Goal: Information Seeking & Learning: Learn about a topic

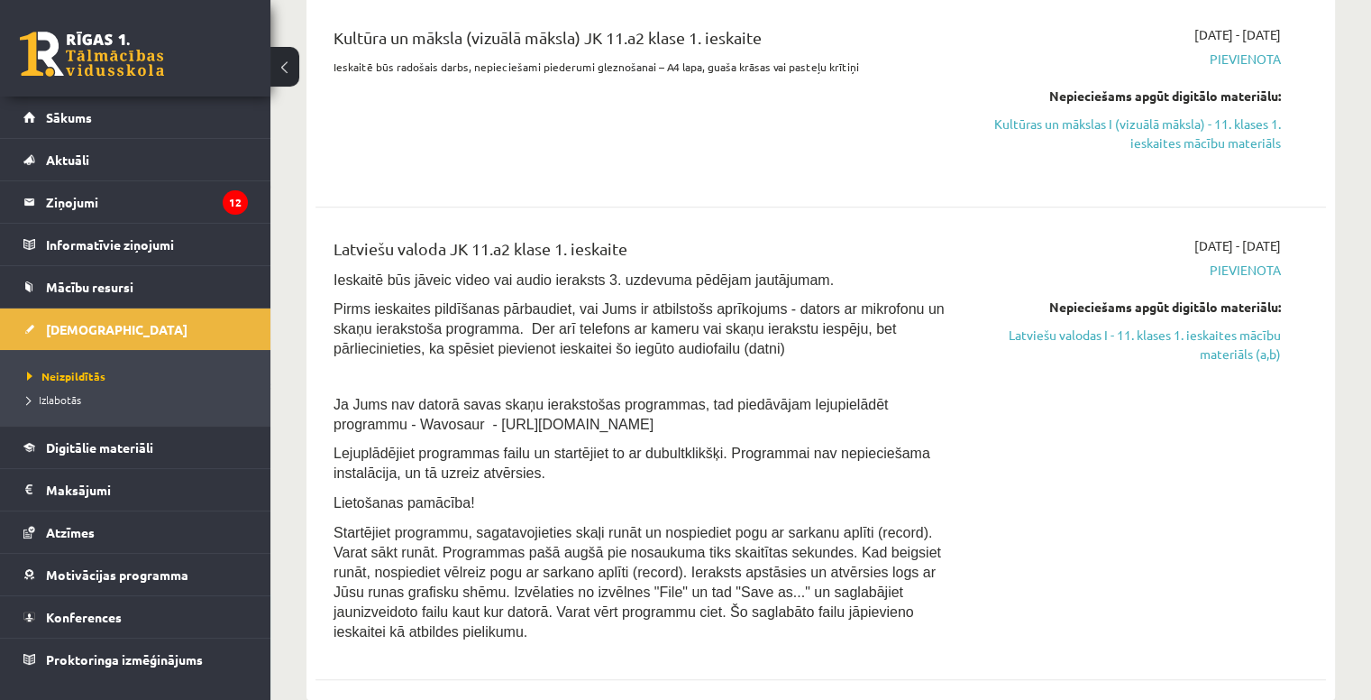
scroll to position [757, 0]
click at [1141, 335] on link "Latviešu valodas I - 11. klases 1. ieskaites mācību materiāls (a,b)" at bounding box center [1132, 344] width 297 height 38
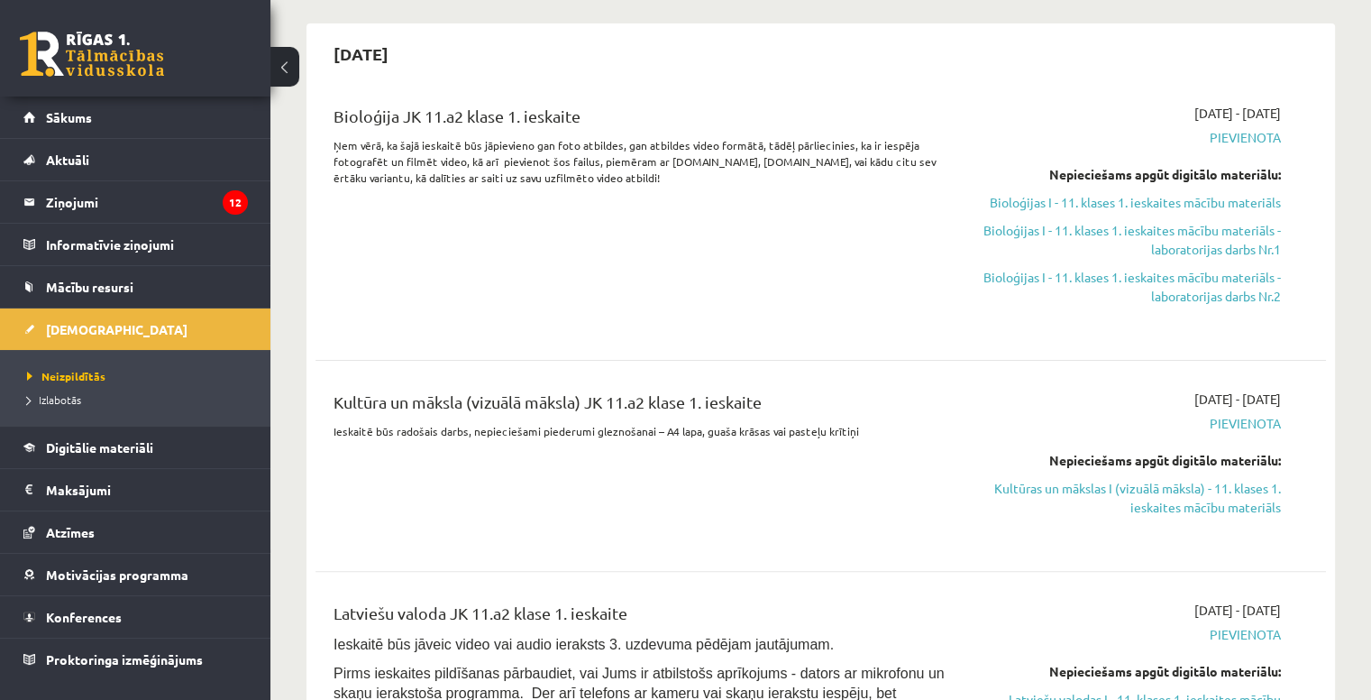
scroll to position [395, 0]
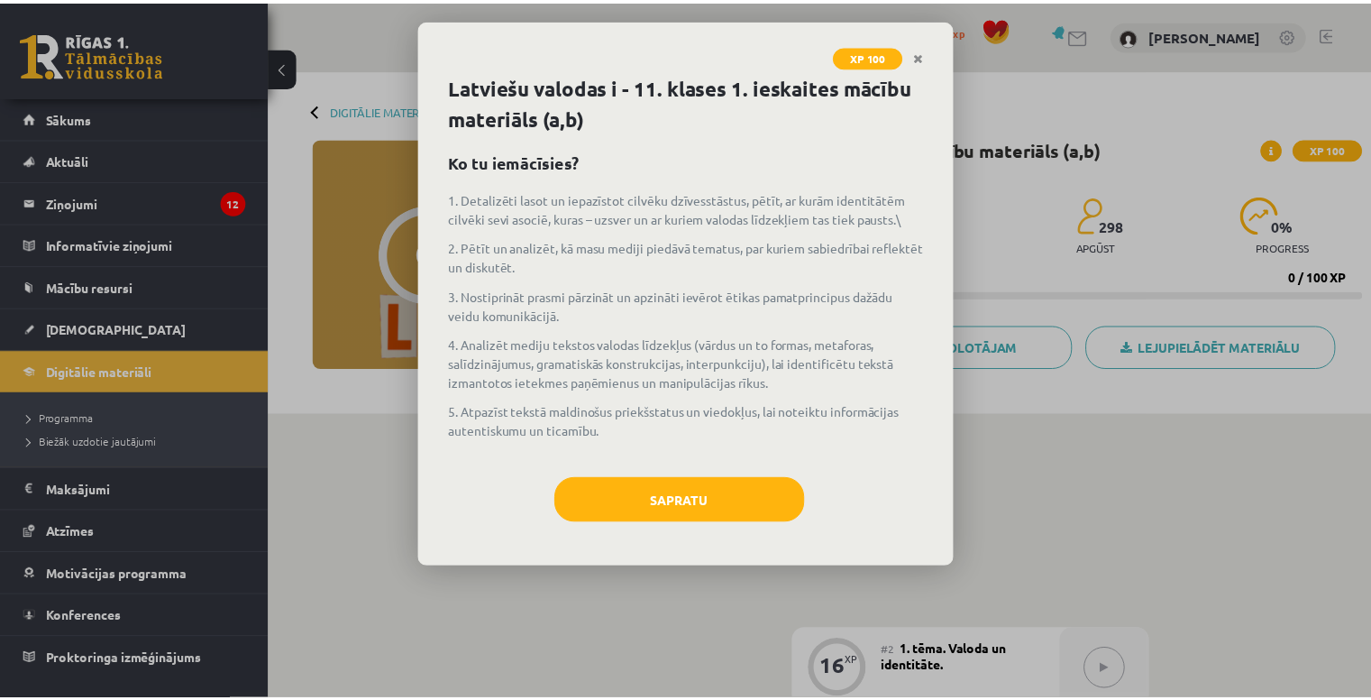
scroll to position [1981, 0]
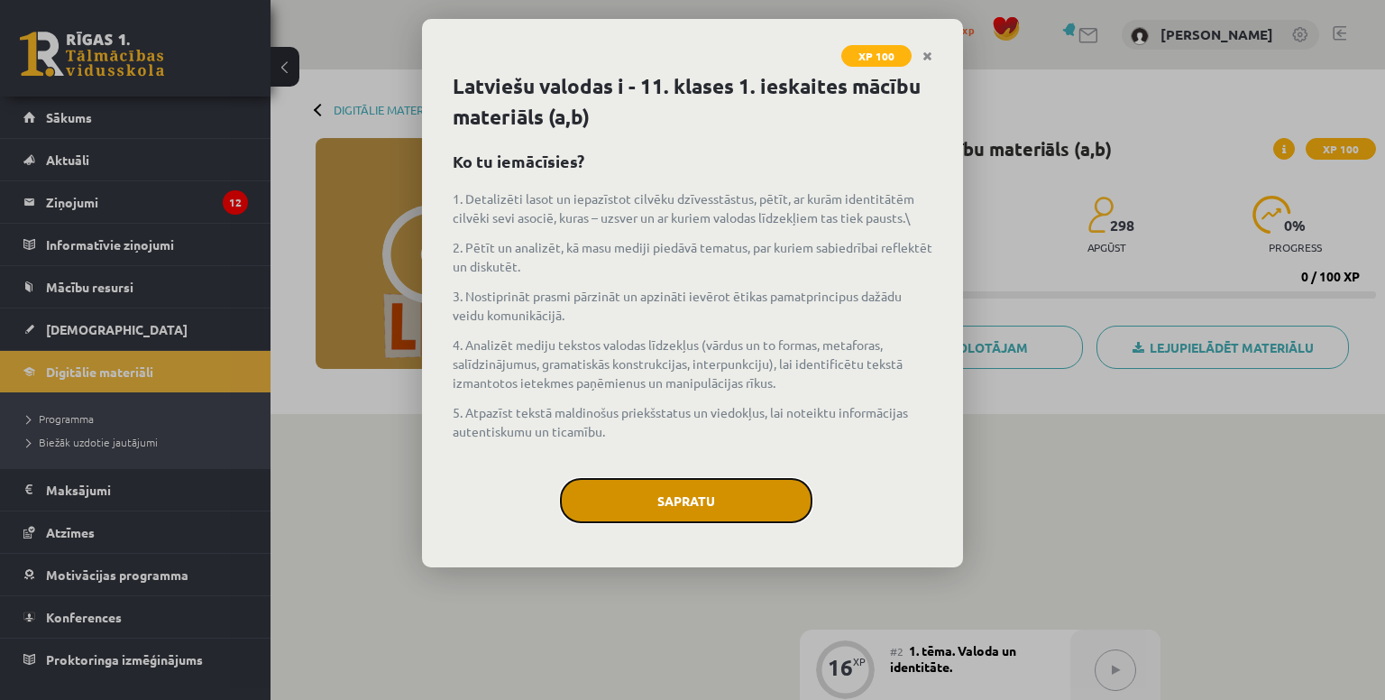
click at [718, 484] on button "Sapratu" at bounding box center [686, 500] width 252 height 45
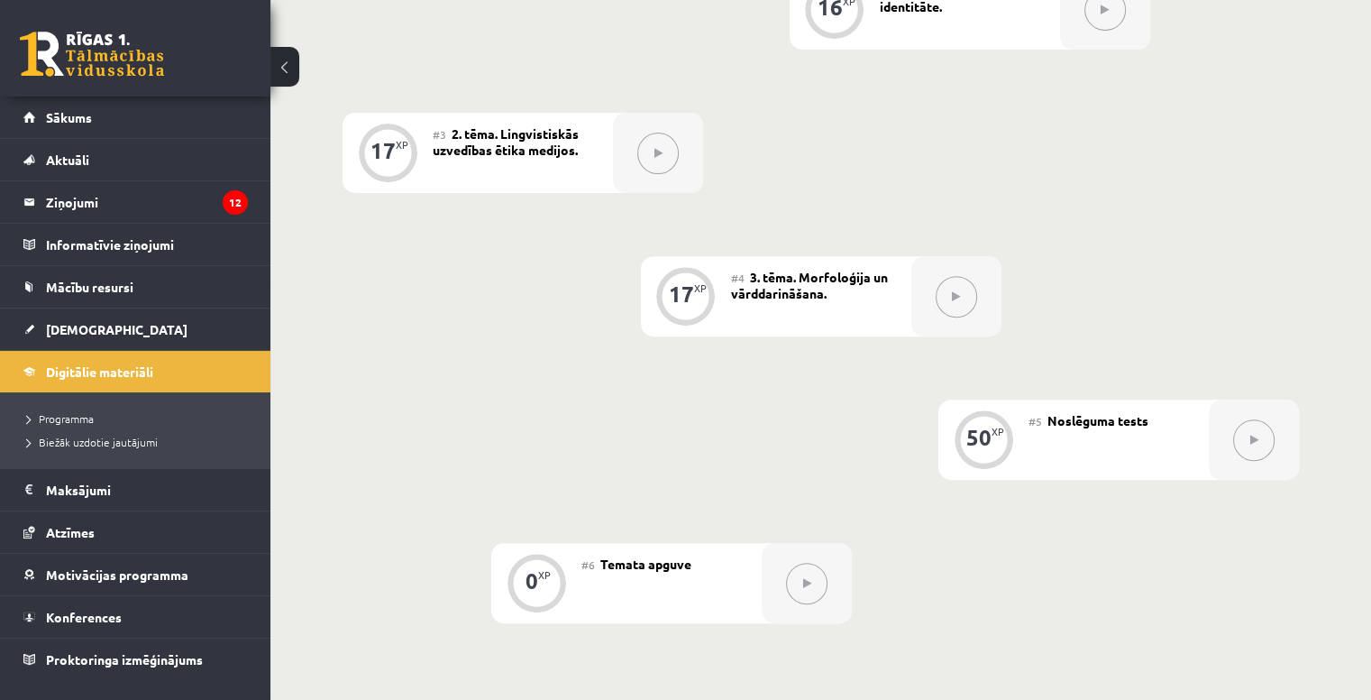
scroll to position [663, 0]
drag, startPoint x: 1050, startPoint y: 462, endPoint x: 1000, endPoint y: 484, distance: 55.3
type textarea "**********"
click at [1000, 484] on div "0 XP #1 Pirms sāc mācīties! Ievads. 16 XP #2 1. tēma. Valoda un identitāte. 17 …" at bounding box center [821, 221] width 956 height 797
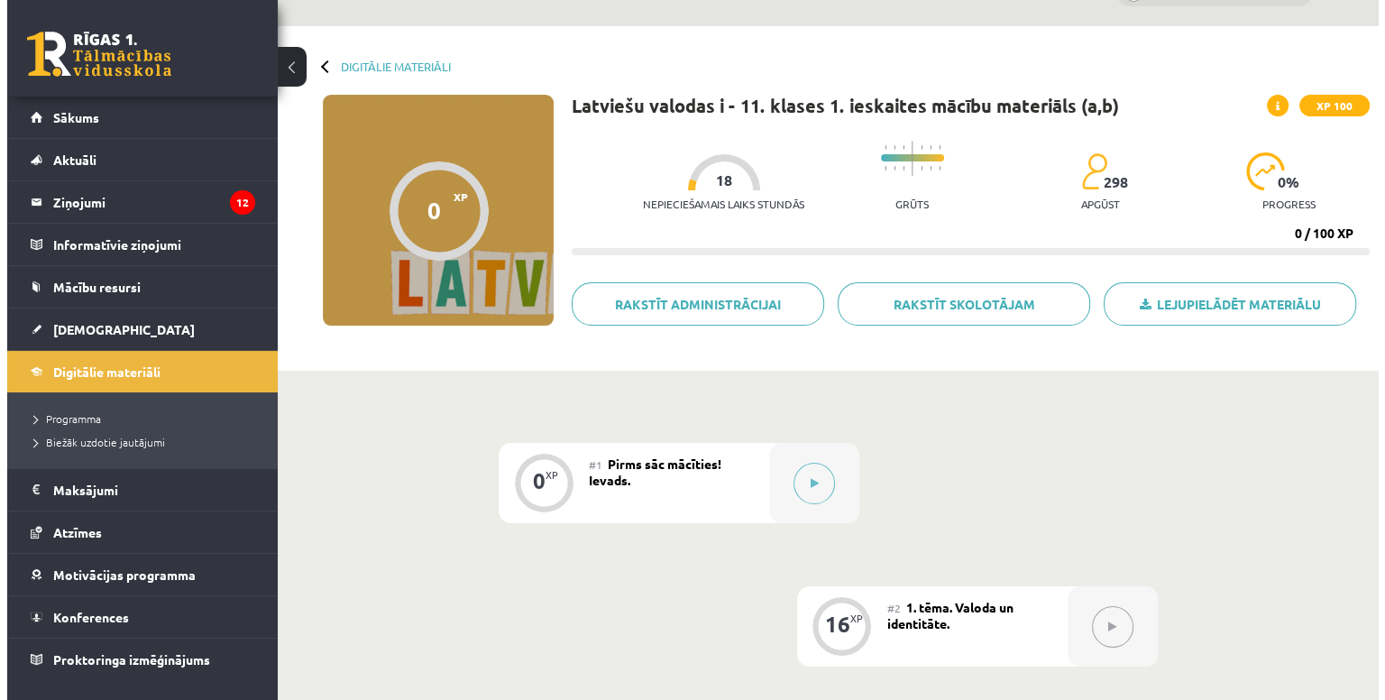
scroll to position [0, 0]
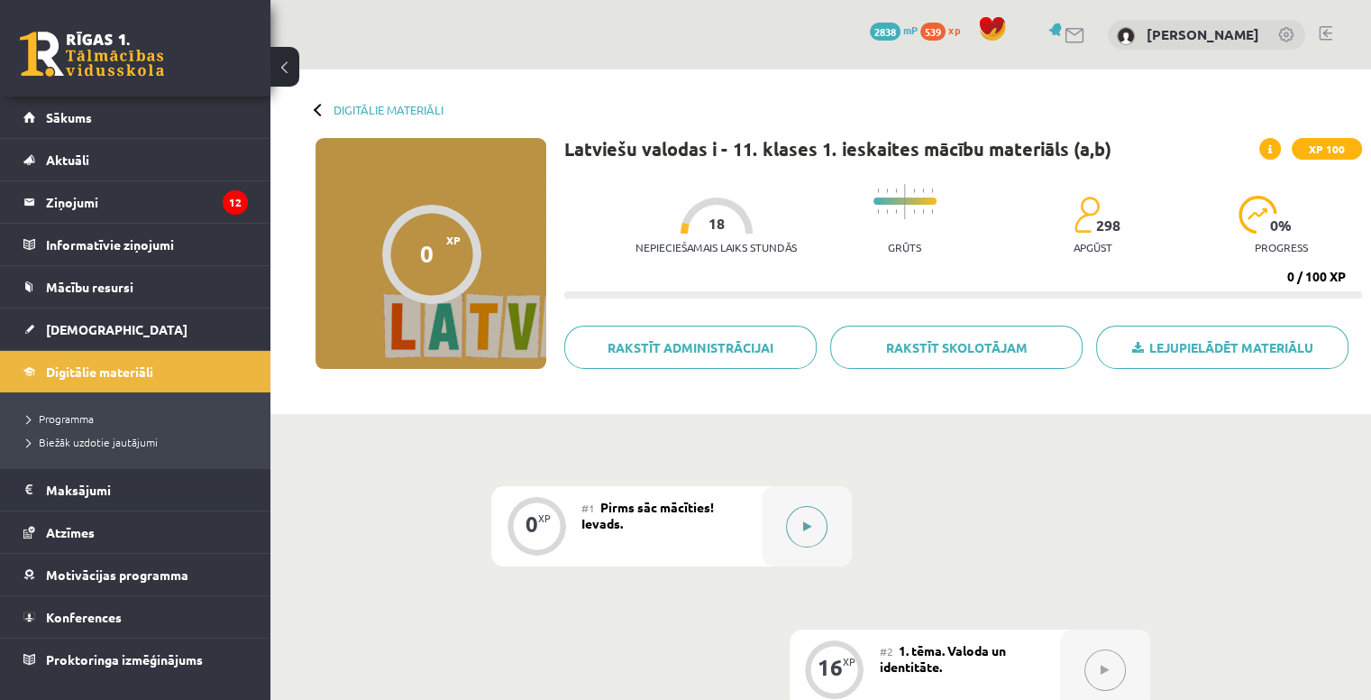
click at [801, 517] on button at bounding box center [806, 526] width 41 height 41
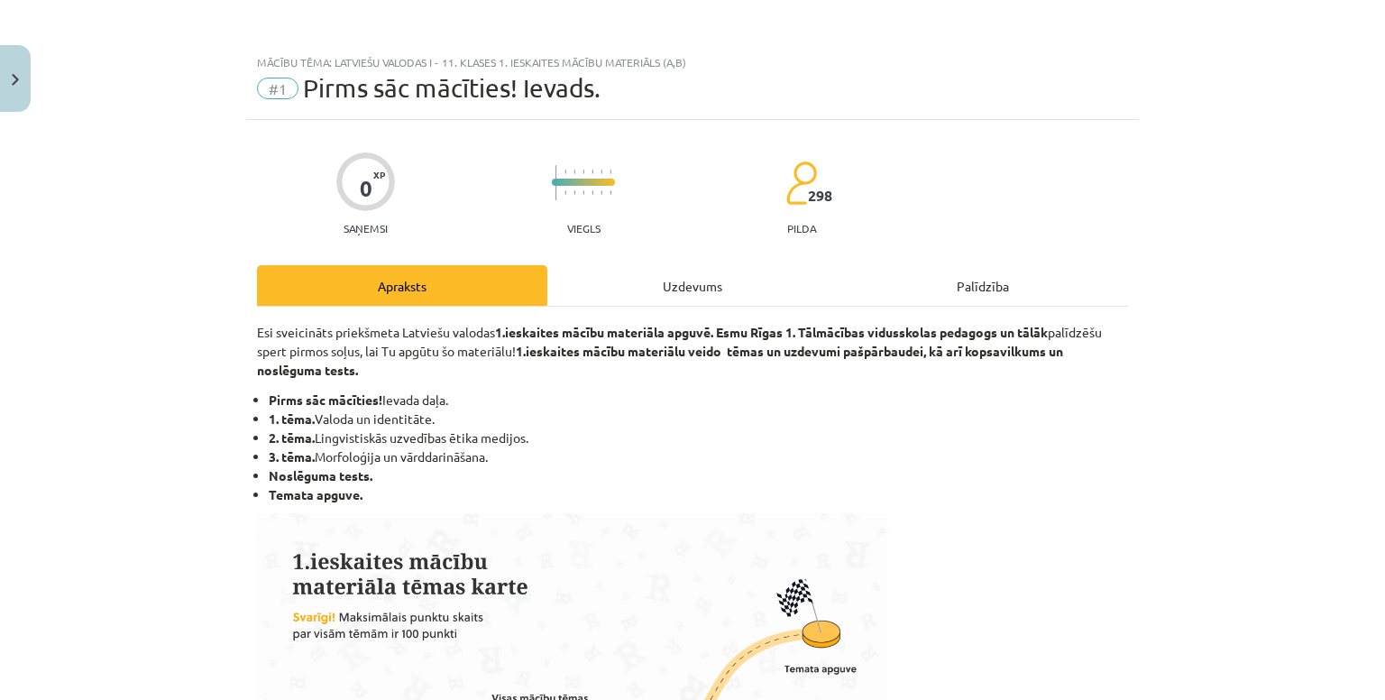
click at [764, 472] on li "Noslēguma tests." at bounding box center [698, 475] width 859 height 19
click at [677, 276] on div "Uzdevums" at bounding box center [692, 285] width 290 height 41
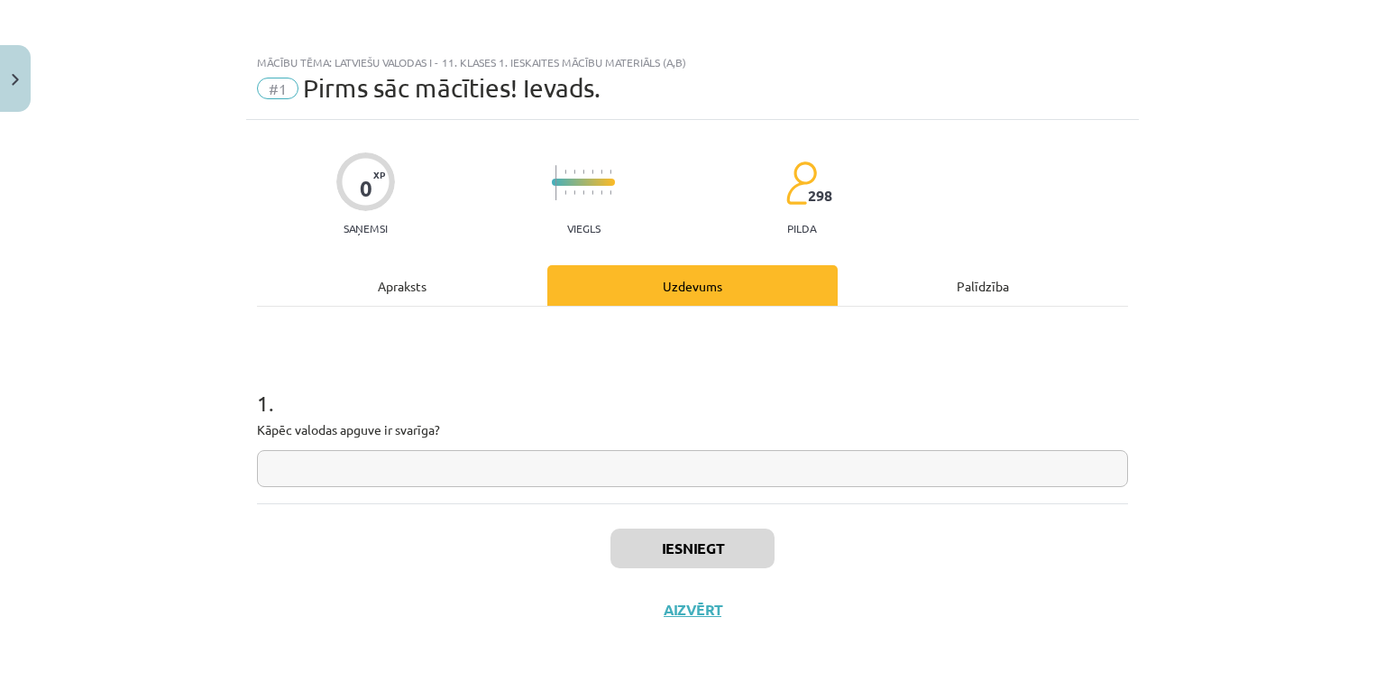
click at [505, 450] on input "text" at bounding box center [692, 468] width 871 height 37
type input "**********"
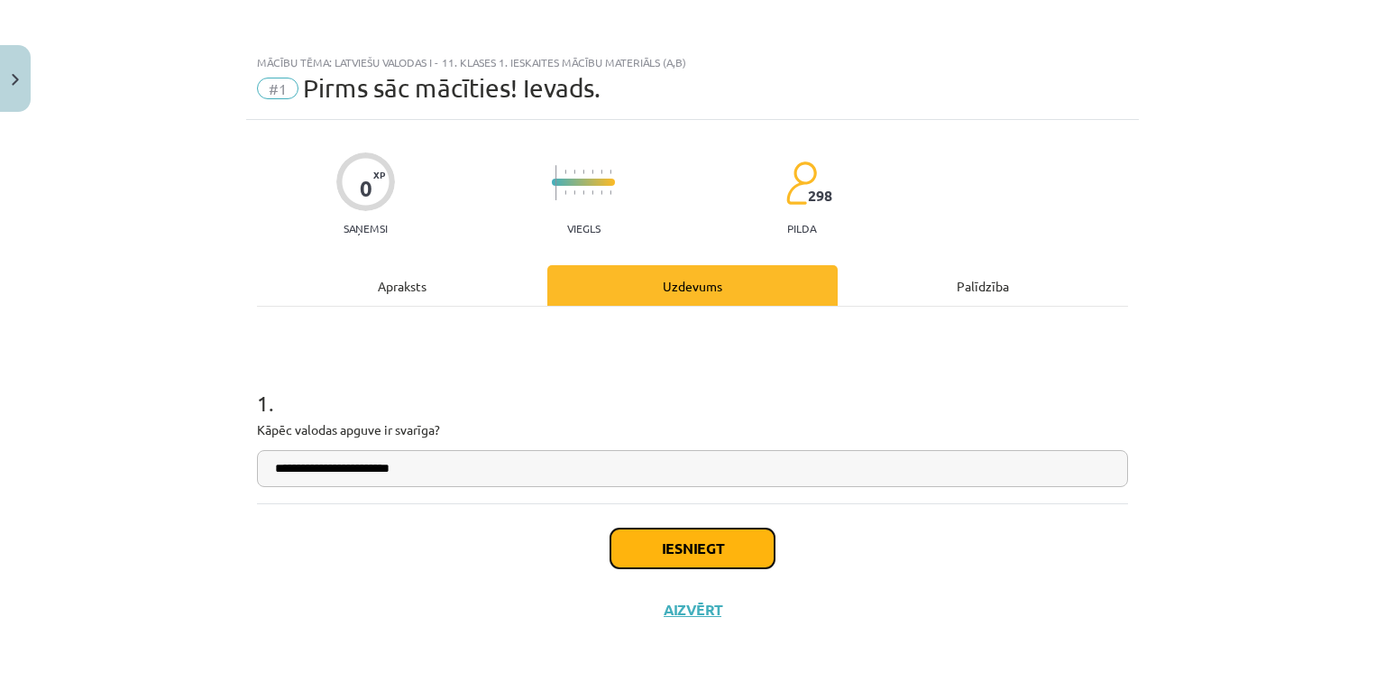
click at [648, 552] on button "Iesniegt" at bounding box center [692, 548] width 164 height 40
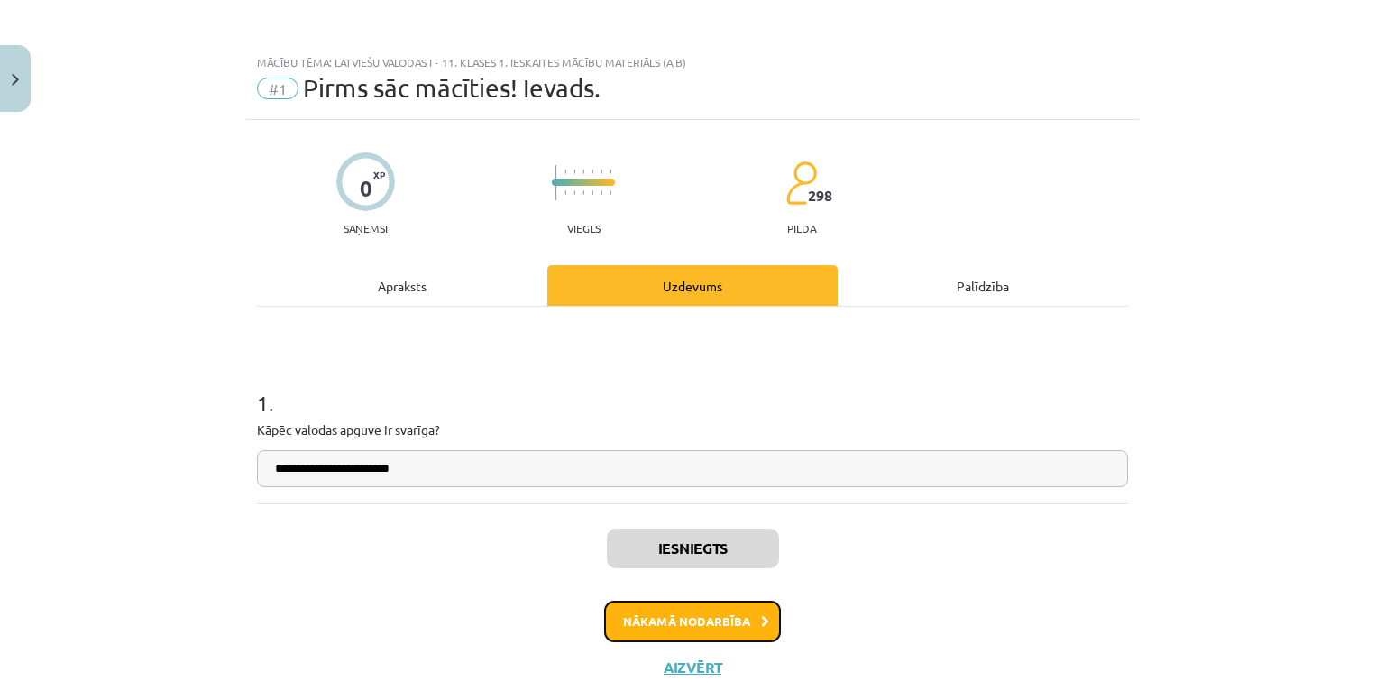
click at [645, 610] on button "Nākamā nodarbība" at bounding box center [692, 620] width 177 height 41
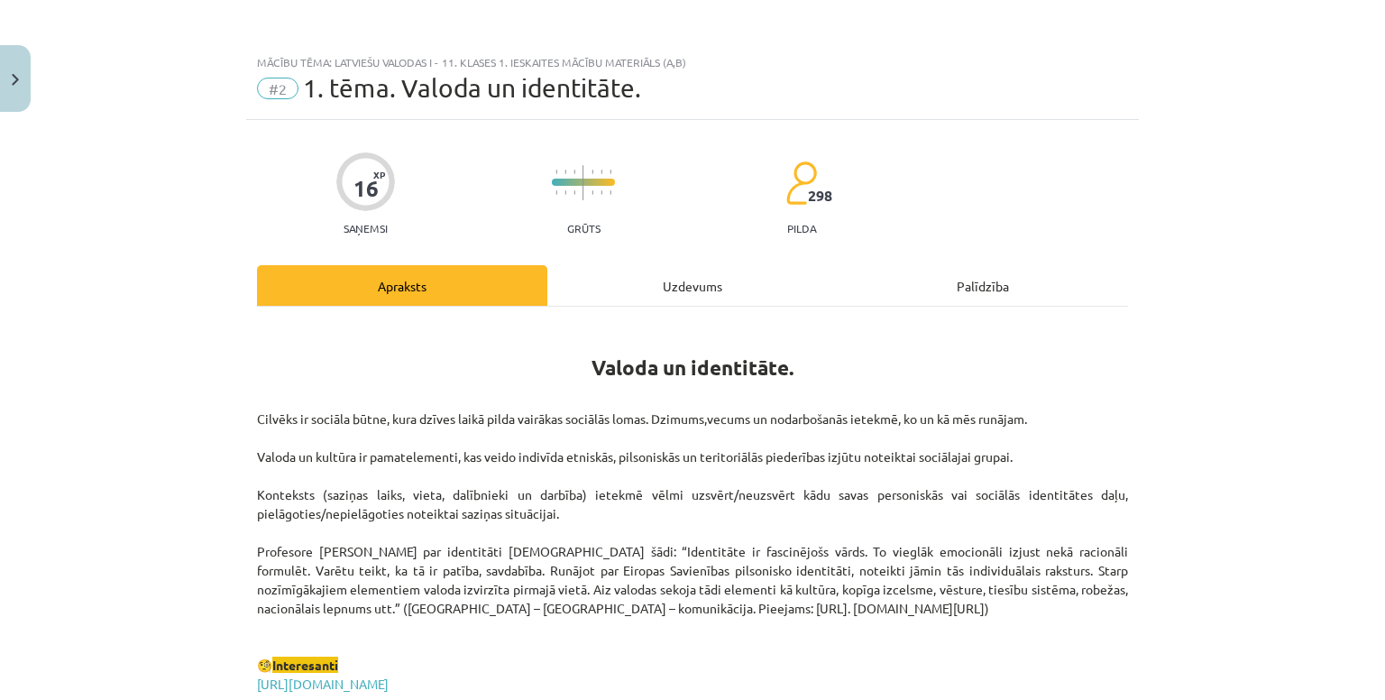
scroll to position [41, 0]
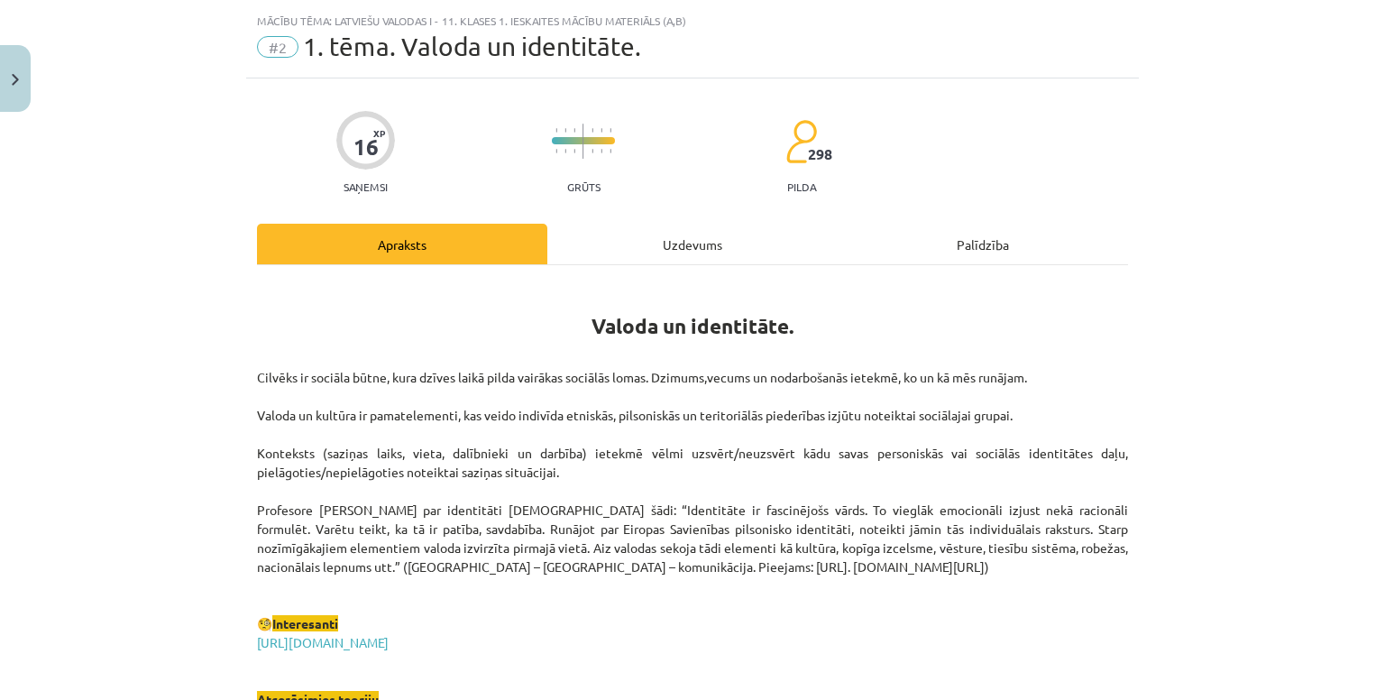
click at [649, 249] on div "Uzdevums" at bounding box center [692, 244] width 290 height 41
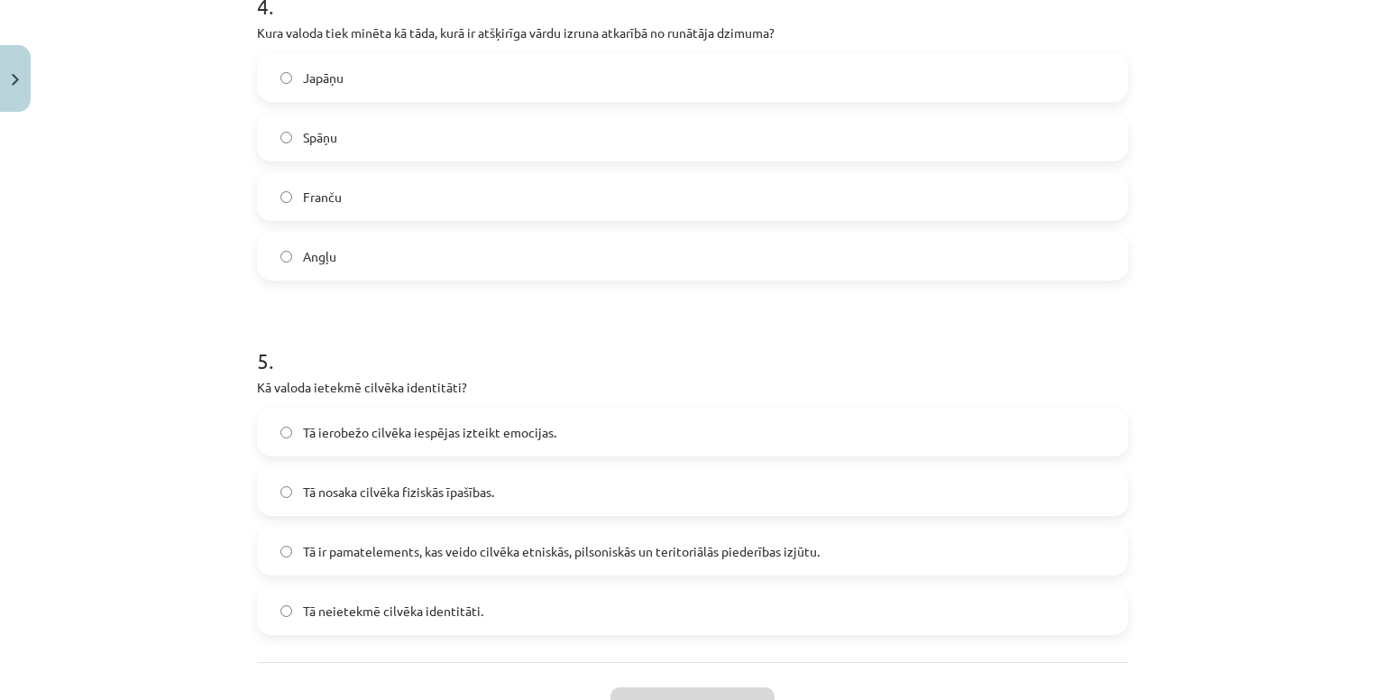
scroll to position [1603, 0]
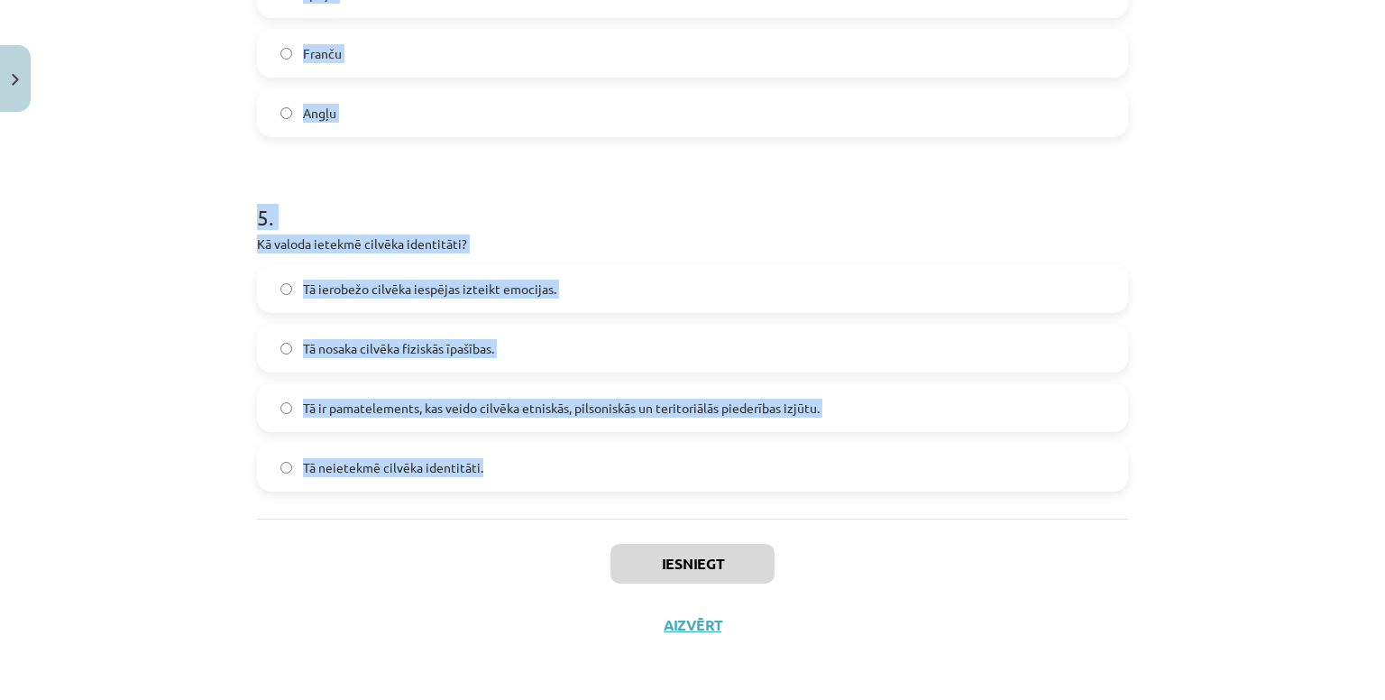
drag, startPoint x: 227, startPoint y: 355, endPoint x: 615, endPoint y: 499, distance: 413.3
click at [615, 499] on div "Mācību tēma: Latviešu valodas i - 11. klases 1. ieskaites mācību materiāls (a,b…" at bounding box center [692, 350] width 1385 height 700
copy form "1 . Ko nozīmē etnokultūras identitāte? Identifikāciju ar citu tautu kultūrām Pi…"
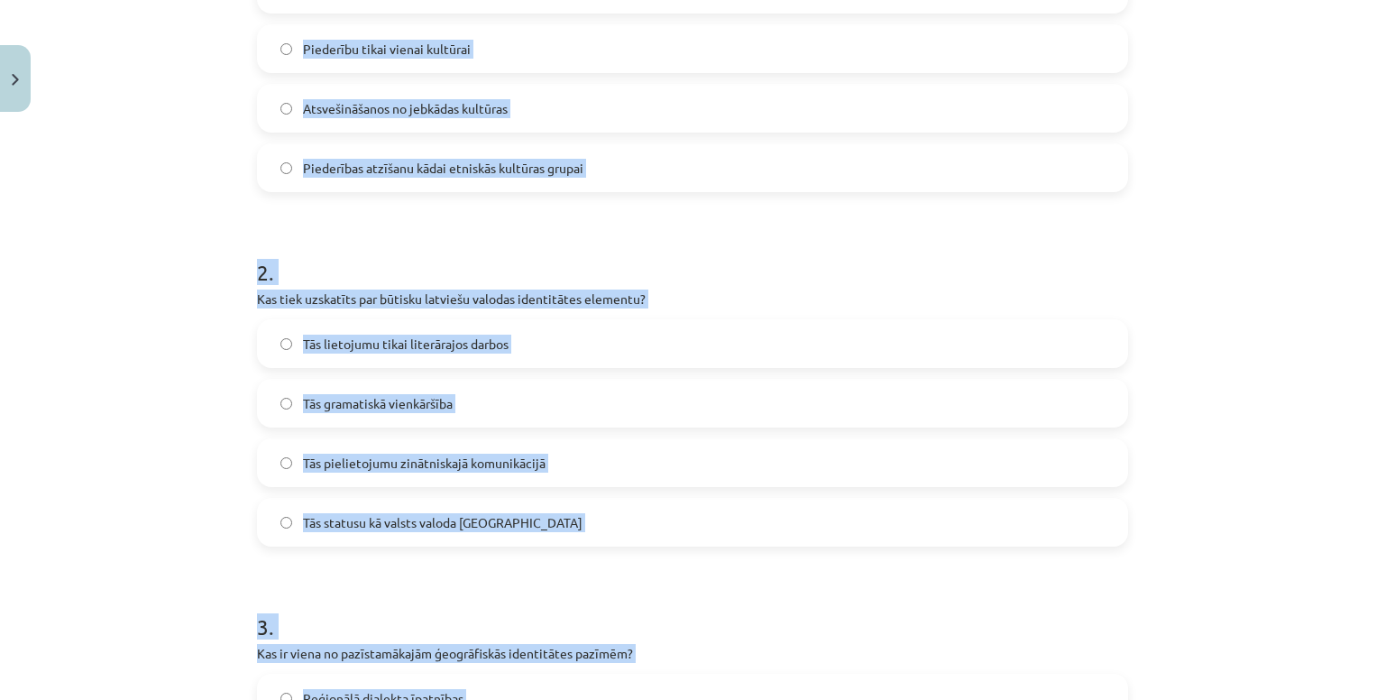
click at [124, 332] on div "Mācību tēma: Latviešu valodas i - 11. klases 1. ieskaites mācību materiāls (a,b…" at bounding box center [692, 350] width 1385 height 700
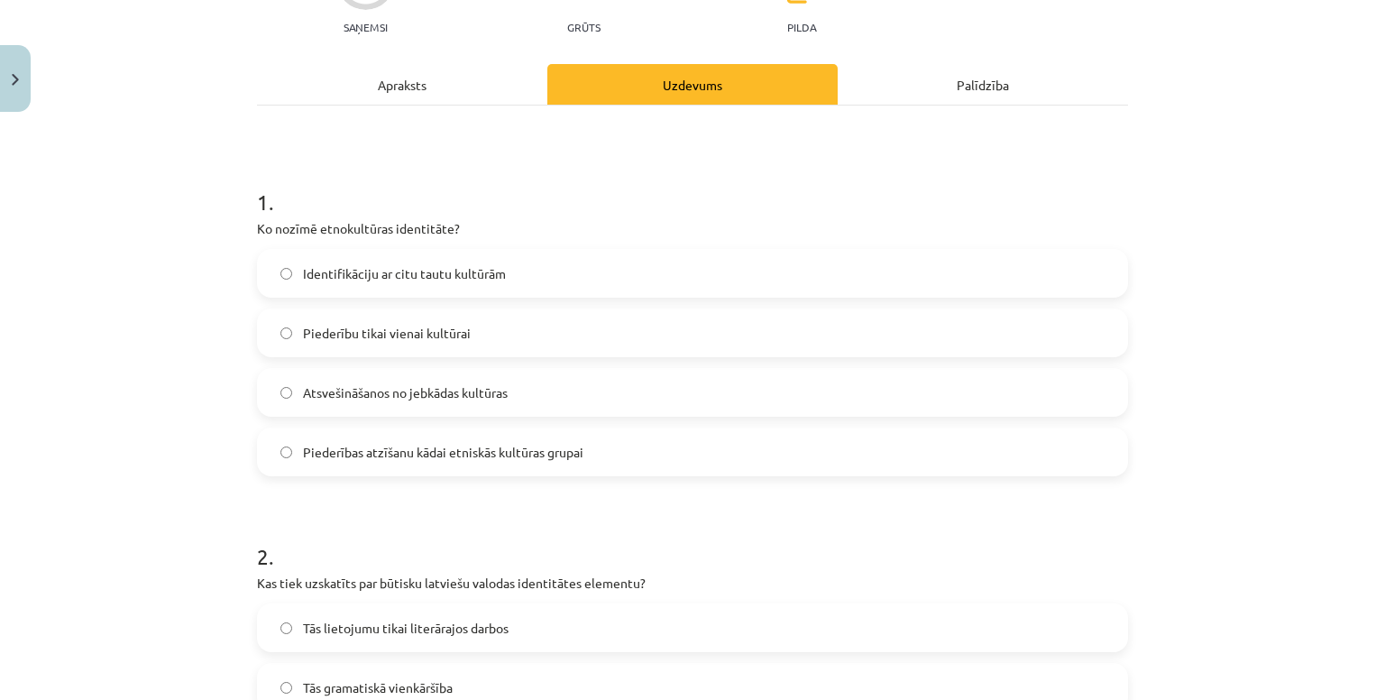
scroll to position [202, 0]
click at [412, 432] on label "Piederības atzīšanu kādai etniskās kultūras grupai" at bounding box center [692, 450] width 867 height 45
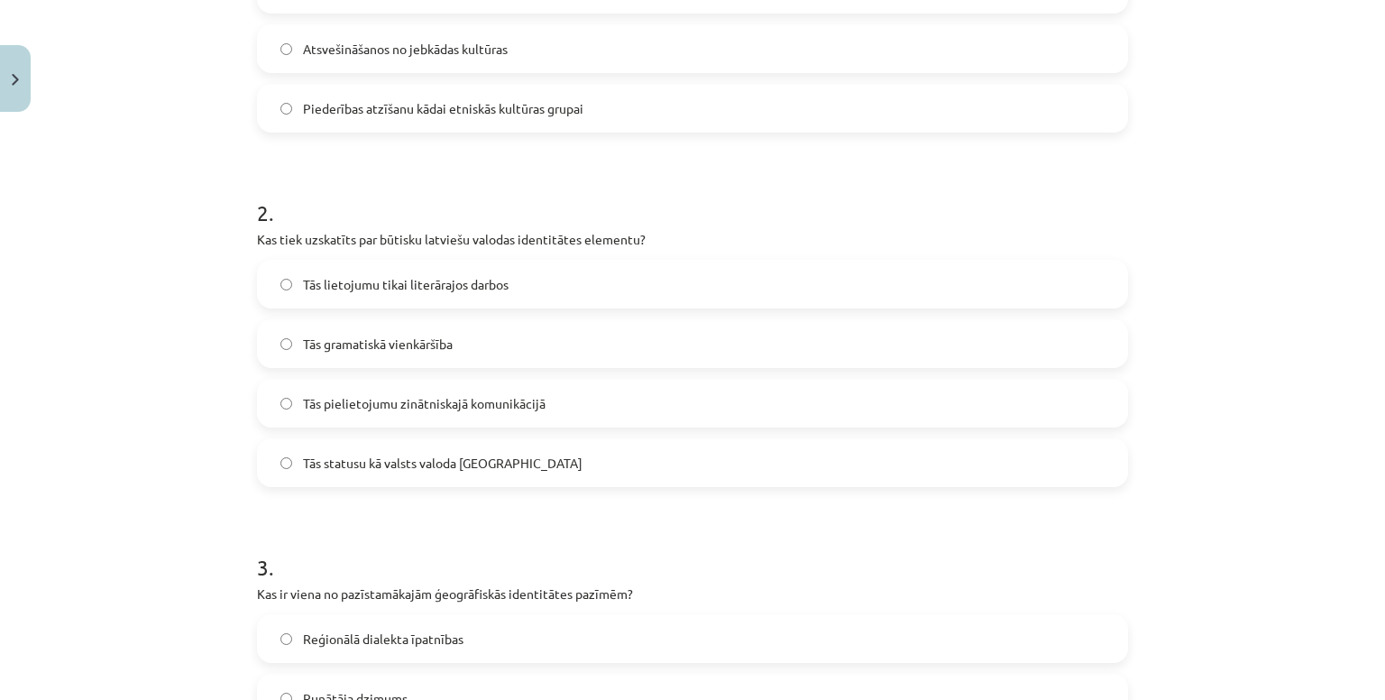
scroll to position [548, 0]
click at [343, 454] on span "Tās statusu kā valsts valoda Latvijā" at bounding box center [442, 459] width 279 height 19
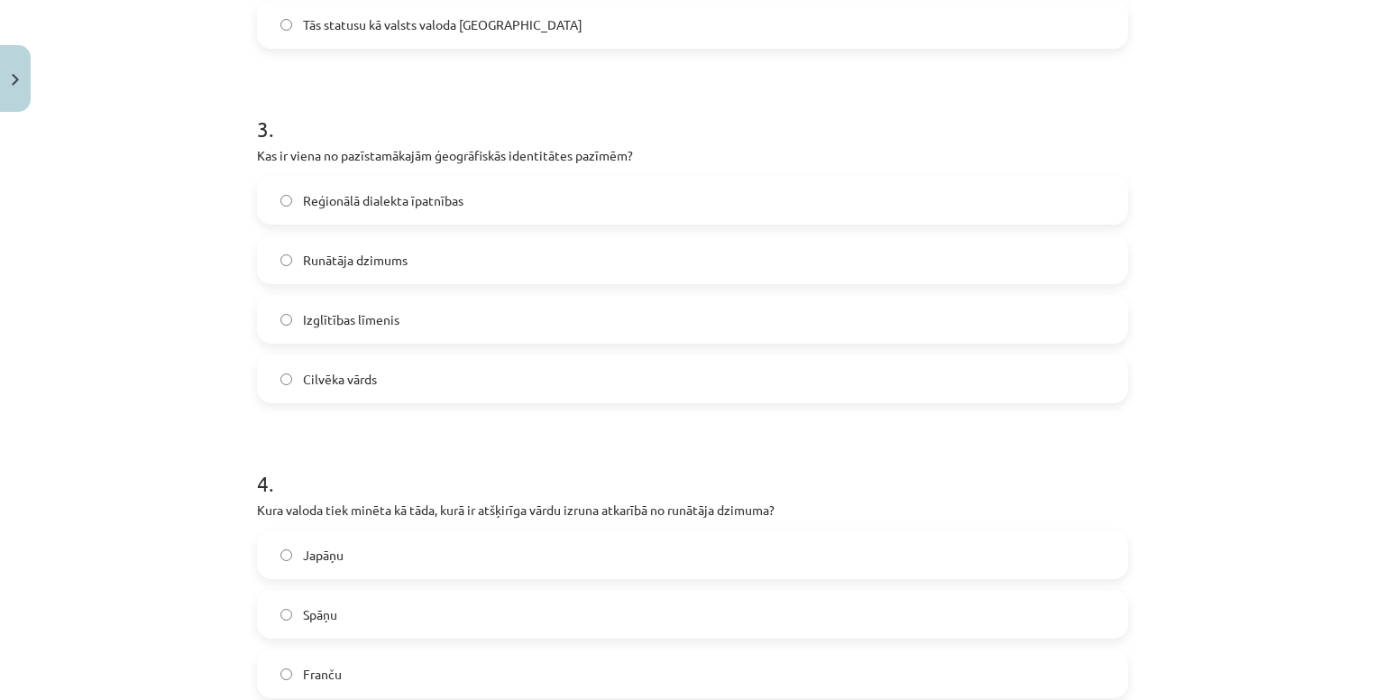
scroll to position [984, 0]
click at [350, 201] on span "Reģionālā dialekta īpatnības" at bounding box center [383, 198] width 160 height 19
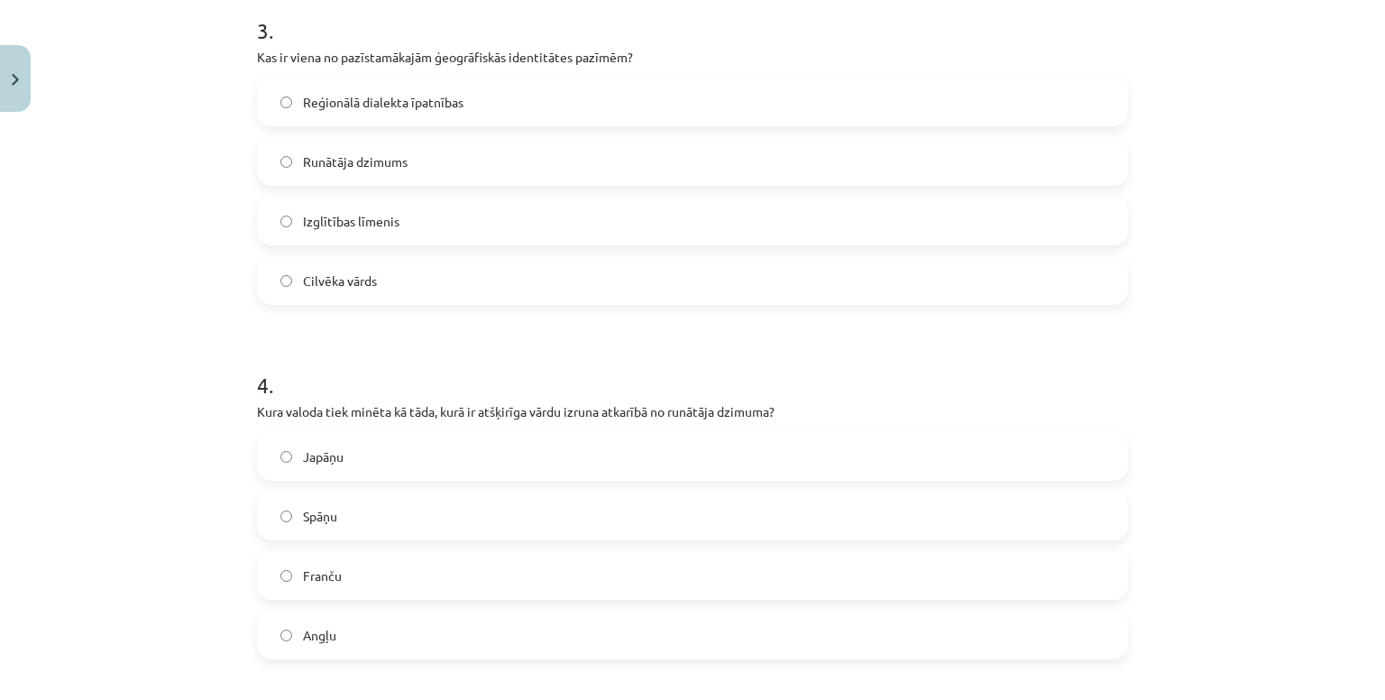
click at [415, 467] on label "Japāņu" at bounding box center [692, 456] width 867 height 45
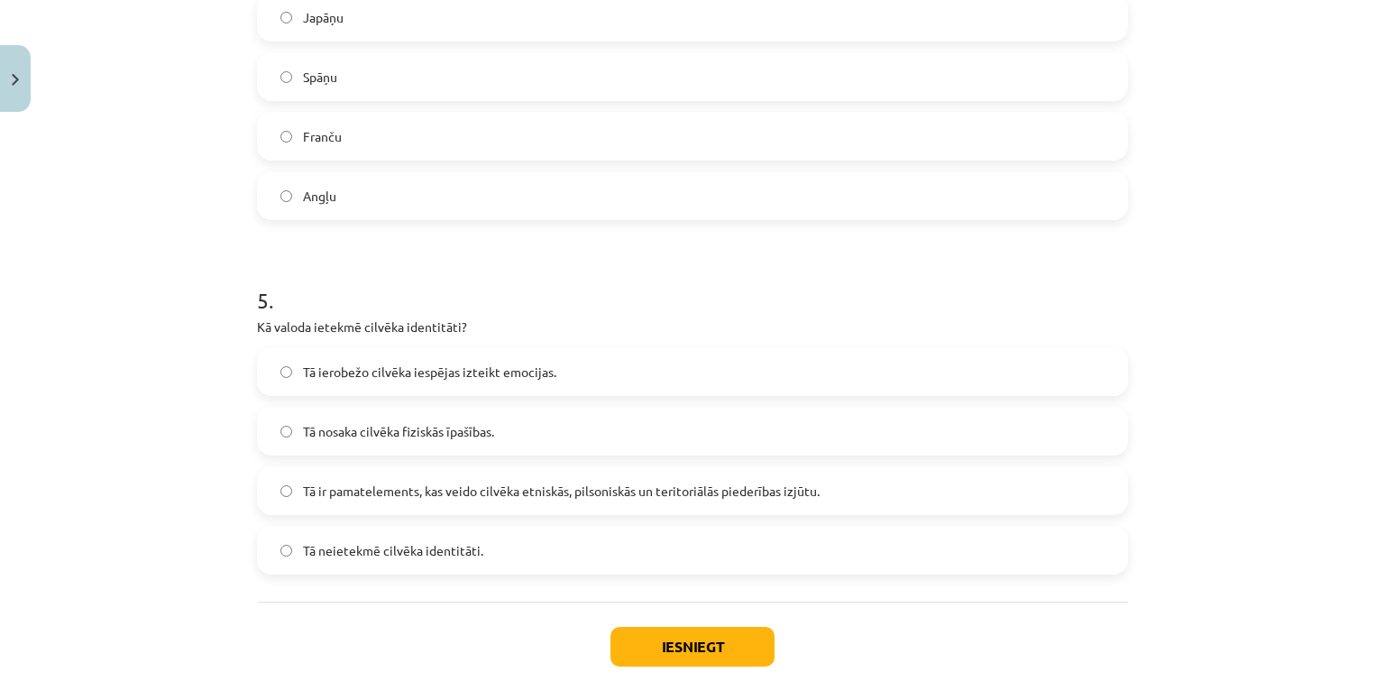
scroll to position [1521, 0]
click at [384, 490] on span "Tā ir pamatelements, kas veido cilvēka etniskās, pilsoniskās un teritoriālās pi…" at bounding box center [561, 489] width 517 height 19
click at [643, 657] on button "Iesniegt" at bounding box center [692, 646] width 164 height 40
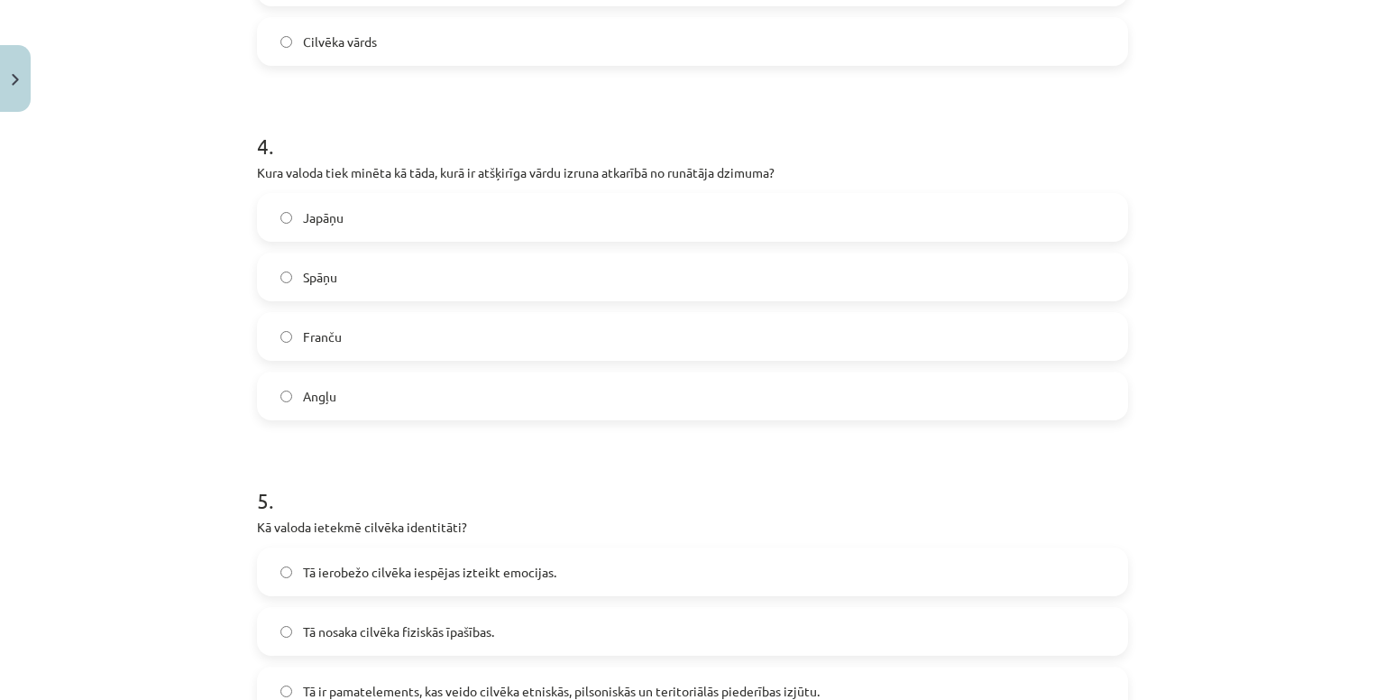
scroll to position [1322, 0]
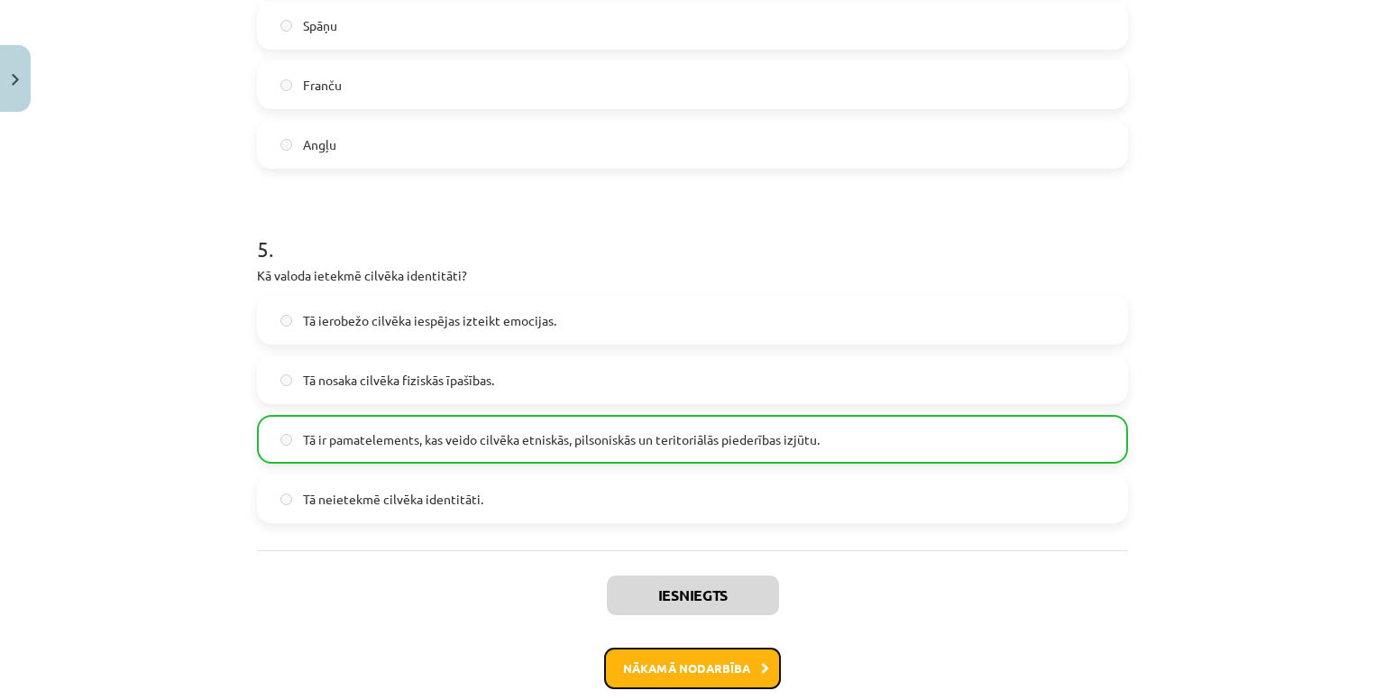
click at [652, 682] on button "Nākamā nodarbība" at bounding box center [692, 667] width 177 height 41
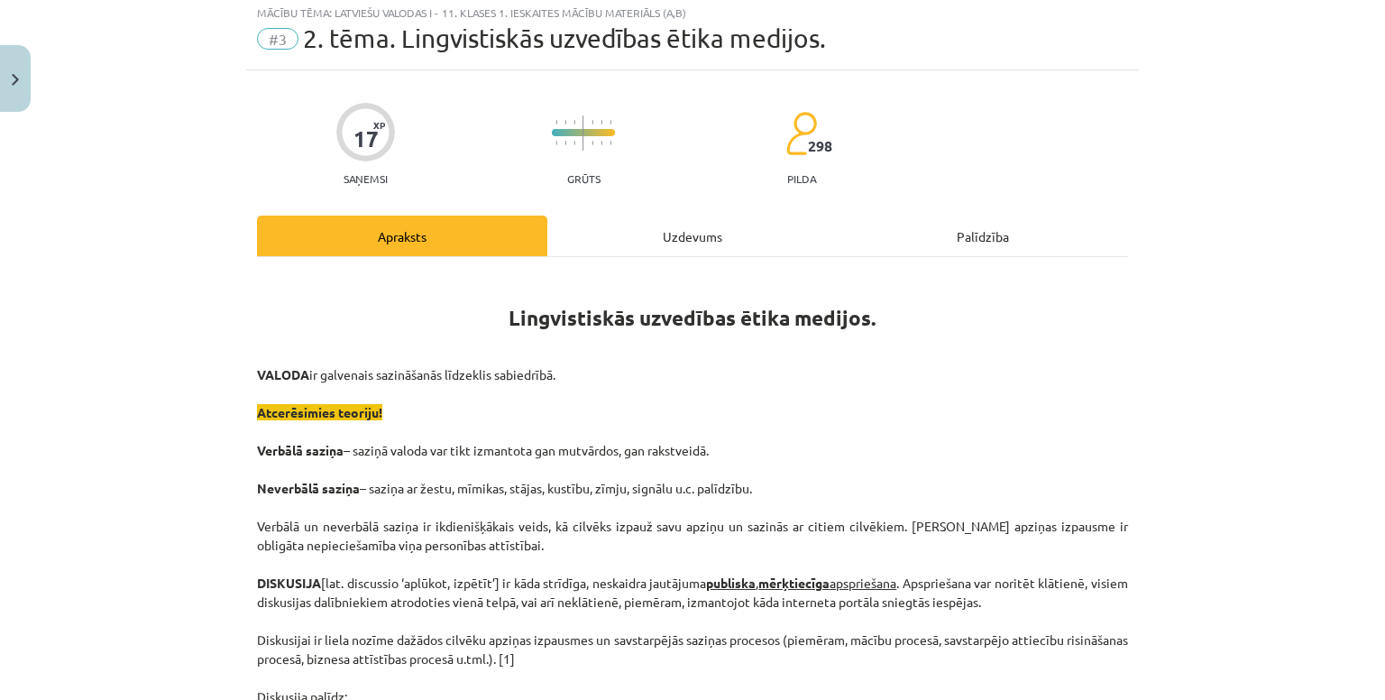
scroll to position [45, 0]
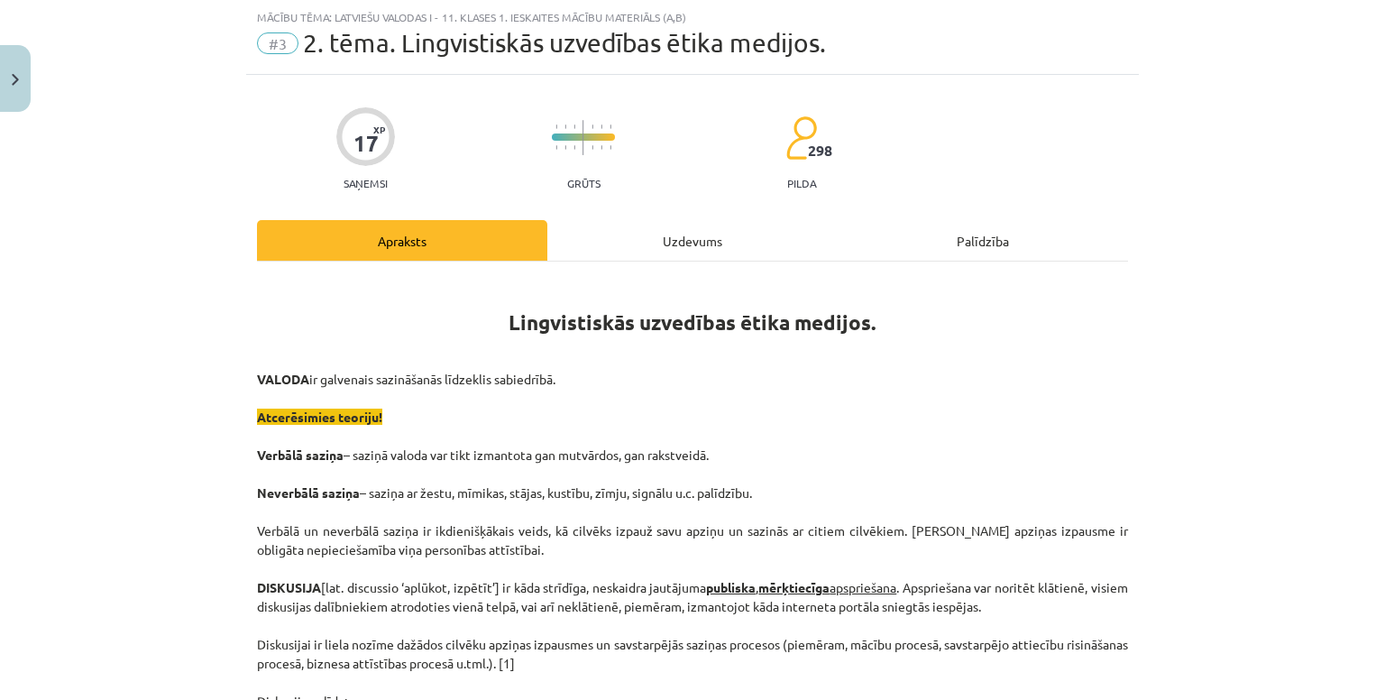
click at [624, 238] on div "Uzdevums" at bounding box center [692, 240] width 290 height 41
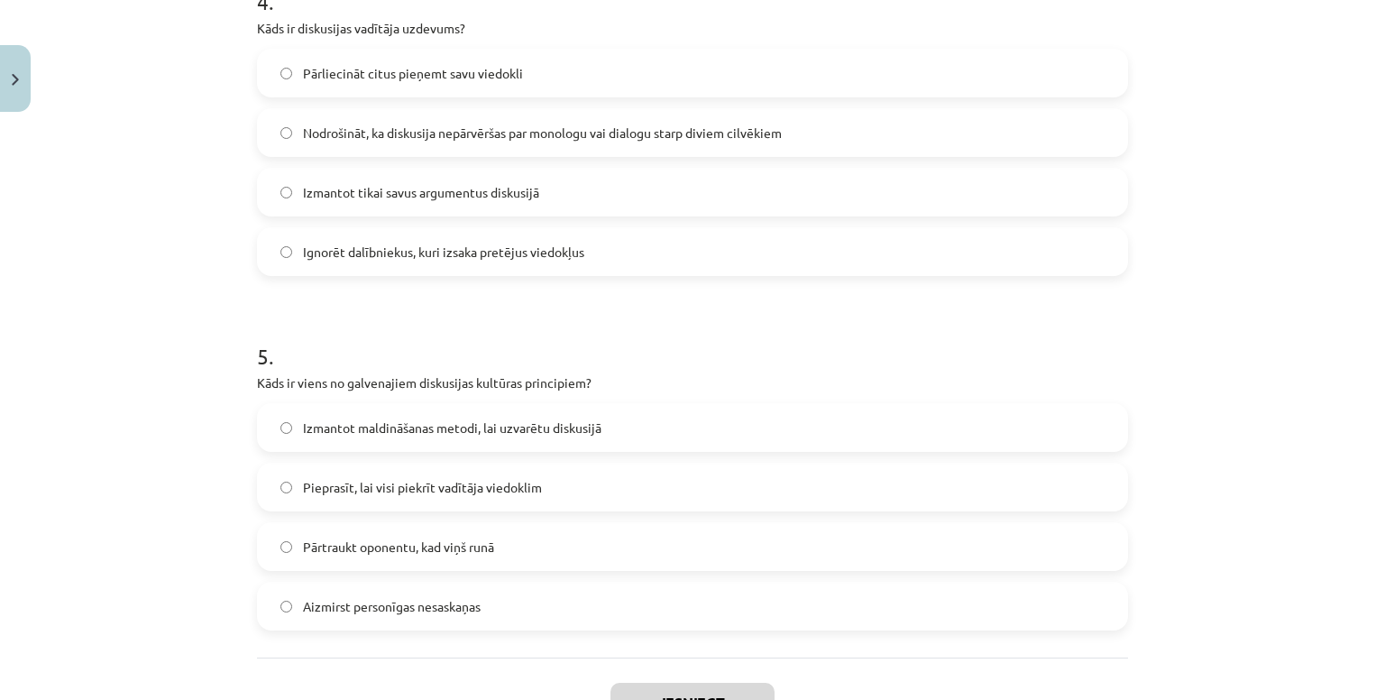
scroll to position [1603, 0]
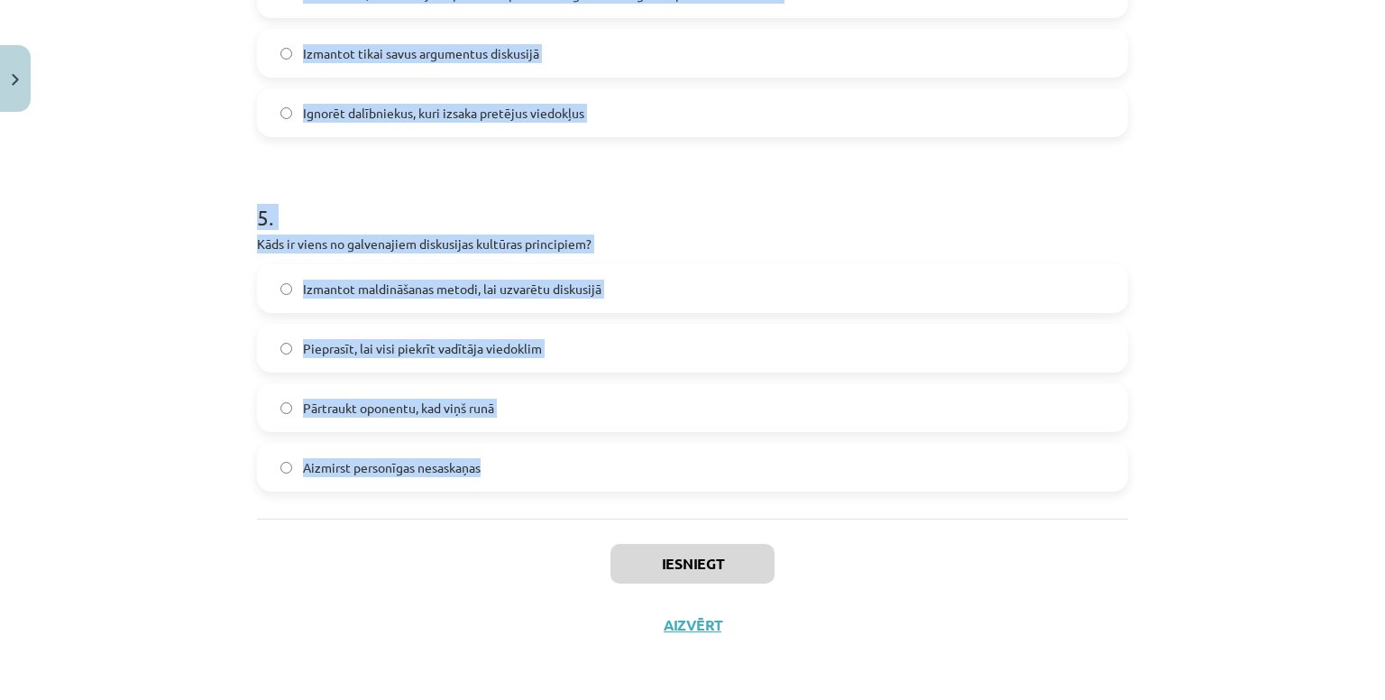
drag, startPoint x: 243, startPoint y: 348, endPoint x: 692, endPoint y: 444, distance: 460.1
copy form "1 . Kura no šīm metodēm pieder pie argumentācijas palīgmetodēm? Problēmmetode P…"
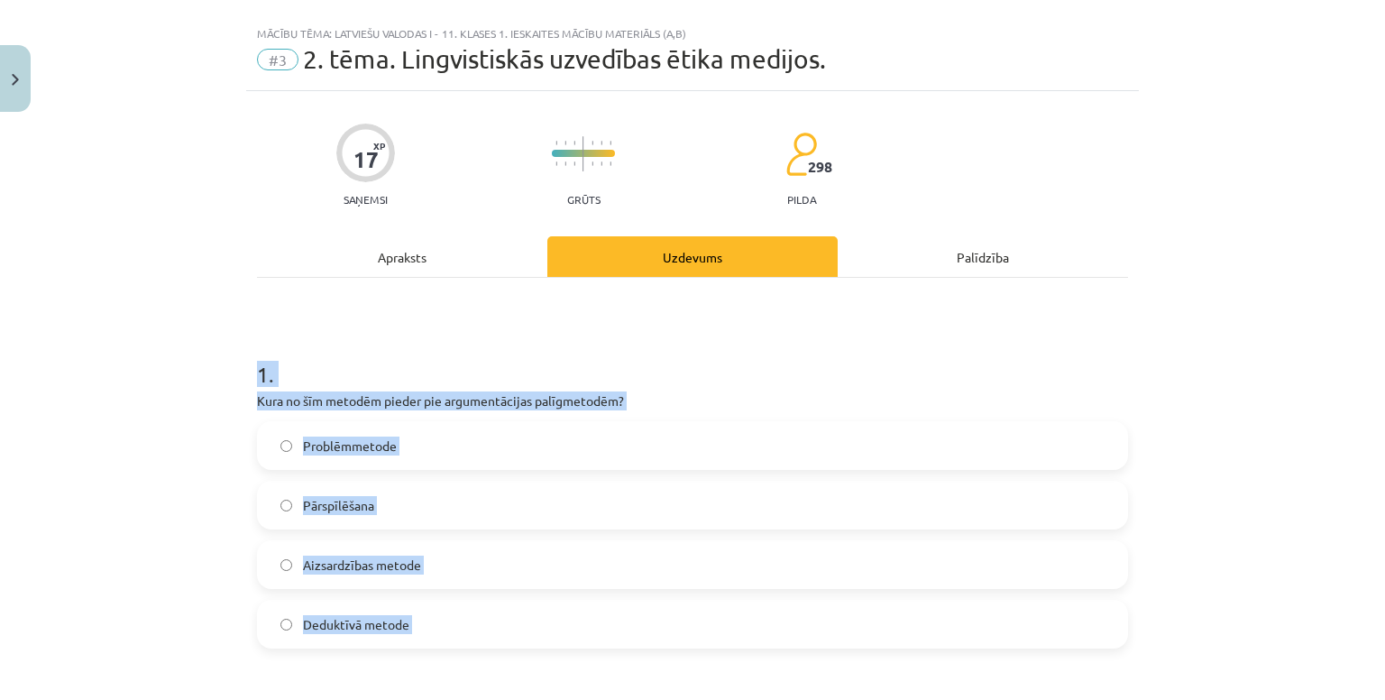
scroll to position [0, 0]
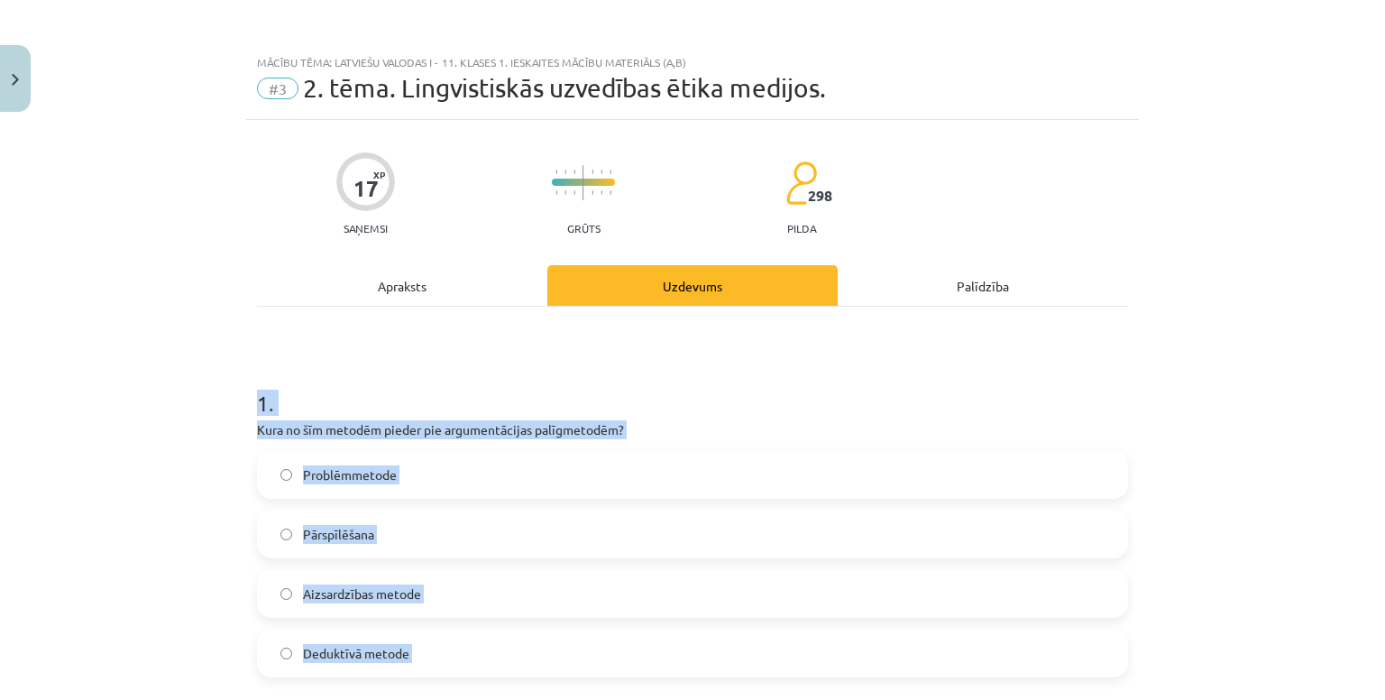
click at [380, 531] on label "Pārspīlēšana" at bounding box center [692, 533] width 867 height 45
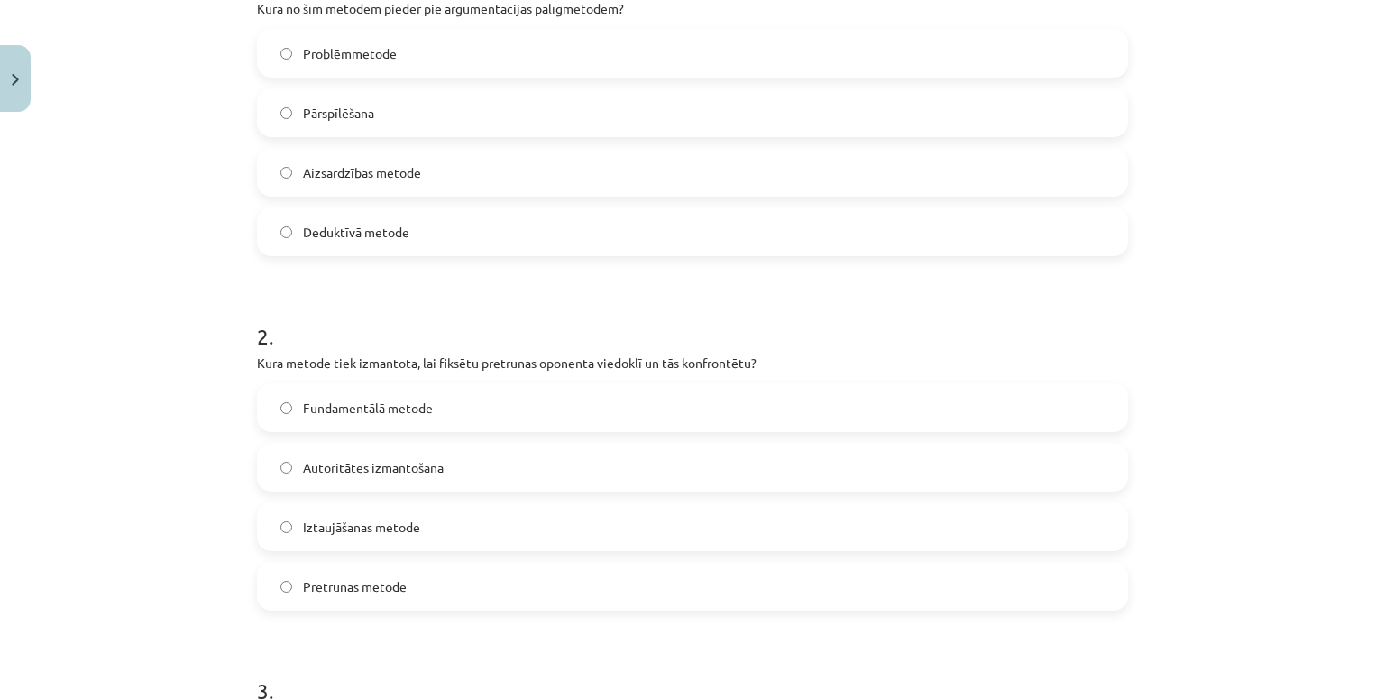
scroll to position [422, 0]
click at [415, 565] on label "Pretrunas metode" at bounding box center [692, 585] width 867 height 45
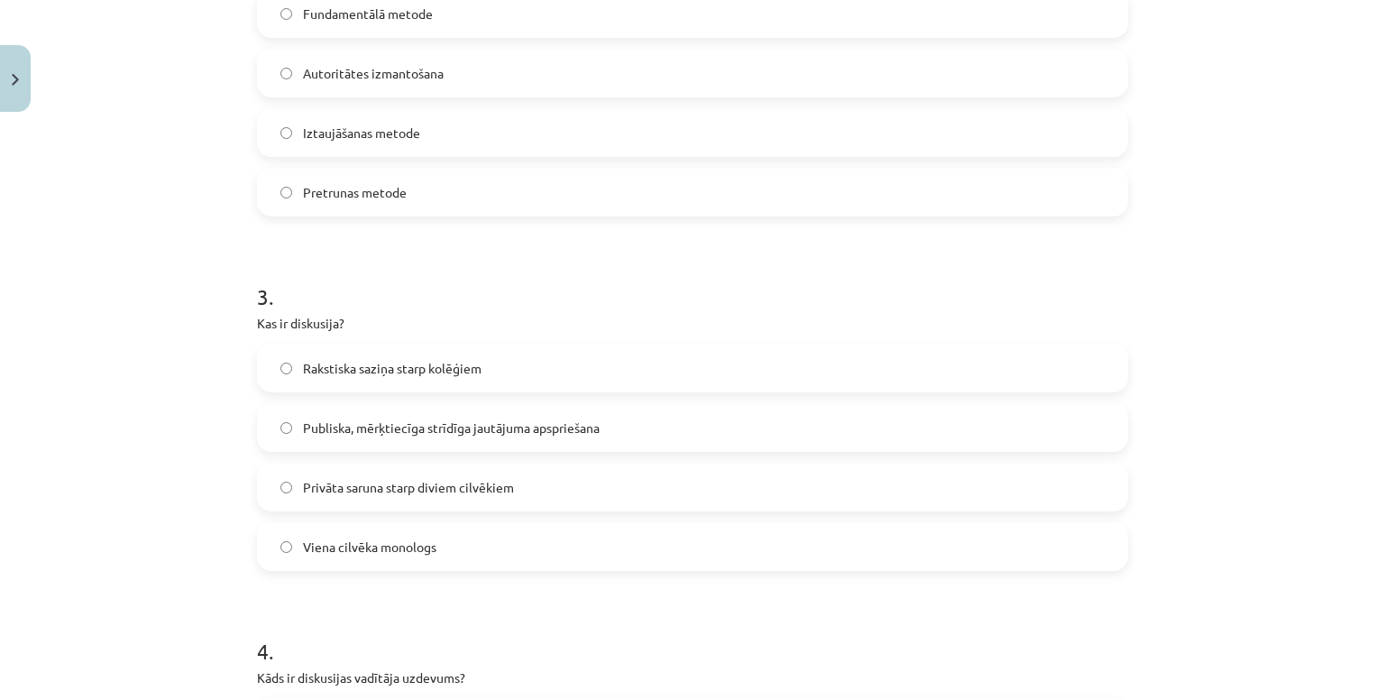
scroll to position [837, 0]
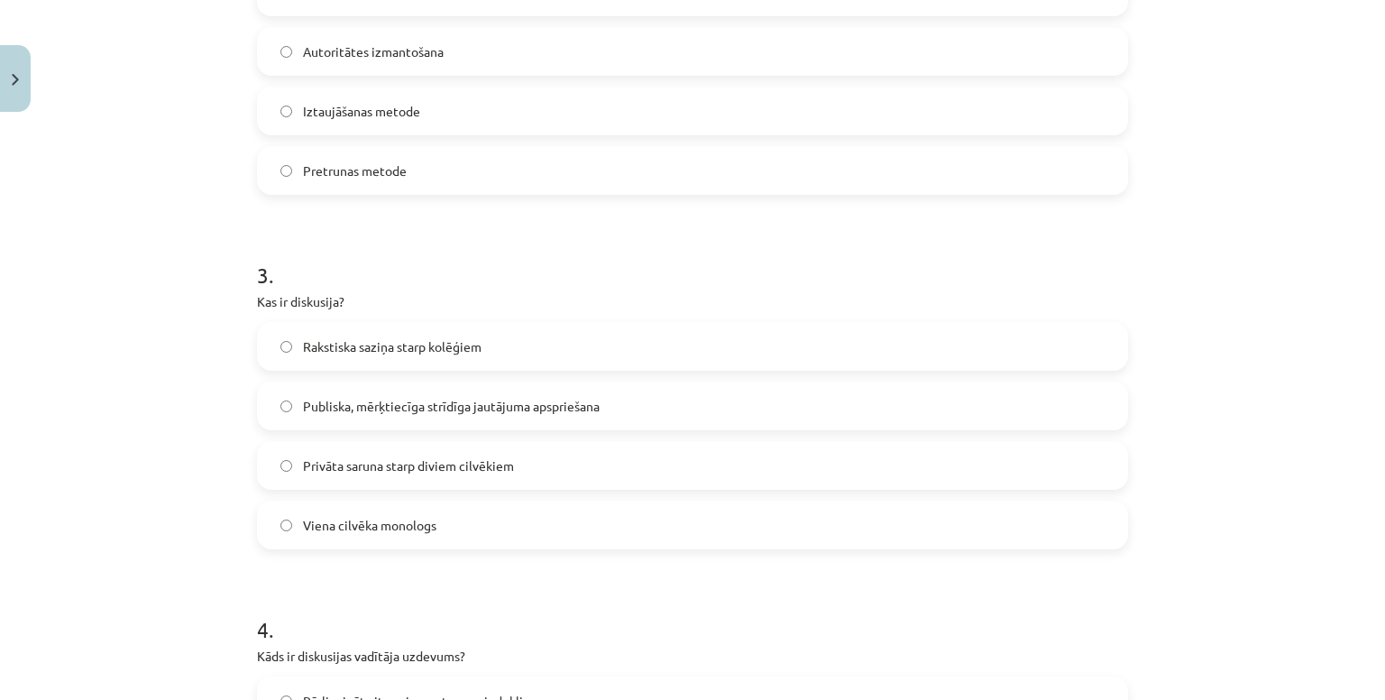
click at [348, 402] on span "Publiska, mērķtiecīga strīdīga jautājuma apspriešana" at bounding box center [451, 406] width 297 height 19
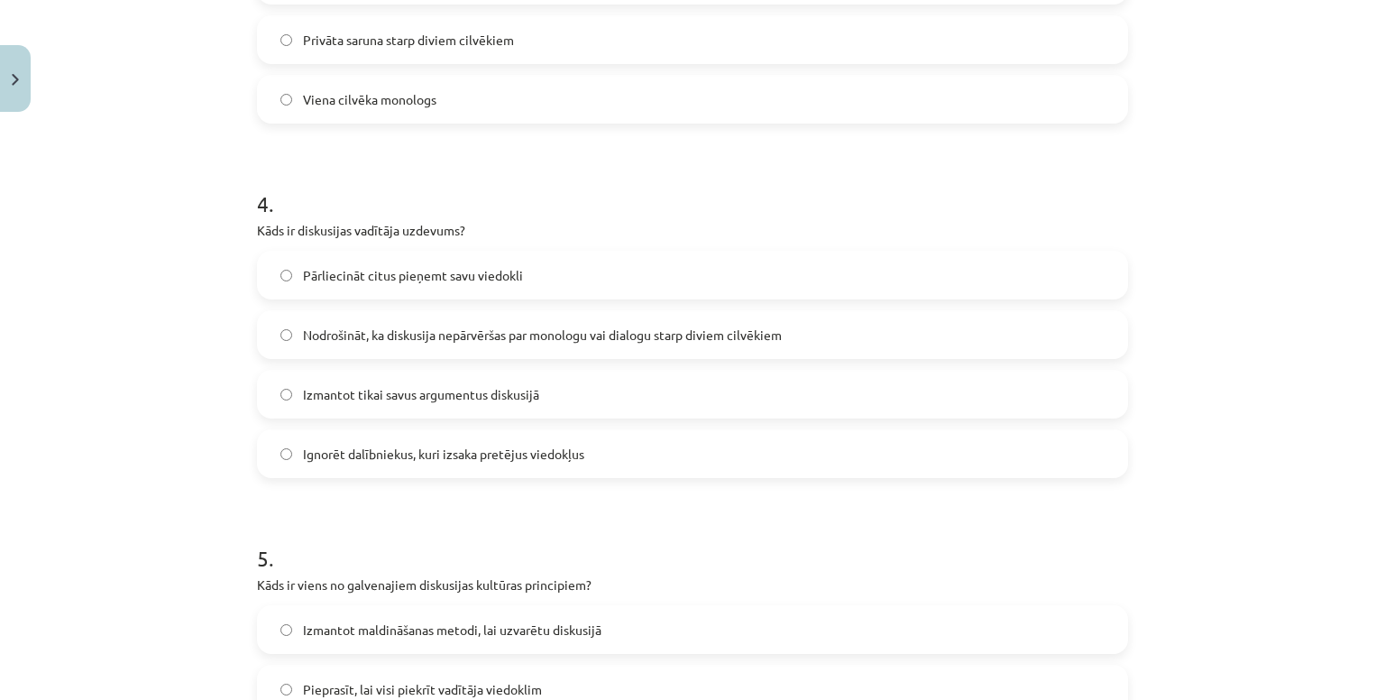
scroll to position [1265, 0]
click at [394, 332] on span "Nodrošināt, ka diskusija nepārvēršas par monologu vai dialogu starp diviem cilv…" at bounding box center [542, 332] width 479 height 19
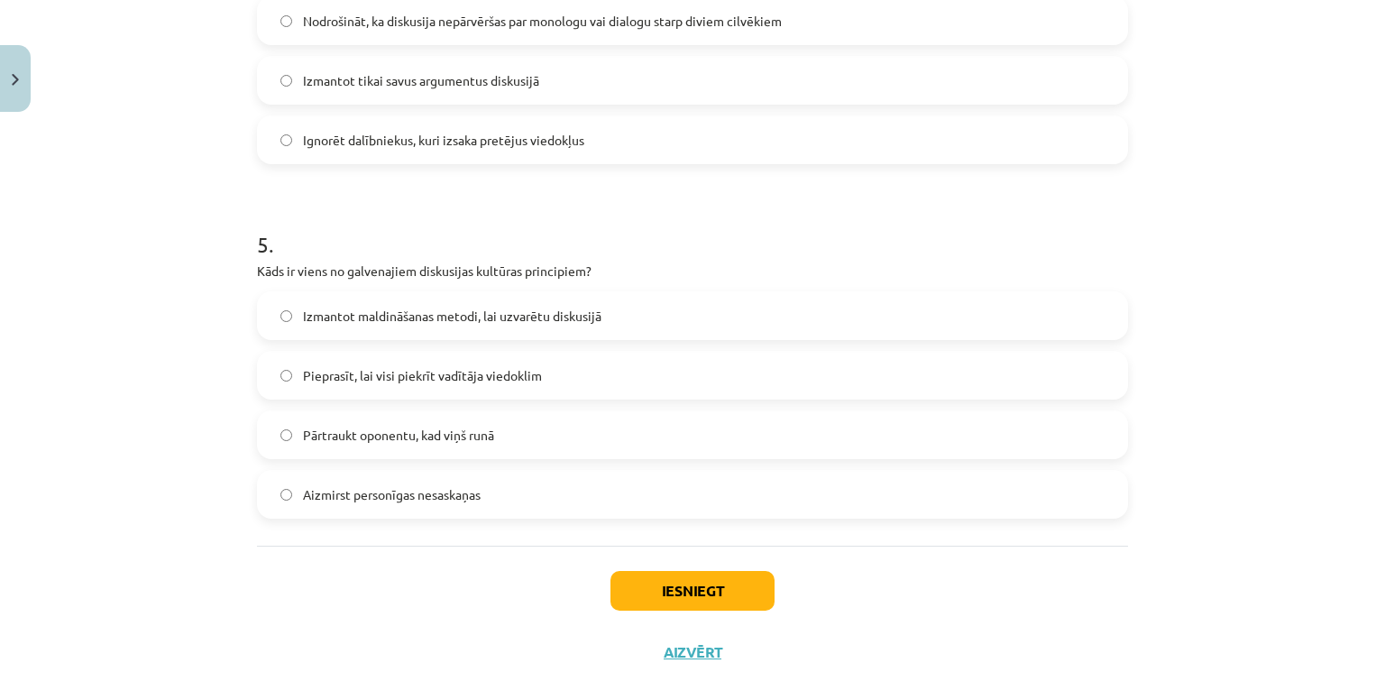
scroll to position [1579, 0]
click at [368, 477] on label "Aizmirst personīgas nesaskaņas" at bounding box center [692, 491] width 867 height 45
click at [610, 586] on button "Iesniegt" at bounding box center [692, 588] width 164 height 40
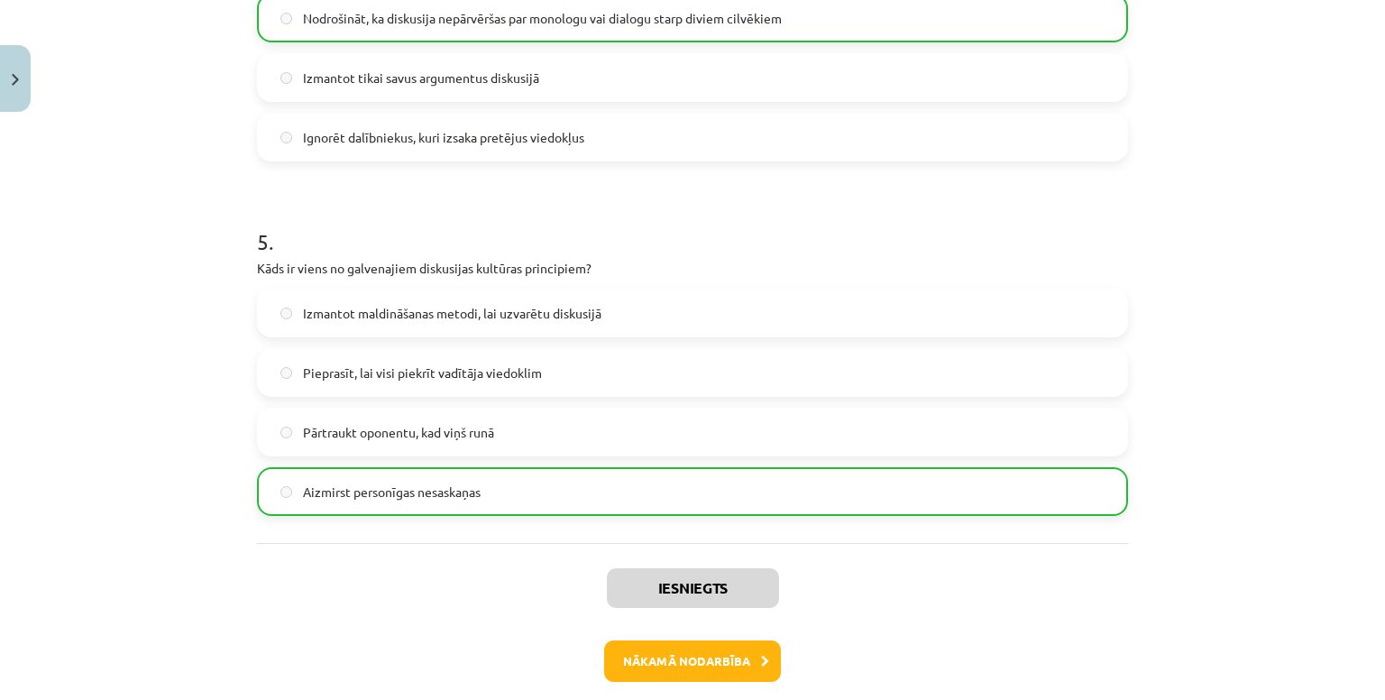
click at [650, 693] on div "Iesniegts Nākamā nodarbība Aizvērt" at bounding box center [692, 635] width 871 height 184
click at [645, 670] on button "Nākamā nodarbība" at bounding box center [692, 660] width 177 height 41
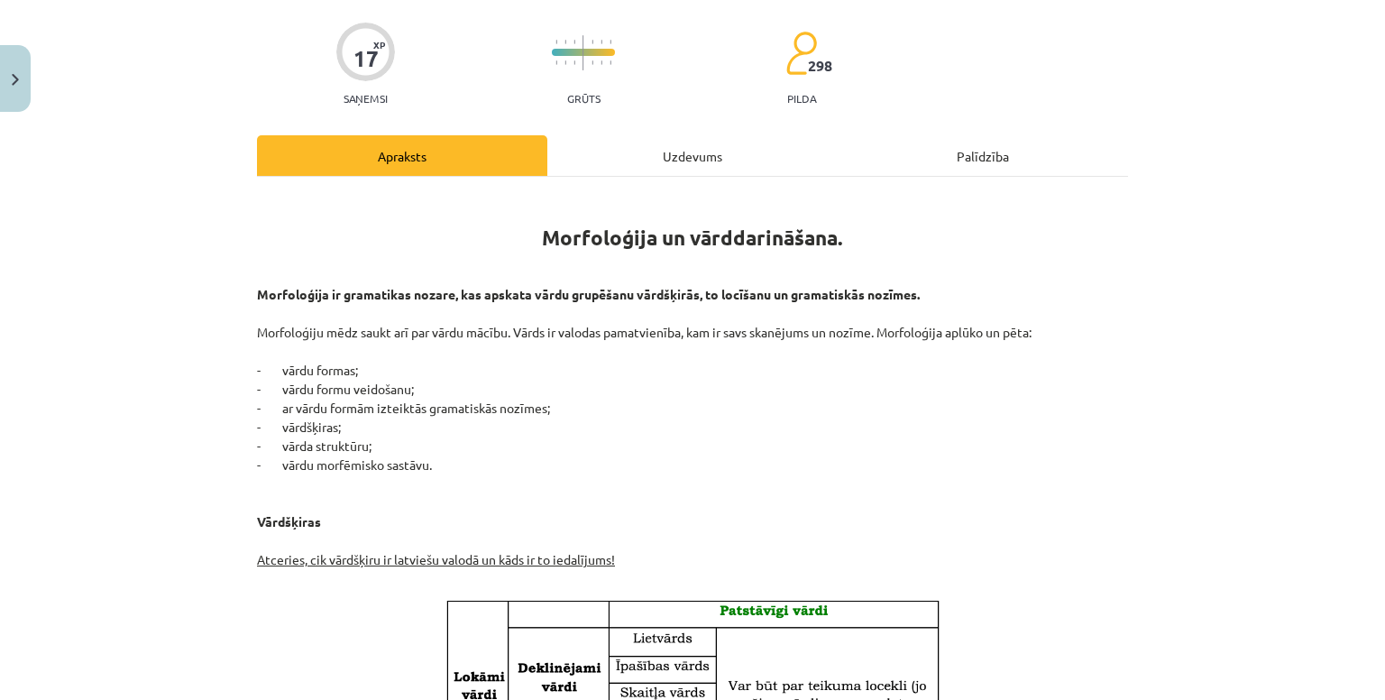
scroll to position [126, 0]
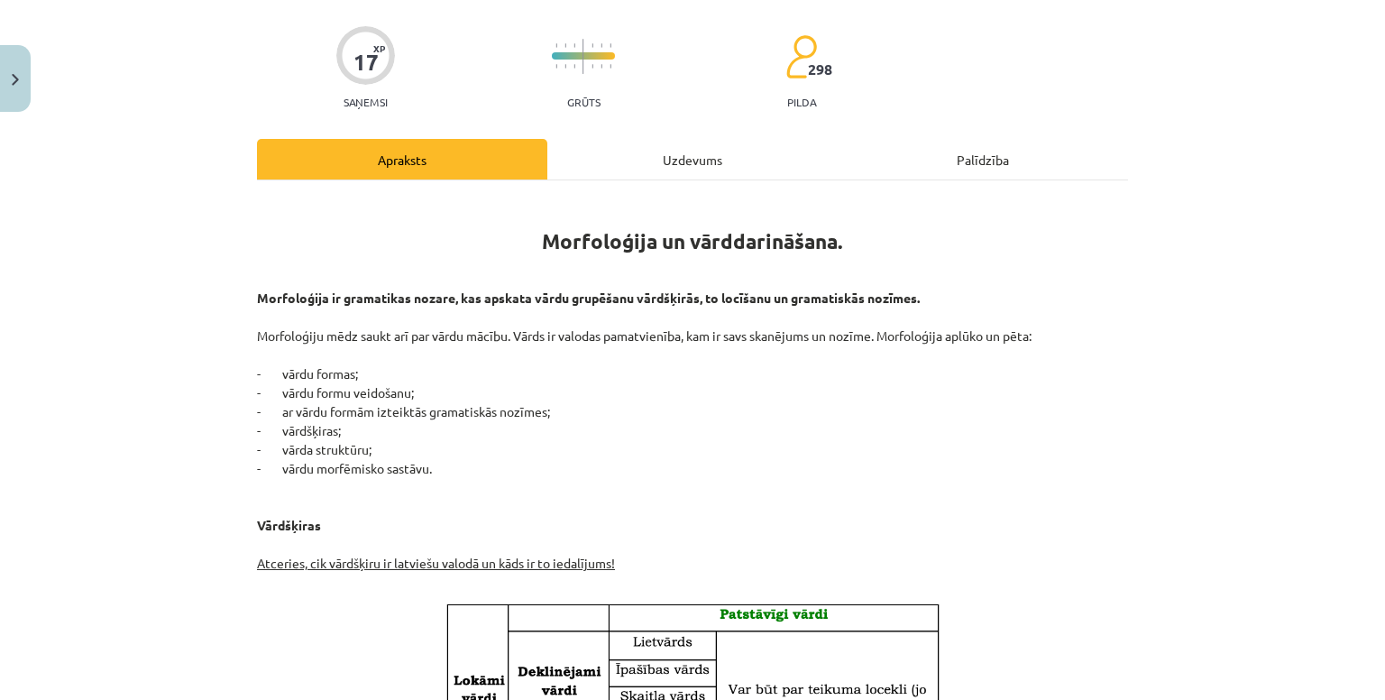
click at [620, 150] on div "Uzdevums" at bounding box center [692, 159] width 290 height 41
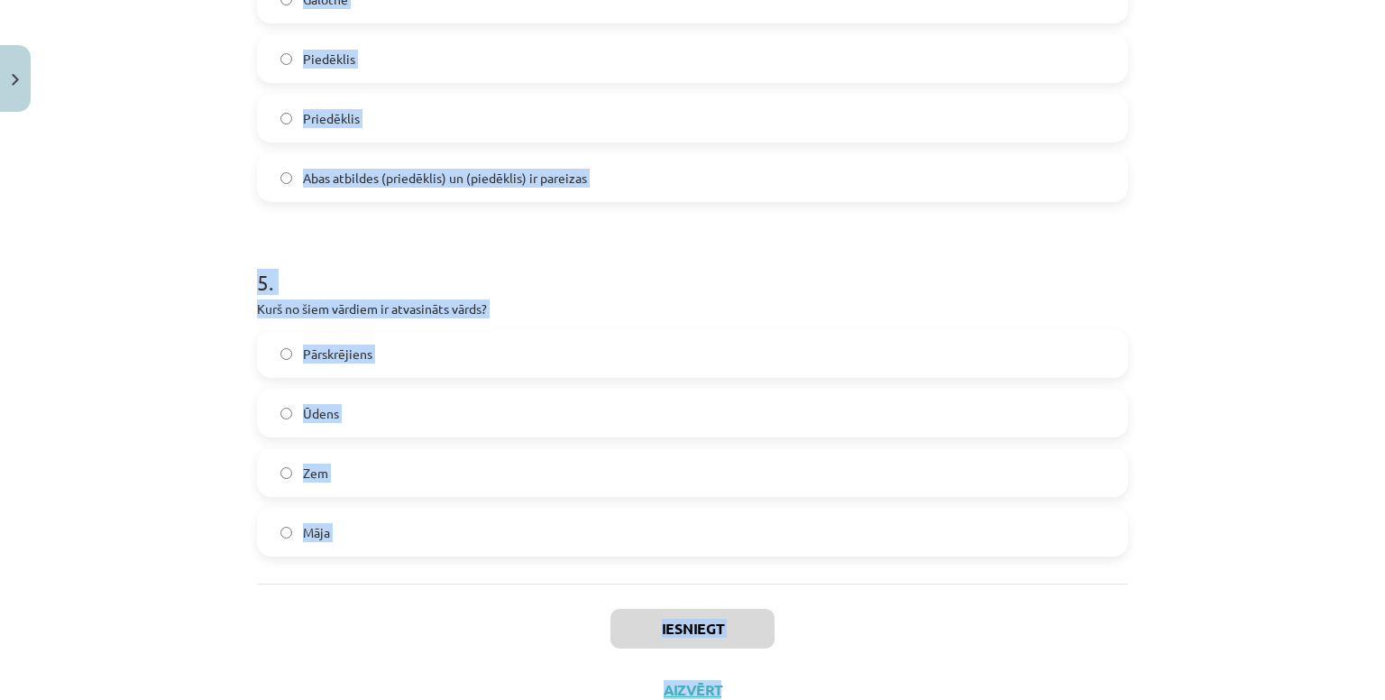
scroll to position [1603, 0]
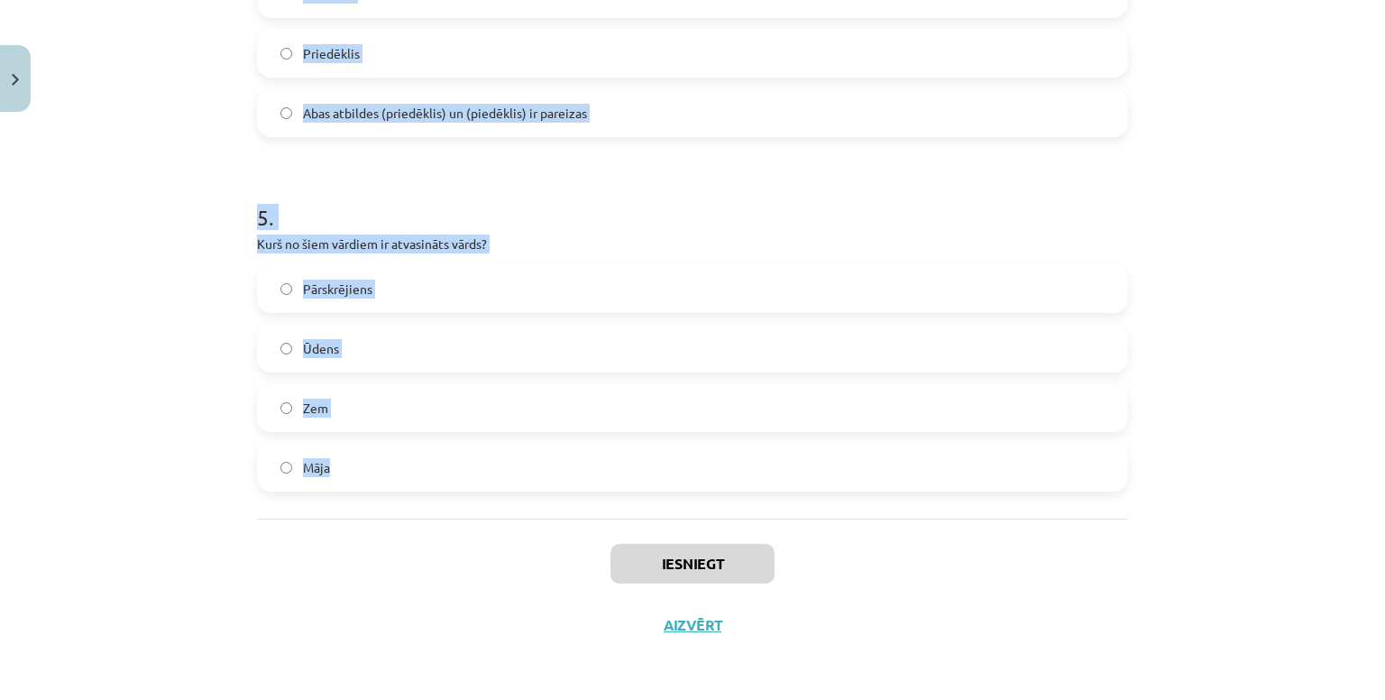
drag, startPoint x: 241, startPoint y: 349, endPoint x: 728, endPoint y: 450, distance: 498.0
copy form "1 . Kurš no šiem nav morfoloģijas pētījumu objekts? Vārdu formas Vārda sastāvs …"
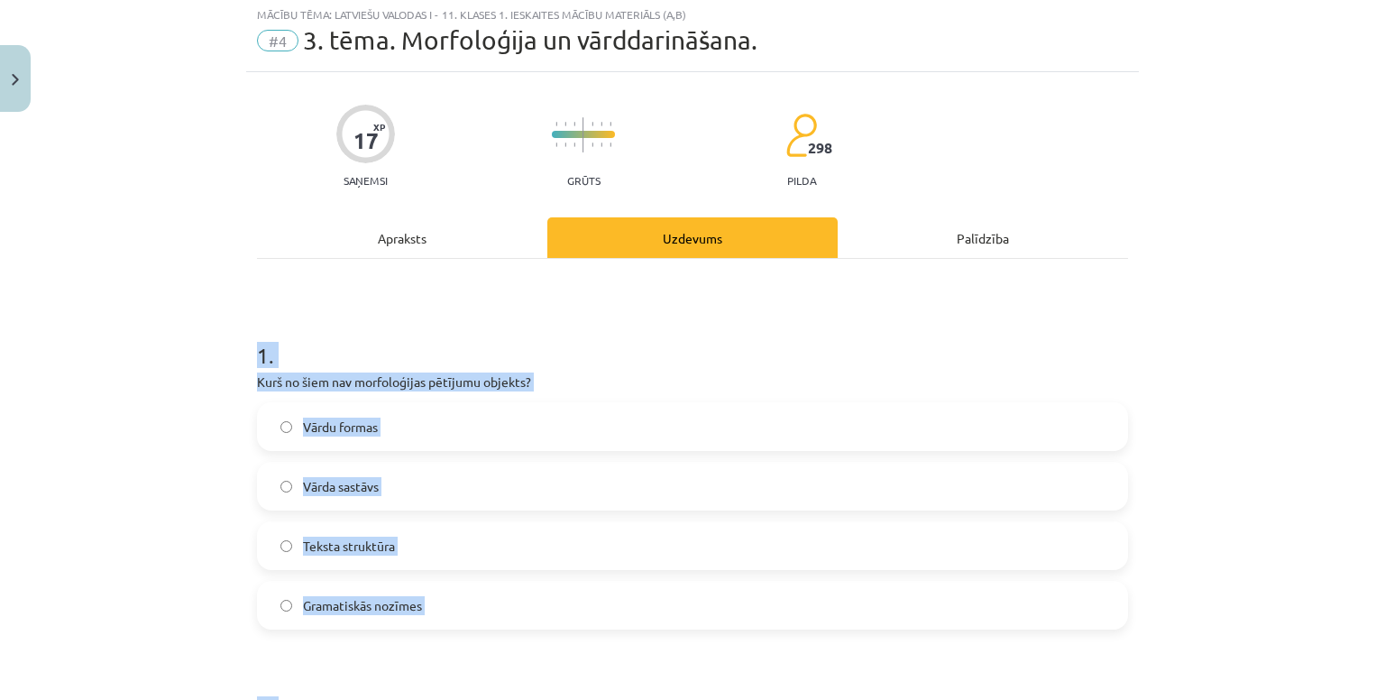
scroll to position [0, 0]
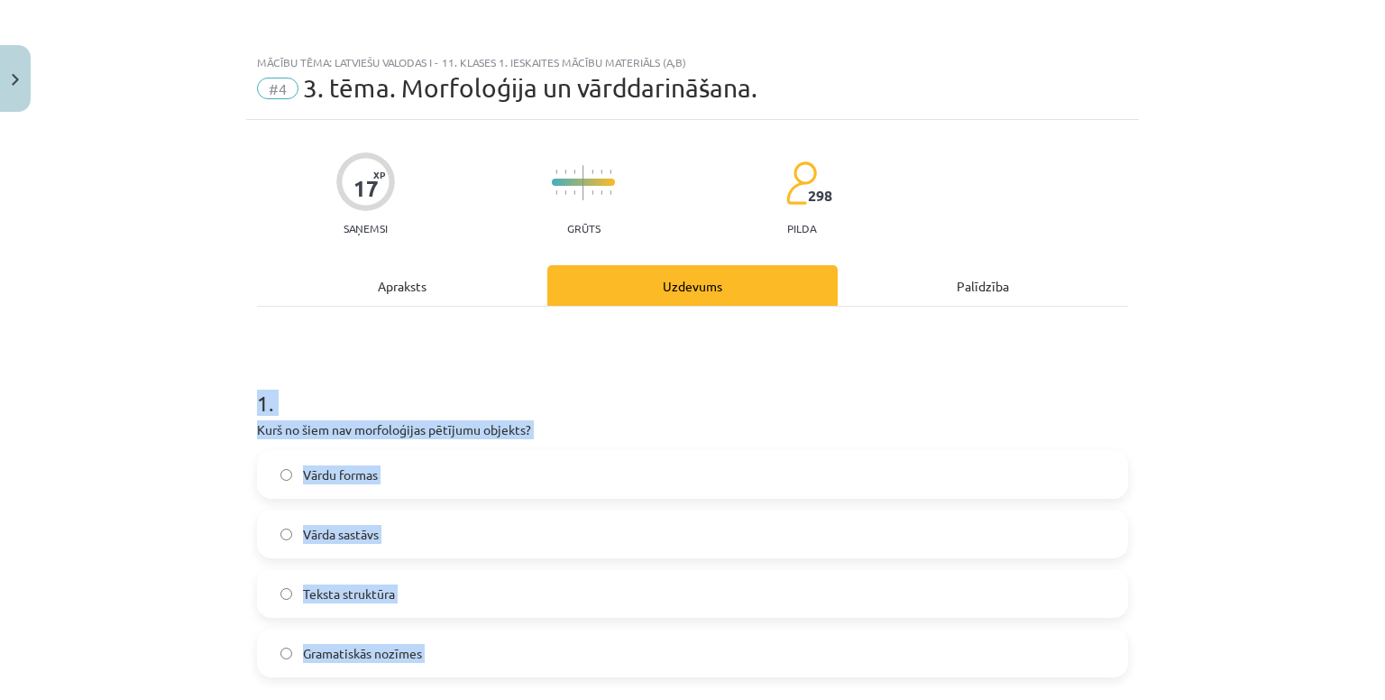
click at [166, 471] on div "Mācību tēma: Latviešu valodas i - 11. klases 1. ieskaites mācību materiāls (a,b…" at bounding box center [692, 350] width 1385 height 700
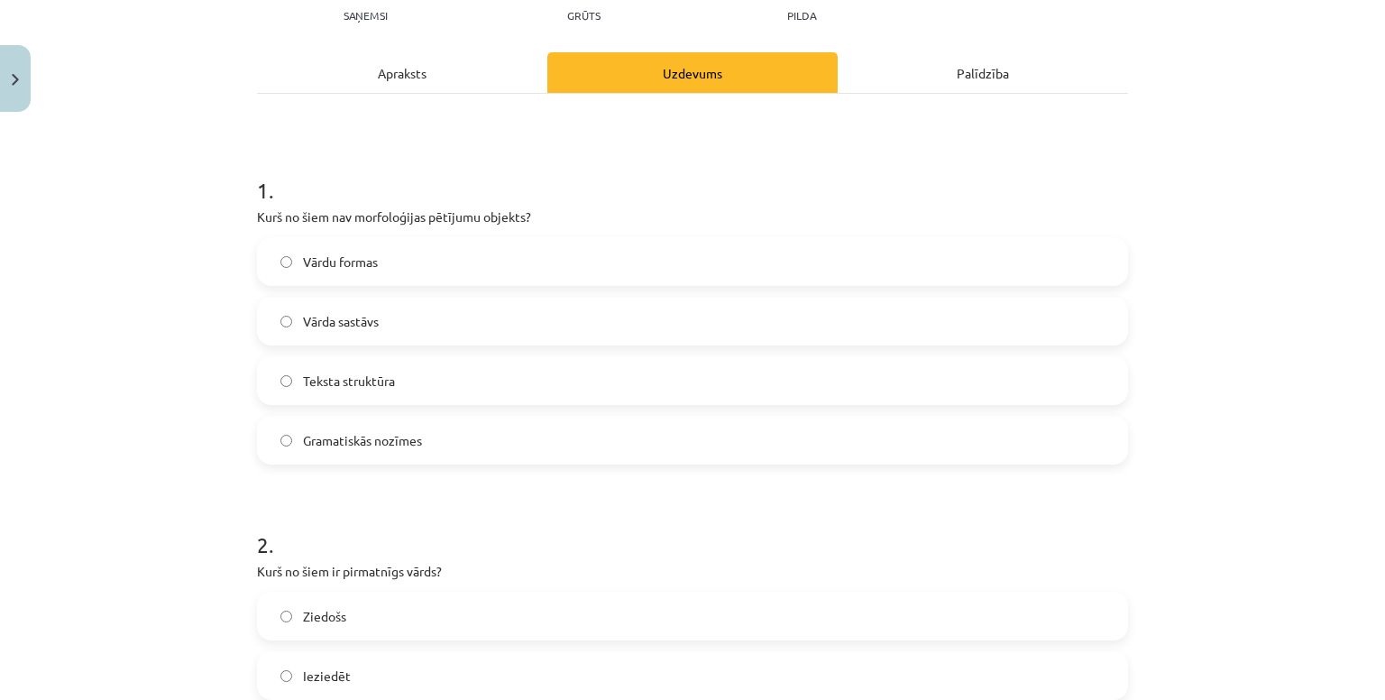
scroll to position [215, 0]
click at [397, 370] on label "Teksta struktūra" at bounding box center [692, 378] width 867 height 45
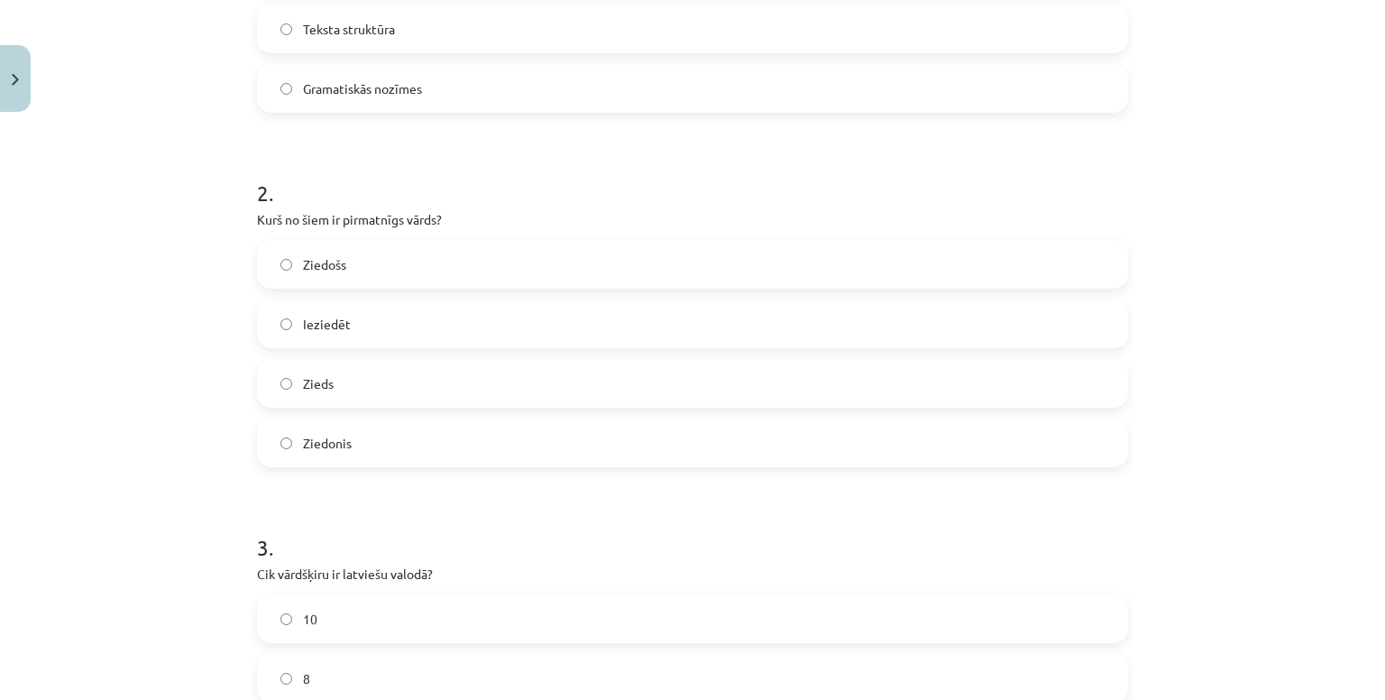
scroll to position [684, 0]
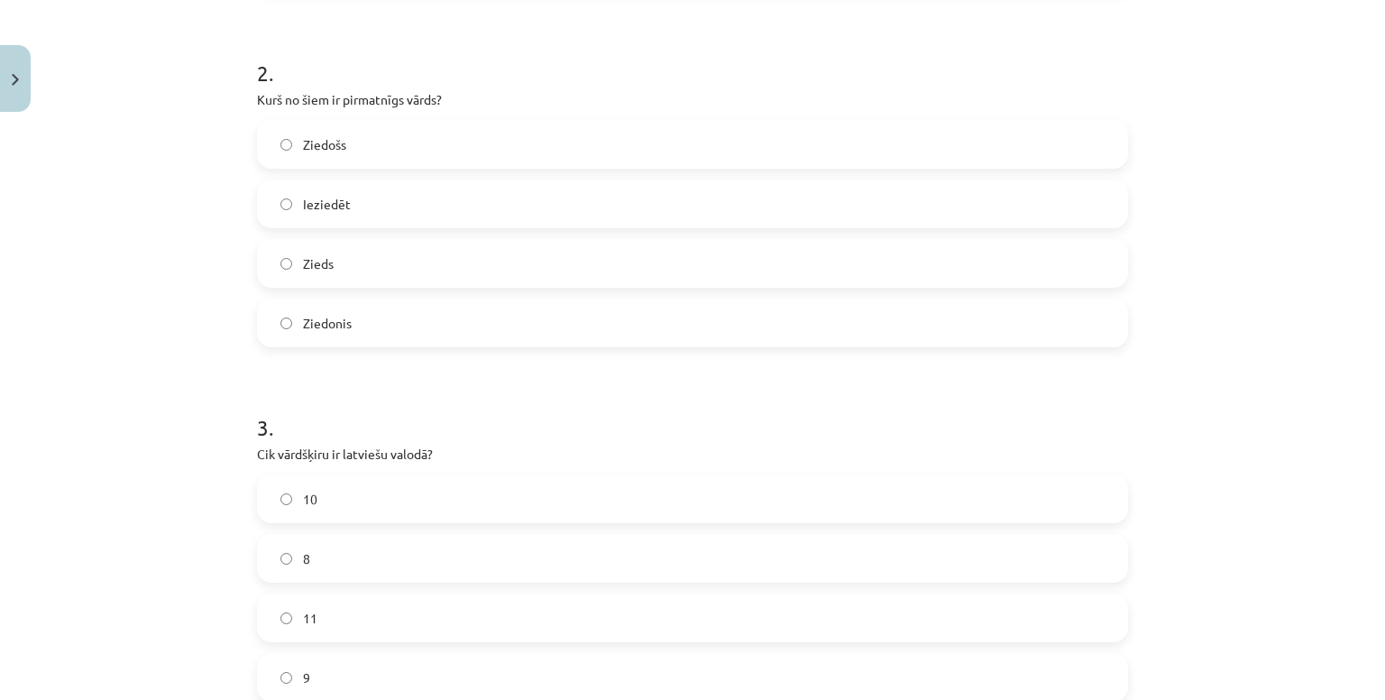
click at [315, 261] on span "Zieds" at bounding box center [318, 263] width 31 height 19
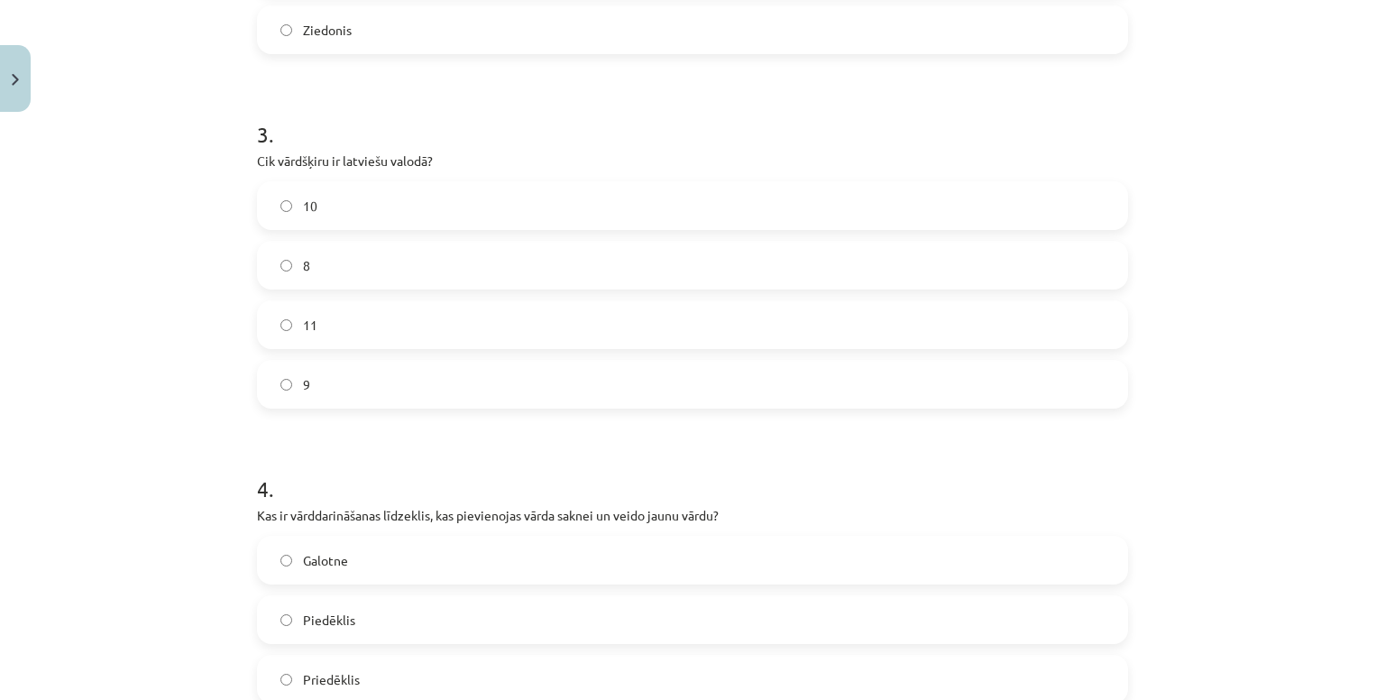
scroll to position [1020, 0]
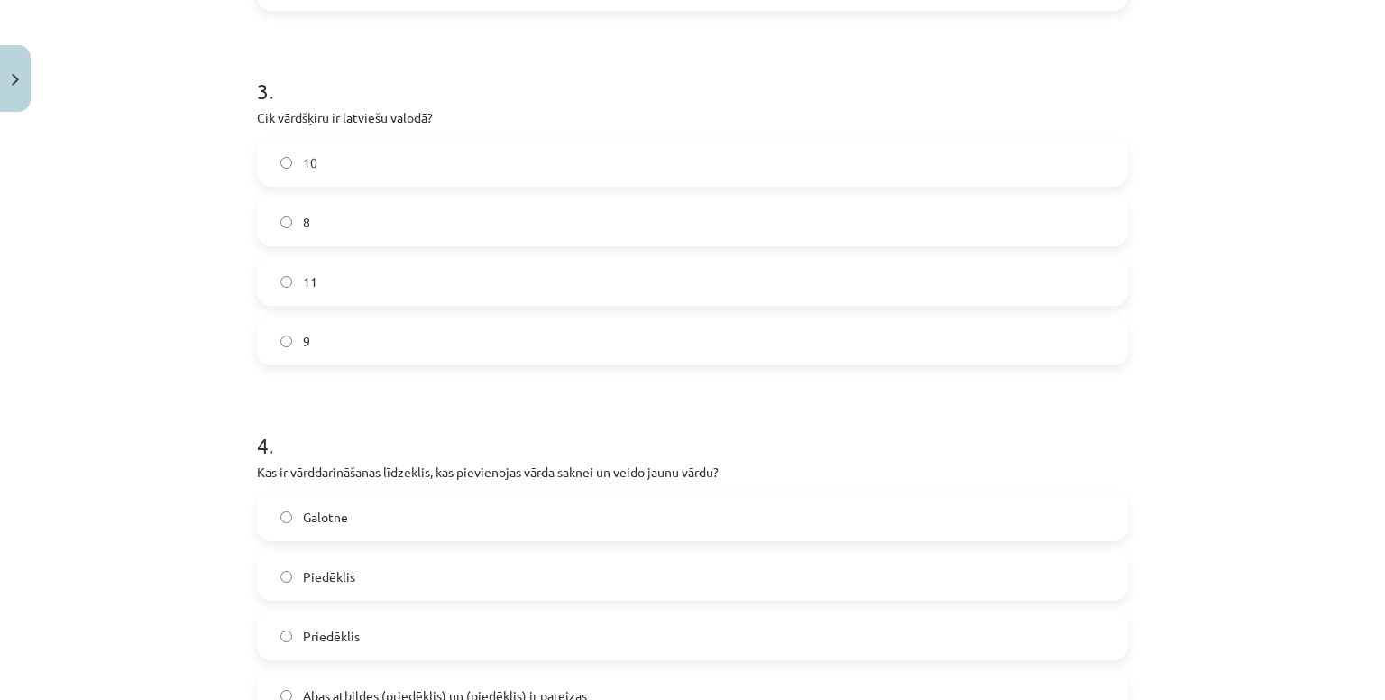
click at [336, 171] on label "10" at bounding box center [692, 162] width 867 height 45
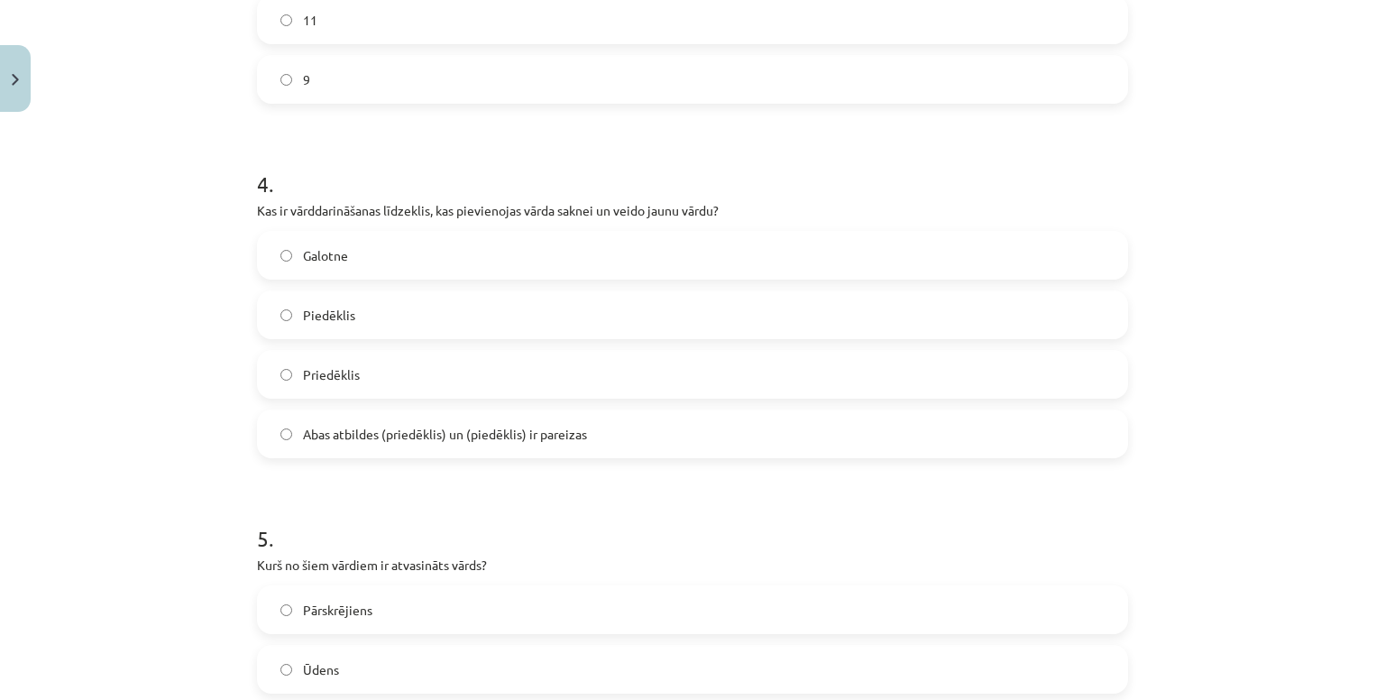
scroll to position [1338, 0]
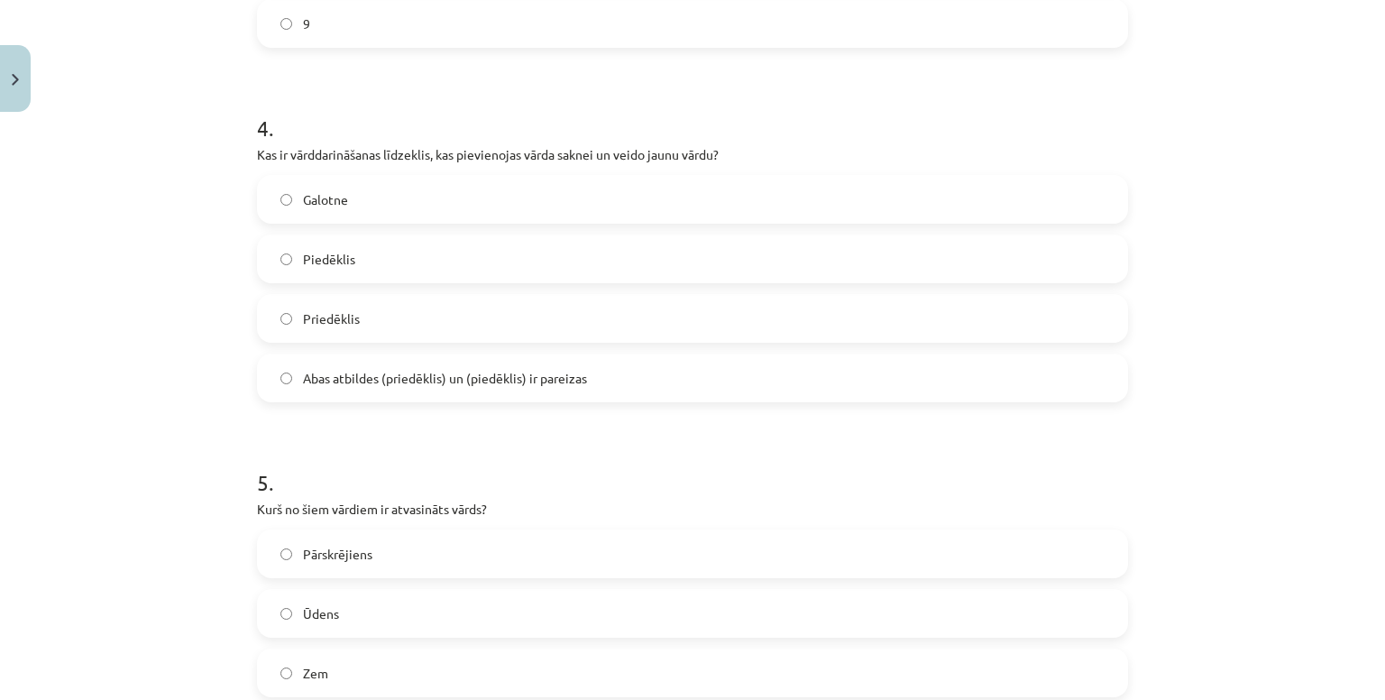
click at [330, 380] on span "Abas atbildes (priedēklis) un (piedēklis) ir pareizas" at bounding box center [445, 378] width 284 height 19
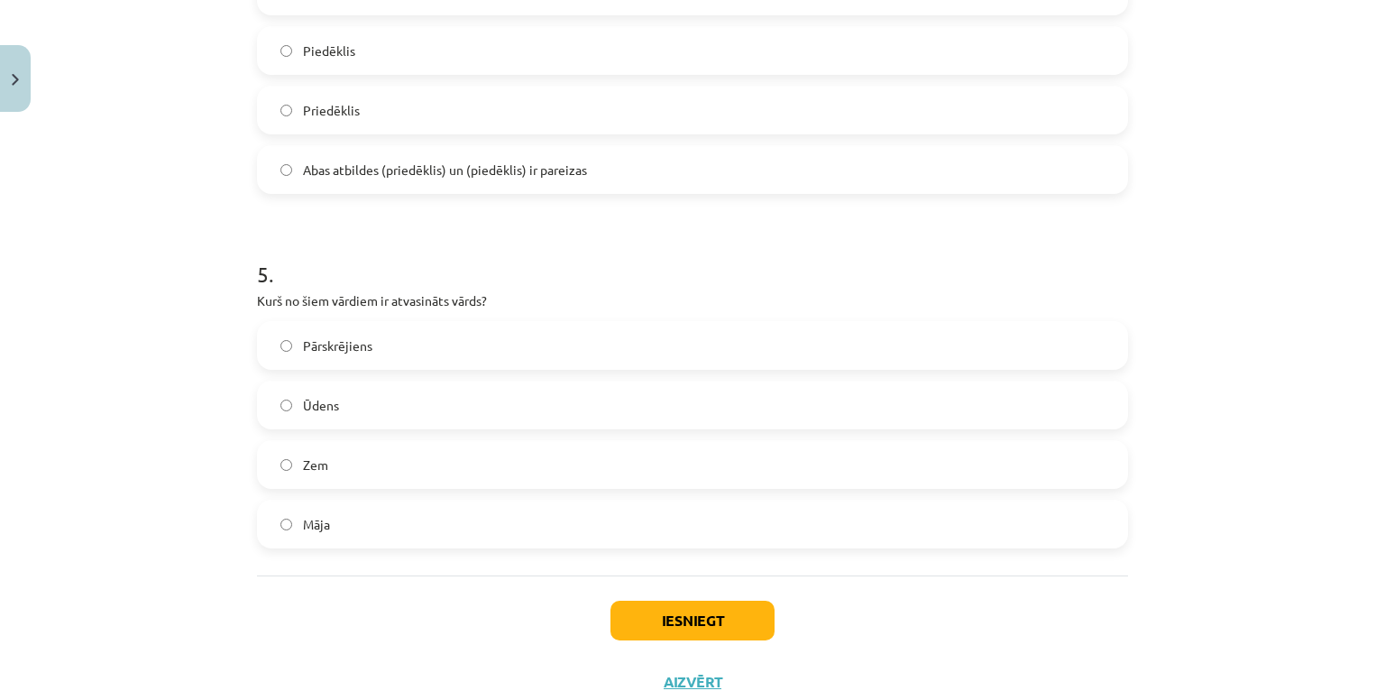
scroll to position [1603, 0]
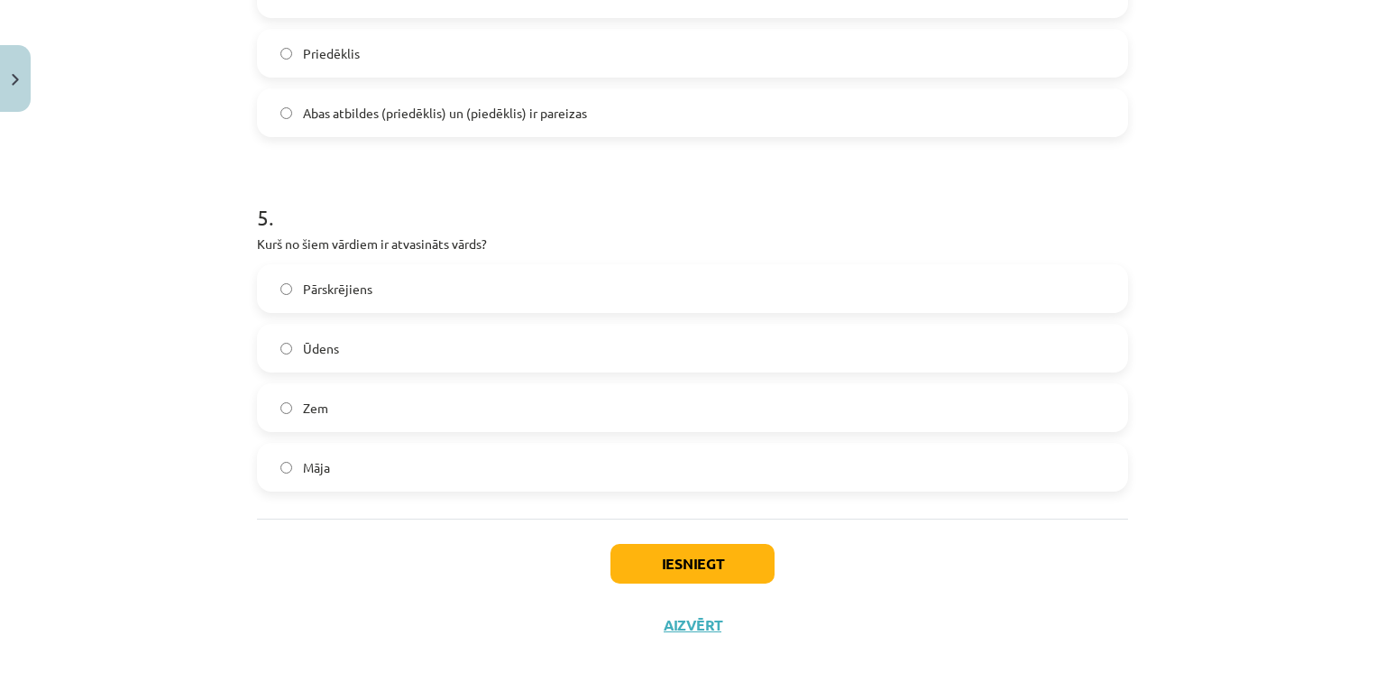
click at [343, 296] on span "Pārskrējiens" at bounding box center [337, 288] width 69 height 19
click at [610, 554] on button "Iesniegt" at bounding box center [692, 564] width 164 height 40
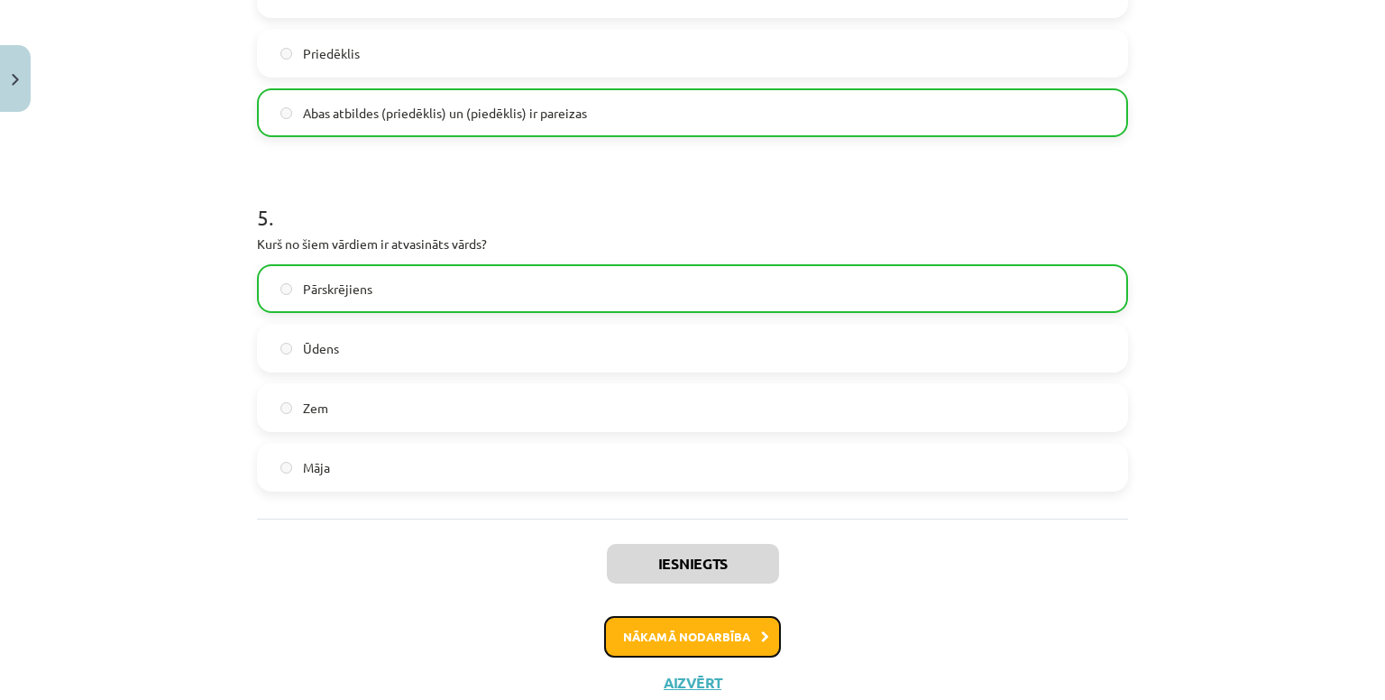
click at [700, 627] on button "Nākamā nodarbība" at bounding box center [692, 636] width 177 height 41
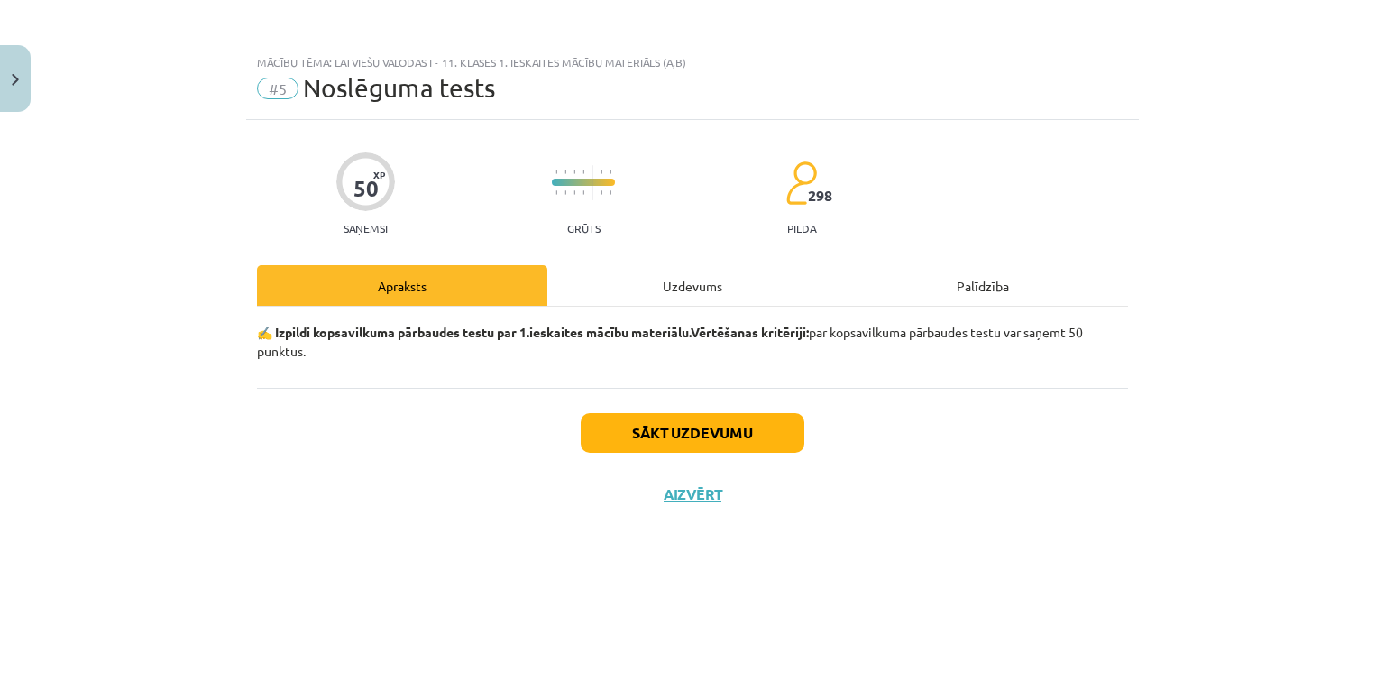
scroll to position [0, 0]
click at [639, 278] on div "Uzdevums" at bounding box center [692, 285] width 290 height 41
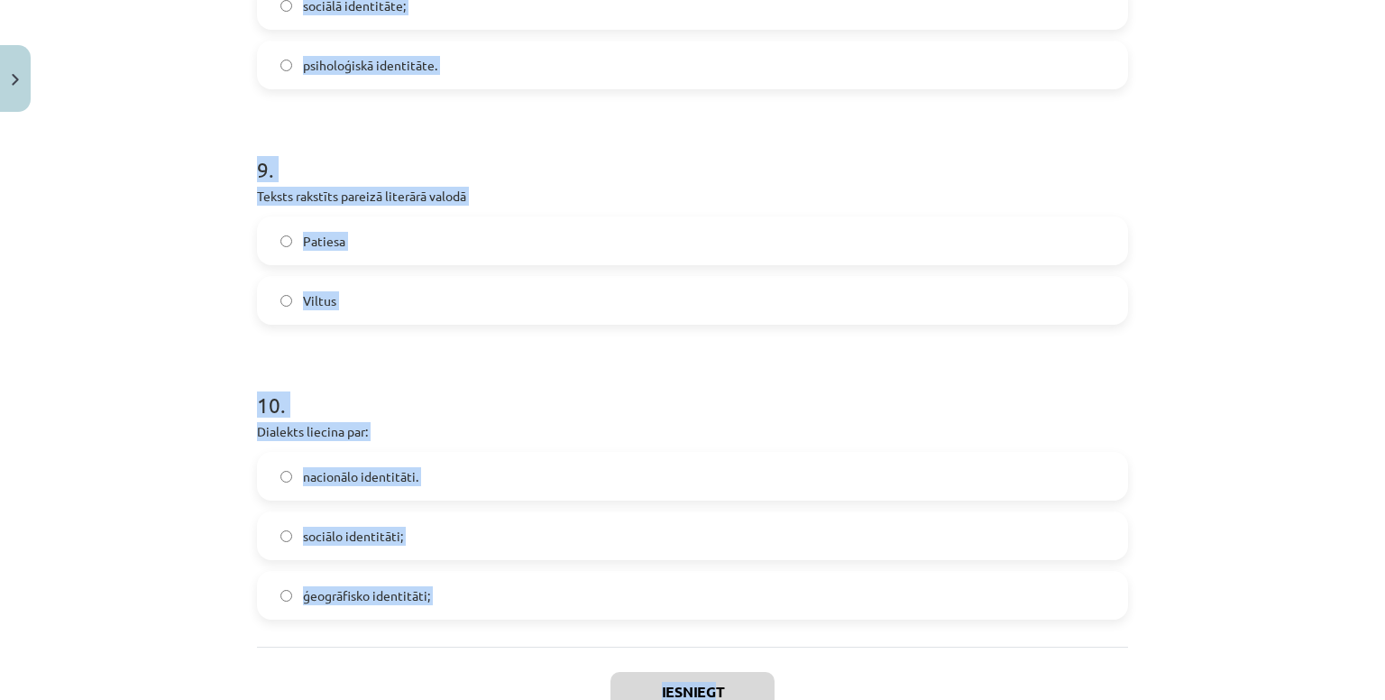
scroll to position [3093, 0]
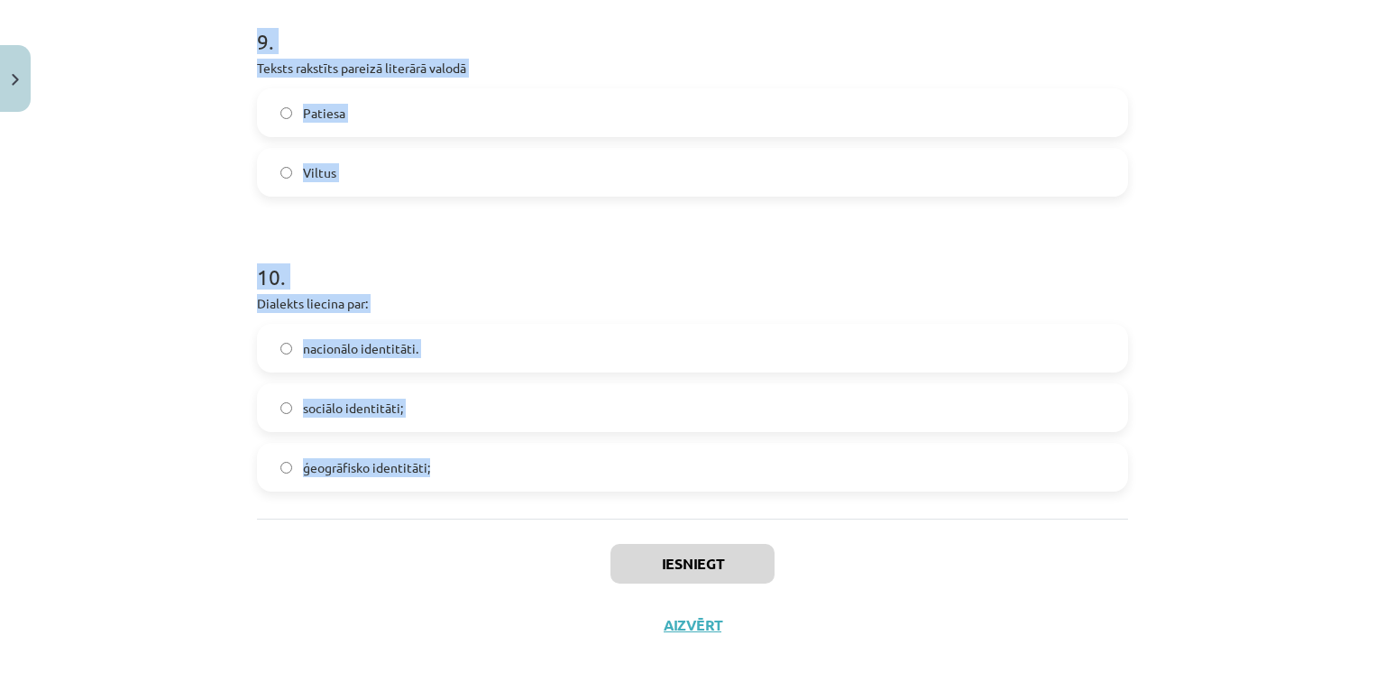
drag, startPoint x: 245, startPoint y: 408, endPoint x: 674, endPoint y: 505, distance: 439.8
copy form "1 . Palīgvārdi ir vietniekvārdi, prievārdi, partikulas saikļi, prievārdi, parti…"
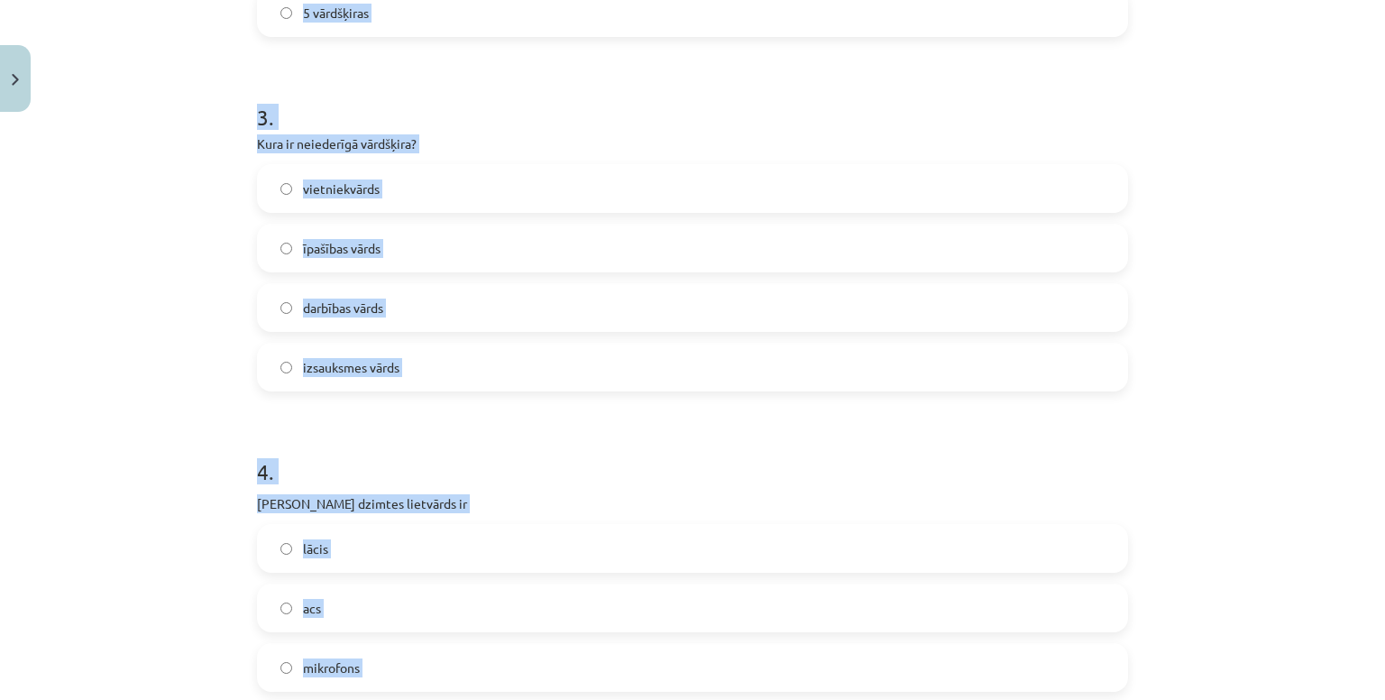
click at [145, 359] on div "Mācību tēma: Latviešu valodas i - 11. klases 1. ieskaites mācību materiāls (a,b…" at bounding box center [692, 350] width 1385 height 700
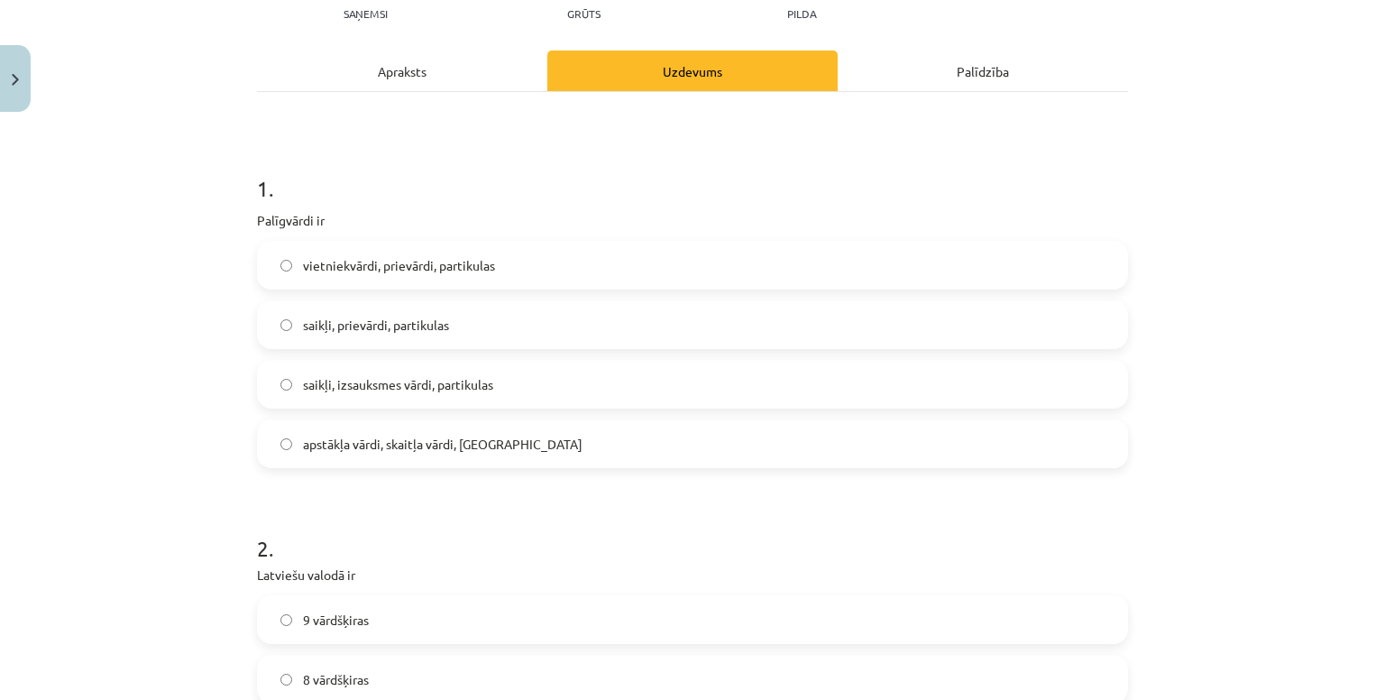
scroll to position [216, 0]
click at [497, 325] on label "saikļi, prievārdi, partikulas" at bounding box center [692, 322] width 867 height 45
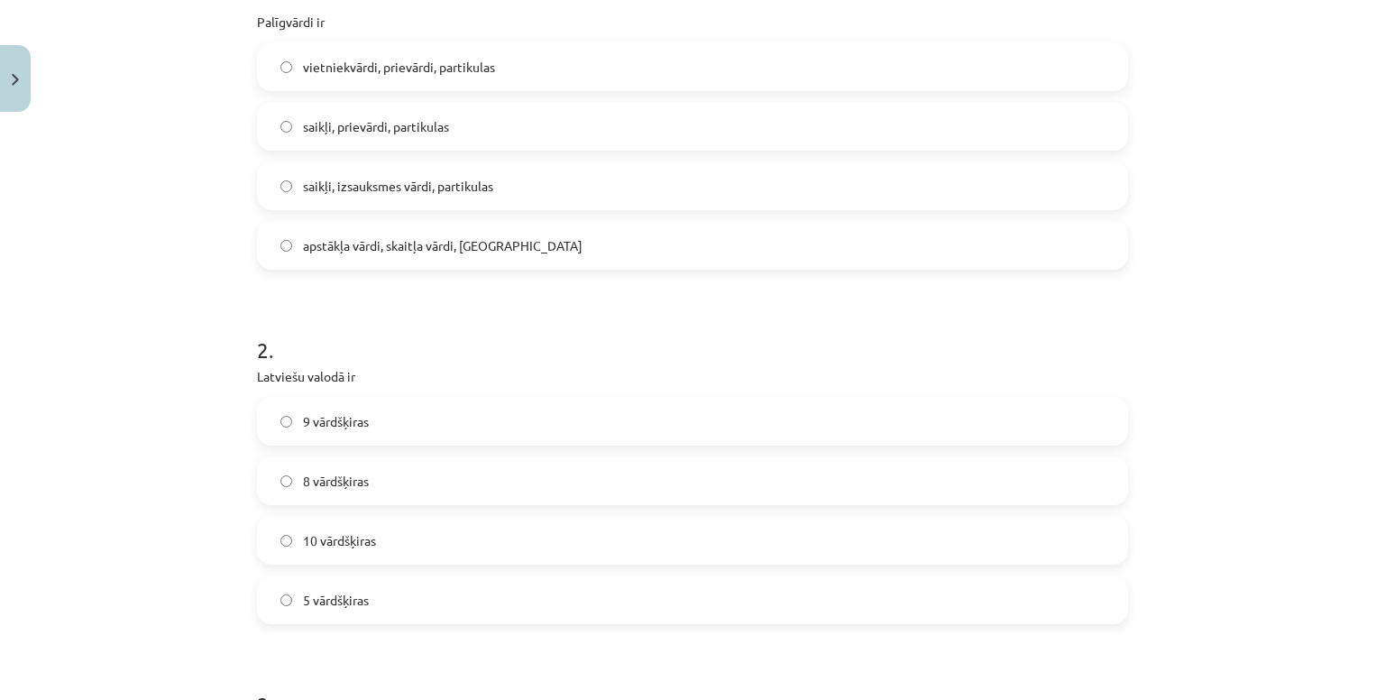
scroll to position [526, 0]
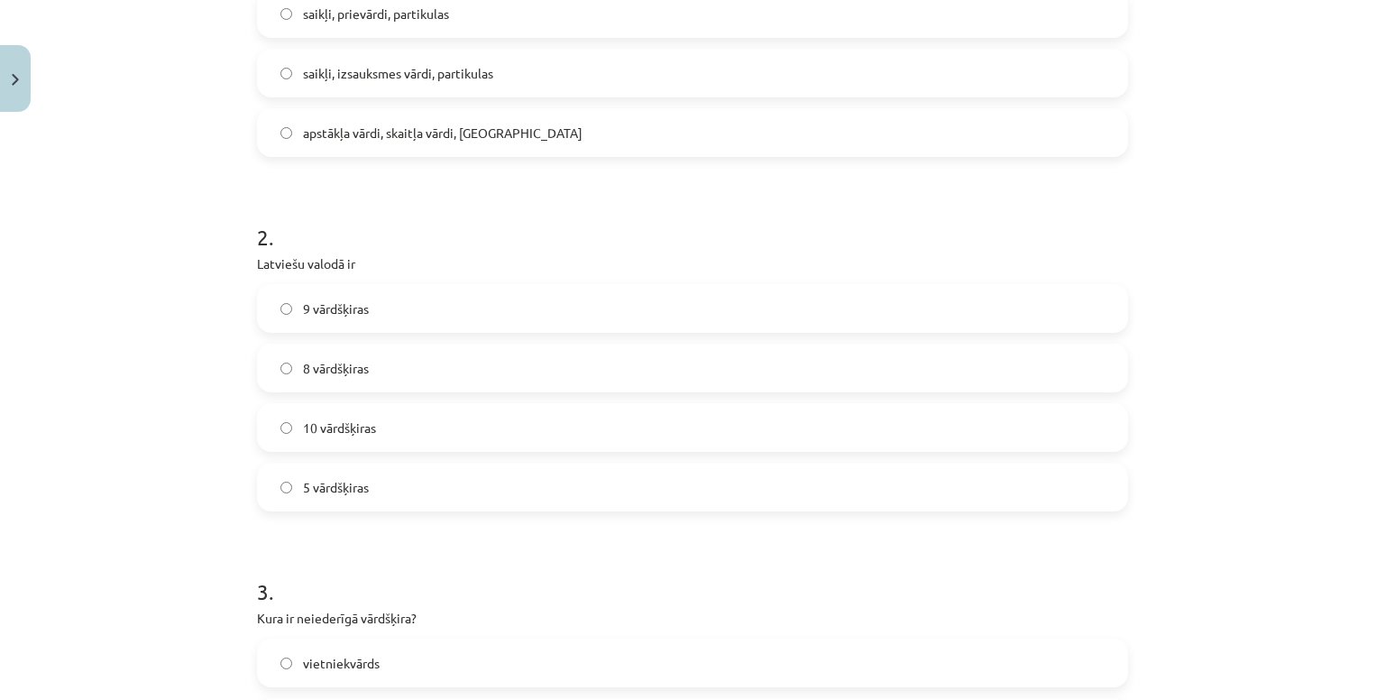
click at [389, 434] on label "10 vārdšķiras" at bounding box center [692, 427] width 867 height 45
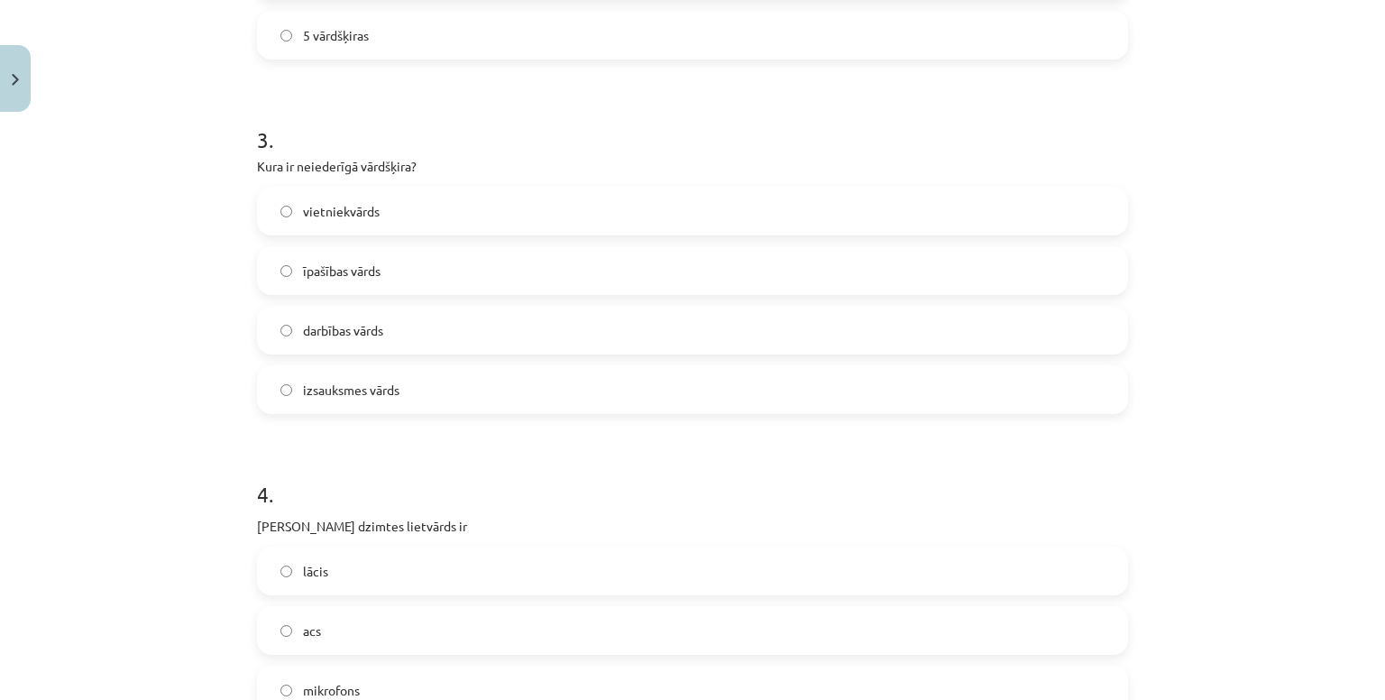
scroll to position [1020, 0]
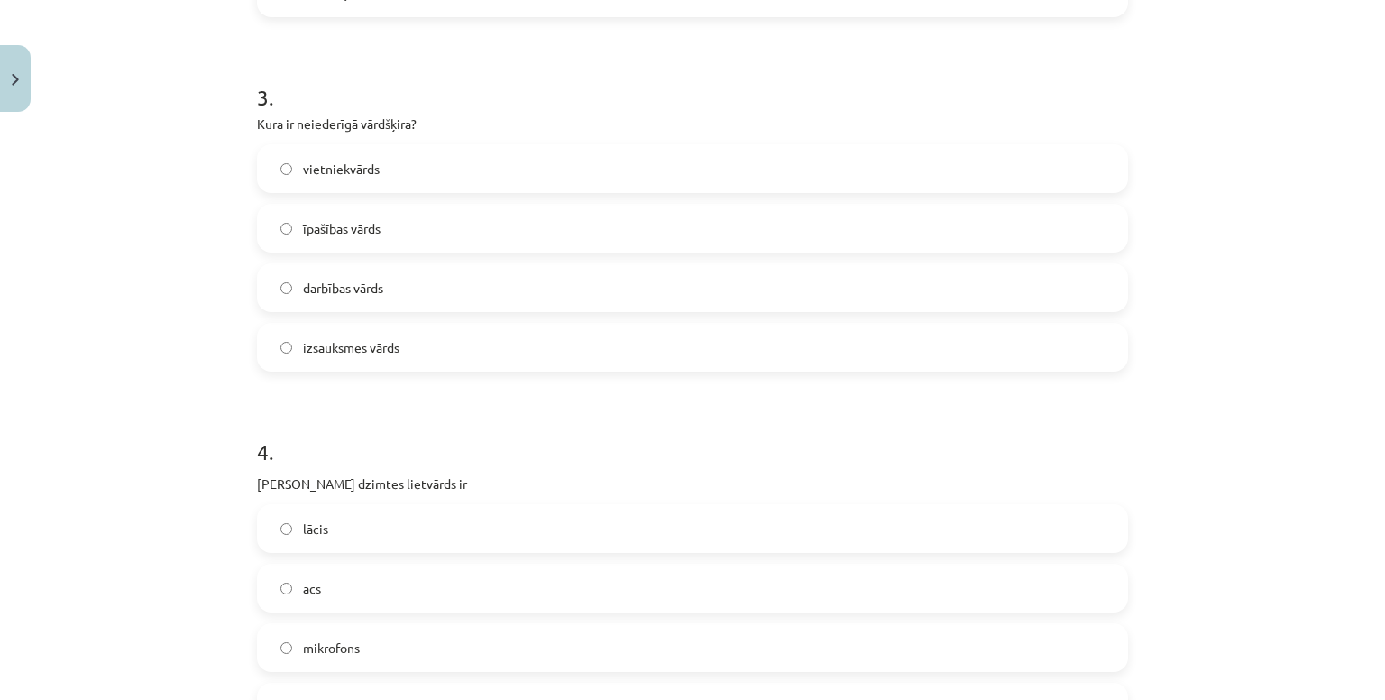
click at [411, 335] on label "izsauksmes vārds" at bounding box center [692, 347] width 867 height 45
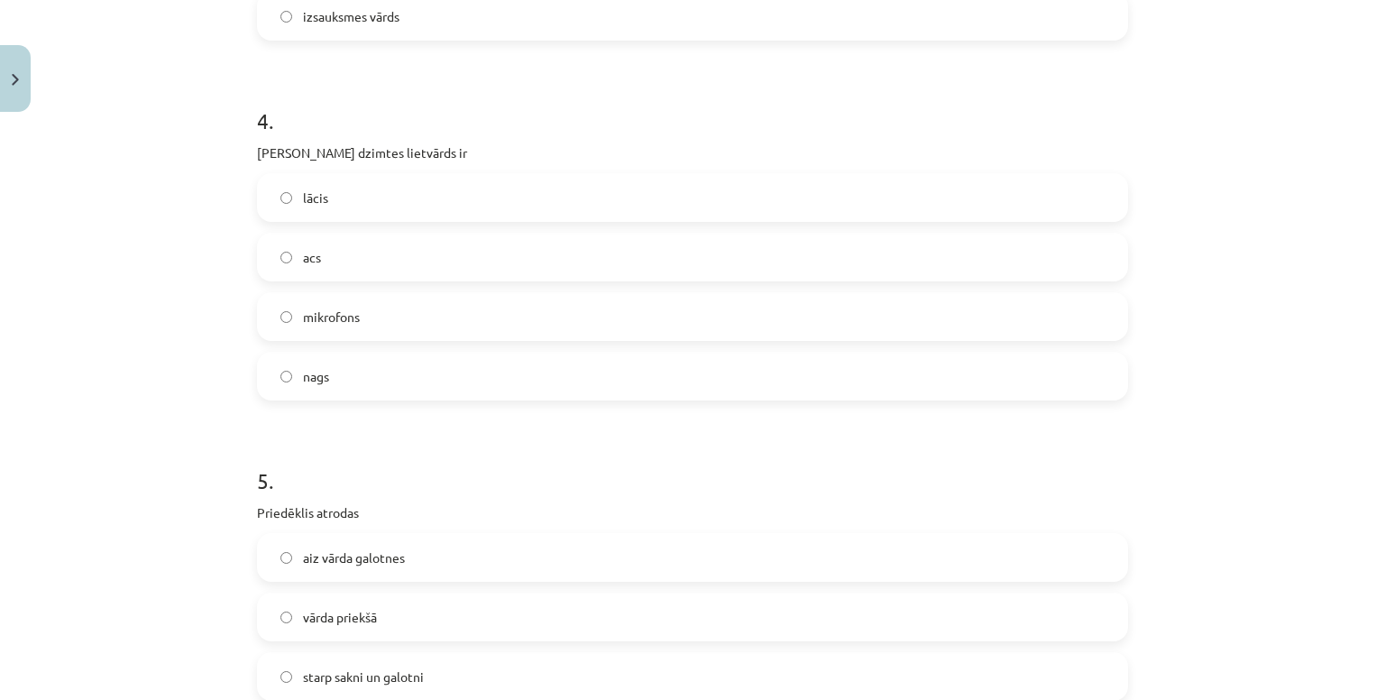
scroll to position [1369, 0]
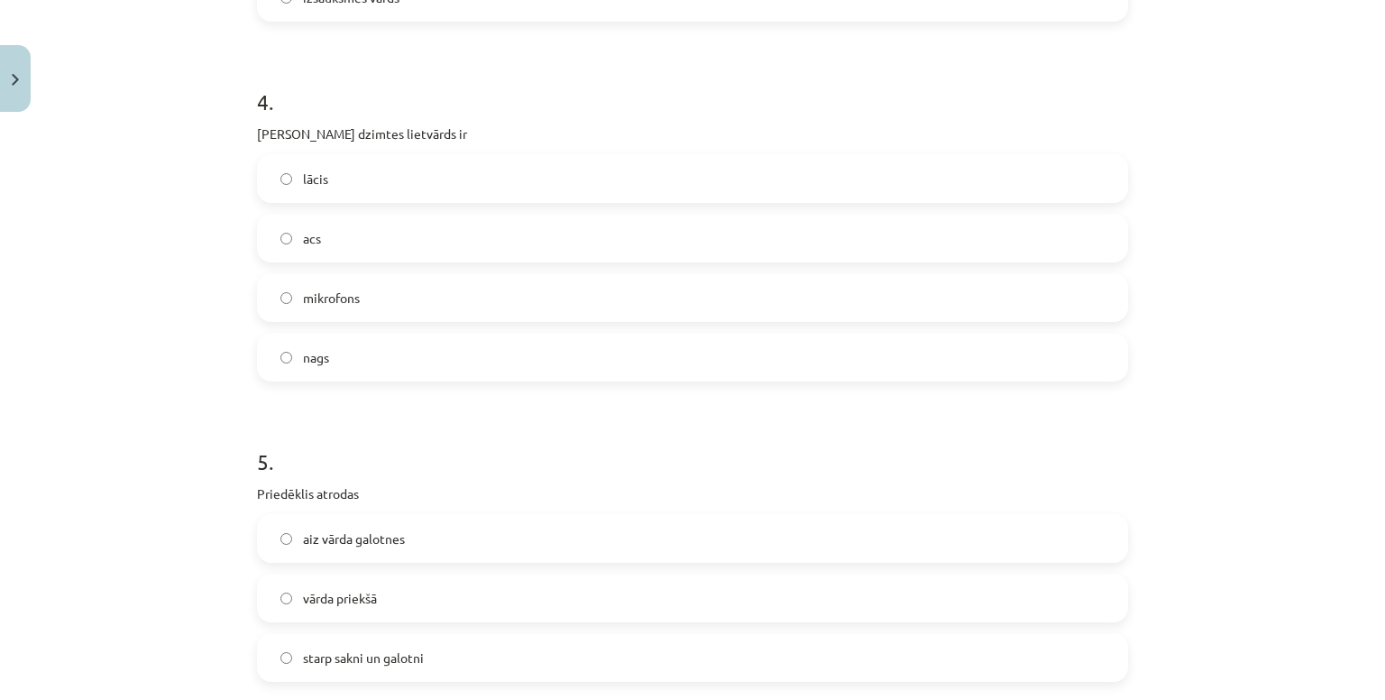
click at [333, 229] on label "acs" at bounding box center [692, 237] width 867 height 45
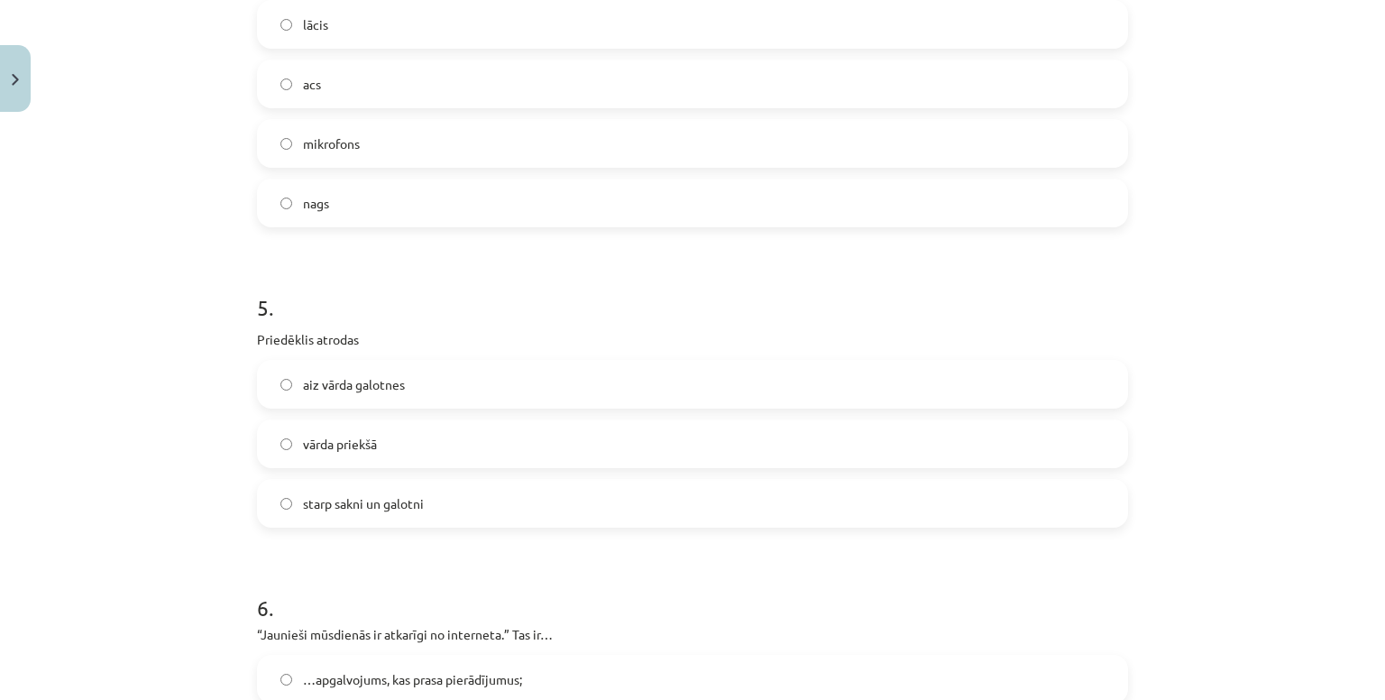
scroll to position [1532, 0]
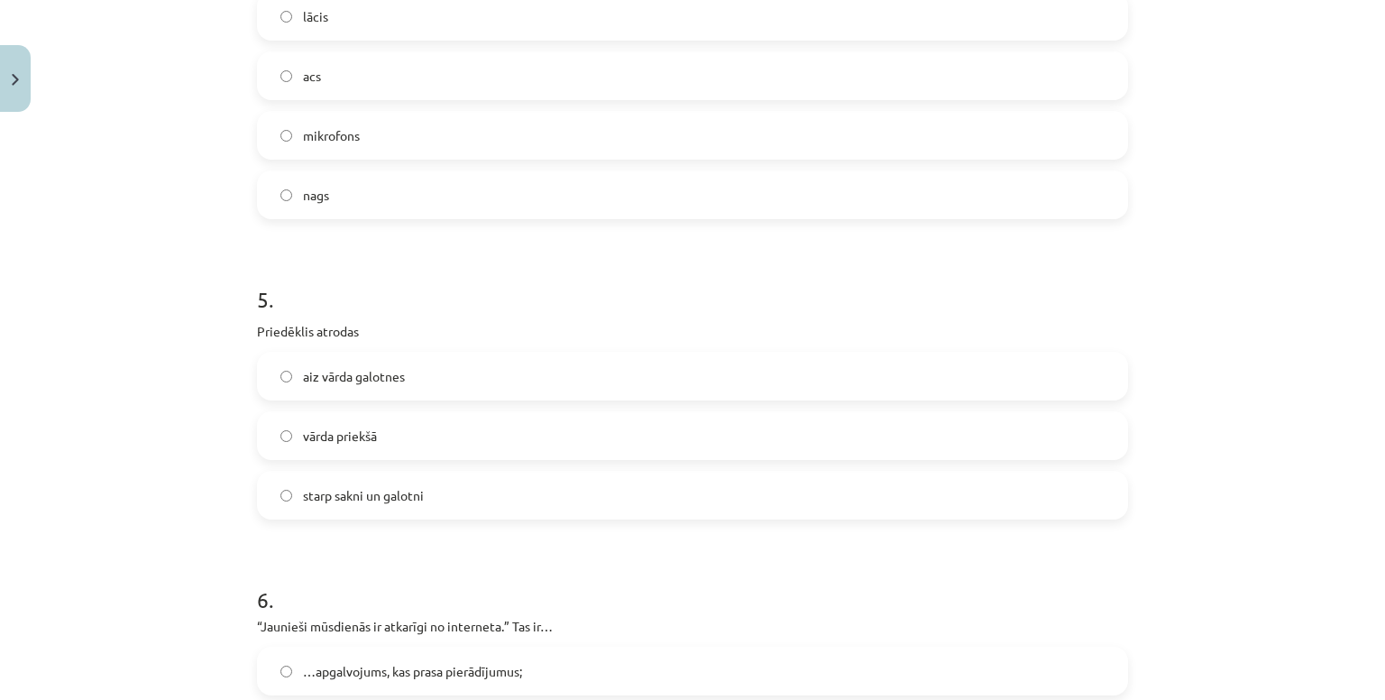
click at [421, 431] on label "vārda priekšā" at bounding box center [692, 435] width 867 height 45
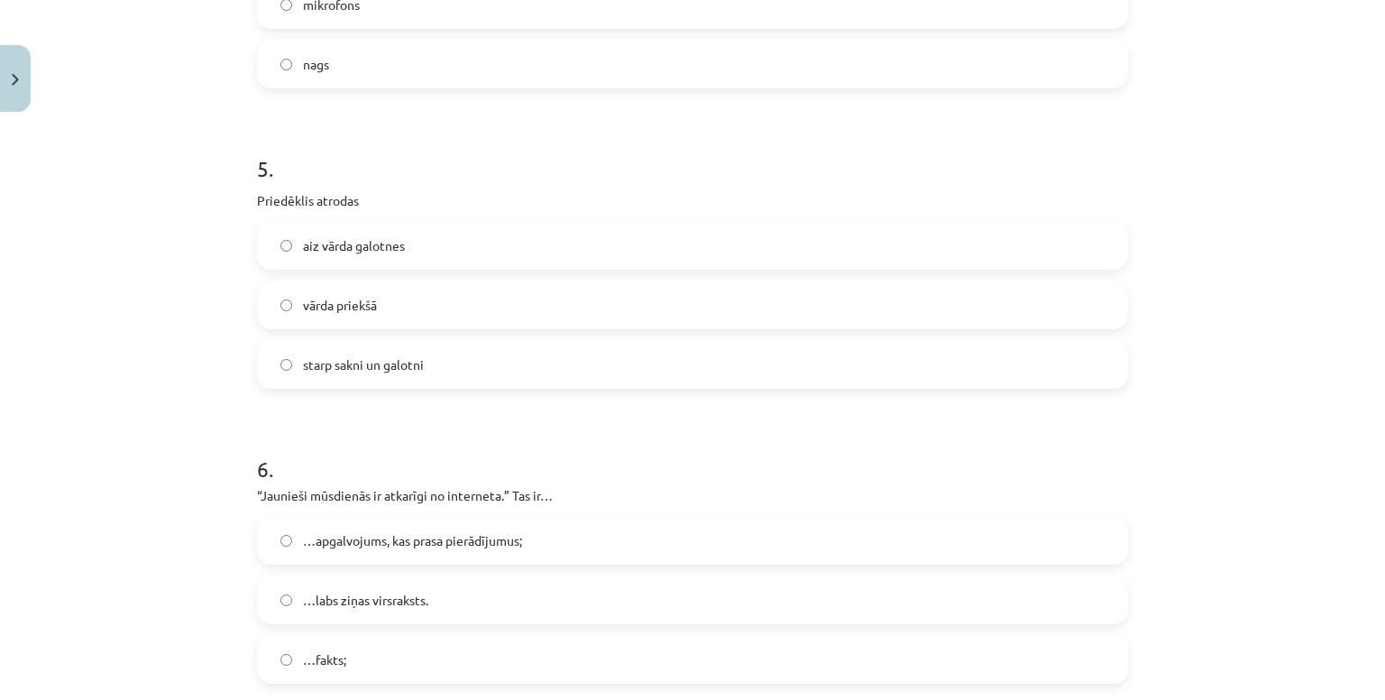
scroll to position [1669, 0]
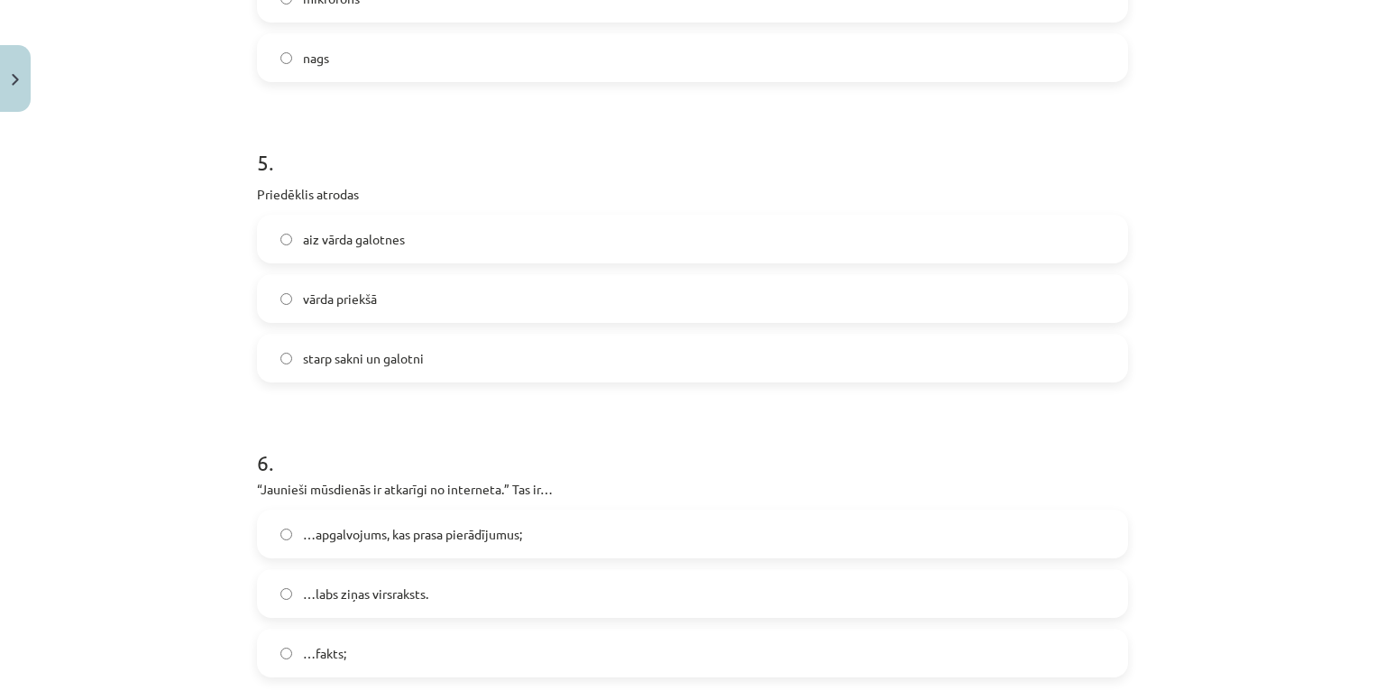
click at [379, 535] on span "…apgalvojums, kas prasa pierādījumus;" at bounding box center [412, 534] width 219 height 19
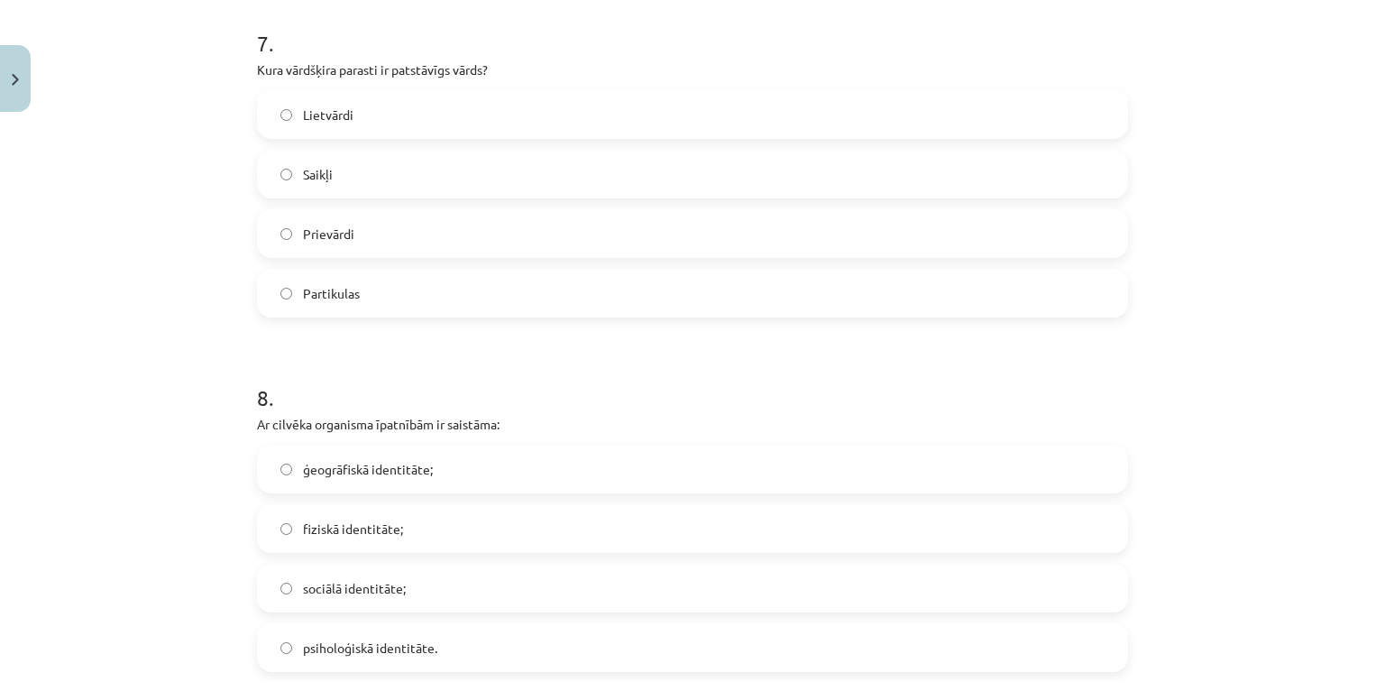
scroll to position [2384, 0]
click at [393, 101] on label "Lietvārdi" at bounding box center [692, 113] width 867 height 45
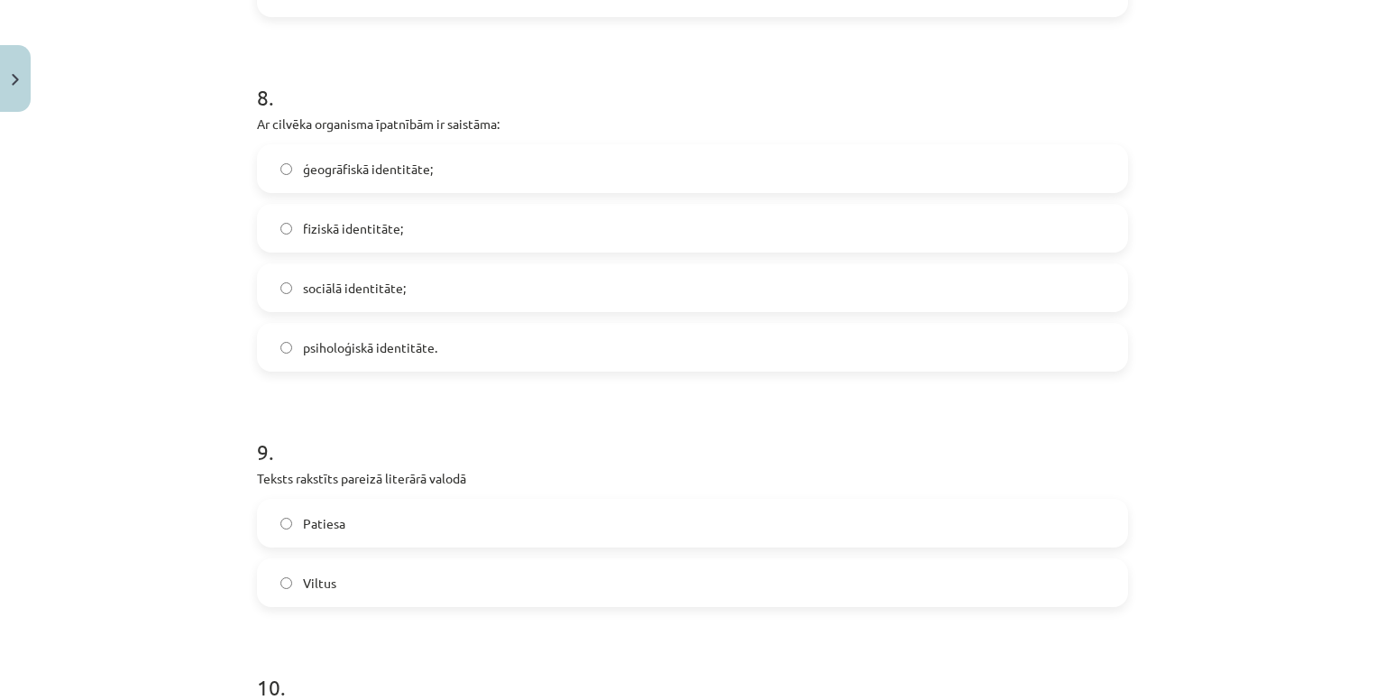
scroll to position [2685, 0]
click at [374, 234] on span "fiziskā identitāte;" at bounding box center [353, 226] width 100 height 19
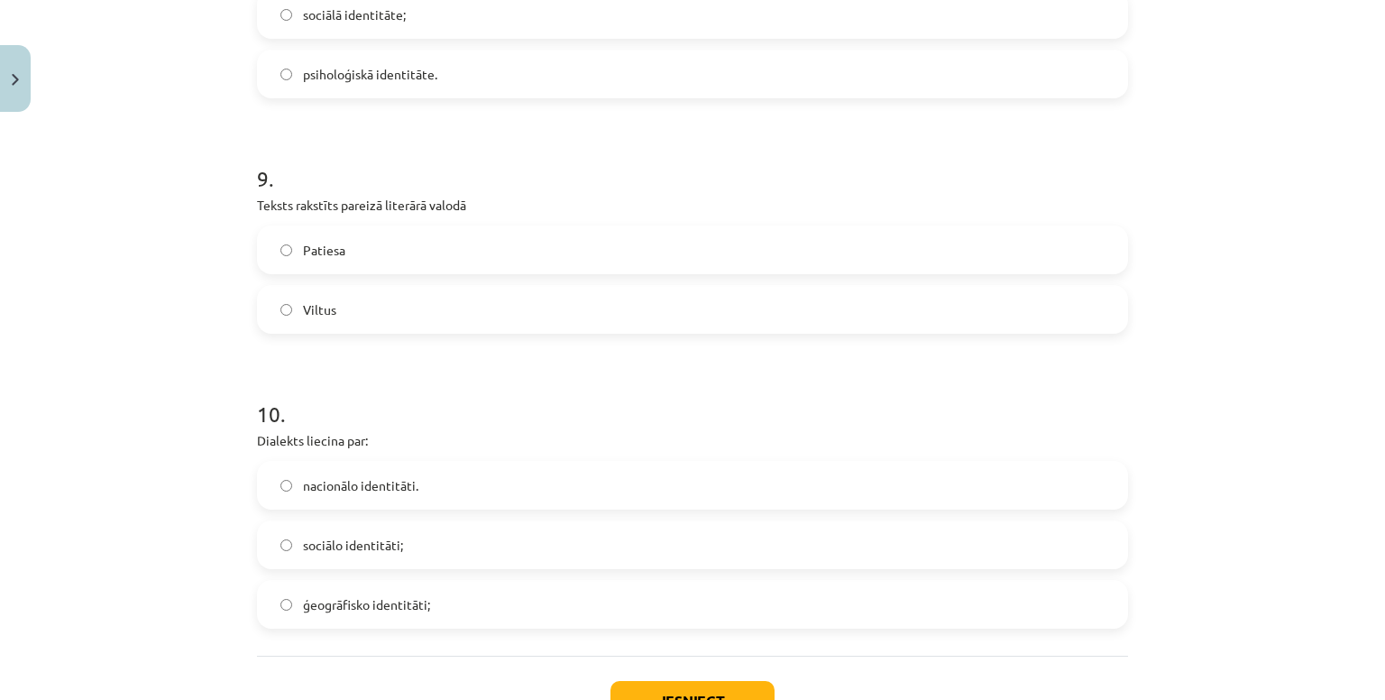
scroll to position [3009, 0]
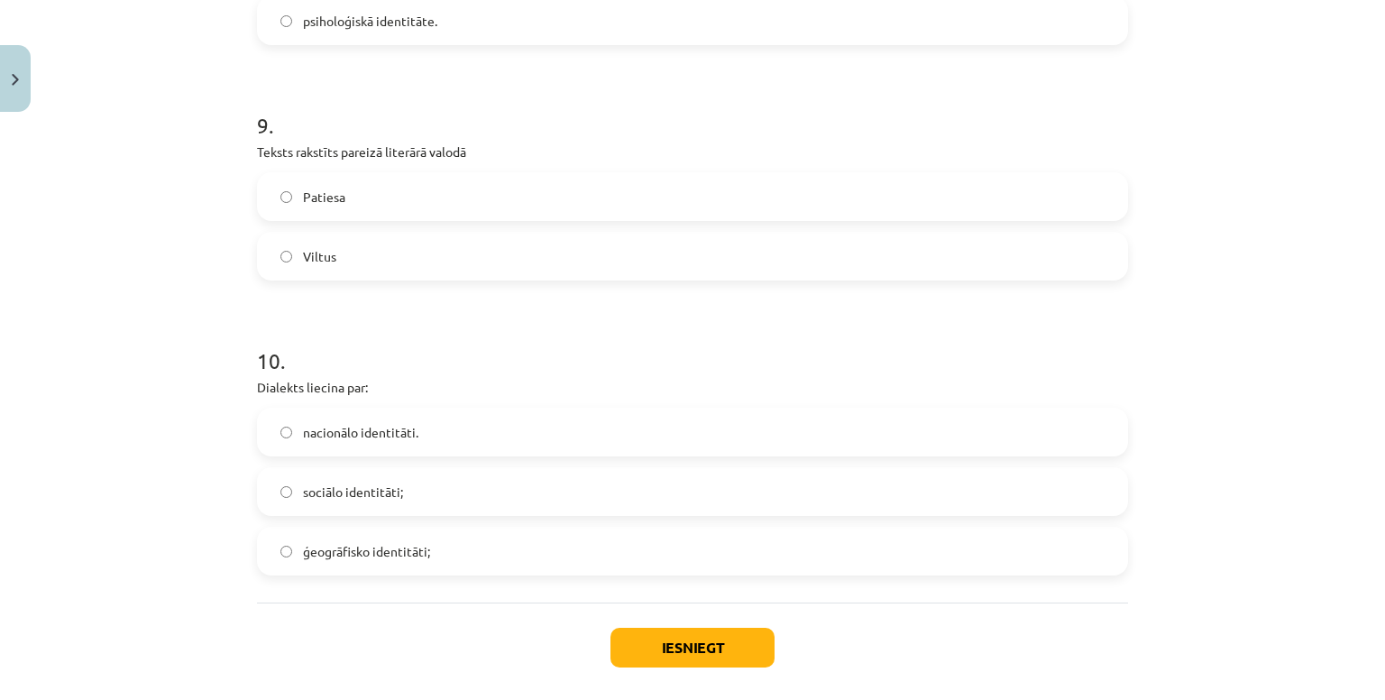
click at [331, 203] on span "Patiesa" at bounding box center [324, 197] width 42 height 19
click at [470, 490] on label "sociālo identitāti;" at bounding box center [692, 491] width 867 height 45
click at [478, 526] on div "ģeogrāfisko identitāti;" at bounding box center [692, 550] width 871 height 49
click at [531, 565] on label "ģeogrāfisko identitāti;" at bounding box center [692, 550] width 867 height 45
click at [654, 636] on button "Iesniegt" at bounding box center [692, 647] width 164 height 40
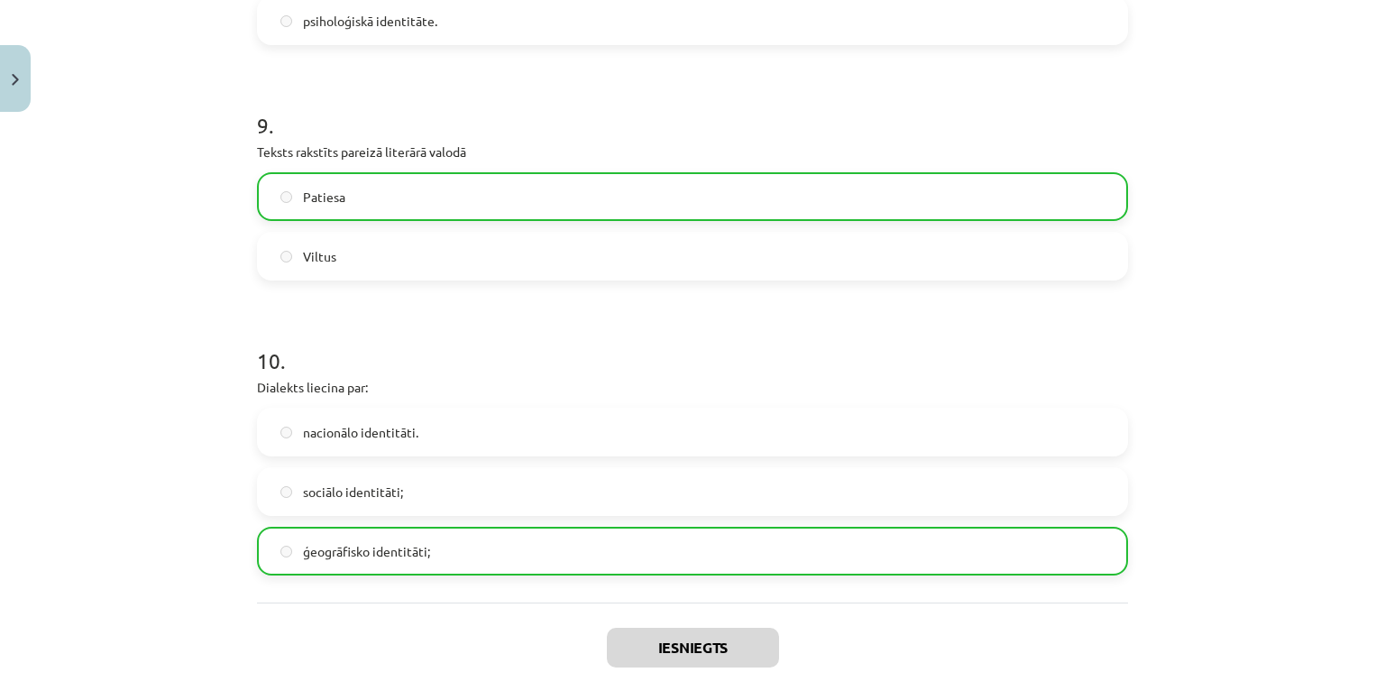
scroll to position [3150, 0]
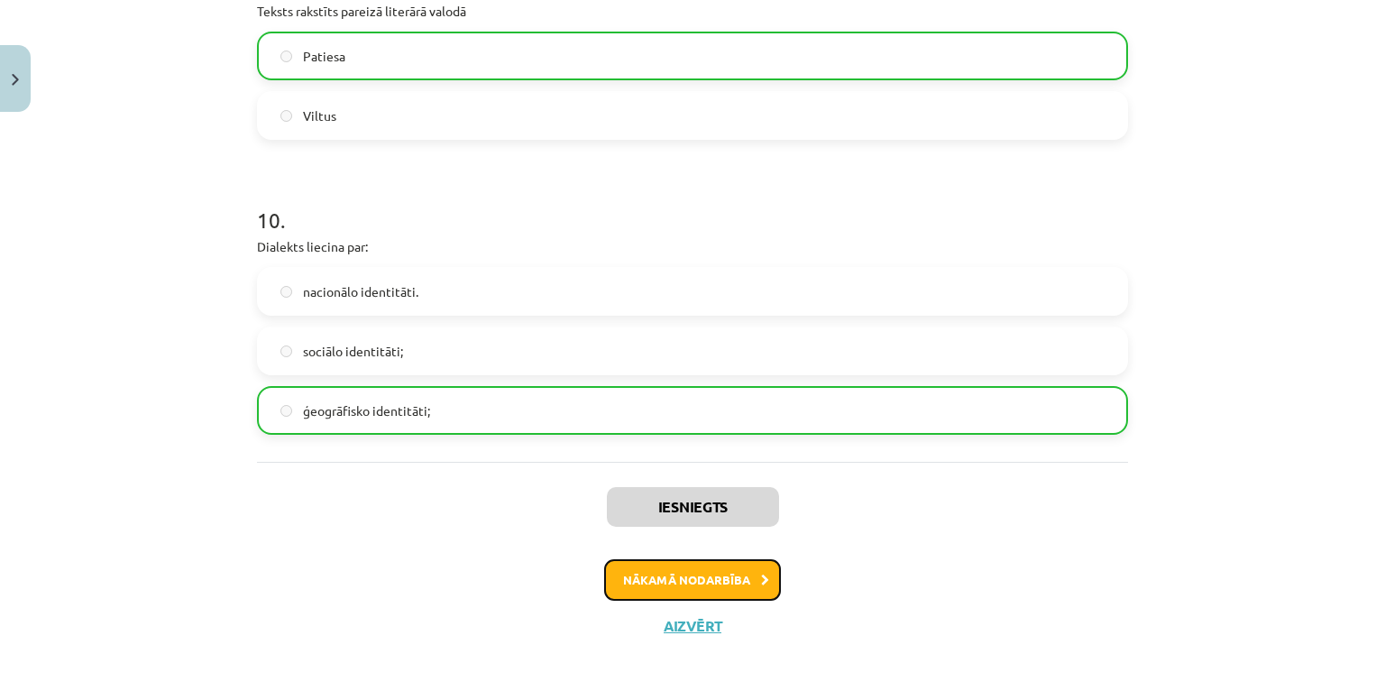
click at [667, 581] on button "Nākamā nodarbība" at bounding box center [692, 579] width 177 height 41
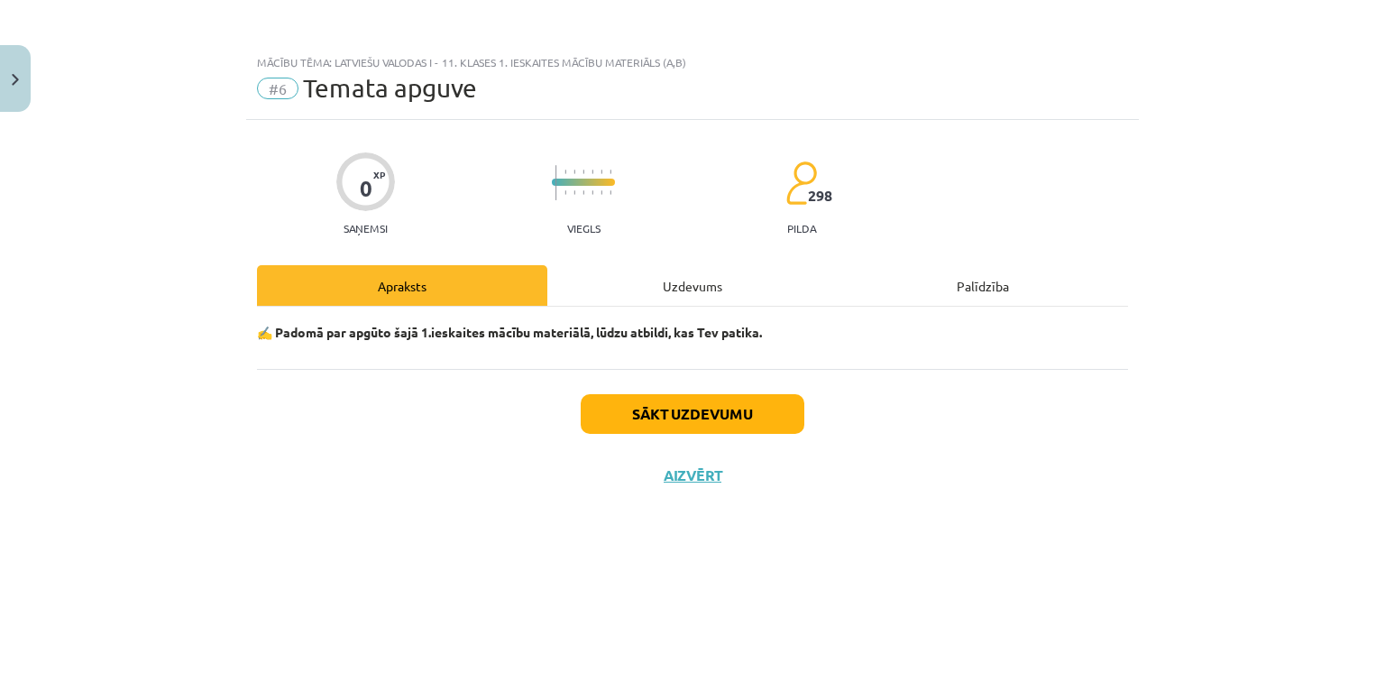
scroll to position [0, 0]
click at [665, 416] on button "Sākt uzdevumu" at bounding box center [693, 414] width 224 height 40
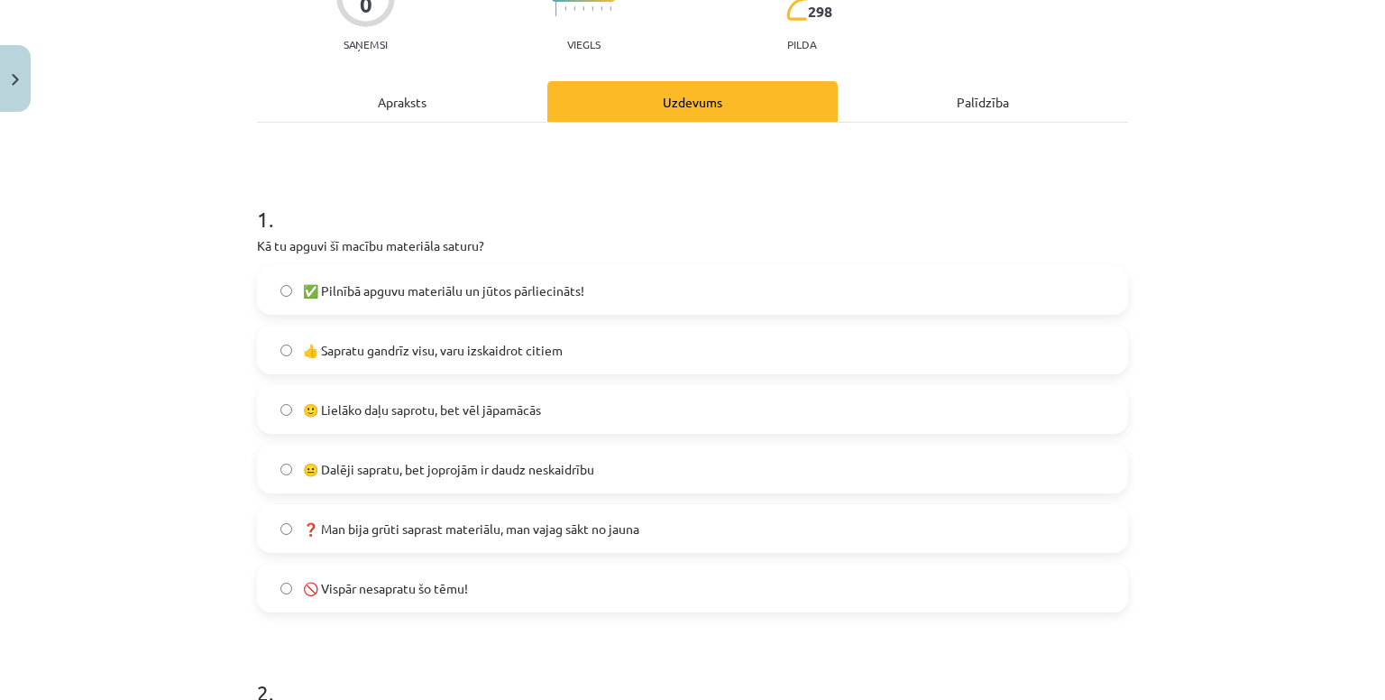
scroll to position [334, 0]
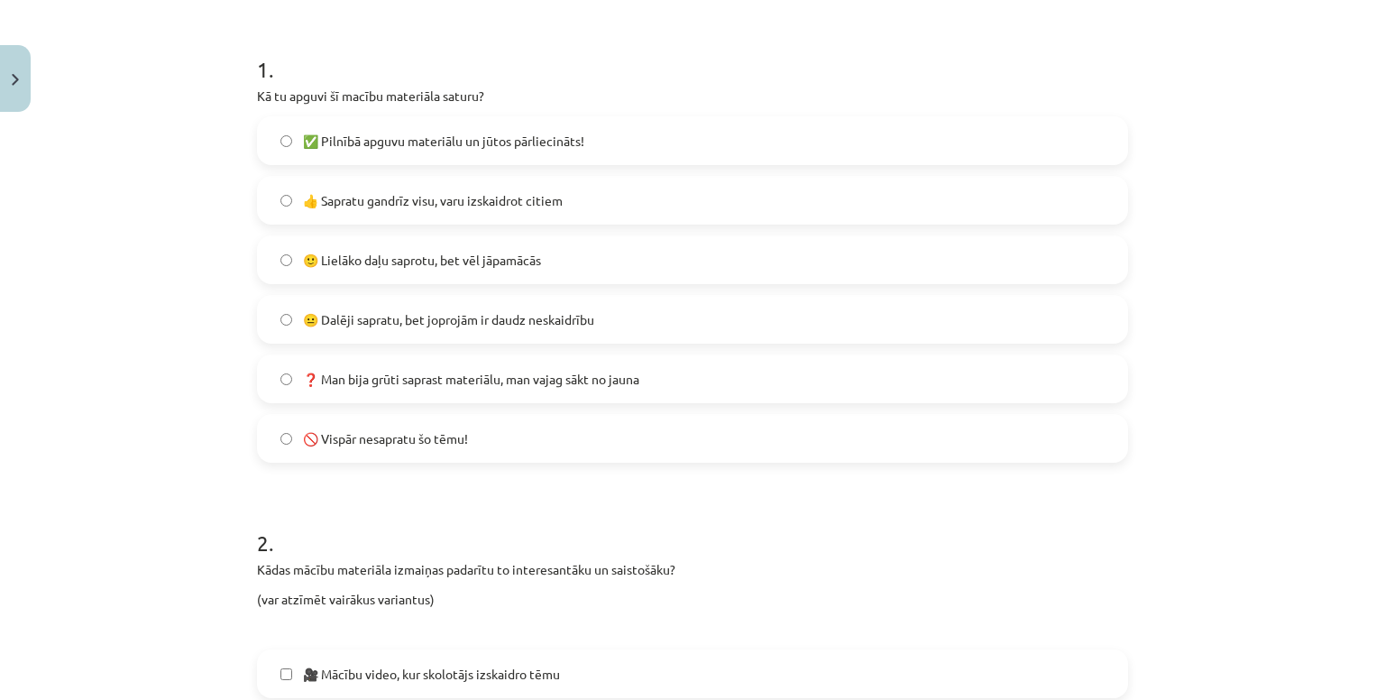
click at [458, 150] on label "✅ Pilnībā apguvu materiālu un jūtos pārliecināts!" at bounding box center [692, 140] width 867 height 45
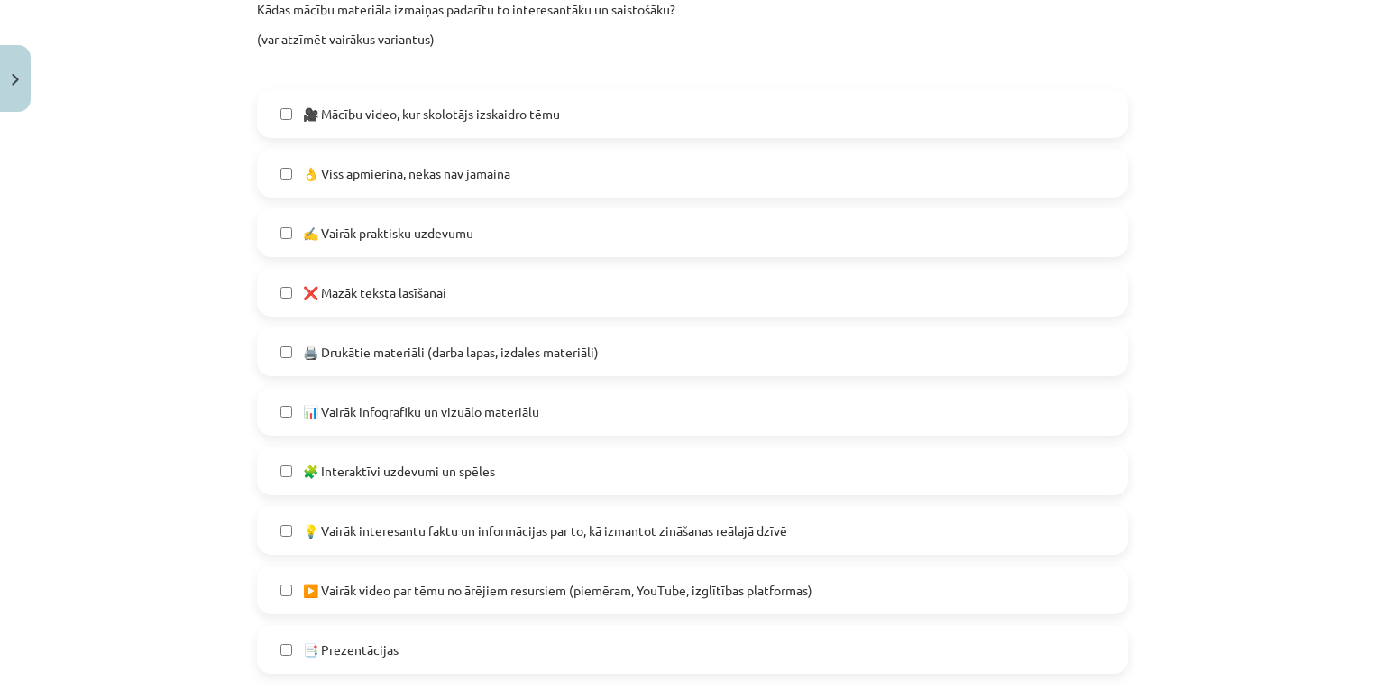
scroll to position [918, 0]
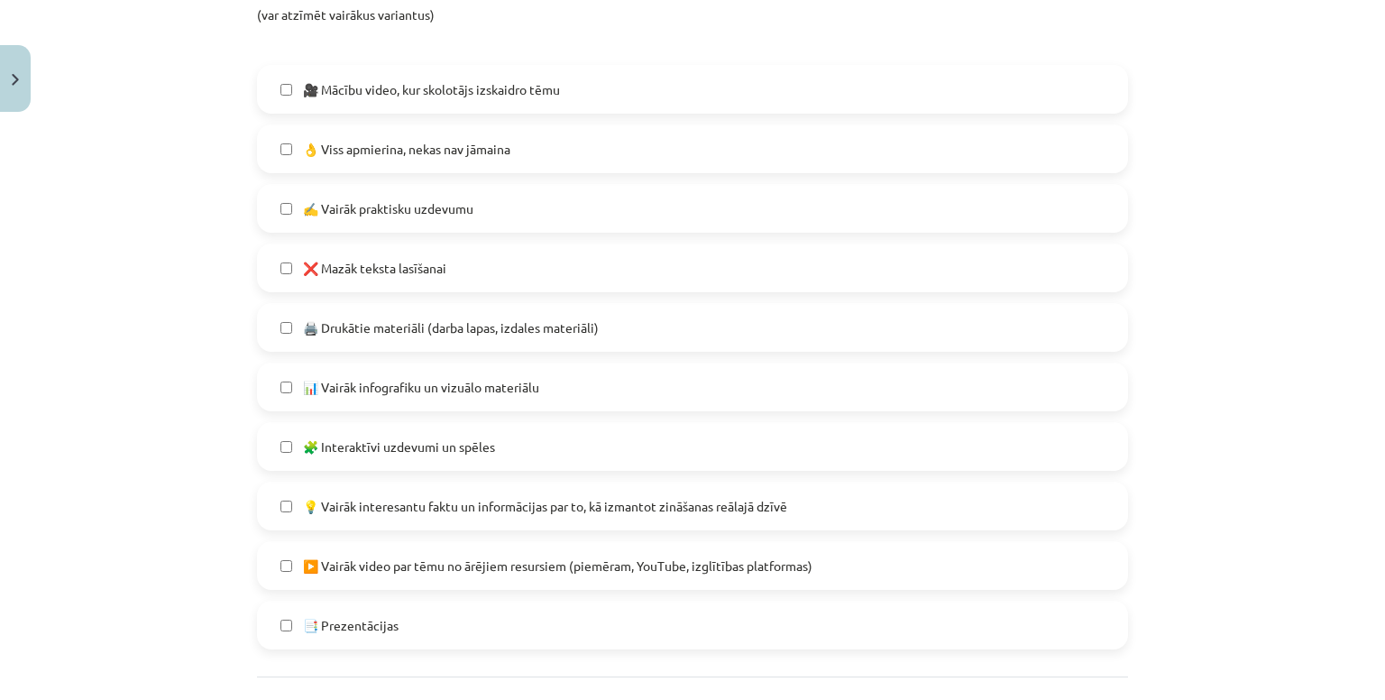
click at [431, 260] on span "❌ Mazāk teksta lasīšanai" at bounding box center [374, 268] width 143 height 19
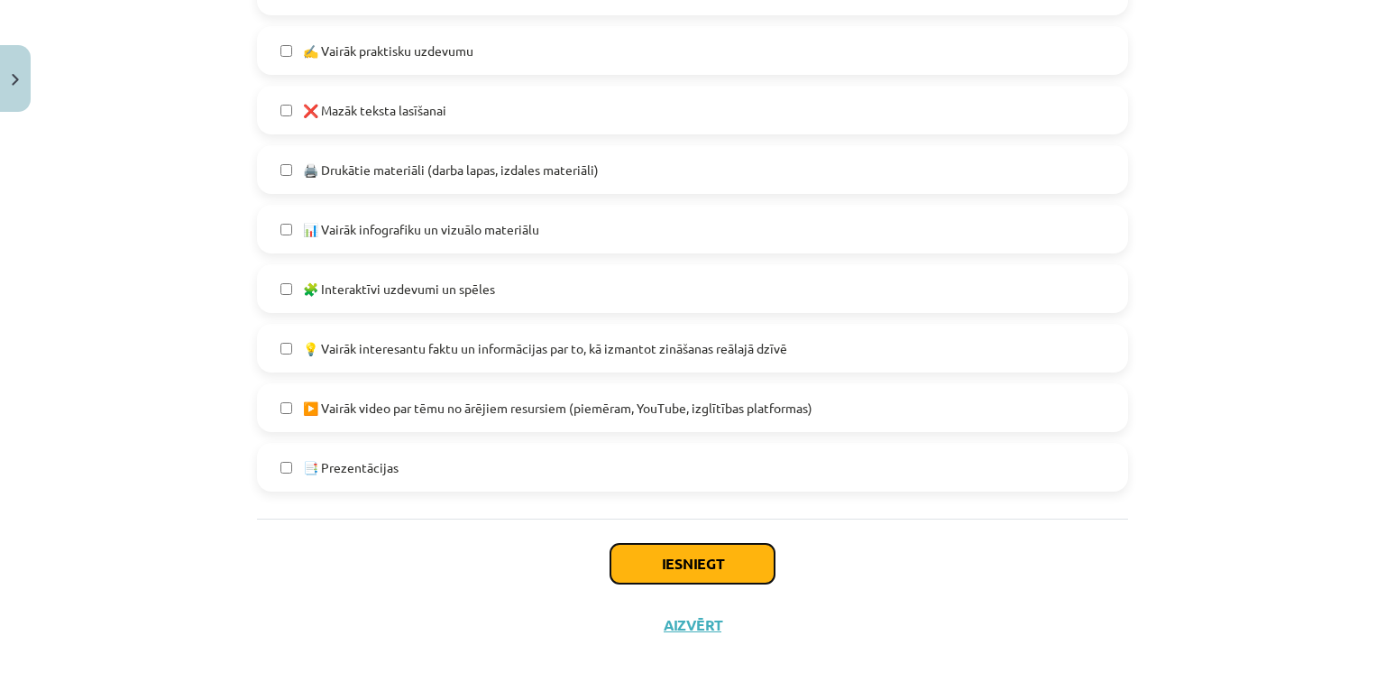
click at [685, 553] on button "Iesniegt" at bounding box center [692, 564] width 164 height 40
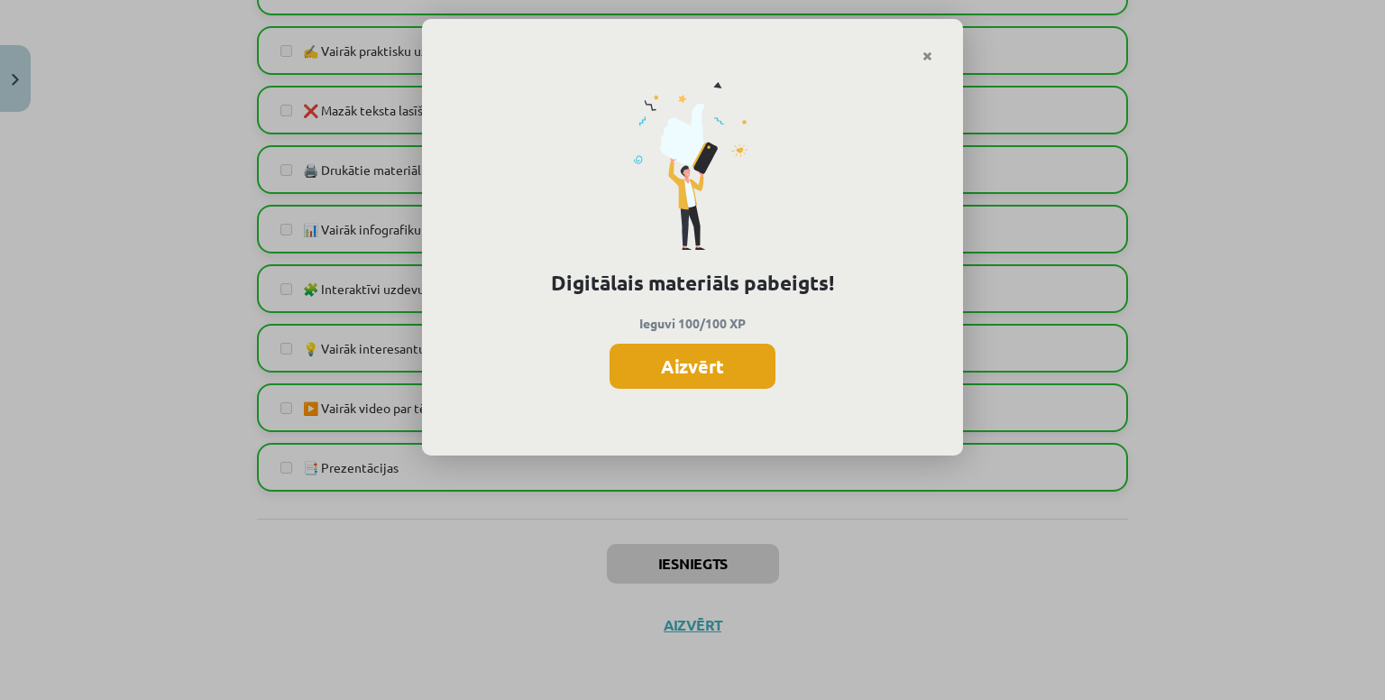
click at [711, 380] on button "Aizvērt" at bounding box center [692, 365] width 166 height 45
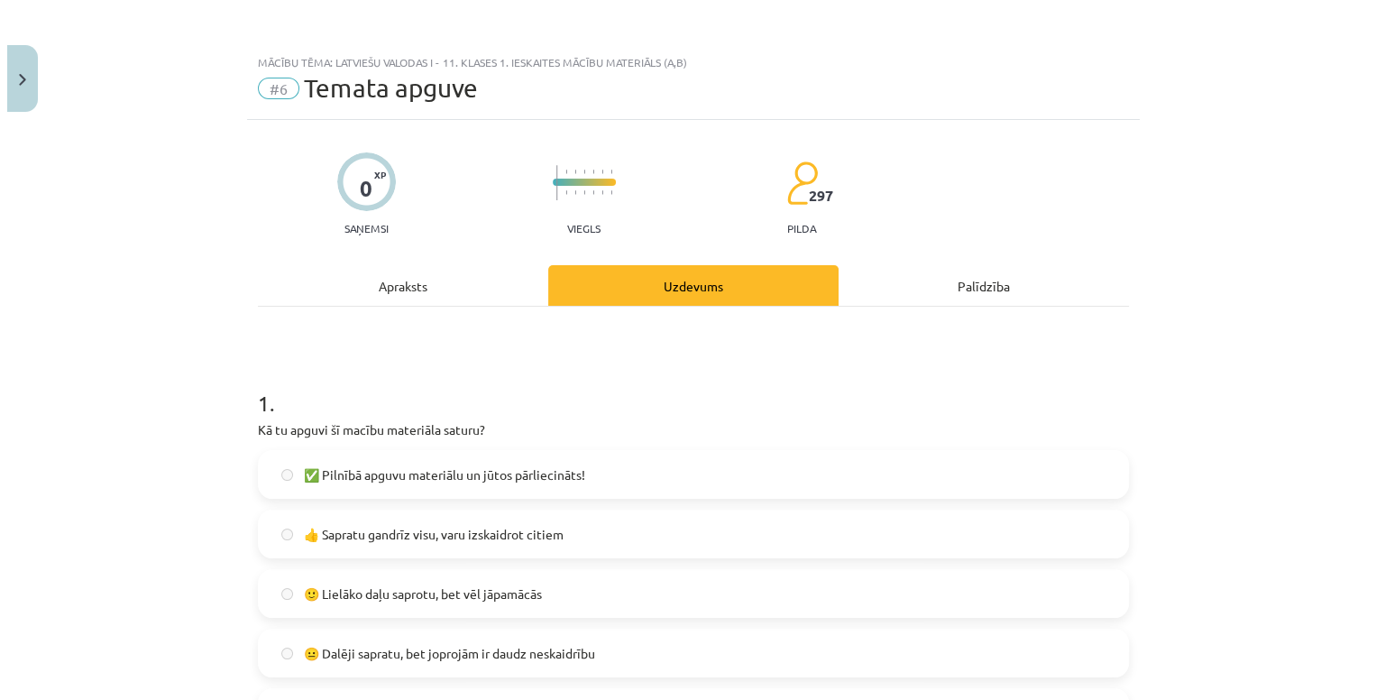
scroll to position [0, 0]
click at [5, 69] on button "Close" at bounding box center [15, 78] width 31 height 67
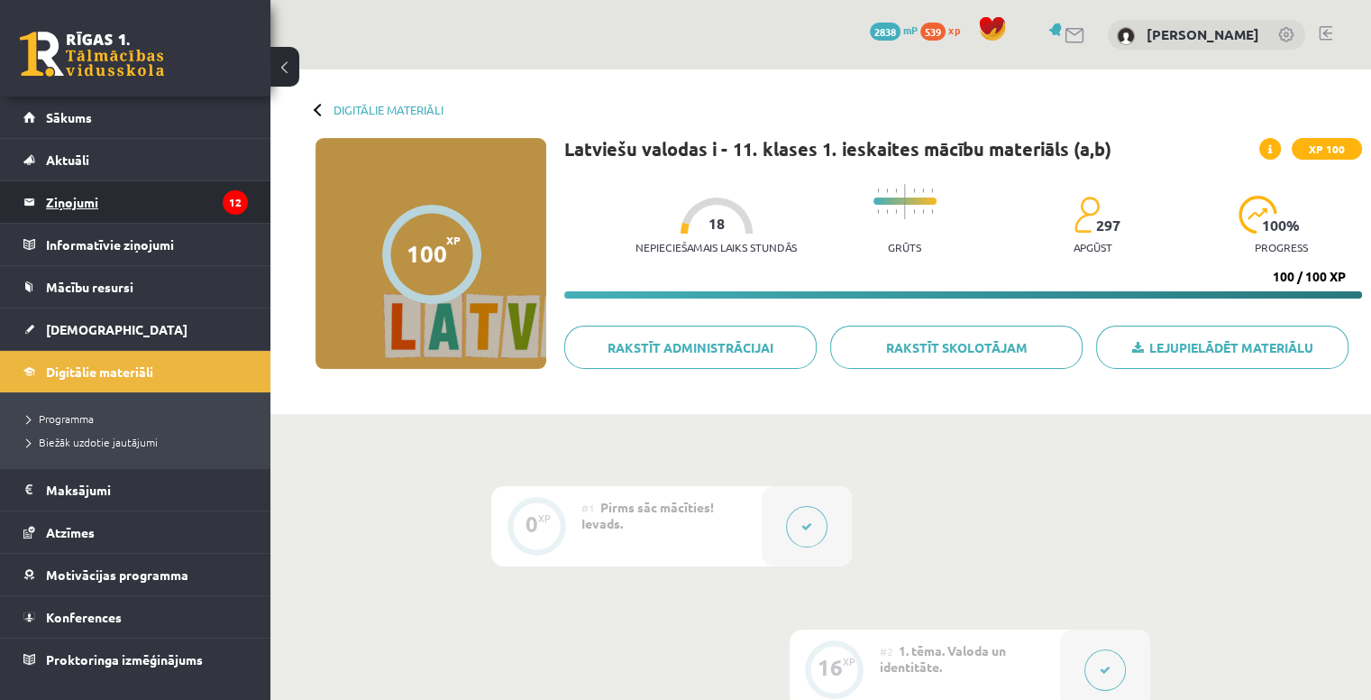
click at [110, 203] on legend "Ziņojumi 12" at bounding box center [147, 201] width 202 height 41
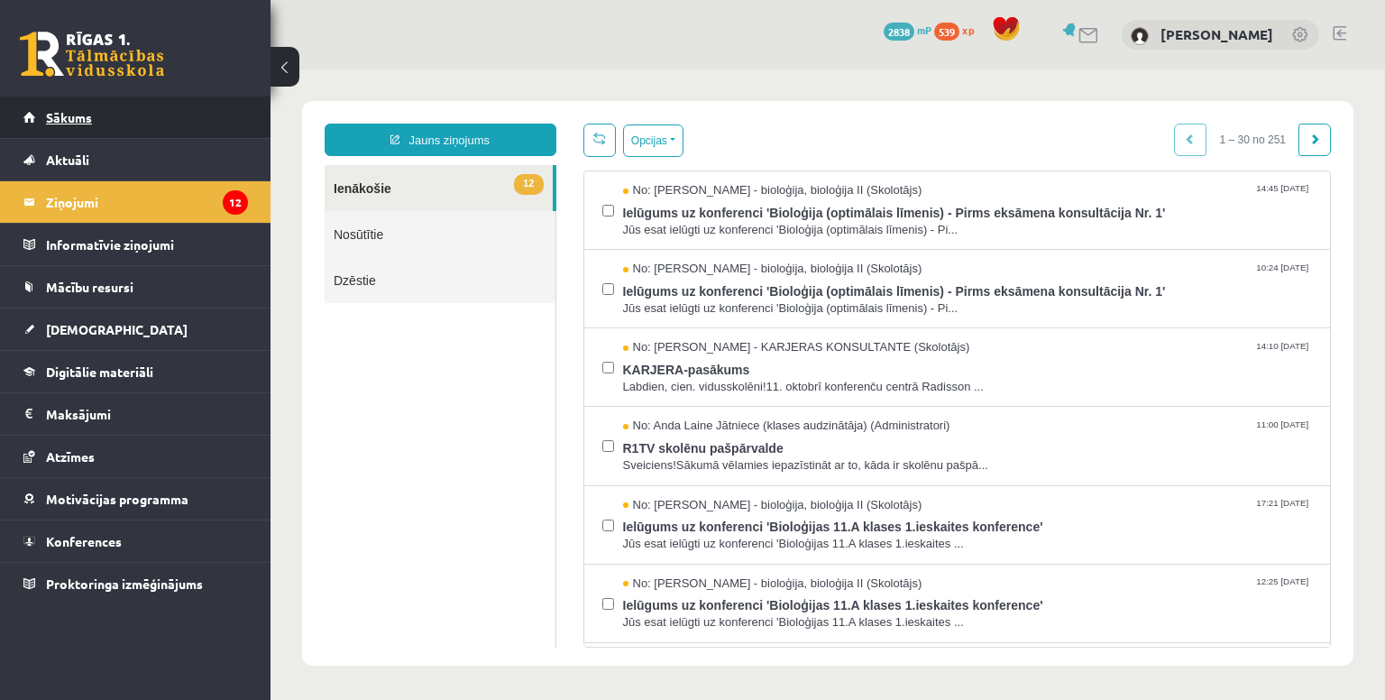
click at [108, 112] on link "Sākums" at bounding box center [135, 116] width 224 height 41
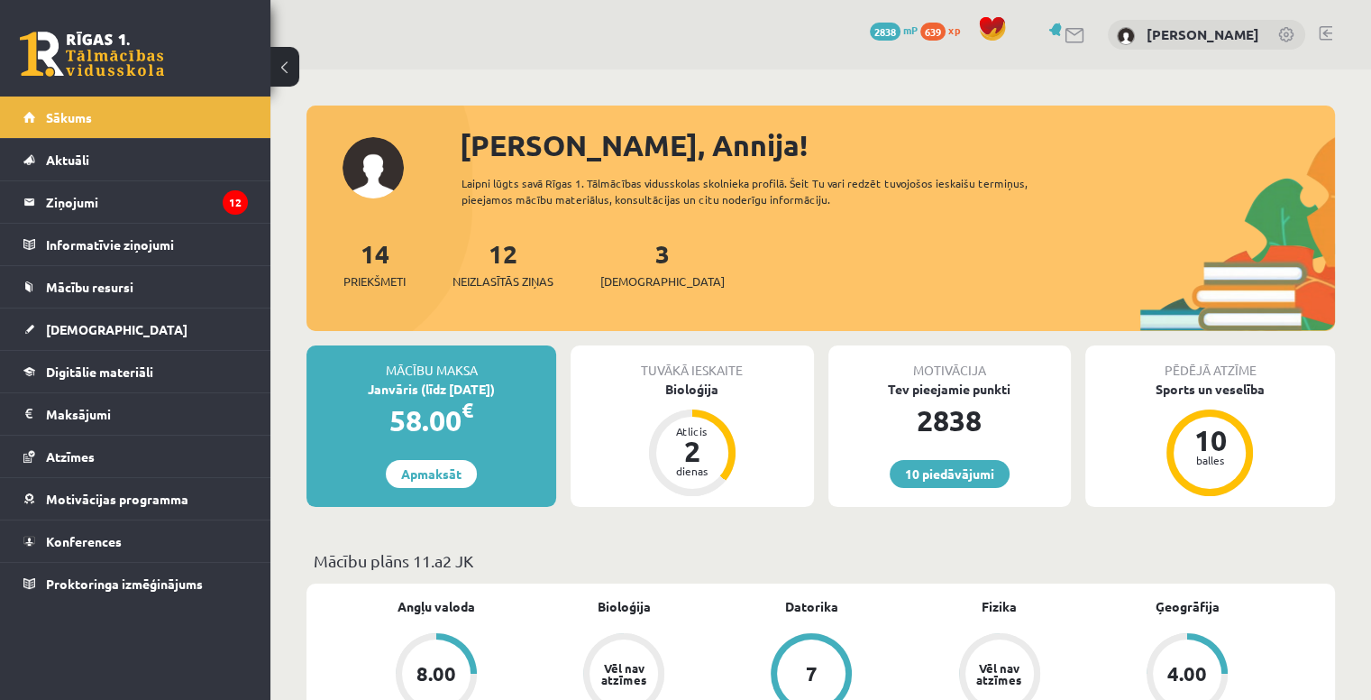
scroll to position [1981, 0]
click at [708, 382] on div "Bioloģija" at bounding box center [692, 389] width 243 height 19
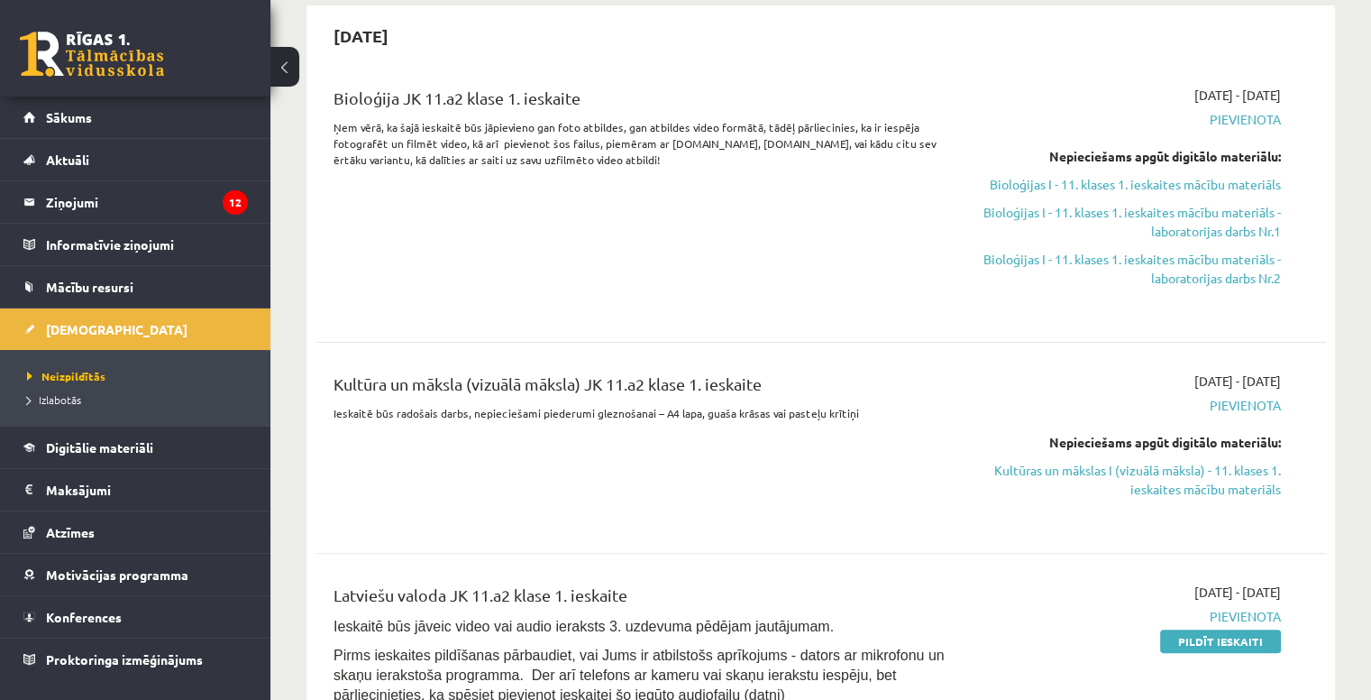
scroll to position [410, 0]
click at [1093, 184] on link "Bioloģijas I - 11. klases 1. ieskaites mācību materiāls" at bounding box center [1132, 185] width 297 height 19
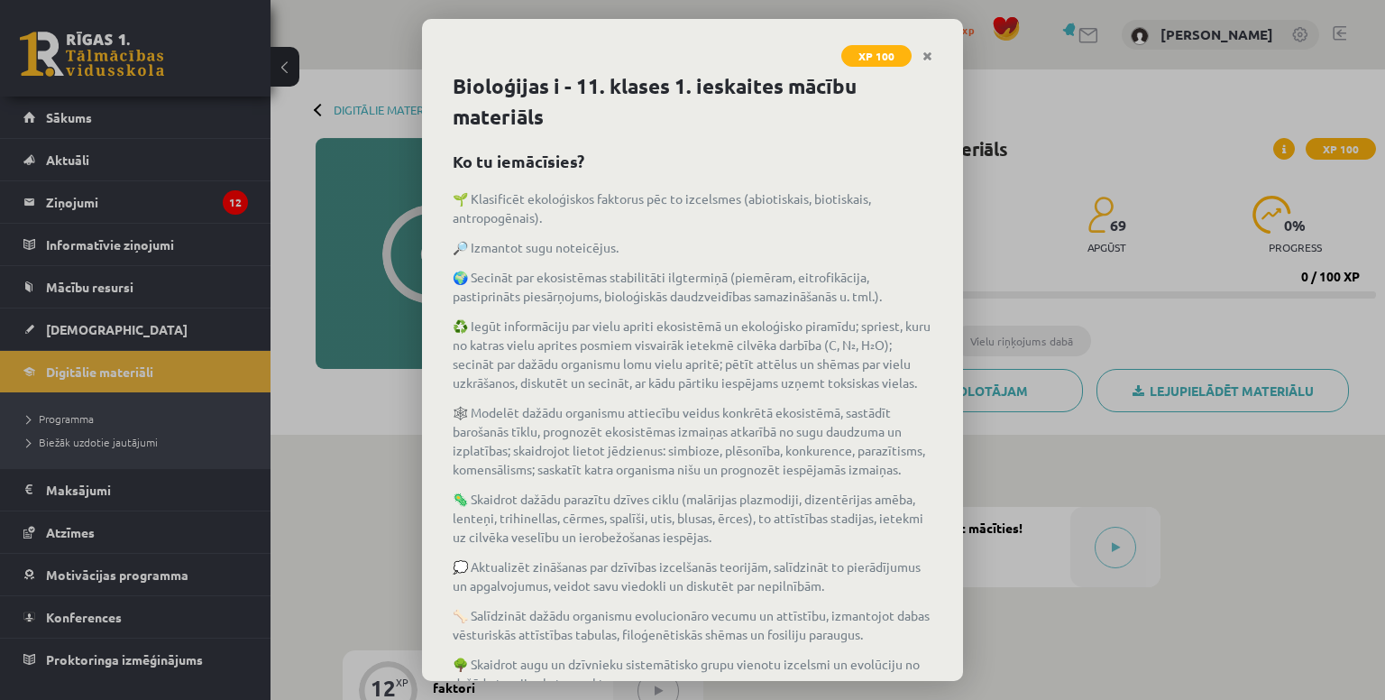
scroll to position [155, 0]
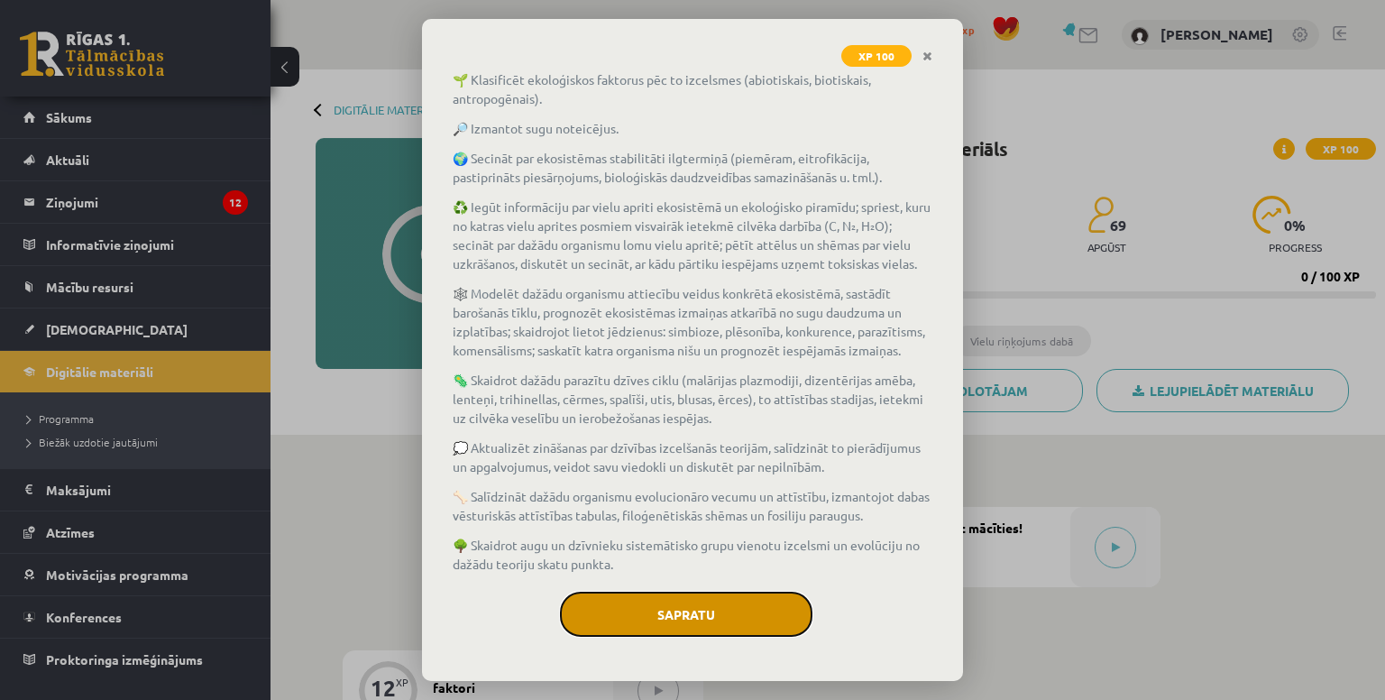
click at [681, 607] on button "Sapratu" at bounding box center [686, 613] width 252 height 45
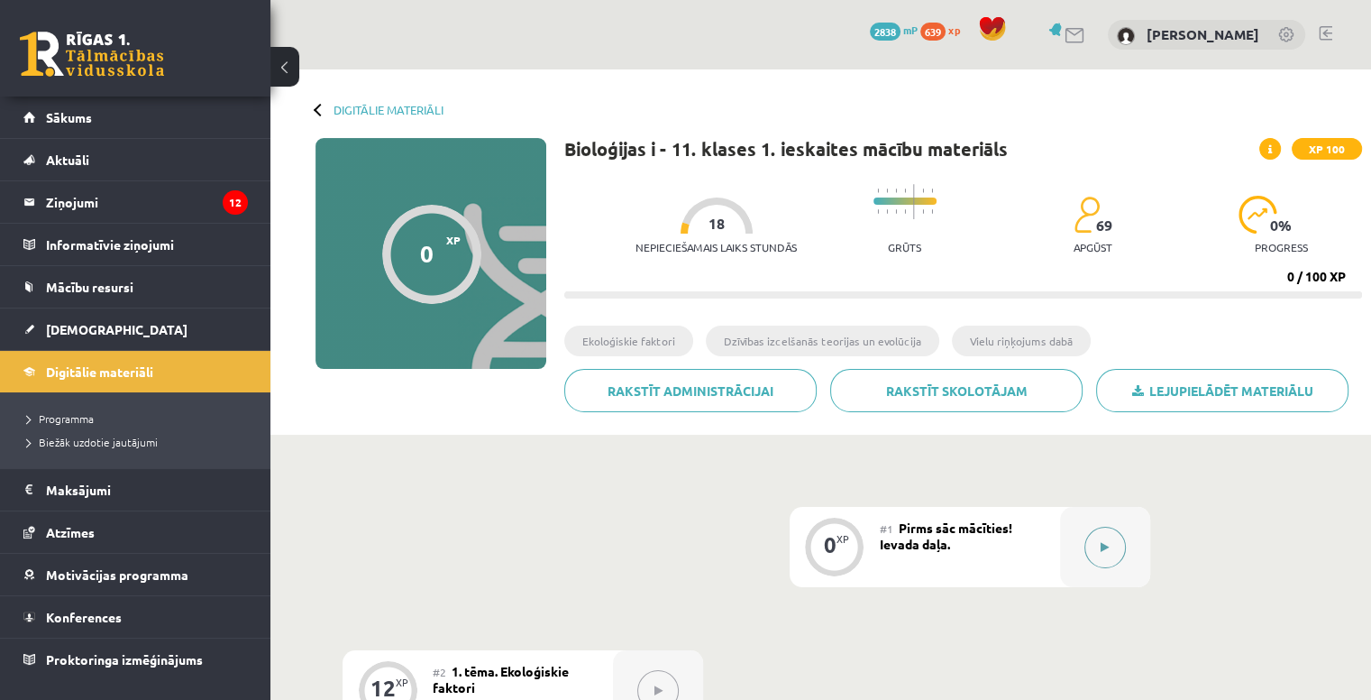
click at [1082, 545] on div at bounding box center [1105, 547] width 90 height 80
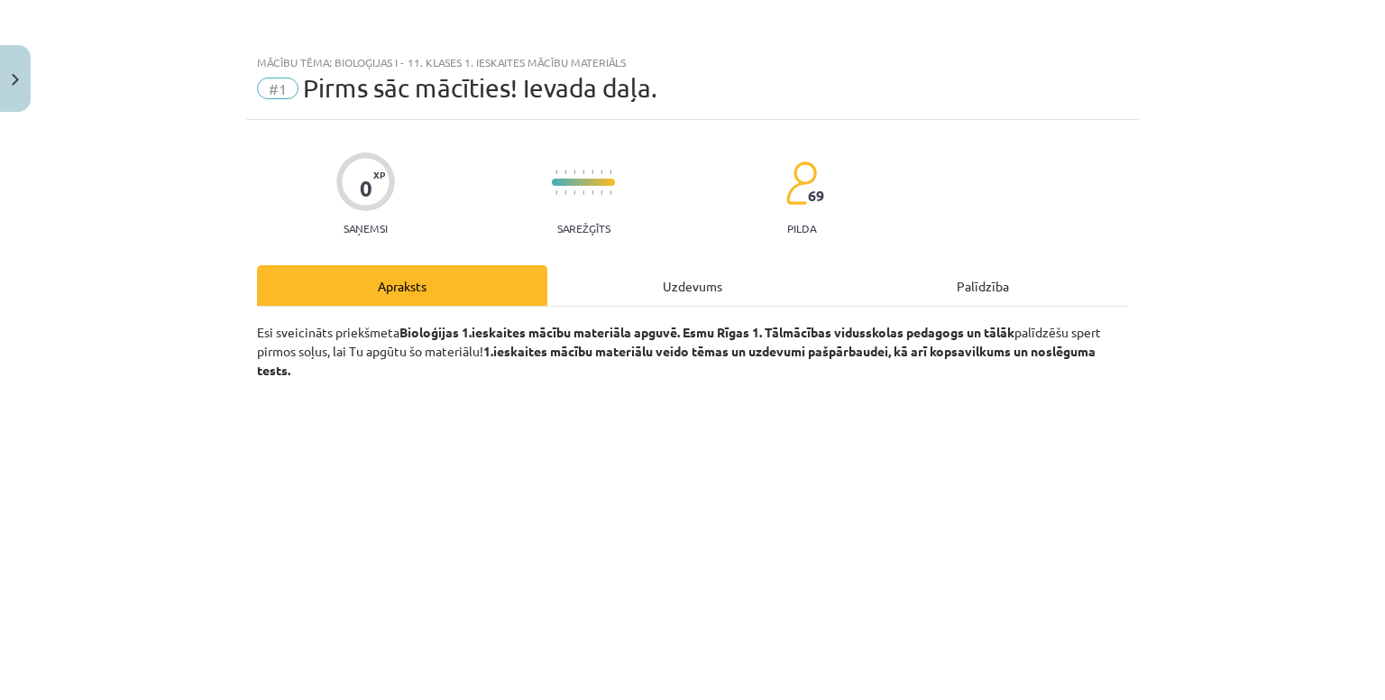
click at [799, 284] on div "Uzdevums" at bounding box center [692, 285] width 290 height 41
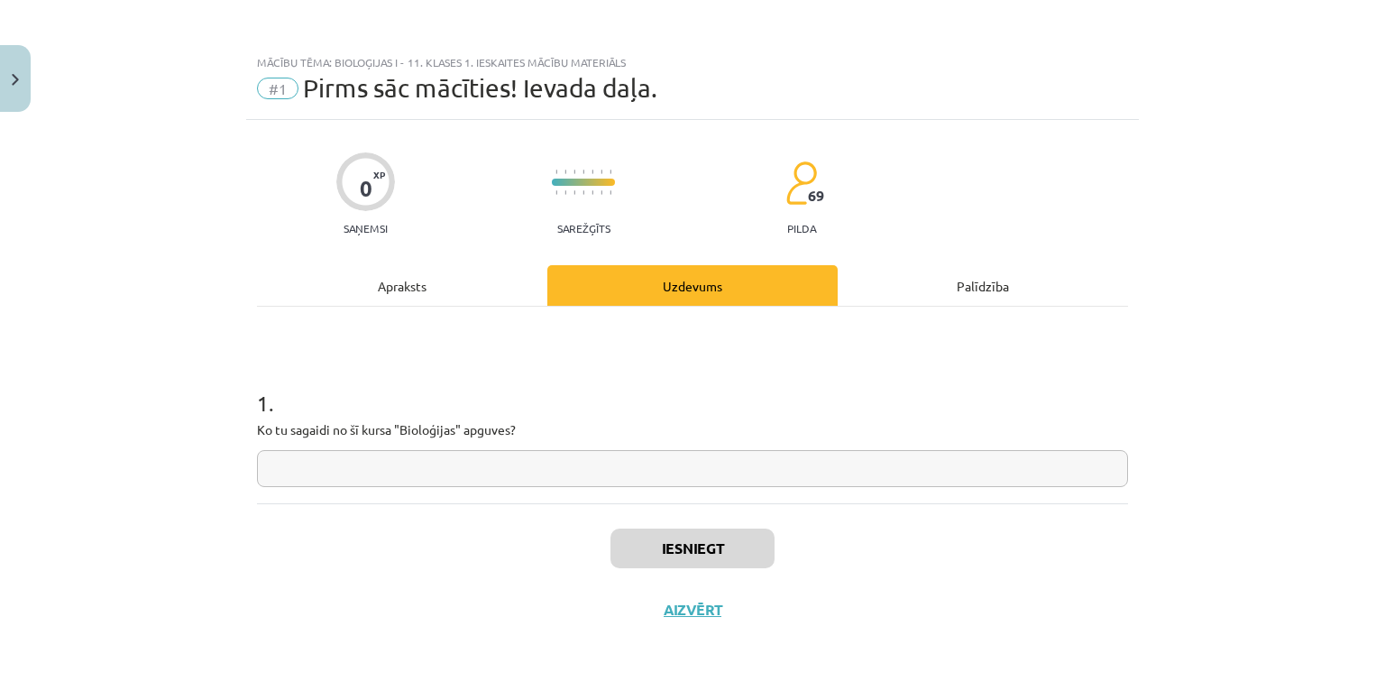
click at [548, 480] on input "text" at bounding box center [692, 468] width 871 height 37
type input "**********"
click at [699, 549] on button "Iesniegt" at bounding box center [692, 548] width 164 height 40
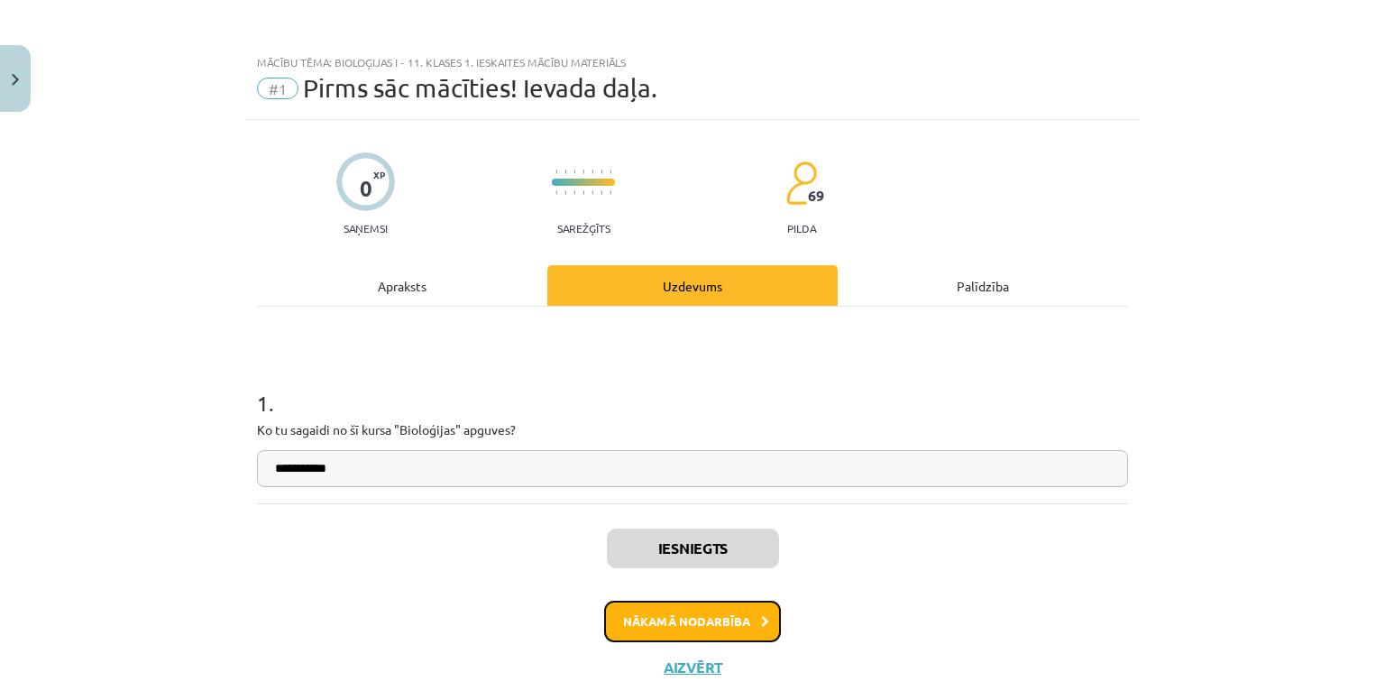
click at [685, 605] on button "Nākamā nodarbība" at bounding box center [692, 620] width 177 height 41
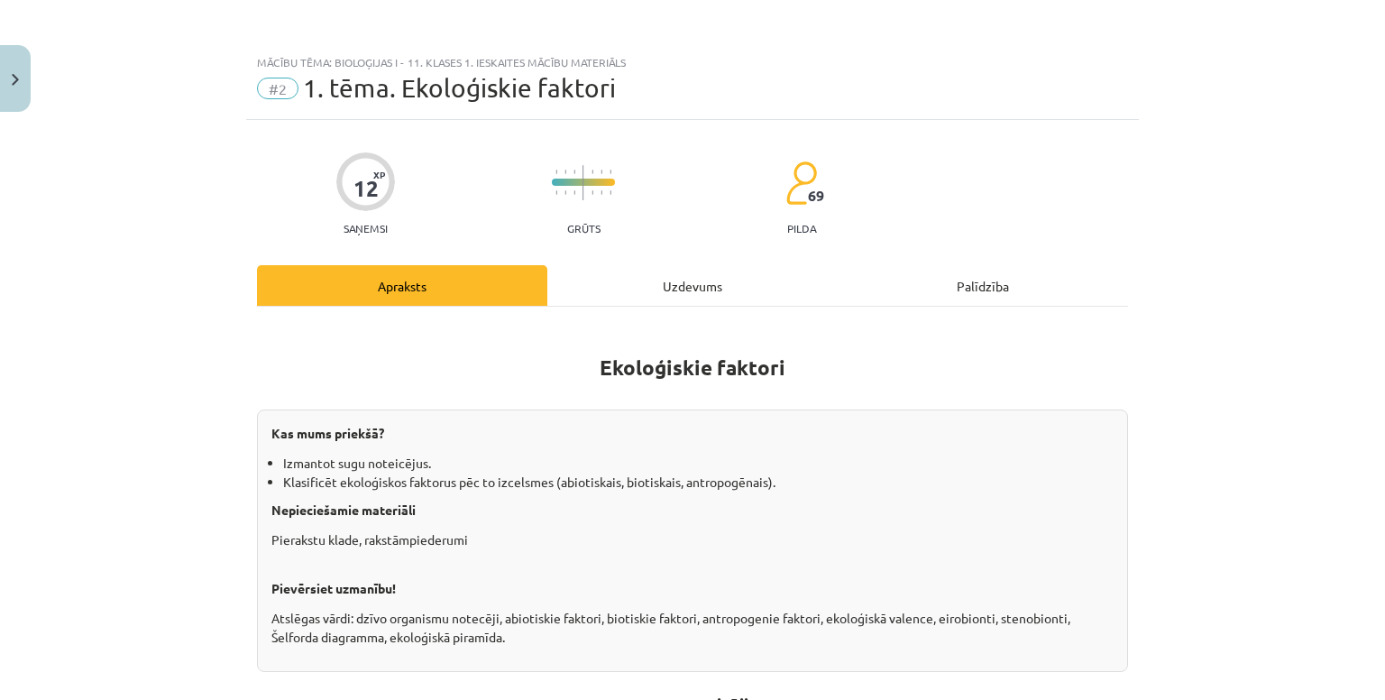
scroll to position [41, 0]
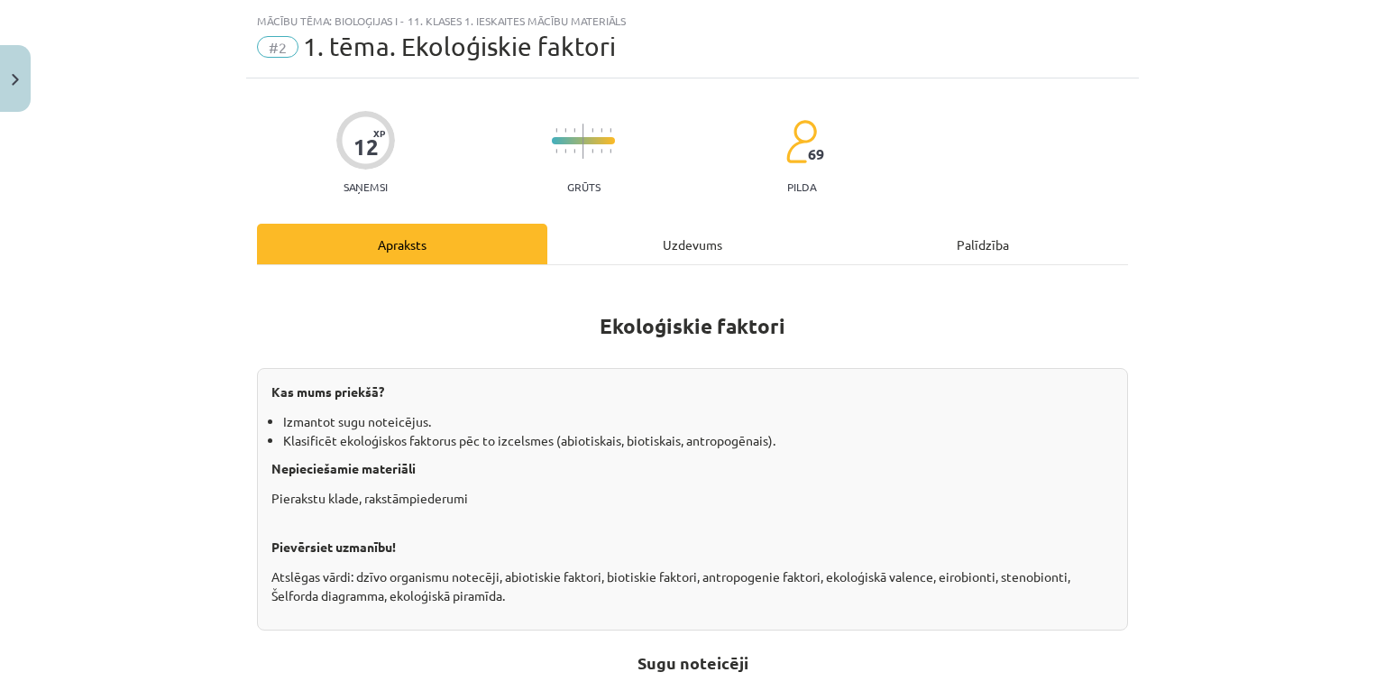
click at [653, 253] on div "Uzdevums" at bounding box center [692, 244] width 290 height 41
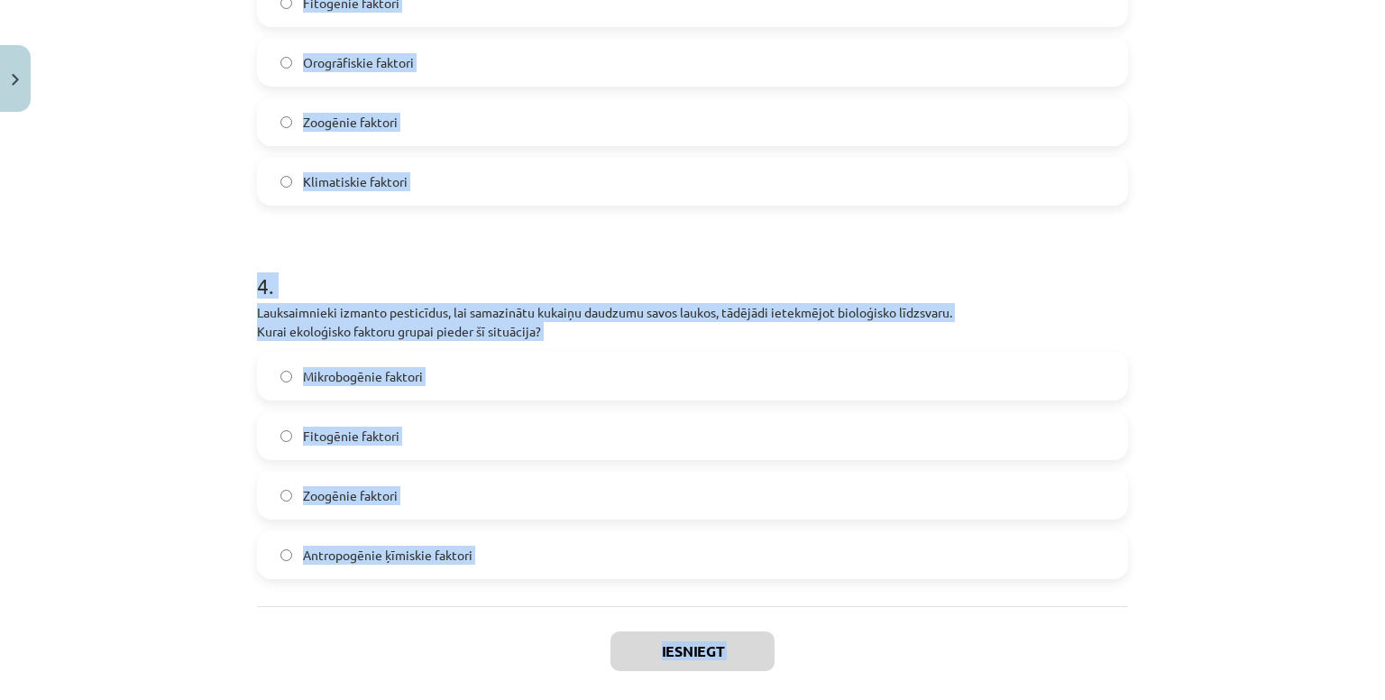
scroll to position [1324, 0]
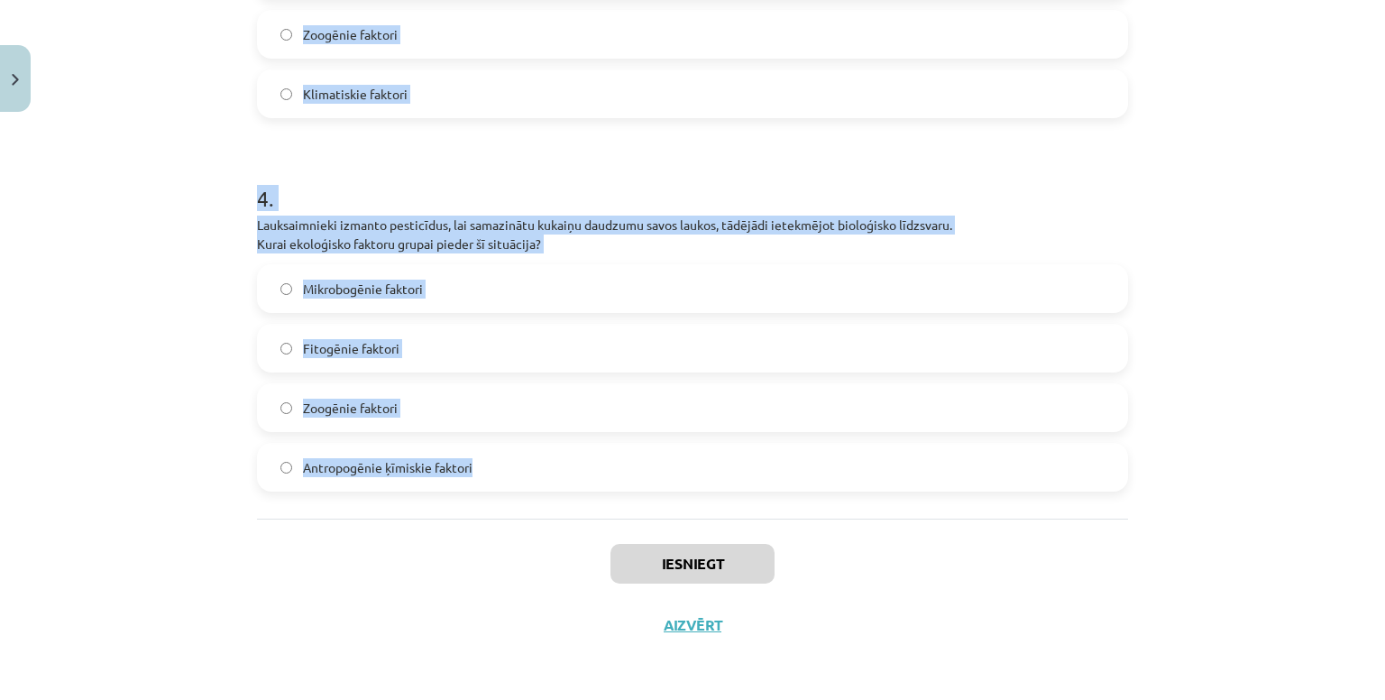
drag, startPoint x: 235, startPoint y: 357, endPoint x: 895, endPoint y: 480, distance: 671.3
type textarea "**********"
click at [895, 480] on div "Mācību tēma: Bioloģijas i - 11. klases 1. ieskaites mācību materiāls #2 1. tēma…" at bounding box center [692, 350] width 1385 height 700
copy form "1 . Augsne kalnu nogāzē ir ļoti akmeņaina, kas apgrūtina augu sakņu sistēmu att…"
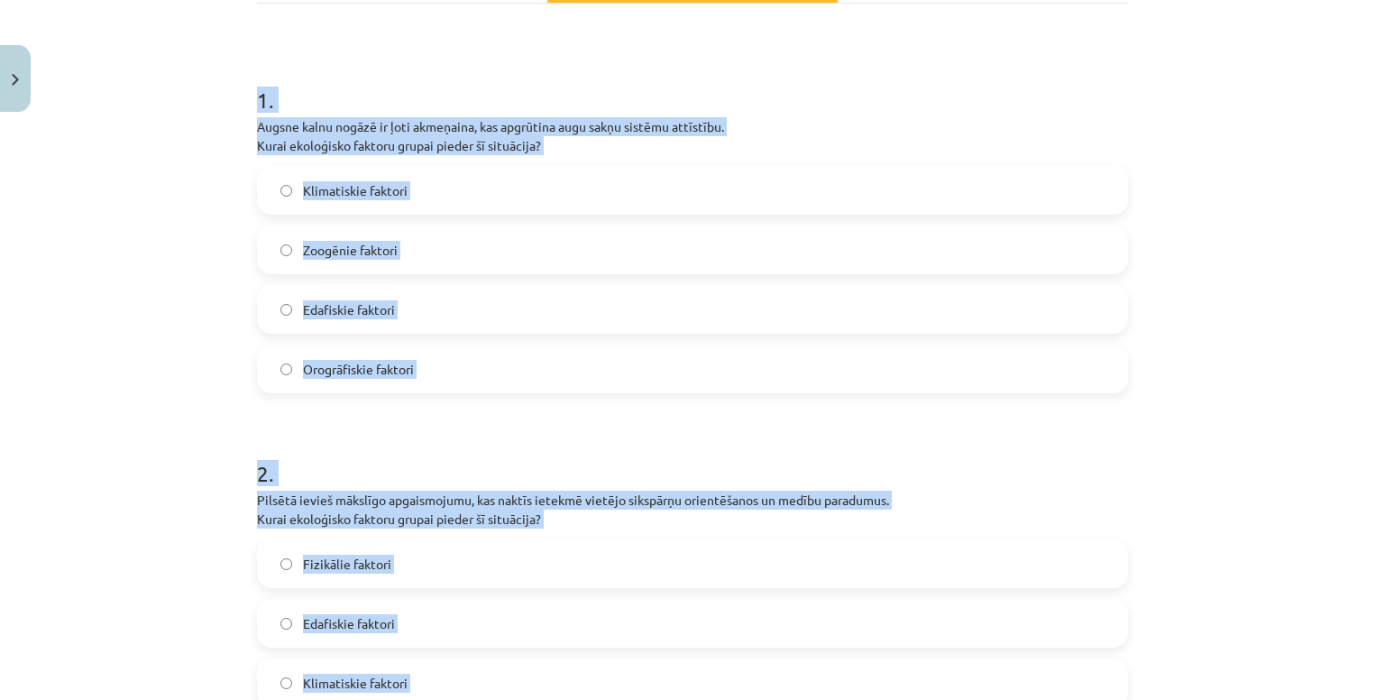
scroll to position [0, 0]
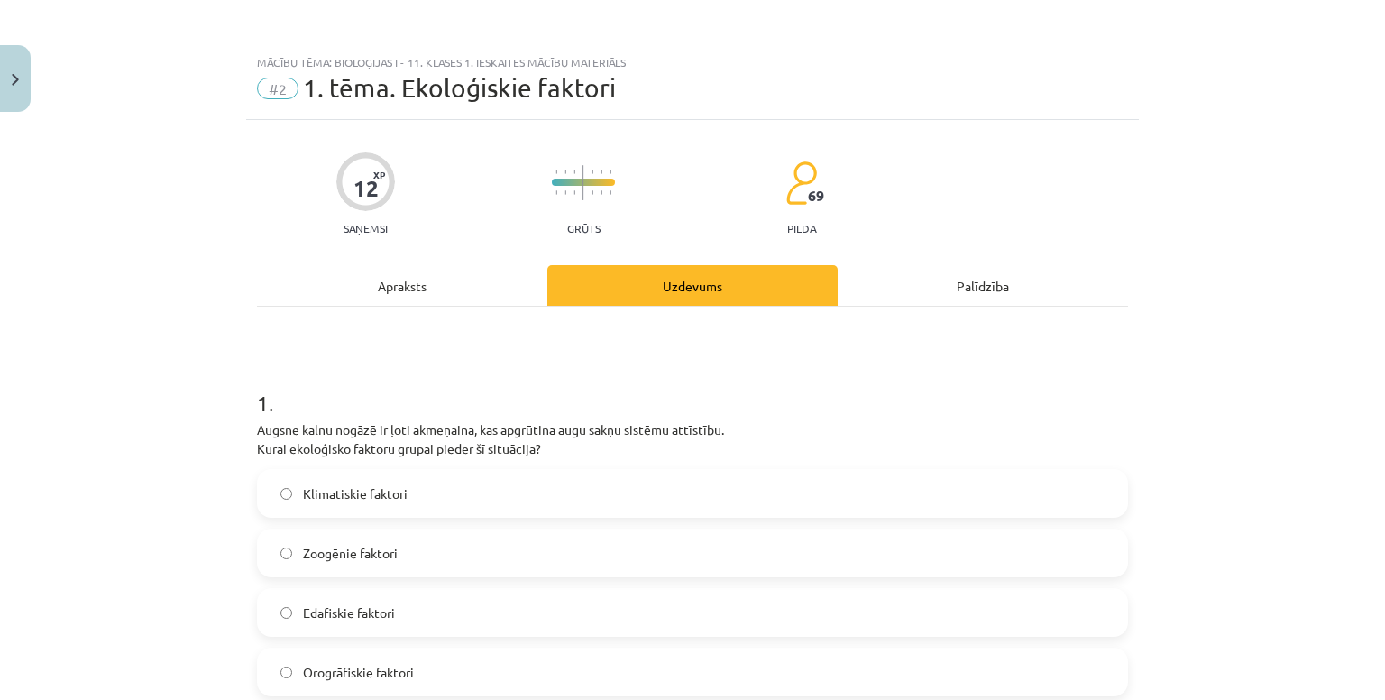
click at [203, 288] on div "Mācību tēma: Bioloģijas i - 11. klases 1. ieskaites mācību materiāls #2 1. tēma…" at bounding box center [692, 350] width 1385 height 700
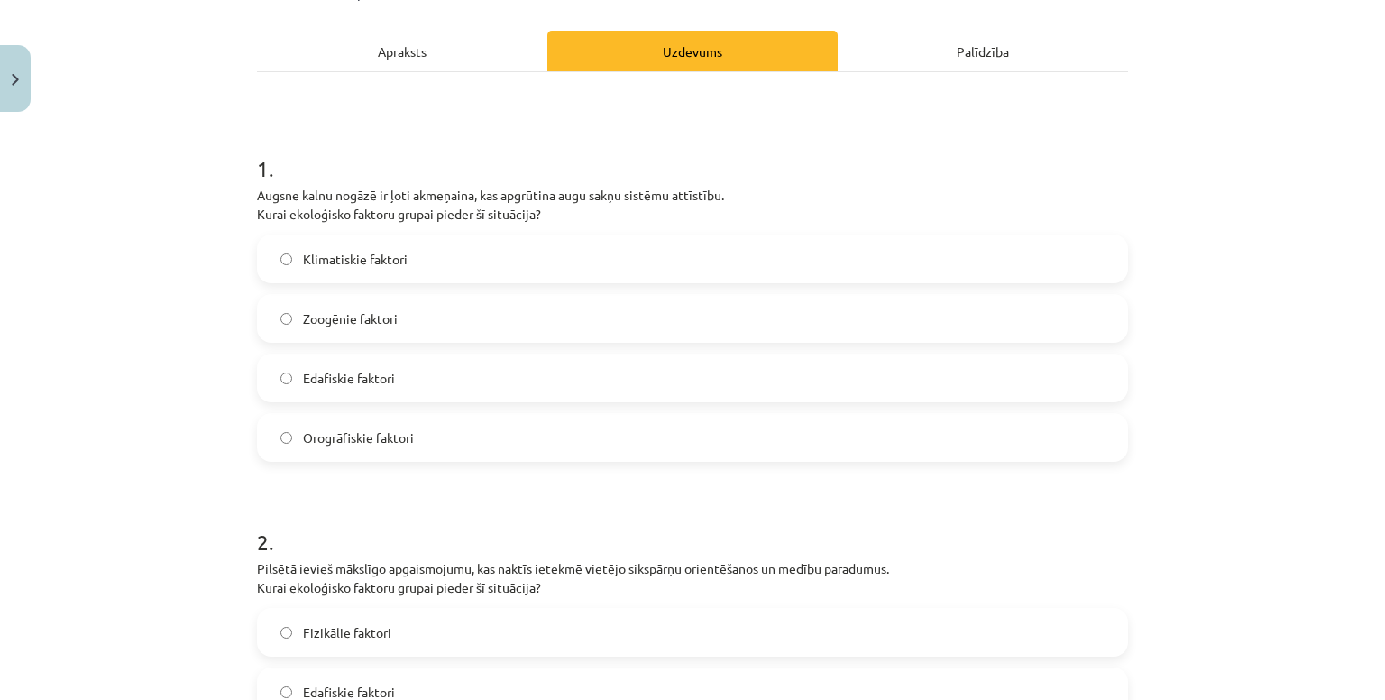
scroll to position [236, 0]
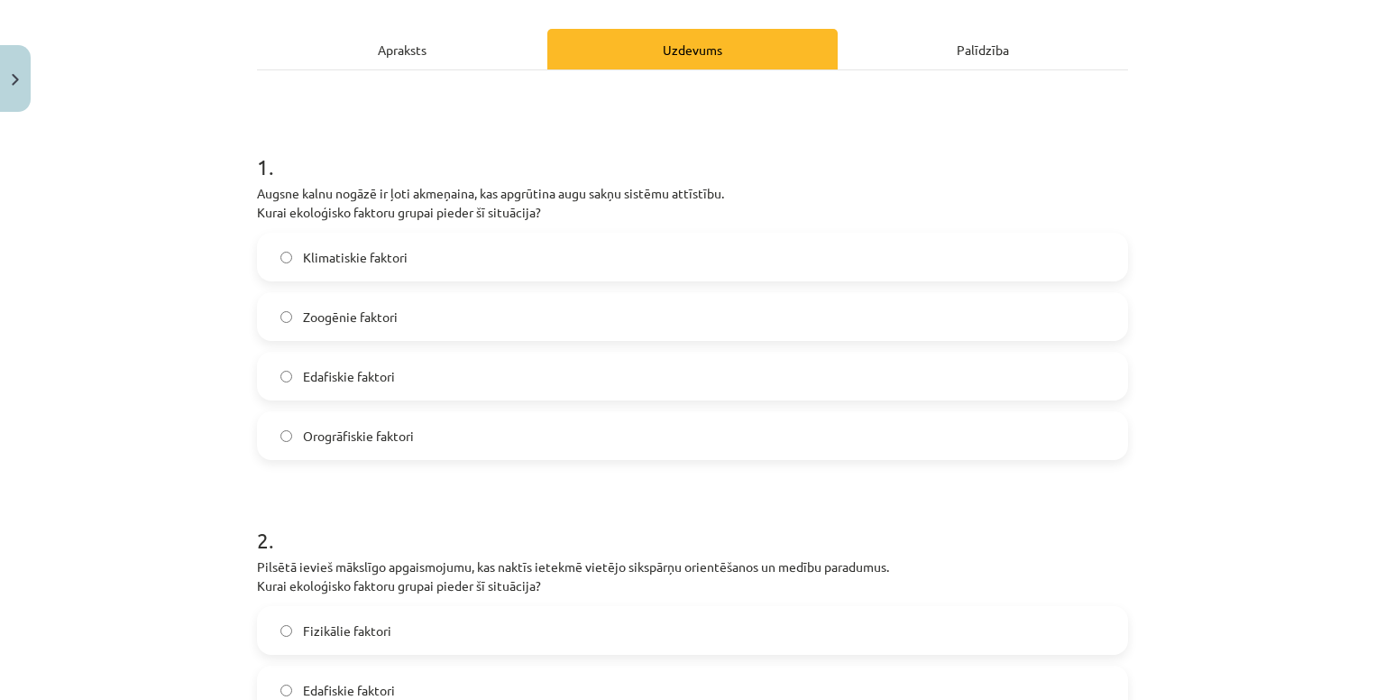
click at [366, 369] on span "Edafiskie faktori" at bounding box center [349, 376] width 92 height 19
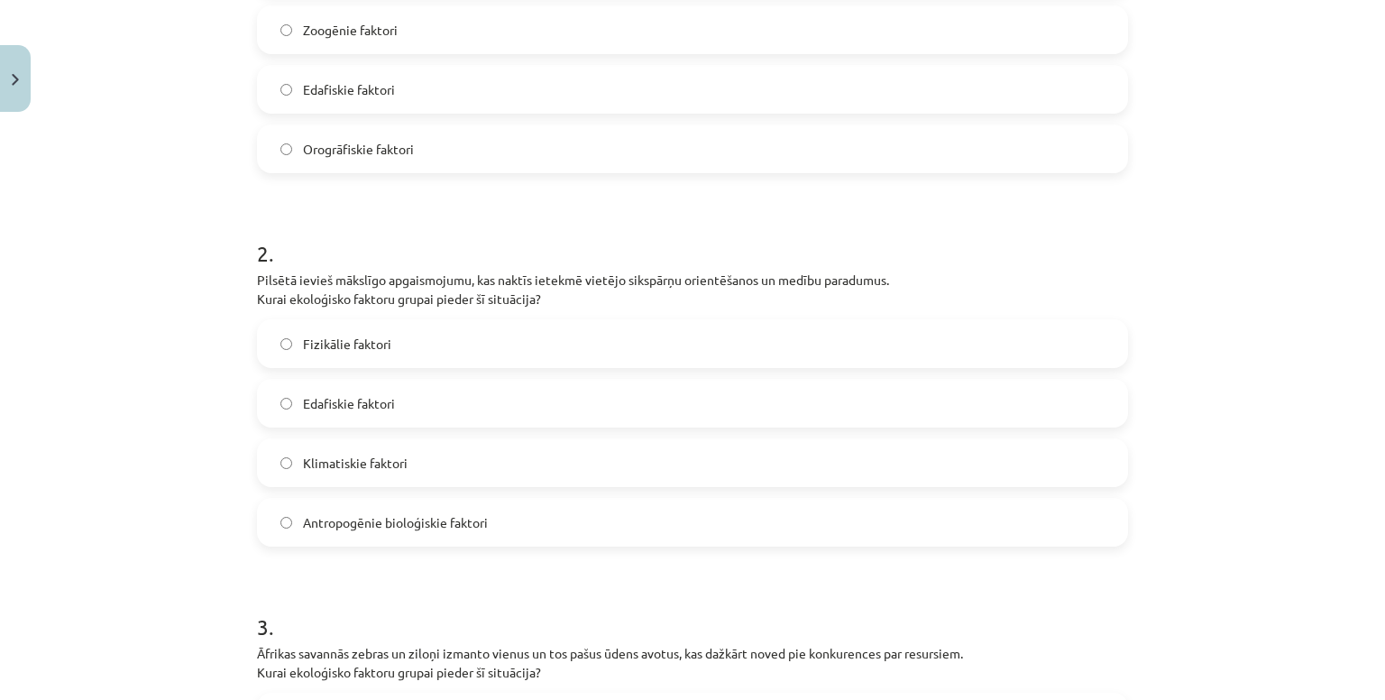
scroll to position [525, 0]
click at [400, 506] on label "Antropogēnie bioloģiskie faktori" at bounding box center [692, 520] width 867 height 45
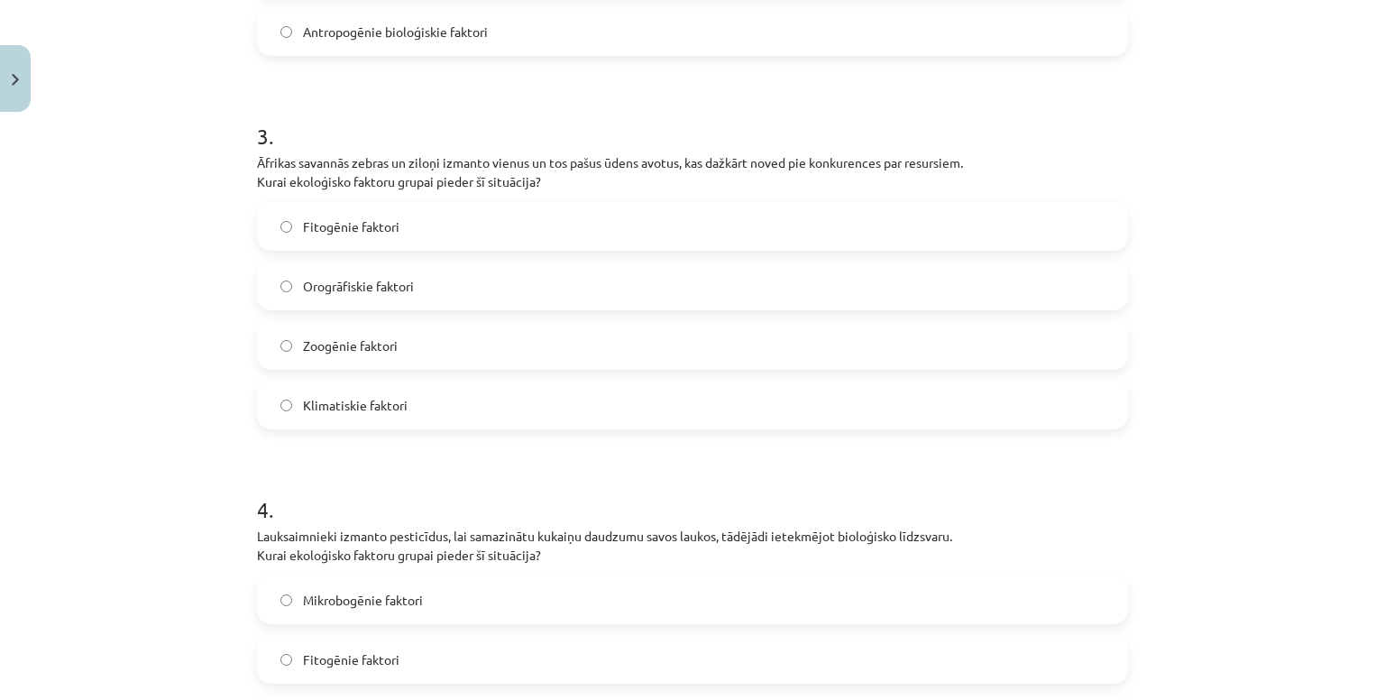
click at [404, 343] on label "Zoogēnie faktori" at bounding box center [692, 345] width 867 height 45
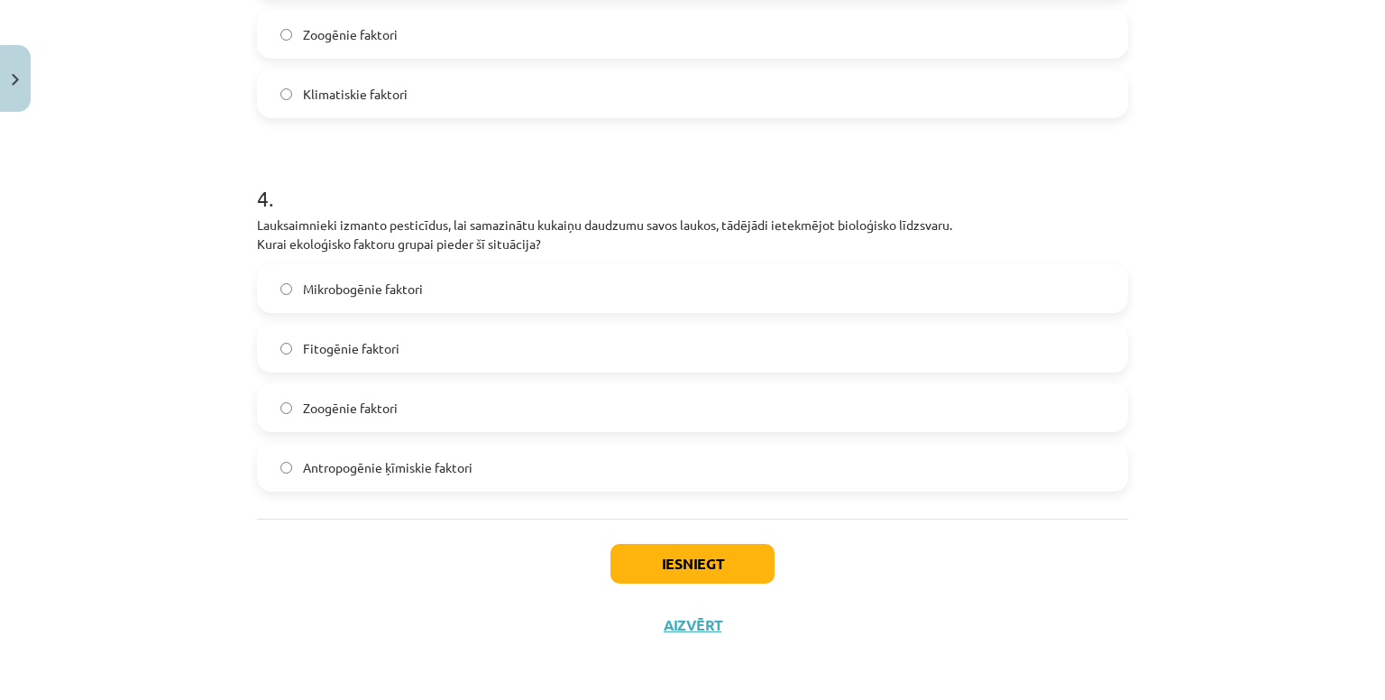
click at [394, 471] on span "Antropogēnie ķīmiskie faktori" at bounding box center [387, 467] width 169 height 19
click at [624, 548] on button "Iesniegt" at bounding box center [692, 564] width 164 height 40
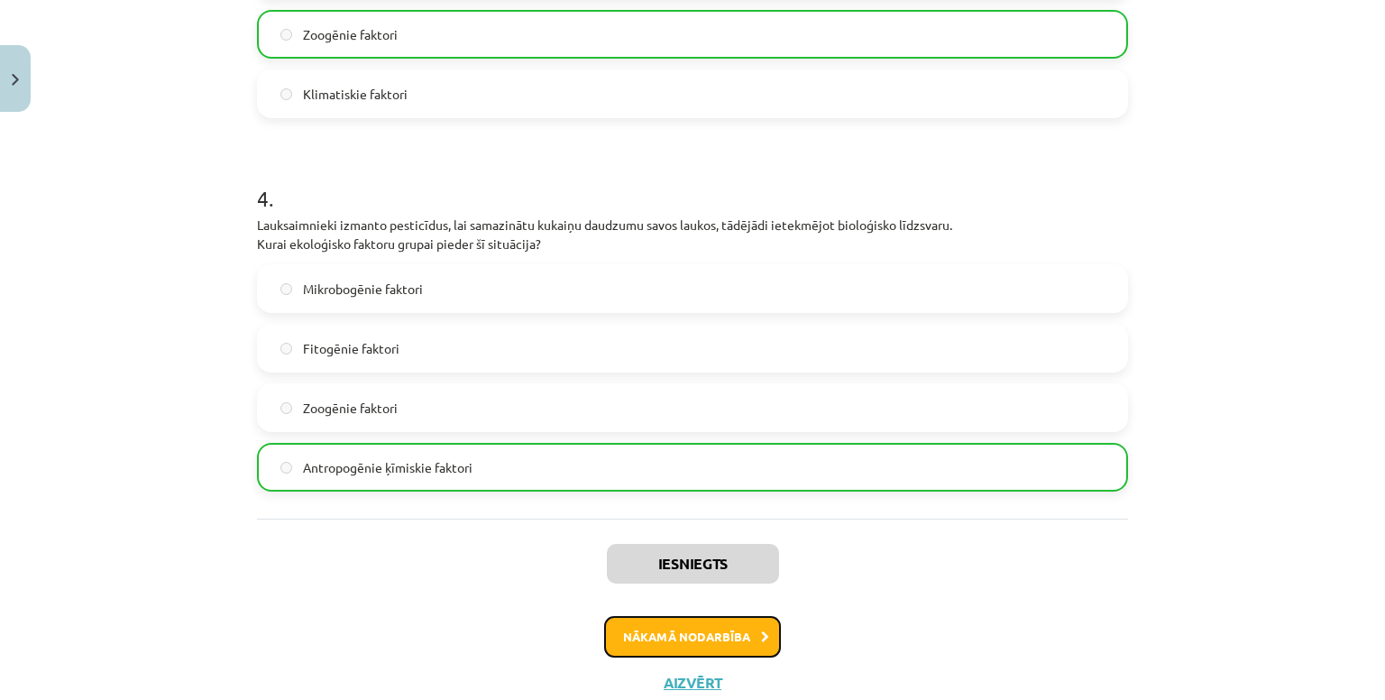
click at [724, 639] on button "Nākamā nodarbība" at bounding box center [692, 636] width 177 height 41
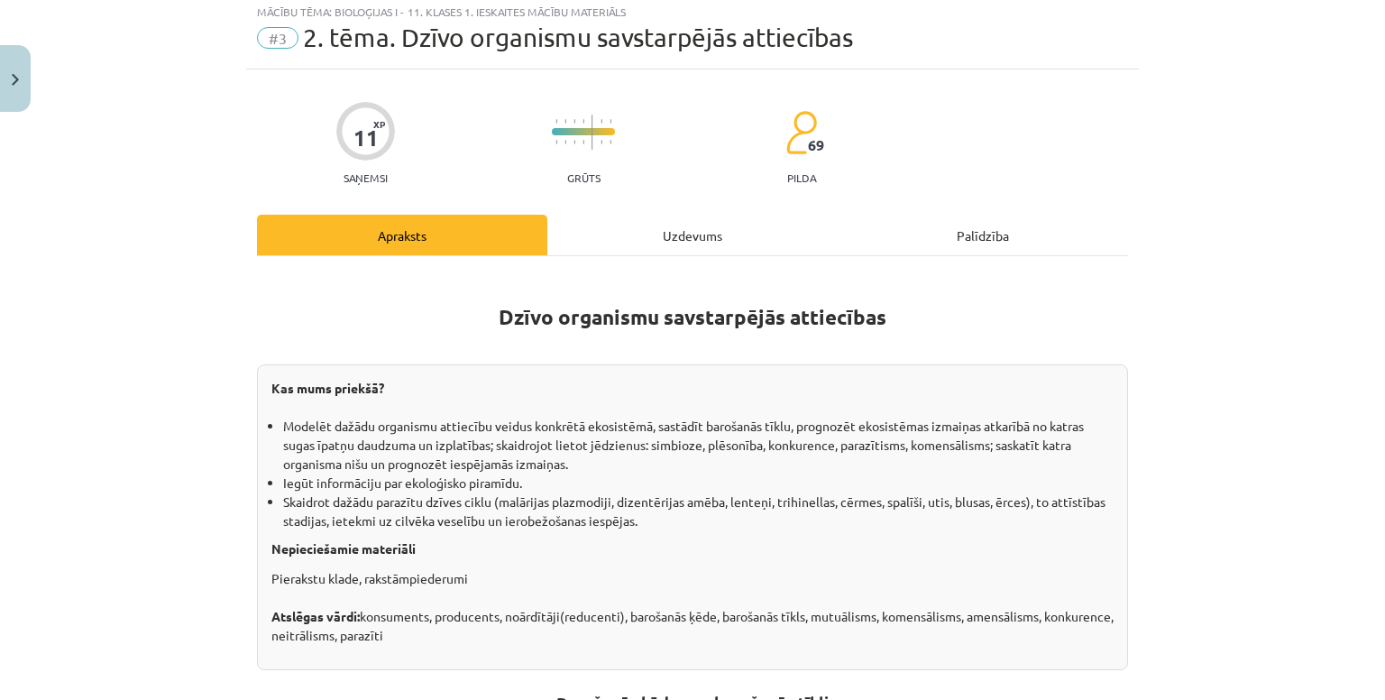
scroll to position [45, 0]
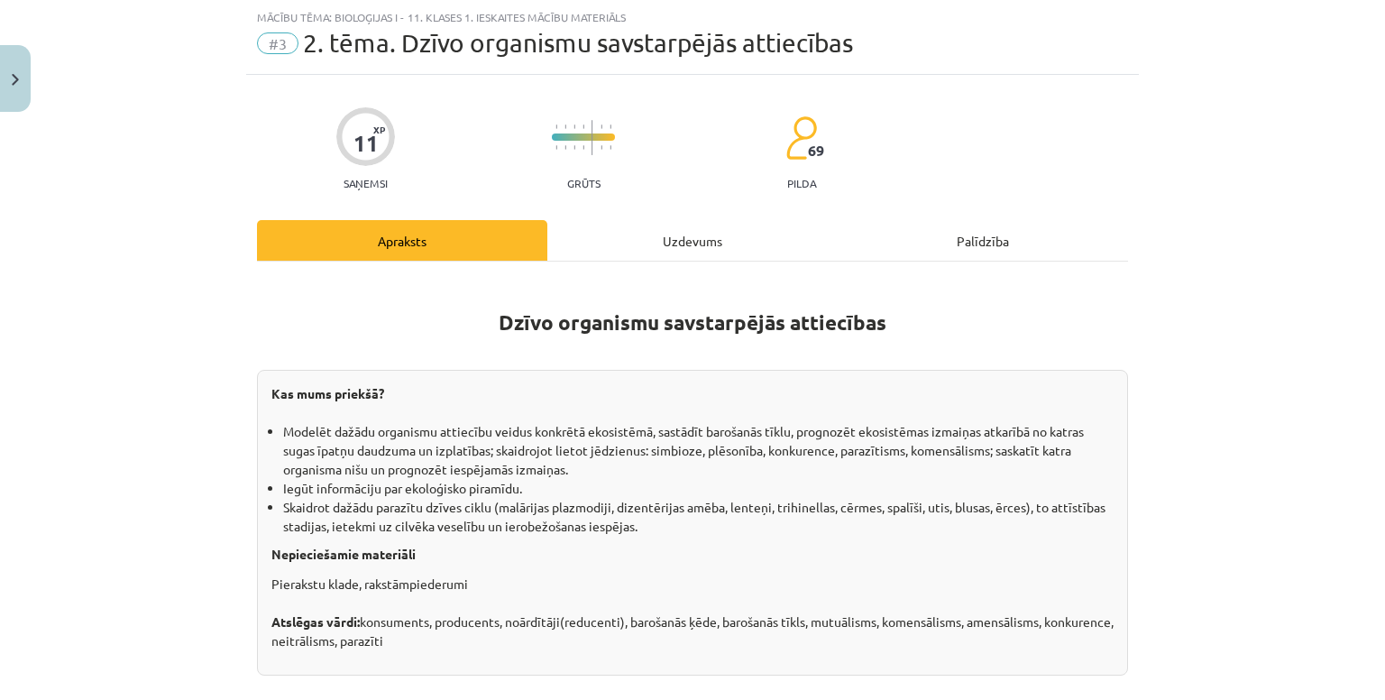
click at [645, 239] on div "Uzdevums" at bounding box center [692, 240] width 290 height 41
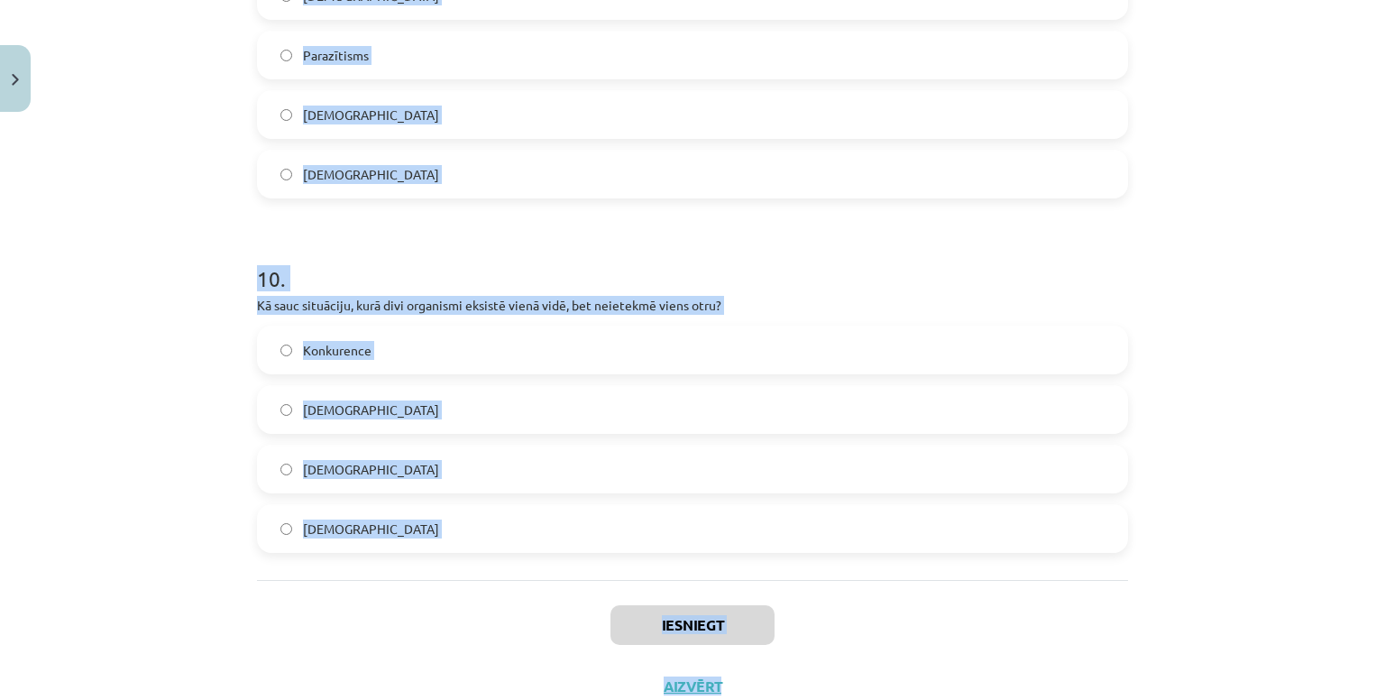
scroll to position [3374, 0]
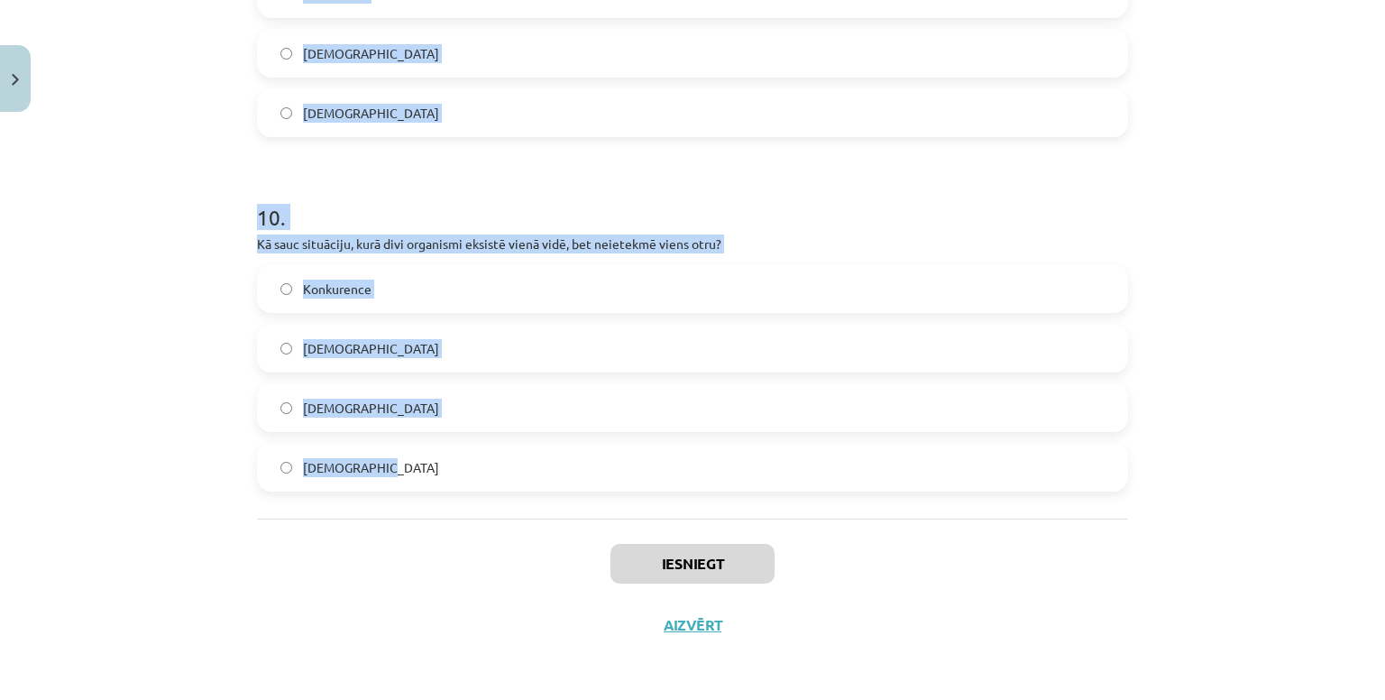
drag, startPoint x: 236, startPoint y: 357, endPoint x: 788, endPoint y: 464, distance: 562.0
click at [788, 464] on div "Mācību tēma: Bioloģijas i - 11. klases 1. ieskaites mācību materiāls #3 2. tēma…" at bounding box center [692, 350] width 1385 height 700
copy form "1 . Kā sauc situāciju, kurā viens organisms neitralizē vai nomāc citu organismu…"
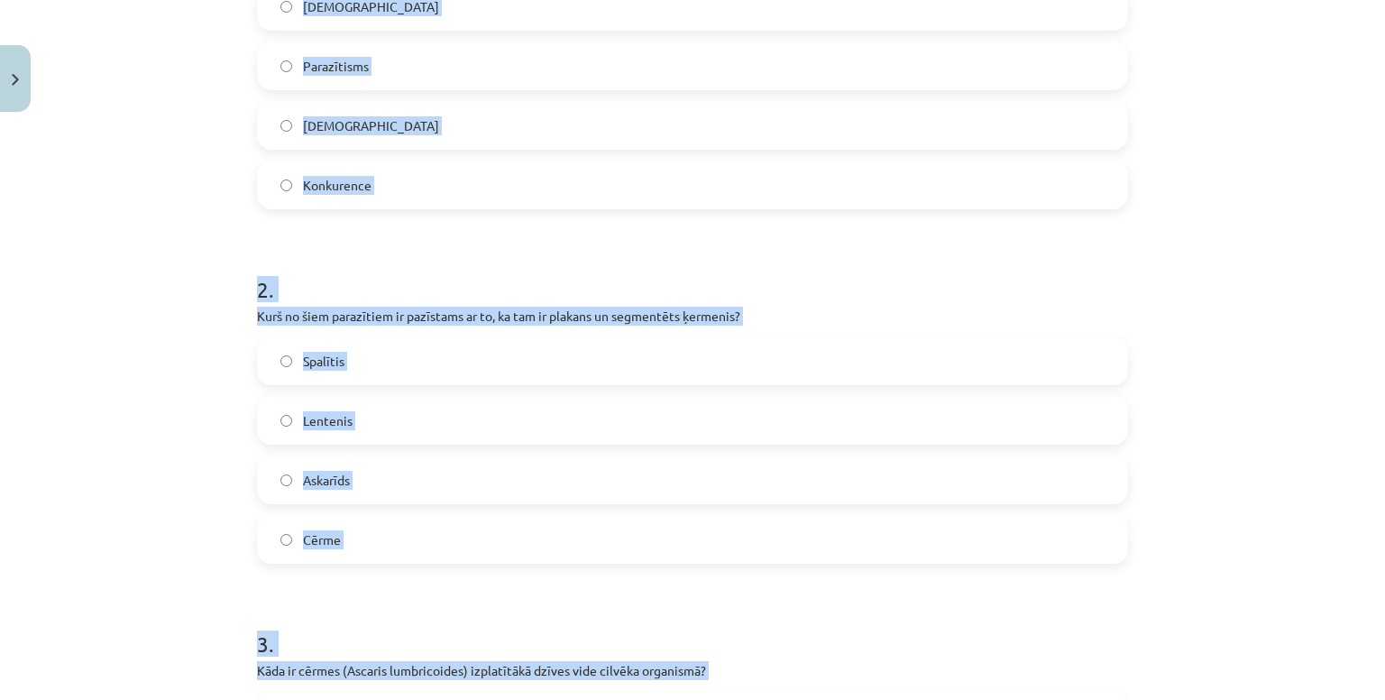
scroll to position [0, 0]
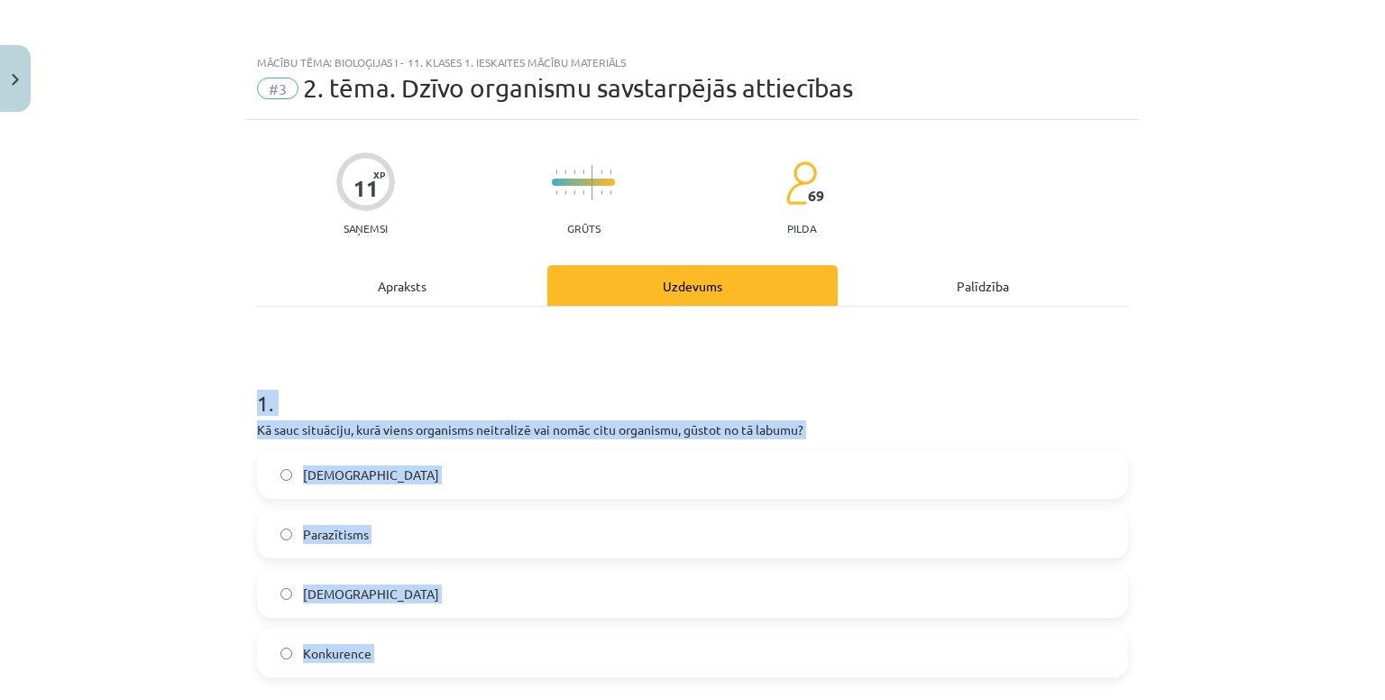
click at [105, 423] on div "Mācību tēma: Bioloģijas i - 11. klases 1. ieskaites mācību materiāls #3 2. tēma…" at bounding box center [692, 350] width 1385 height 700
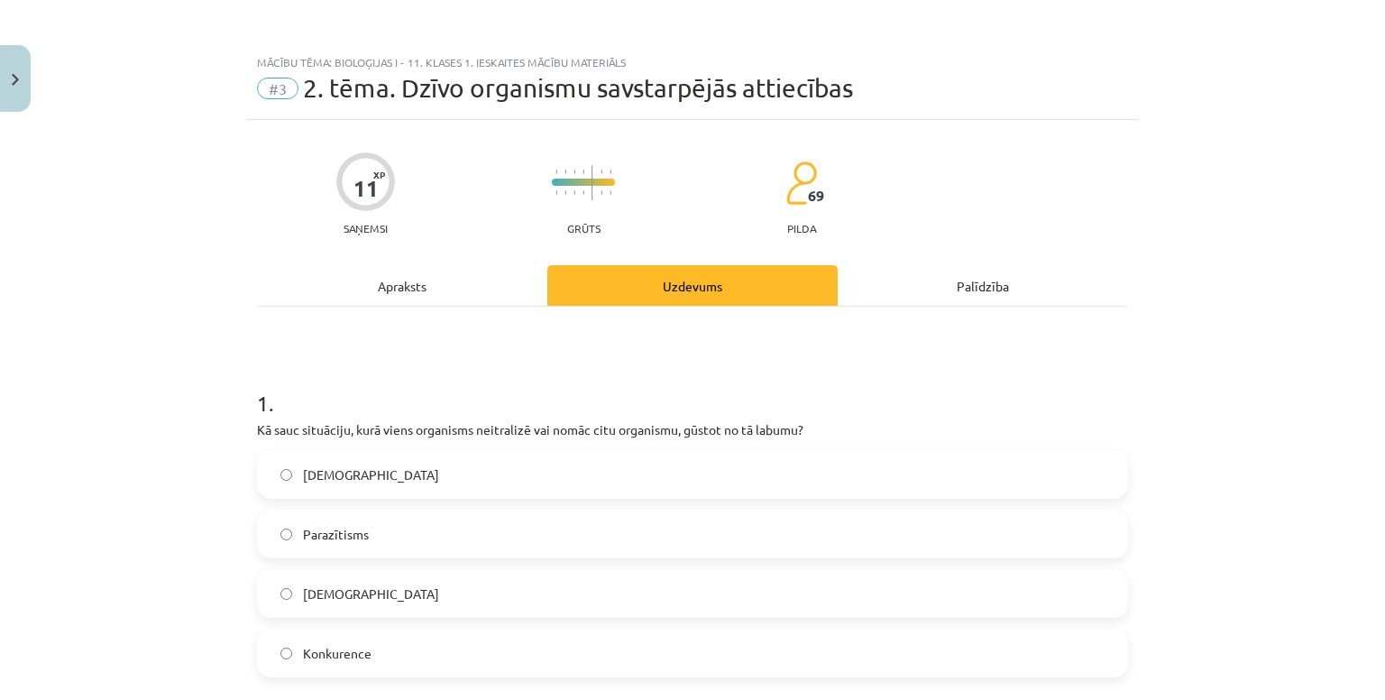
click at [434, 477] on label "Amensālisms" at bounding box center [692, 474] width 867 height 45
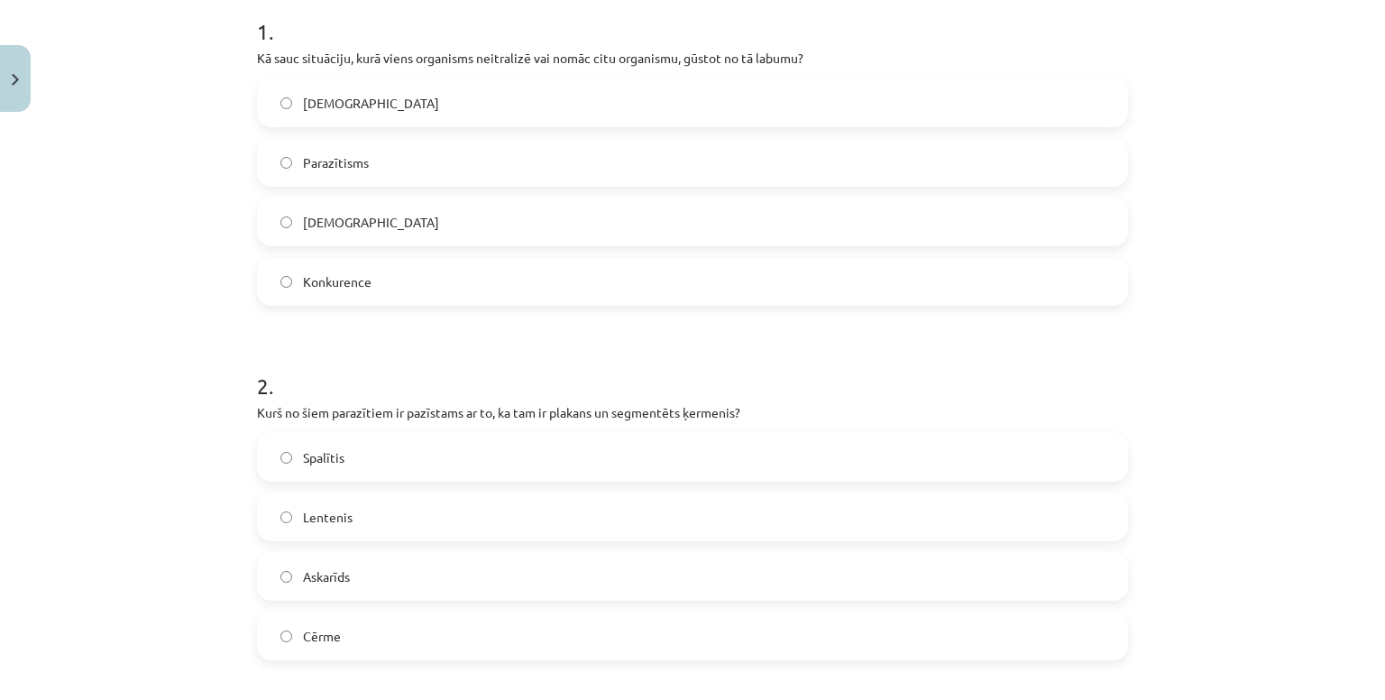
scroll to position [570, 0]
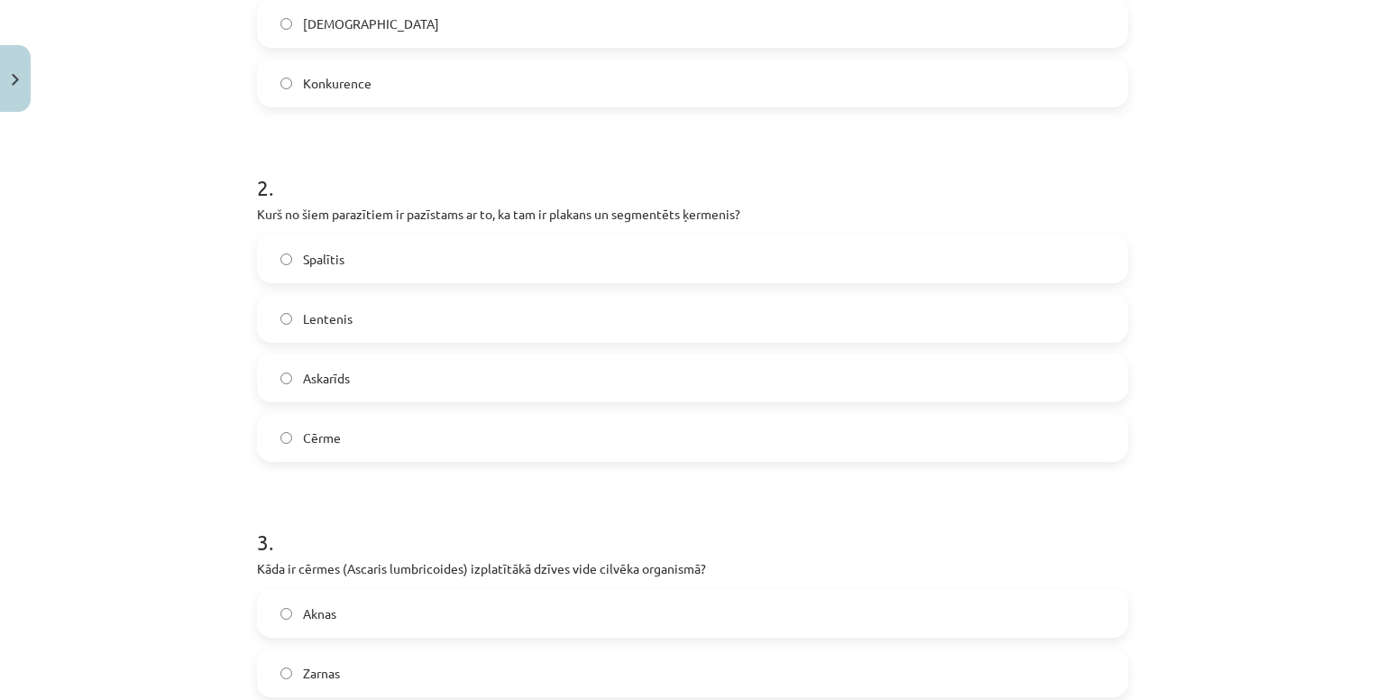
click at [316, 328] on label "Lentenis" at bounding box center [692, 318] width 867 height 45
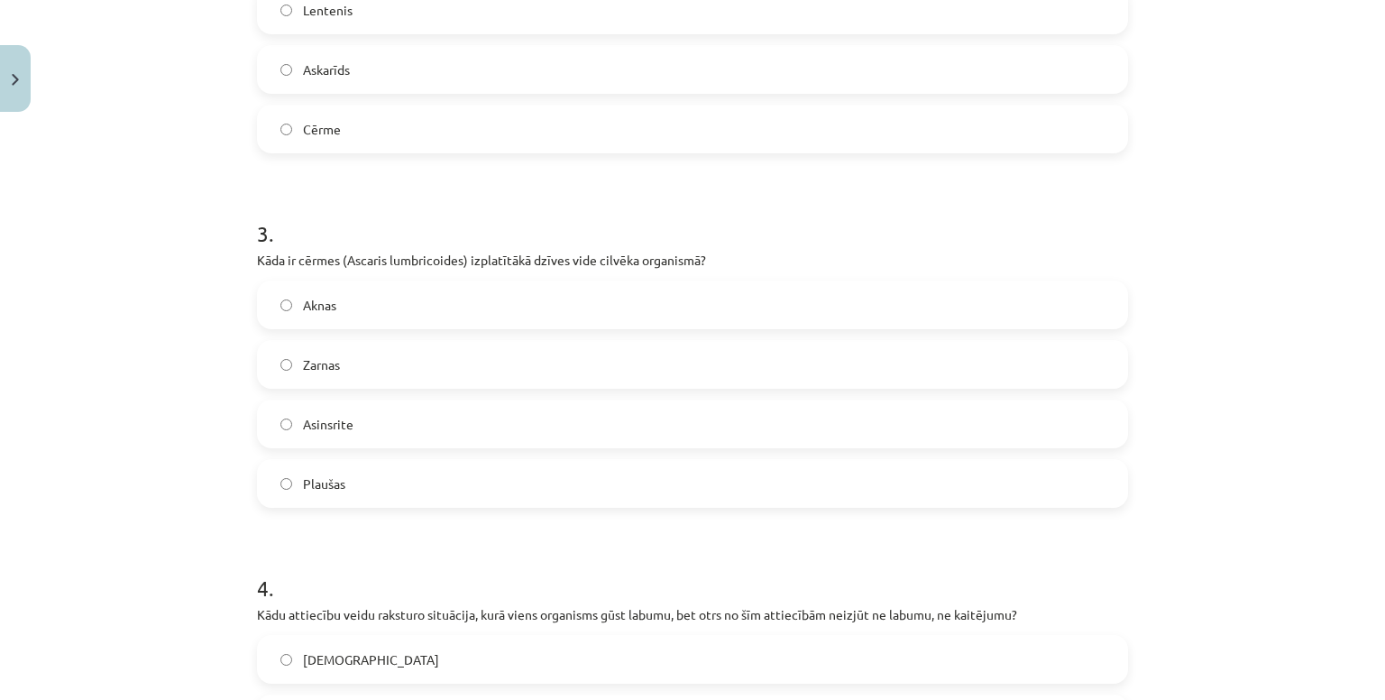
scroll to position [880, 0]
click at [401, 356] on label "Zarnas" at bounding box center [692, 362] width 867 height 45
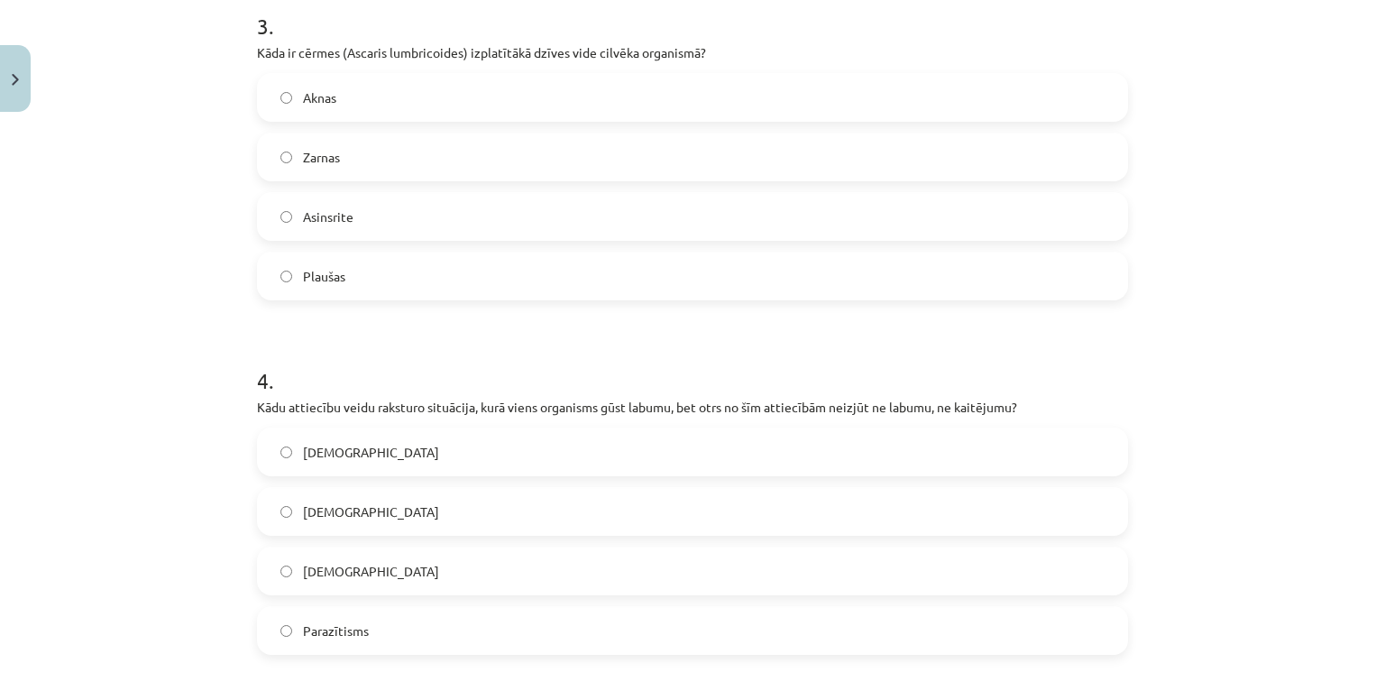
scroll to position [1127, 0]
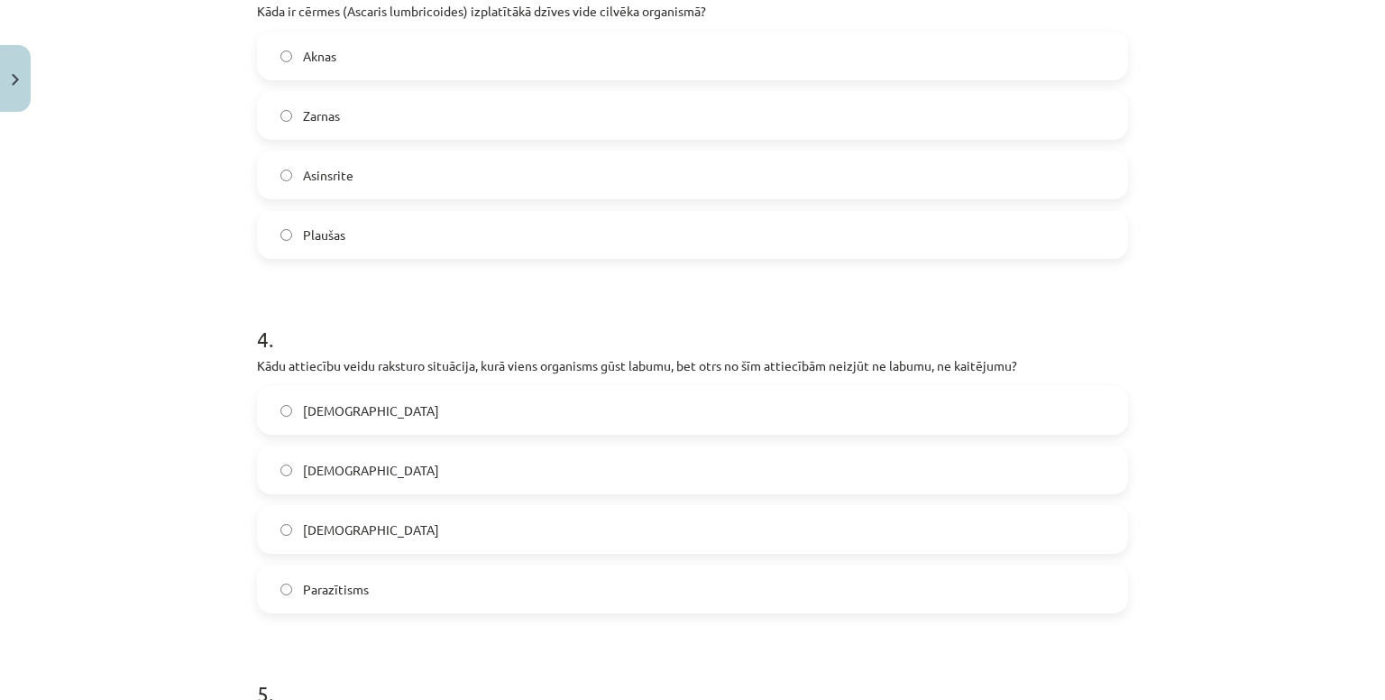
click at [369, 412] on span "Komensālisms" at bounding box center [371, 410] width 136 height 19
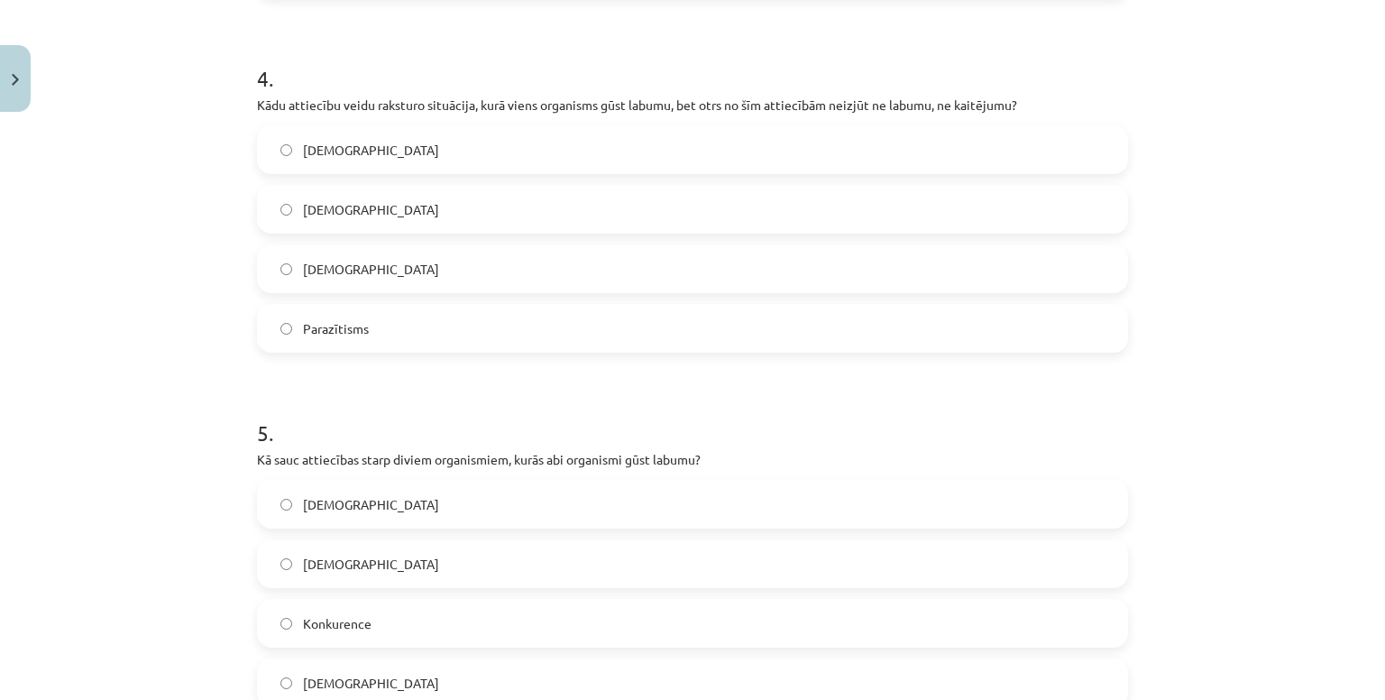
scroll to position [1457, 0]
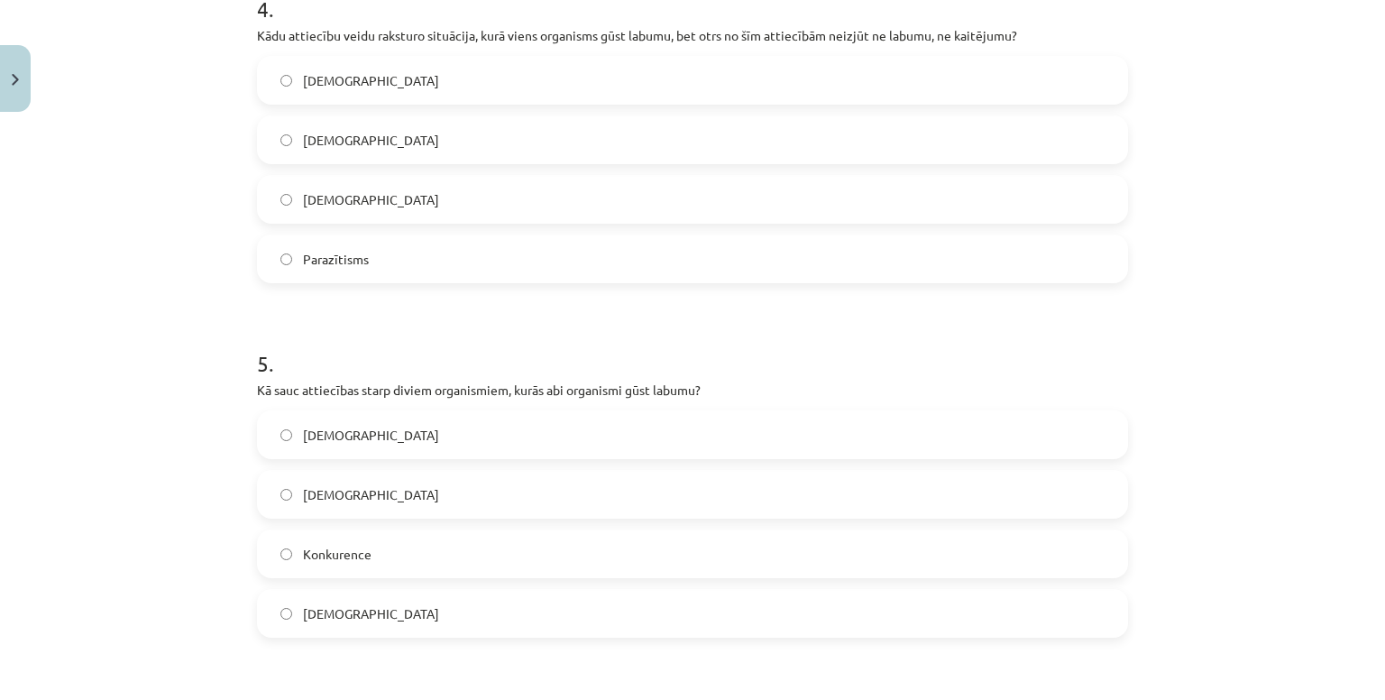
click at [371, 603] on label "Mutuālisms" at bounding box center [692, 612] width 867 height 45
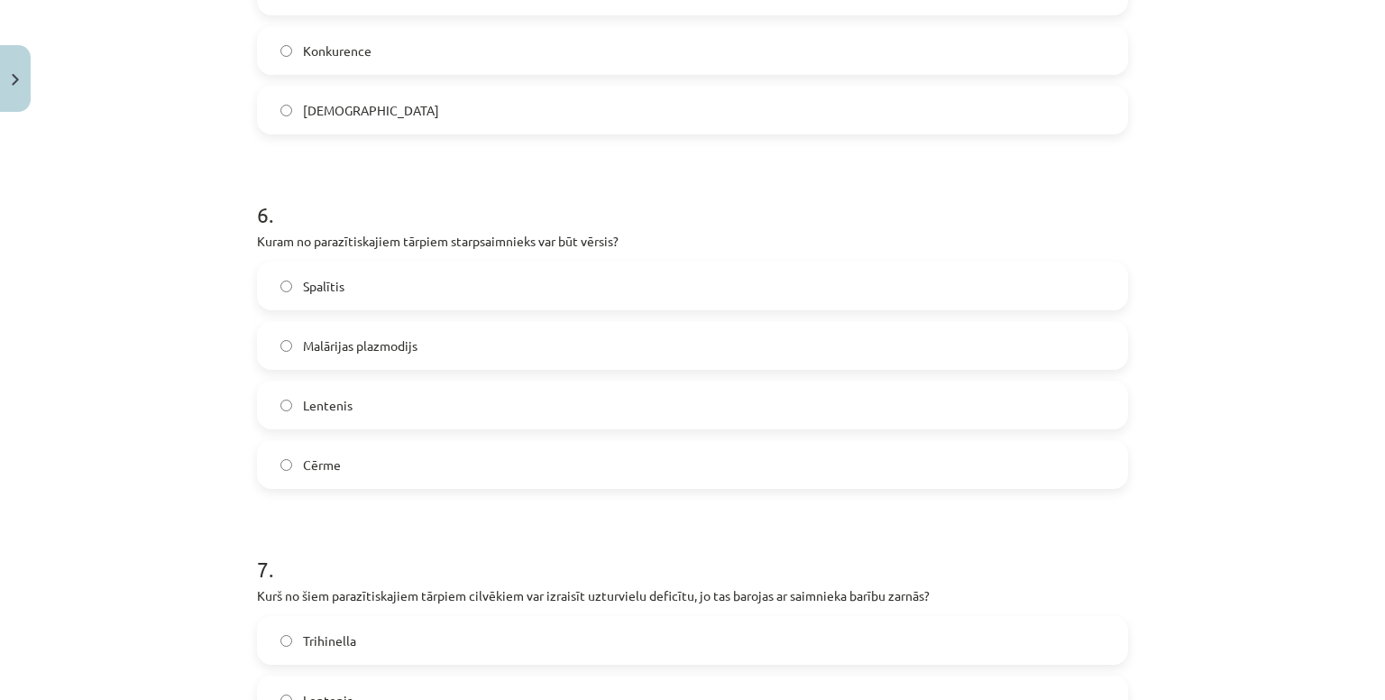
scroll to position [1962, 0]
click at [342, 394] on span "Lentenis" at bounding box center [328, 403] width 50 height 19
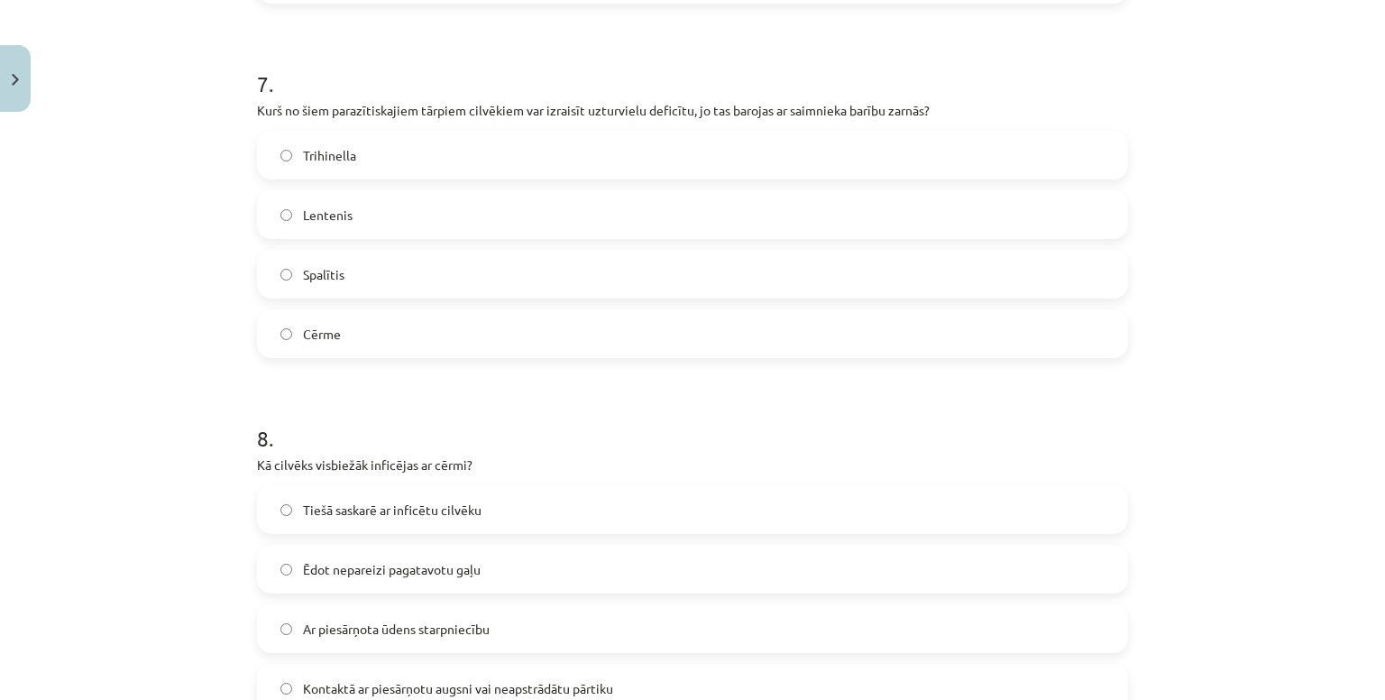
scroll to position [2445, 0]
click at [340, 279] on label "Spalītis" at bounding box center [692, 274] width 867 height 45
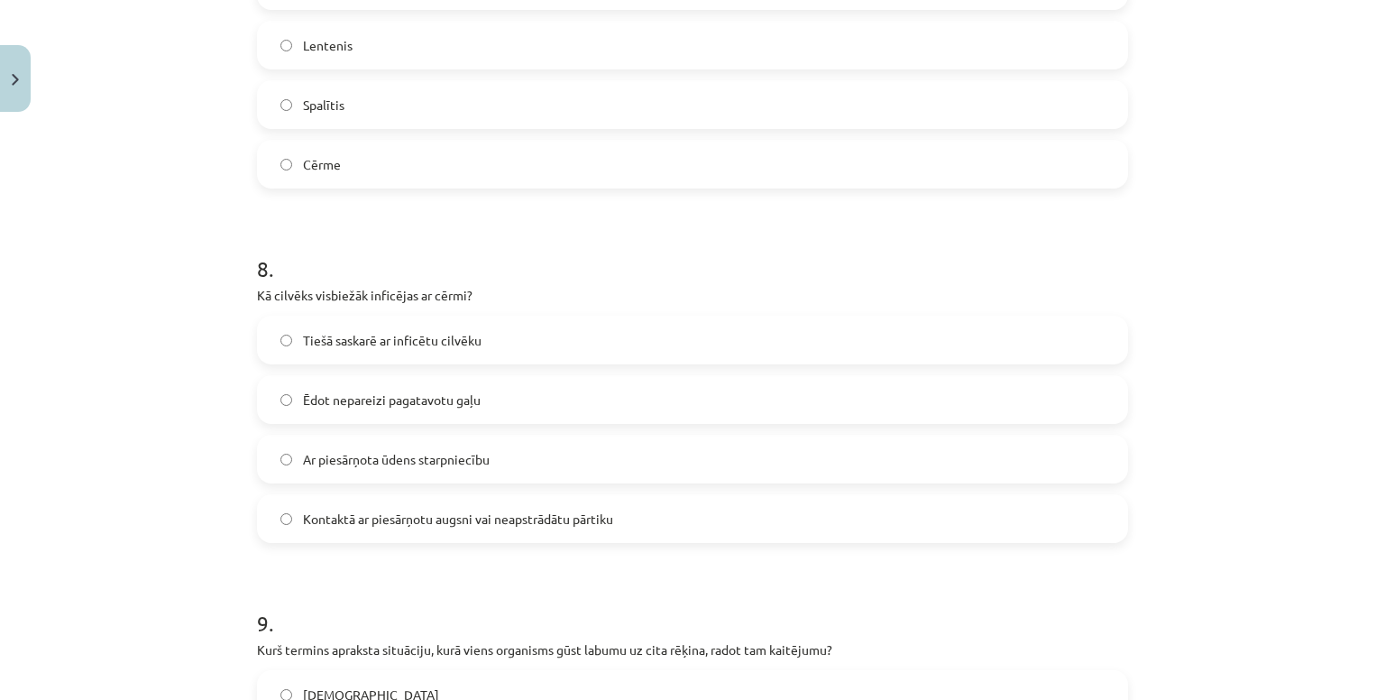
scroll to position [2614, 0]
click at [476, 500] on label "Kontaktā ar piesārņotu augsni vai neapstrādātu pārtiku" at bounding box center [692, 518] width 867 height 45
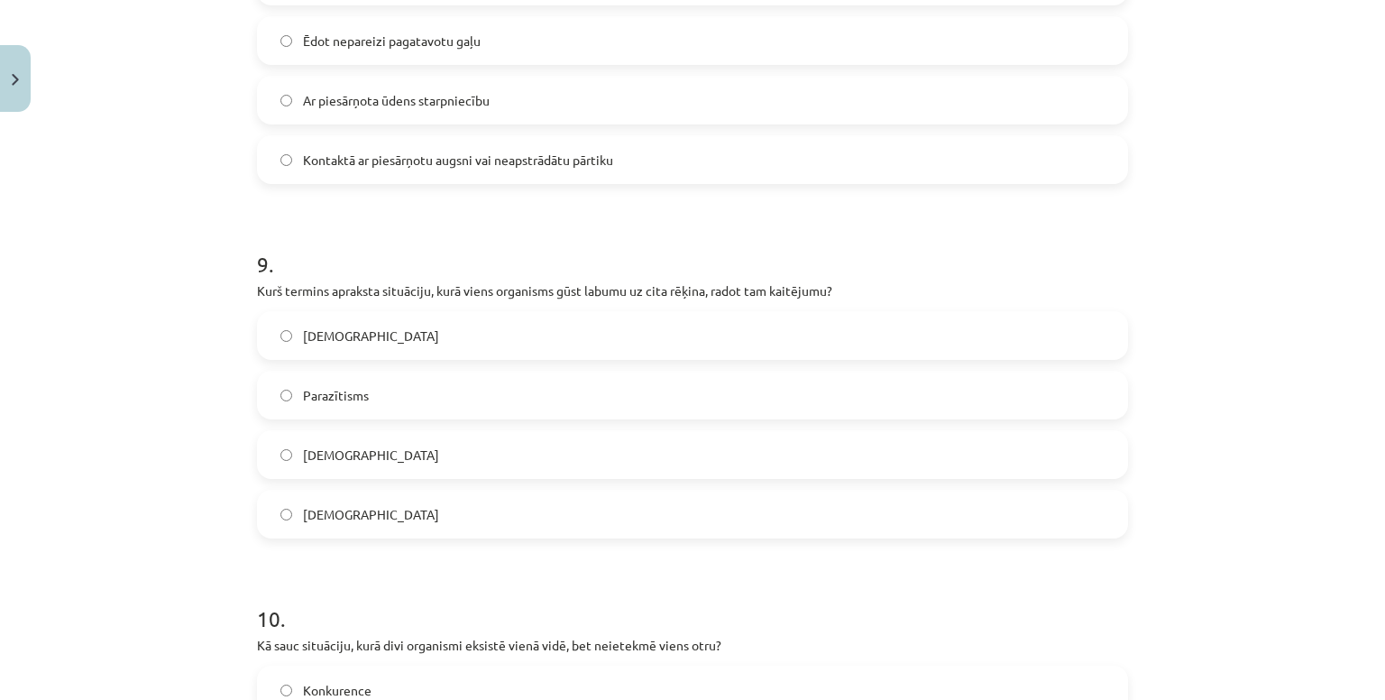
scroll to position [2974, 0]
click at [367, 330] on span "Amensālisms" at bounding box center [371, 334] width 136 height 19
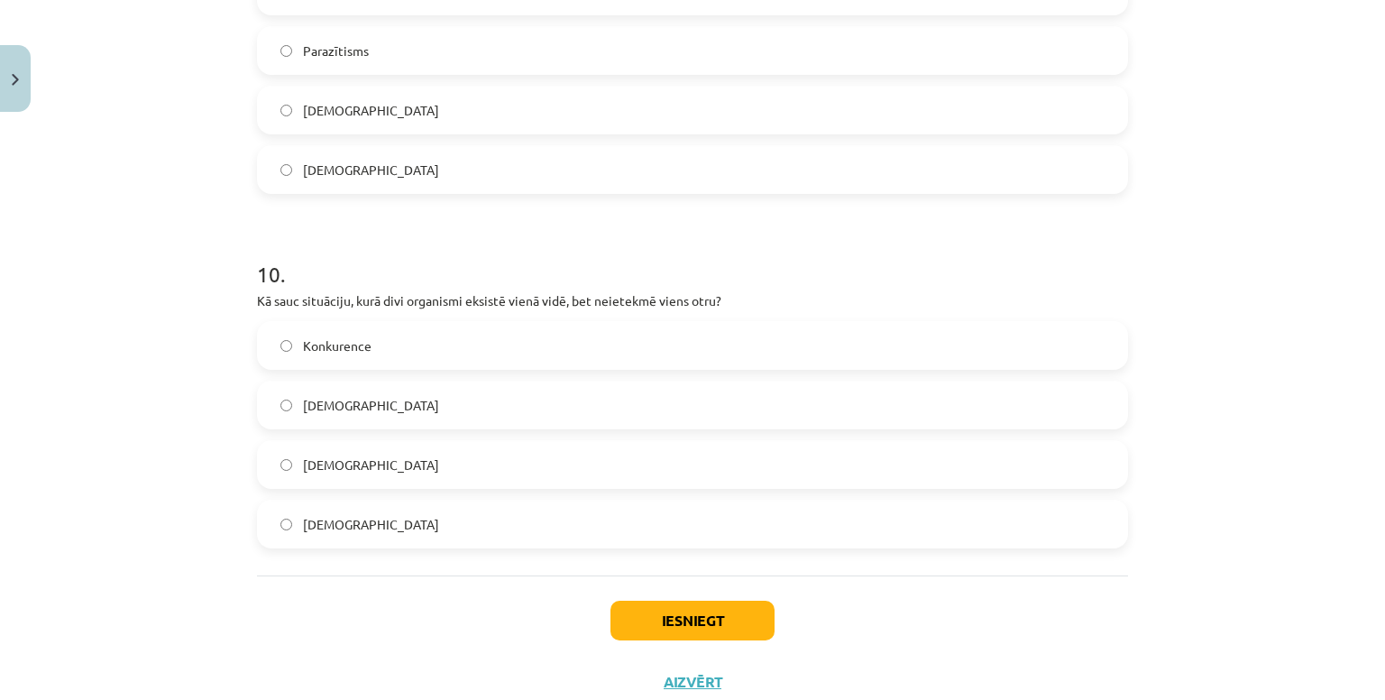
scroll to position [3374, 0]
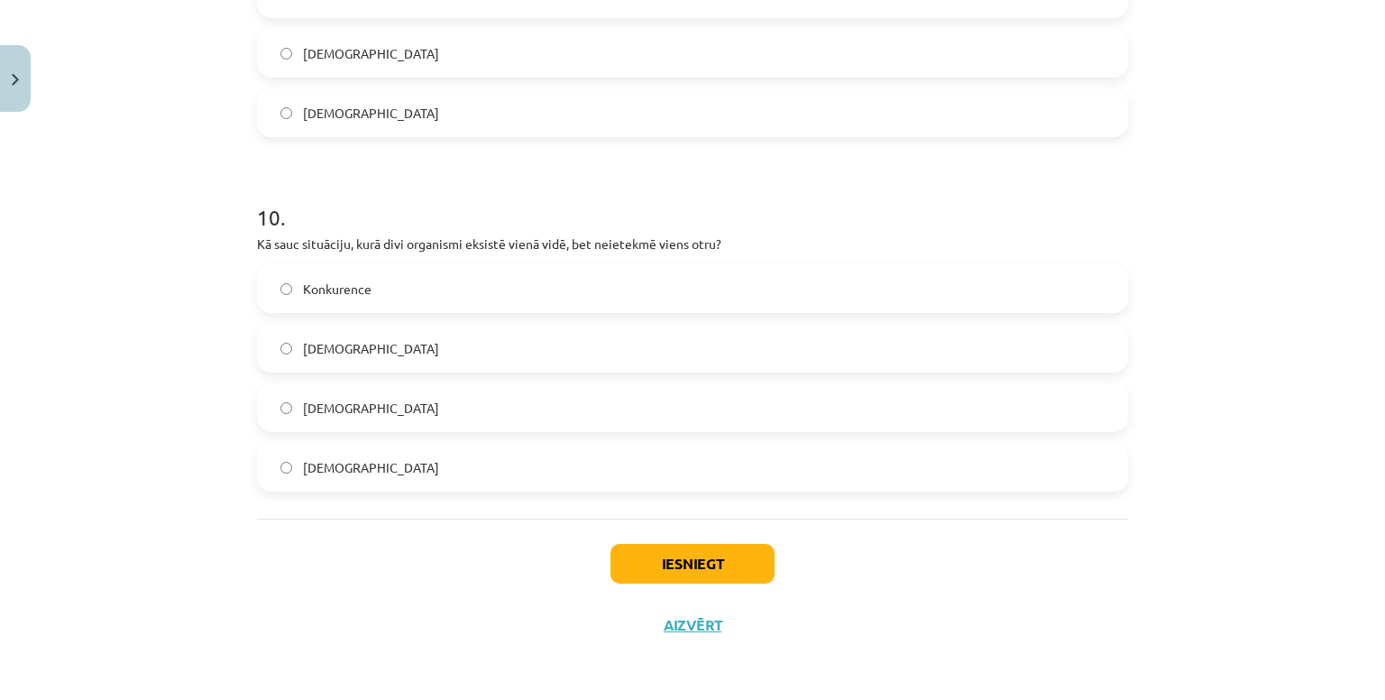
click at [418, 417] on label "Neitrālisms" at bounding box center [692, 407] width 867 height 45
click at [681, 571] on button "Iesniegt" at bounding box center [692, 564] width 164 height 40
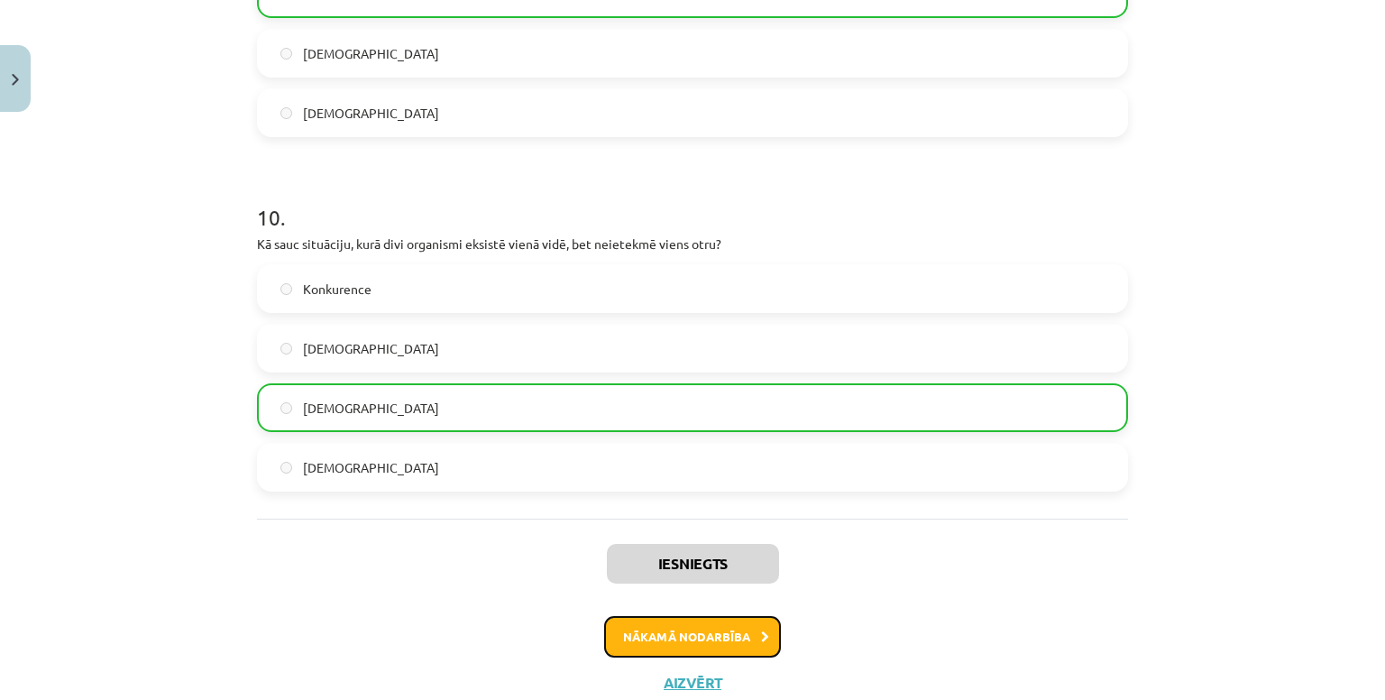
click at [738, 625] on button "Nākamā nodarbība" at bounding box center [692, 636] width 177 height 41
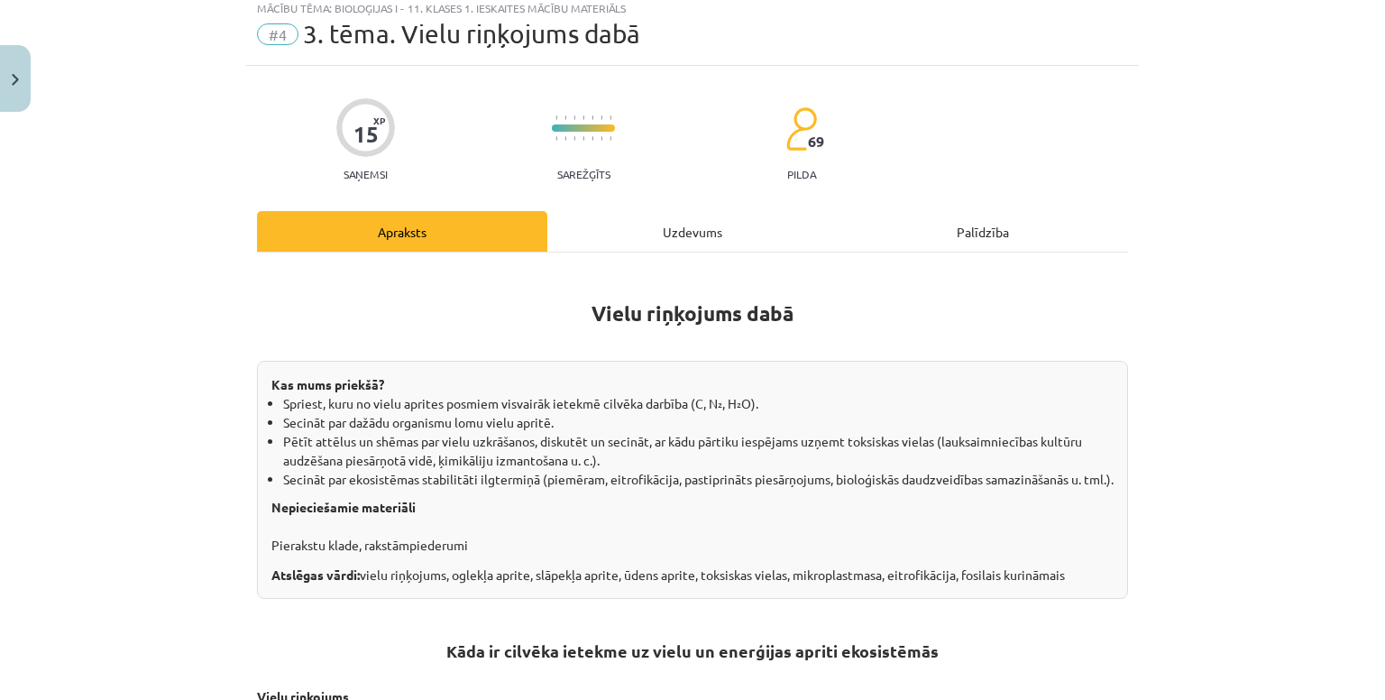
scroll to position [45, 0]
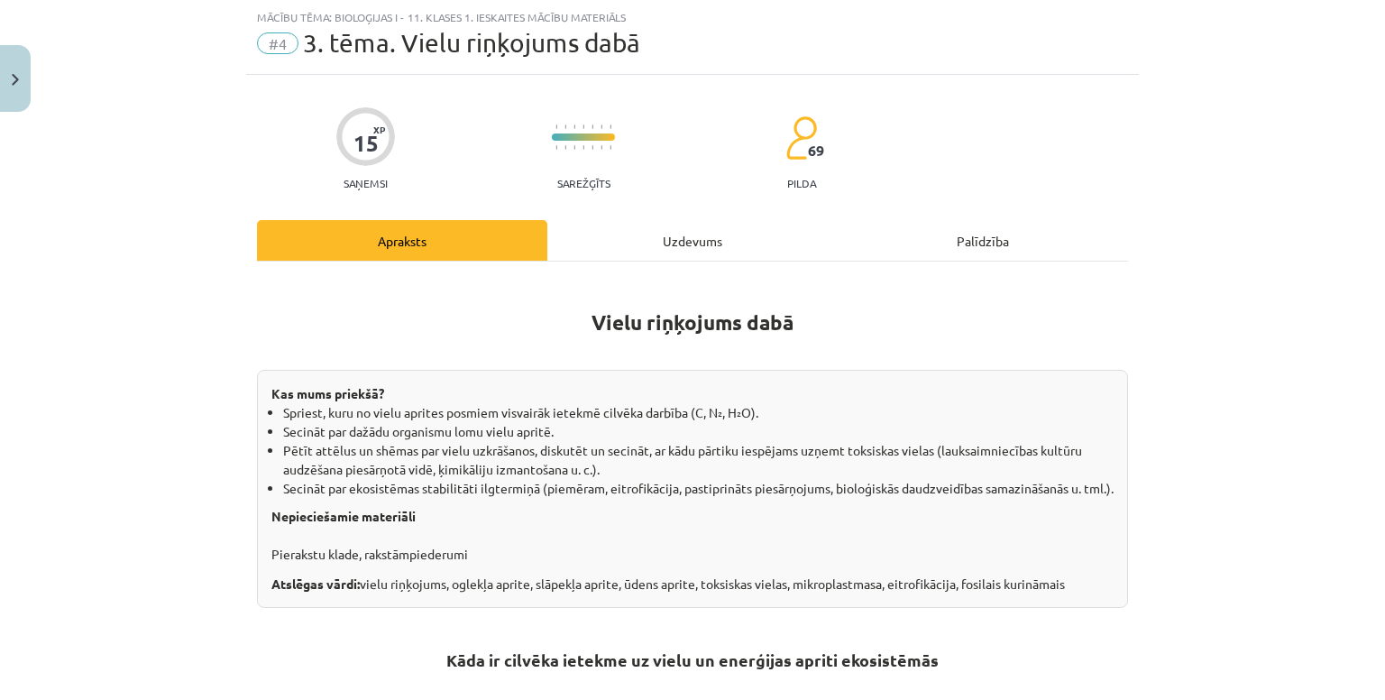
click at [673, 229] on div "Uzdevums" at bounding box center [692, 240] width 290 height 41
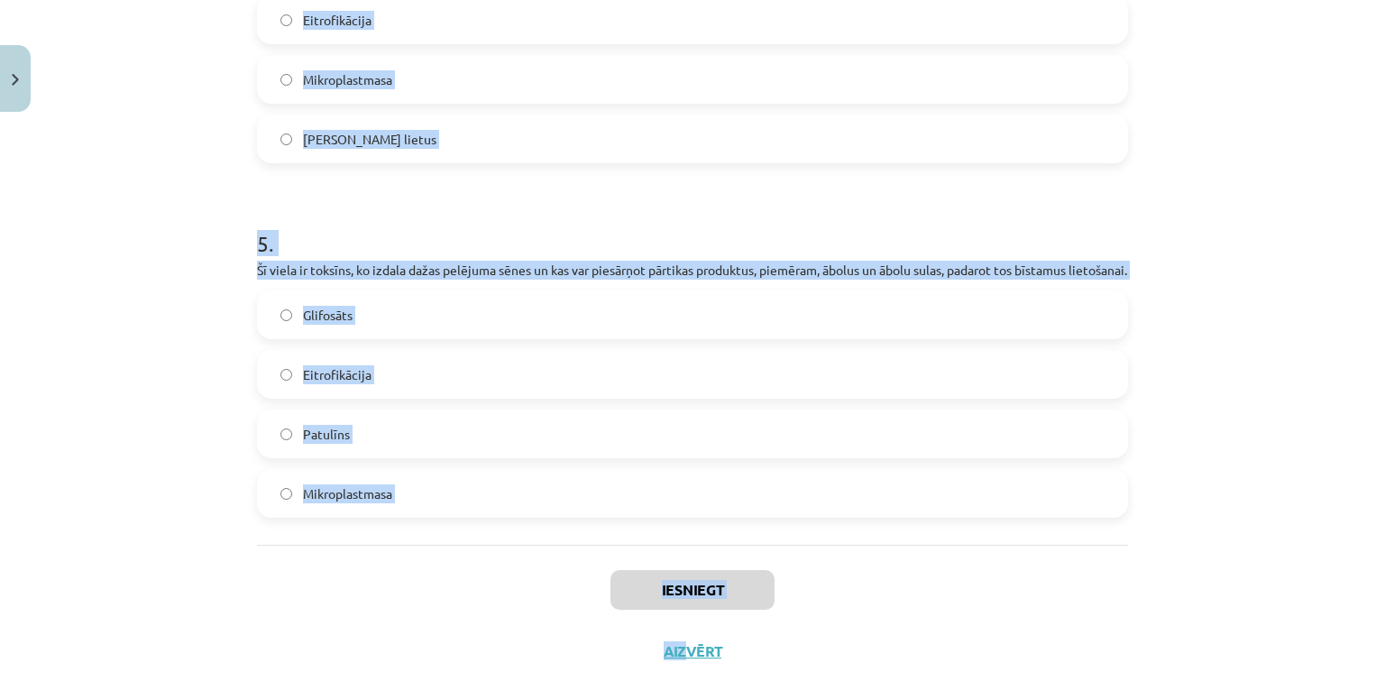
scroll to position [1679, 0]
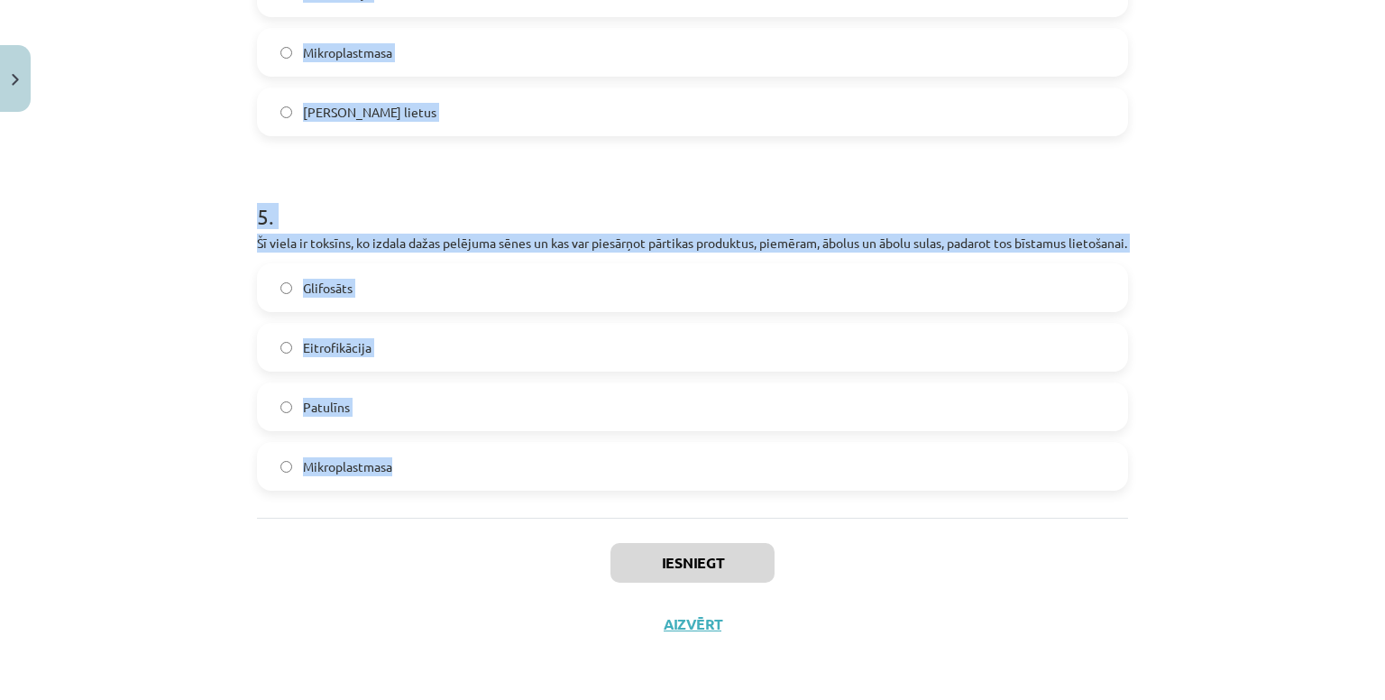
drag, startPoint x: 244, startPoint y: 353, endPoint x: 638, endPoint y: 477, distance: 412.9
copy form "1 . Atmosfēras piesārņojuma rezultātā izveidojies nokrišņu veids, kas satur sēr…"
click at [193, 31] on div "Mācību tēma: Bioloģijas i - 11. klases 1. ieskaites mācību materiāls #4 3. tēma…" at bounding box center [692, 350] width 1385 height 700
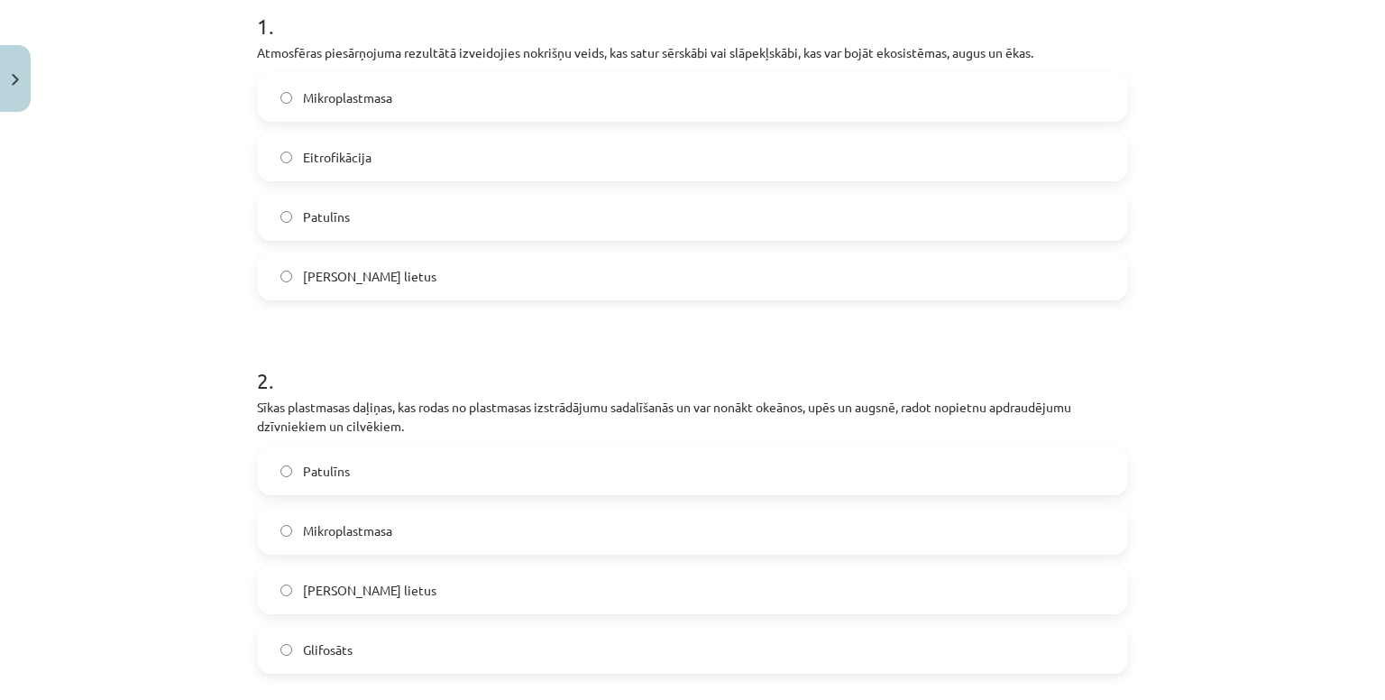
scroll to position [384, 0]
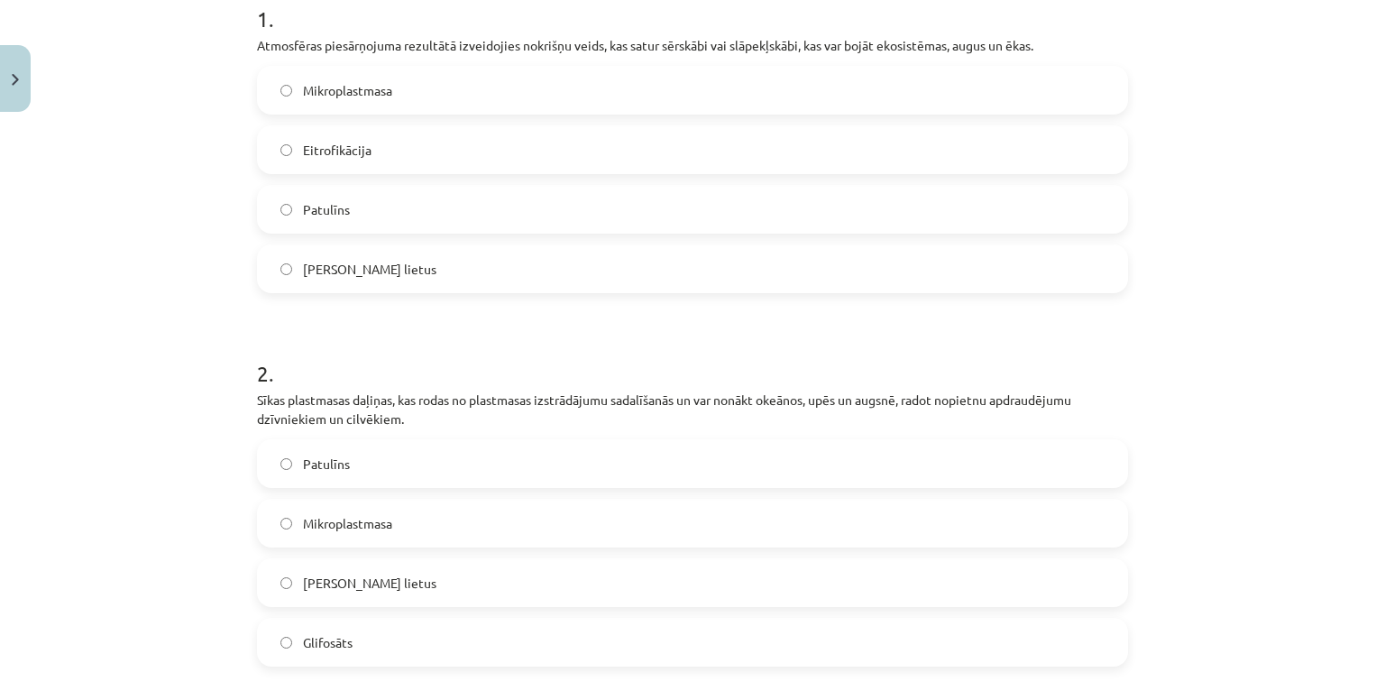
click at [368, 252] on label "Skābais lietus" at bounding box center [692, 268] width 867 height 45
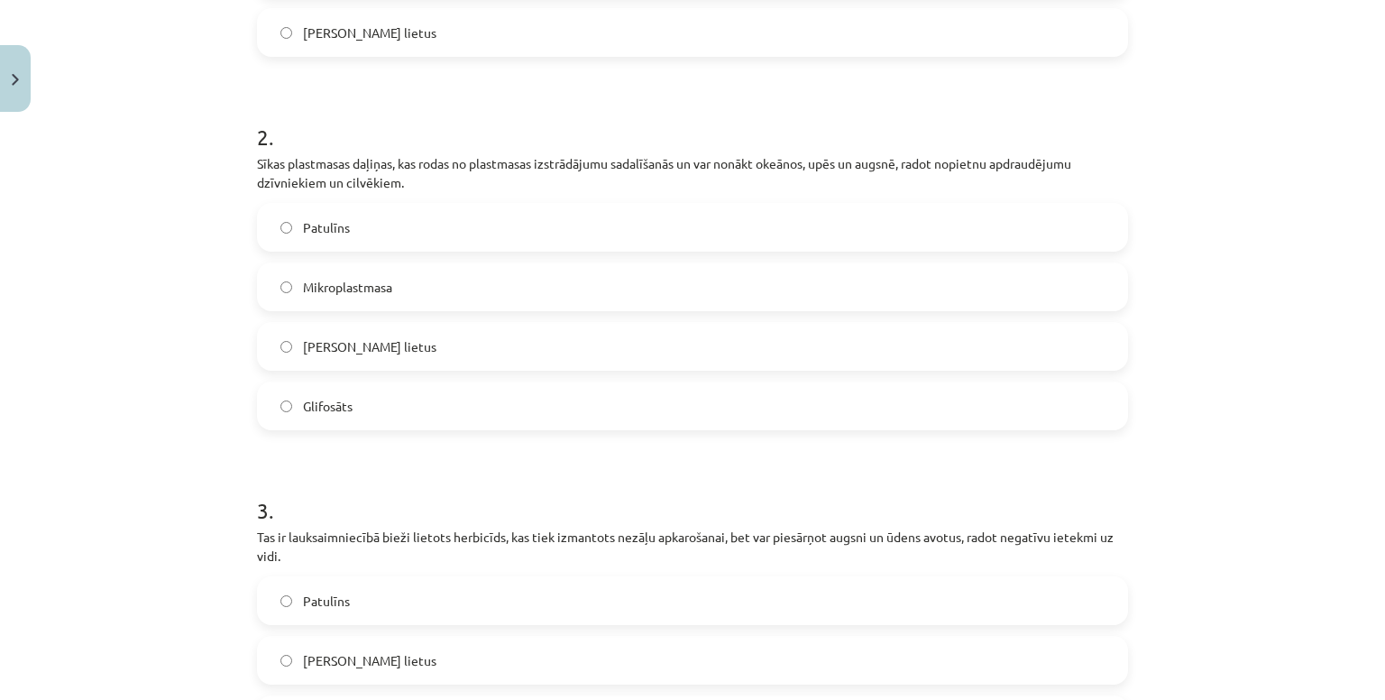
scroll to position [622, 0]
click at [357, 273] on label "Mikroplastmasa" at bounding box center [692, 284] width 867 height 45
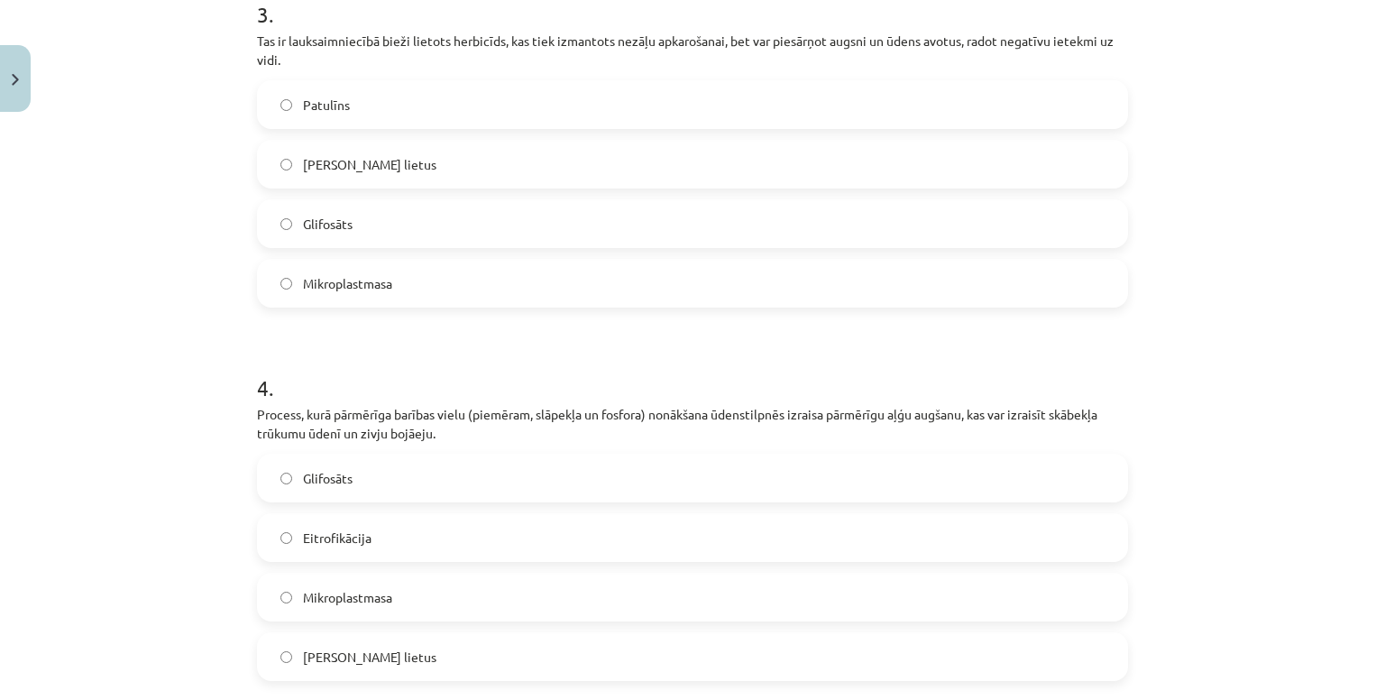
scroll to position [1127, 0]
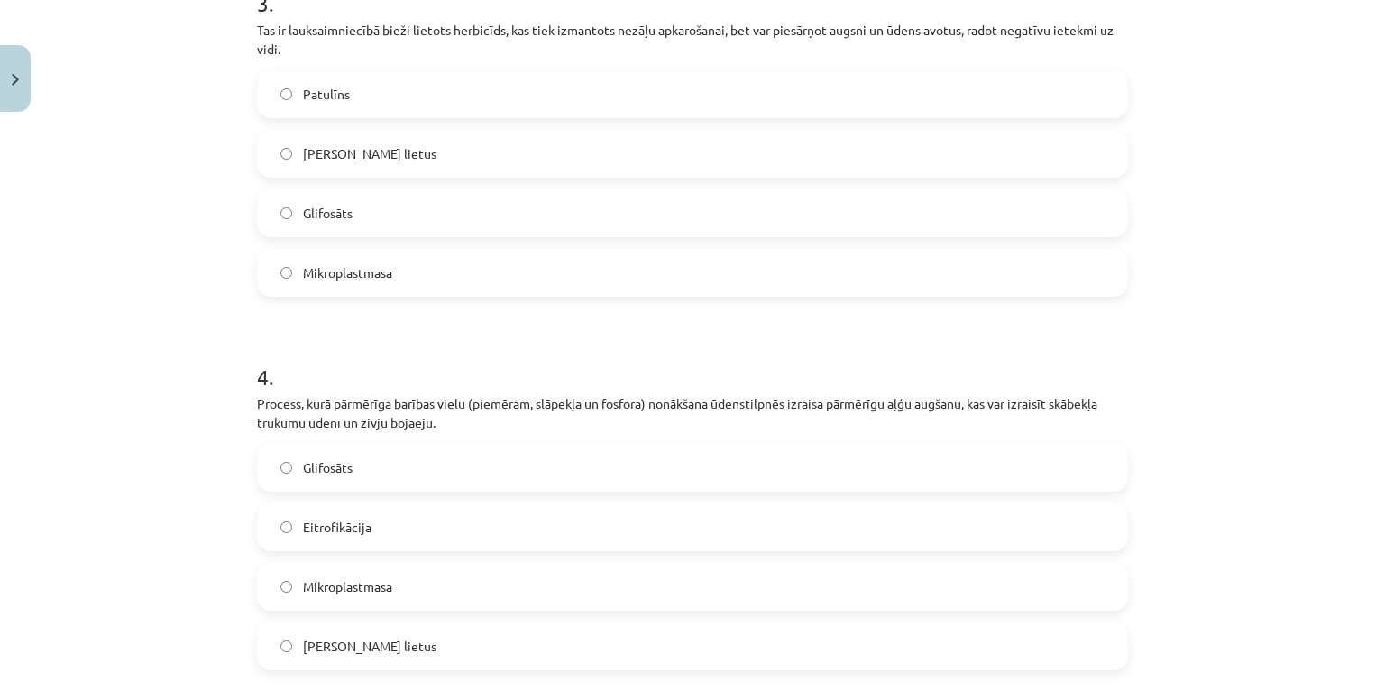
click at [328, 207] on span "Glifosāts" at bounding box center [328, 213] width 50 height 19
click at [440, 535] on label "Eitrofikācija" at bounding box center [692, 526] width 867 height 45
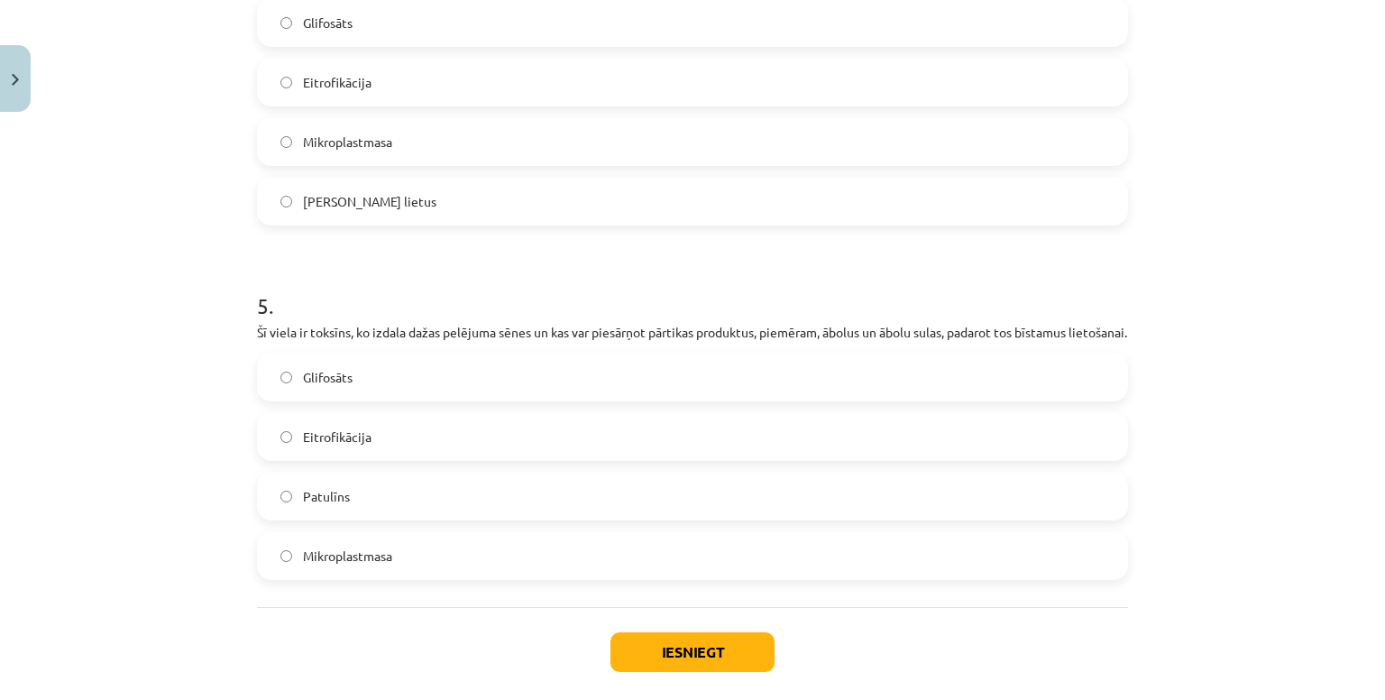
scroll to position [1572, 0]
click at [343, 386] on span "Glifosāts" at bounding box center [328, 376] width 50 height 19
click at [642, 648] on div "Iesniegt Aizvērt" at bounding box center [692, 669] width 871 height 126
click at [648, 671] on button "Iesniegt" at bounding box center [692, 651] width 164 height 40
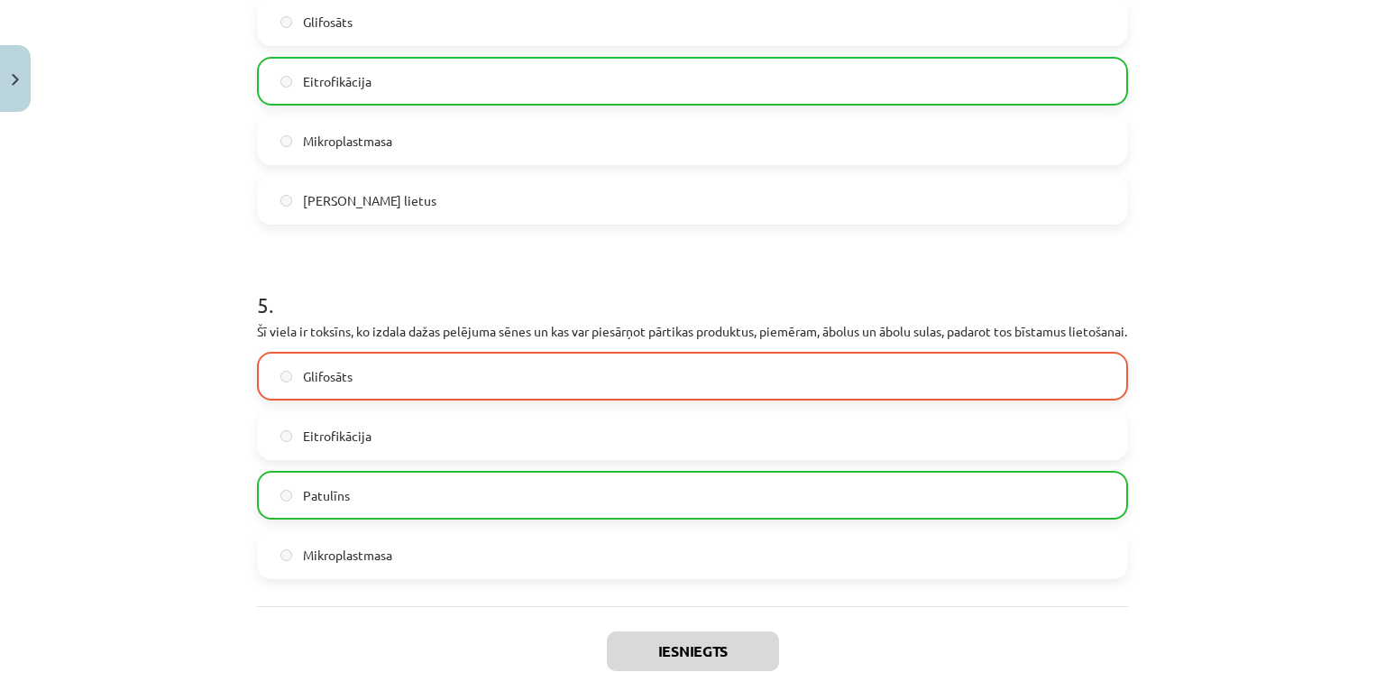
scroll to position [1735, 0]
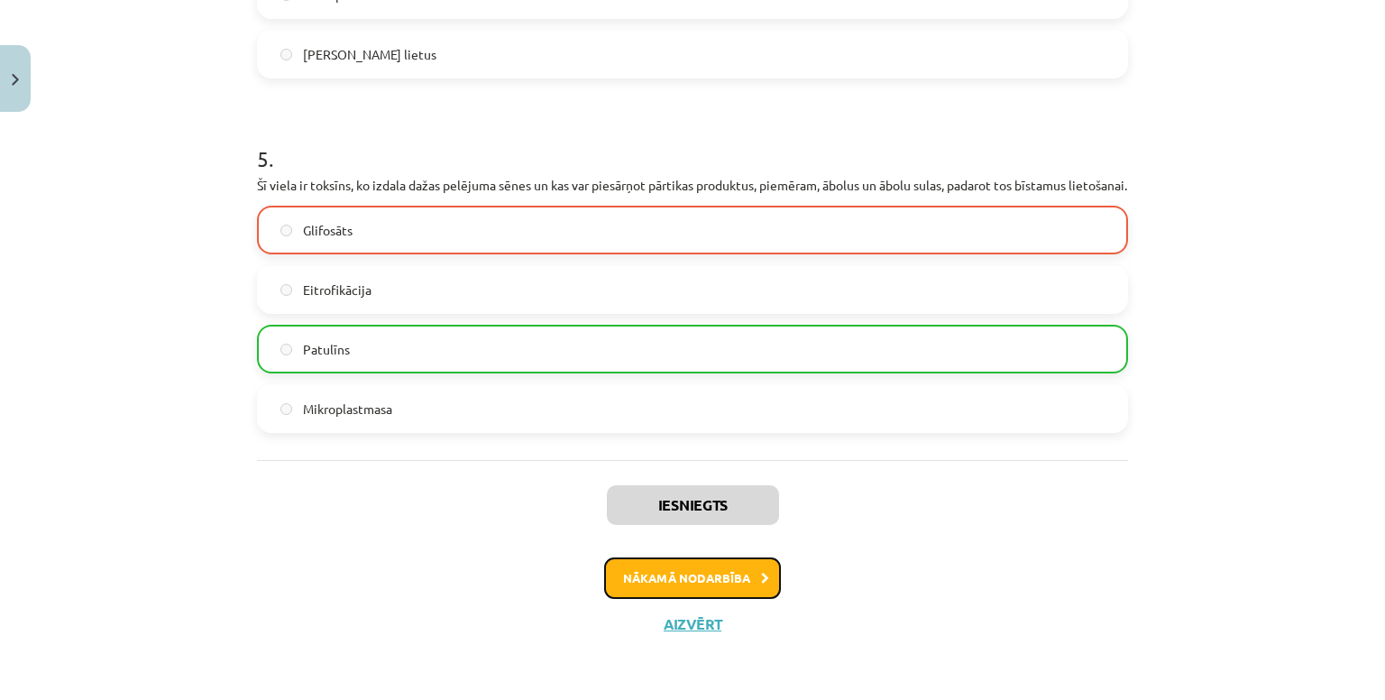
click at [679, 573] on button "Nākamā nodarbība" at bounding box center [692, 577] width 177 height 41
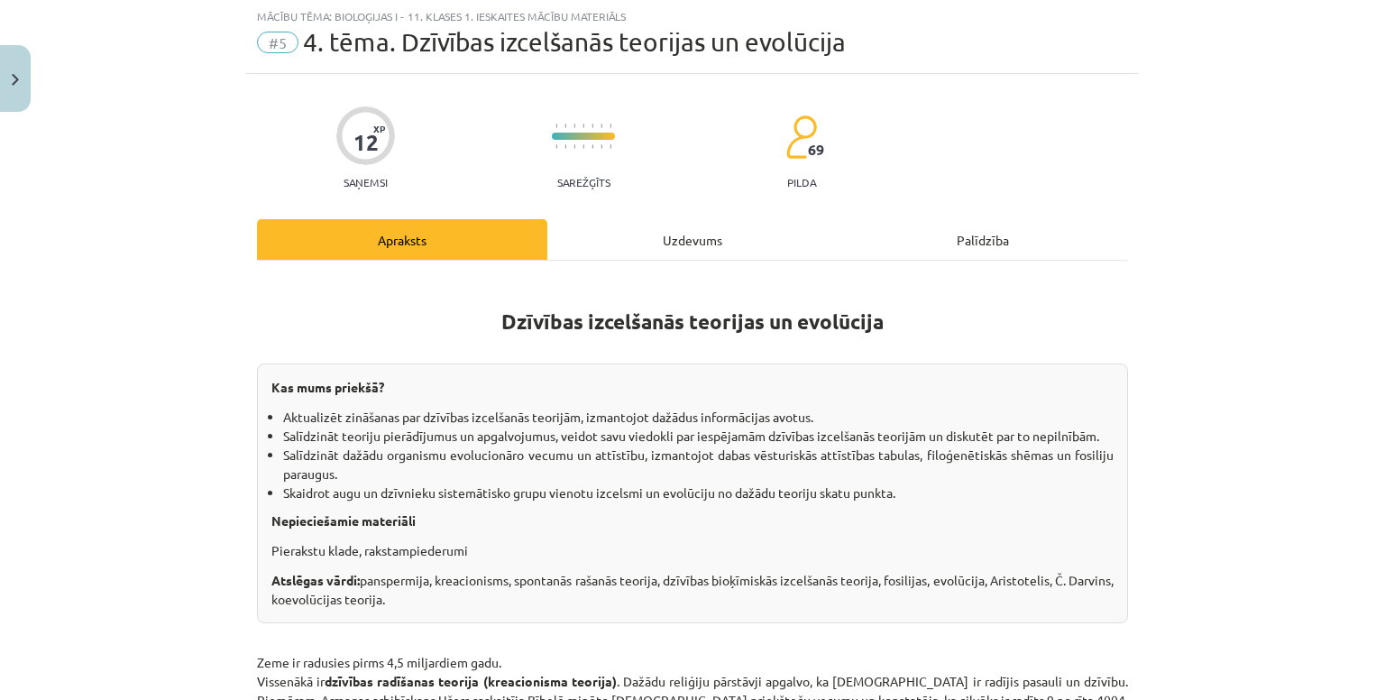
scroll to position [45, 0]
click at [671, 232] on div "Uzdevums" at bounding box center [692, 240] width 290 height 41
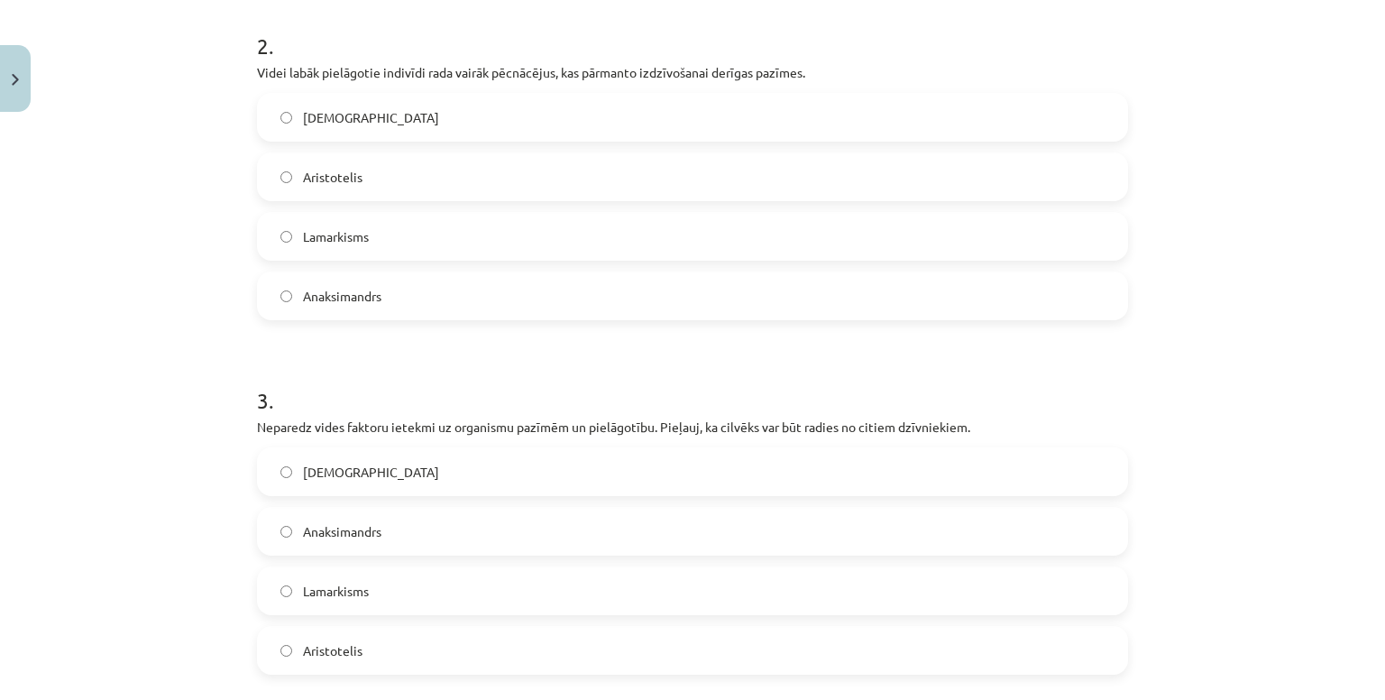
scroll to position [894, 0]
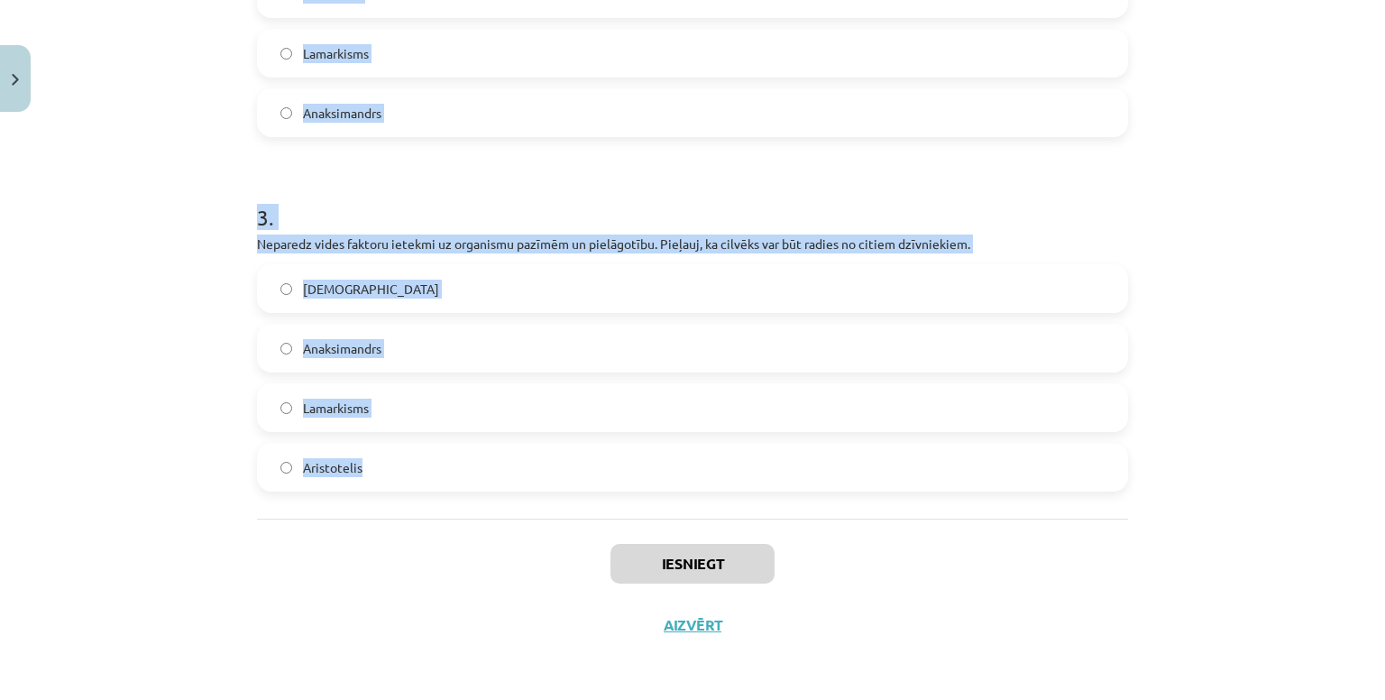
drag, startPoint x: 238, startPoint y: 363, endPoint x: 541, endPoint y: 498, distance: 331.3
click at [541, 498] on div "Mācību tēma: Bioloģijas i - 11. klases 1. ieskaites mācību materiāls #5 4. tēma…" at bounding box center [692, 350] width 1385 height 700
copy form "1 . Pēcnācējiem var nodot dzīves laikā iegūtas izdzīvošanai derīgas pazīmes. Or…"
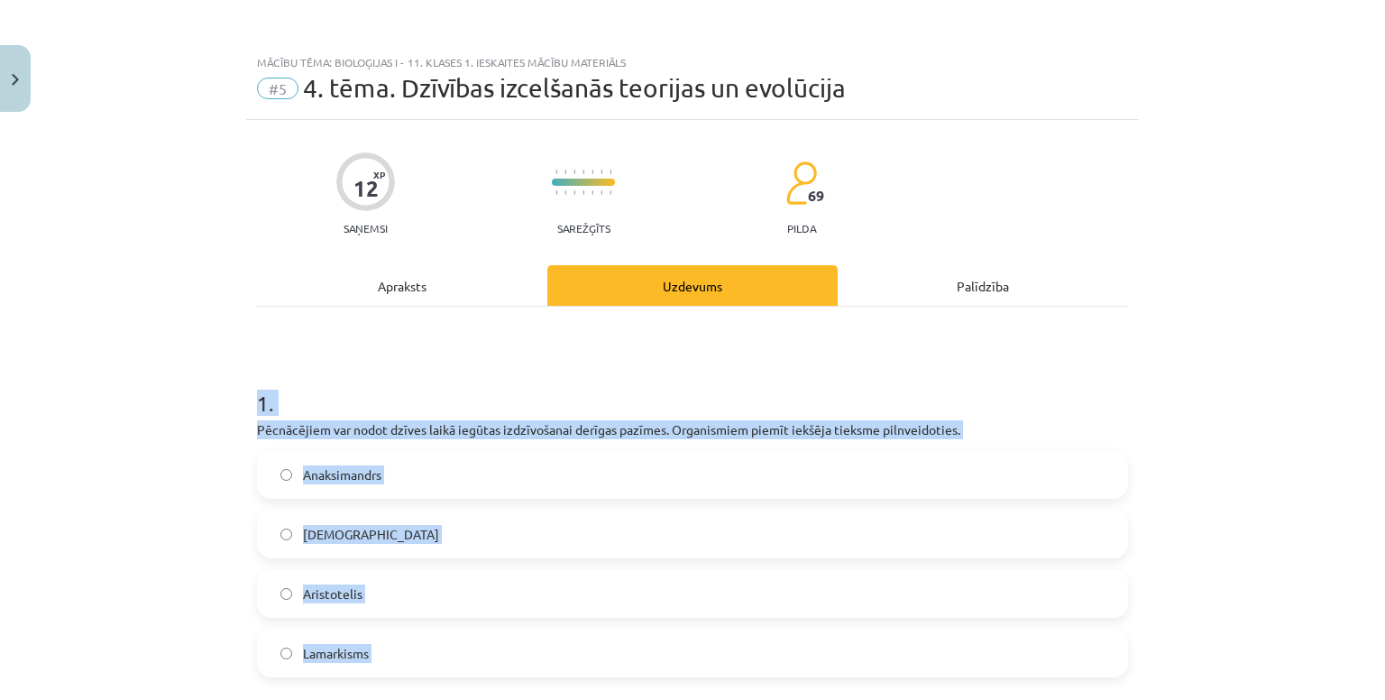
scroll to position [0, 0]
click at [205, 416] on div "Mācību tēma: Bioloģijas i - 11. klases 1. ieskaites mācību materiāls #5 4. tēma…" at bounding box center [692, 350] width 1385 height 700
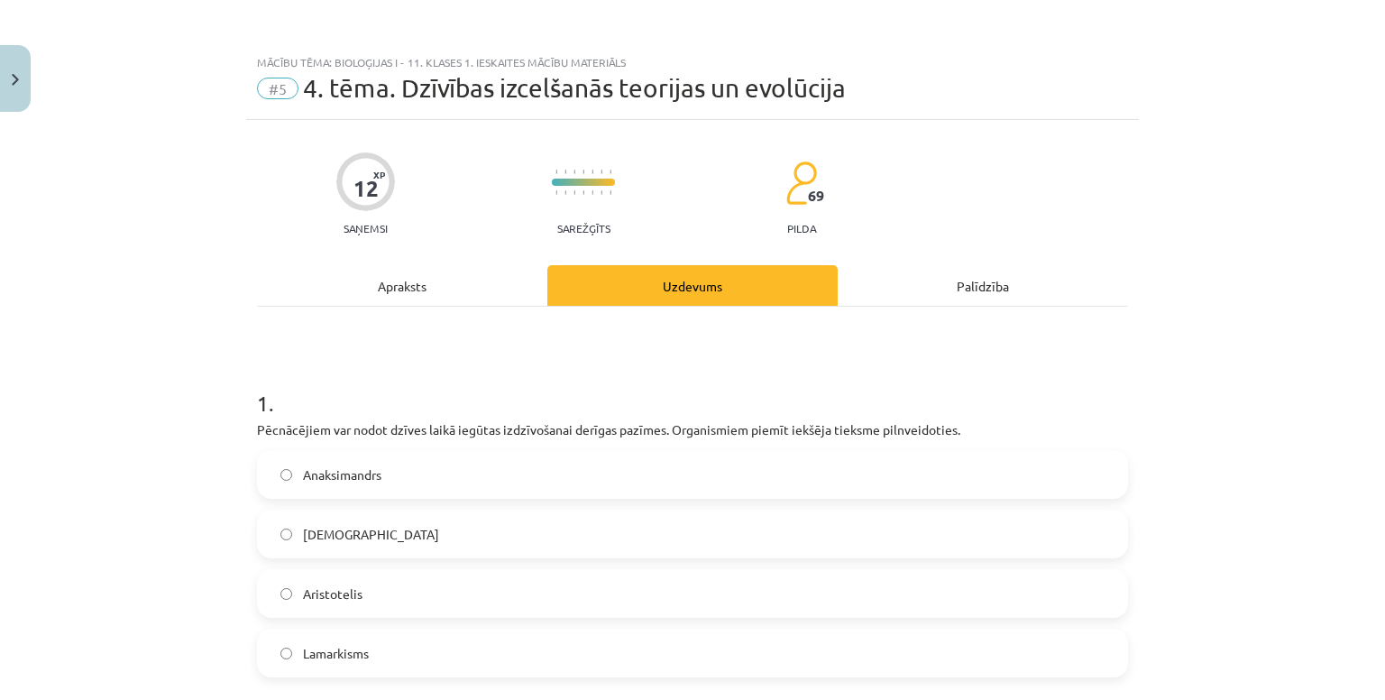
click at [389, 674] on div "Lamarkisms" at bounding box center [692, 652] width 871 height 49
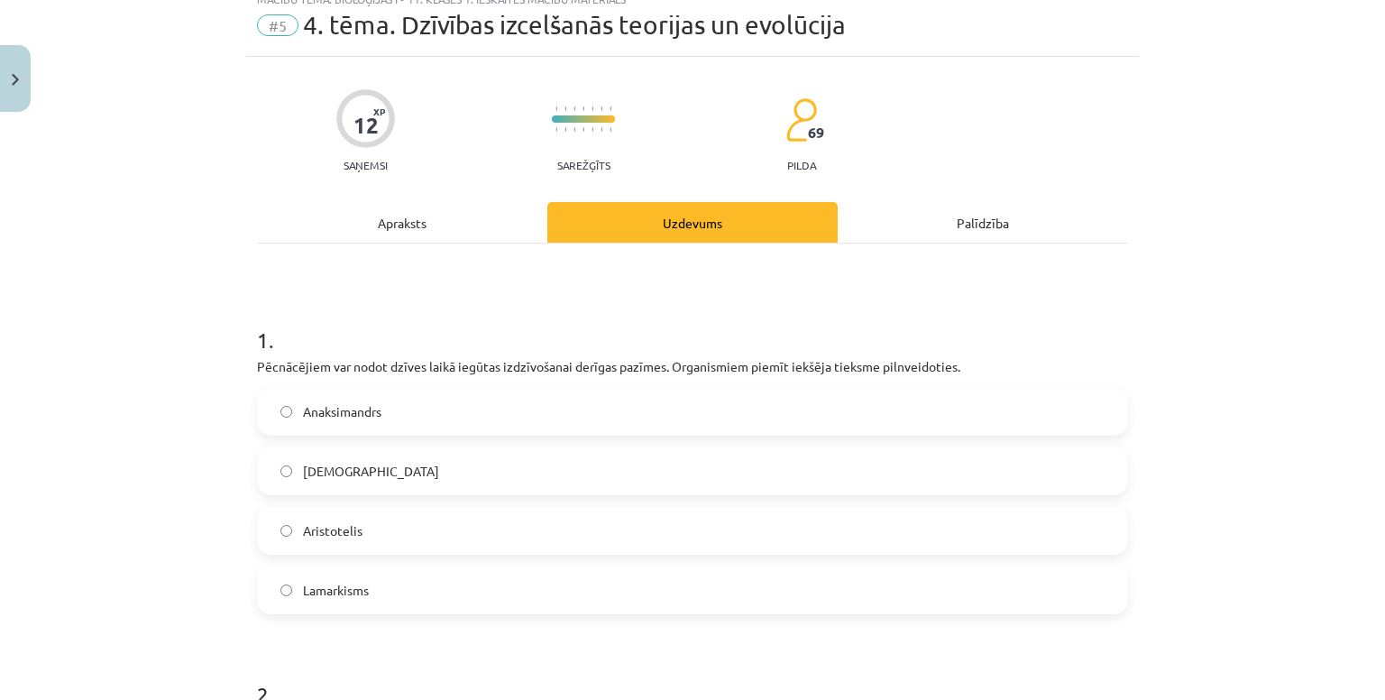
click at [385, 580] on label "Lamarkisms" at bounding box center [692, 589] width 867 height 45
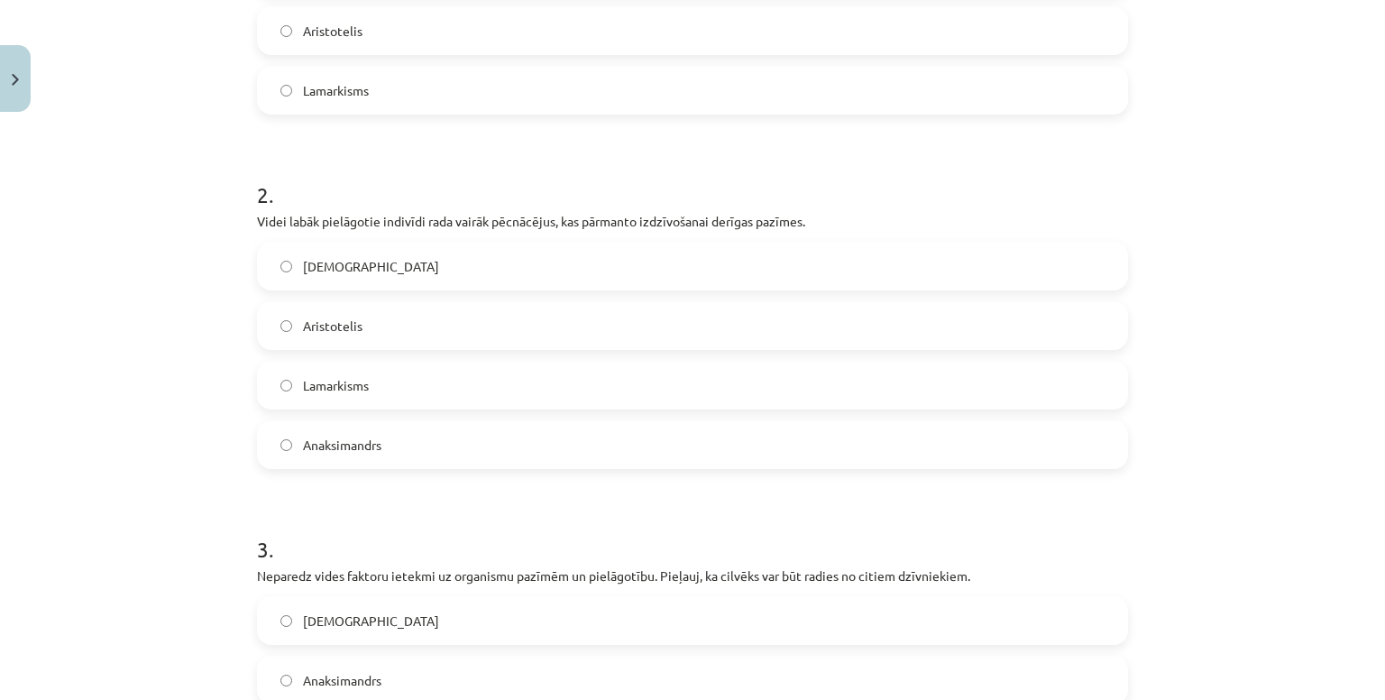
scroll to position [563, 0]
click at [353, 250] on label "Darvinisms" at bounding box center [692, 265] width 867 height 45
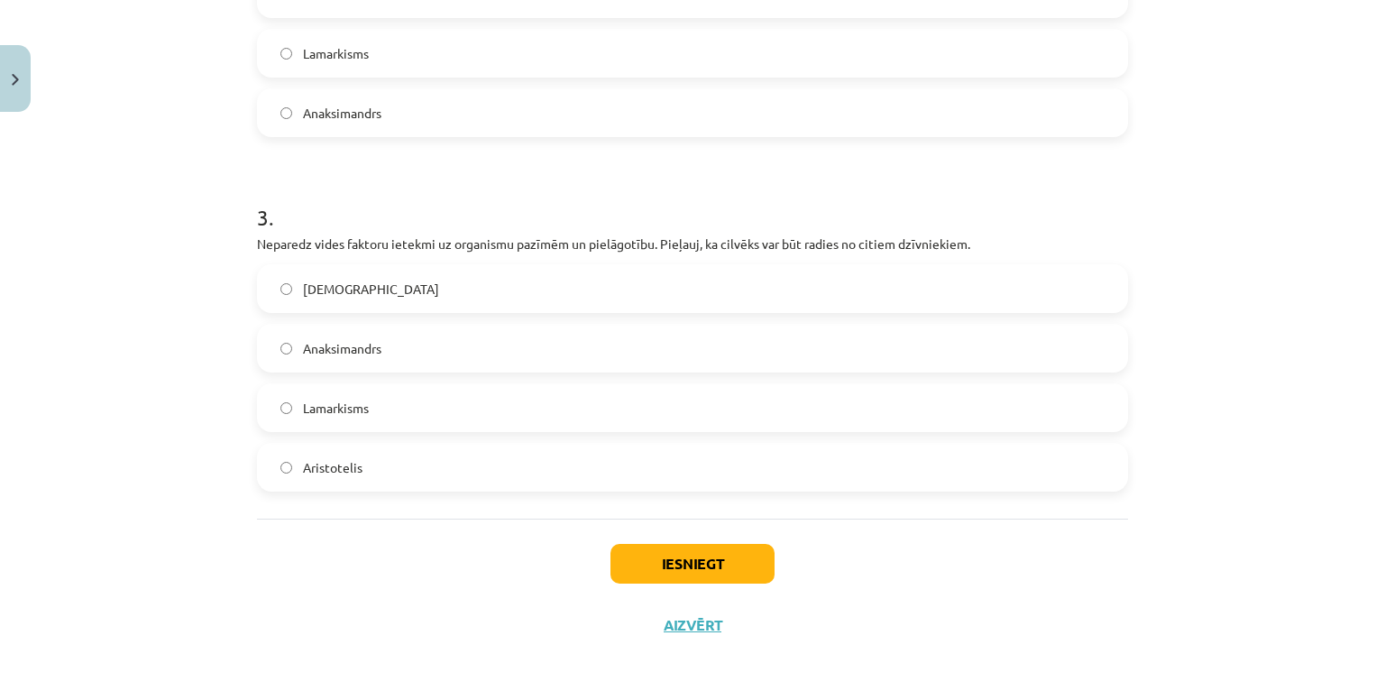
click at [346, 341] on span "Anaksimandrs" at bounding box center [342, 348] width 78 height 19
click at [728, 566] on button "Iesniegt" at bounding box center [692, 564] width 164 height 40
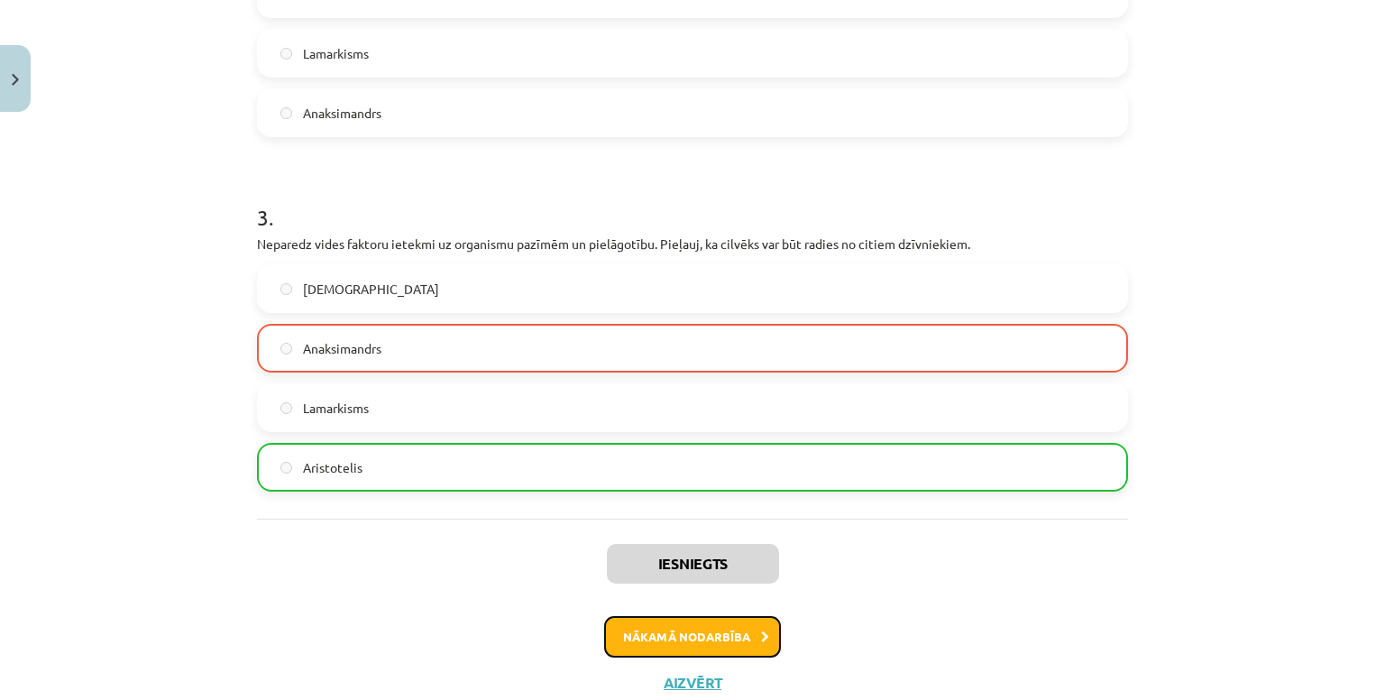
click at [696, 636] on button "Nākamā nodarbība" at bounding box center [692, 636] width 177 height 41
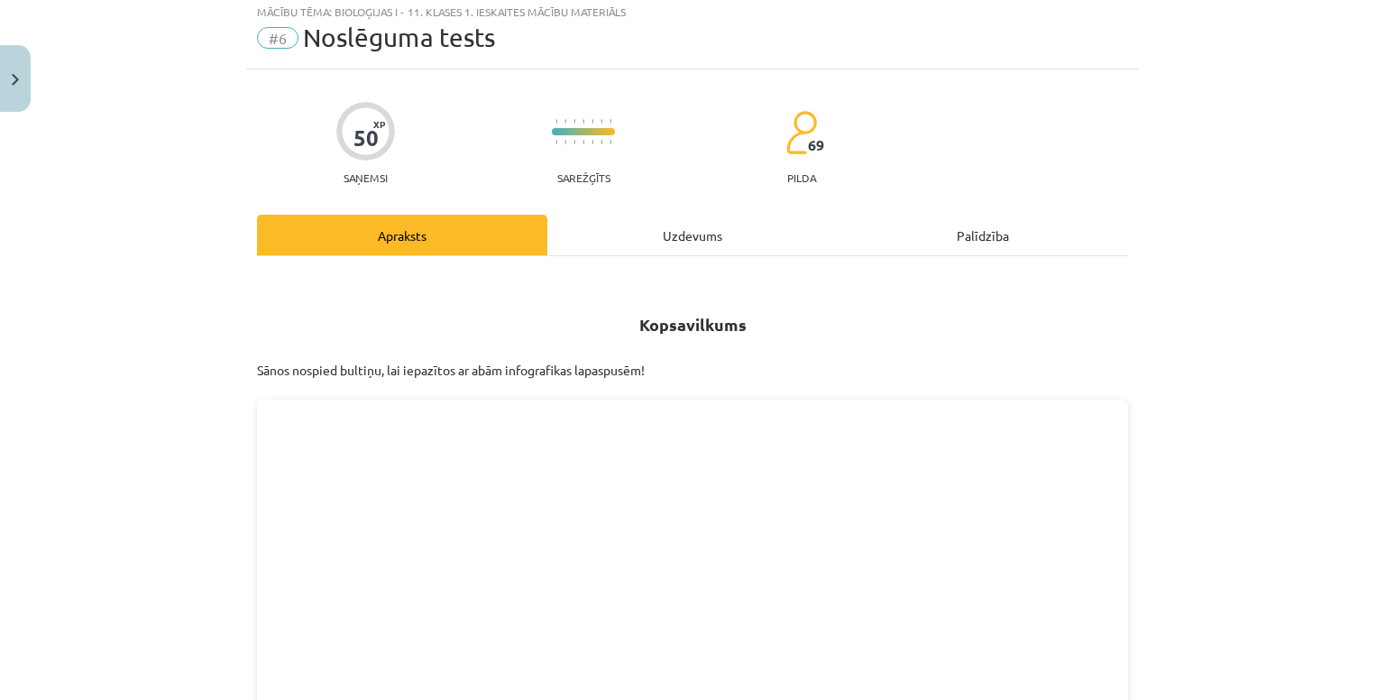
scroll to position [45, 0]
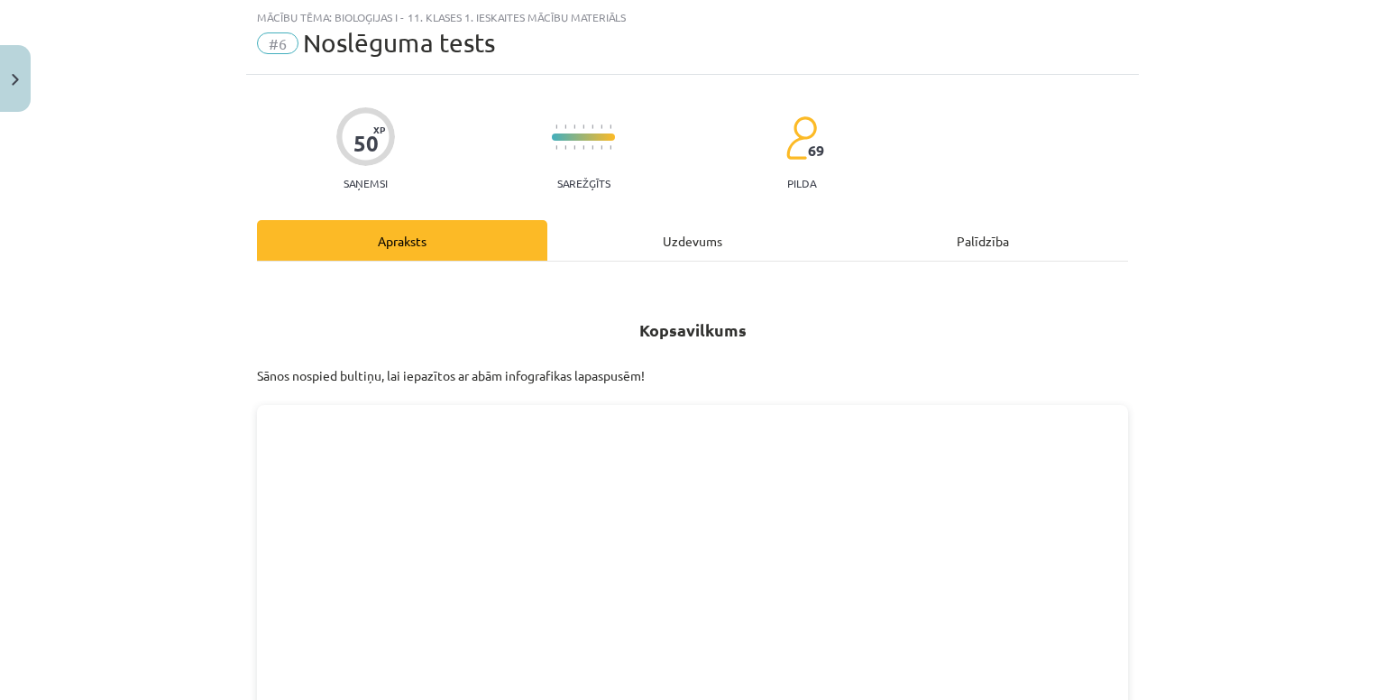
click at [647, 224] on div "Uzdevums" at bounding box center [692, 240] width 290 height 41
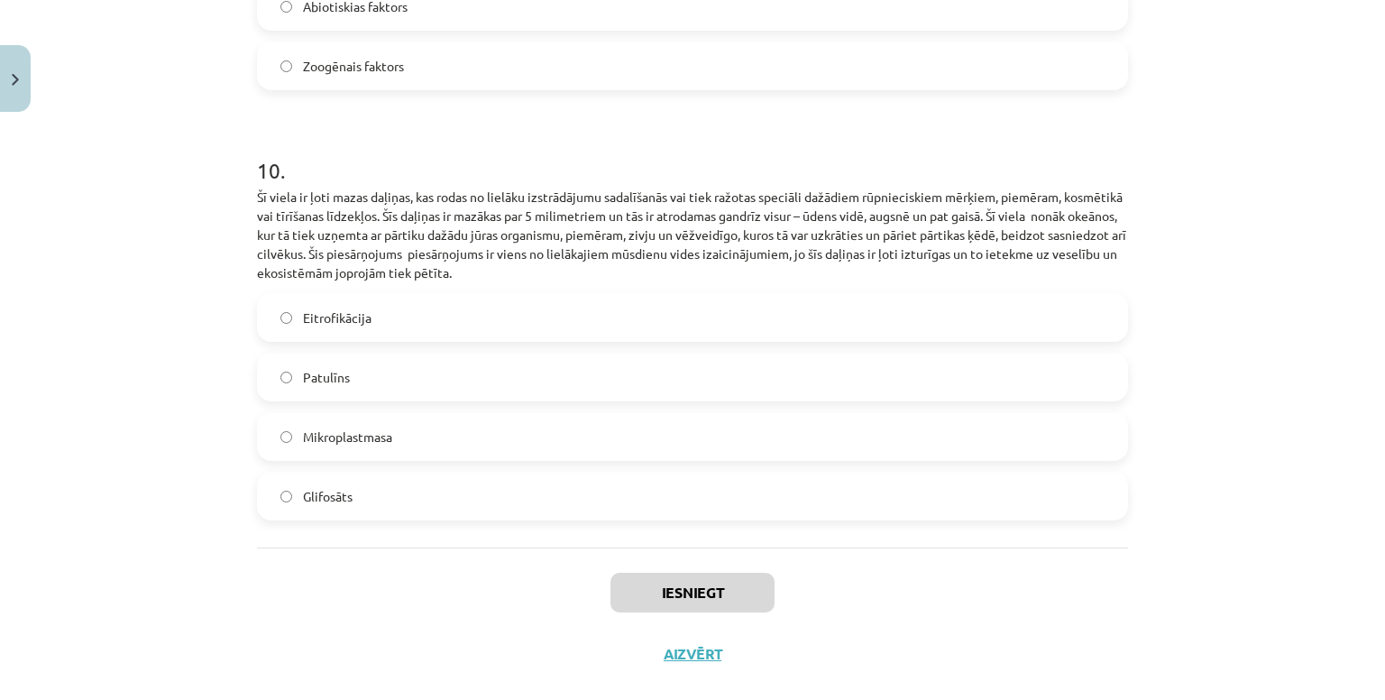
scroll to position [3537, 0]
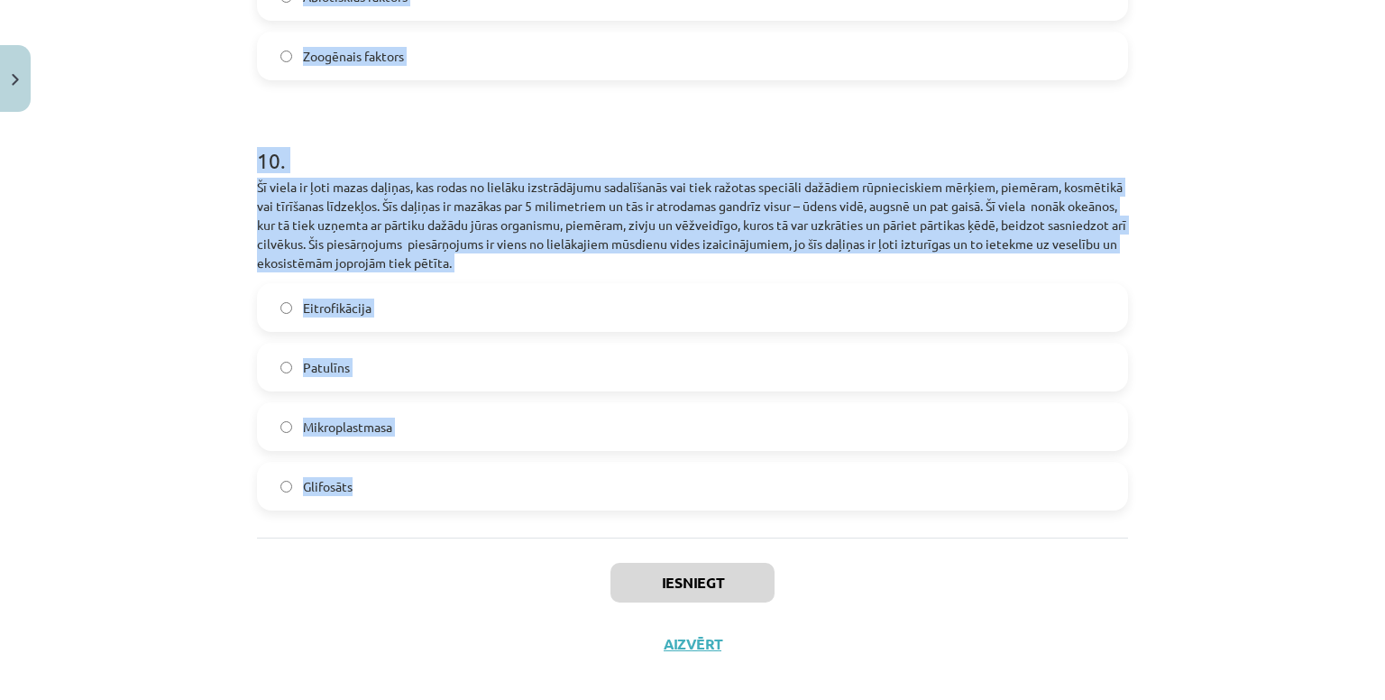
drag, startPoint x: 240, startPoint y: 347, endPoint x: 882, endPoint y: 471, distance: 653.6
copy form "1 . Dotas divas barošanās ķēdes: aļģes → dafnijas→ ruduļi un priedes → priežu v…"
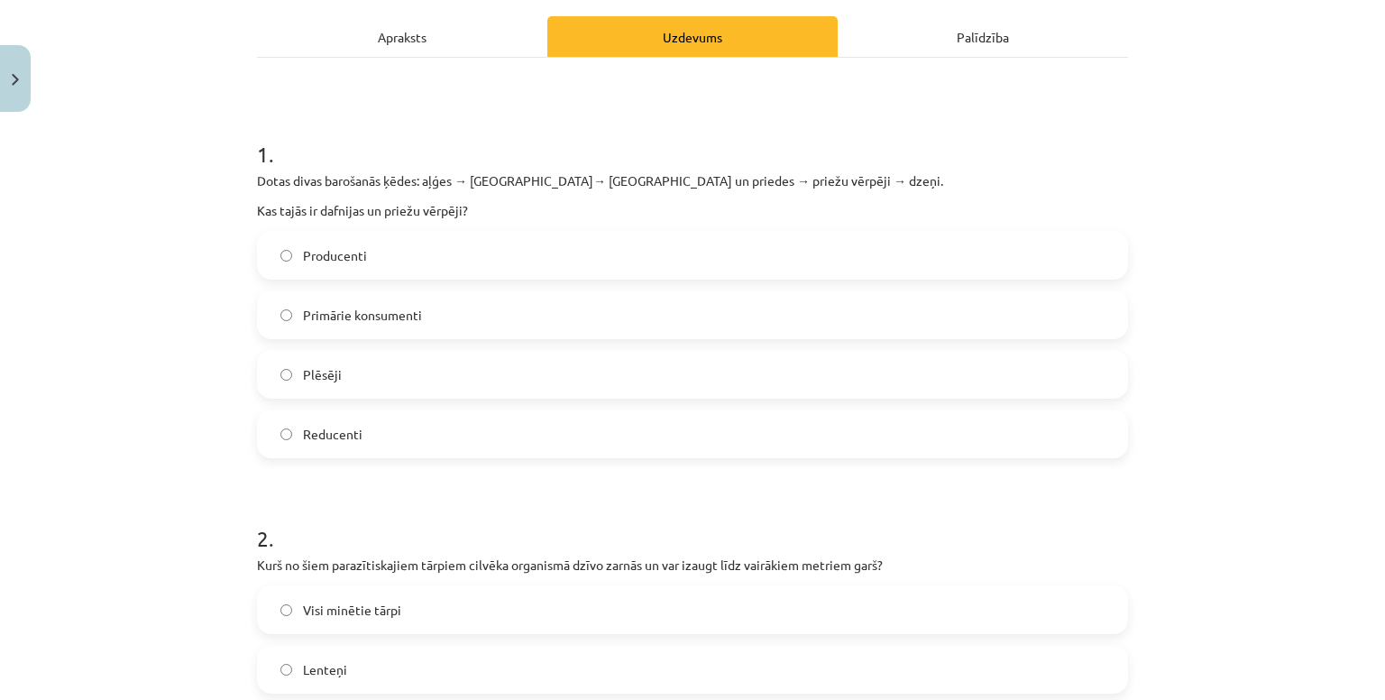
scroll to position [249, 0]
click at [378, 293] on label "Primārie konsumenti" at bounding box center [692, 314] width 867 height 45
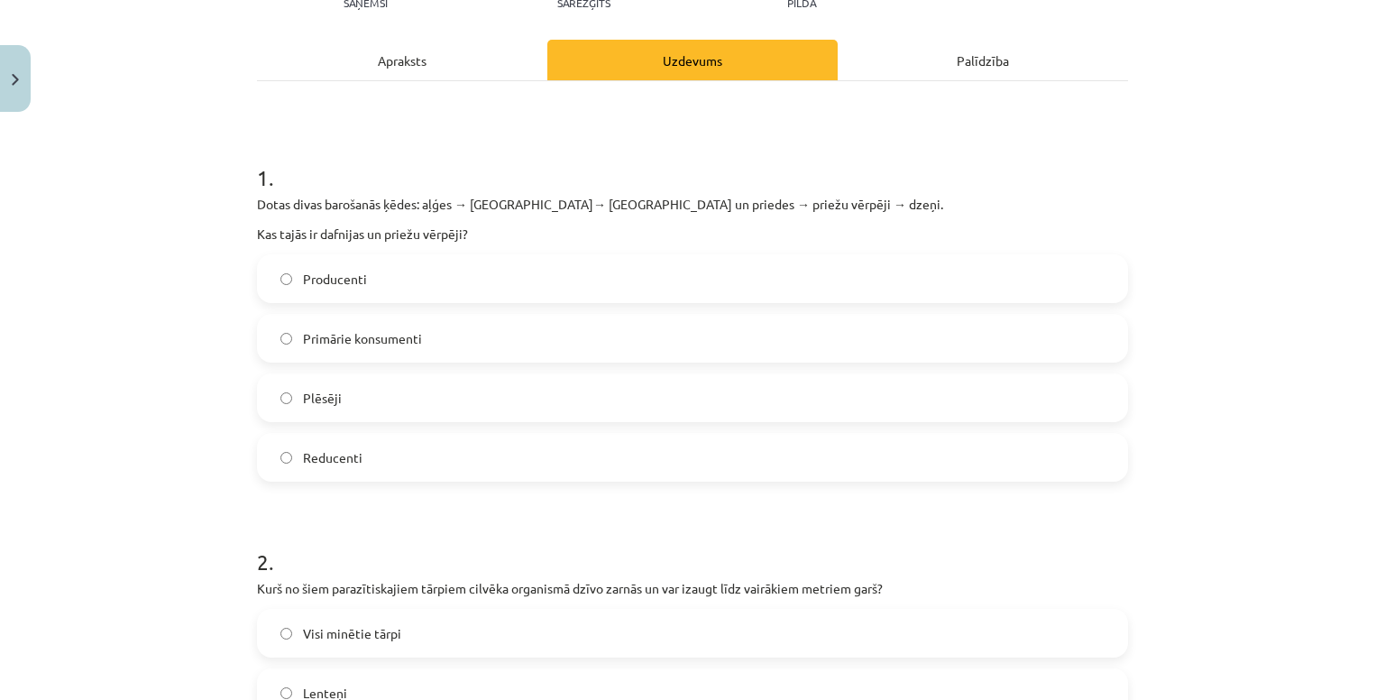
scroll to position [609, 0]
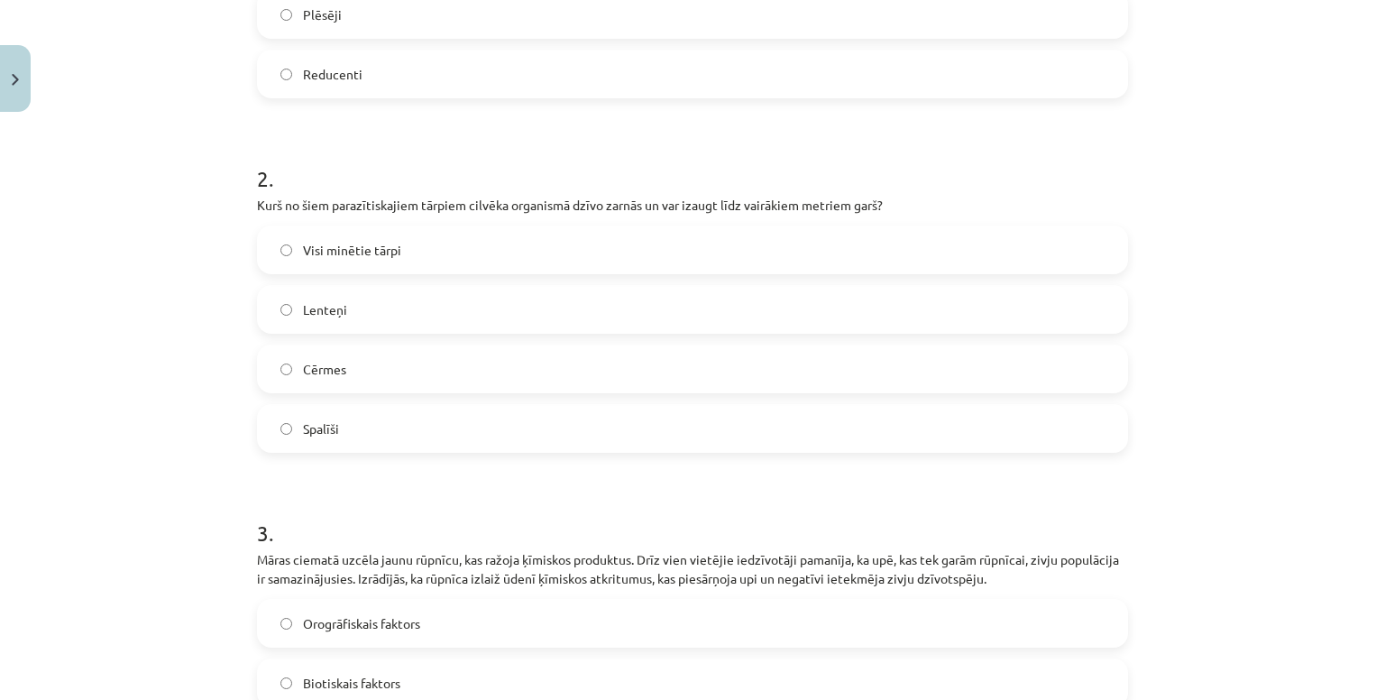
click at [332, 246] on span "Visi minētie tārpi" at bounding box center [352, 250] width 98 height 19
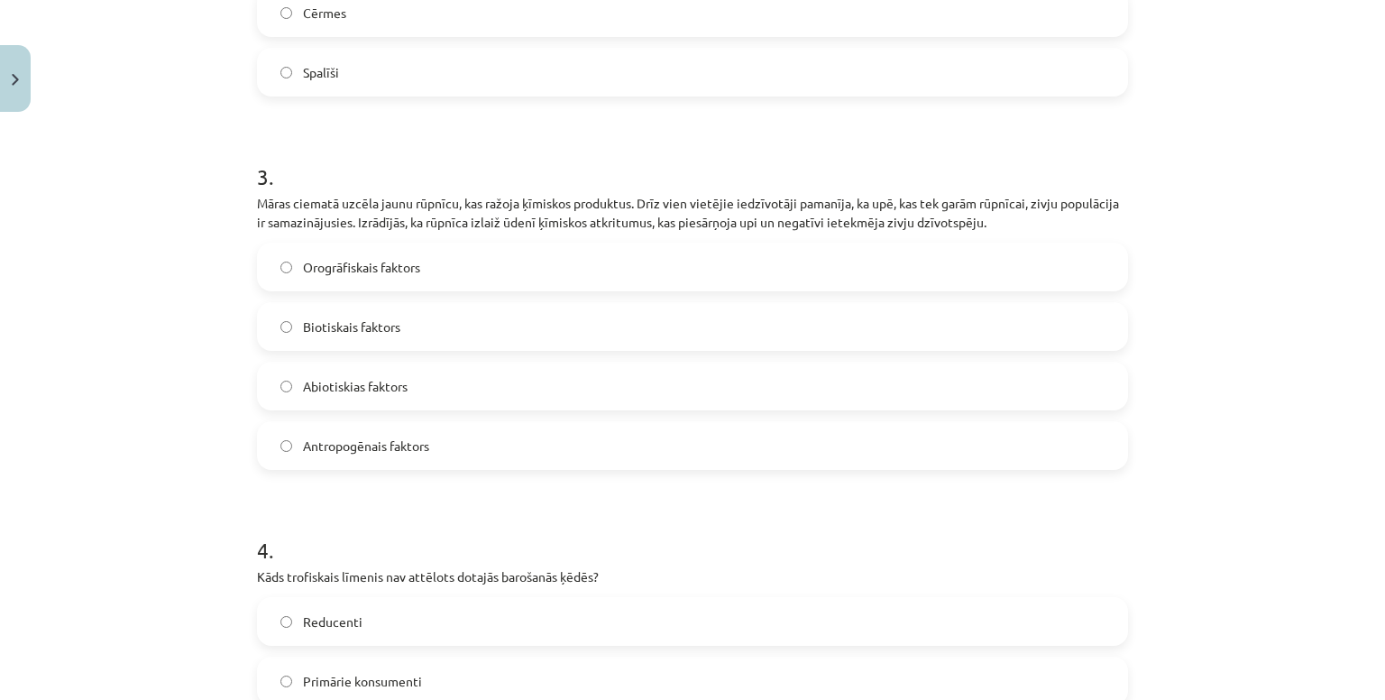
scroll to position [968, 0]
click at [368, 445] on span "Antropogēnais faktors" at bounding box center [366, 442] width 126 height 19
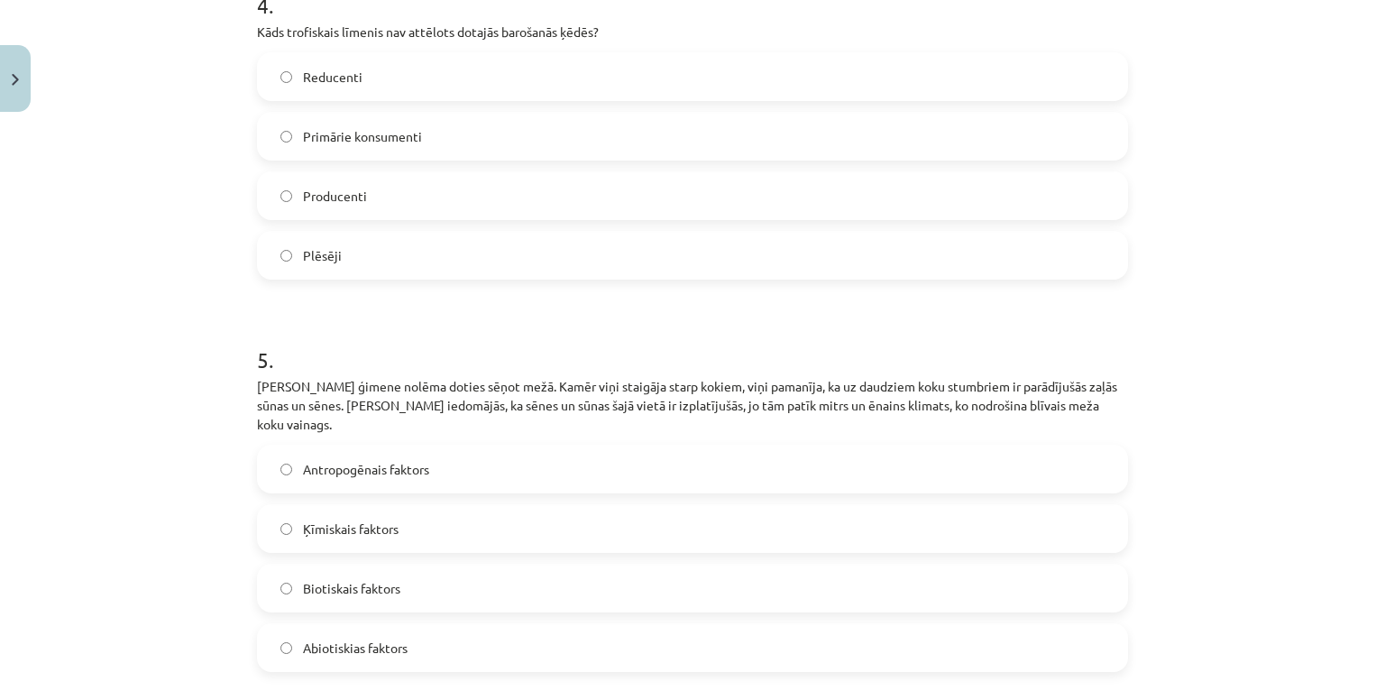
scroll to position [1507, 0]
click at [307, 87] on span "Reducenti" at bounding box center [332, 78] width 59 height 19
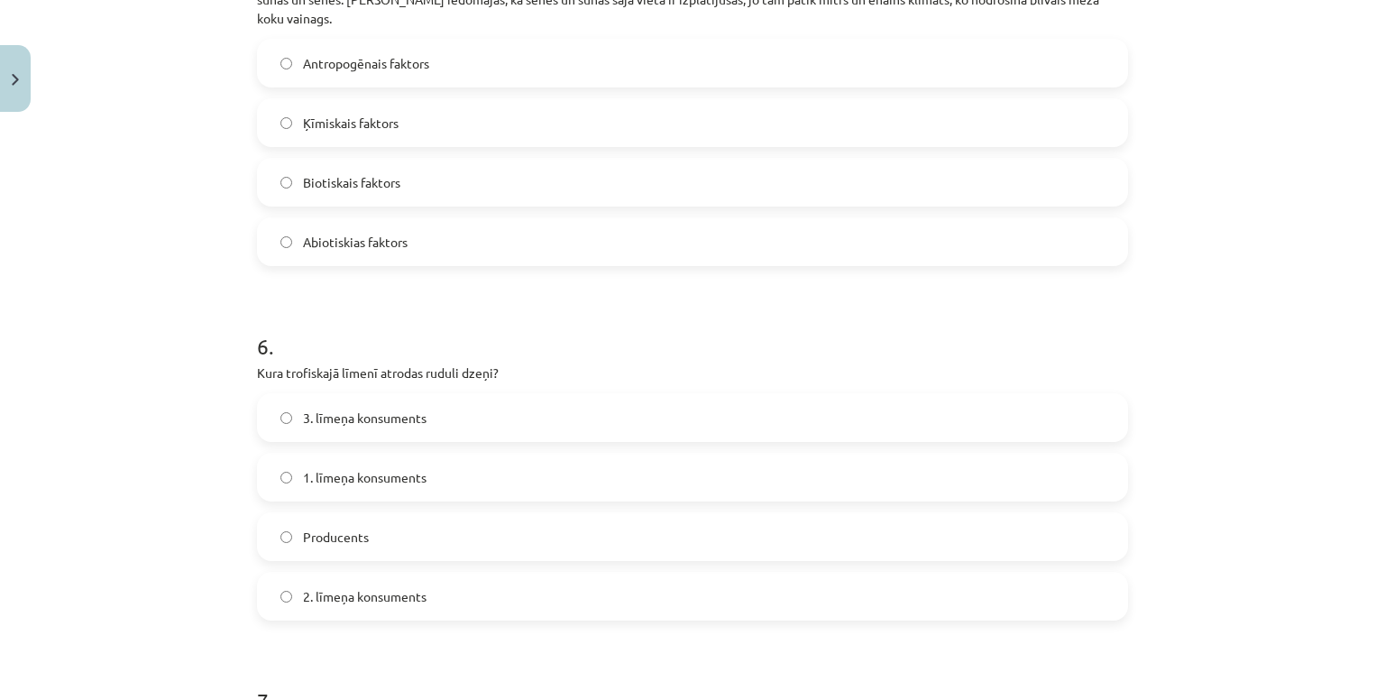
scroll to position [1917, 0]
click at [421, 51] on span "Antropogēnais faktors" at bounding box center [366, 60] width 126 height 19
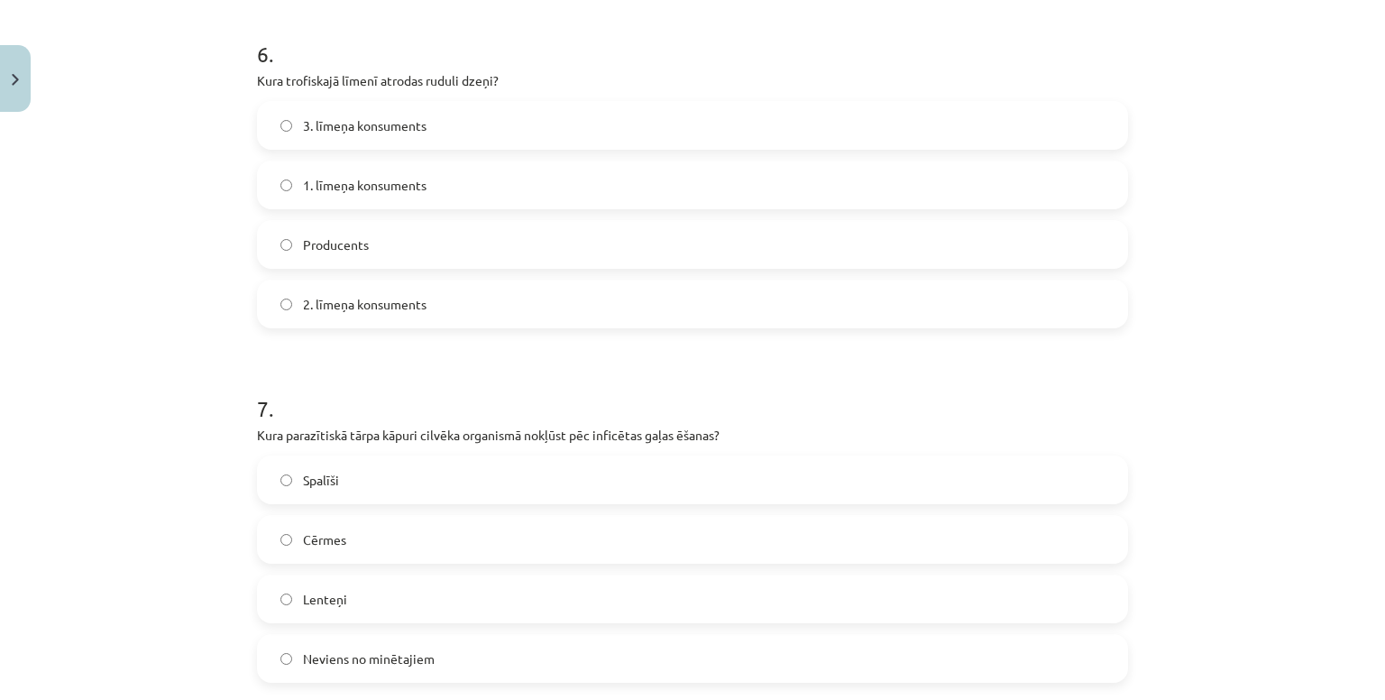
scroll to position [2207, 0]
click at [379, 116] on span "3. līmeņa konsuments" at bounding box center [365, 125] width 124 height 19
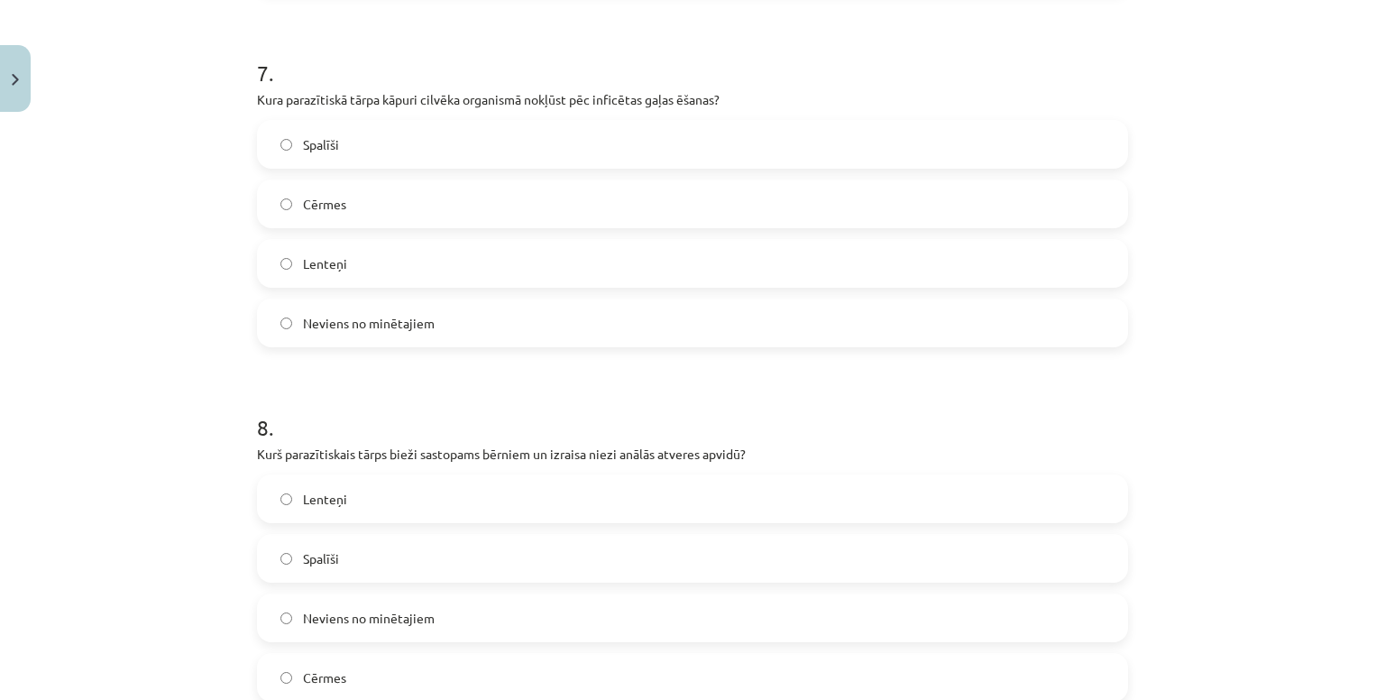
scroll to position [2544, 0]
click at [371, 250] on label "Lenteņi" at bounding box center [692, 261] width 867 height 45
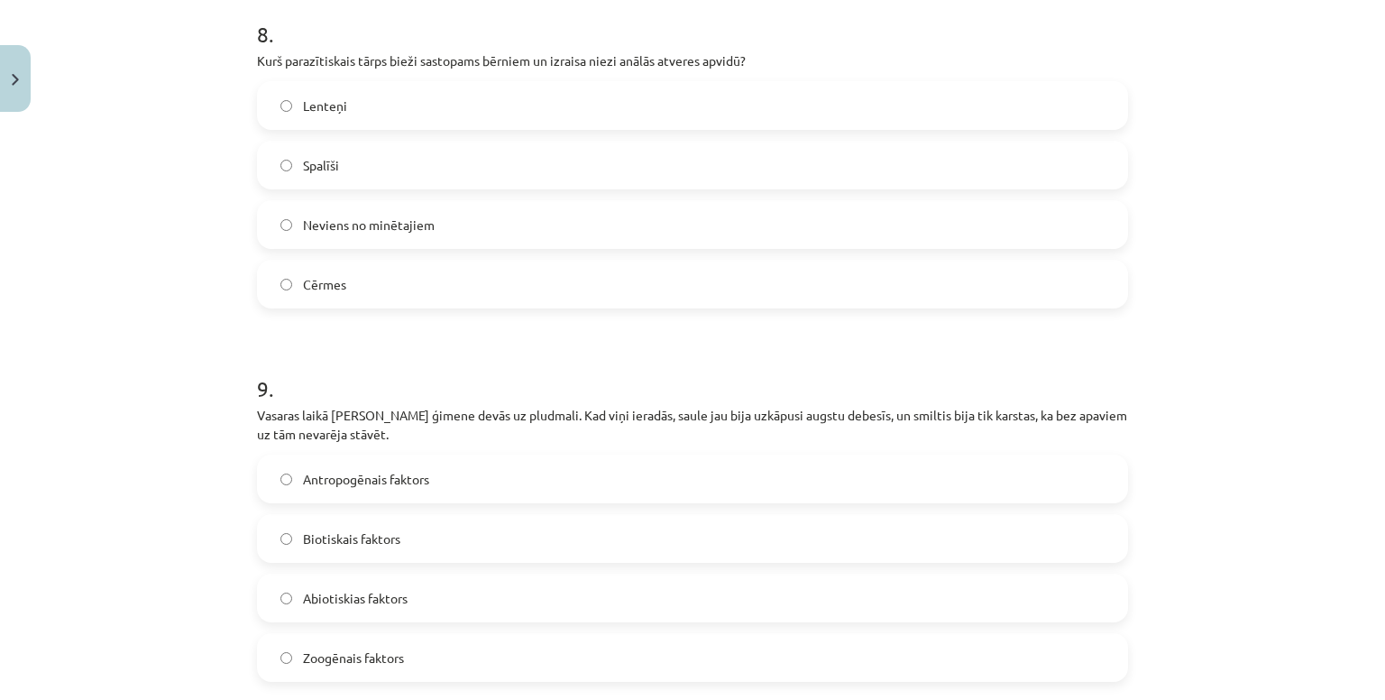
scroll to position [2939, 0]
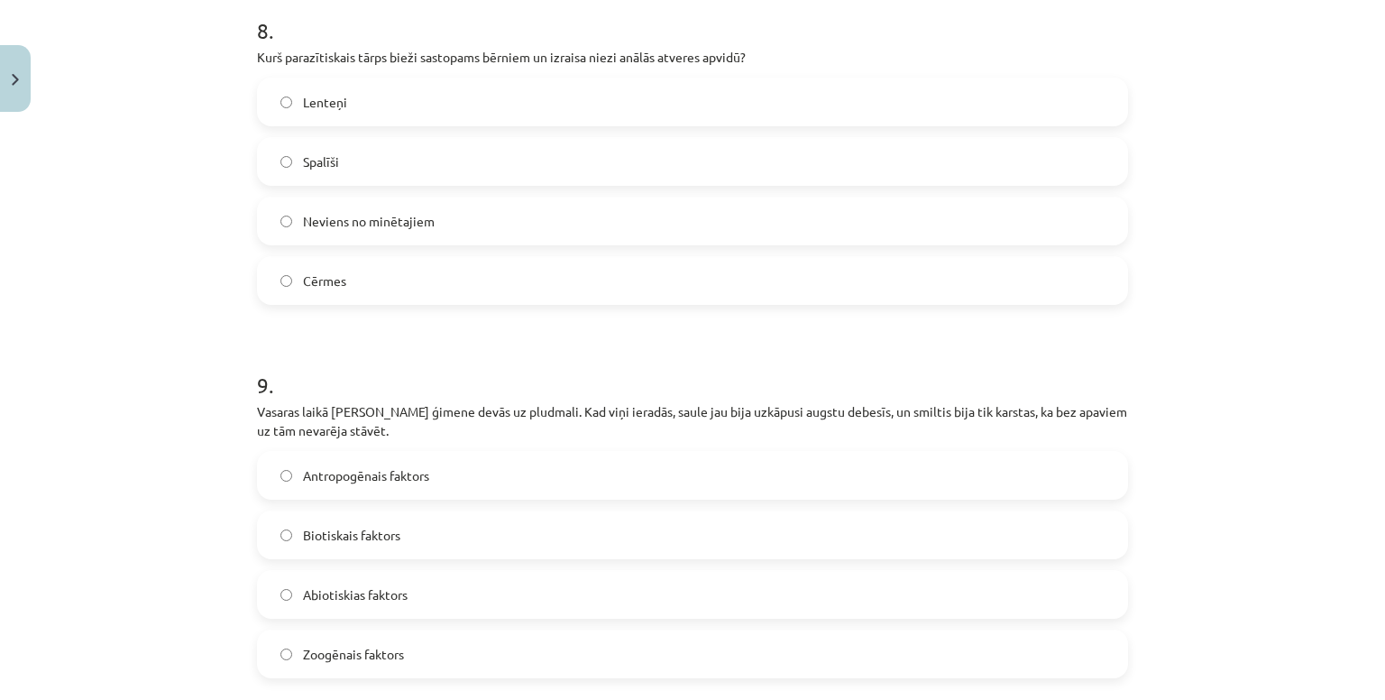
click at [343, 92] on label "Lenteņi" at bounding box center [692, 101] width 867 height 45
click at [346, 258] on label "Cērmes" at bounding box center [692, 280] width 867 height 45
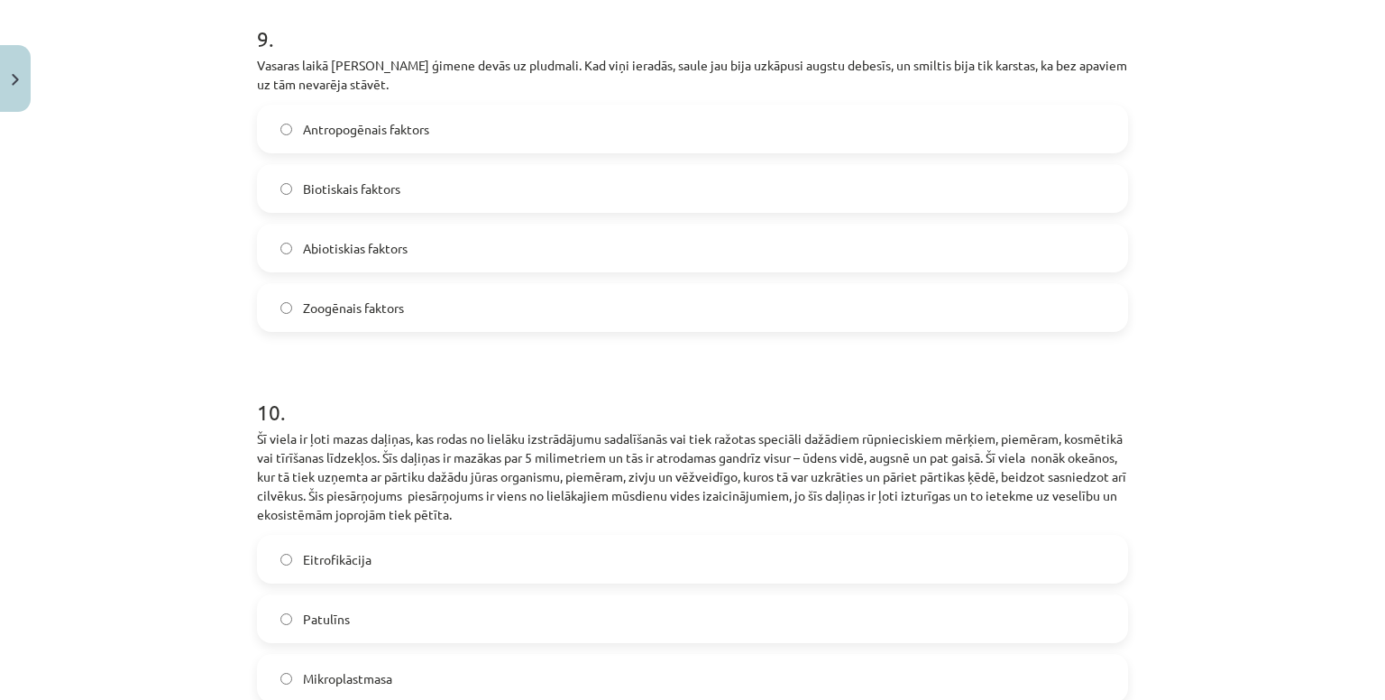
scroll to position [3285, 0]
click at [428, 225] on label "Abiotiskias faktors" at bounding box center [692, 247] width 867 height 45
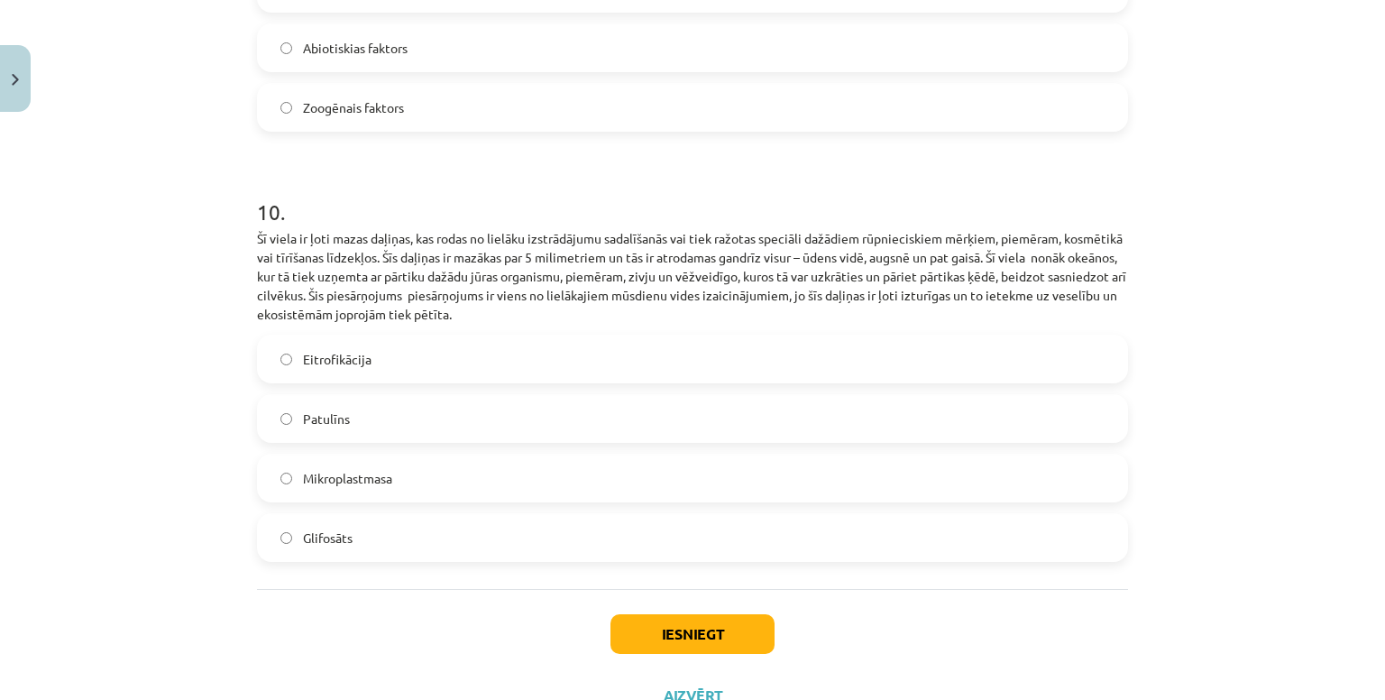
scroll to position [3537, 0]
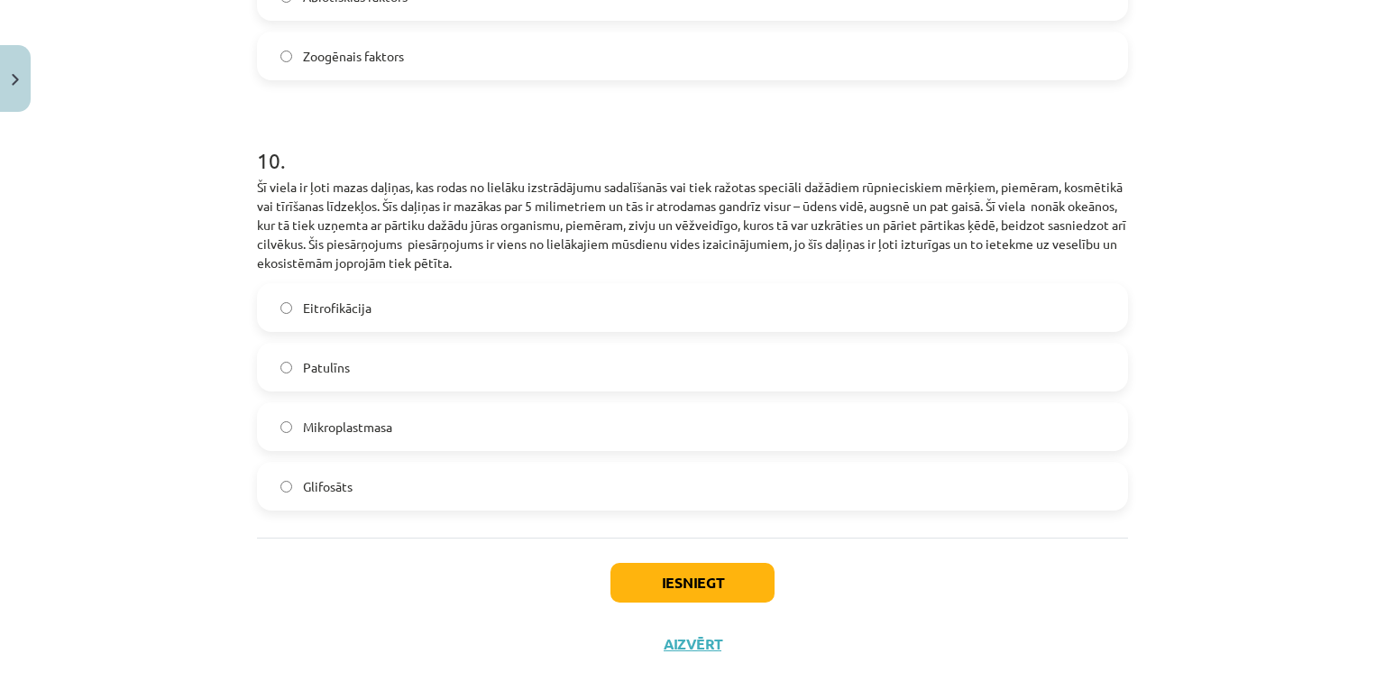
click at [389, 404] on label "Mikroplastmasa" at bounding box center [692, 426] width 867 height 45
click at [682, 563] on button "Iesniegt" at bounding box center [692, 583] width 164 height 40
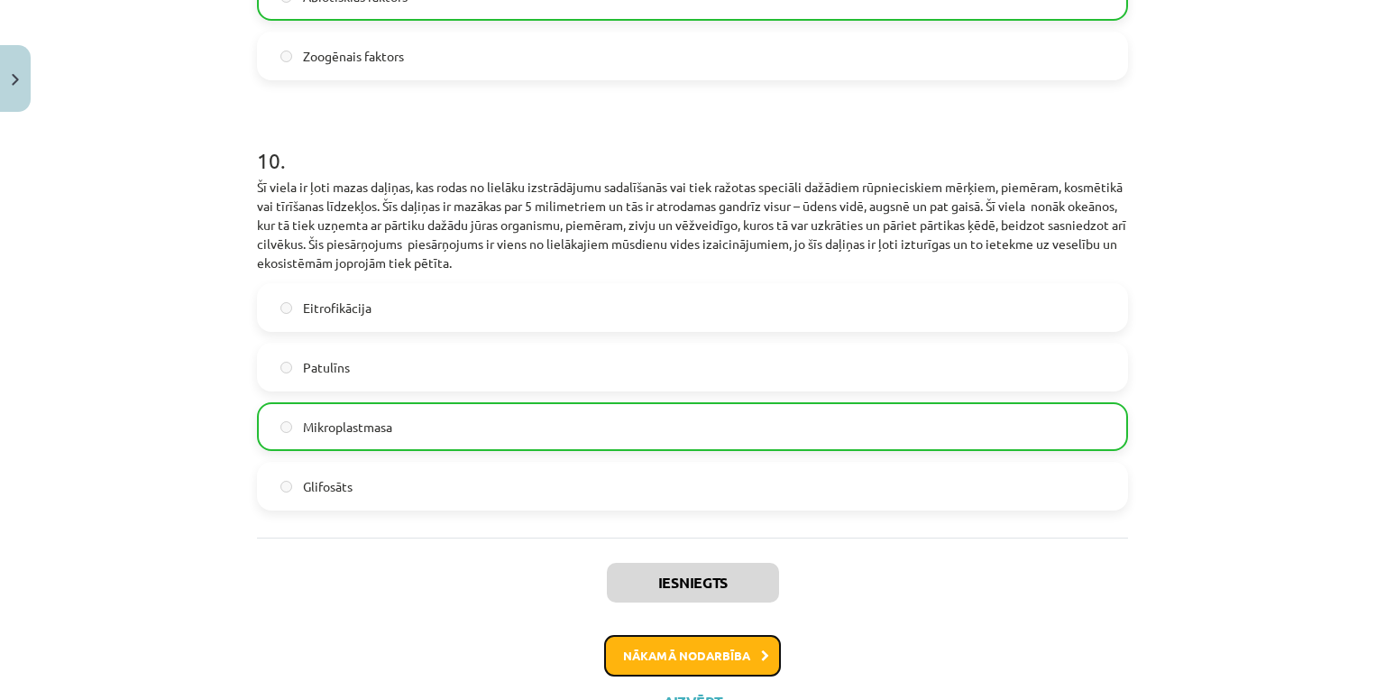
click at [707, 640] on button "Nākamā nodarbība" at bounding box center [692, 655] width 177 height 41
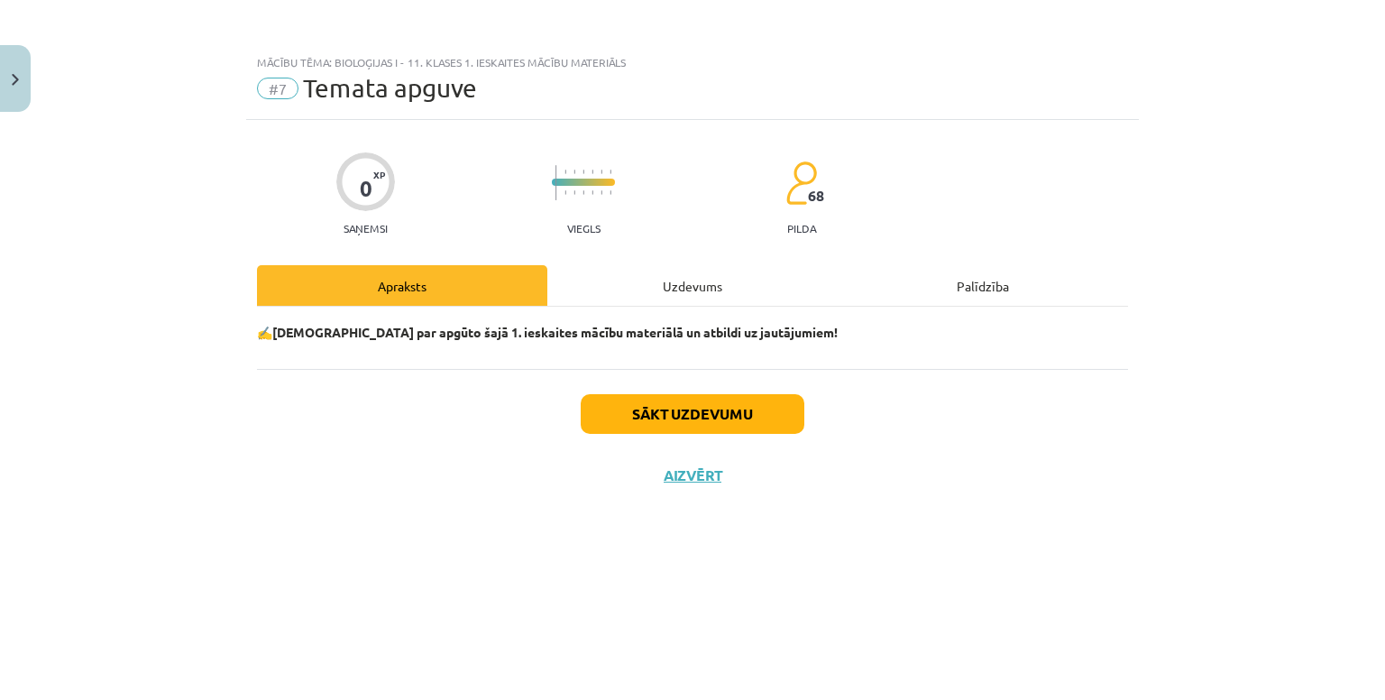
scroll to position [0, 0]
click at [658, 423] on button "Sākt uzdevumu" at bounding box center [693, 414] width 224 height 40
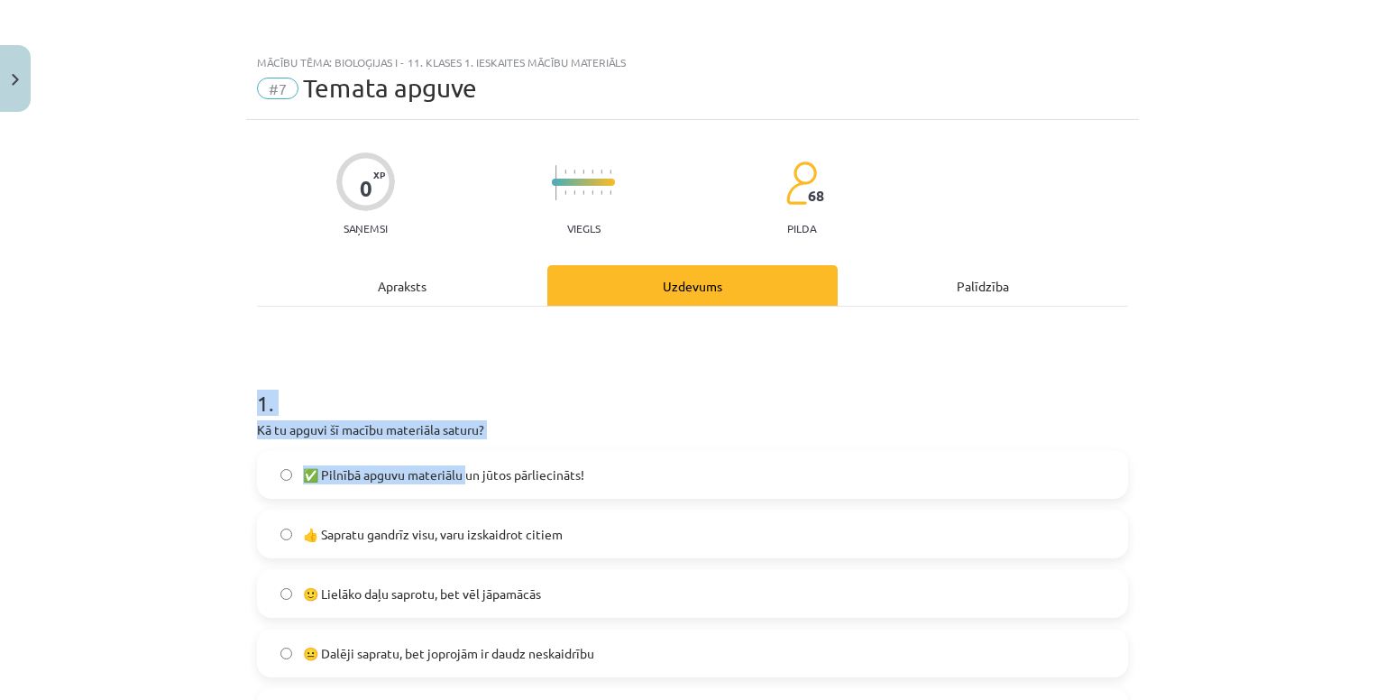
drag, startPoint x: 221, startPoint y: 389, endPoint x: 459, endPoint y: 481, distance: 255.5
click at [459, 481] on div "Mācību tēma: Bioloģijas i - 11. klases 1. ieskaites mācību materiāls #7 Temata …" at bounding box center [692, 350] width 1385 height 700
click at [363, 385] on h1 "1 ." at bounding box center [692, 387] width 871 height 56
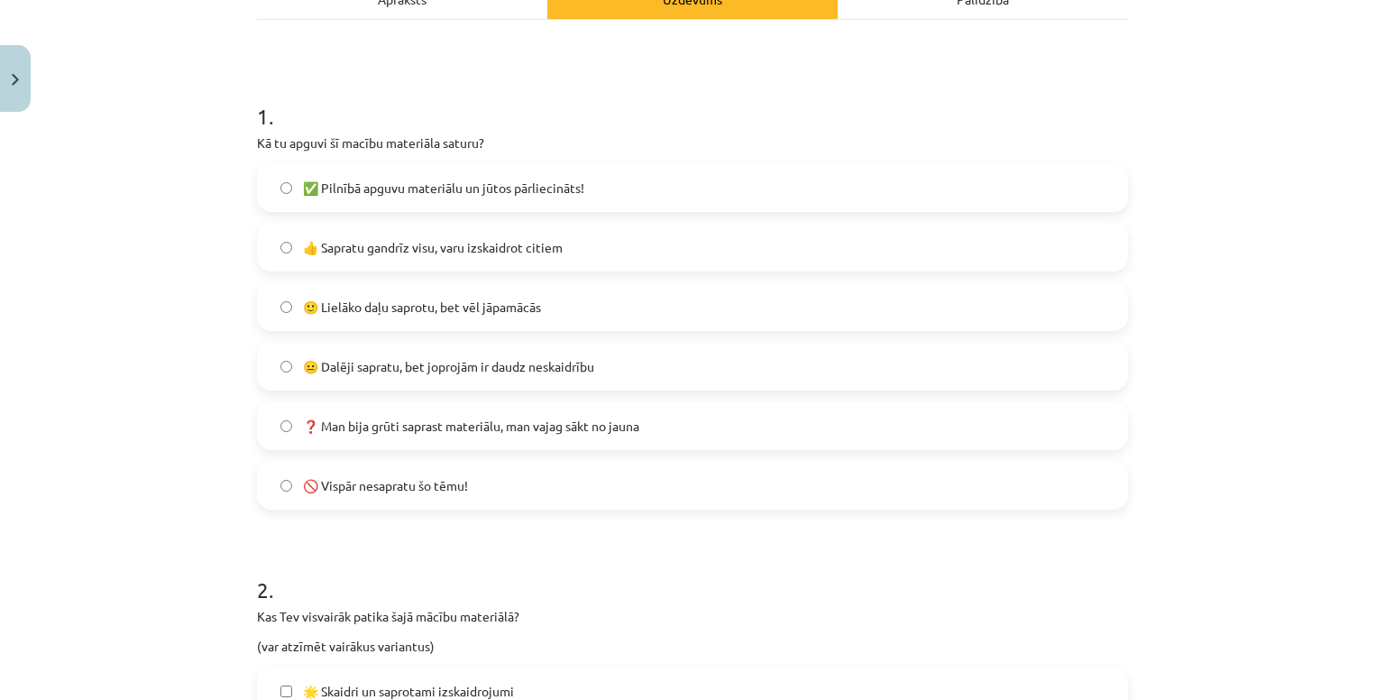
scroll to position [302, 0]
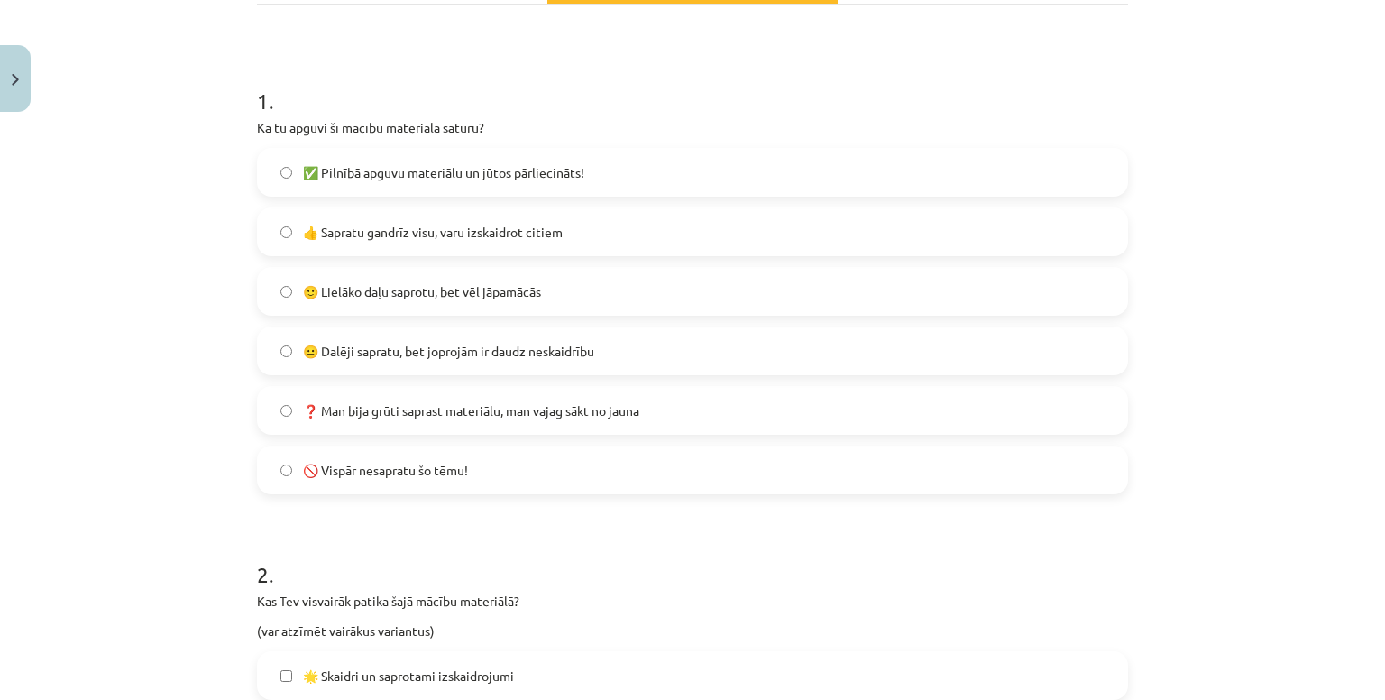
click at [434, 232] on span "👍 Sapratu gandrīz visu, varu izskaidrot citiem" at bounding box center [433, 232] width 260 height 19
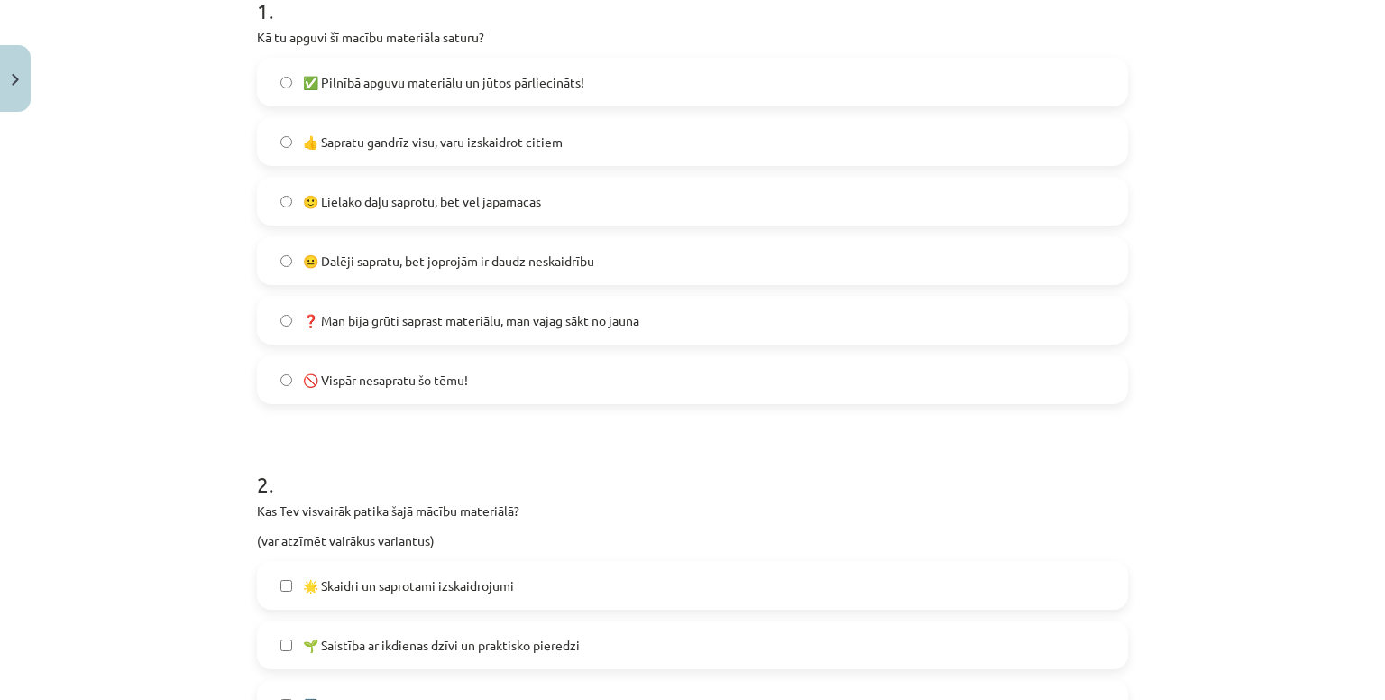
scroll to position [393, 0]
click at [425, 198] on span "🙂 Lielāko daļu saprotu, bet vēl jāpamācās" at bounding box center [422, 200] width 238 height 19
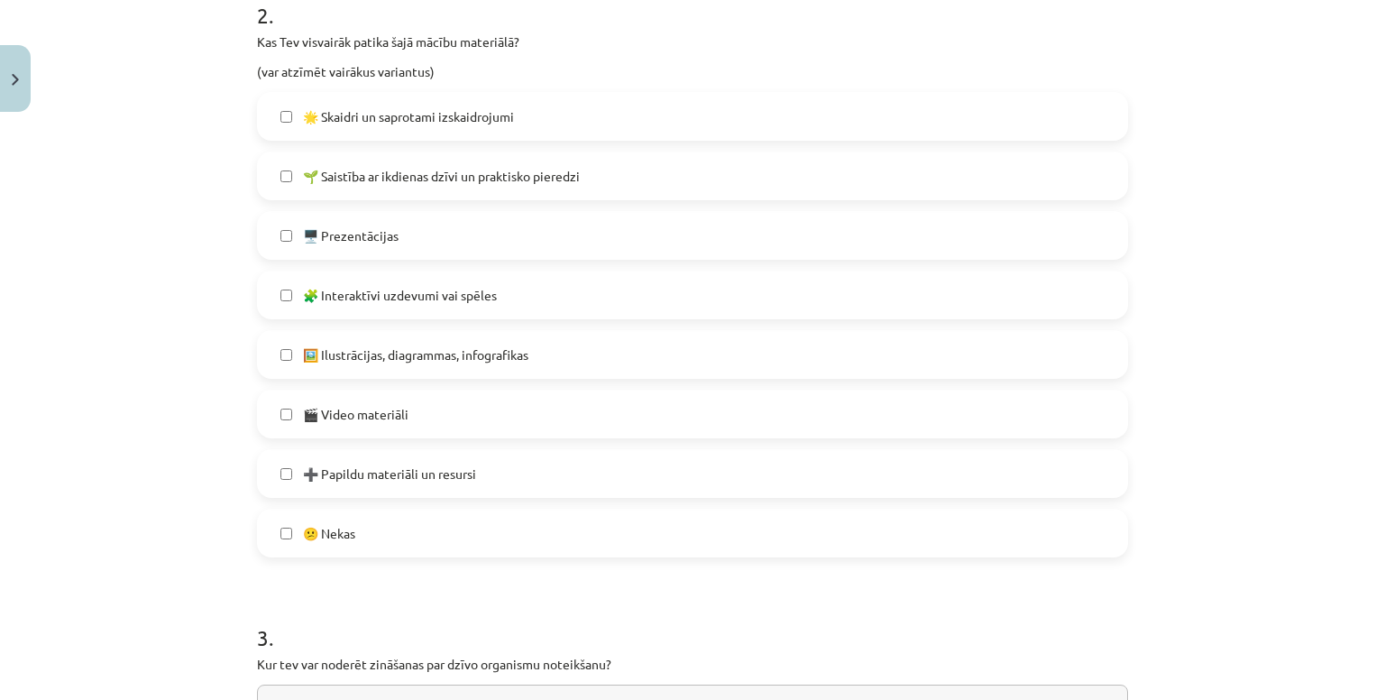
scroll to position [855, 0]
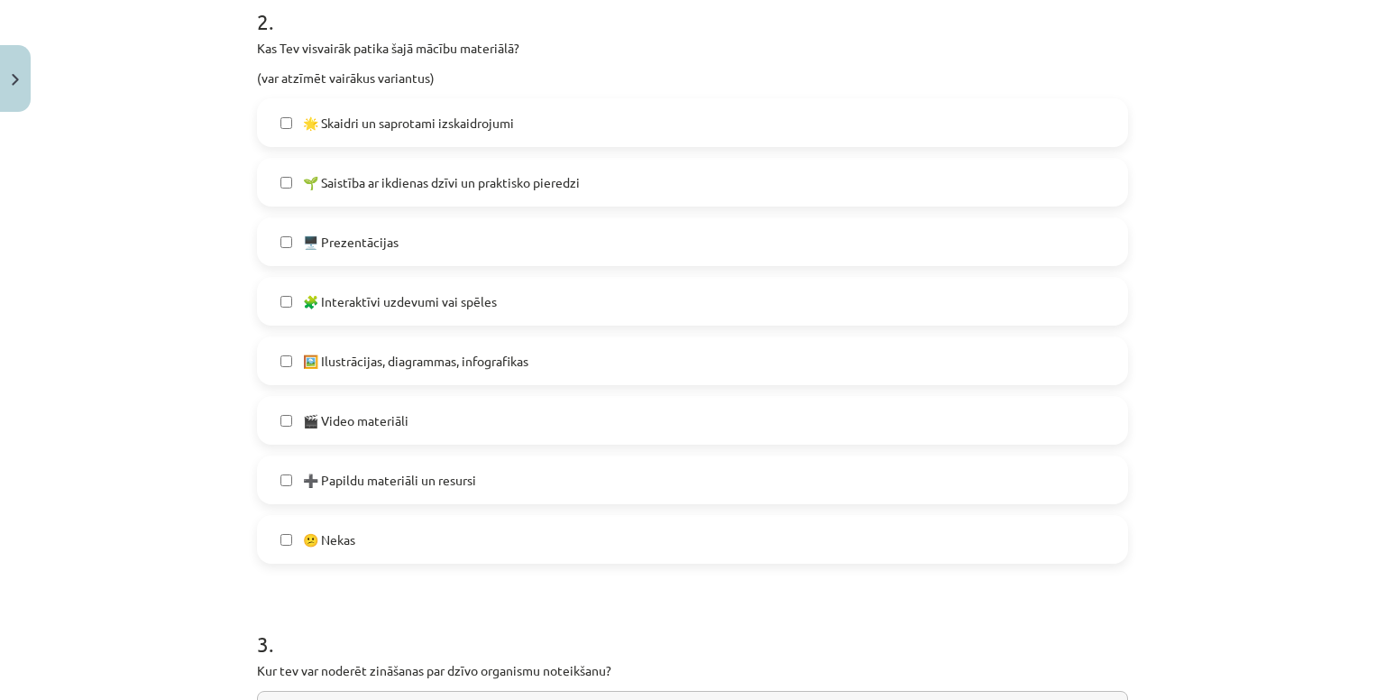
click at [418, 118] on span "🌟 Skaidri un saprotami izskaidrojumi" at bounding box center [408, 123] width 211 height 19
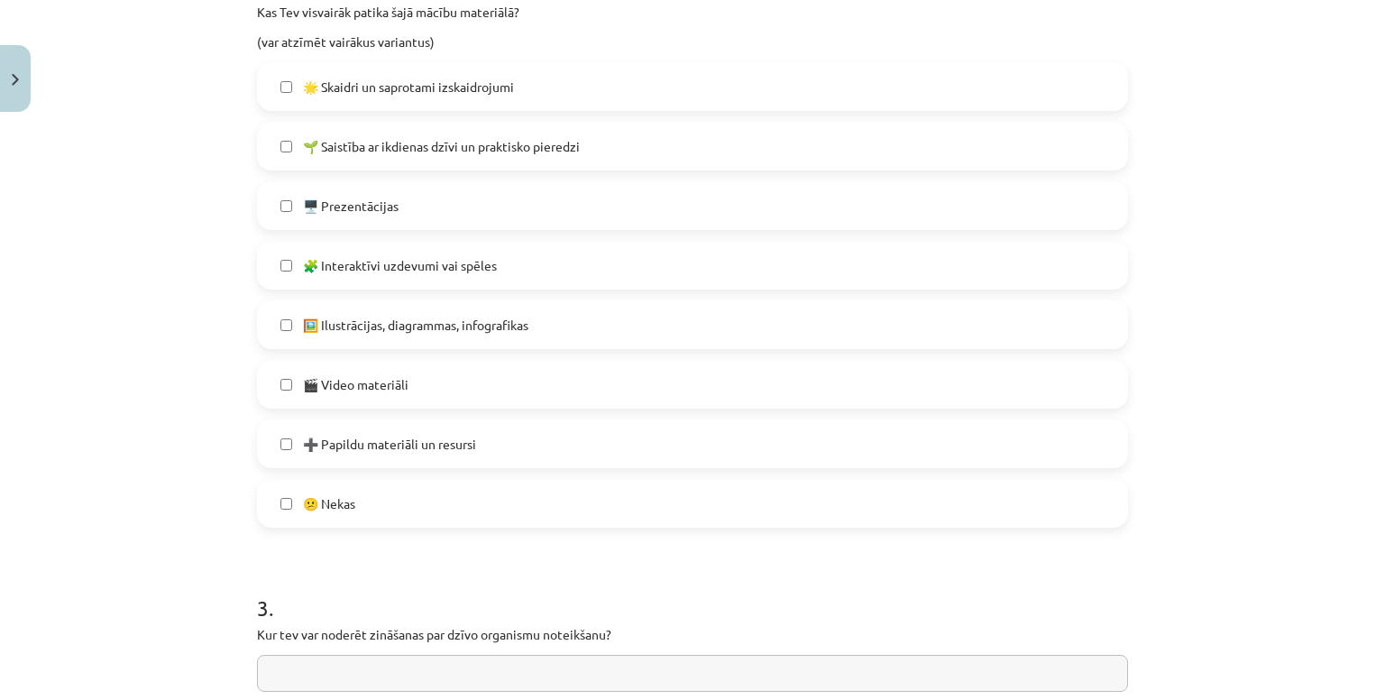
scroll to position [890, 0]
click at [460, 133] on label "🌱 Saistība ar ikdienas dzīvi un praktisko pieredzi" at bounding box center [692, 146] width 867 height 45
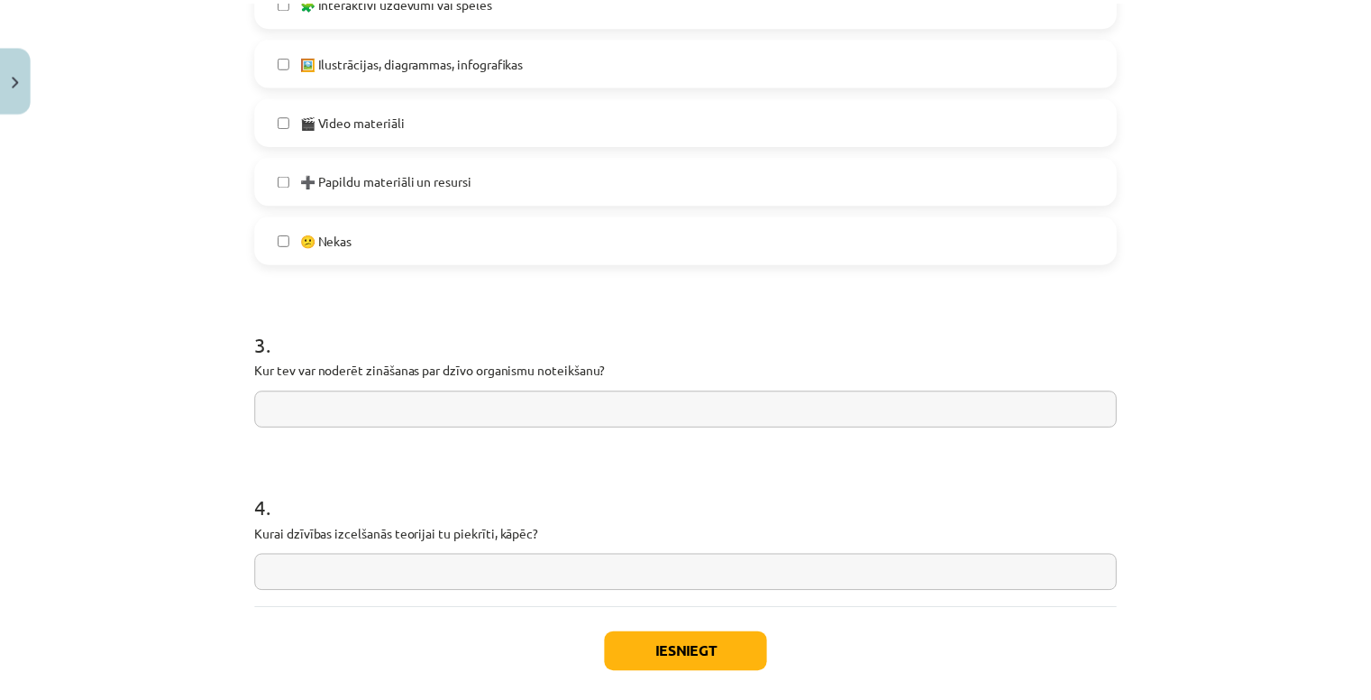
scroll to position [1244, 0]
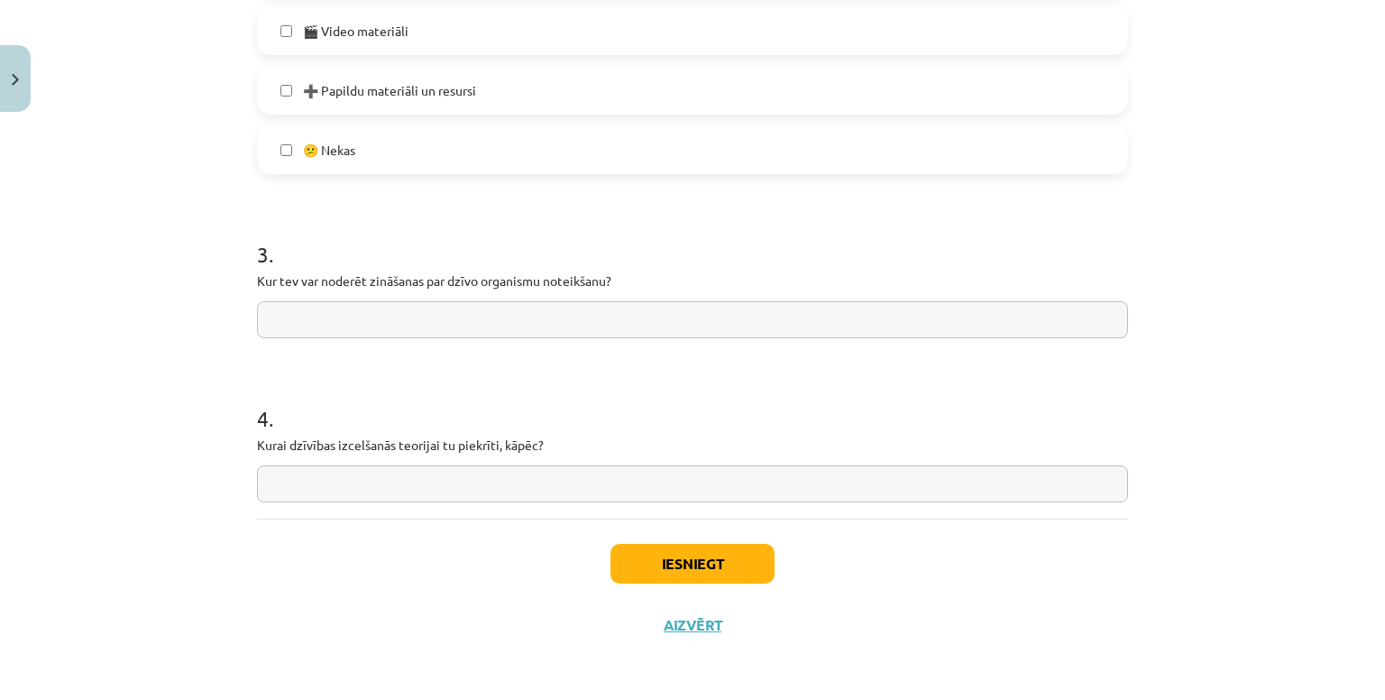
click at [439, 321] on input "text" at bounding box center [692, 319] width 871 height 37
click at [623, 561] on button "Iesniegt" at bounding box center [692, 564] width 164 height 40
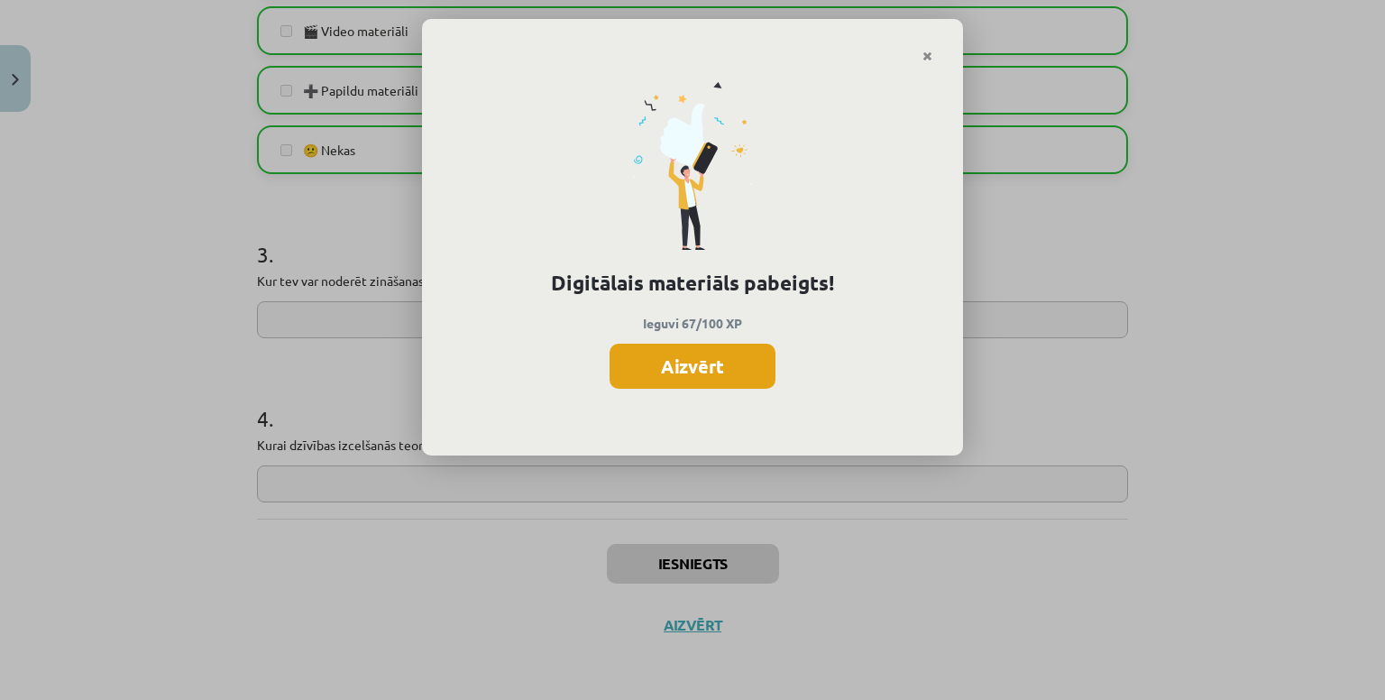
click at [670, 344] on button "Aizvērt" at bounding box center [692, 365] width 166 height 45
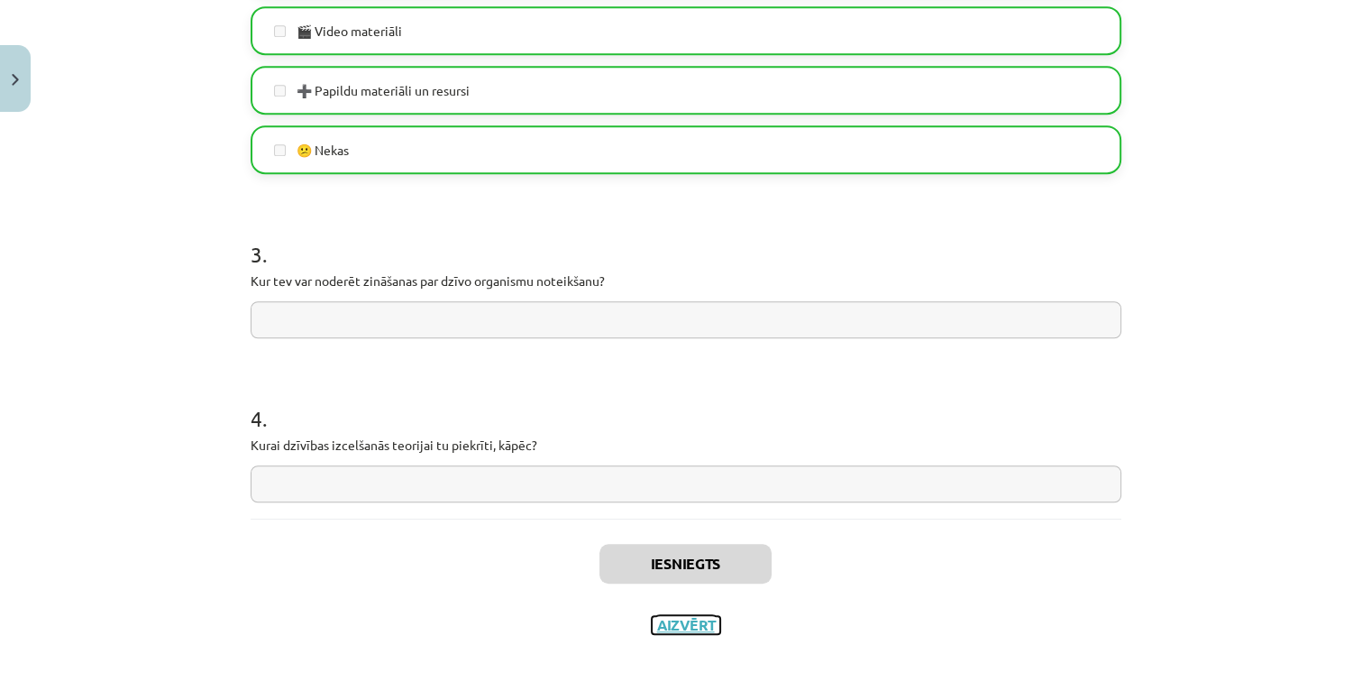
click at [679, 625] on button "Aizvērt" at bounding box center [686, 625] width 69 height 18
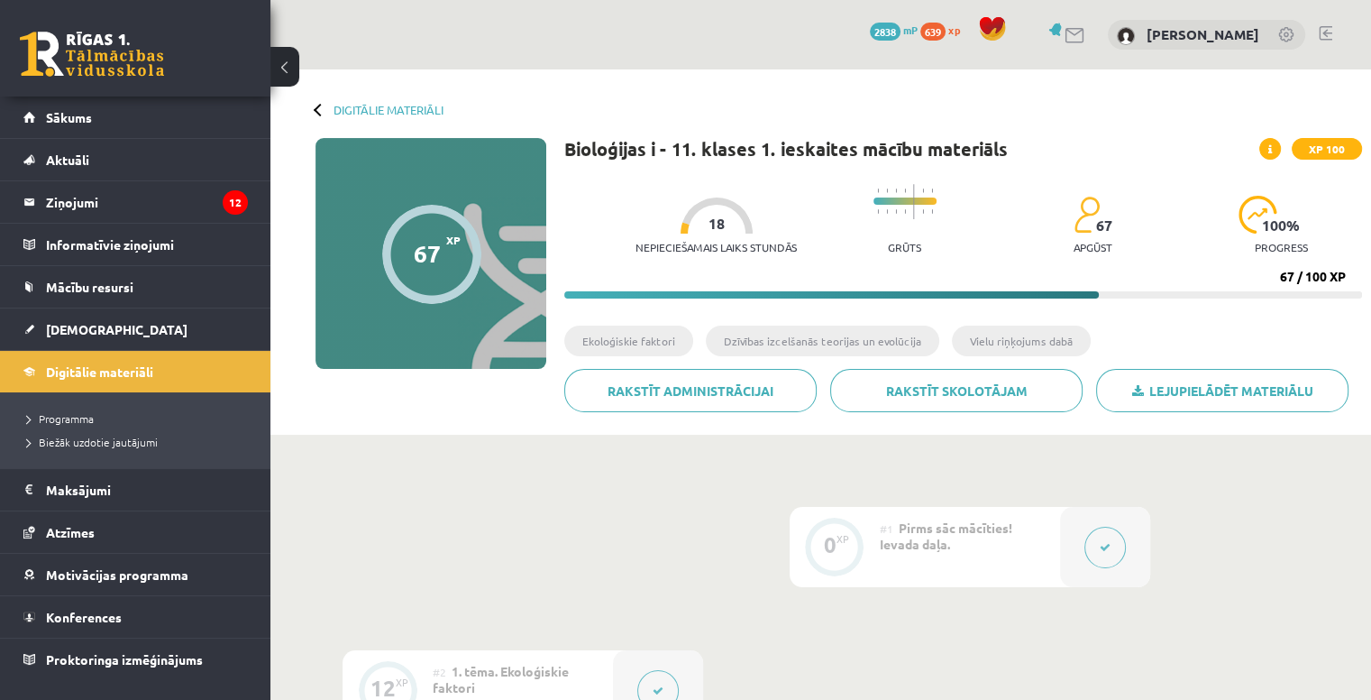
scroll to position [194, 0]
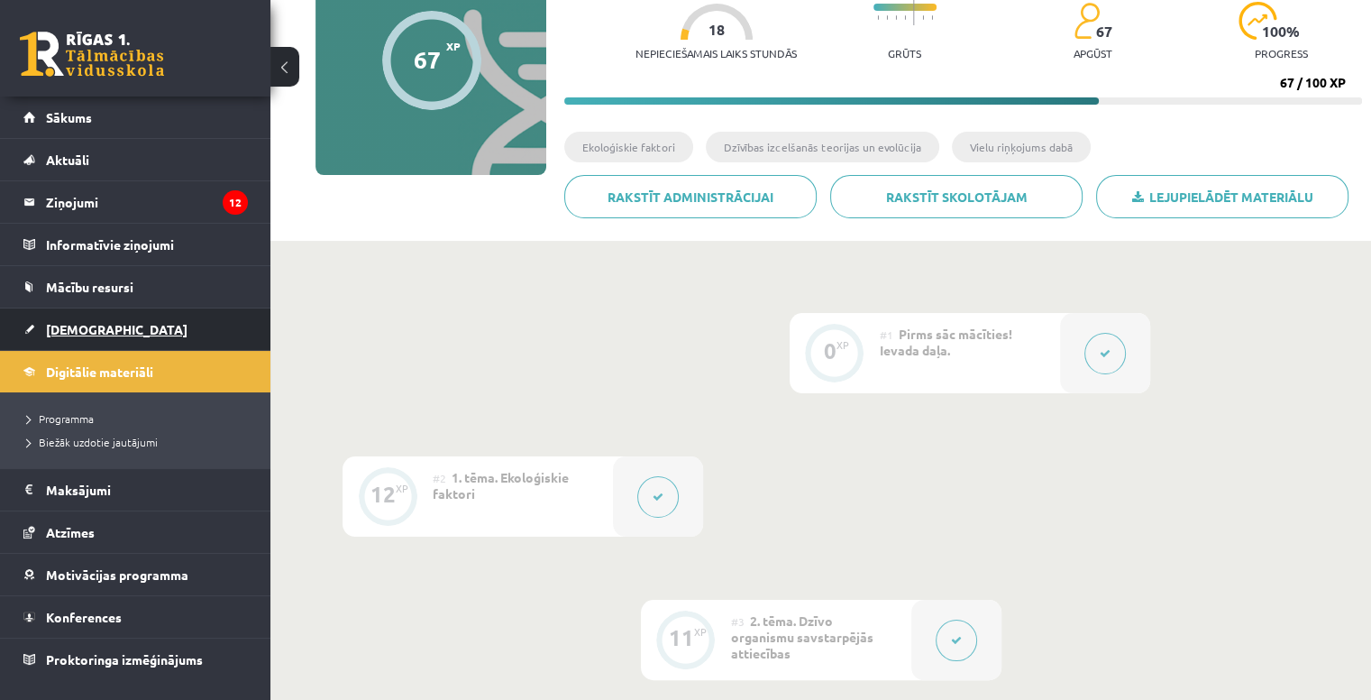
click at [115, 333] on link "[DEMOGRAPHIC_DATA]" at bounding box center [135, 328] width 224 height 41
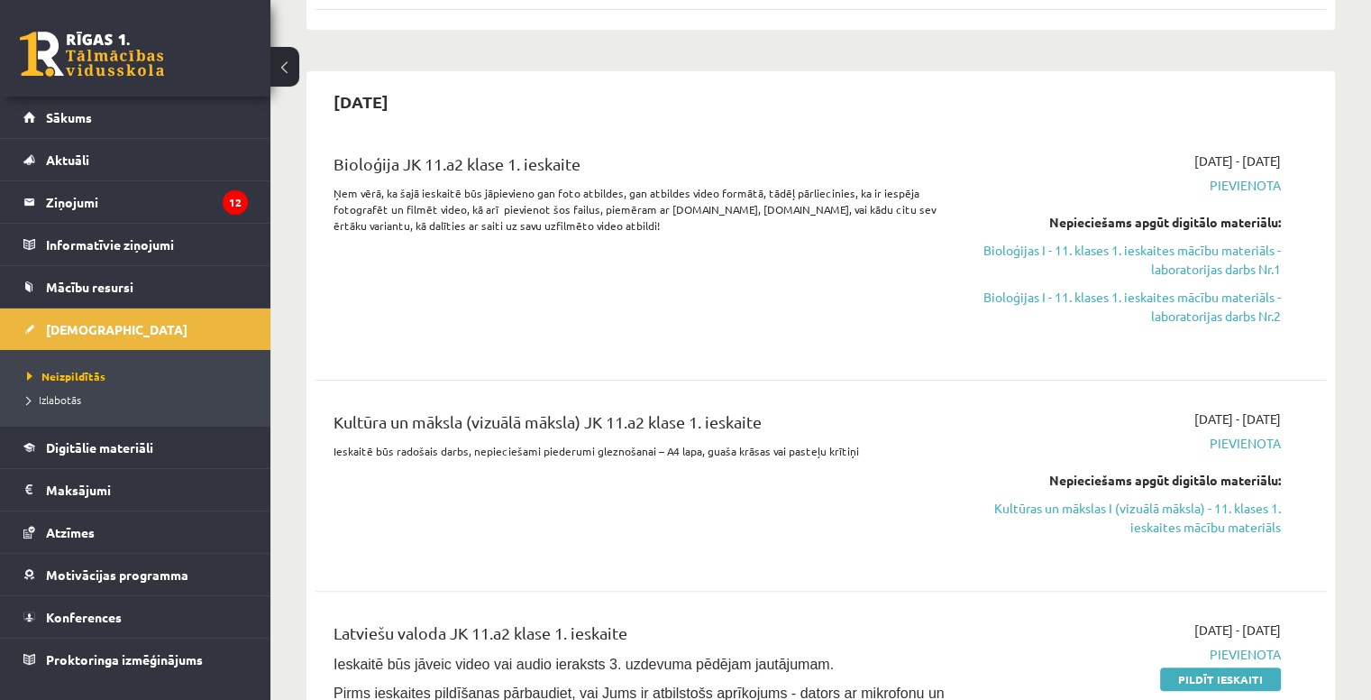
scroll to position [341, 0]
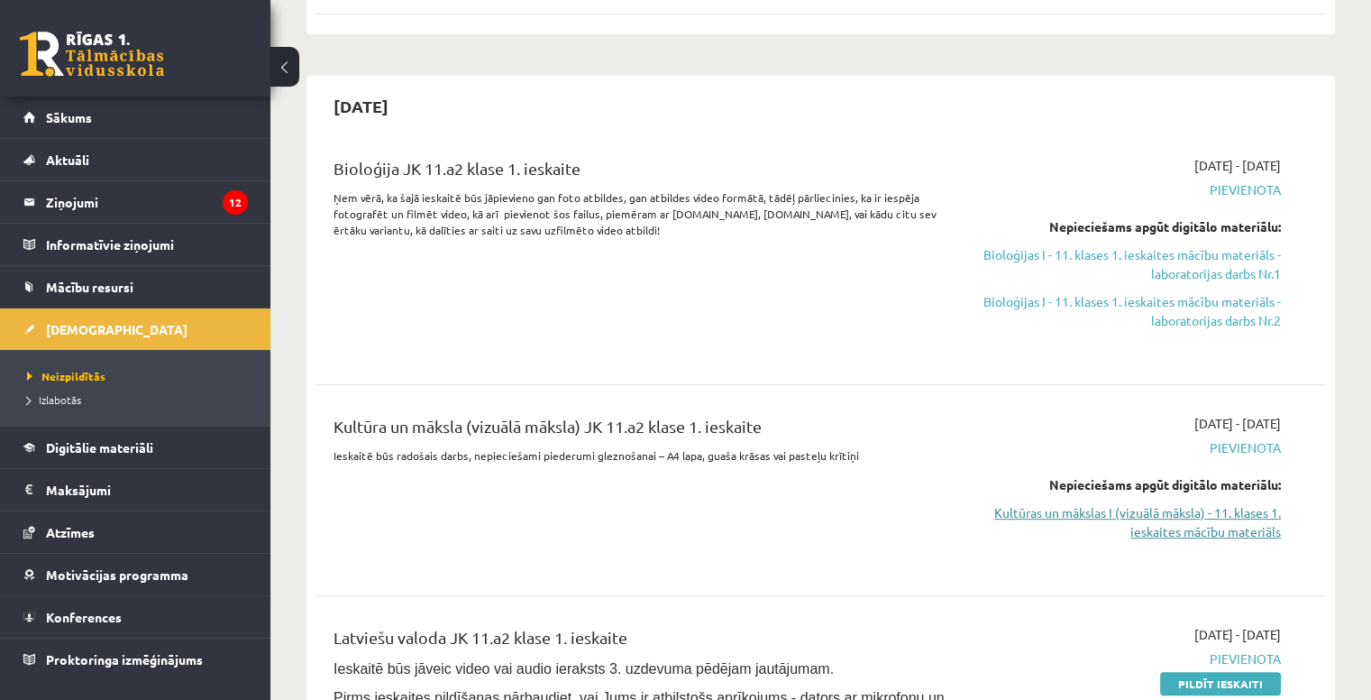
click at [1152, 529] on link "Kultūras un mākslas I (vizuālā māksla) - 11. klases 1. ieskaites mācību materiā…" at bounding box center [1132, 522] width 297 height 38
click at [1134, 517] on link "Kultūras un mākslas I (vizuālā māksla) - 11. klases 1. ieskaites mācību materiā…" at bounding box center [1132, 522] width 297 height 38
click at [1029, 257] on link "Bioloģijas I - 11. klases 1. ieskaites mācību materiāls - laboratorijas darbs N…" at bounding box center [1132, 264] width 297 height 38
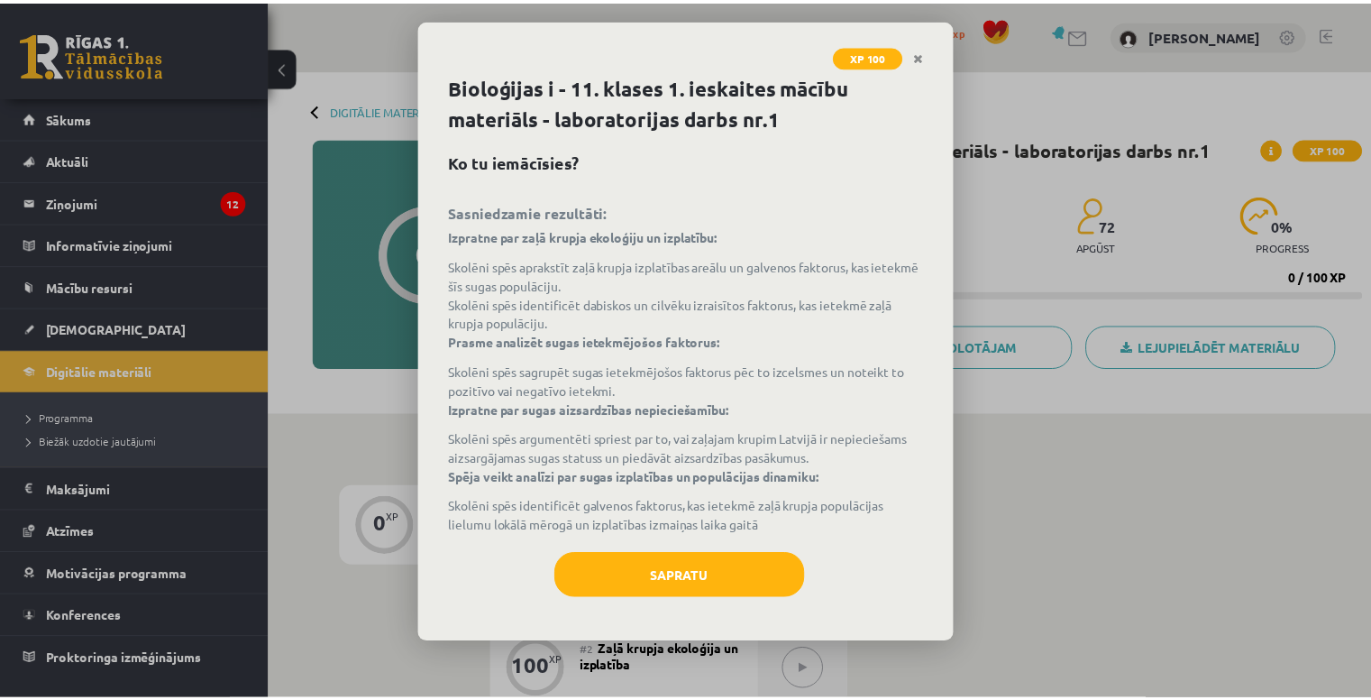
scroll to position [1981, 0]
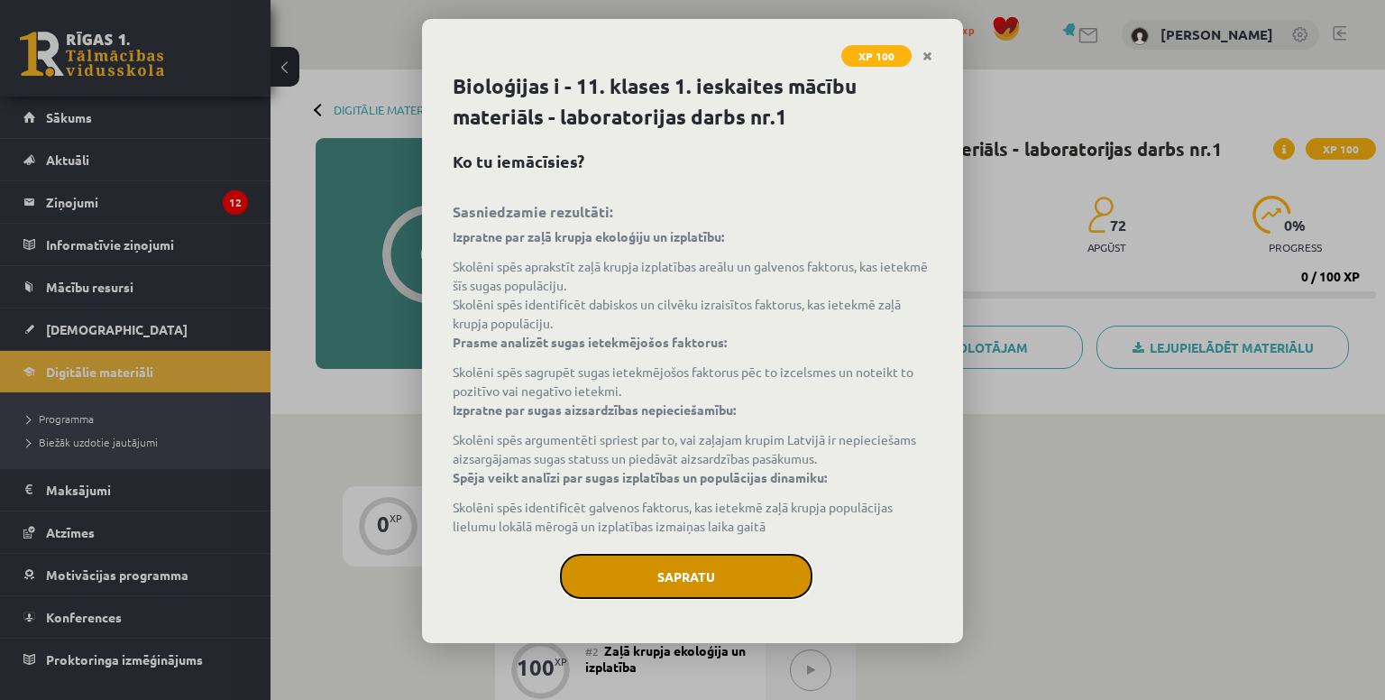
click at [618, 581] on button "Sapratu" at bounding box center [686, 576] width 252 height 45
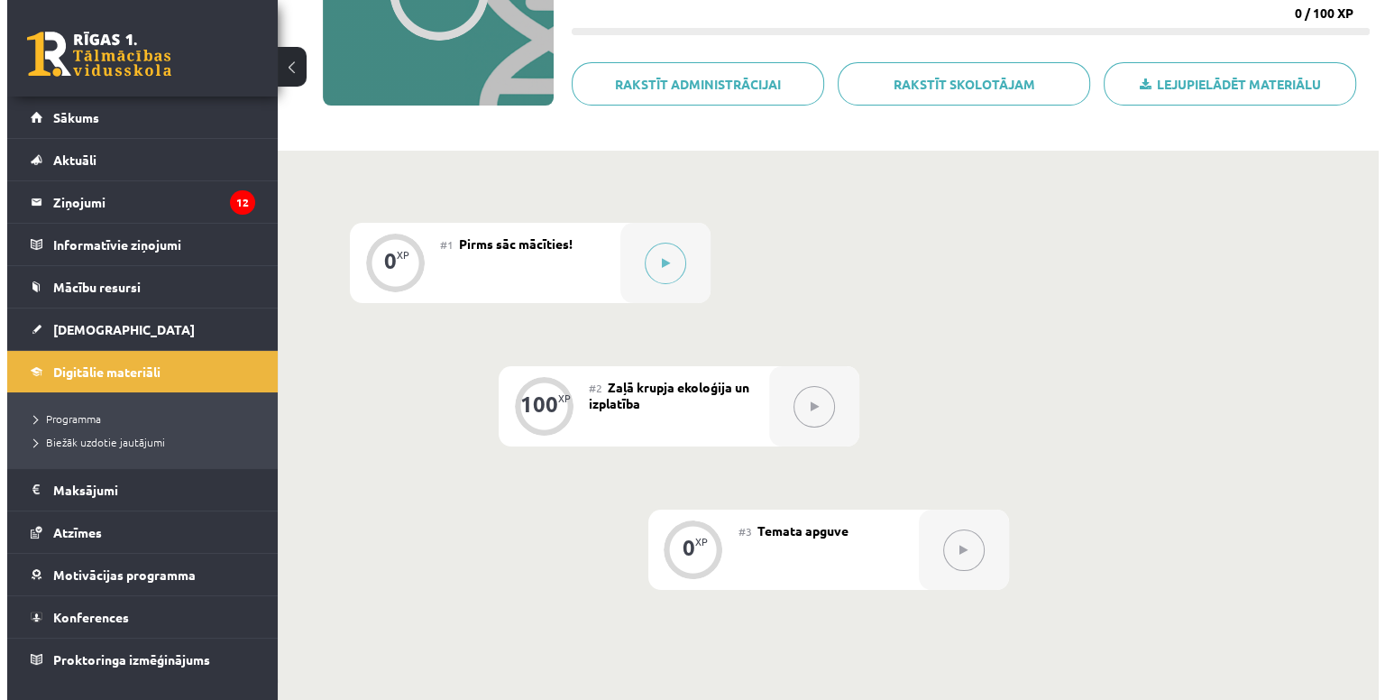
scroll to position [227, 0]
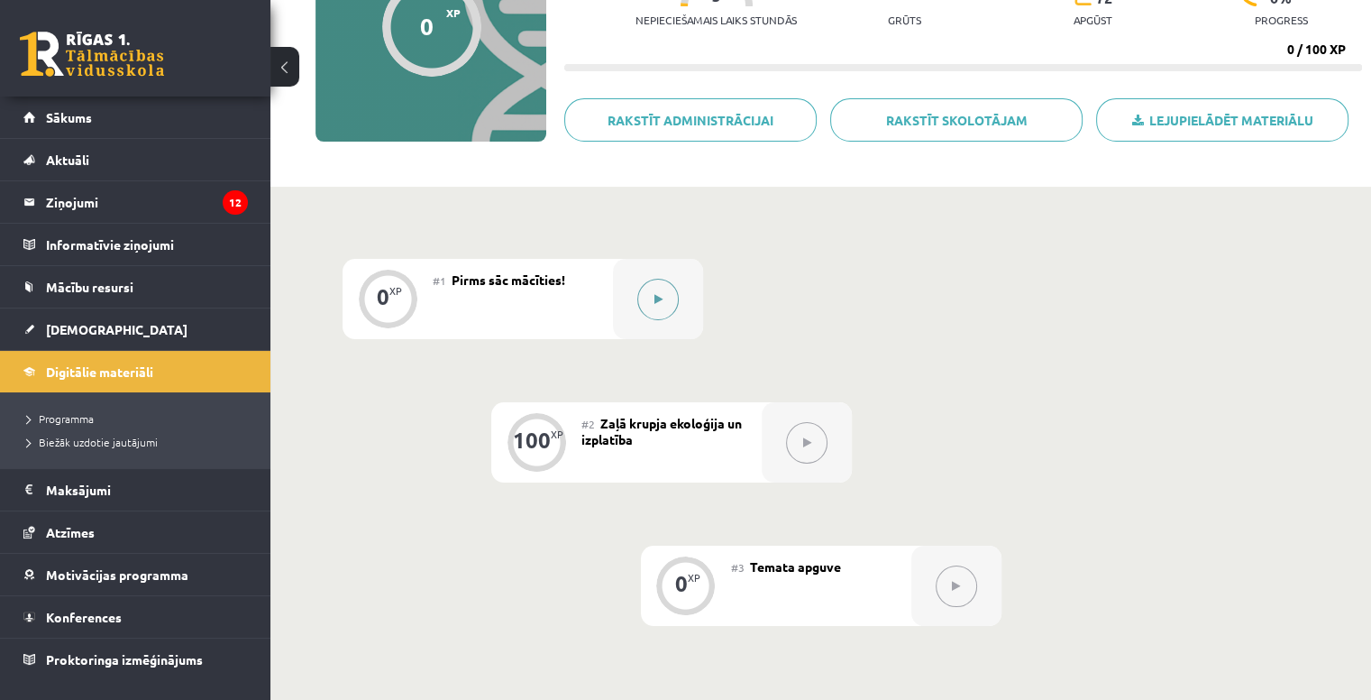
click at [657, 312] on button at bounding box center [657, 299] width 41 height 41
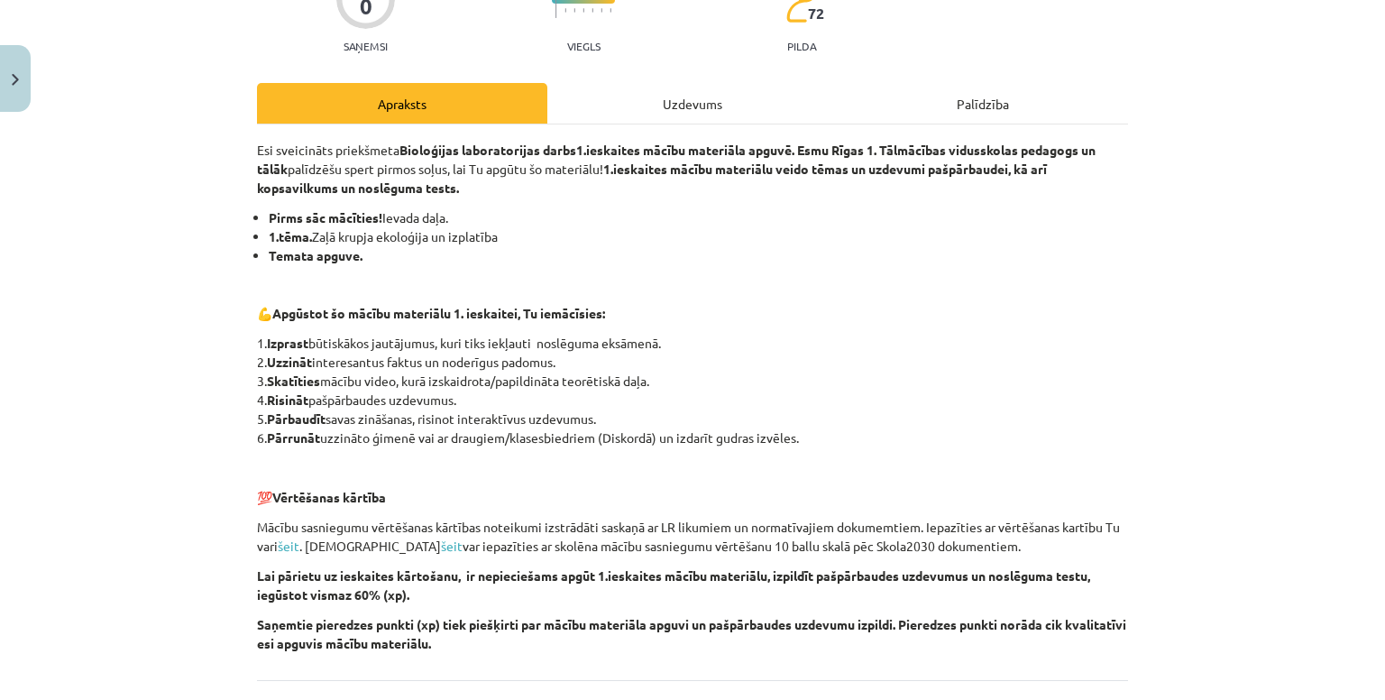
scroll to position [178, 0]
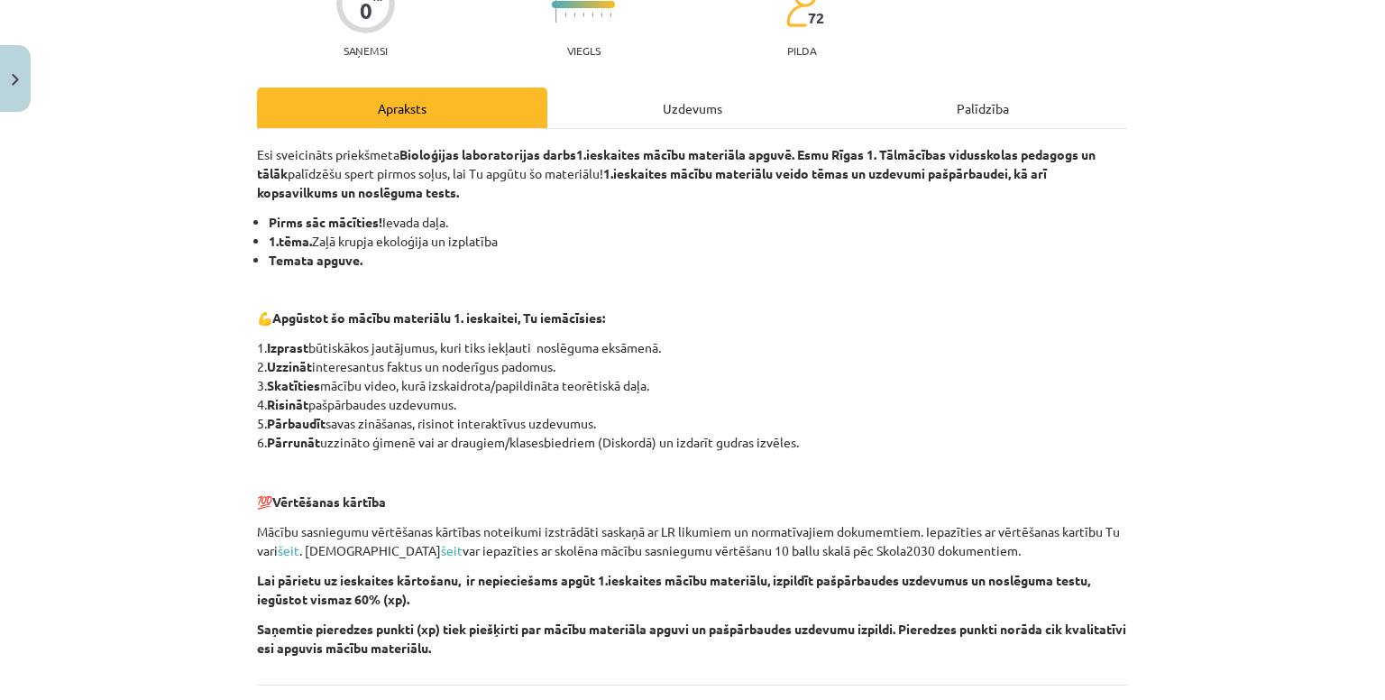
click at [656, 105] on div "Uzdevums" at bounding box center [692, 107] width 290 height 41
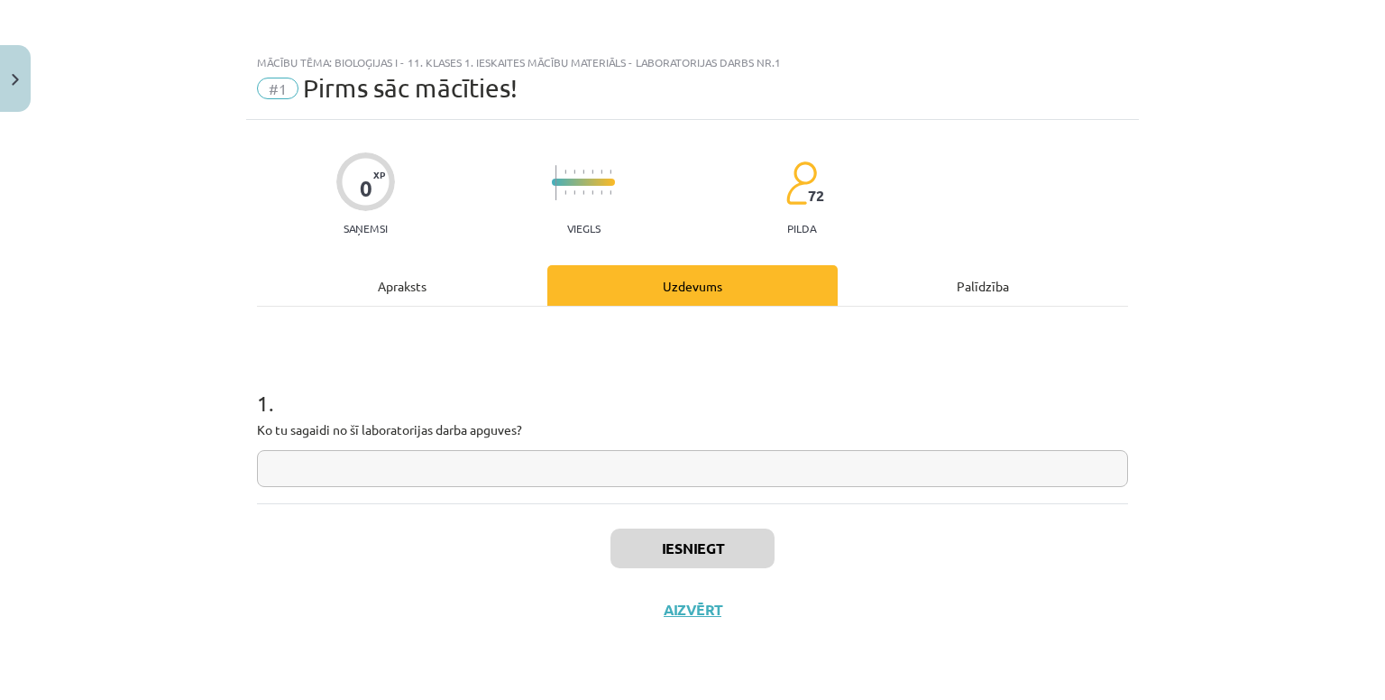
click at [414, 480] on input "text" at bounding box center [692, 468] width 871 height 37
type input "**********"
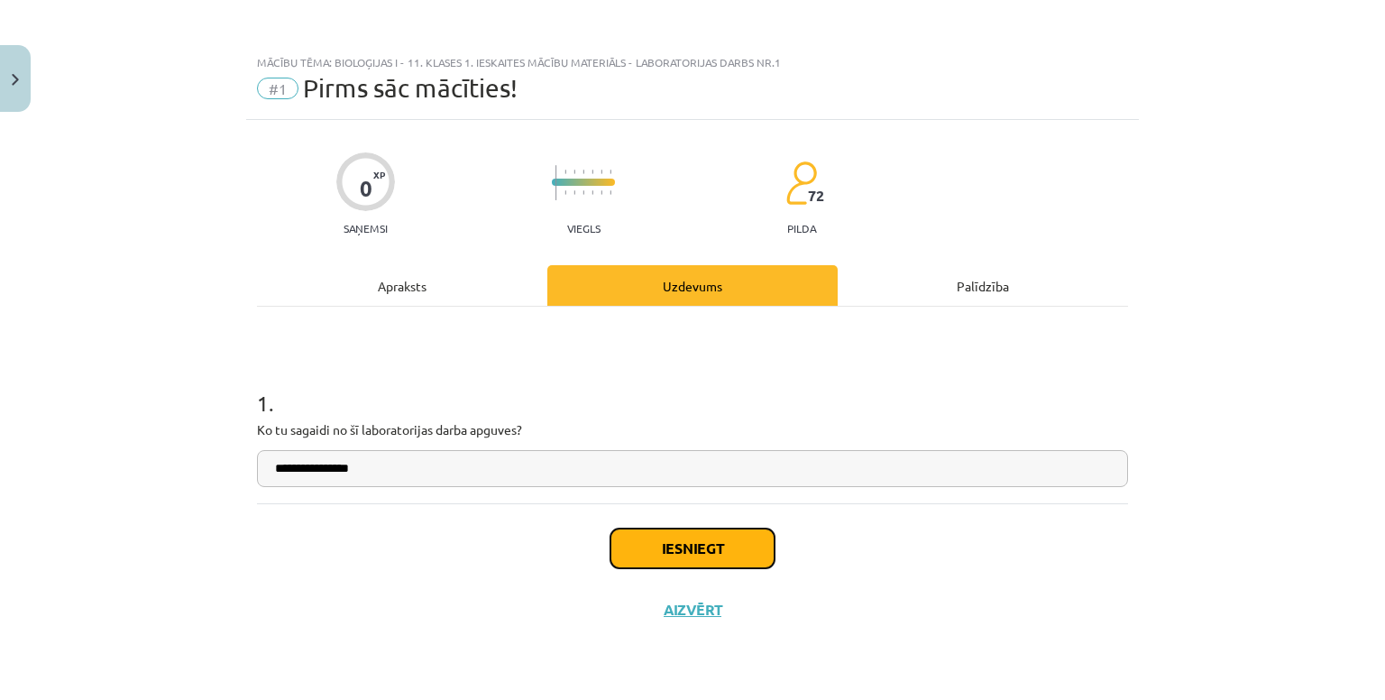
click at [668, 538] on button "Iesniegt" at bounding box center [692, 548] width 164 height 40
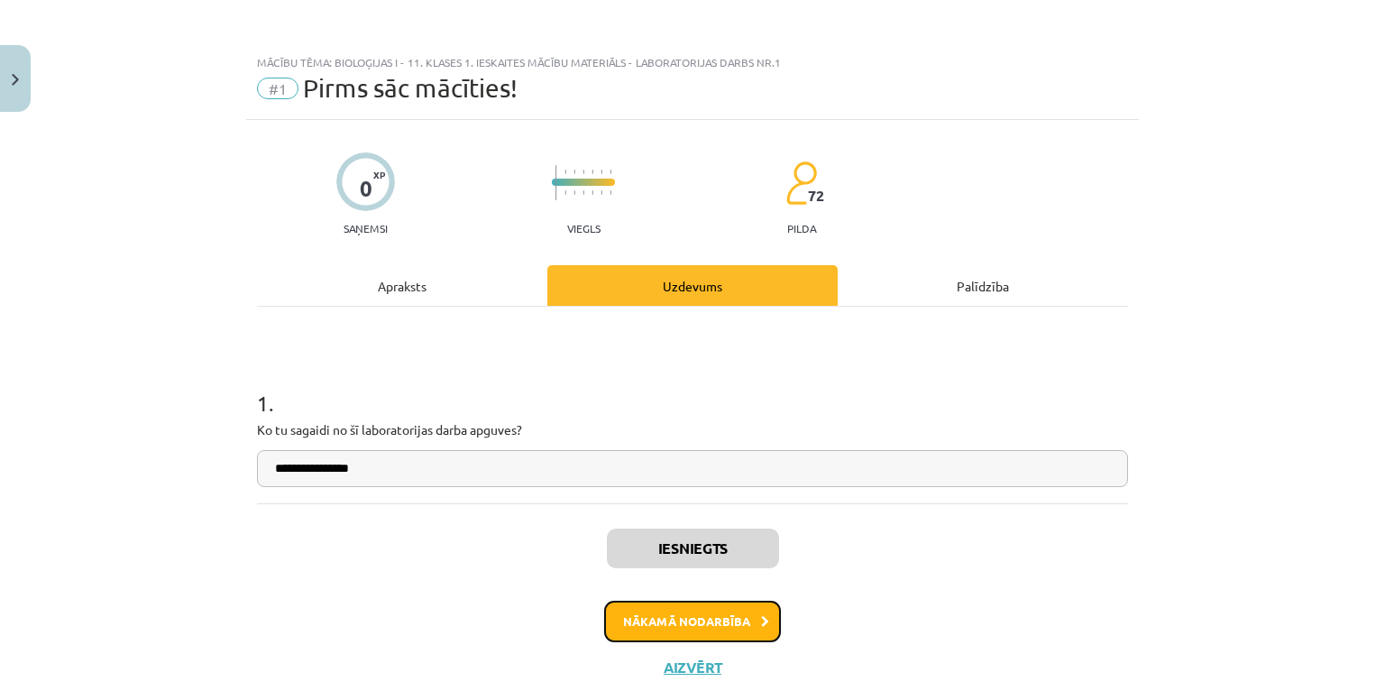
click at [709, 622] on button "Nākamā nodarbība" at bounding box center [692, 620] width 177 height 41
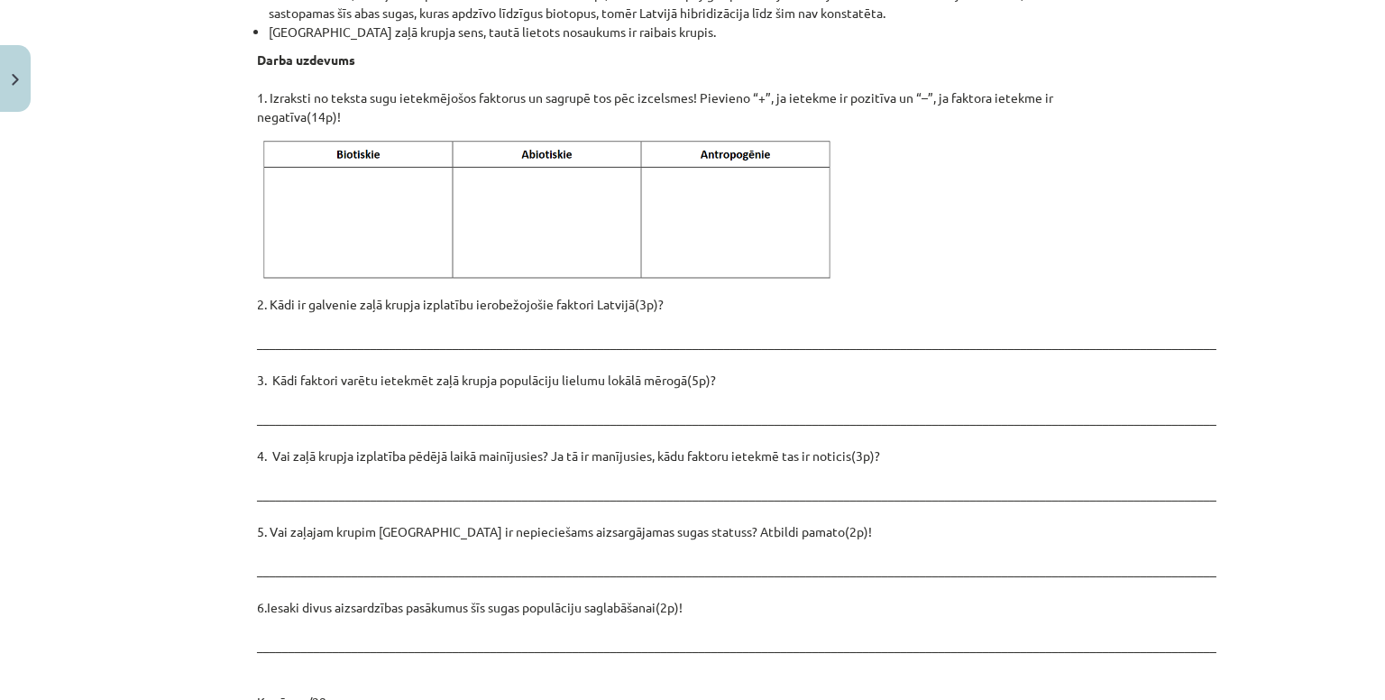
scroll to position [2523, 0]
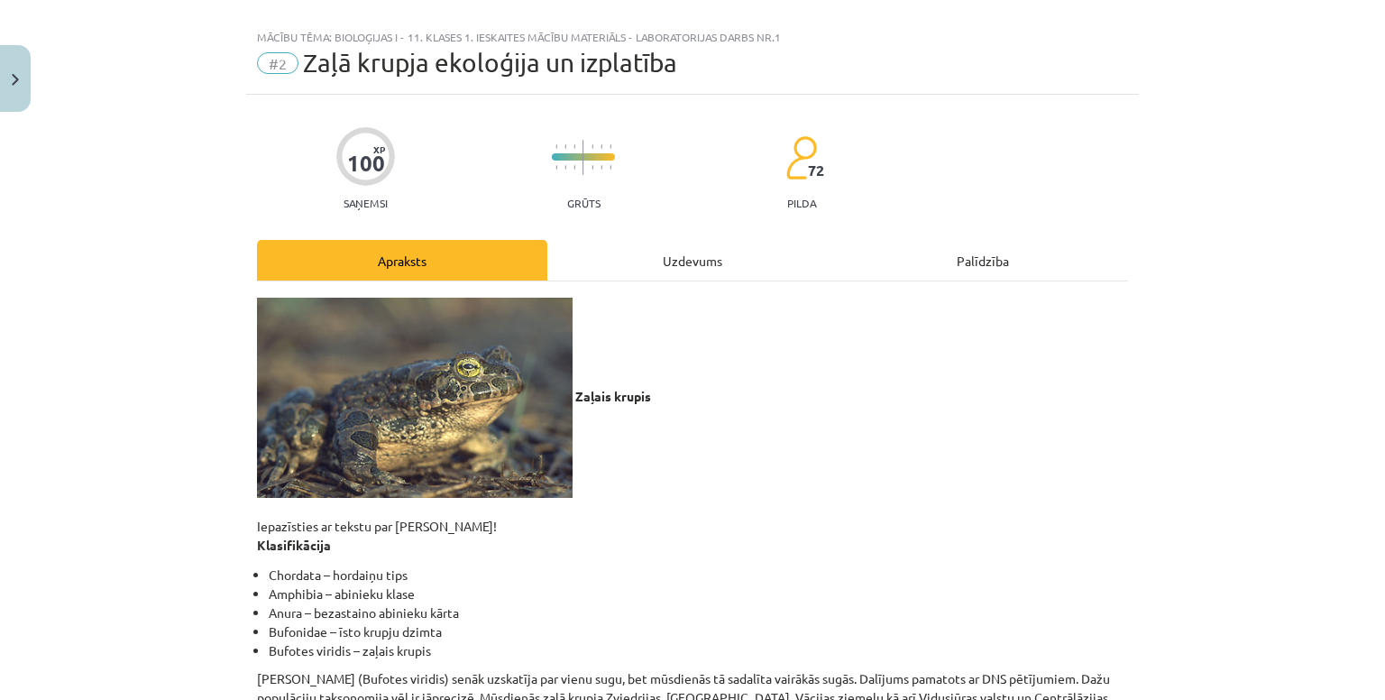
click at [563, 259] on div "Uzdevums" at bounding box center [692, 260] width 290 height 41
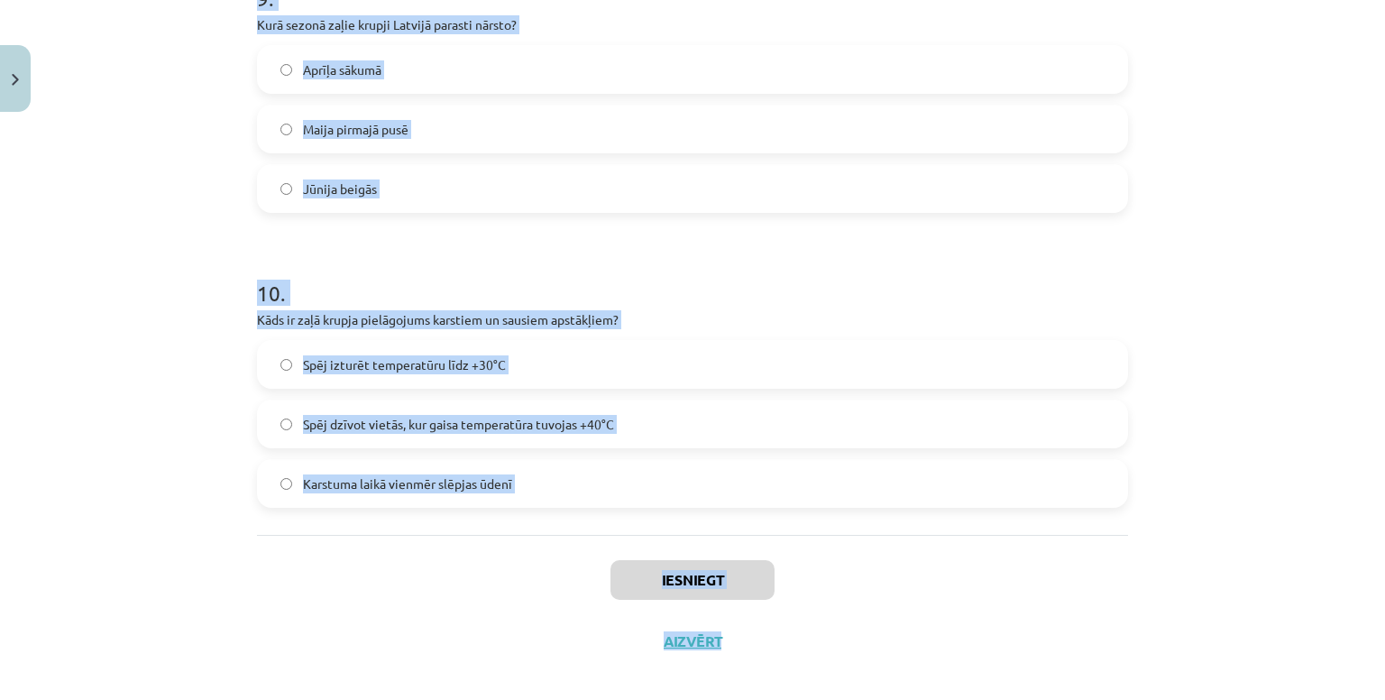
scroll to position [2779, 0]
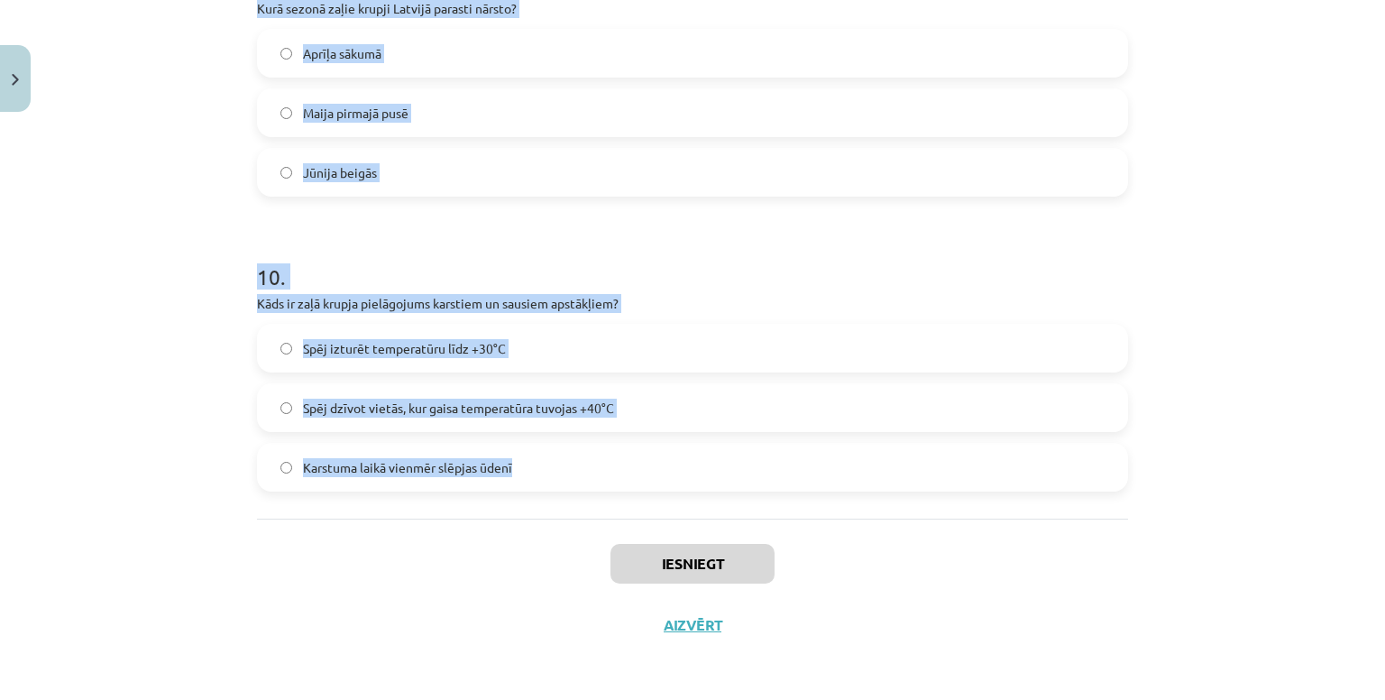
drag, startPoint x: 242, startPoint y: 401, endPoint x: 898, endPoint y: 499, distance: 663.5
type textarea "**********"
copy form "1 . Kādās ūdenstilpnēs zaļais krupis visbiežāk nārsto? Sezonālās un pastāvīgās …"
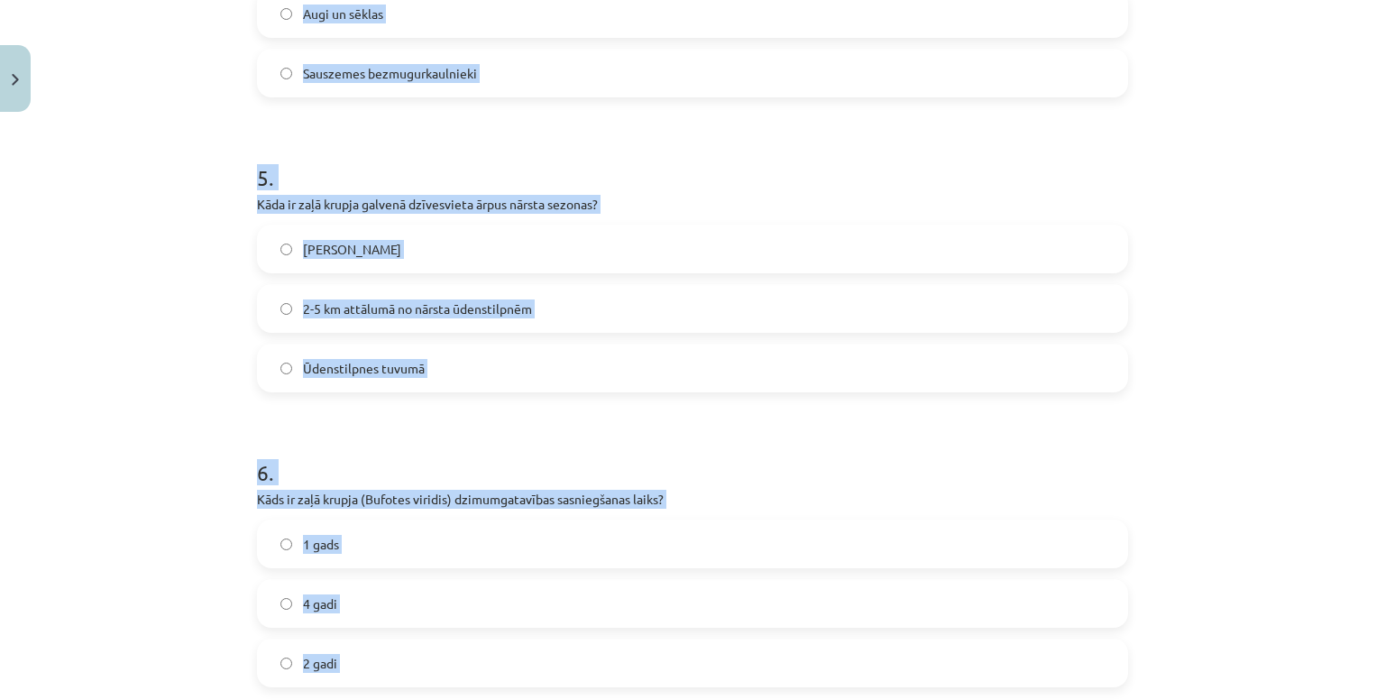
click at [166, 396] on div "Mācību tēma: Bioloģijas i - 11. klases 1. ieskaites mācību materiāls - laborato…" at bounding box center [692, 350] width 1385 height 700
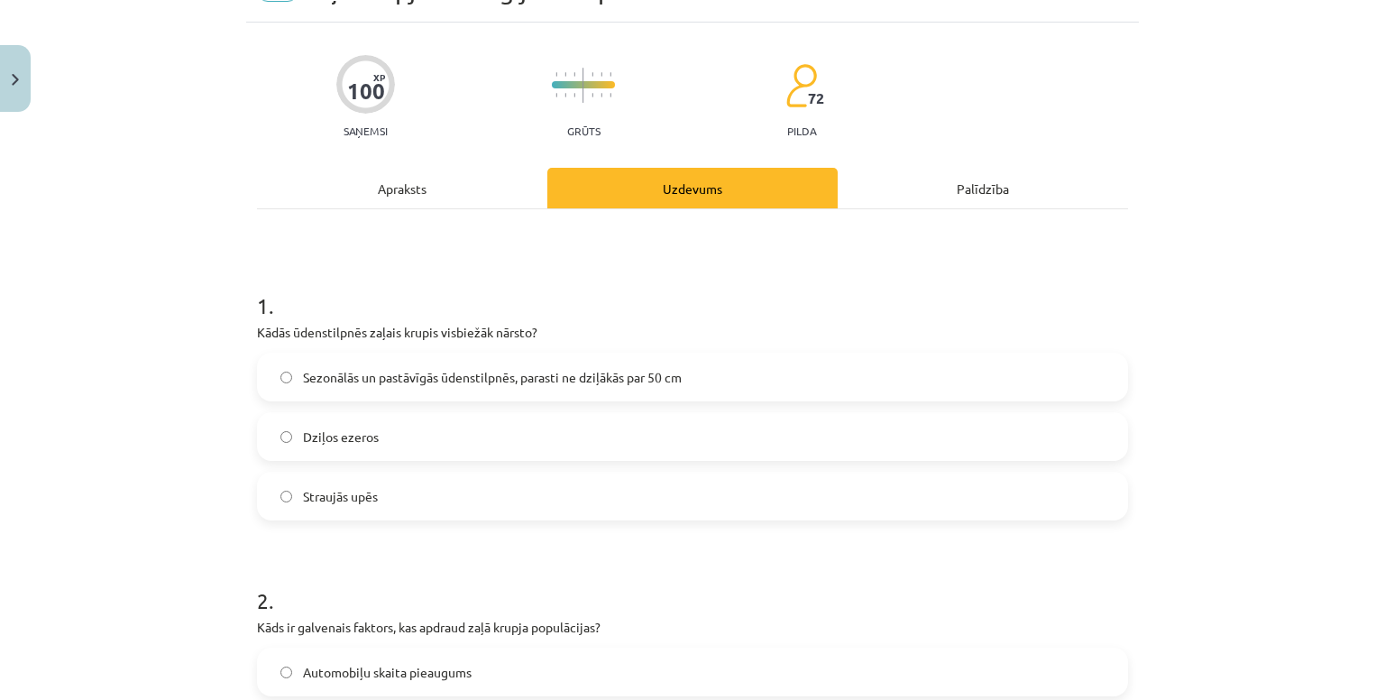
scroll to position [100, 0]
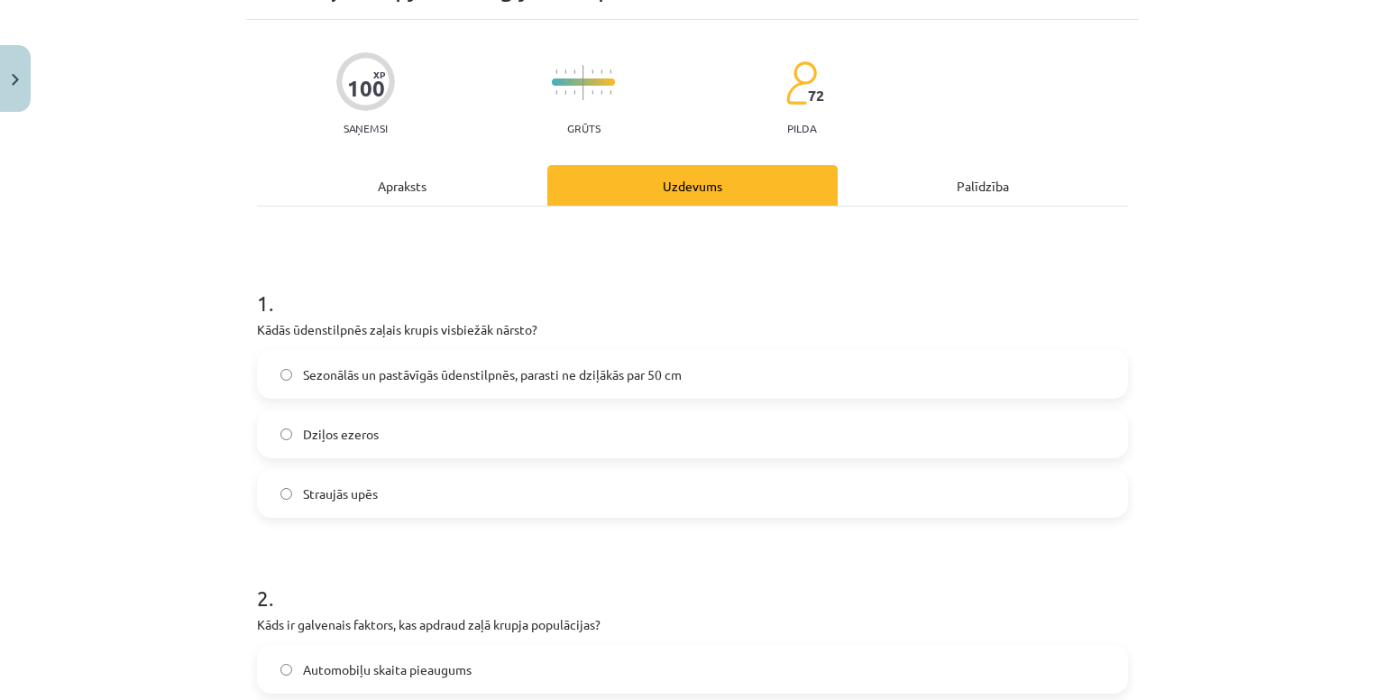
click at [526, 365] on span "Sezonālās un pastāvīgās ūdenstilpnēs, parasti ne dziļākās par 50 cm" at bounding box center [492, 374] width 379 height 19
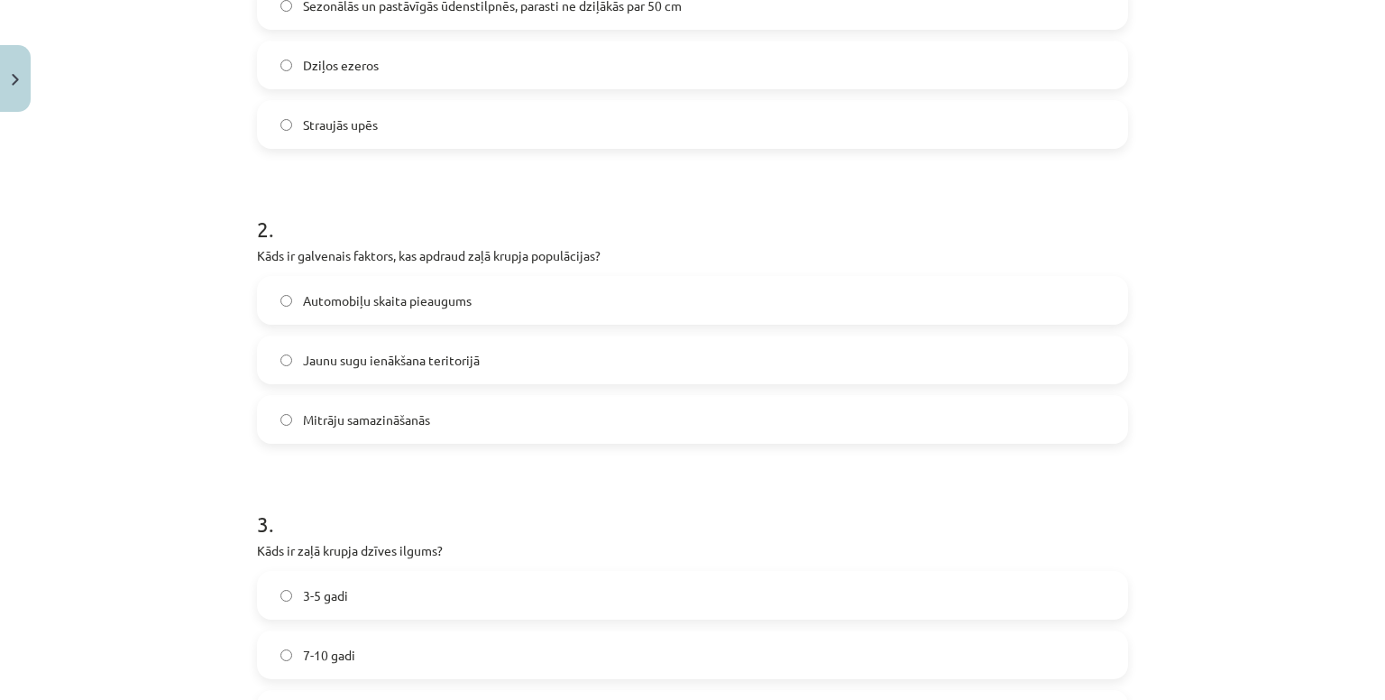
scroll to position [471, 0]
click at [397, 402] on label "Mitrāju samazināšanās" at bounding box center [692, 417] width 867 height 45
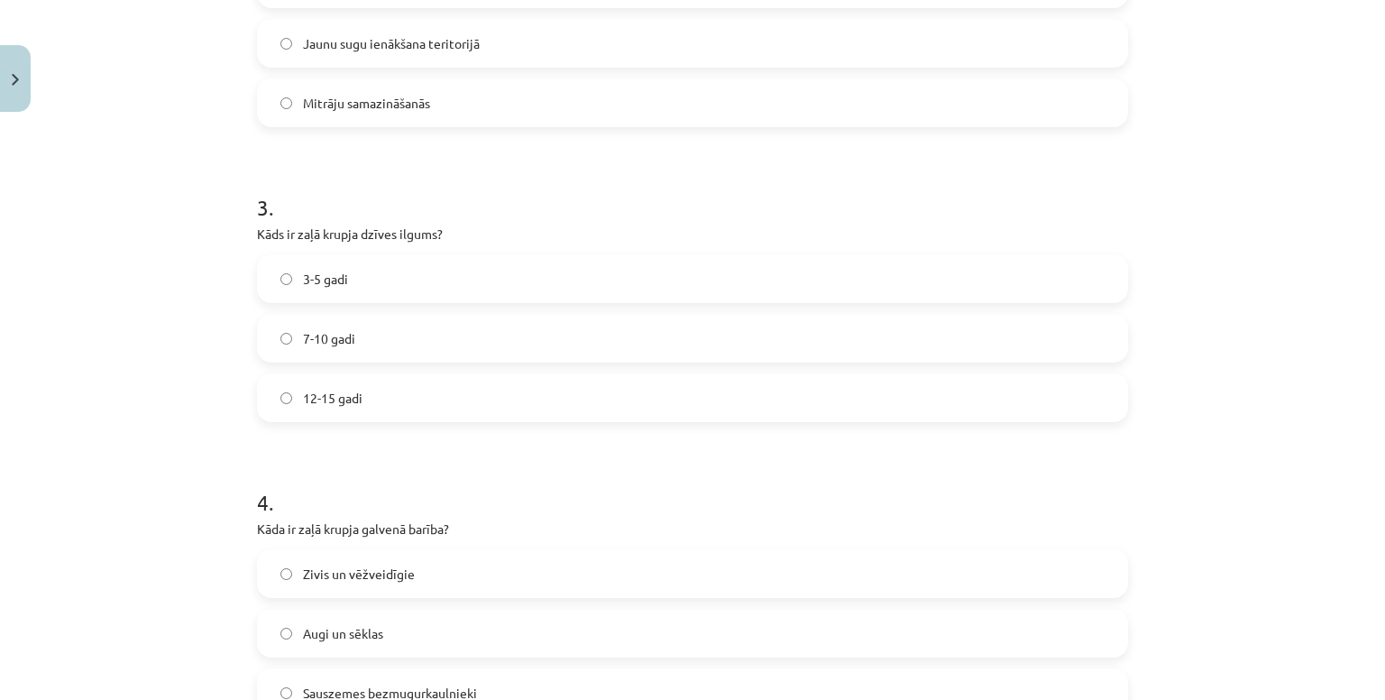
scroll to position [784, 0]
click at [462, 345] on label "7-10 gadi" at bounding box center [692, 338] width 867 height 45
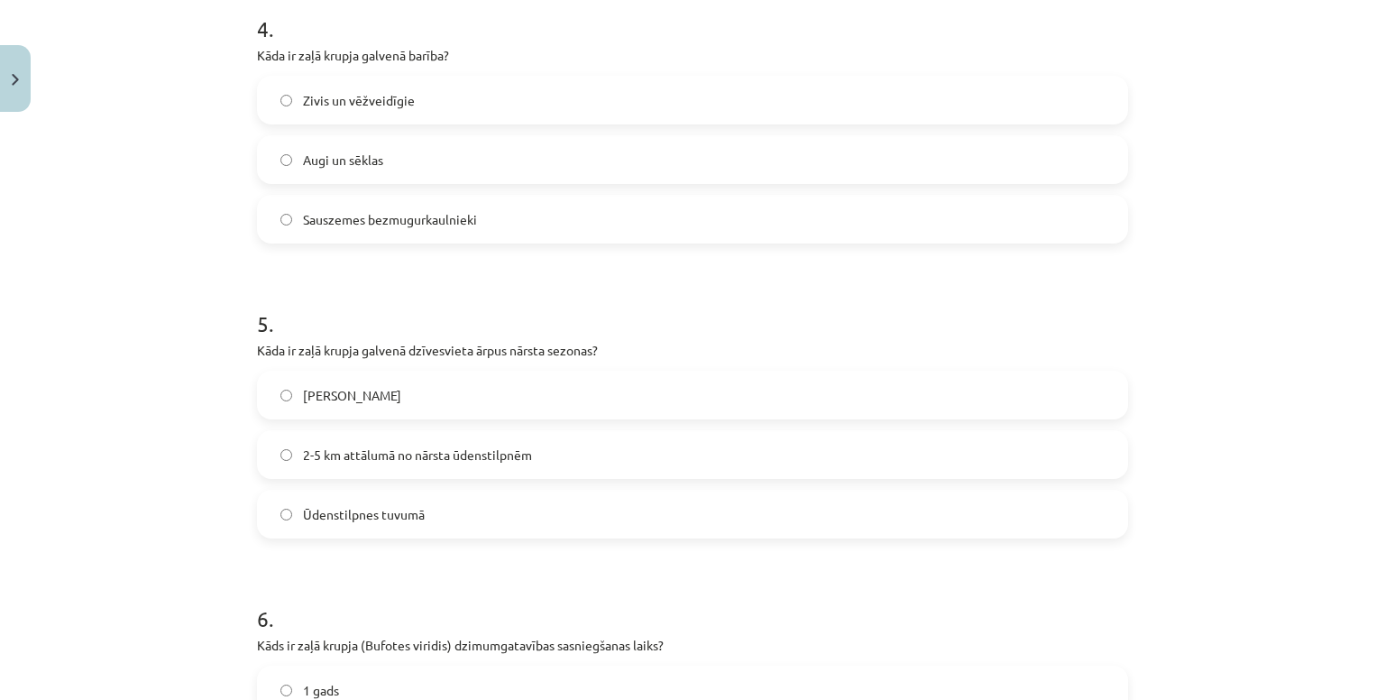
scroll to position [1258, 0]
click at [428, 224] on span "Sauszemes bezmugurkaulnieki" at bounding box center [390, 219] width 174 height 19
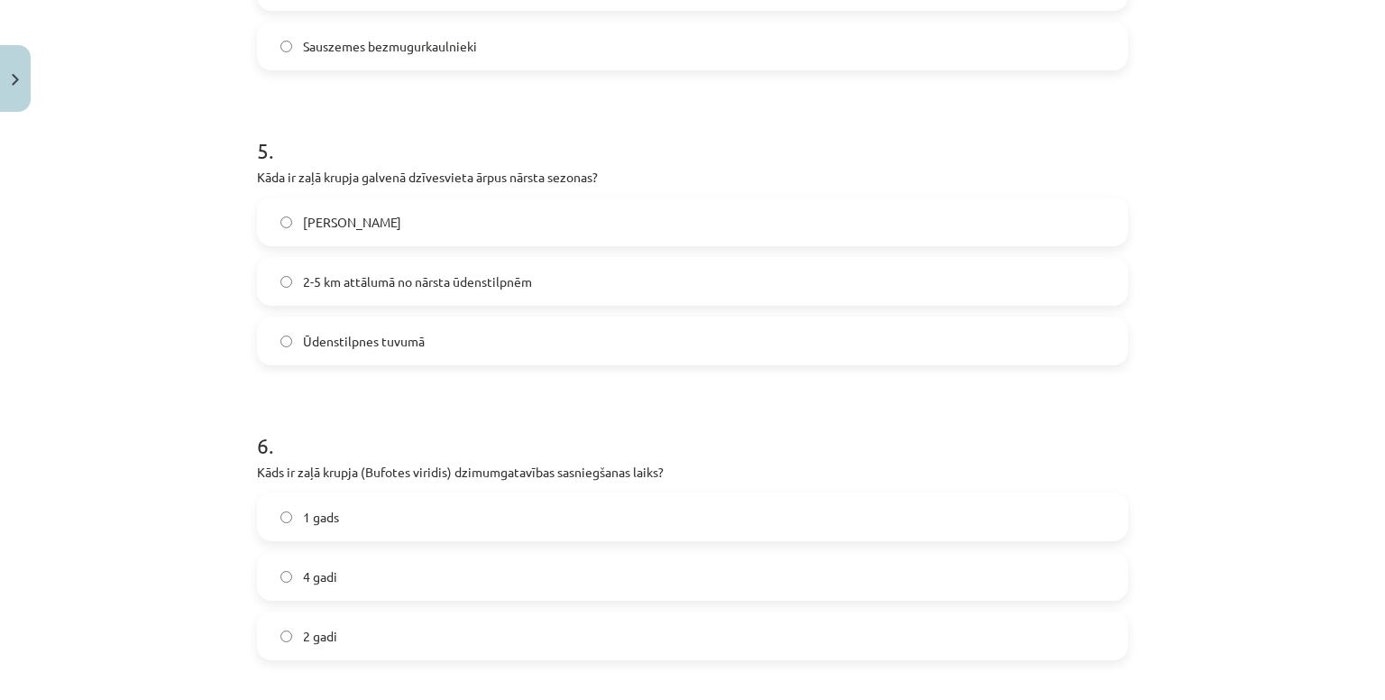
scroll to position [1448, 0]
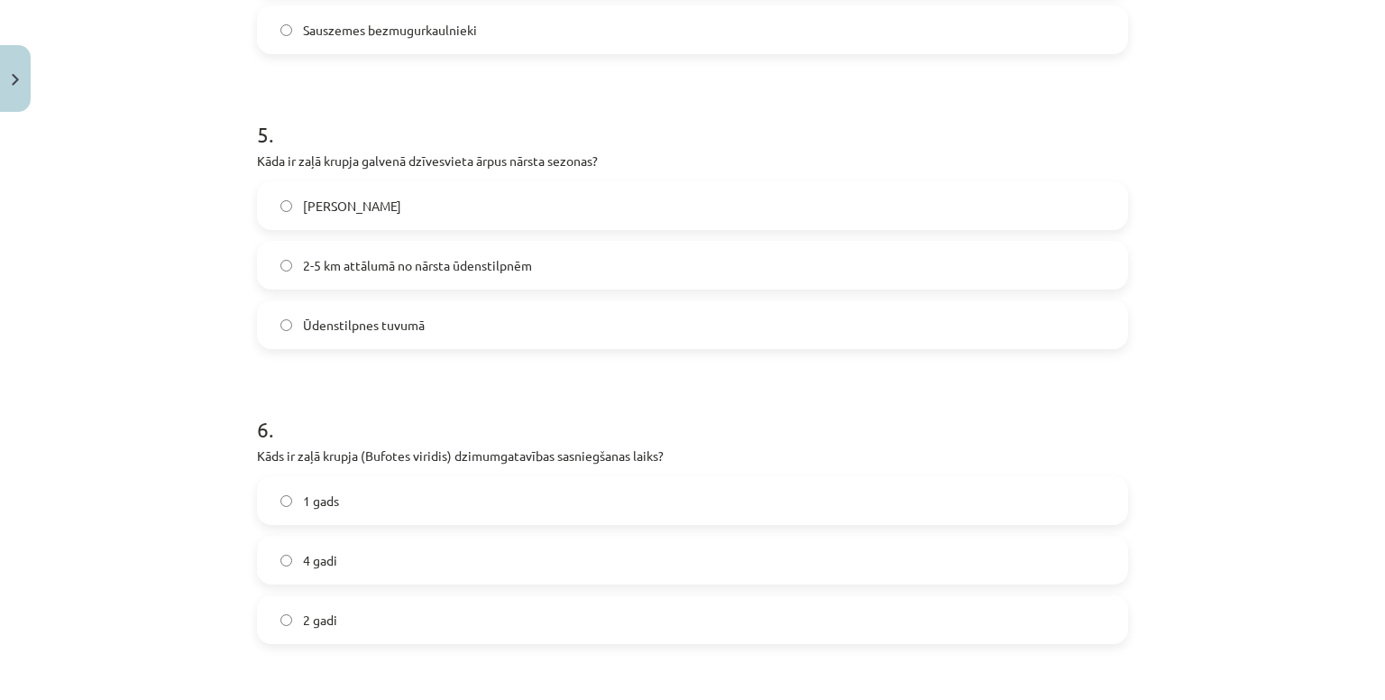
click at [404, 274] on label "2-5 km attālumā no nārsta ūdenstilpnēm" at bounding box center [692, 265] width 867 height 45
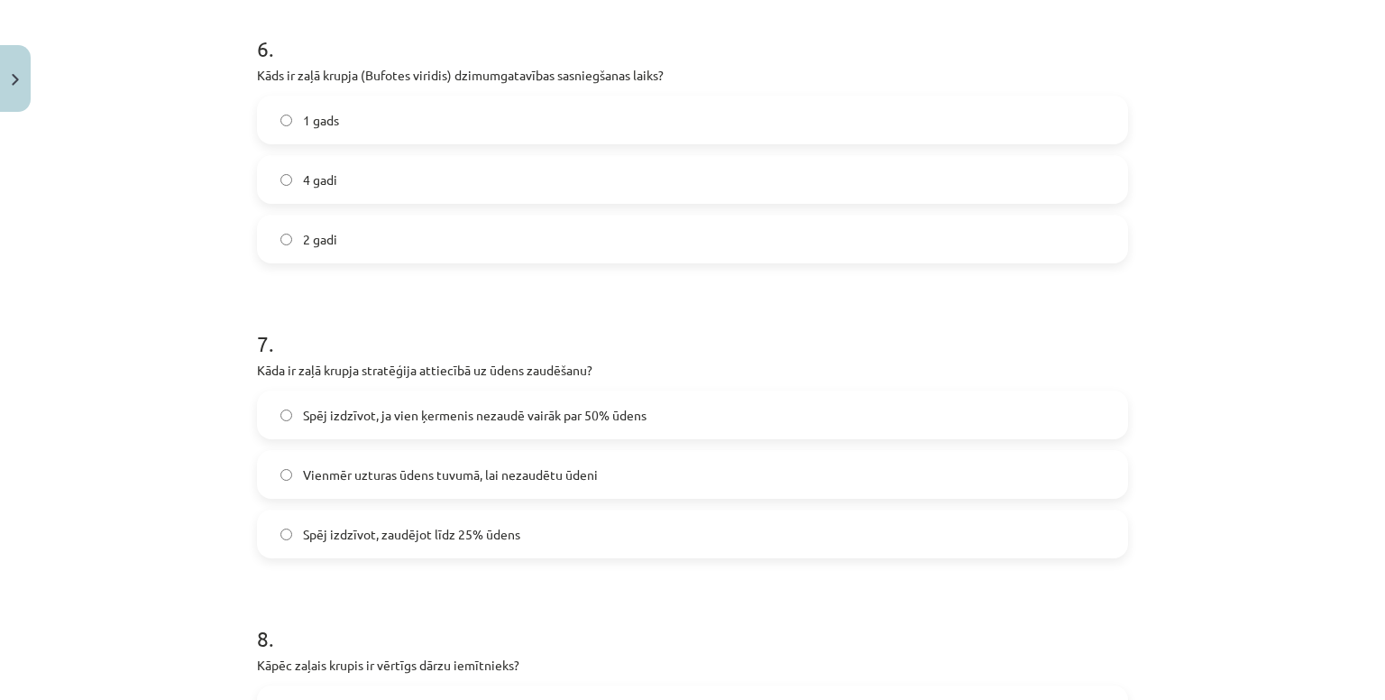
scroll to position [1831, 0]
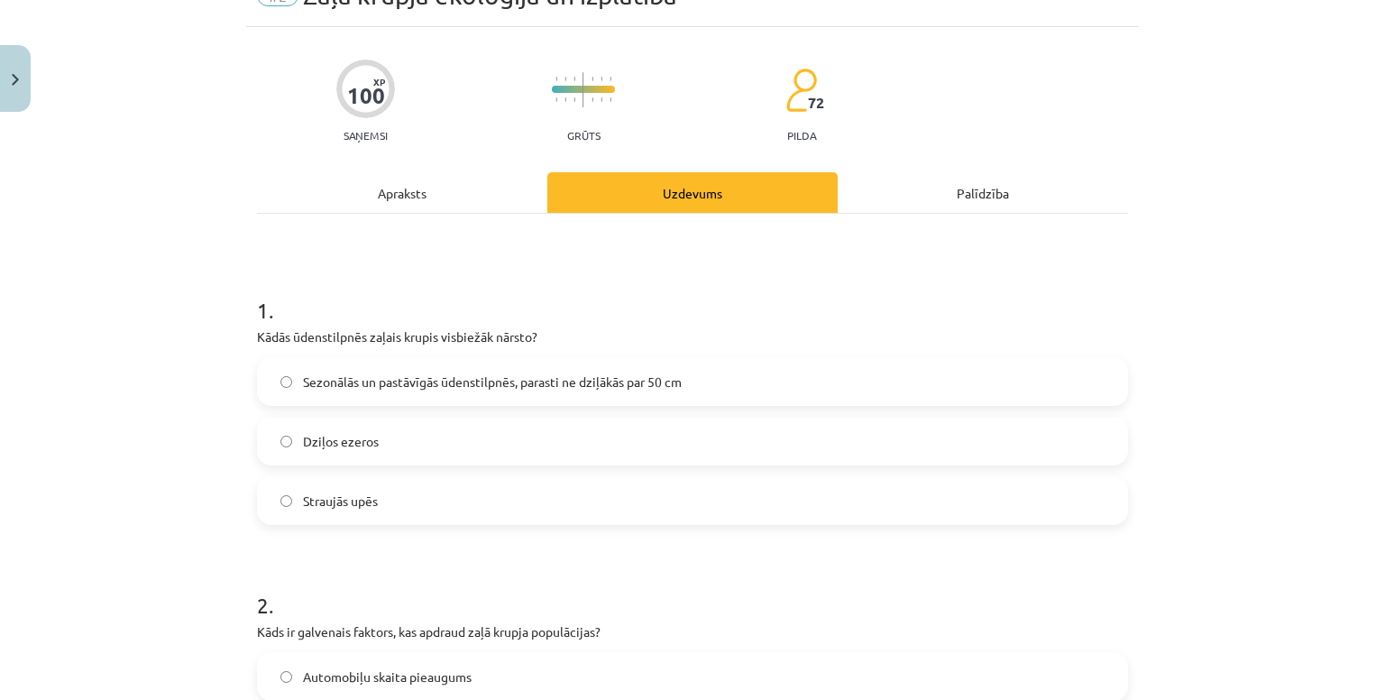
click at [439, 188] on div "Apraksts" at bounding box center [402, 192] width 290 height 41
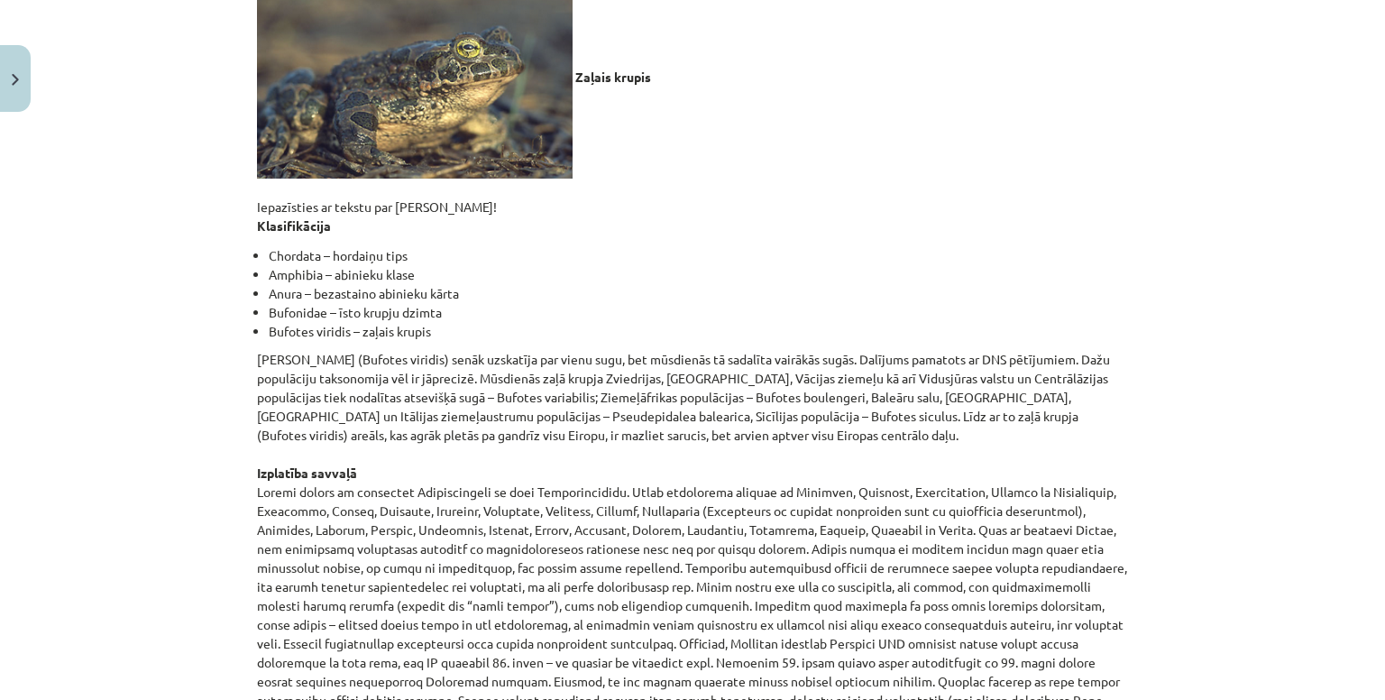
scroll to position [0, 0]
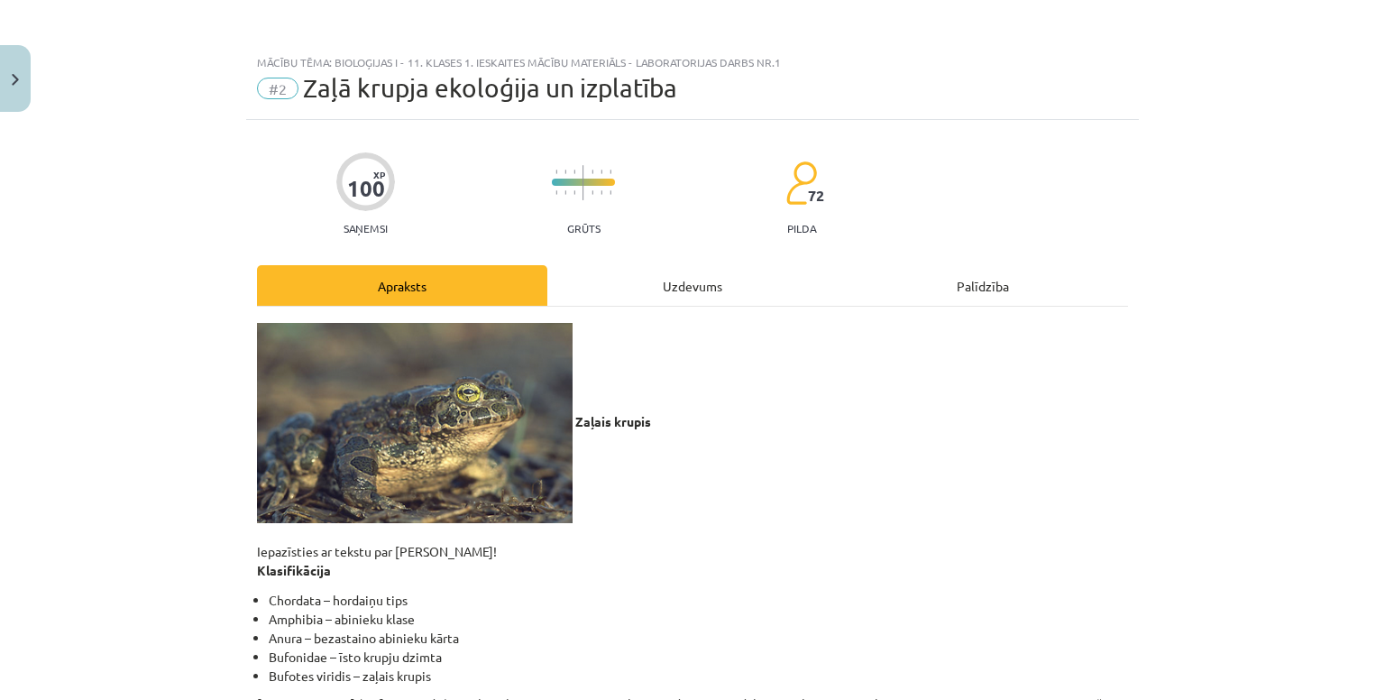
click at [621, 276] on div "Uzdevums" at bounding box center [692, 285] width 290 height 41
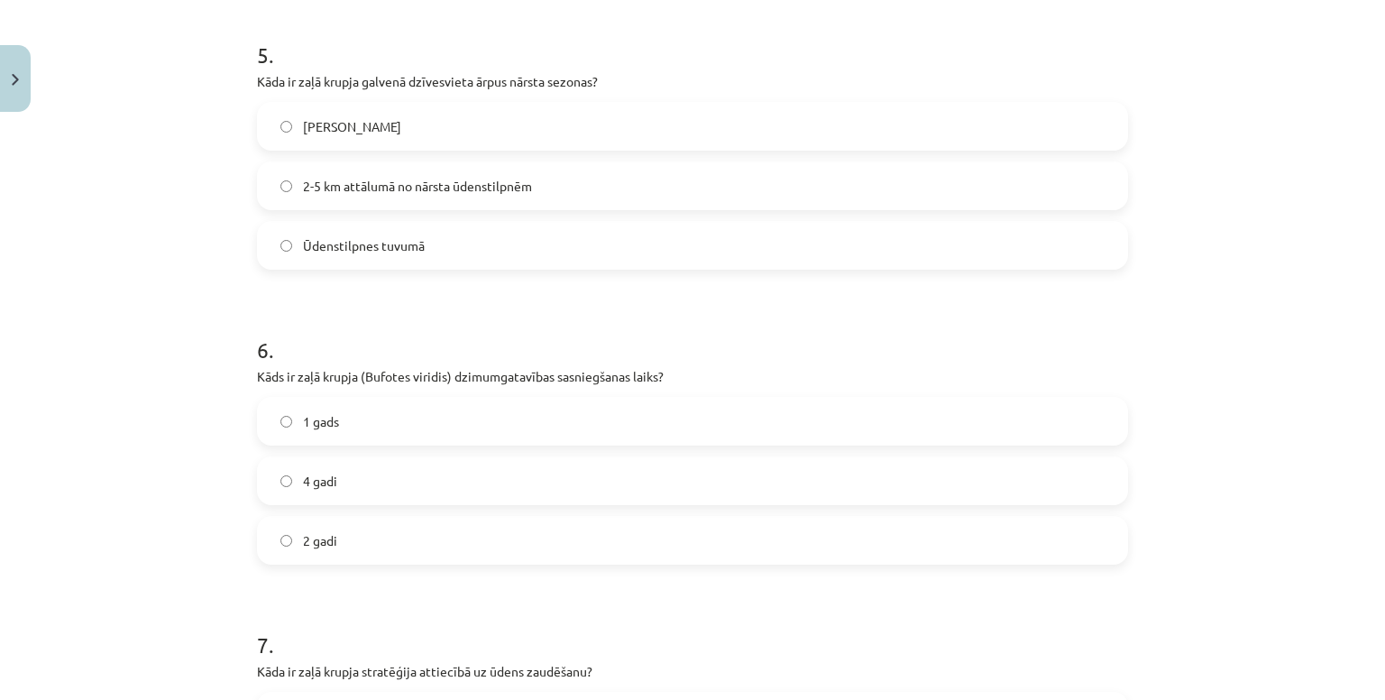
scroll to position [1832, 0]
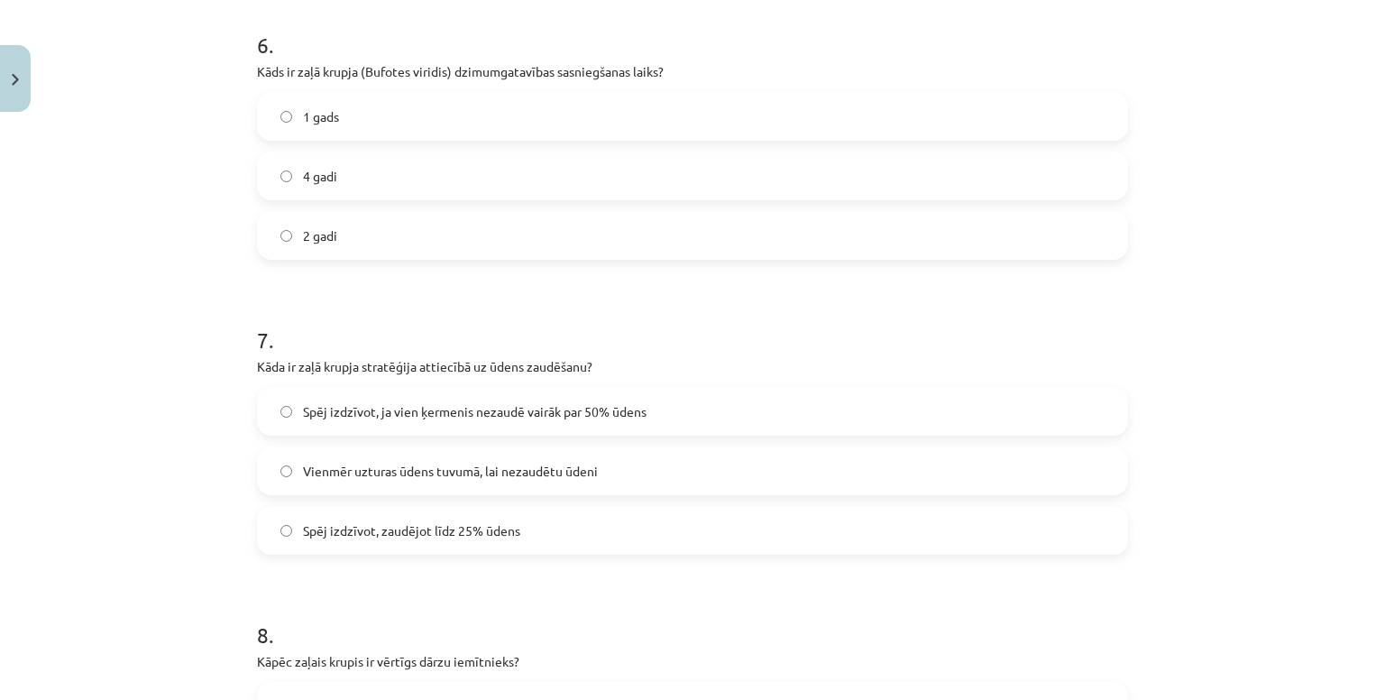
click at [361, 228] on label "2 gadi" at bounding box center [692, 235] width 867 height 45
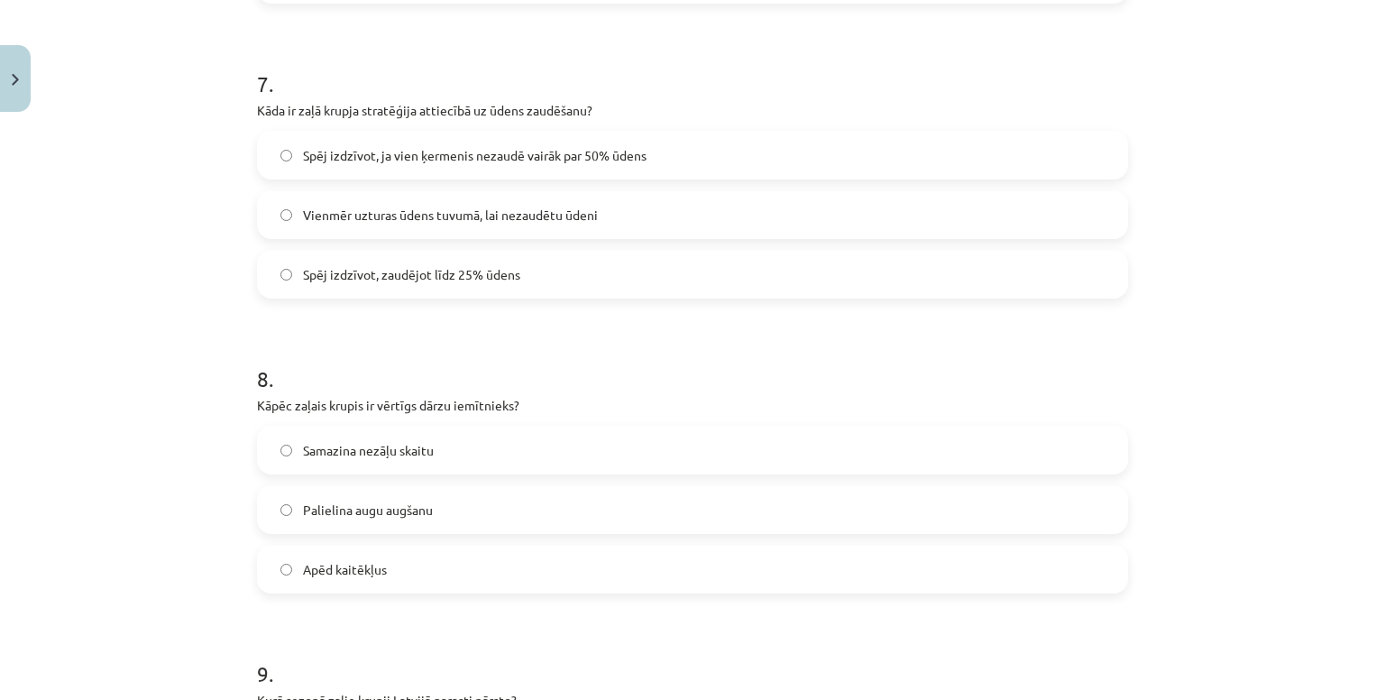
scroll to position [2091, 0]
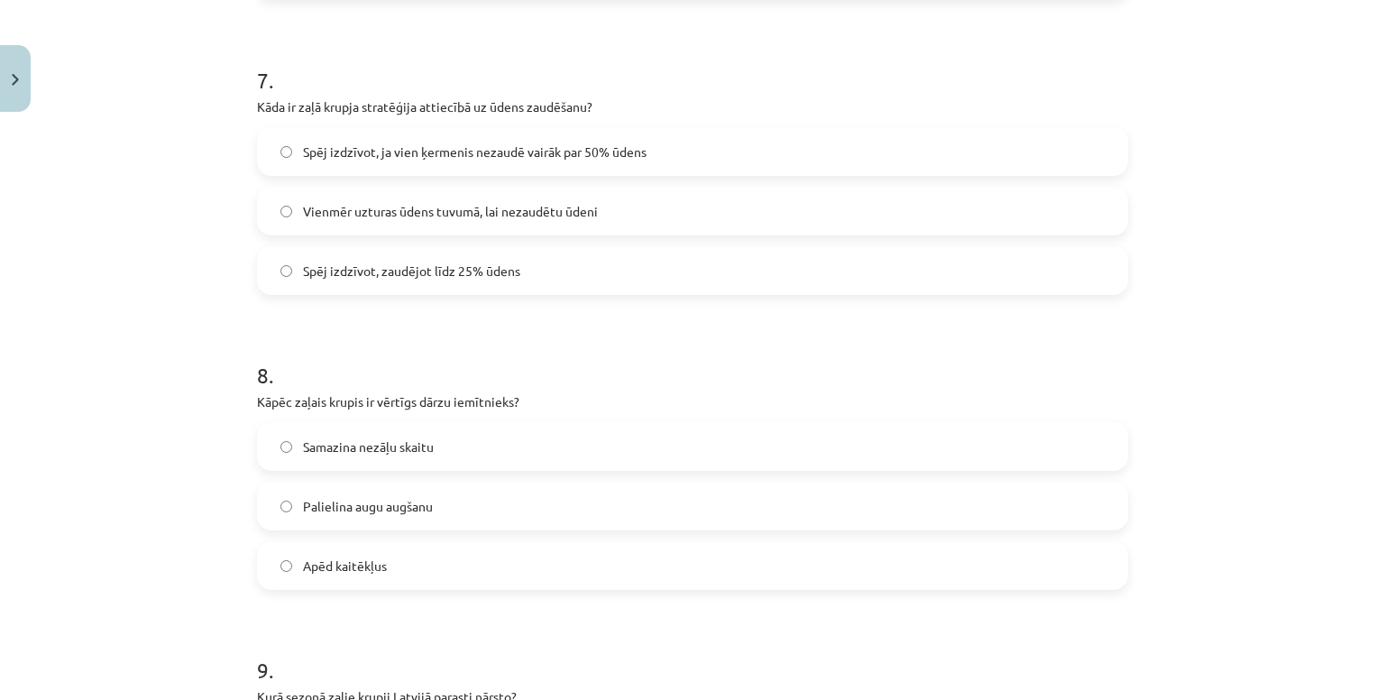
click at [407, 147] on span "Spēj izdzīvot, ja vien ķermenis nezaudē vairāk par 50% ūdens" at bounding box center [474, 151] width 343 height 19
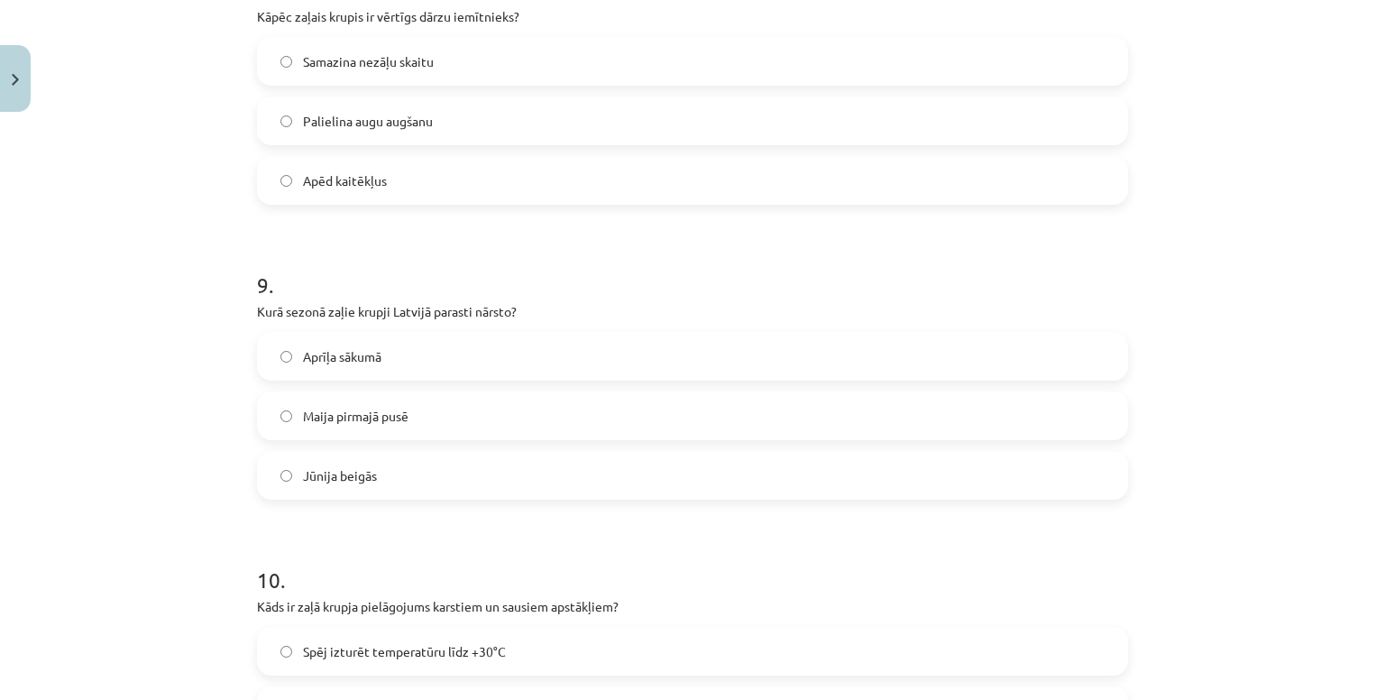
scroll to position [2477, 0]
click at [357, 165] on label "Apēd kaitēkļus" at bounding box center [692, 179] width 867 height 45
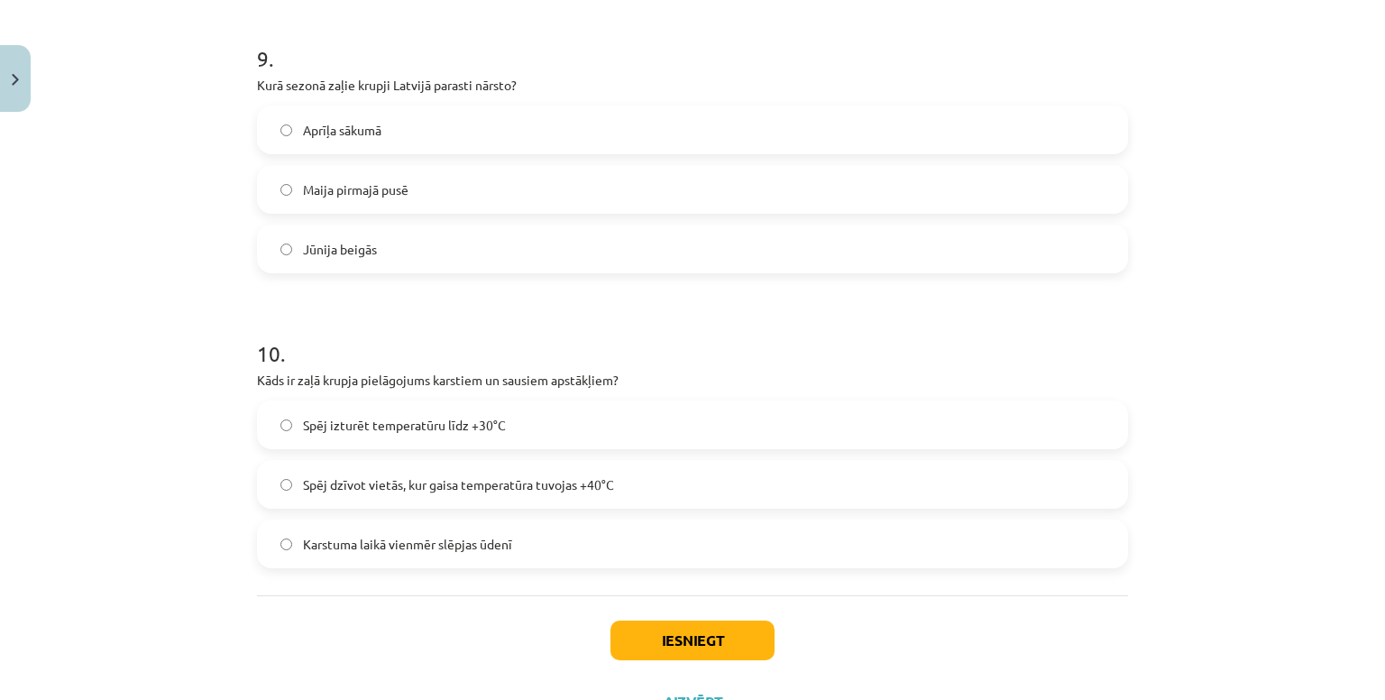
scroll to position [2779, 0]
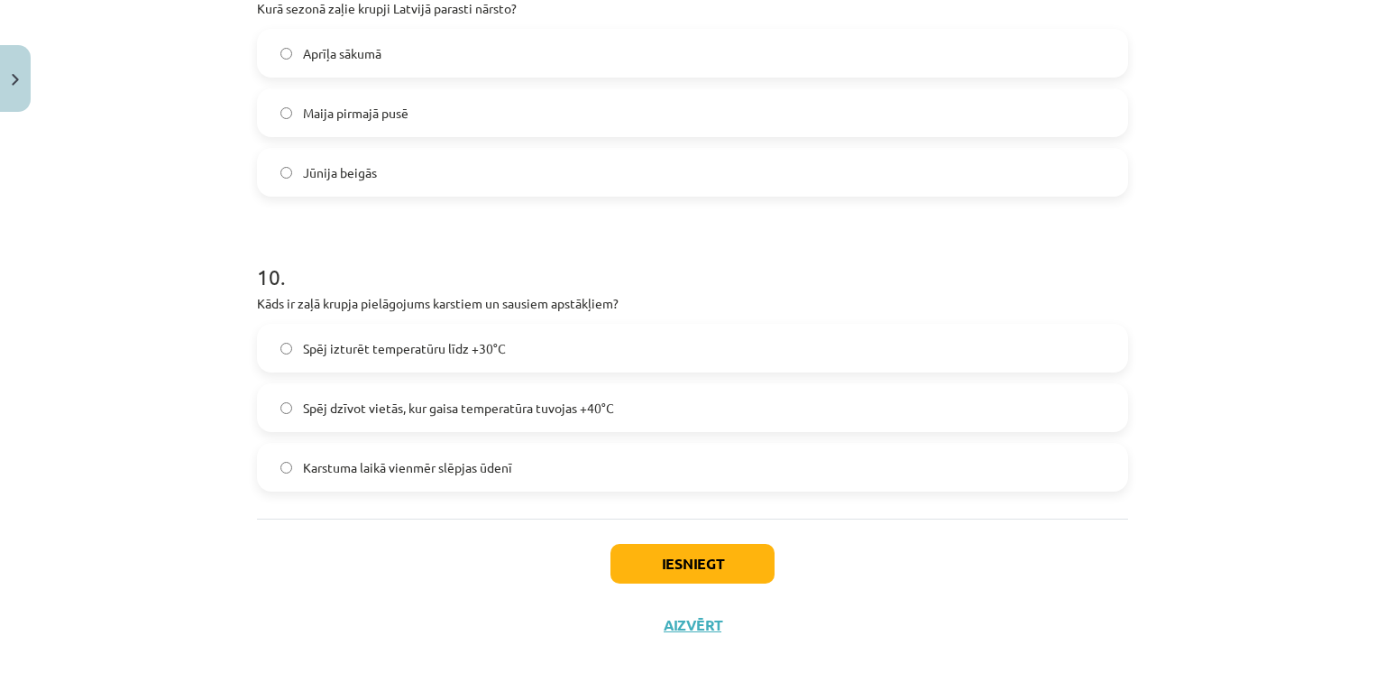
click at [343, 53] on span "Aprīļa sākumā" at bounding box center [342, 53] width 78 height 19
click at [479, 411] on span "Spēj dzīvot vietās, kur gaisa temperatūra tuvojas +40°C" at bounding box center [458, 407] width 311 height 19
click at [653, 549] on button "Iesniegt" at bounding box center [692, 564] width 164 height 40
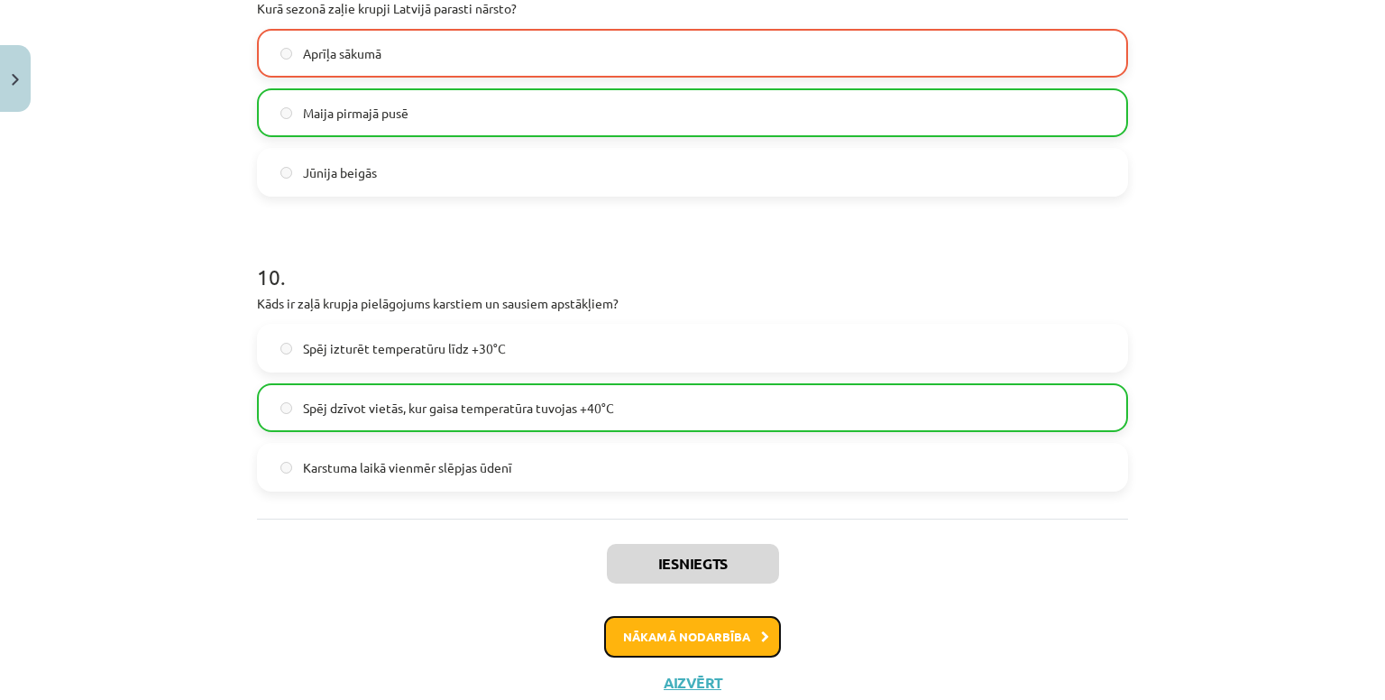
click at [721, 639] on button "Nākamā nodarbība" at bounding box center [692, 636] width 177 height 41
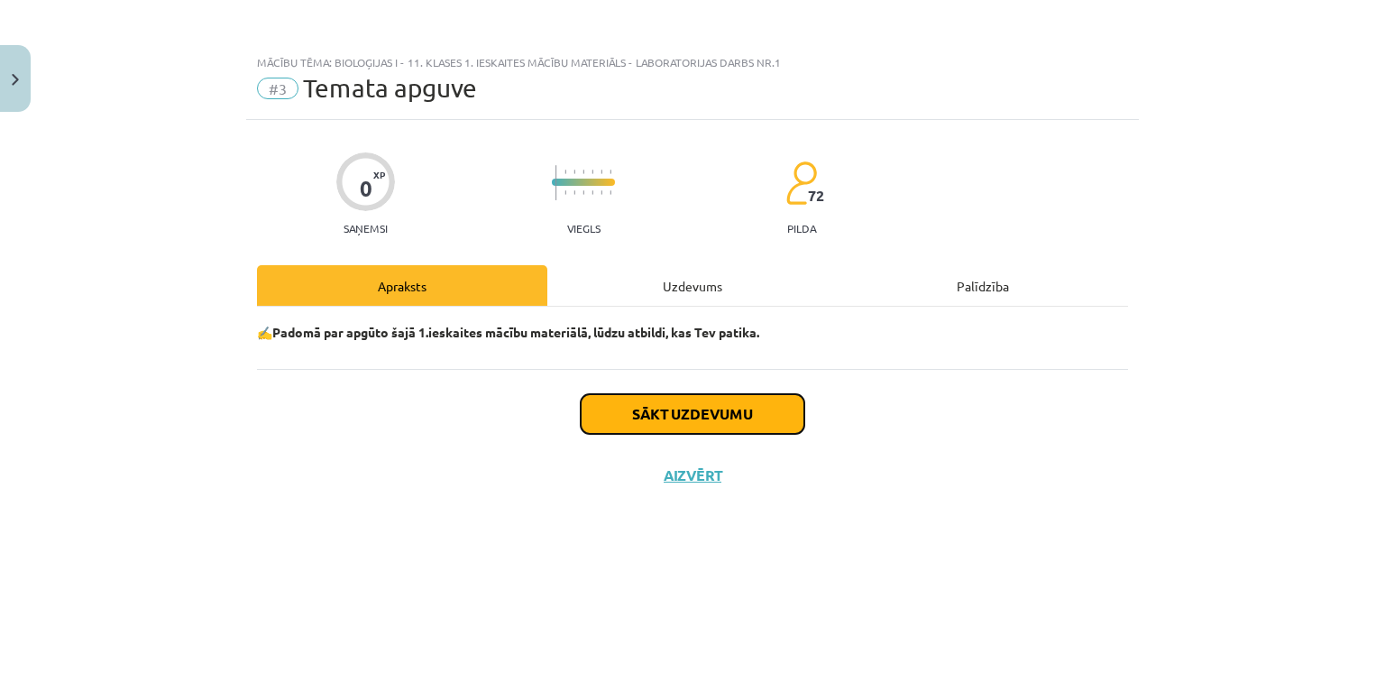
click at [718, 414] on button "Sākt uzdevumu" at bounding box center [693, 414] width 224 height 40
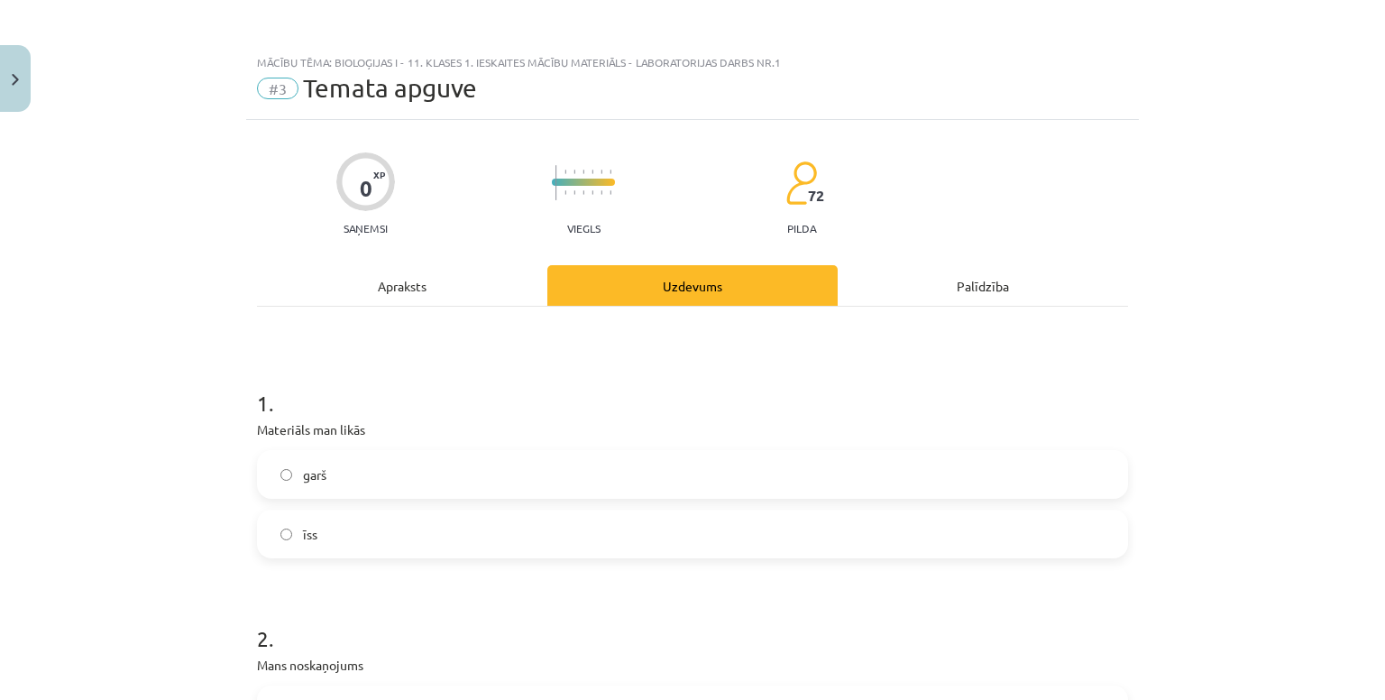
scroll to position [162, 0]
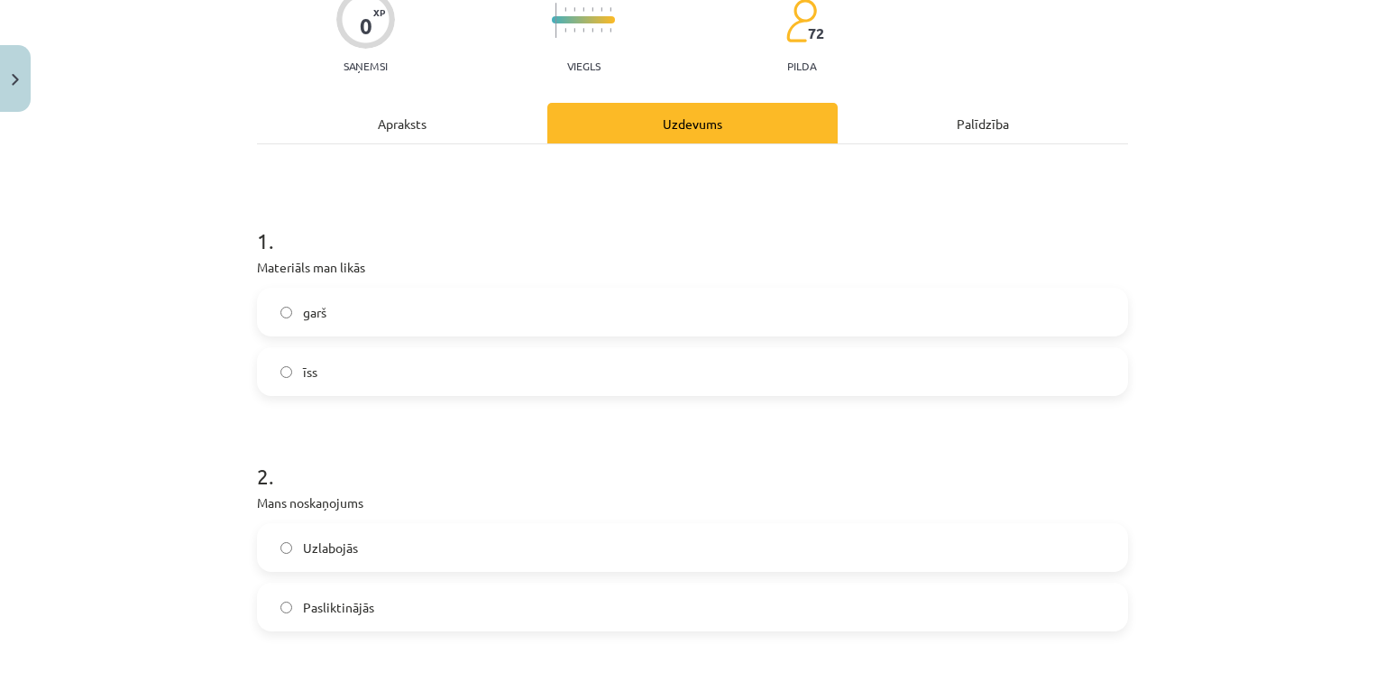
click at [368, 321] on label "garš" at bounding box center [692, 311] width 867 height 45
click at [365, 368] on label "īss" at bounding box center [692, 371] width 867 height 45
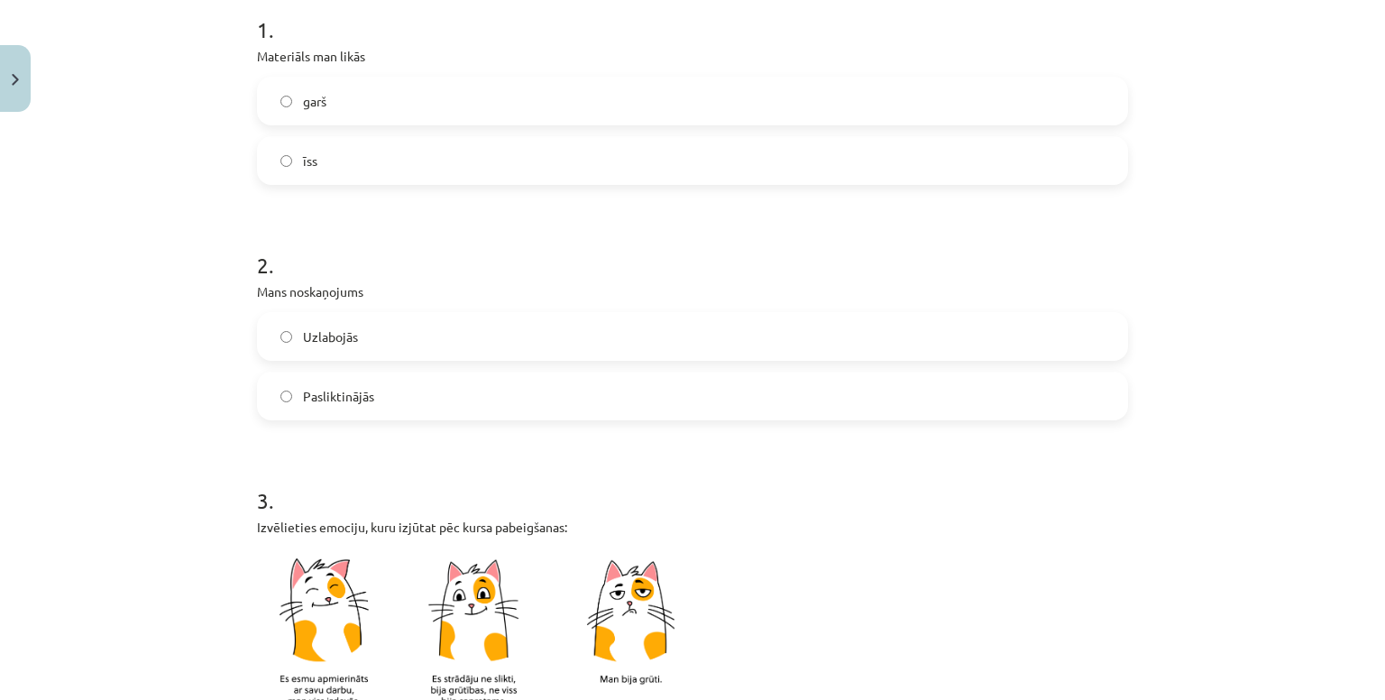
scroll to position [392, 0]
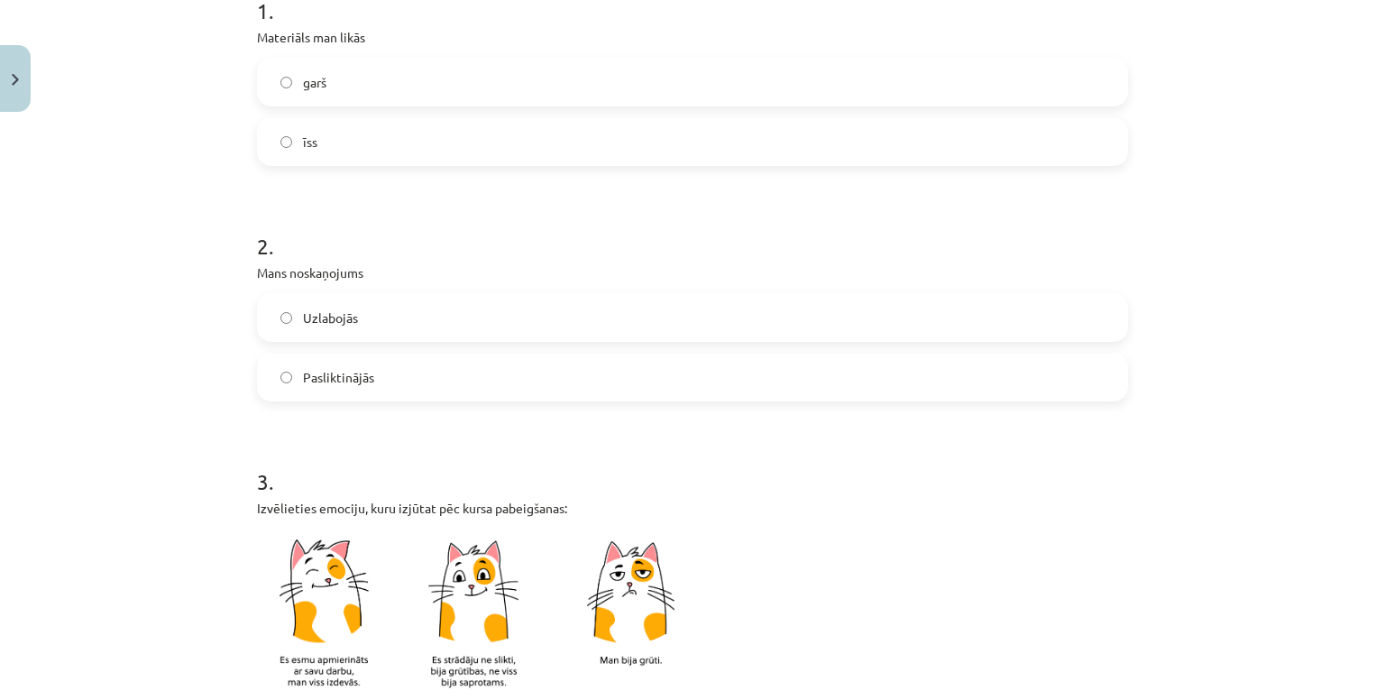
click at [371, 301] on label "Uzlabojās" at bounding box center [692, 317] width 867 height 45
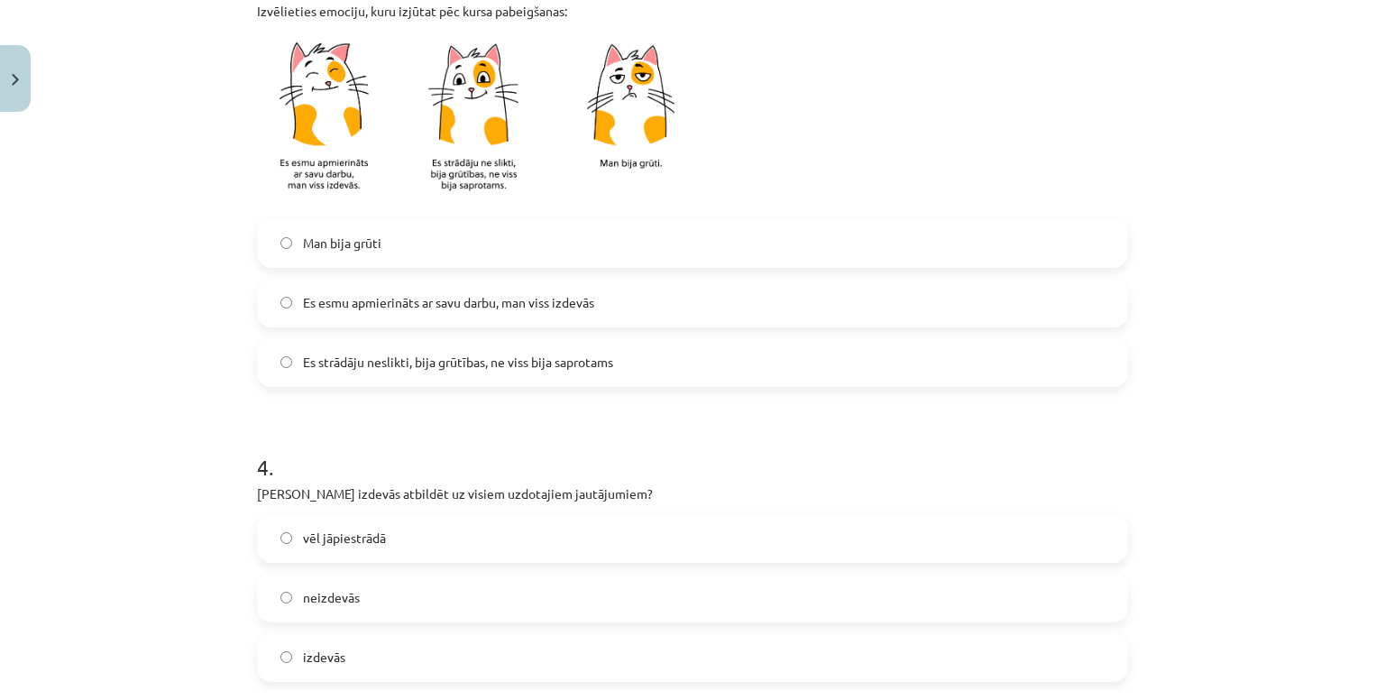
scroll to position [898, 0]
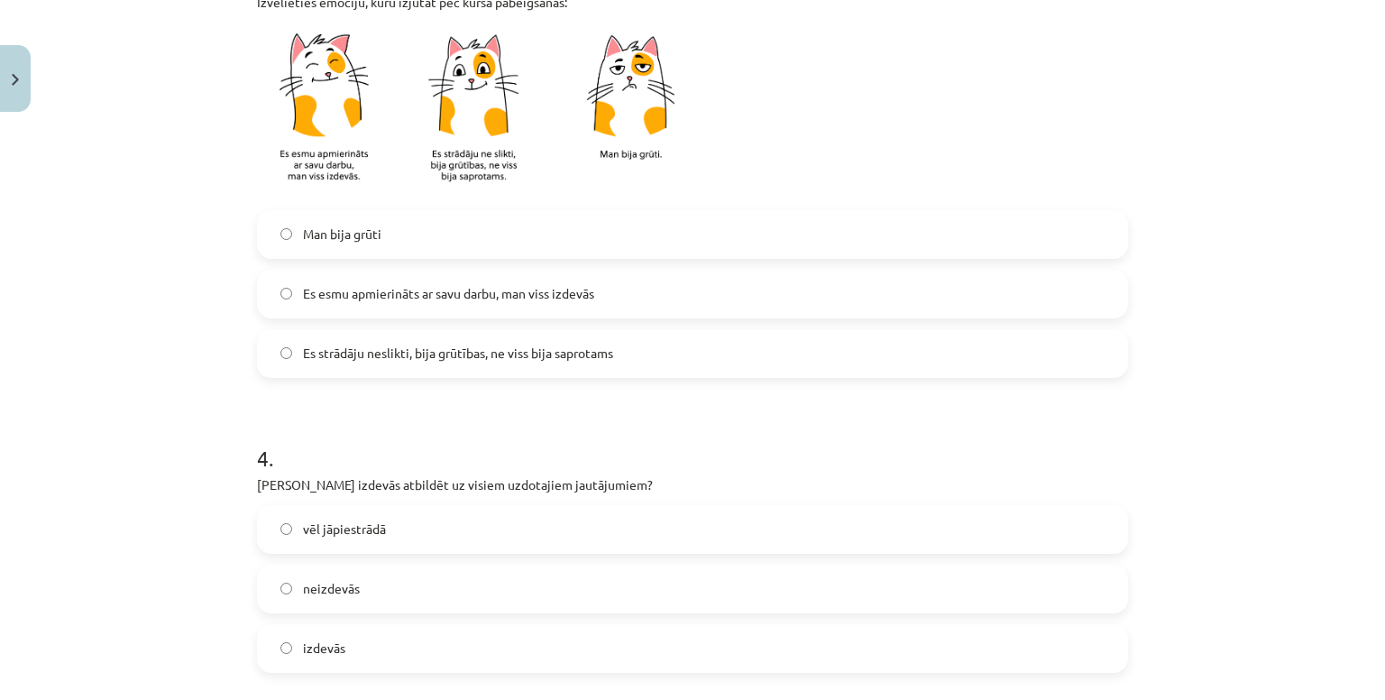
click at [433, 314] on label "Es esmu apmierināts ar savu darbu, man viss izdevās" at bounding box center [692, 293] width 867 height 45
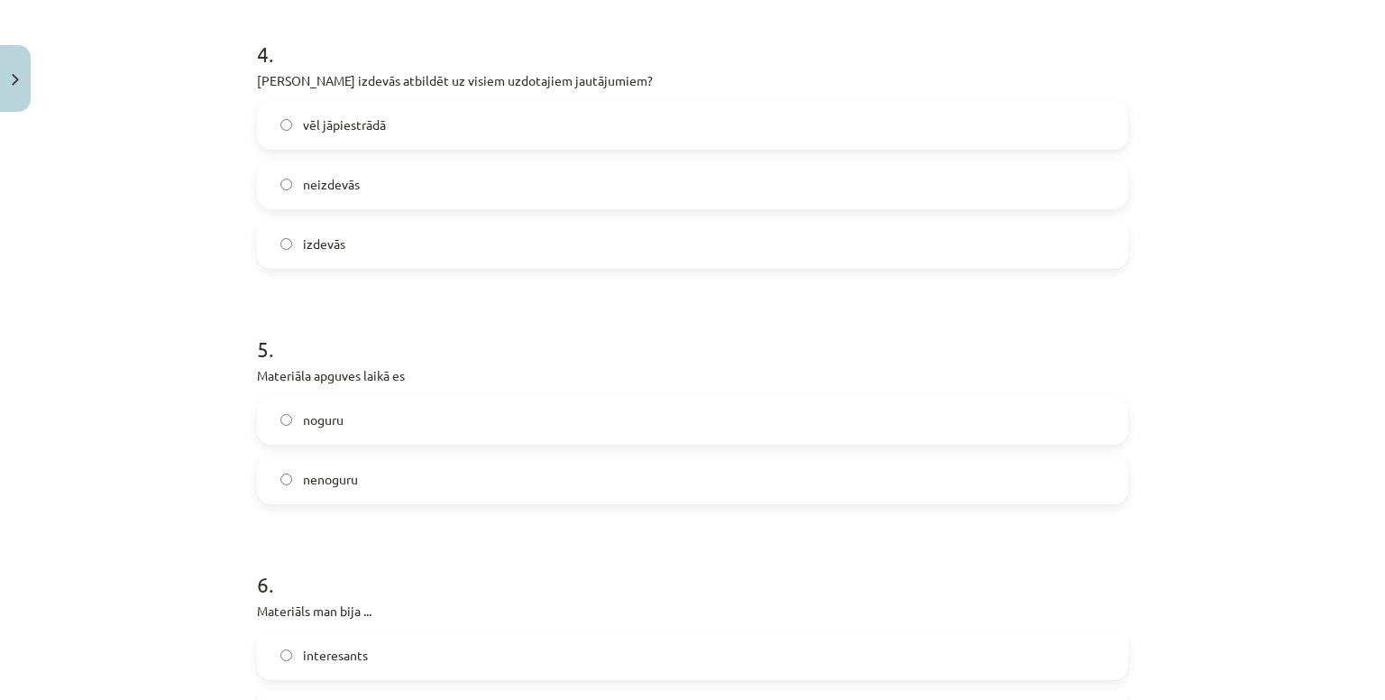
scroll to position [1305, 0]
click at [433, 253] on label "izdevās" at bounding box center [692, 240] width 867 height 45
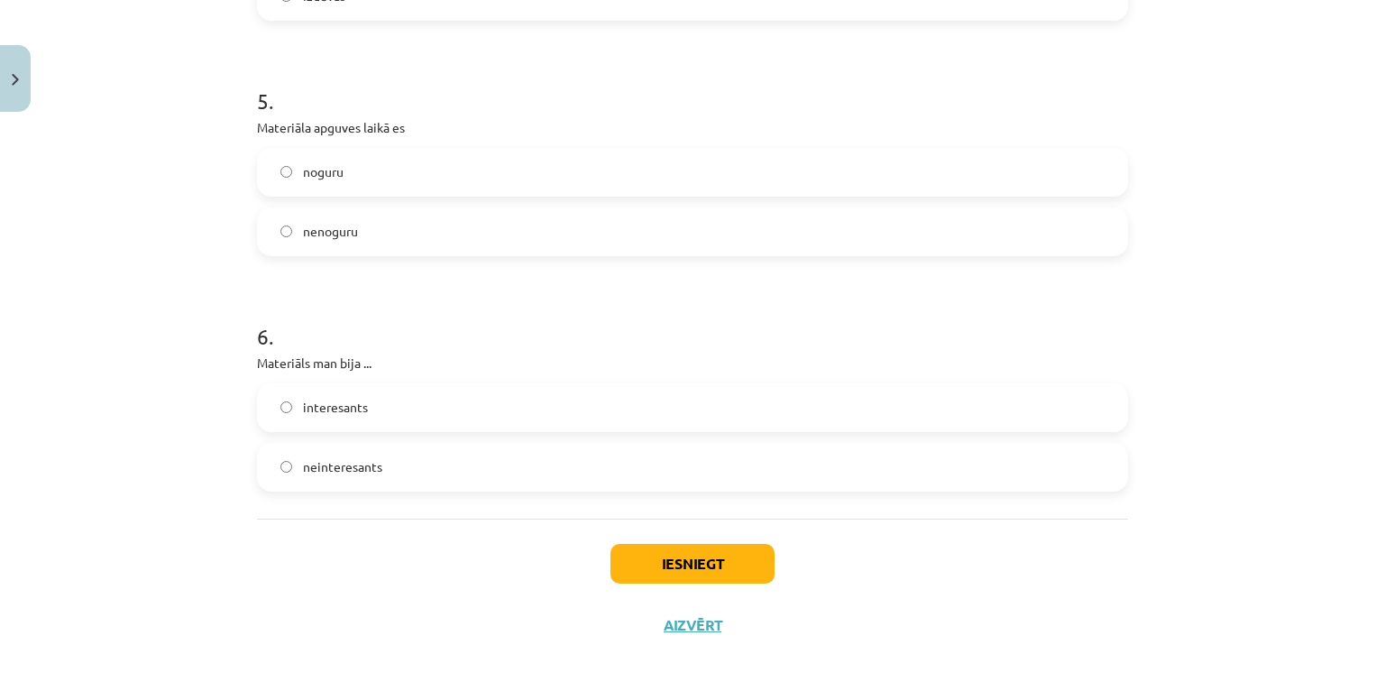
click at [394, 241] on label "nenoguru" at bounding box center [692, 231] width 867 height 45
click at [426, 418] on label "interesants" at bounding box center [692, 407] width 867 height 45
click at [645, 554] on button "Iesniegt" at bounding box center [692, 564] width 164 height 40
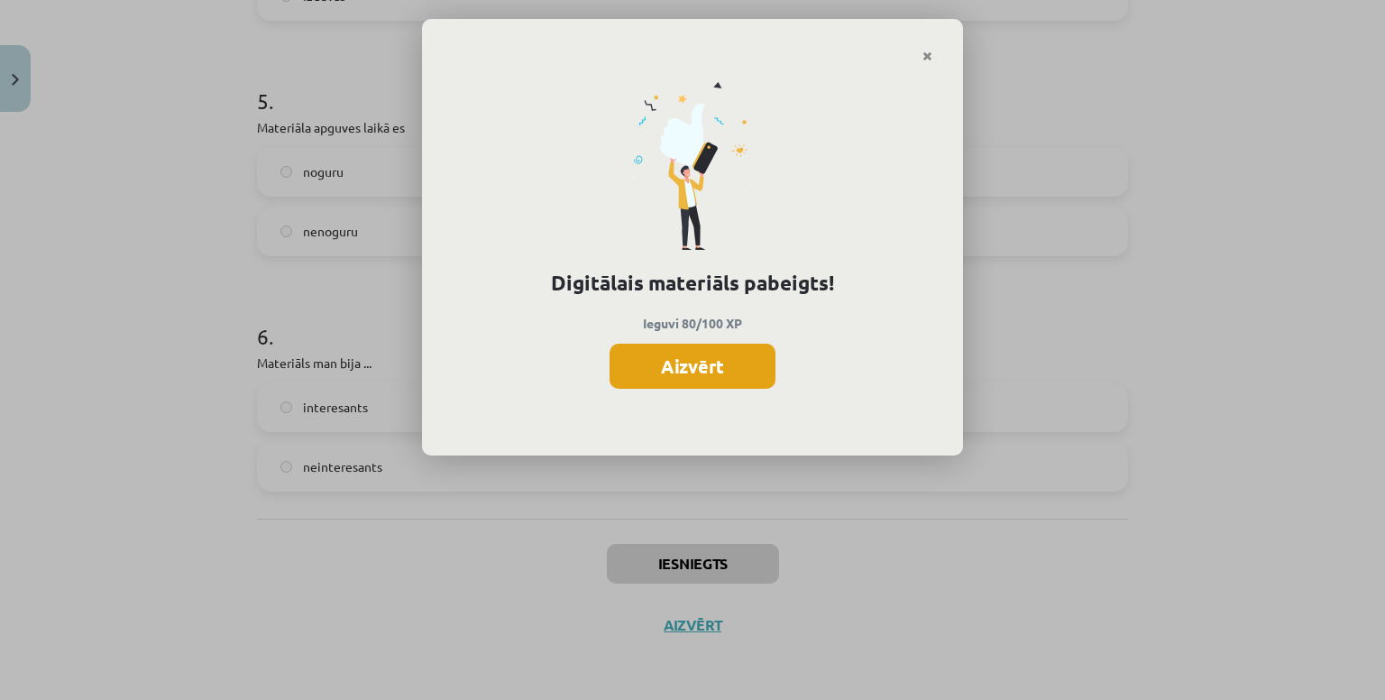
click at [688, 372] on button "Aizvērt" at bounding box center [692, 365] width 166 height 45
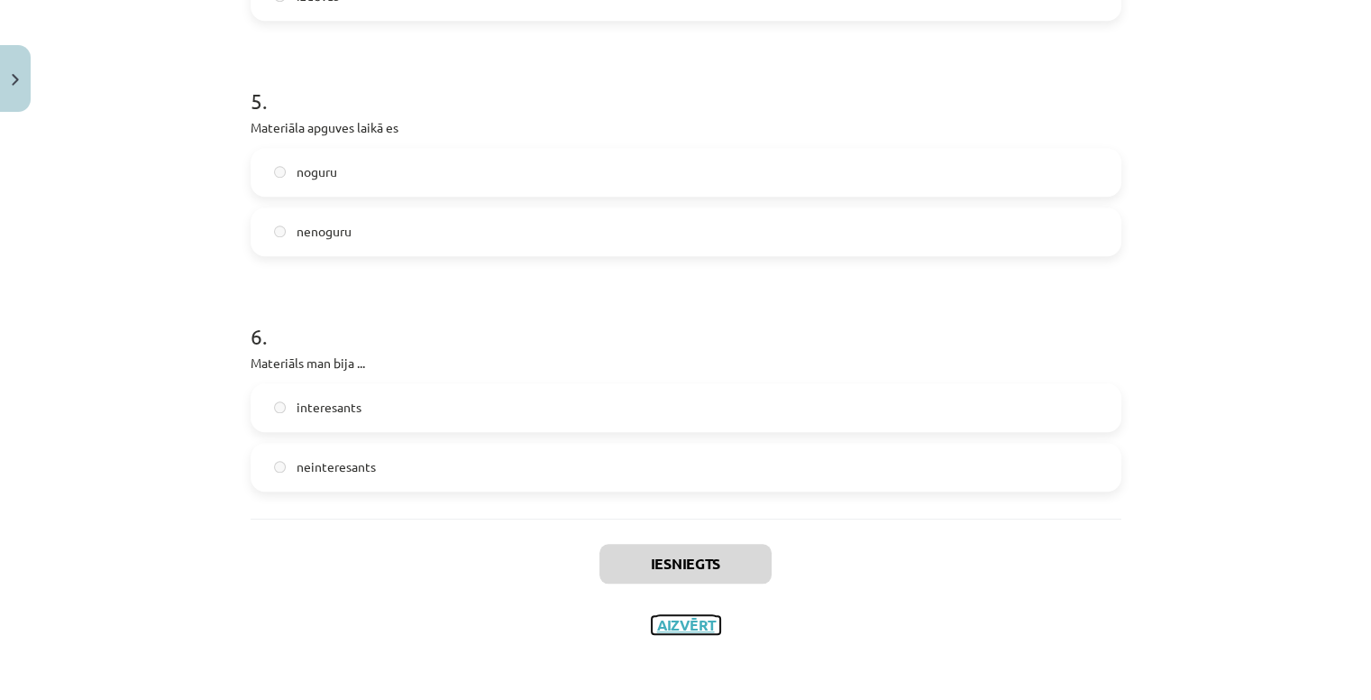
click at [669, 621] on button "Aizvērt" at bounding box center [686, 625] width 69 height 18
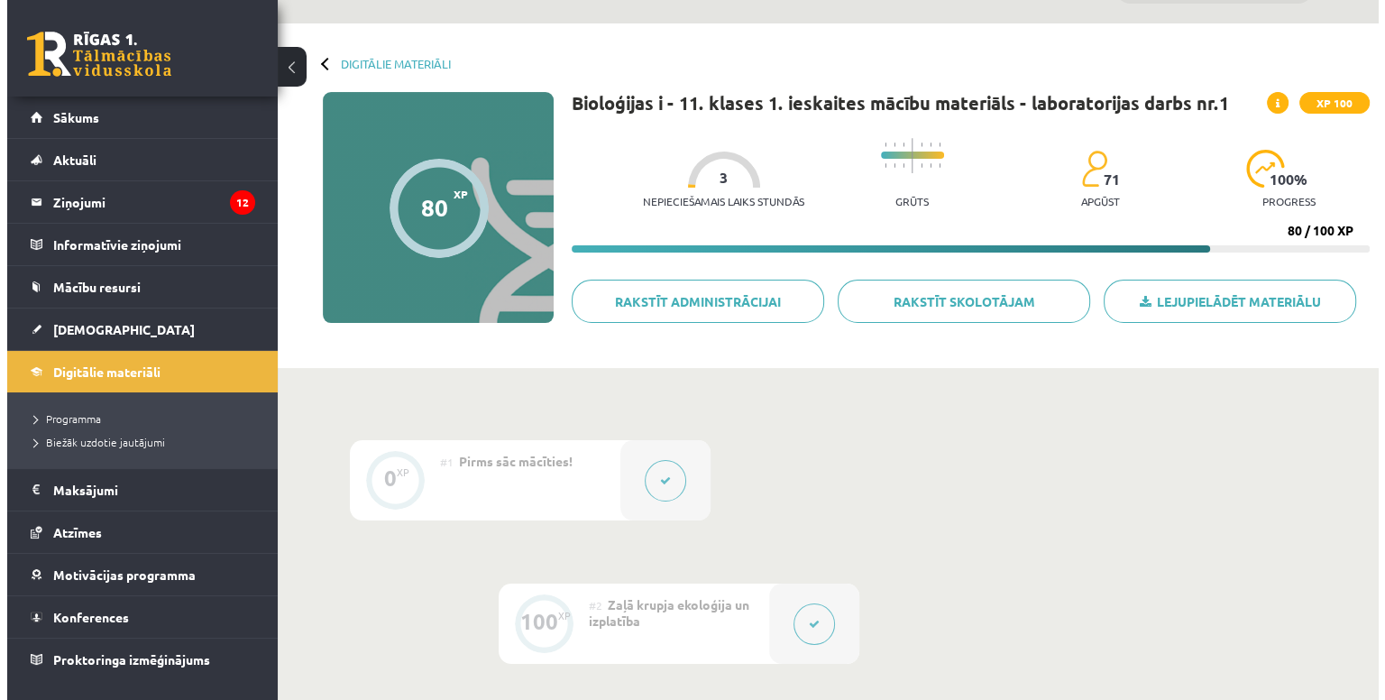
scroll to position [0, 0]
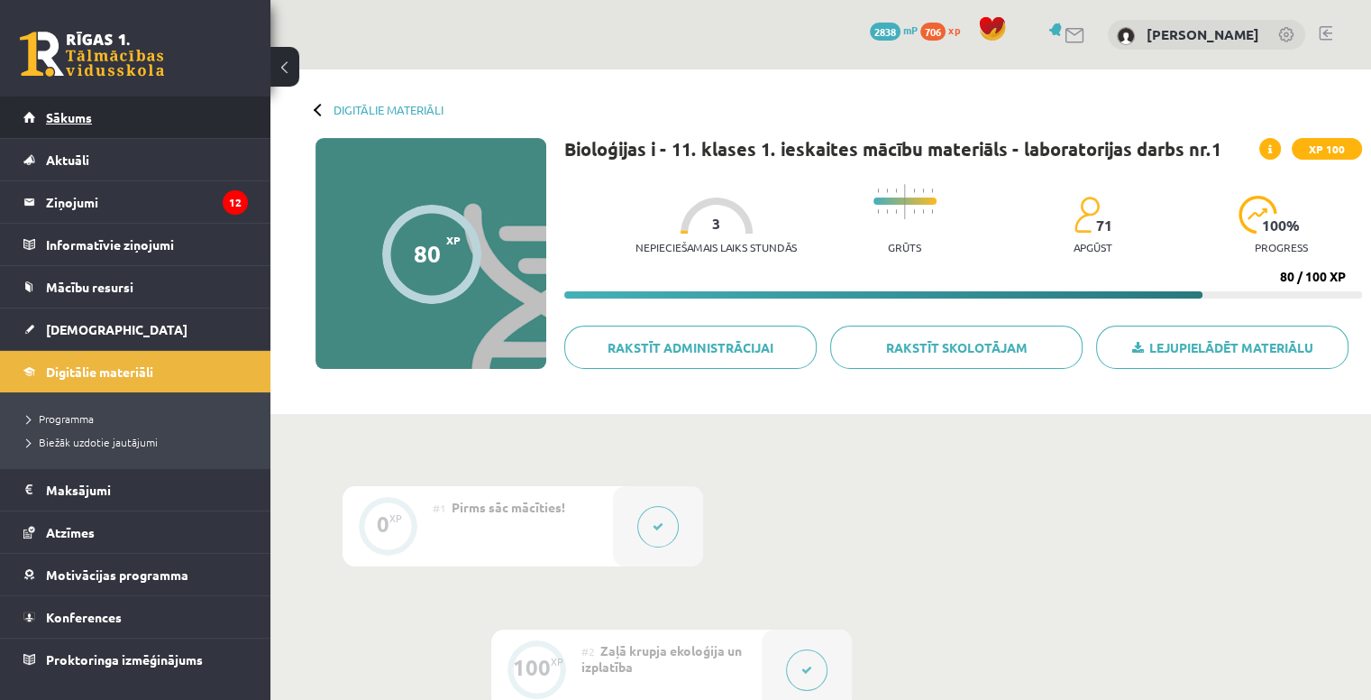
click at [116, 124] on link "Sākums" at bounding box center [135, 116] width 224 height 41
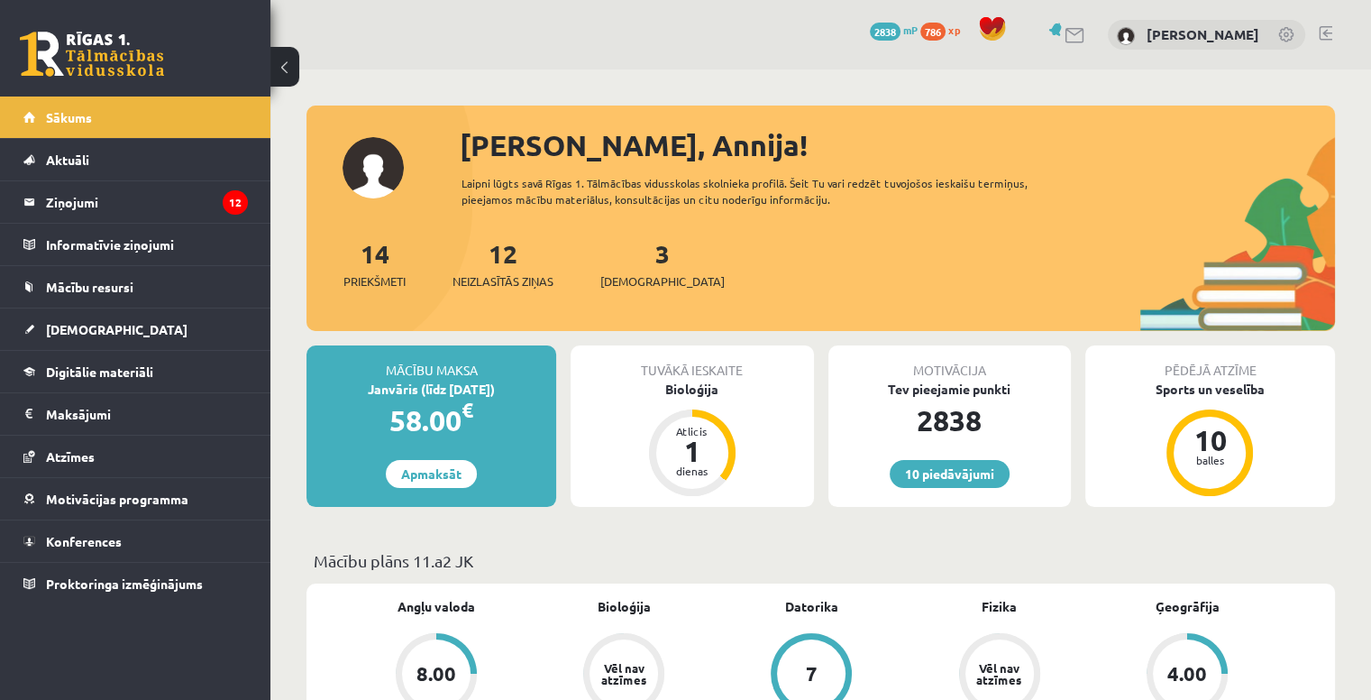
scroll to position [1981, 0]
click at [701, 389] on div "Bioloģija" at bounding box center [692, 389] width 243 height 19
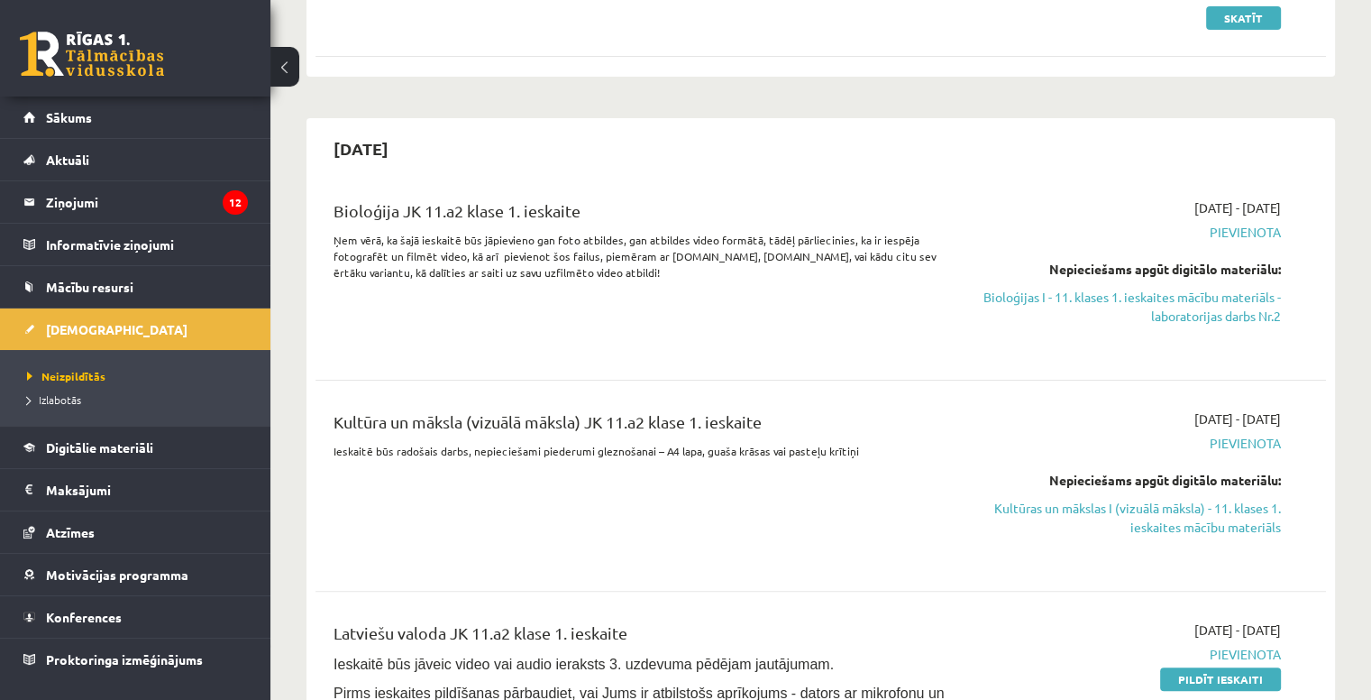
scroll to position [310, 0]
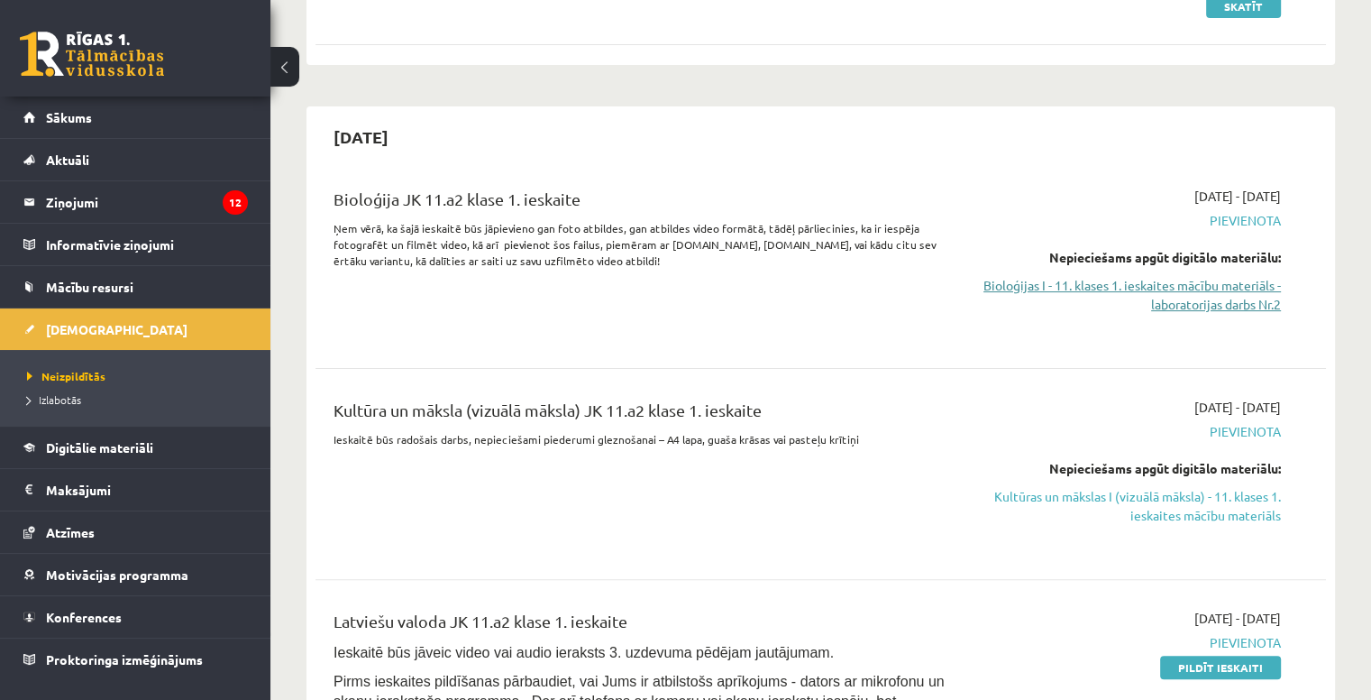
click at [1129, 293] on link "Bioloģijas I - 11. klases 1. ieskaites mācību materiāls - laboratorijas darbs N…" at bounding box center [1132, 295] width 297 height 38
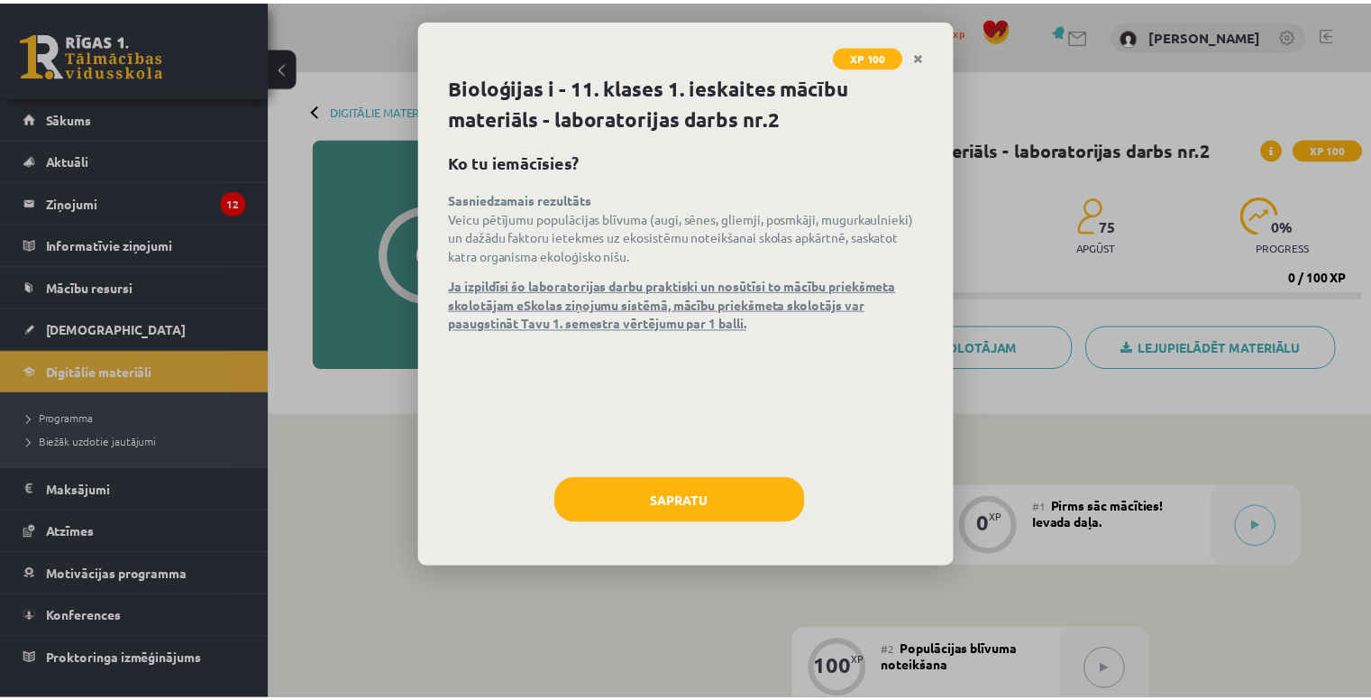
scroll to position [1981, 0]
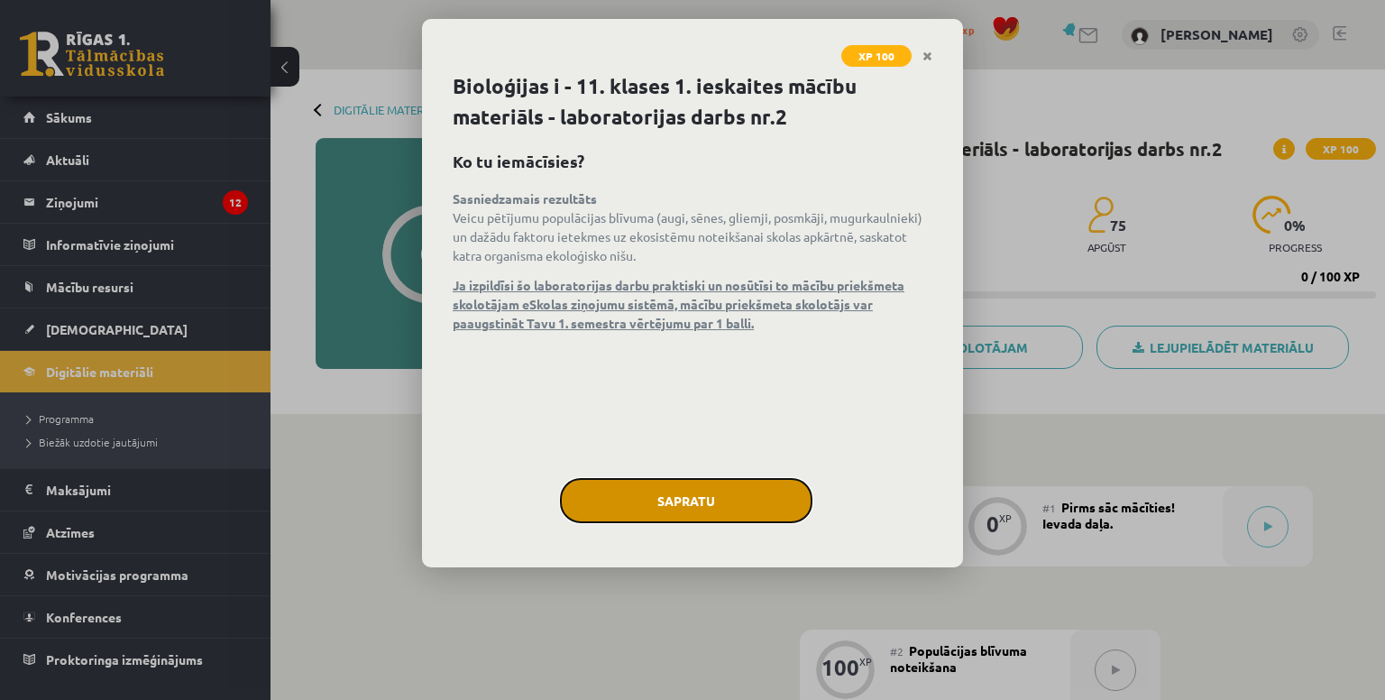
click at [695, 495] on button "Sapratu" at bounding box center [686, 500] width 252 height 45
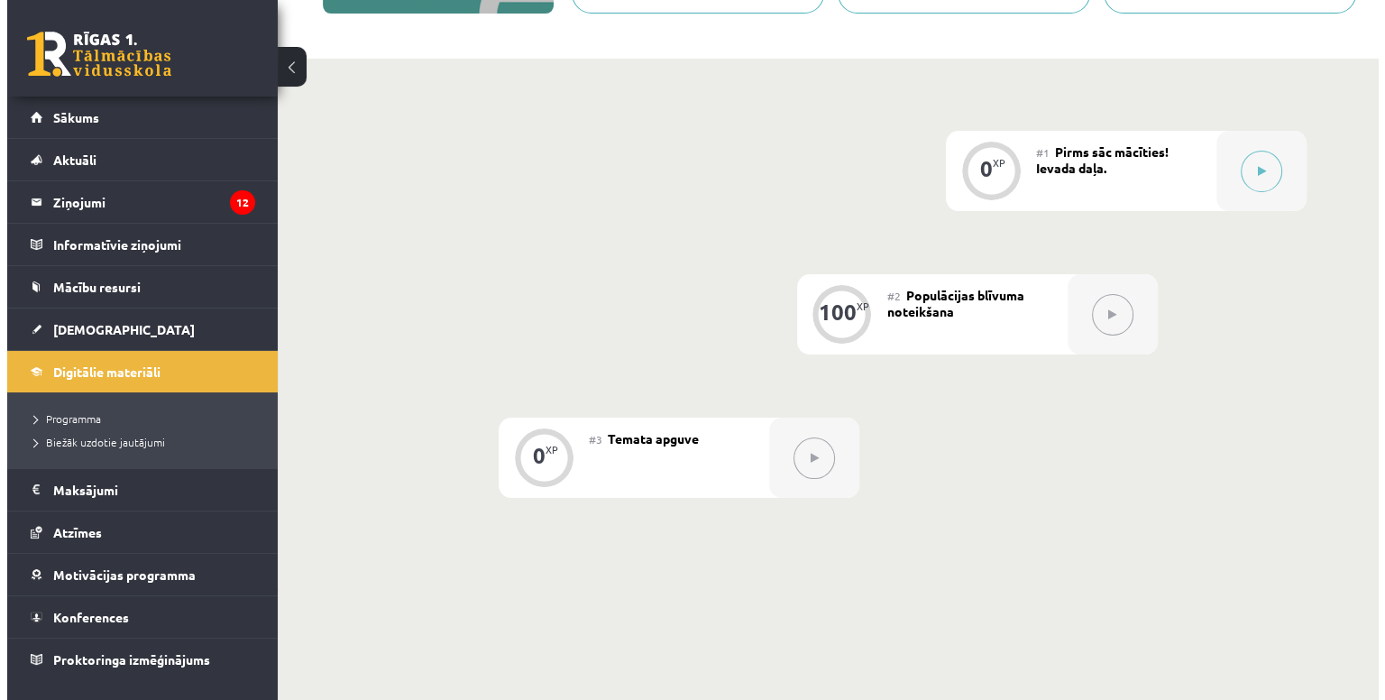
scroll to position [352, 0]
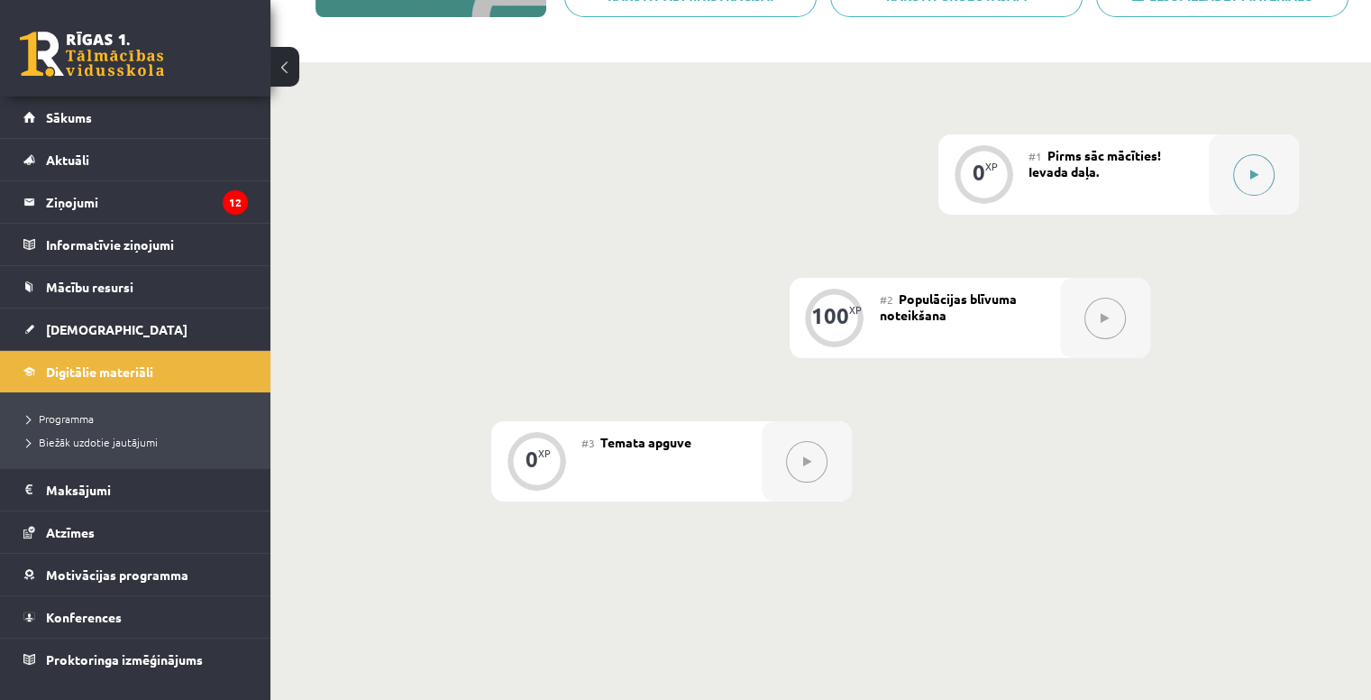
click at [1251, 172] on icon at bounding box center [1254, 174] width 8 height 11
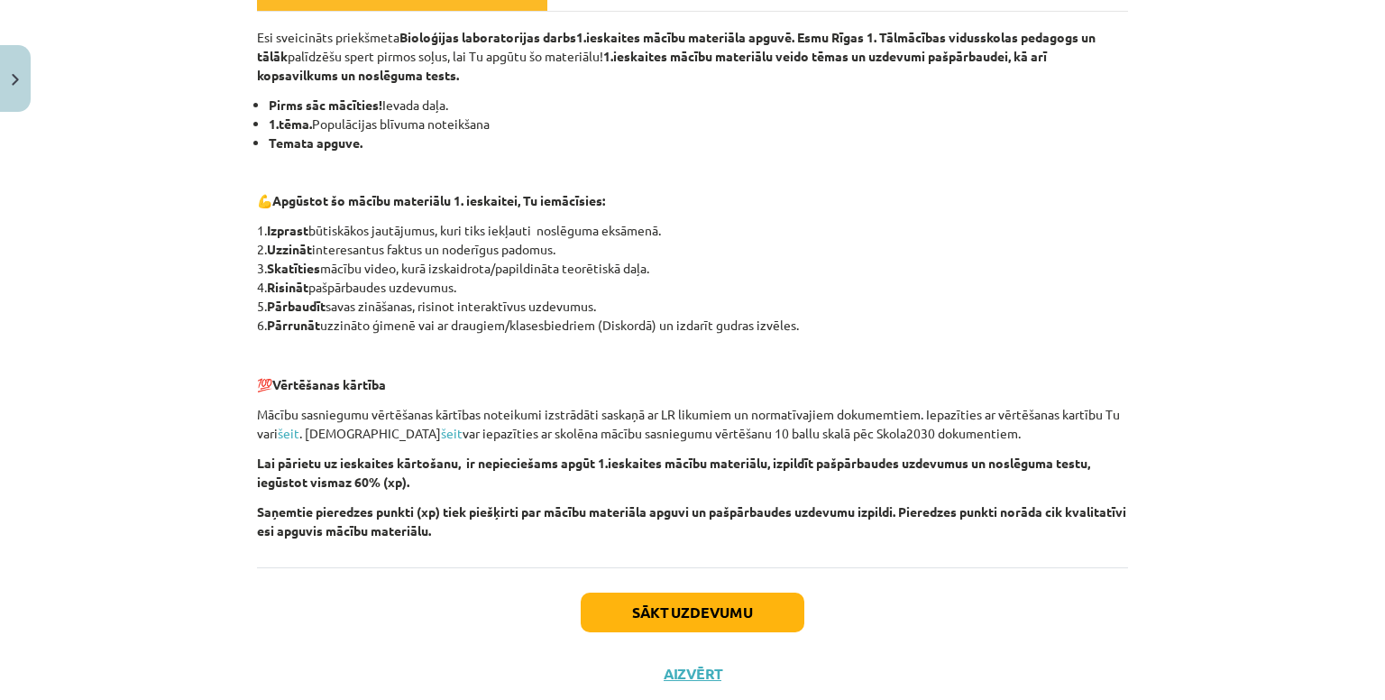
scroll to position [343, 0]
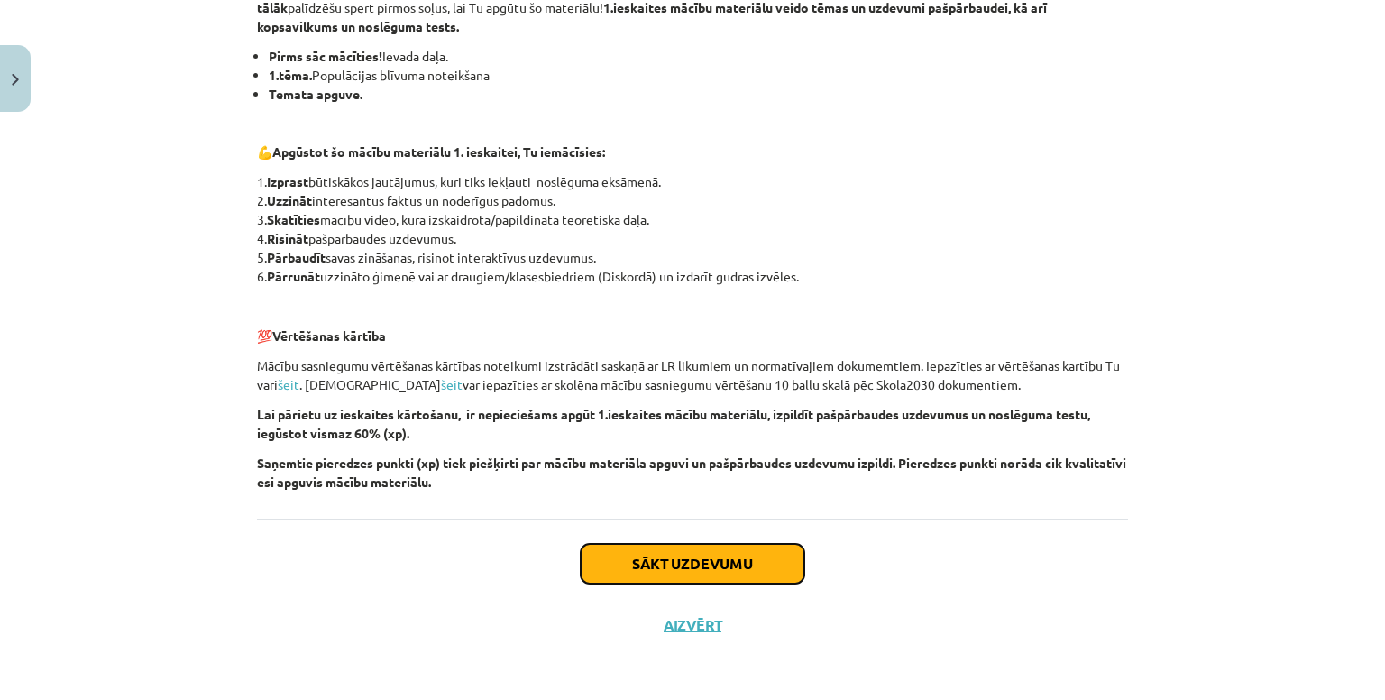
click at [682, 556] on button "Sākt uzdevumu" at bounding box center [693, 564] width 224 height 40
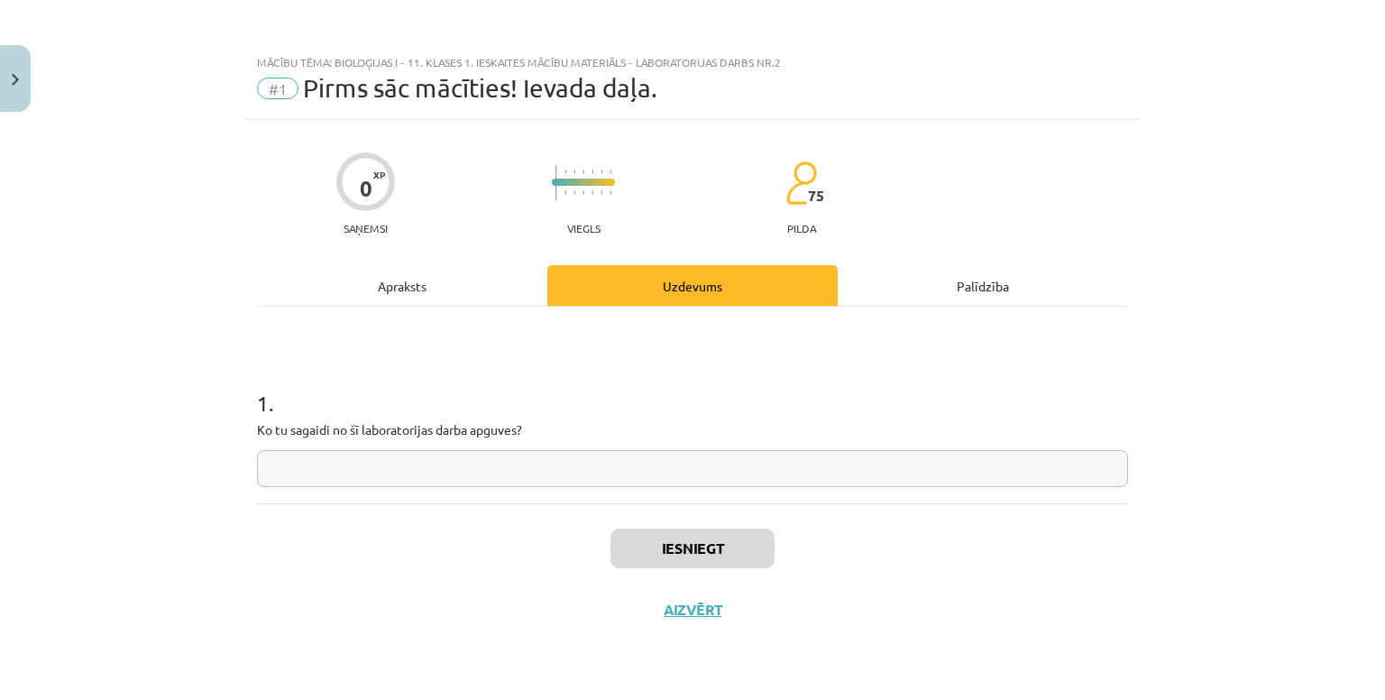
scroll to position [0, 0]
click at [469, 462] on input "text" at bounding box center [692, 468] width 871 height 37
type input "**********"
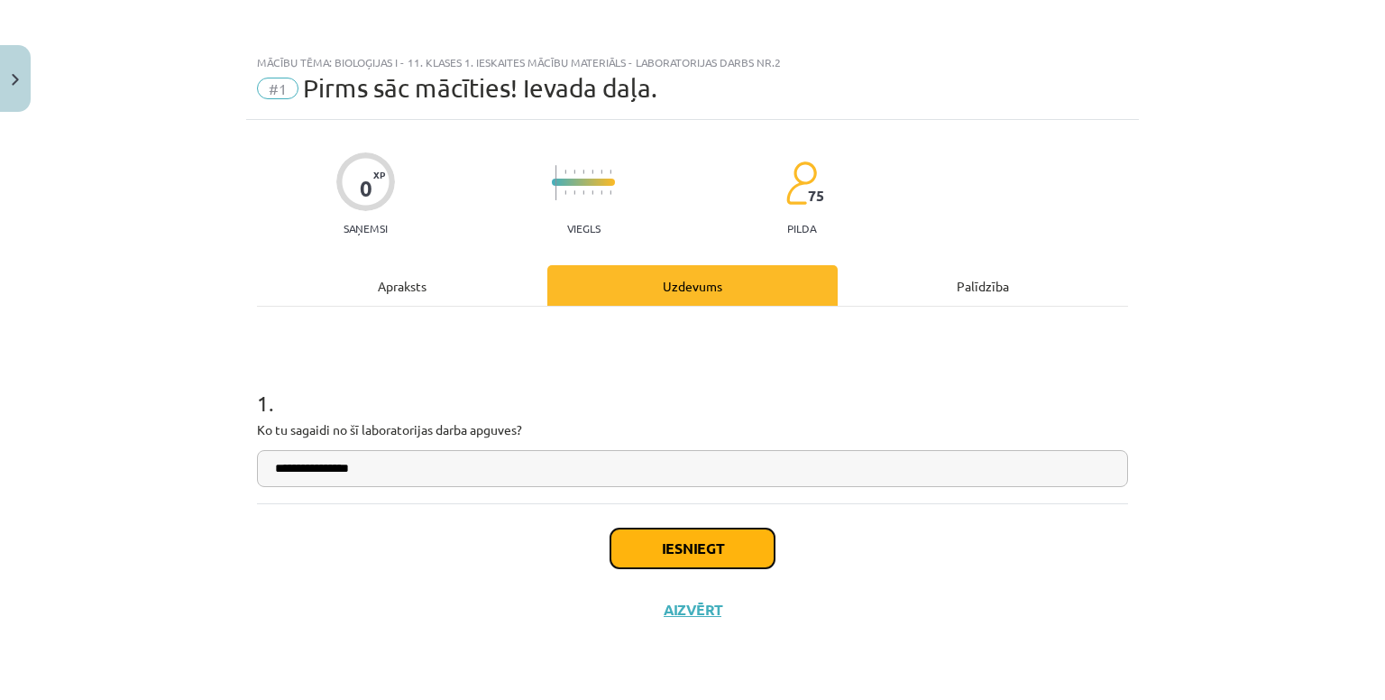
click at [655, 537] on button "Iesniegt" at bounding box center [692, 548] width 164 height 40
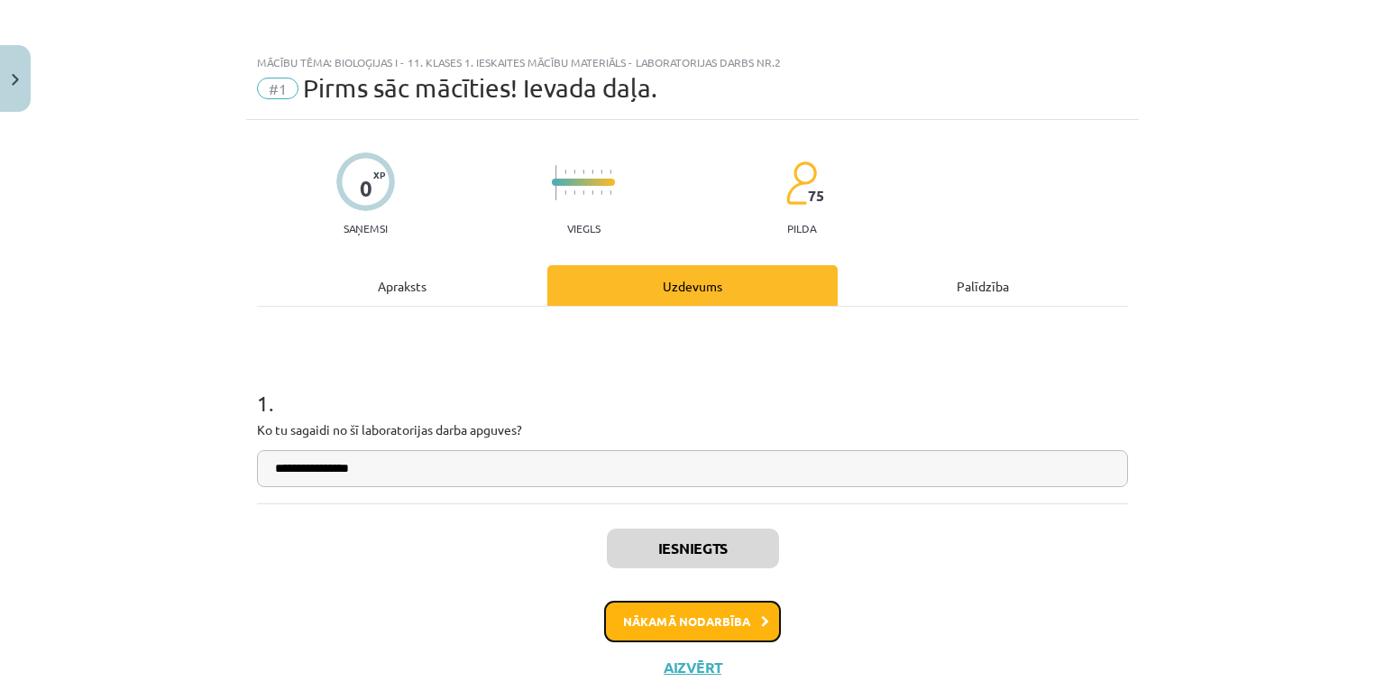
click at [658, 628] on button "Nākamā nodarbība" at bounding box center [692, 620] width 177 height 41
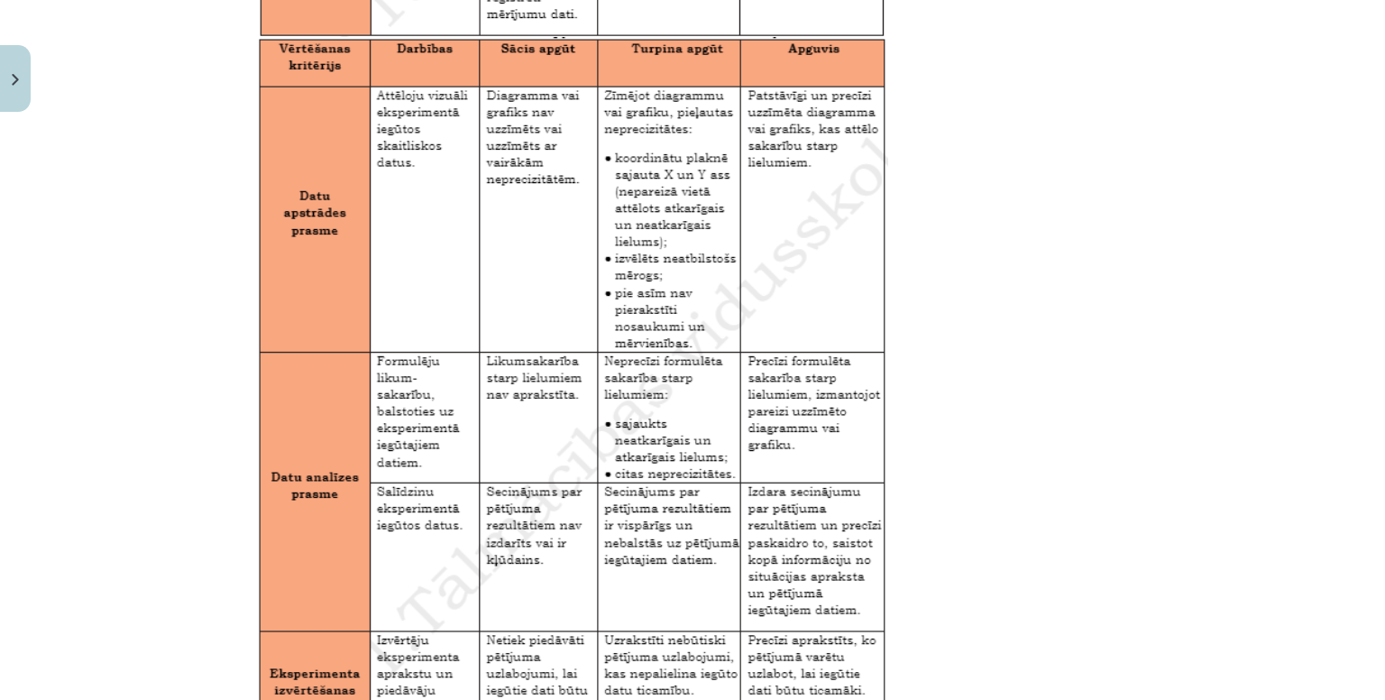
scroll to position [2946, 0]
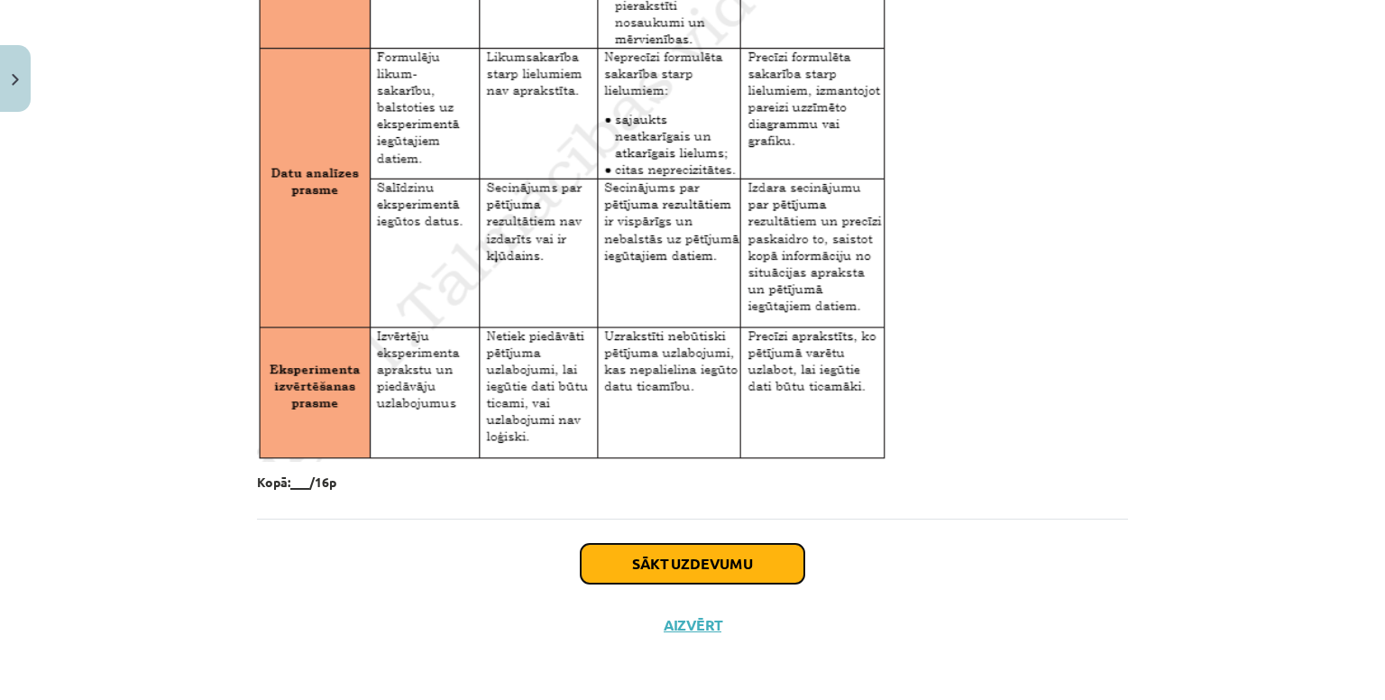
click at [743, 574] on button "Sākt uzdevumu" at bounding box center [693, 564] width 224 height 40
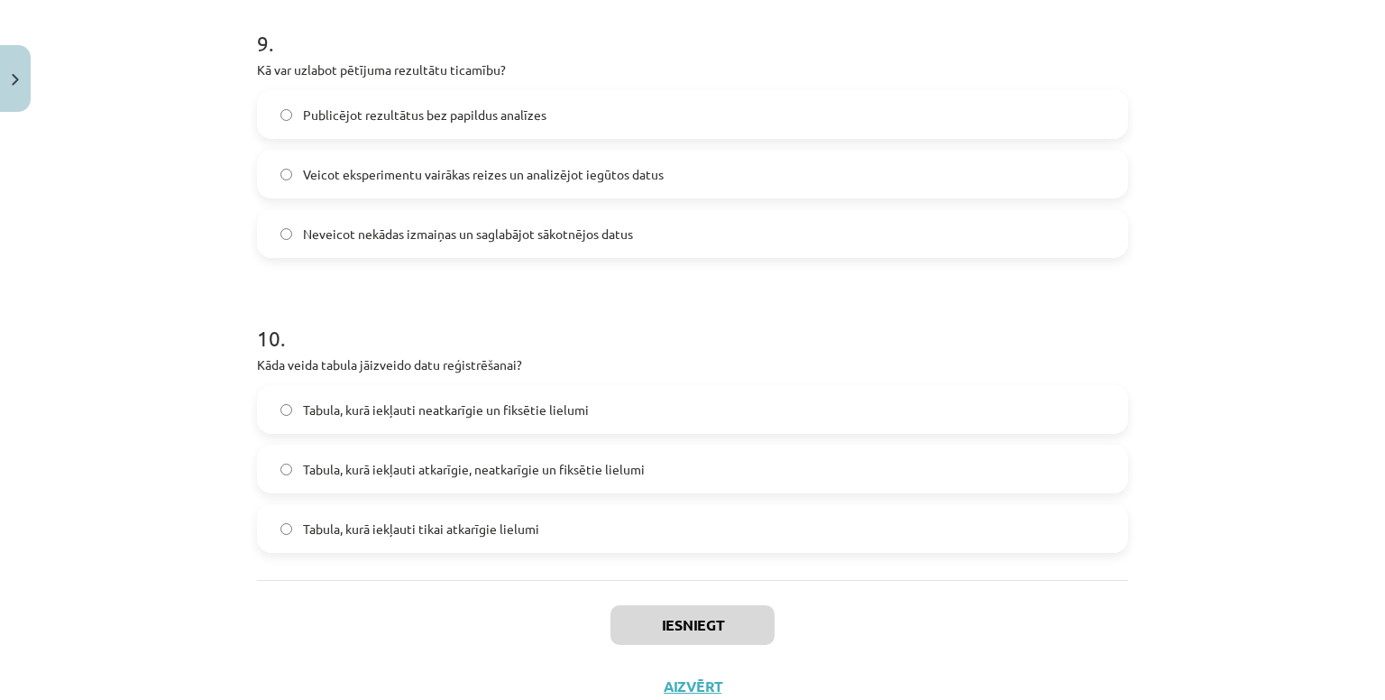
scroll to position [2779, 0]
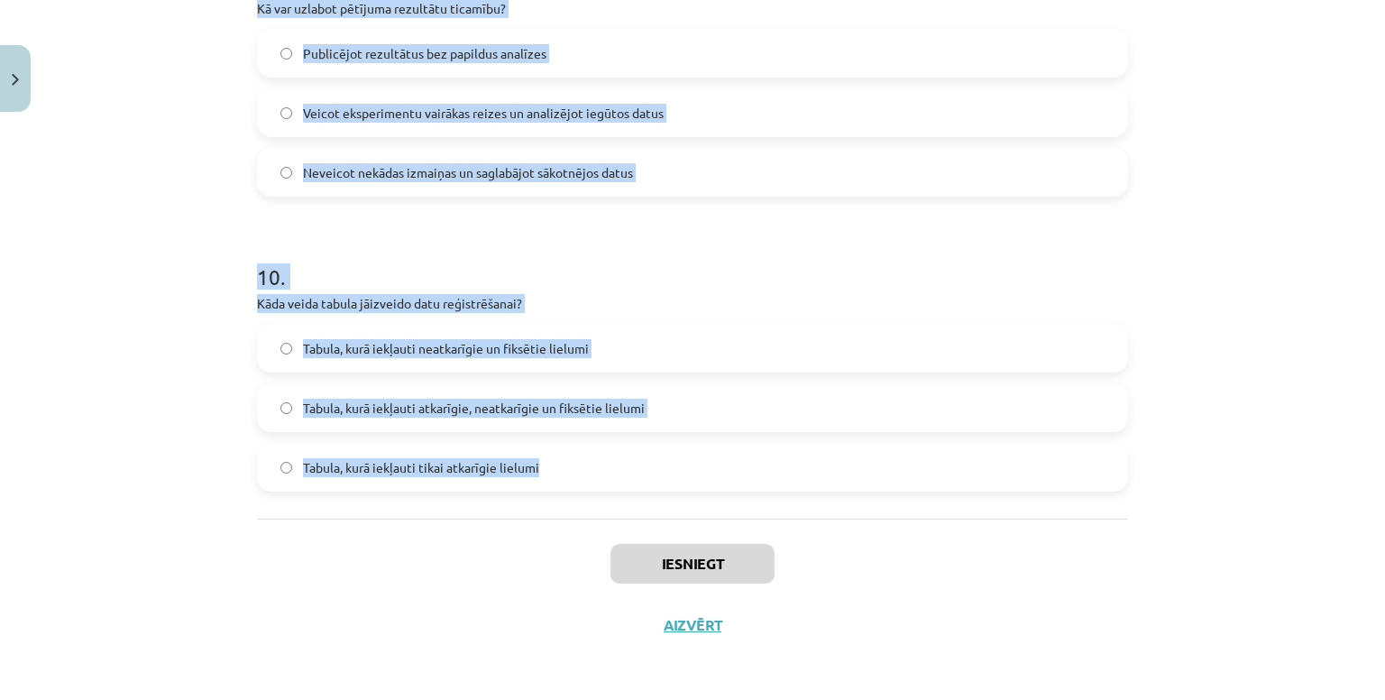
drag, startPoint x: 241, startPoint y: 352, endPoint x: 775, endPoint y: 500, distance: 554.7
type textarea "**********"
copy form "8 . Lore ip dolorsitame consect adipiscinge seddoe temporinci utlaboree? Dol ma…"
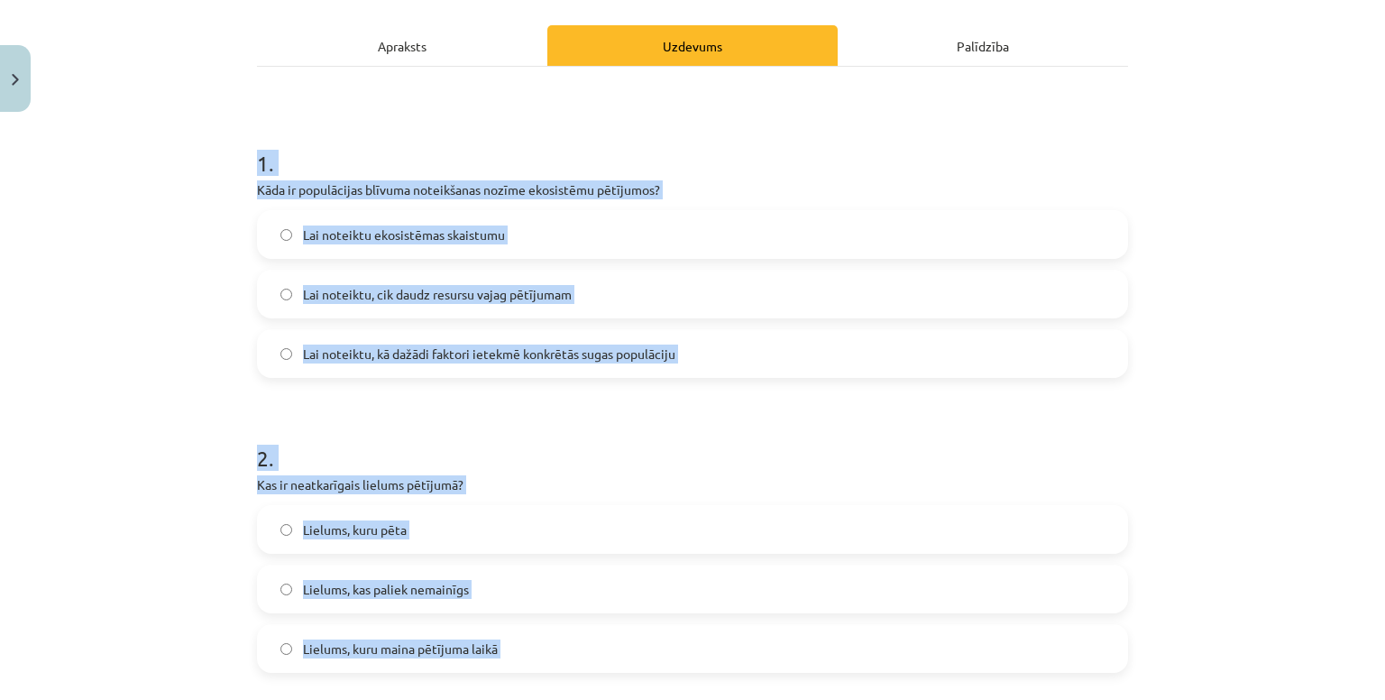
scroll to position [0, 0]
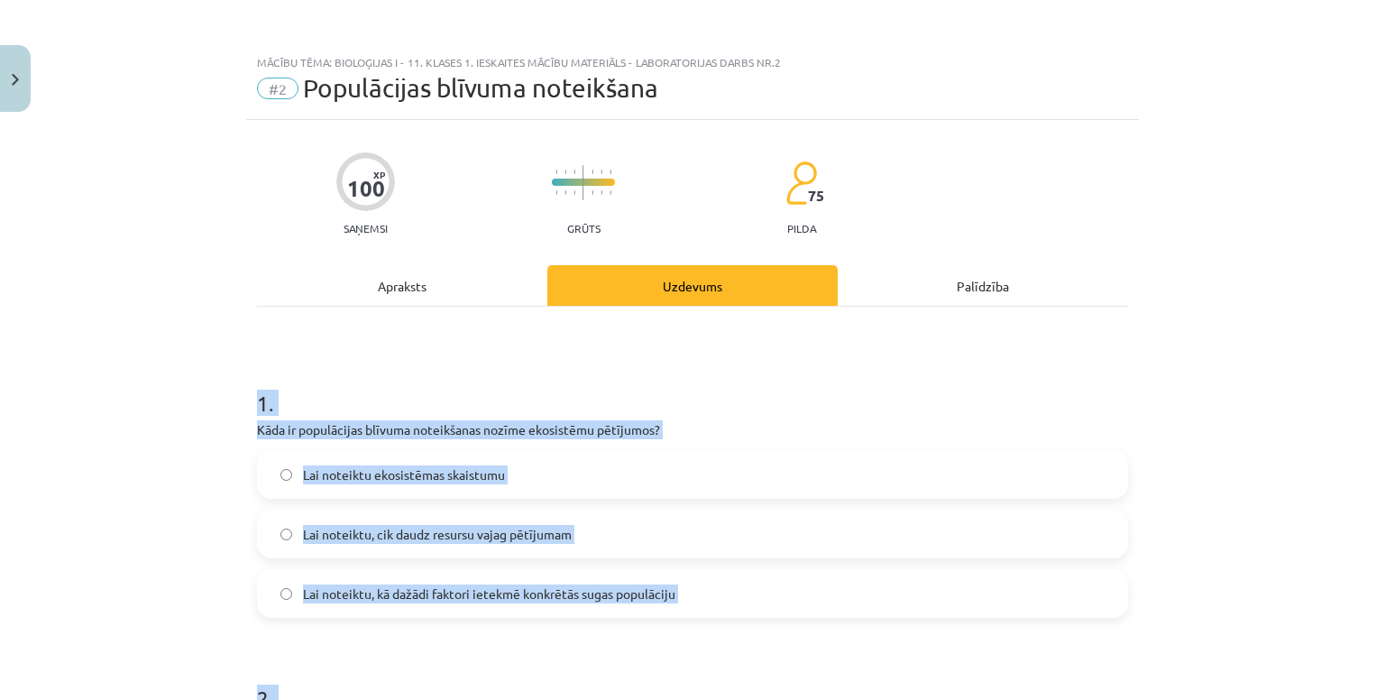
click at [362, 359] on h1 "1 ." at bounding box center [692, 387] width 871 height 56
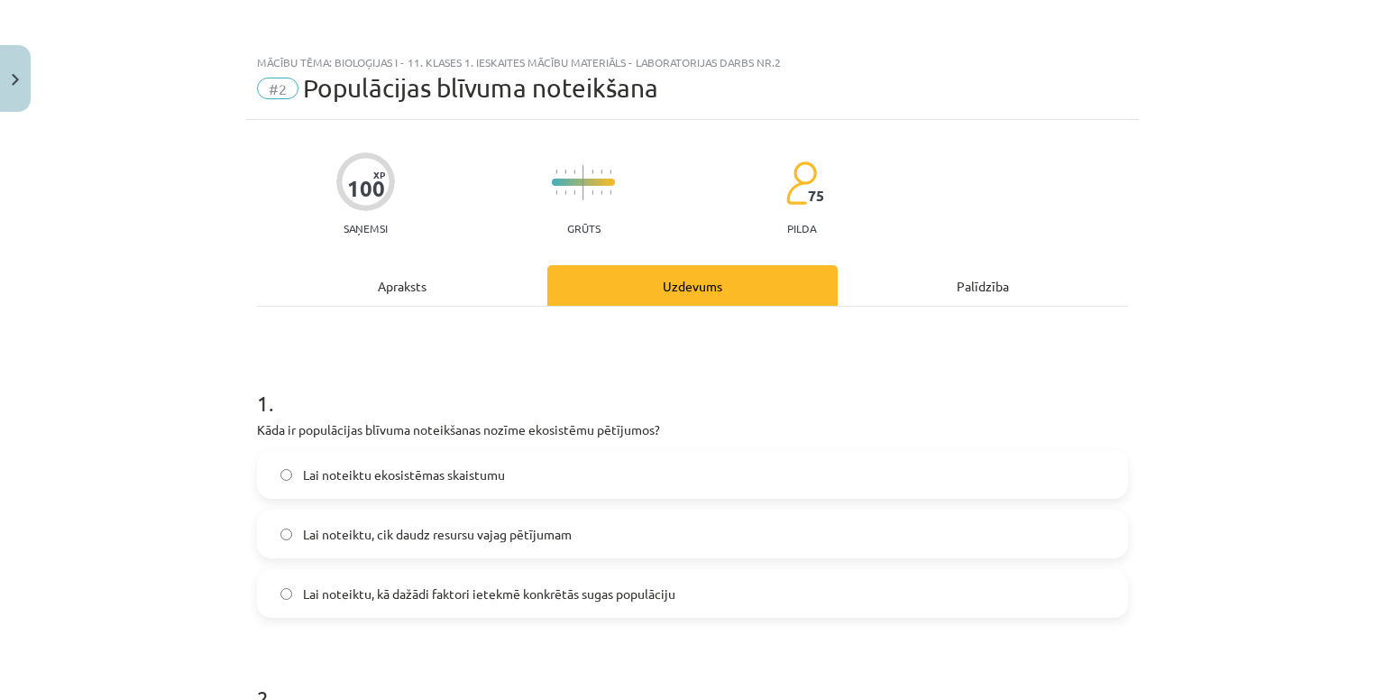
click at [423, 475] on span "Lai noteiktu ekosistēmas skaistumu" at bounding box center [404, 474] width 202 height 19
click at [487, 578] on label "Lai noteiktu, kā dažādi faktori ietekmē konkrētās sugas populāciju" at bounding box center [692, 593] width 867 height 45
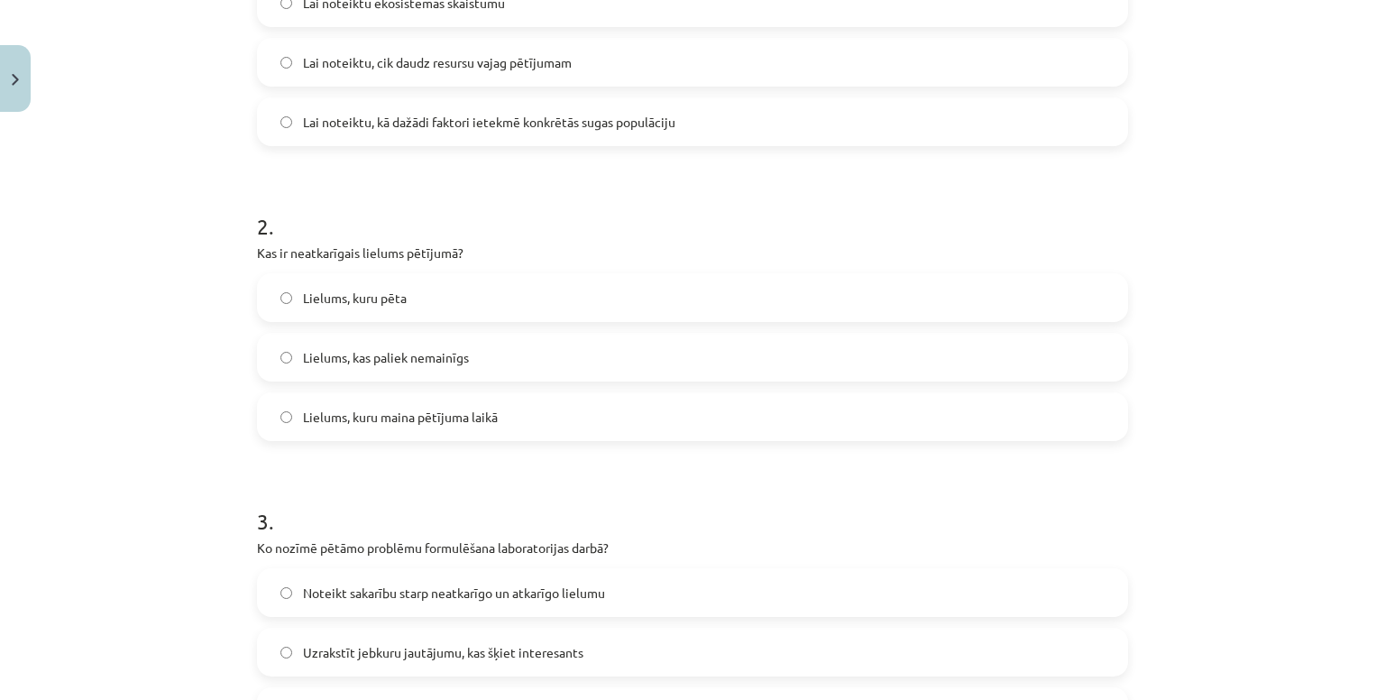
scroll to position [471, 0]
click at [440, 408] on span "Lielums, kuru maina pētījuma laikā" at bounding box center [400, 416] width 195 height 19
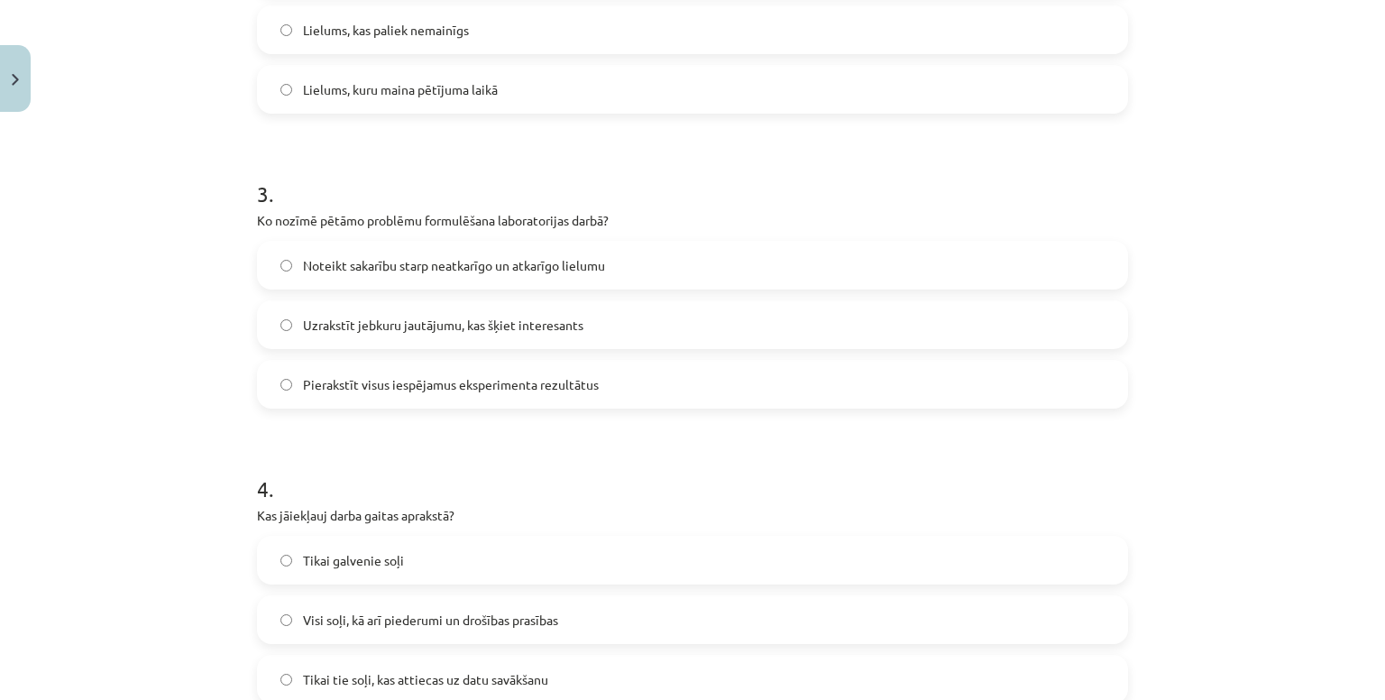
scroll to position [821, 0]
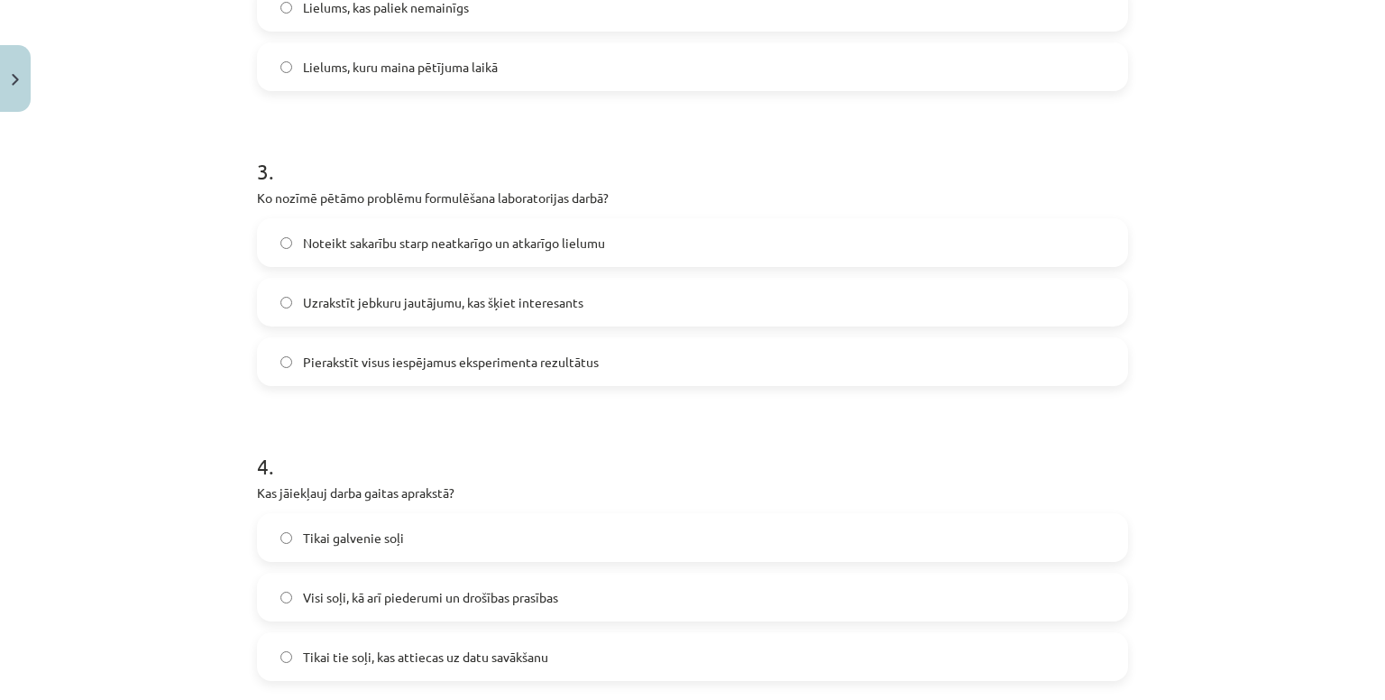
click at [433, 254] on label "Noteikt sakarību starp neatkarīgo un atkarīgo lielumu" at bounding box center [692, 242] width 867 height 45
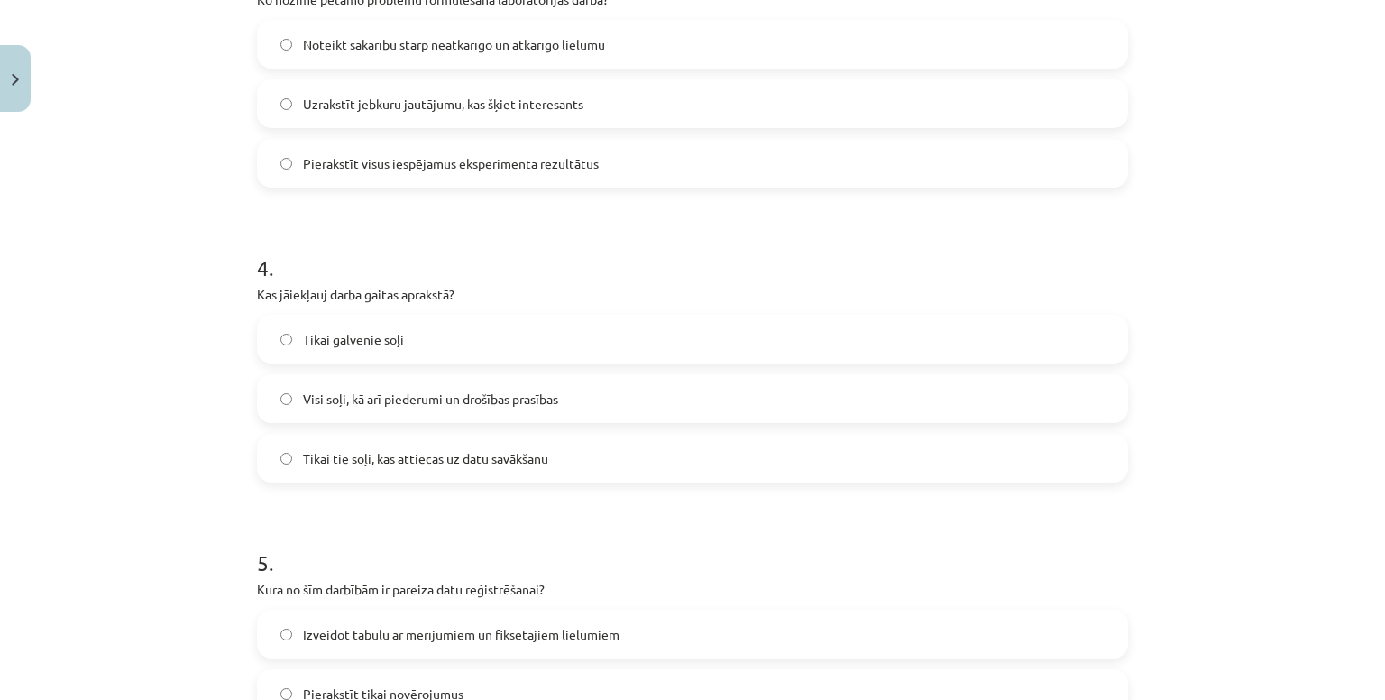
click at [422, 407] on label "Visi soļi, kā arī piederumi un drošības prasības" at bounding box center [692, 398] width 867 height 45
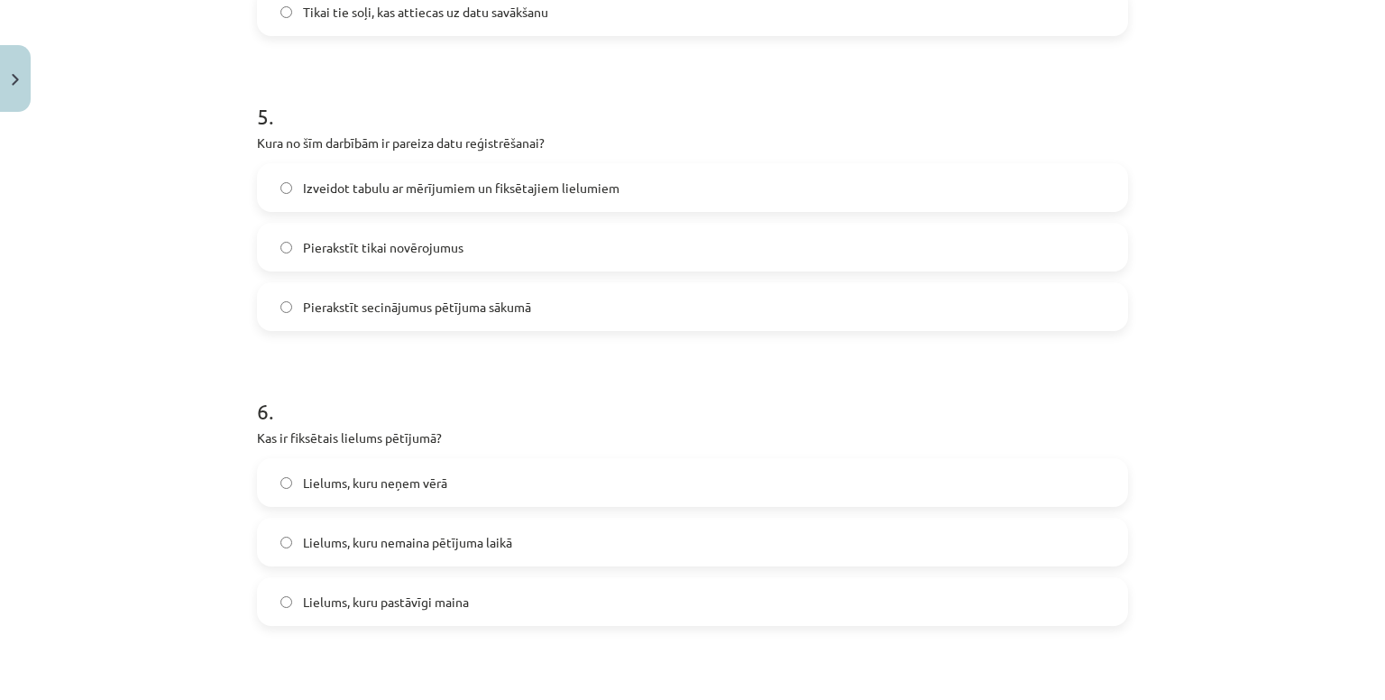
scroll to position [1466, 0]
click at [411, 179] on span "Izveidot tabulu ar mērījumiem un fiksētajiem lielumiem" at bounding box center [461, 187] width 316 height 19
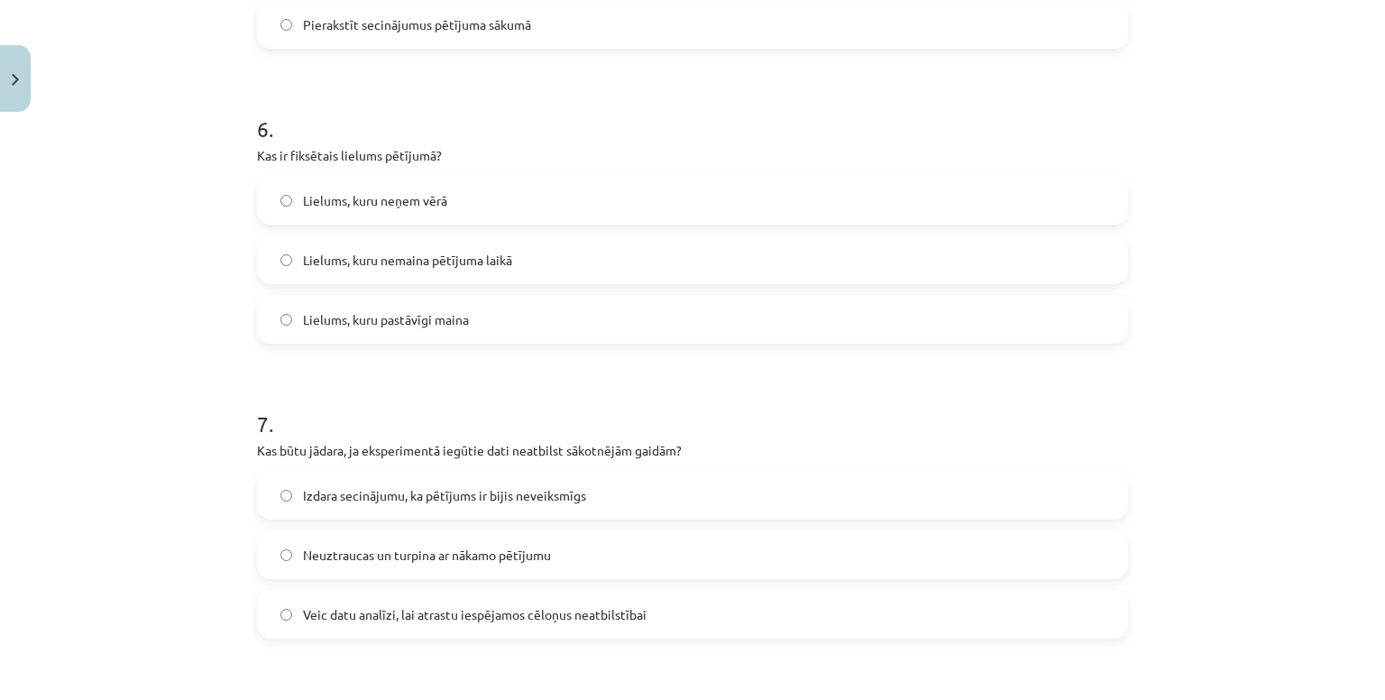
scroll to position [1763, 0]
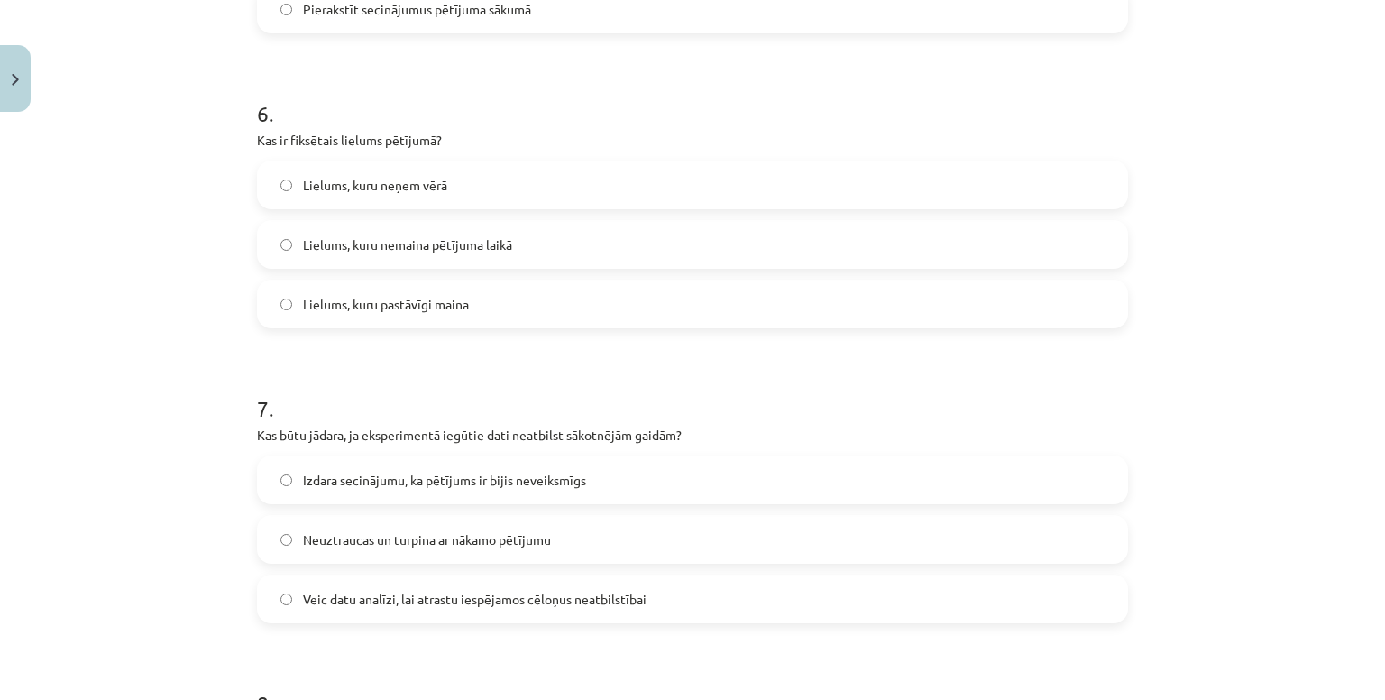
click at [436, 235] on span "Lielums, kuru nemaina pētījuma laikā" at bounding box center [407, 244] width 209 height 19
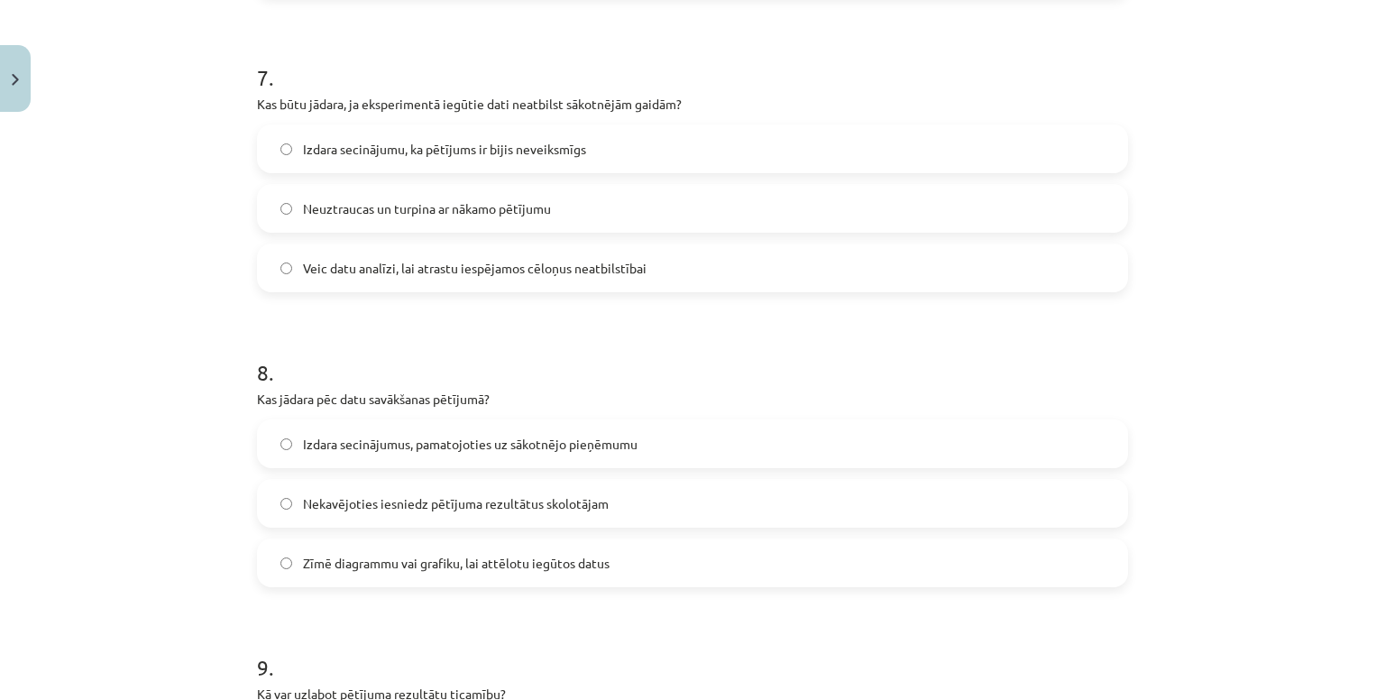
scroll to position [2100, 0]
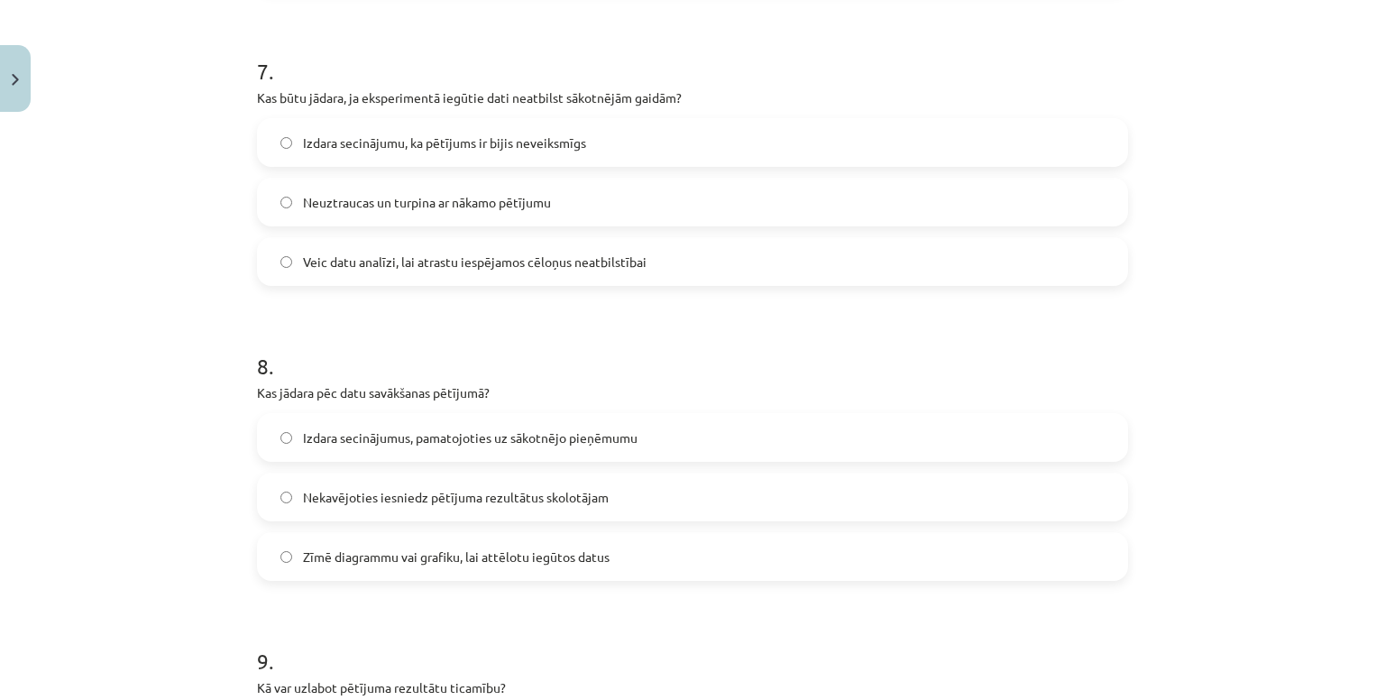
click at [416, 265] on span "Veic datu analīzi, lai atrastu iespējamos cēloņus neatbilstībai" at bounding box center [474, 261] width 343 height 19
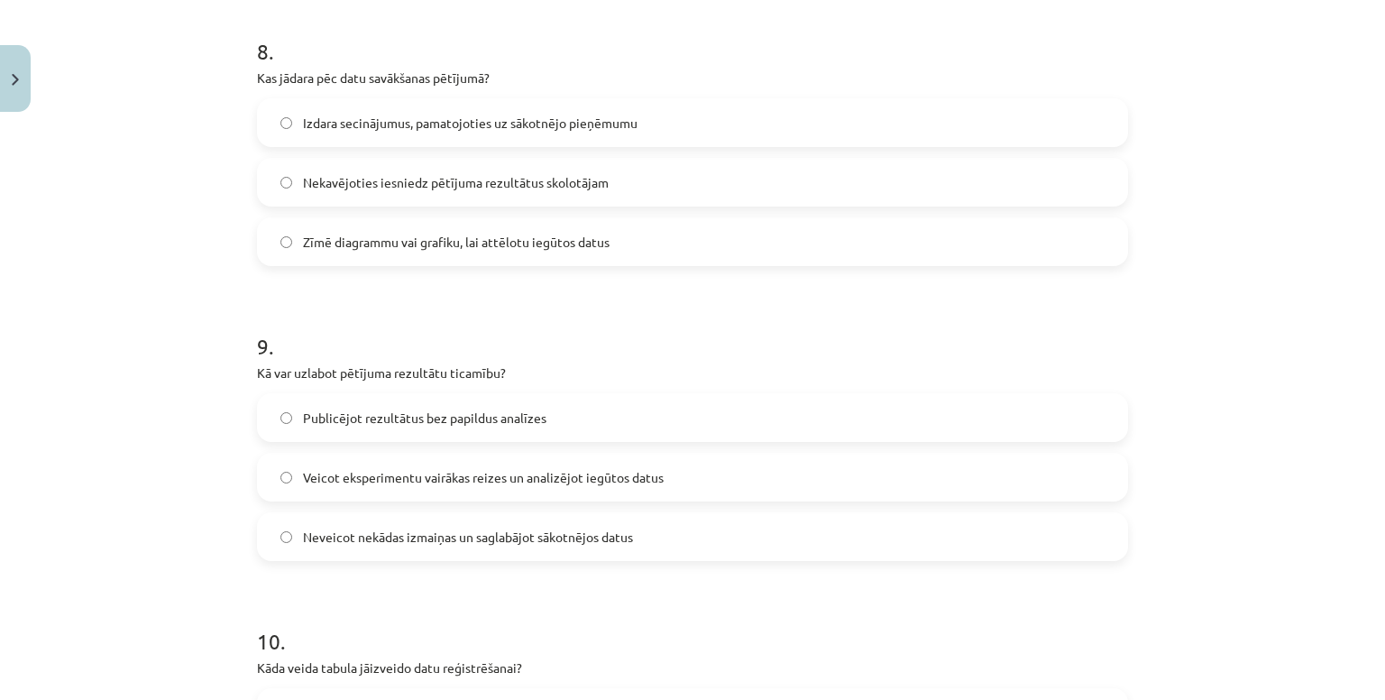
scroll to position [2419, 0]
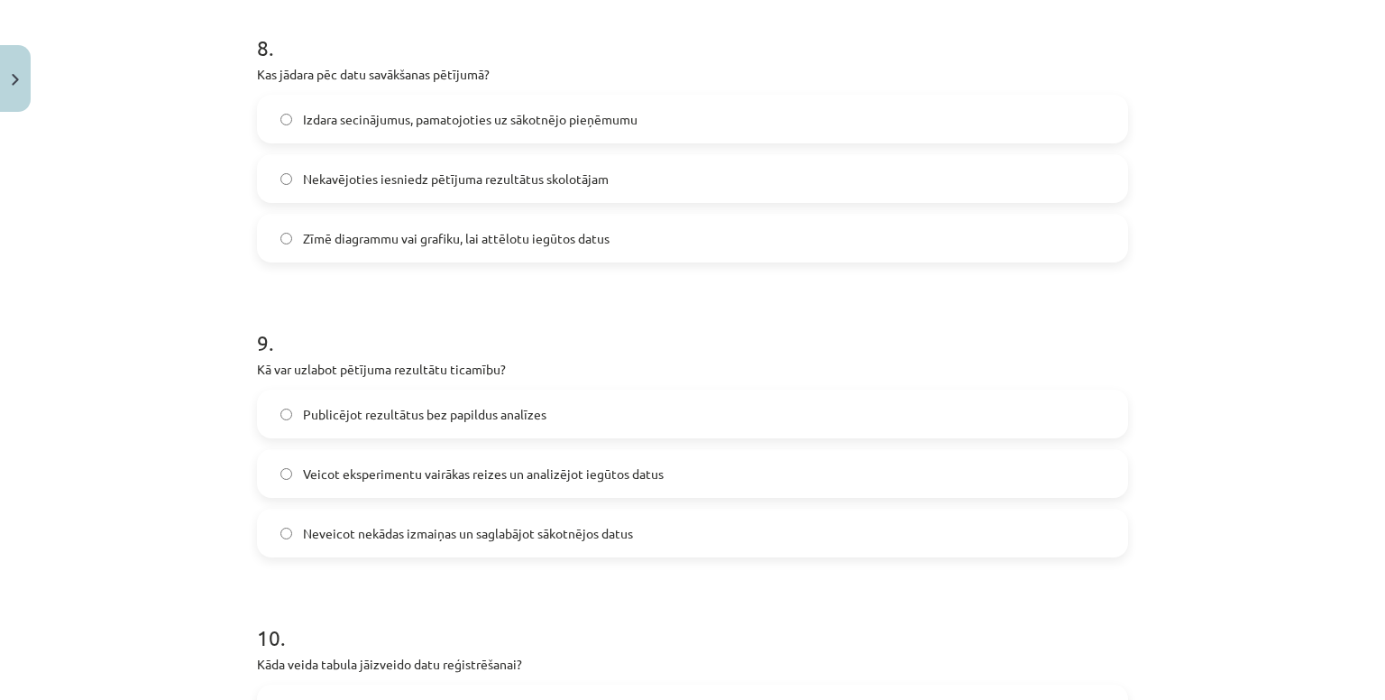
click at [462, 249] on label "Zīmē diagrammu vai grafiku, lai attēlotu iegūtos datus" at bounding box center [692, 237] width 867 height 45
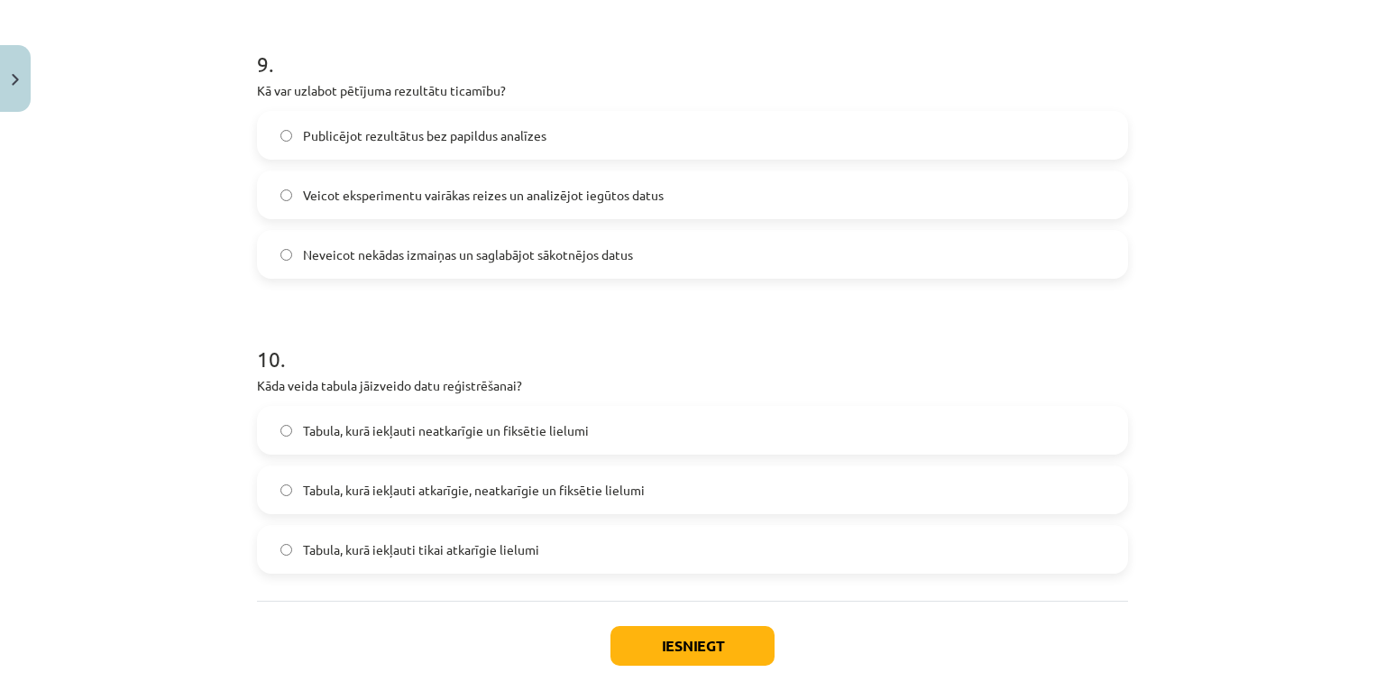
scroll to position [2722, 0]
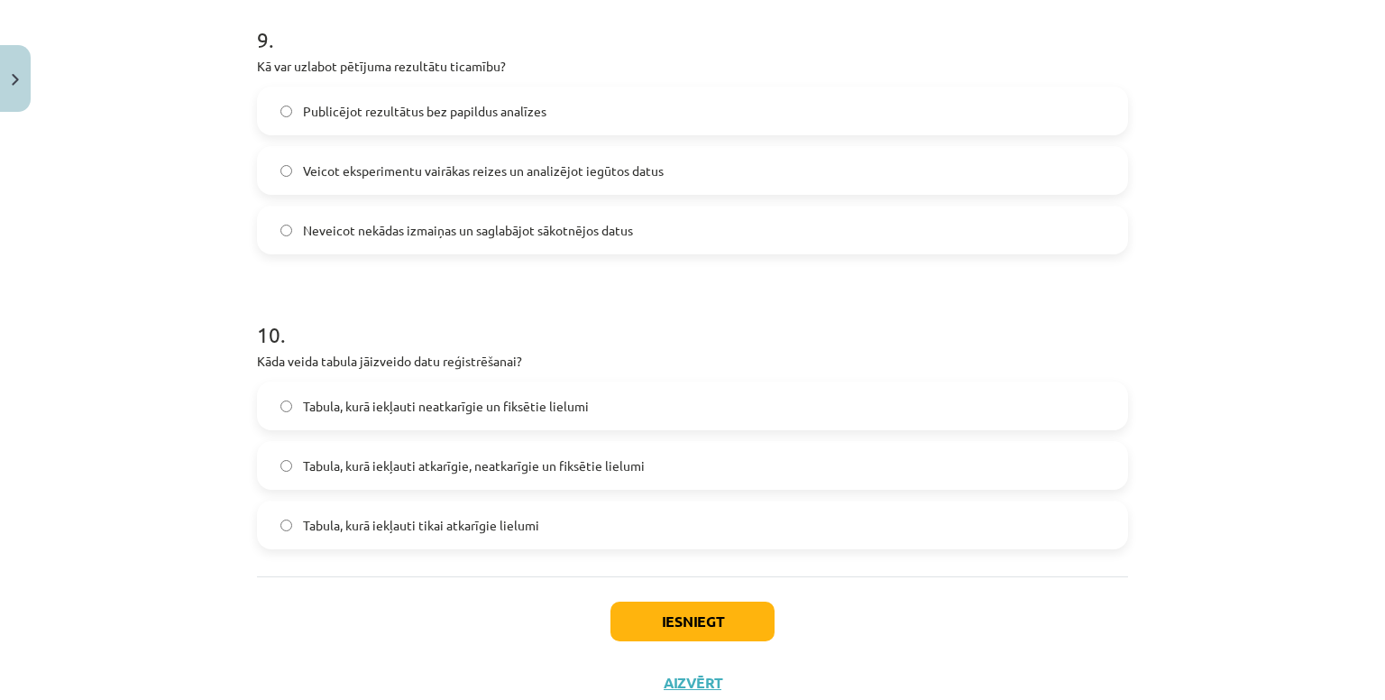
click at [355, 157] on label "Veicot eksperimentu vairākas reizes un analizējot iegūtos datus" at bounding box center [692, 170] width 867 height 45
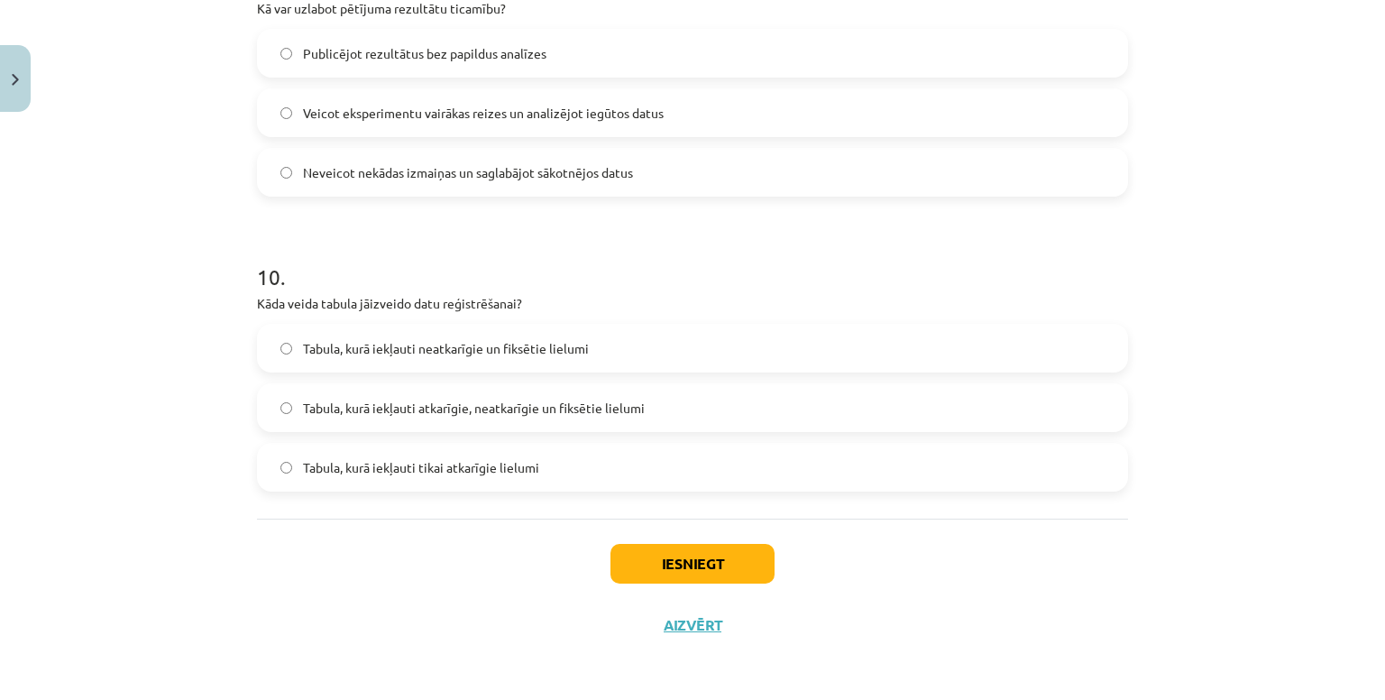
click at [445, 356] on span "Tabula, kurā iekļauti neatkarīgie un fiksētie lielumi" at bounding box center [446, 348] width 286 height 19
click at [681, 541] on div "Iesniegt Aizvērt" at bounding box center [692, 581] width 871 height 126
click at [692, 584] on div "Iesniegt Aizvērt" at bounding box center [692, 581] width 871 height 126
click at [681, 542] on div "Iesniegt Aizvērt" at bounding box center [692, 581] width 871 height 126
click at [682, 551] on button "Iesniegt" at bounding box center [692, 564] width 164 height 40
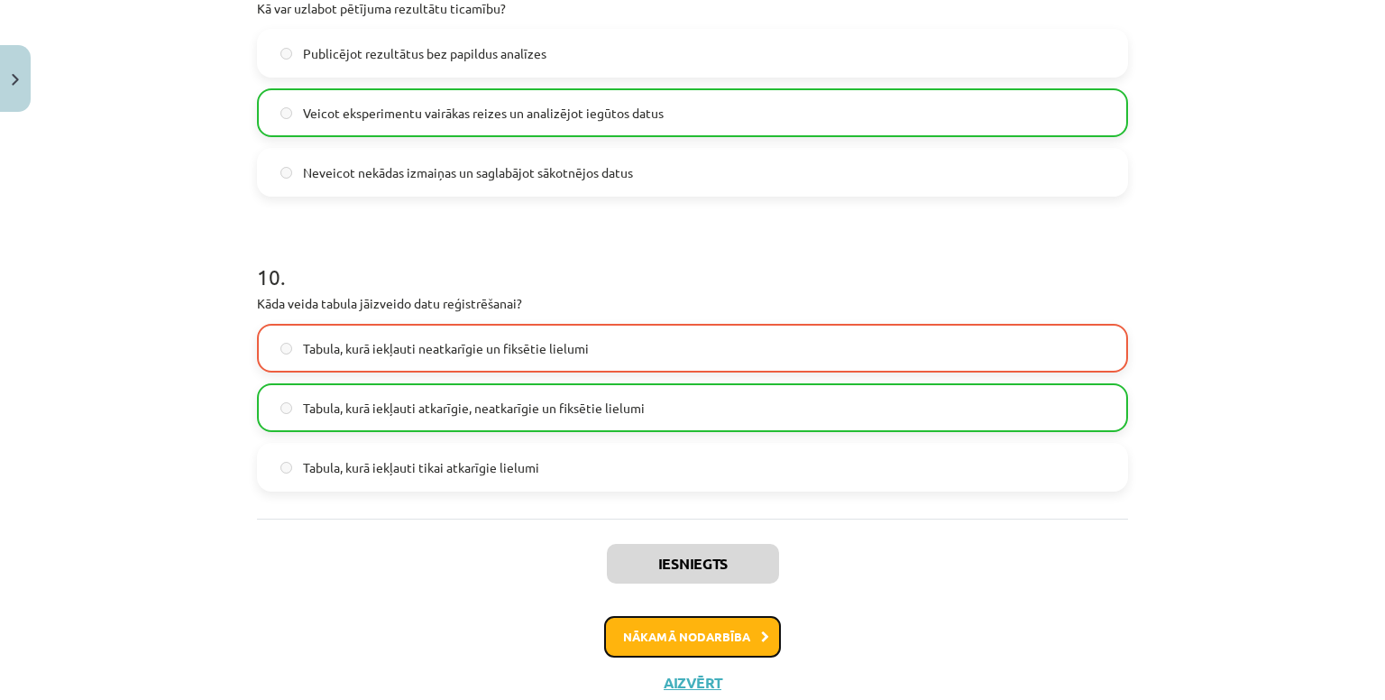
click at [689, 628] on button "Nākamā nodarbība" at bounding box center [692, 636] width 177 height 41
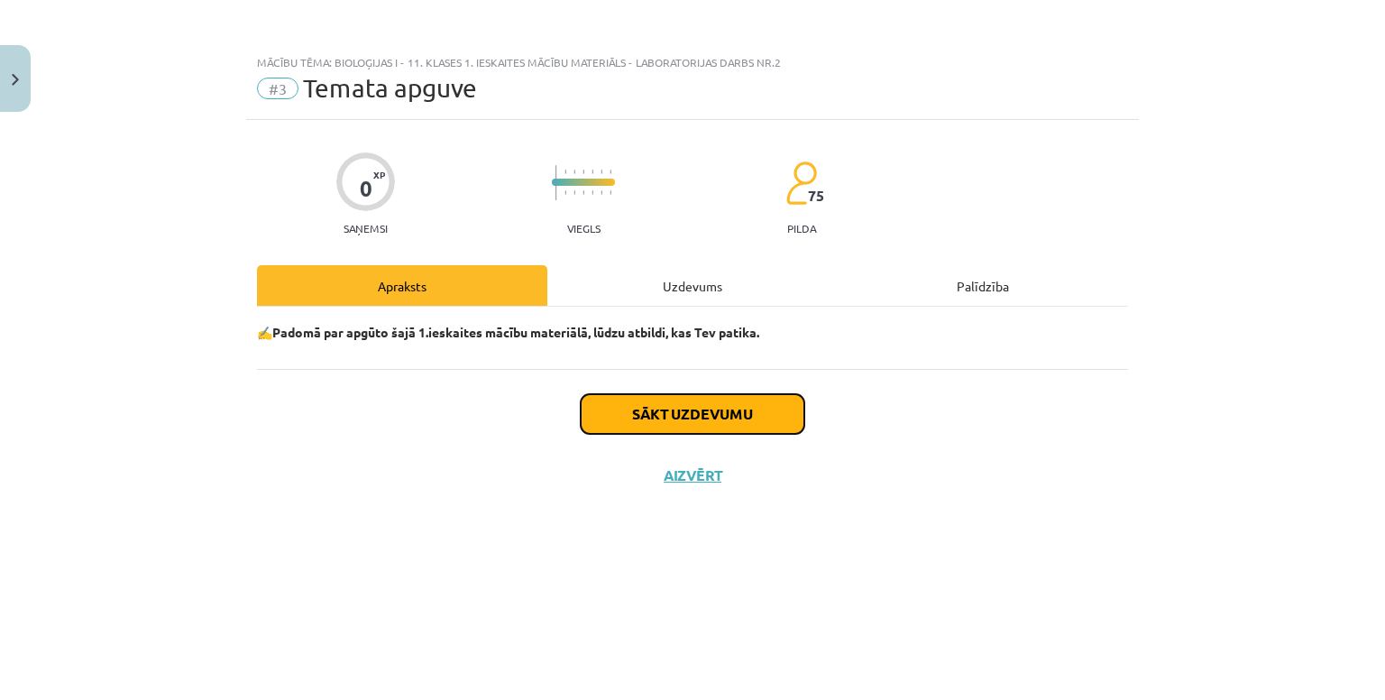
click at [688, 414] on button "Sākt uzdevumu" at bounding box center [693, 414] width 224 height 40
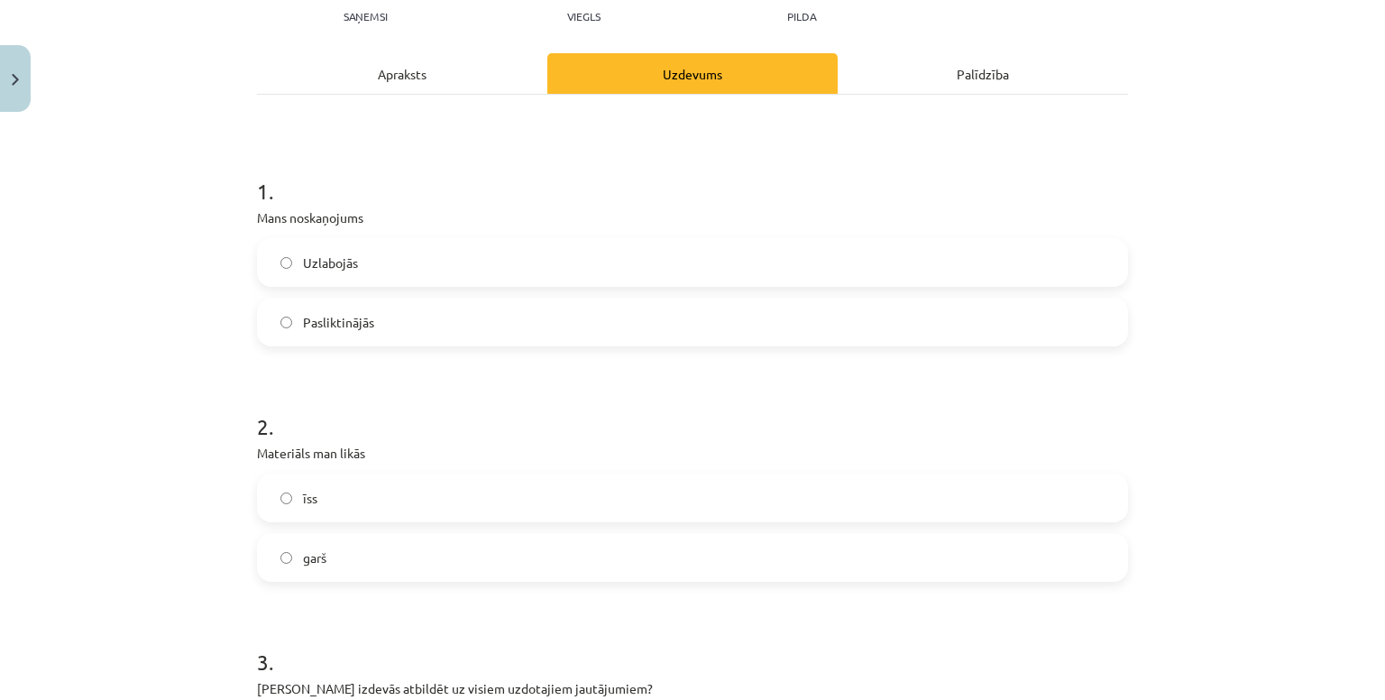
scroll to position [213, 0]
click at [406, 260] on label "Uzlabojās" at bounding box center [692, 261] width 867 height 45
click at [364, 508] on label "īss" at bounding box center [692, 496] width 867 height 45
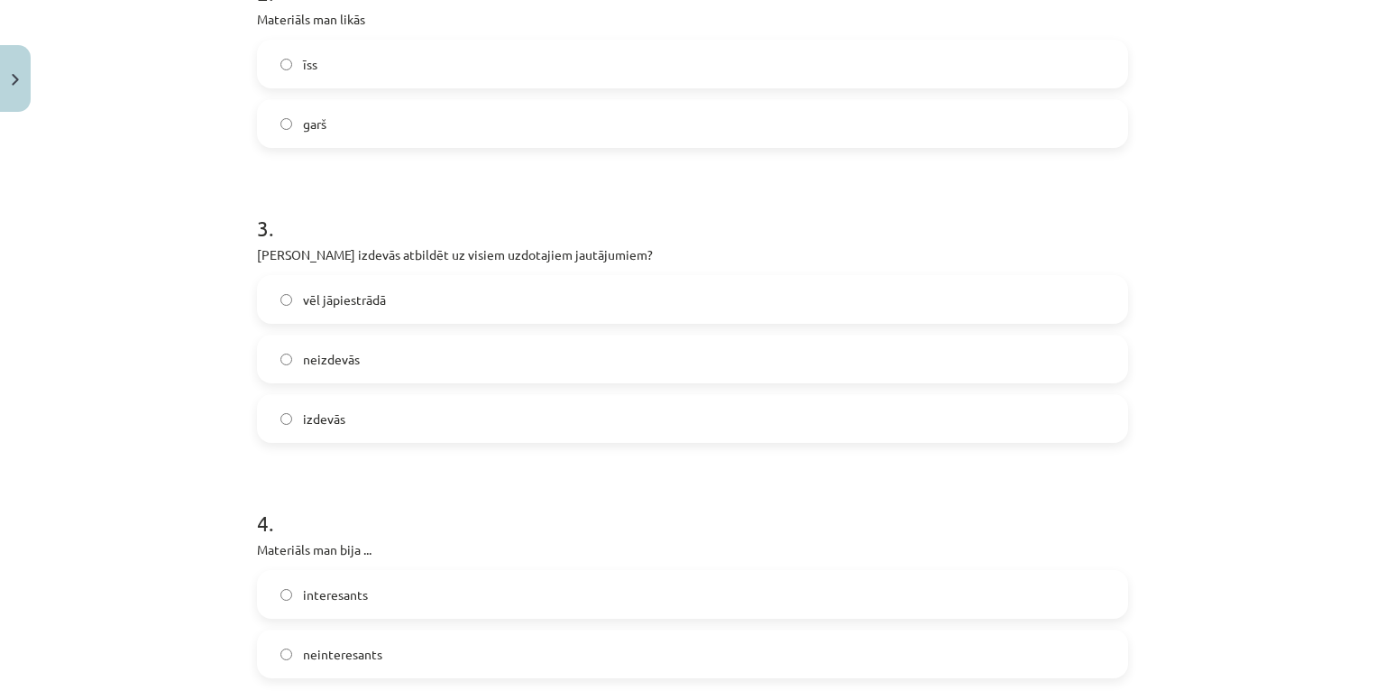
scroll to position [649, 0]
click at [388, 304] on label "vēl jāpiestrādā" at bounding box center [692, 295] width 867 height 45
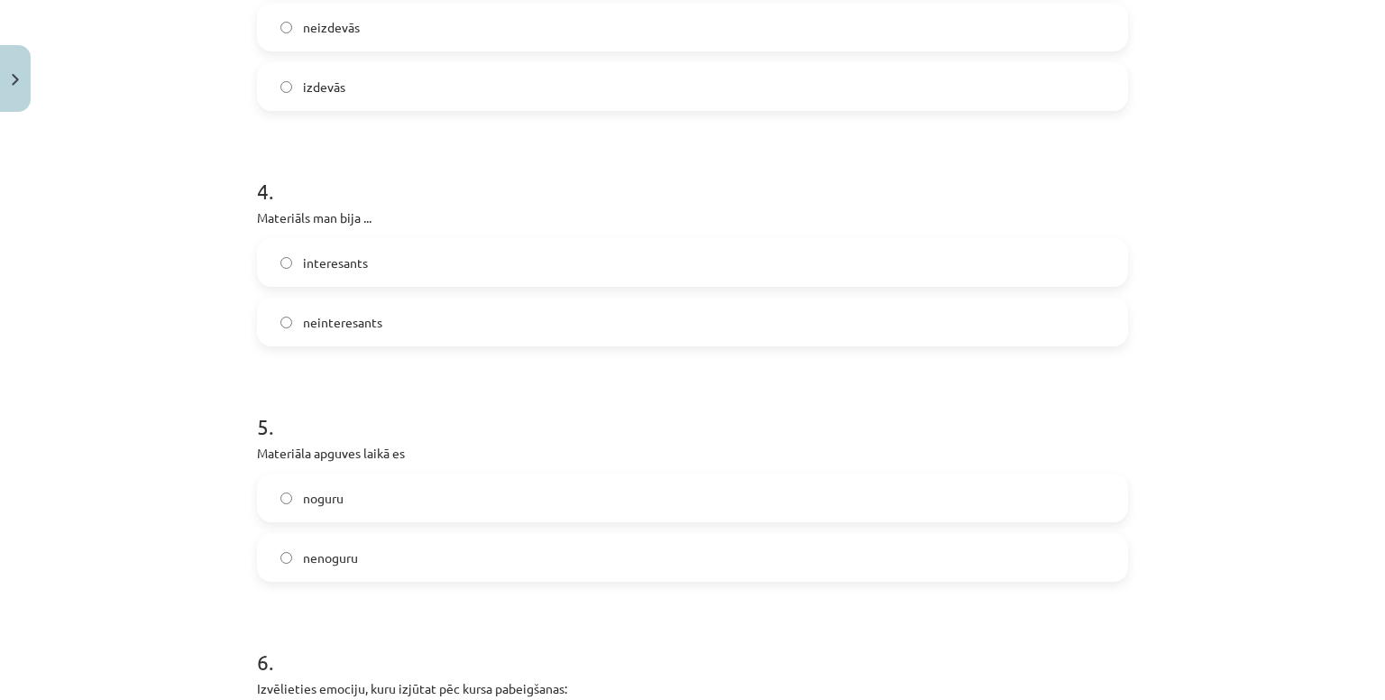
click at [389, 270] on label "interesants" at bounding box center [692, 262] width 867 height 45
click at [346, 499] on label "noguru" at bounding box center [692, 497] width 867 height 45
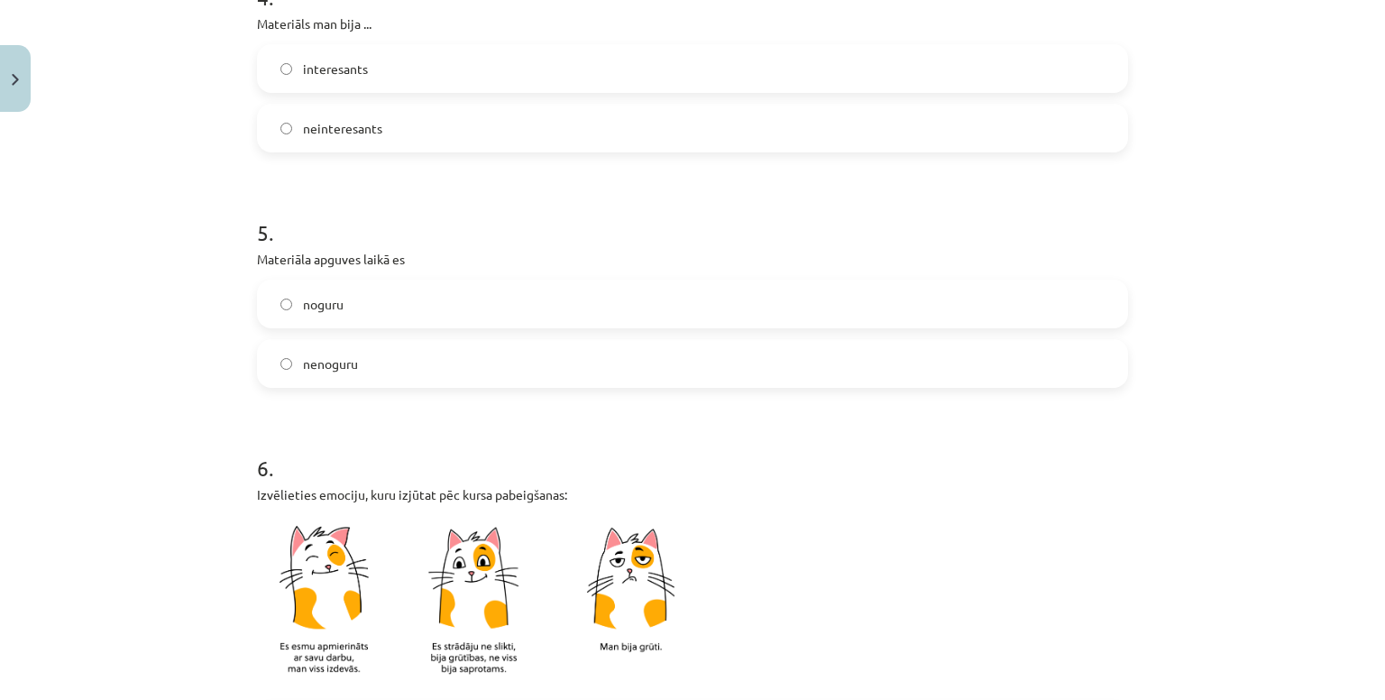
scroll to position [1197, 0]
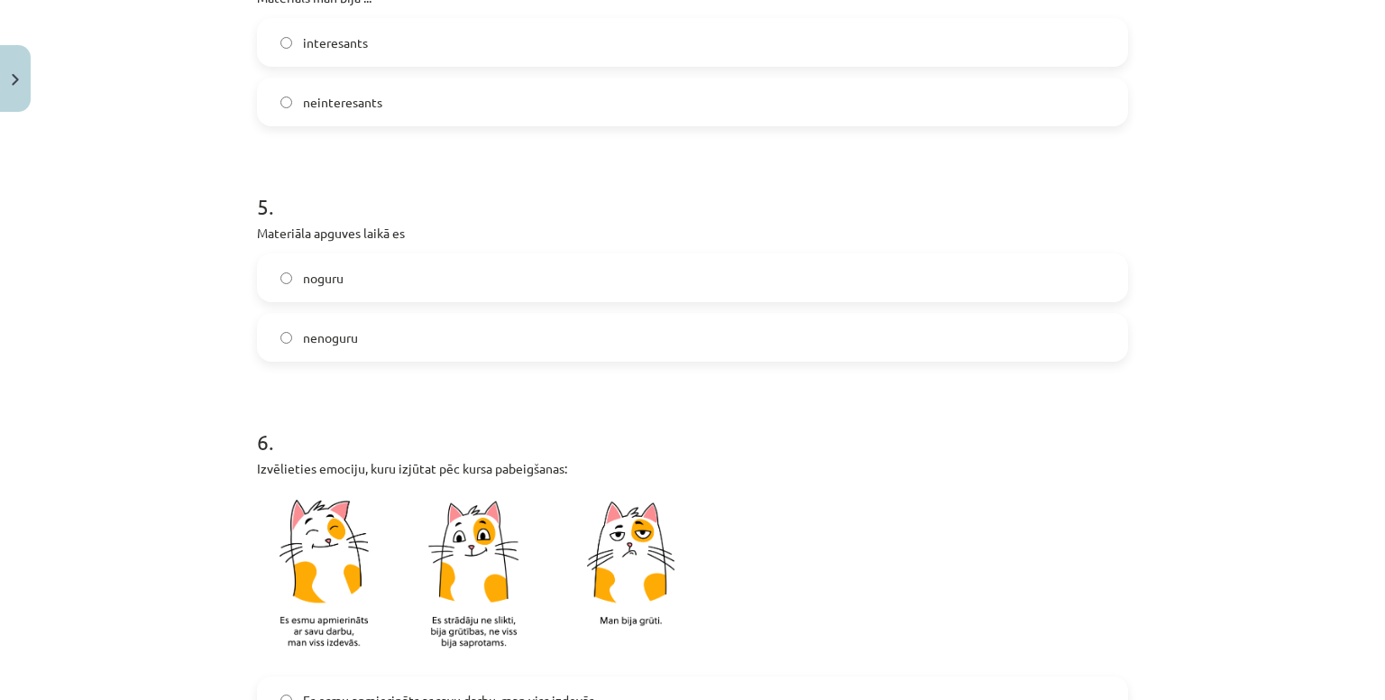
click at [343, 333] on span "nenoguru" at bounding box center [330, 337] width 55 height 19
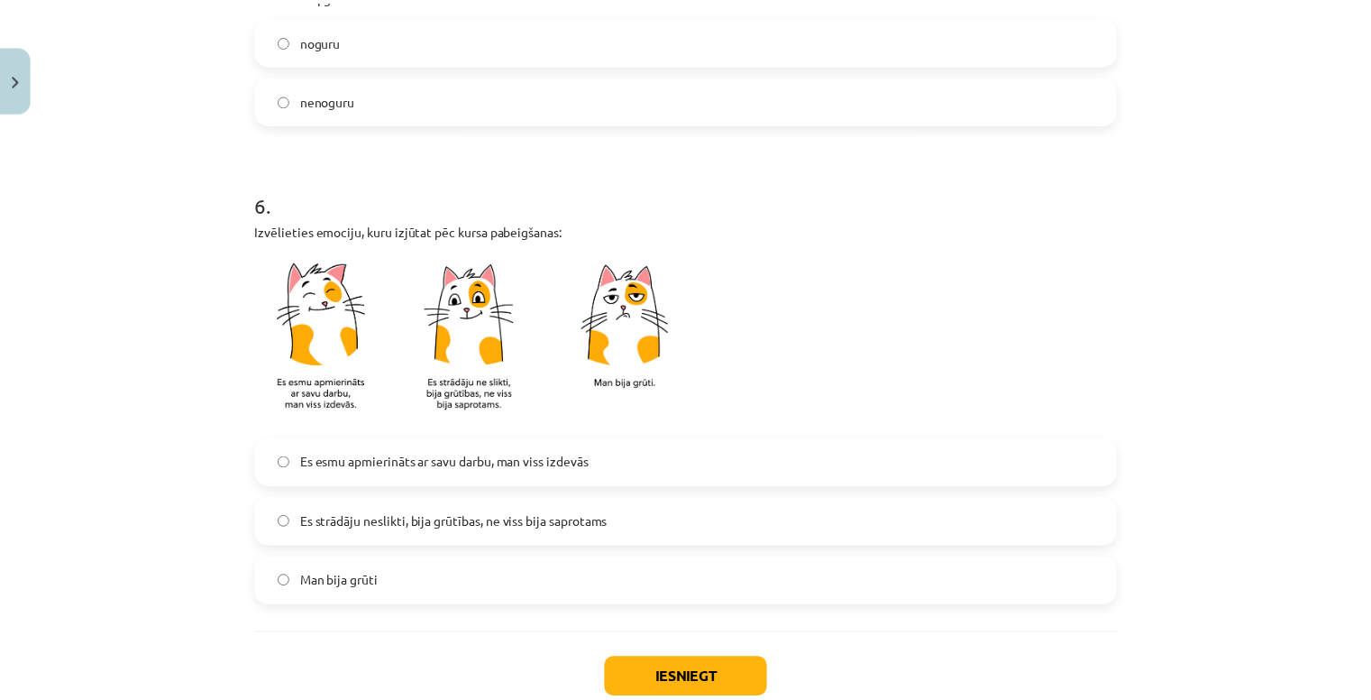
scroll to position [1550, 0]
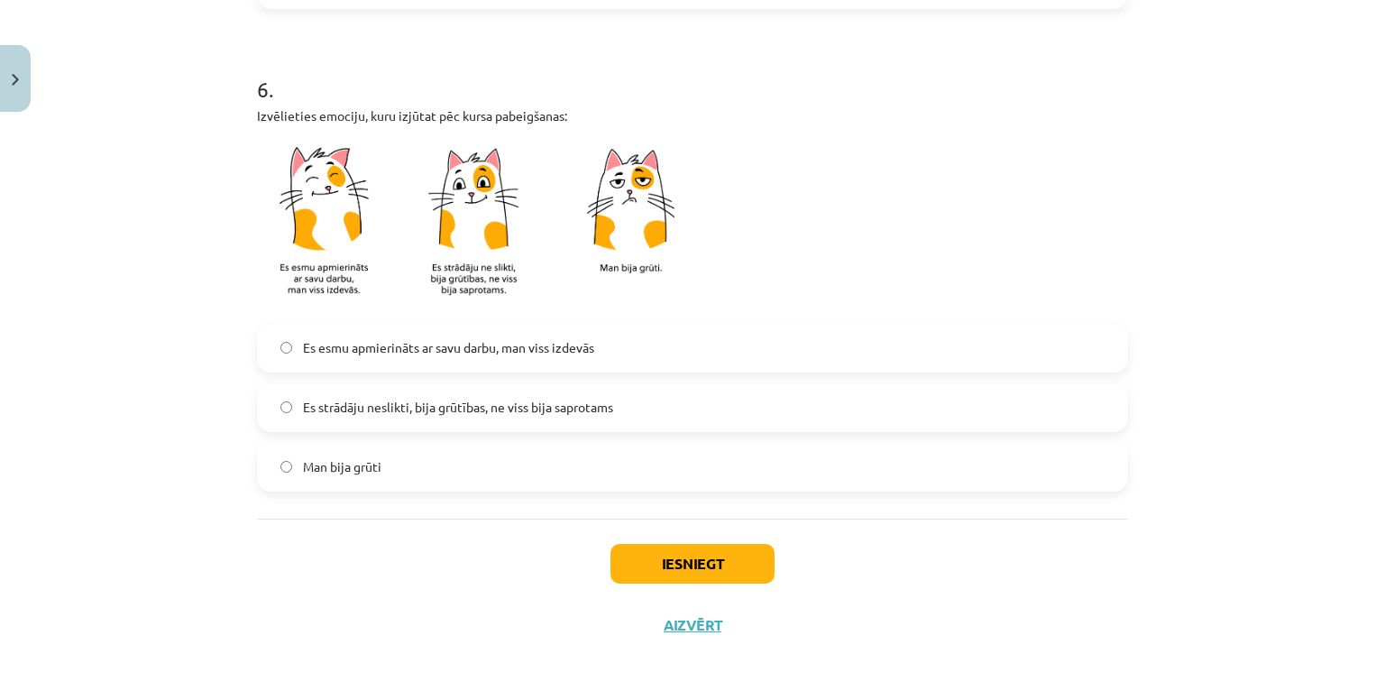
click at [457, 398] on span "Es strādāju neslikti, bija grūtības, ne viss bija saprotams" at bounding box center [458, 407] width 310 height 19
click at [667, 556] on button "Iesniegt" at bounding box center [692, 564] width 164 height 40
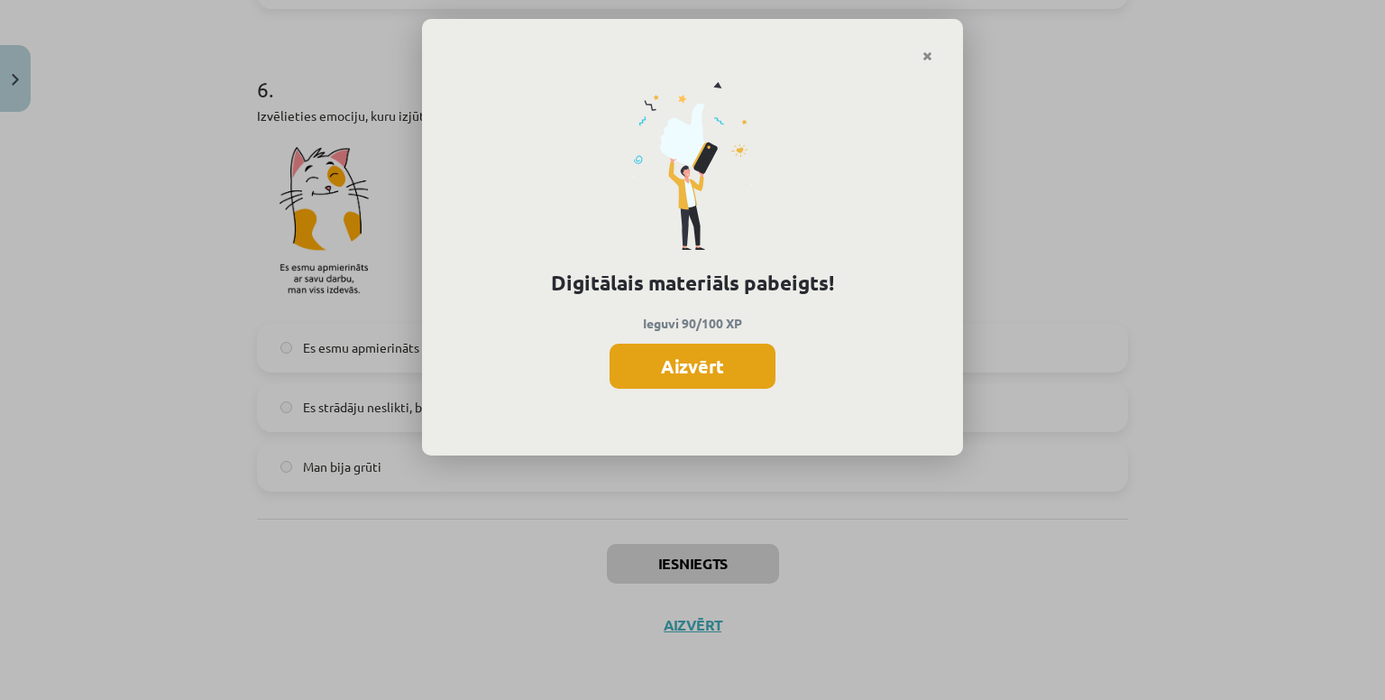
click at [739, 376] on button "Aizvērt" at bounding box center [692, 365] width 166 height 45
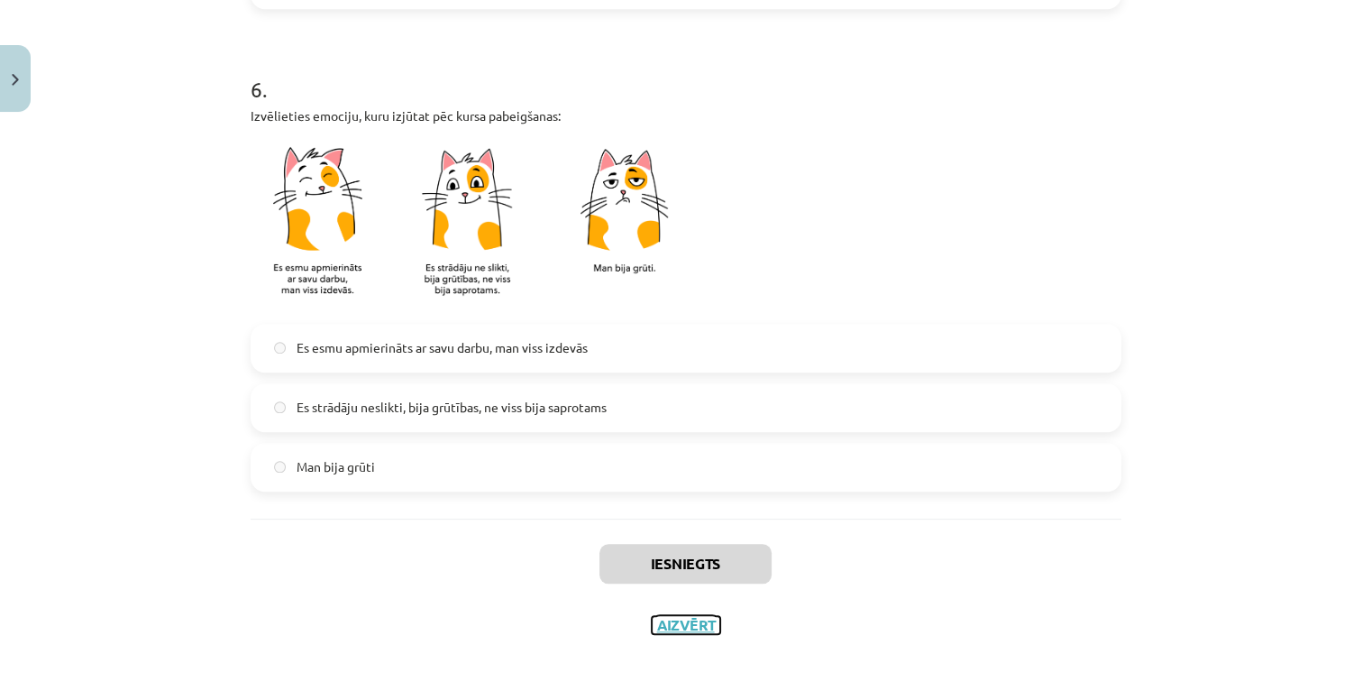
click at [685, 616] on button "Aizvērt" at bounding box center [686, 625] width 69 height 18
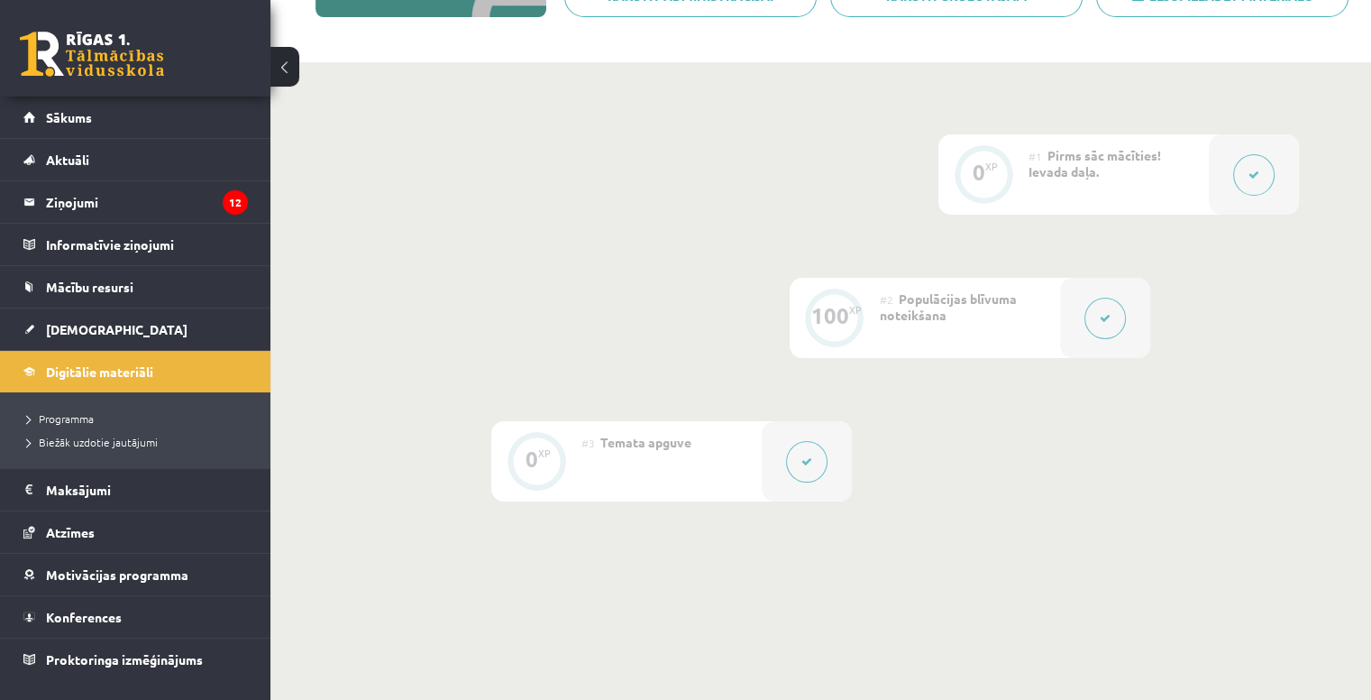
scroll to position [0, 0]
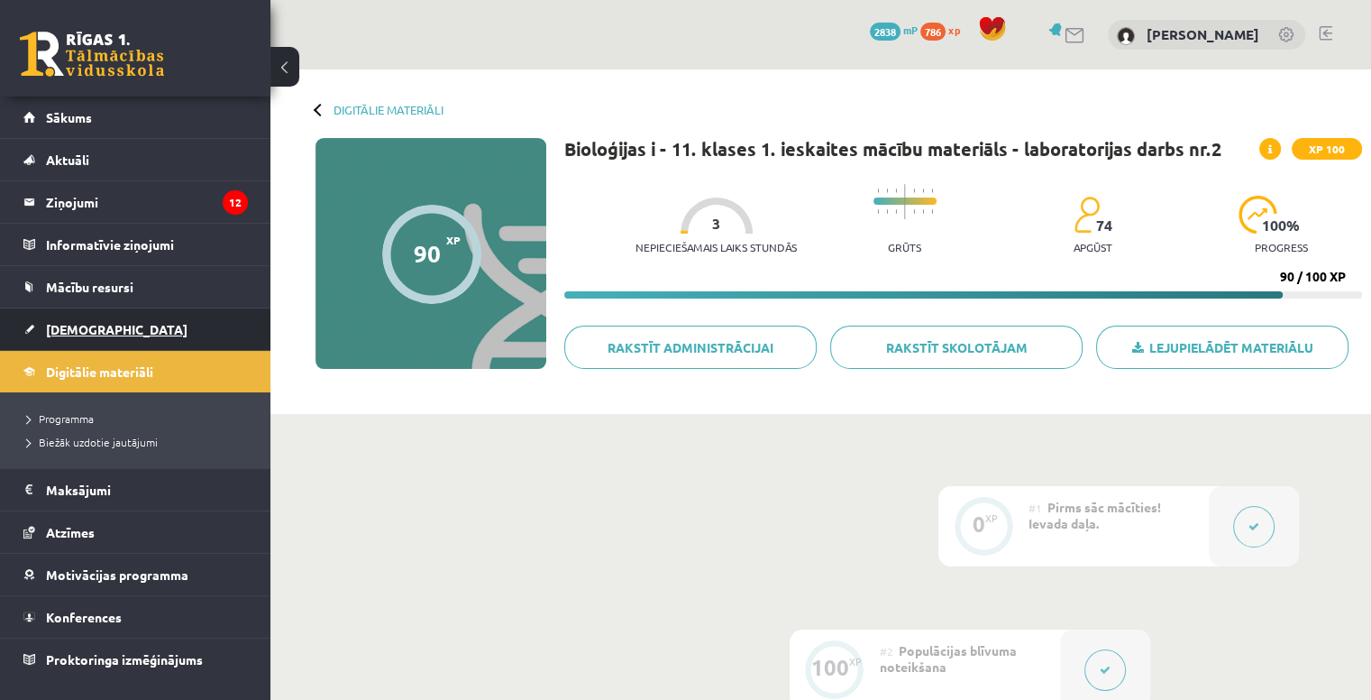
click at [177, 321] on link "[DEMOGRAPHIC_DATA]" at bounding box center [135, 328] width 224 height 41
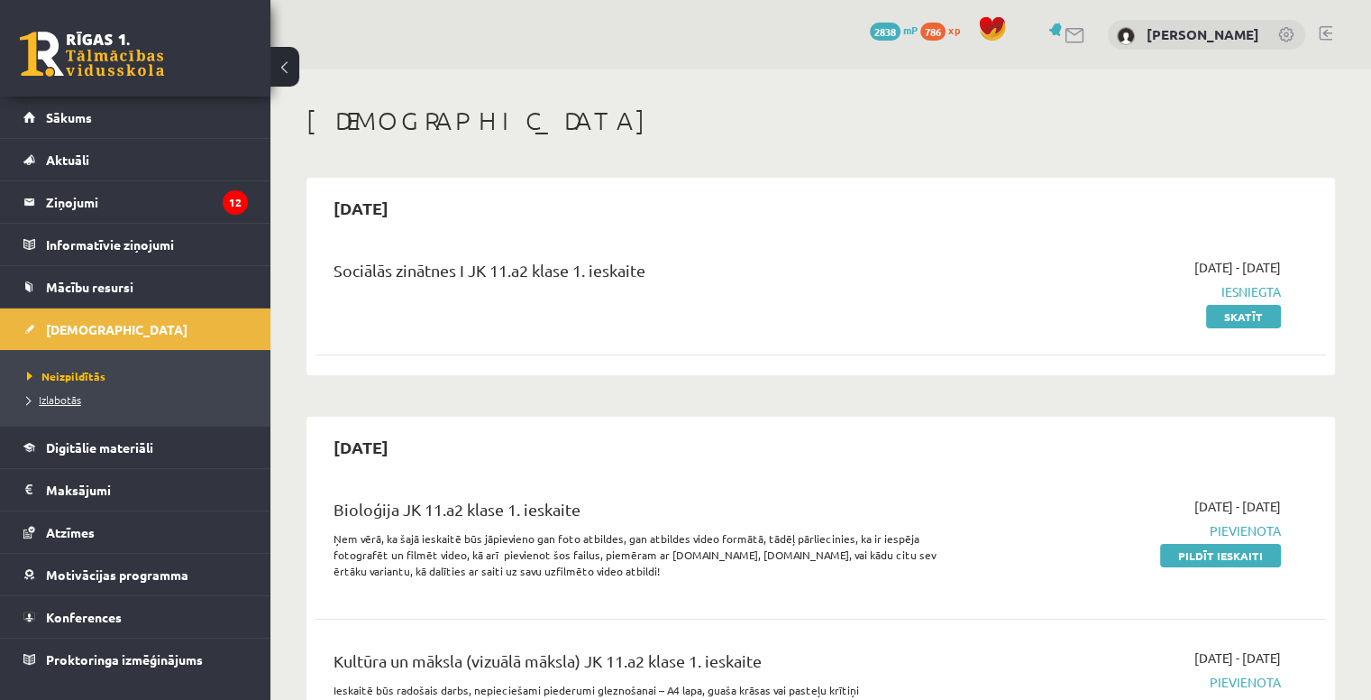
click at [79, 393] on span "Izlabotās" at bounding box center [54, 399] width 54 height 14
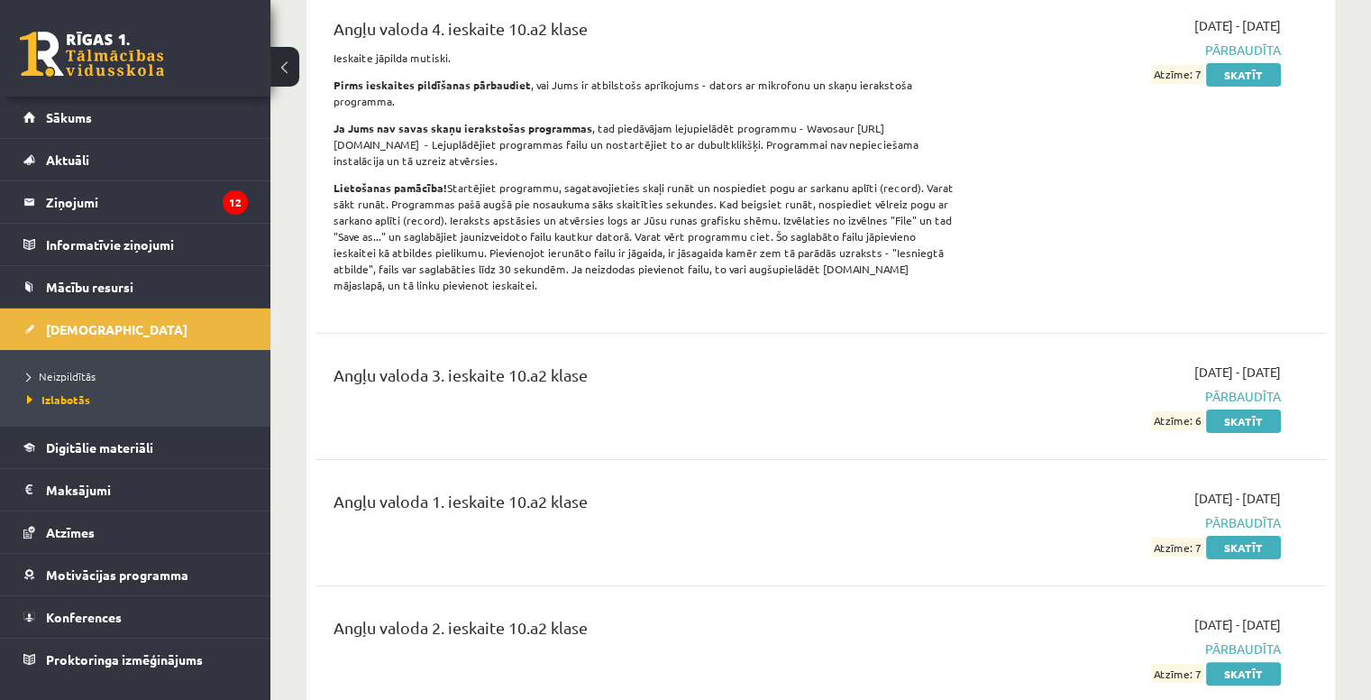
scroll to position [256, 0]
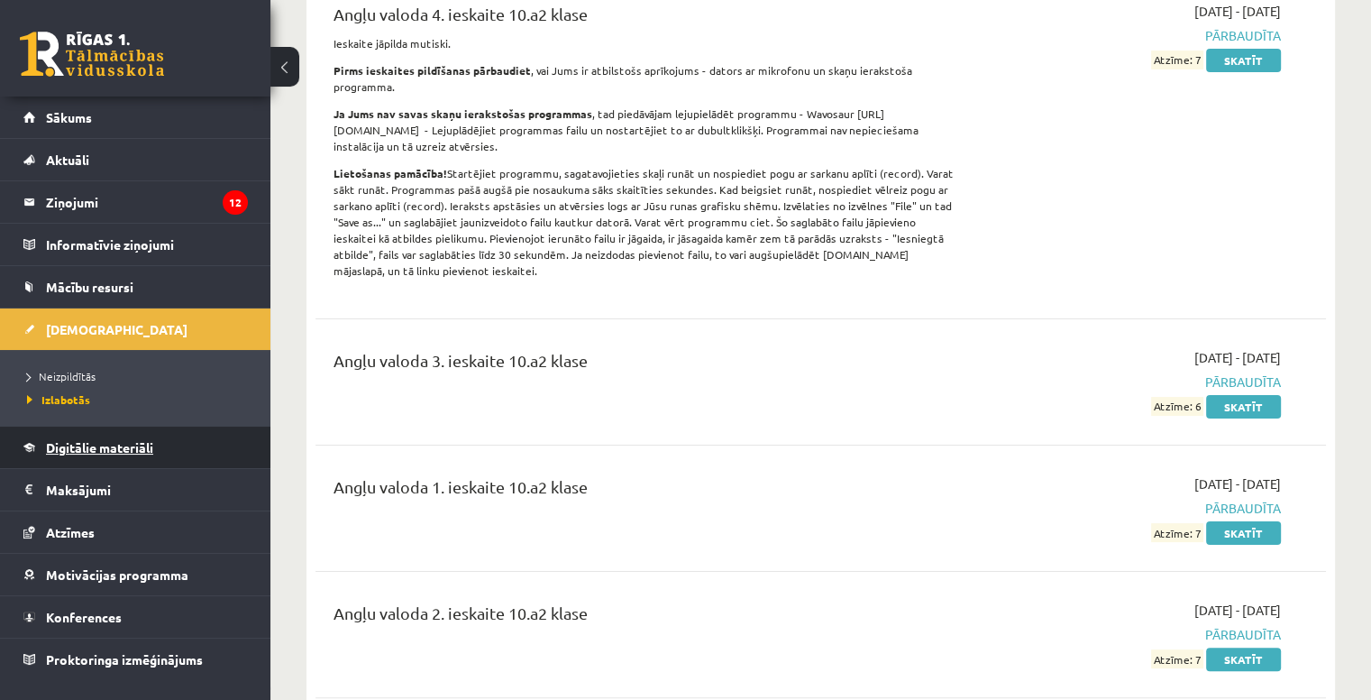
click at [99, 445] on span "Digitālie materiāli" at bounding box center [99, 447] width 107 height 16
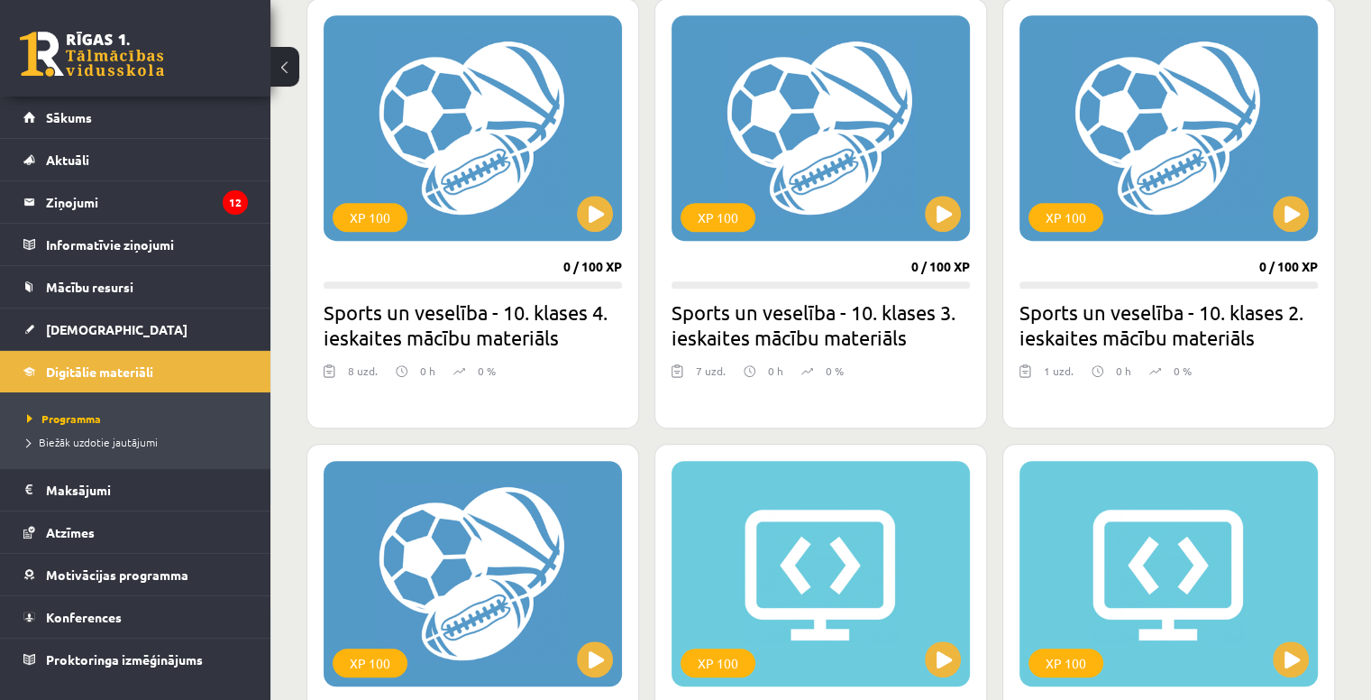
scroll to position [1143, 0]
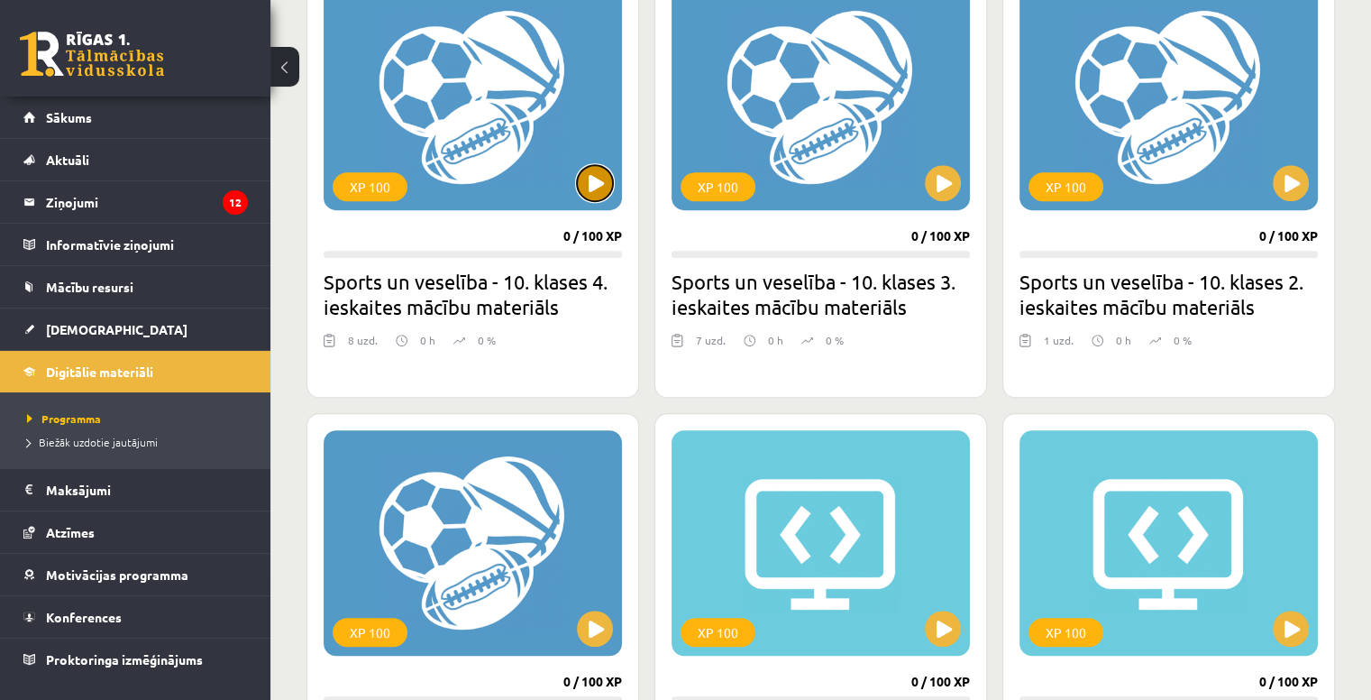
click at [603, 169] on button at bounding box center [595, 183] width 36 height 36
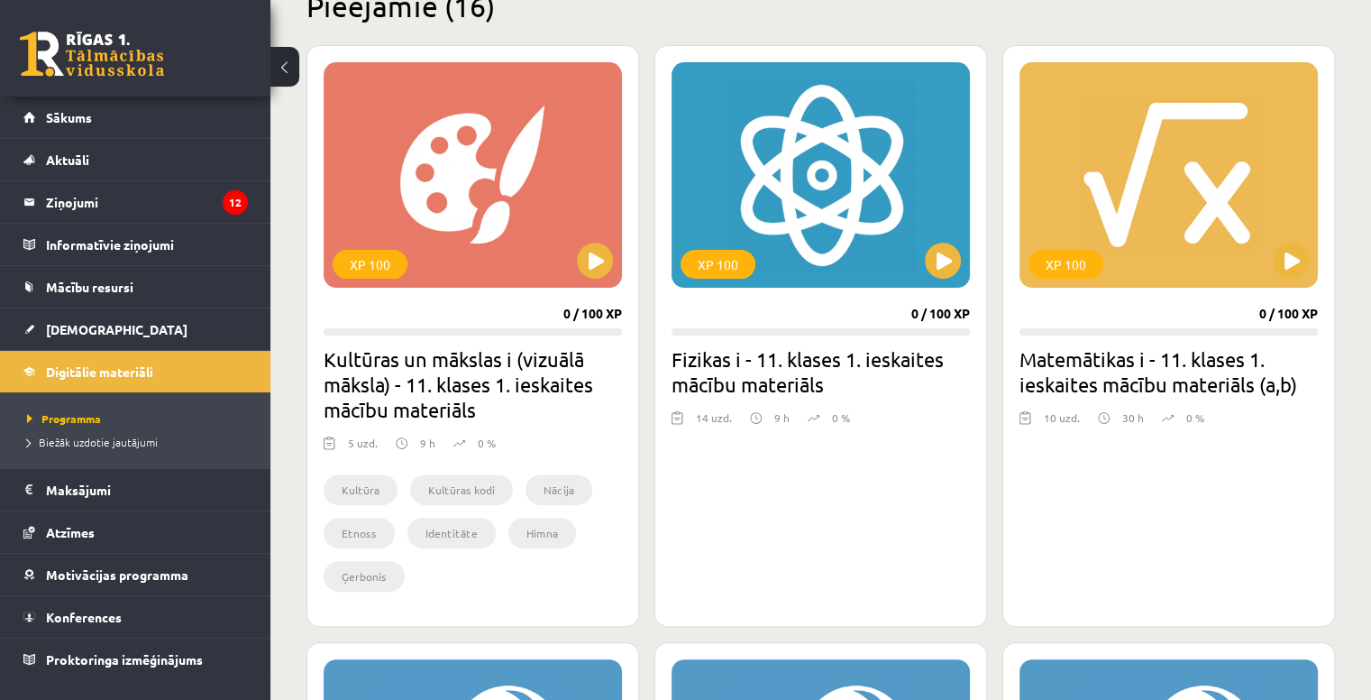
scroll to position [467, 0]
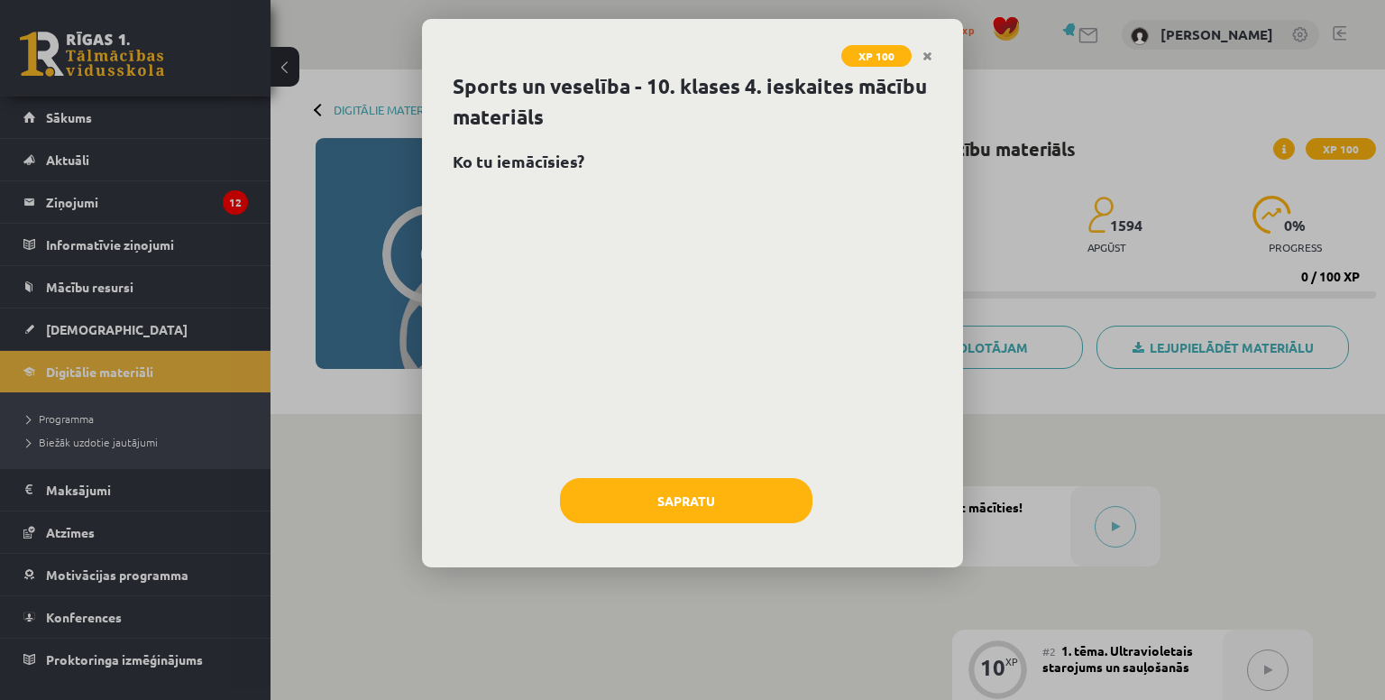
scroll to position [1981, 0]
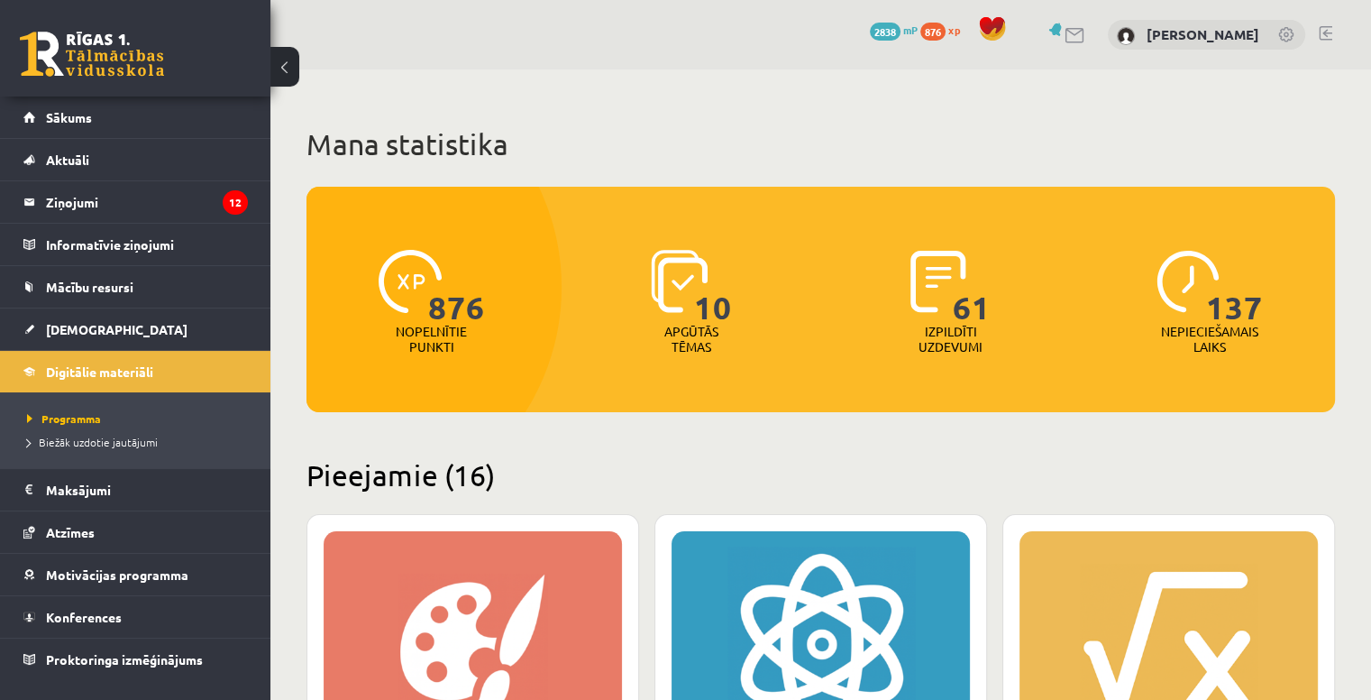
click at [433, 311] on span "876" at bounding box center [456, 287] width 57 height 74
click at [735, 308] on div "10 Apgūtās tēmas" at bounding box center [691, 303] width 251 height 124
click at [697, 325] on p "Apgūtās tēmas" at bounding box center [691, 339] width 70 height 31
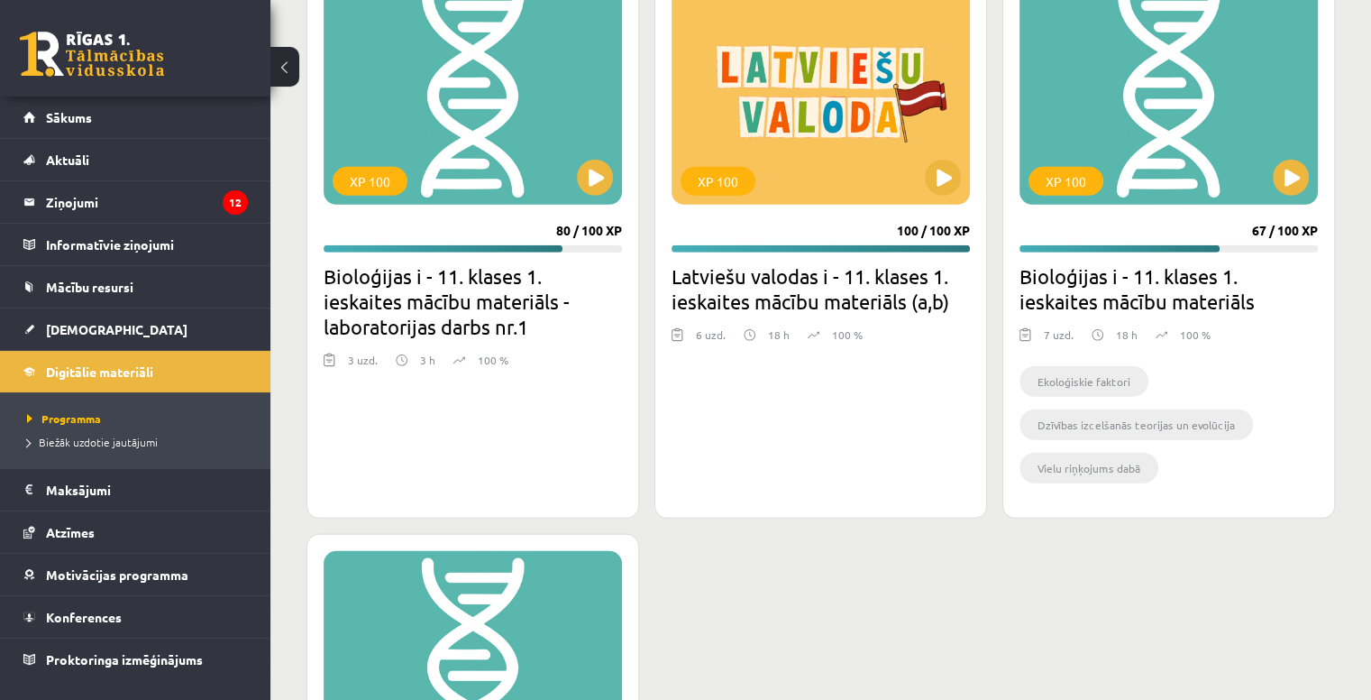
scroll to position [5391, 0]
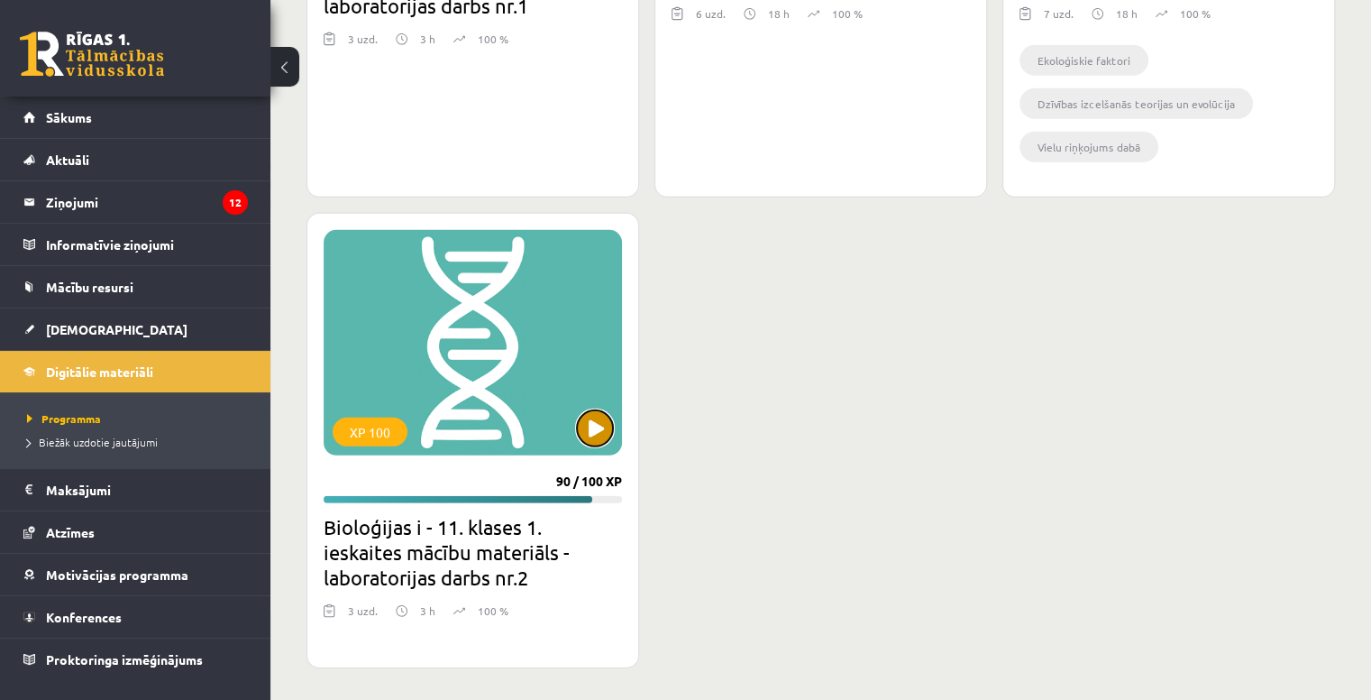
click at [597, 413] on button at bounding box center [595, 428] width 36 height 36
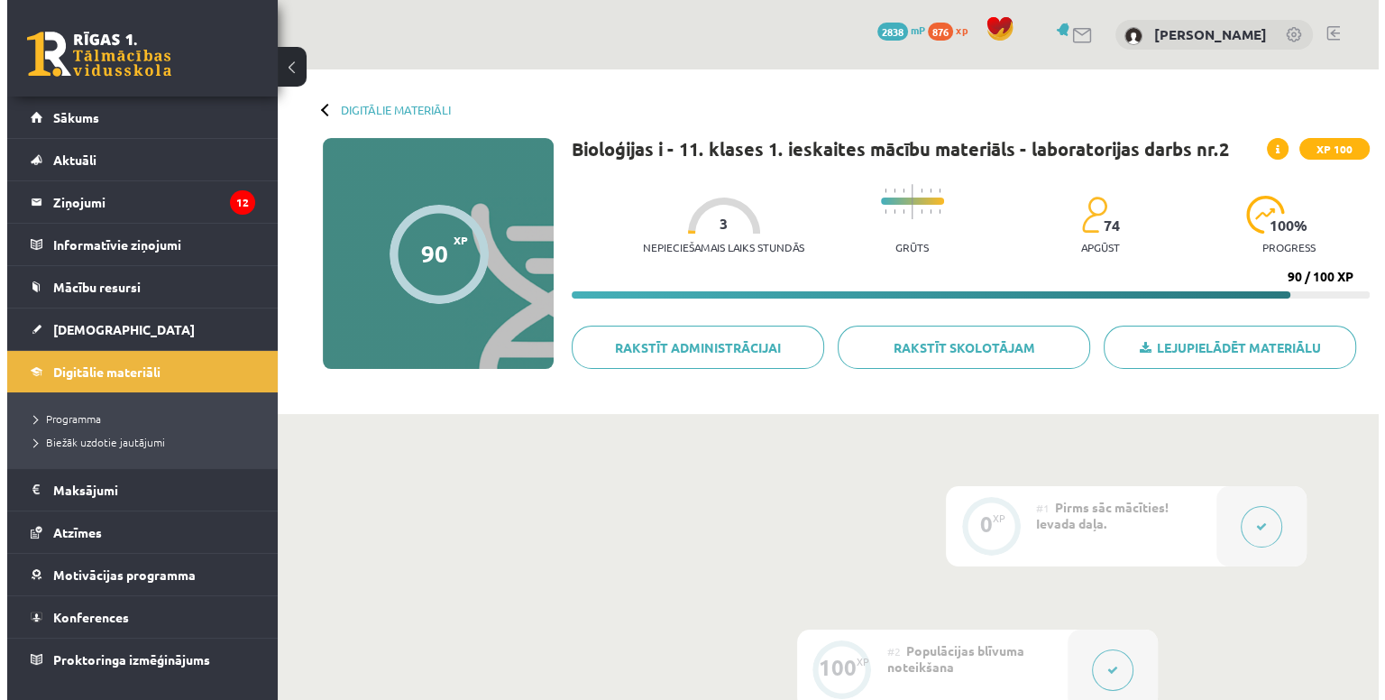
scroll to position [1981, 0]
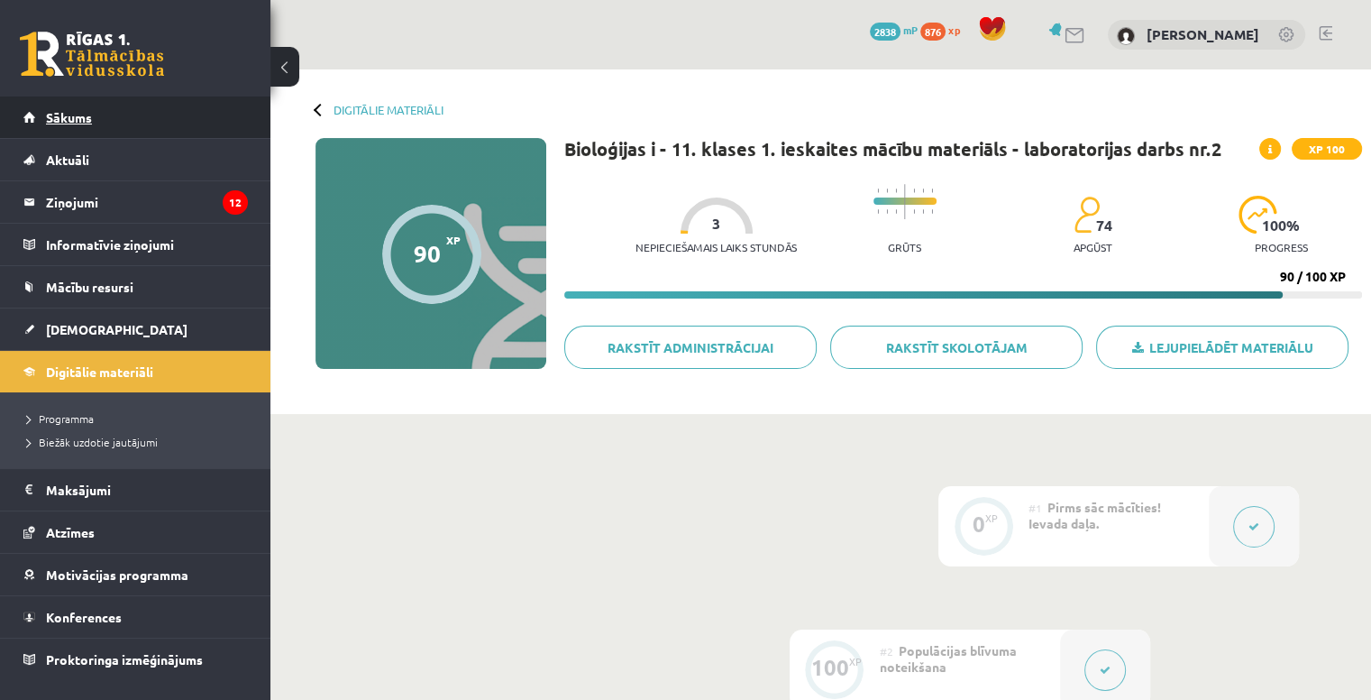
click at [188, 116] on link "Sākums" at bounding box center [135, 116] width 224 height 41
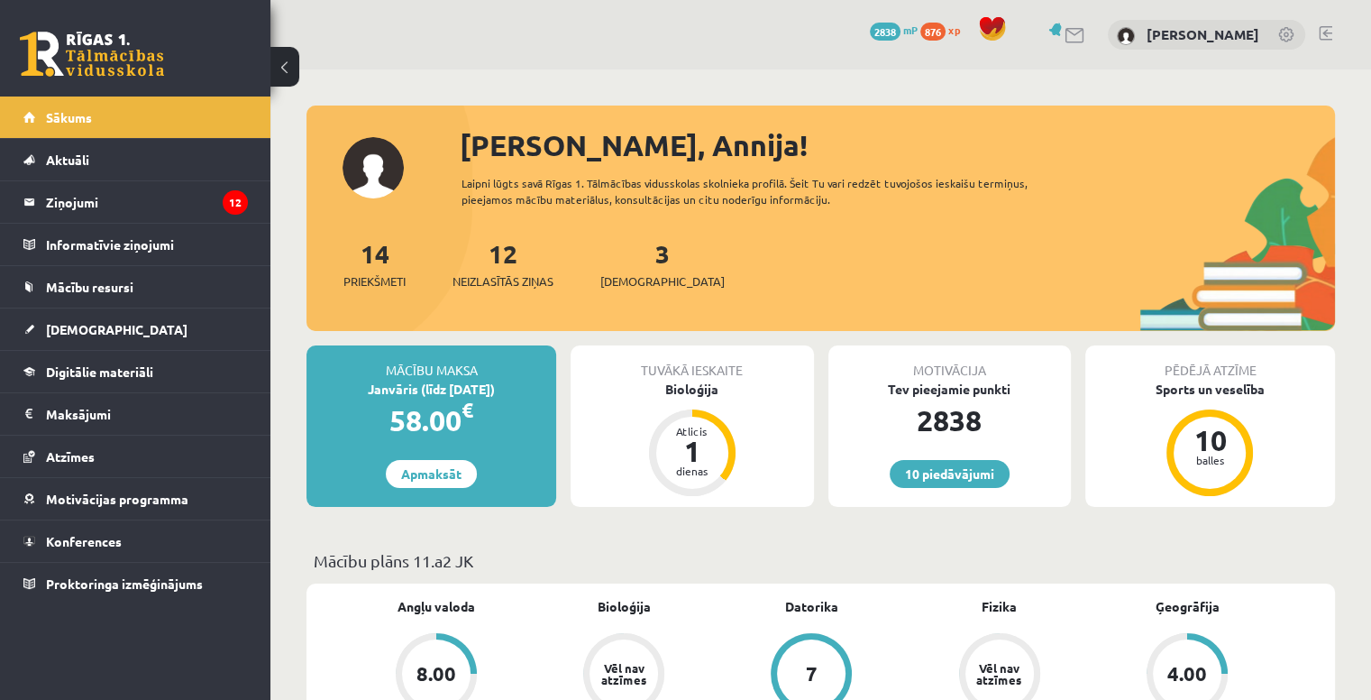
scroll to position [1981, 0]
click at [700, 394] on div "Bioloģija" at bounding box center [692, 389] width 243 height 19
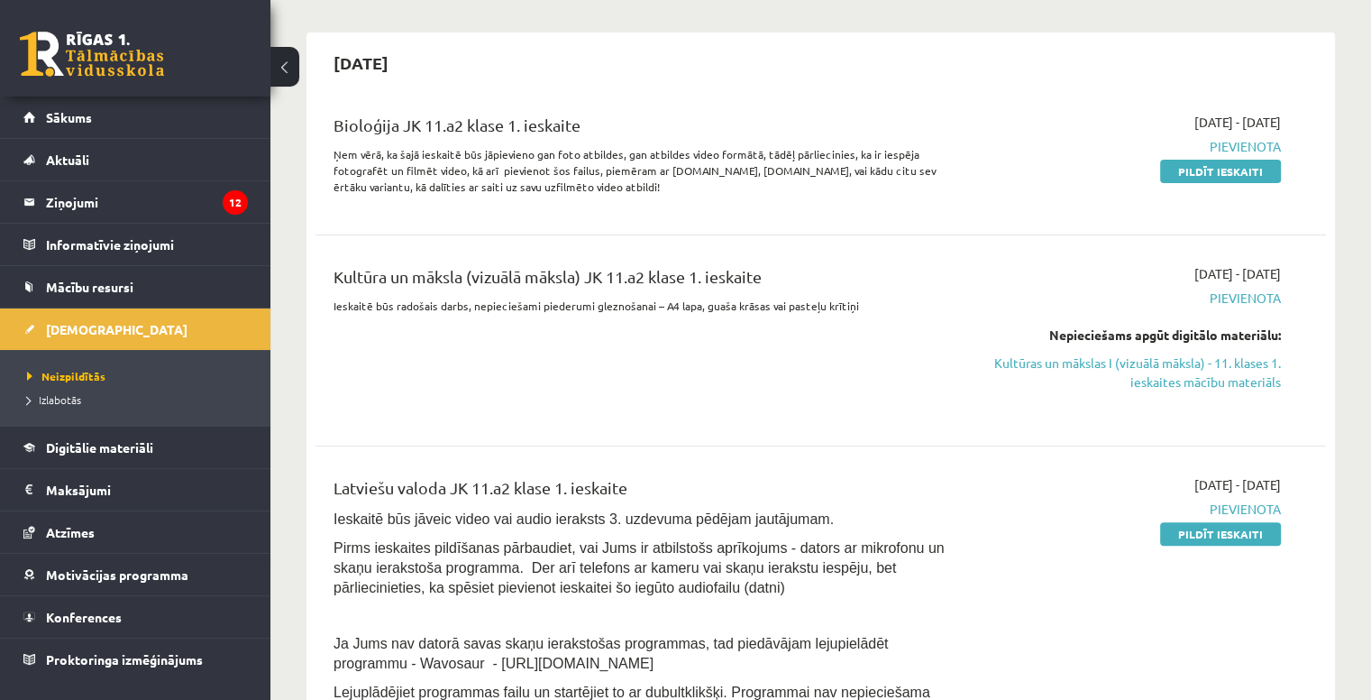
scroll to position [378, 0]
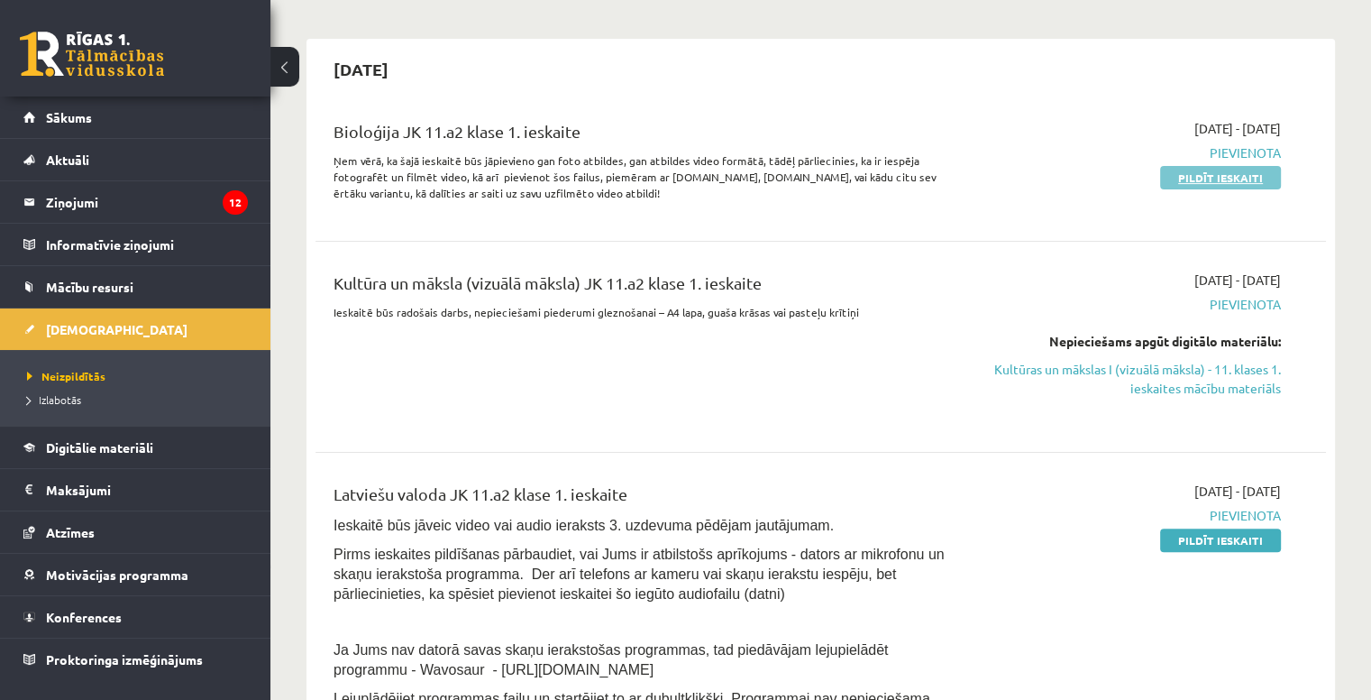
click at [1198, 178] on link "Pildīt ieskaiti" at bounding box center [1220, 177] width 121 height 23
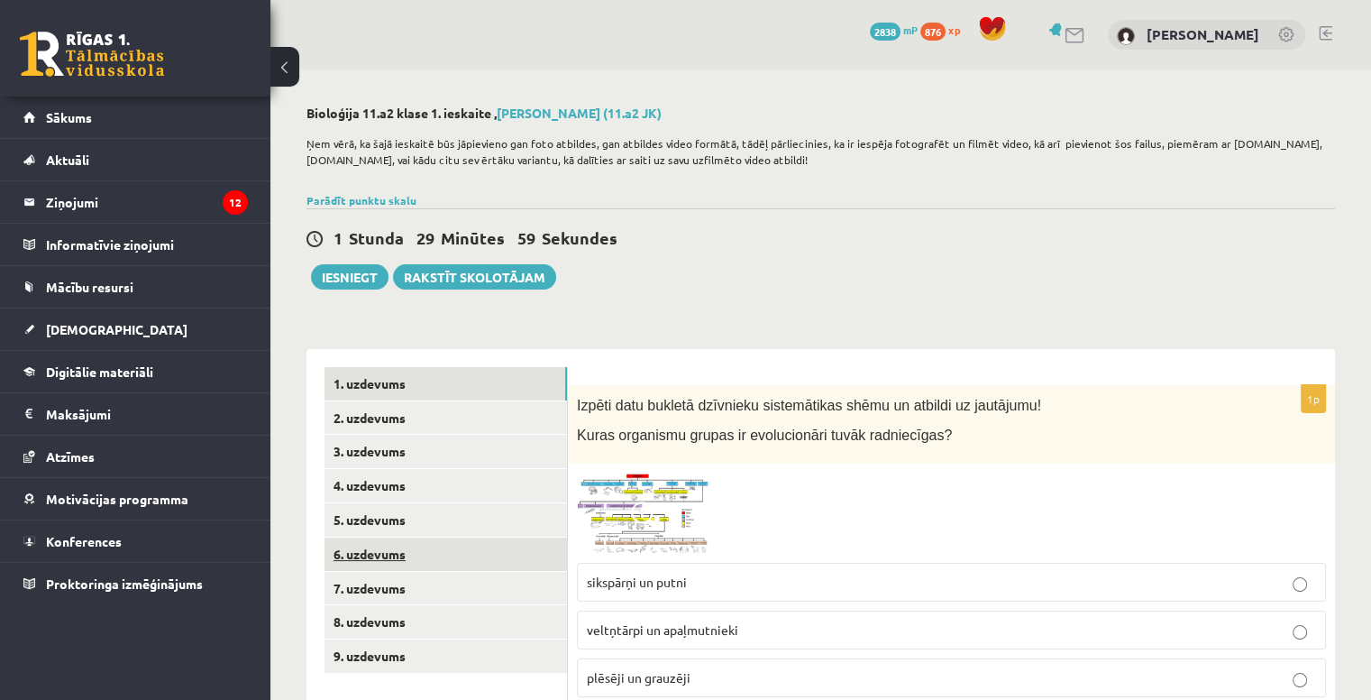
scroll to position [115, 0]
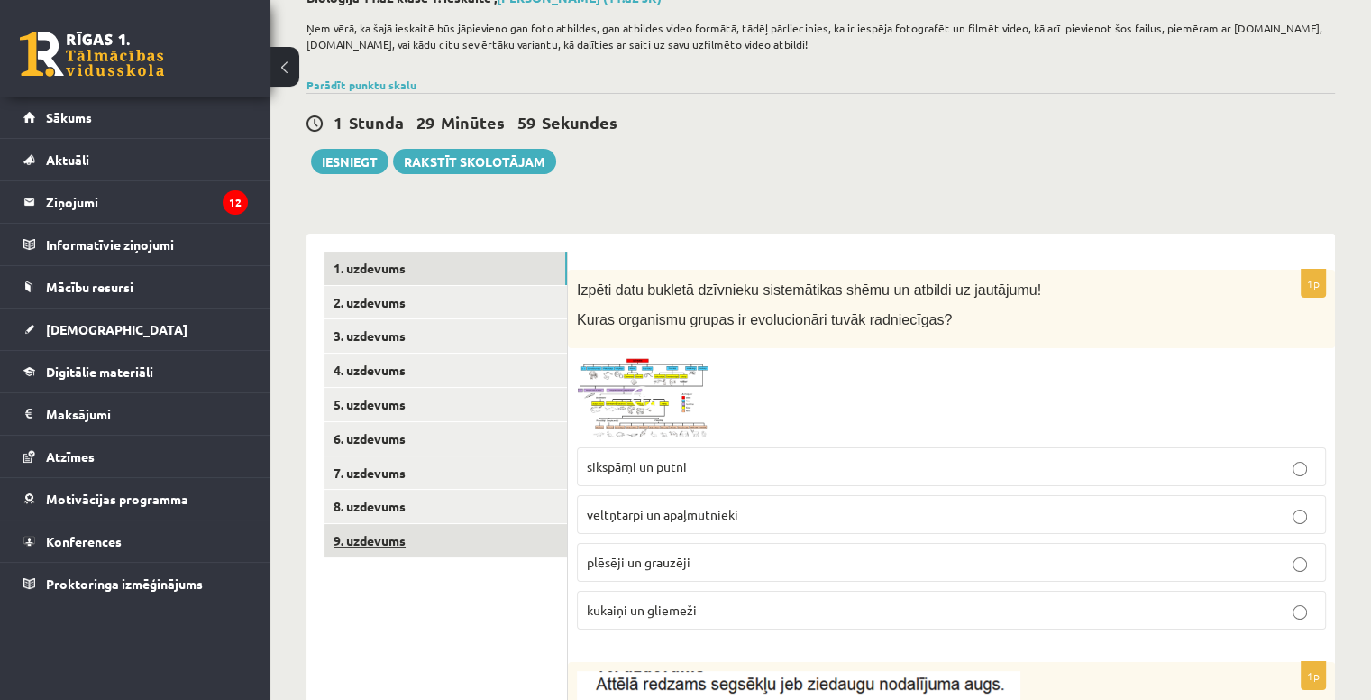
click at [496, 552] on link "9. uzdevums" at bounding box center [446, 540] width 243 height 33
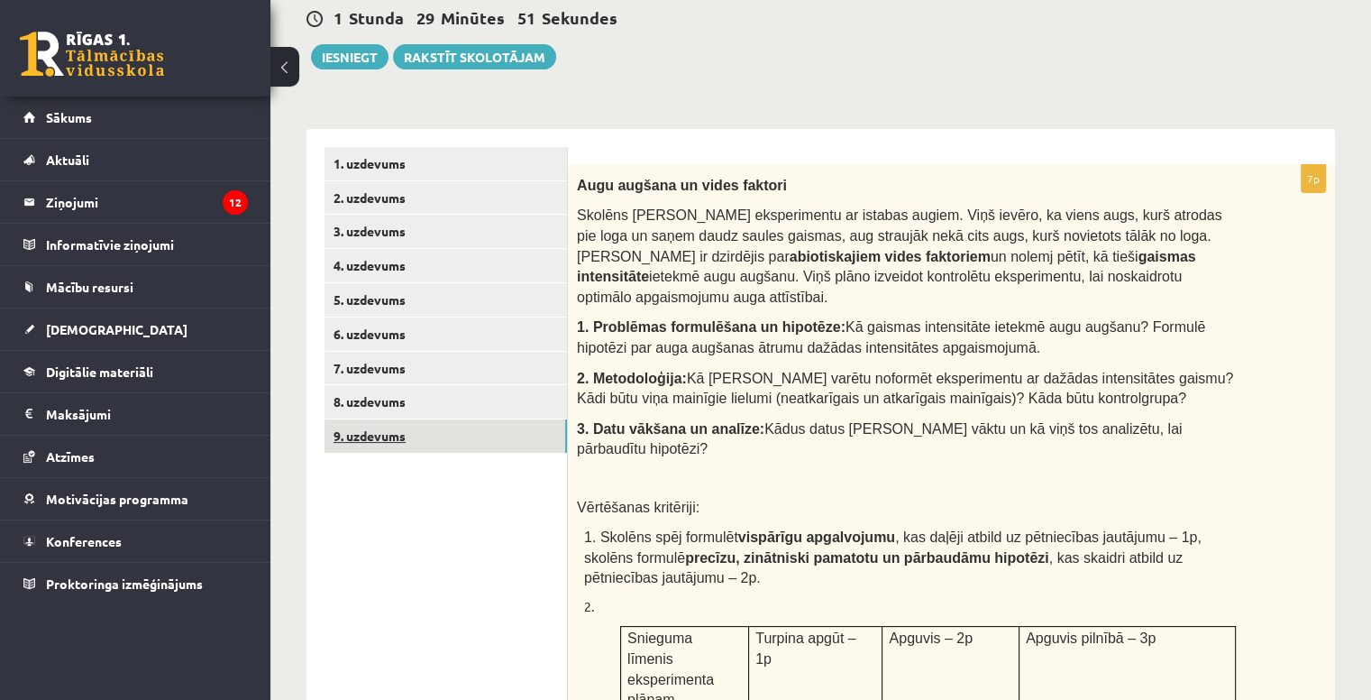
scroll to position [218, 0]
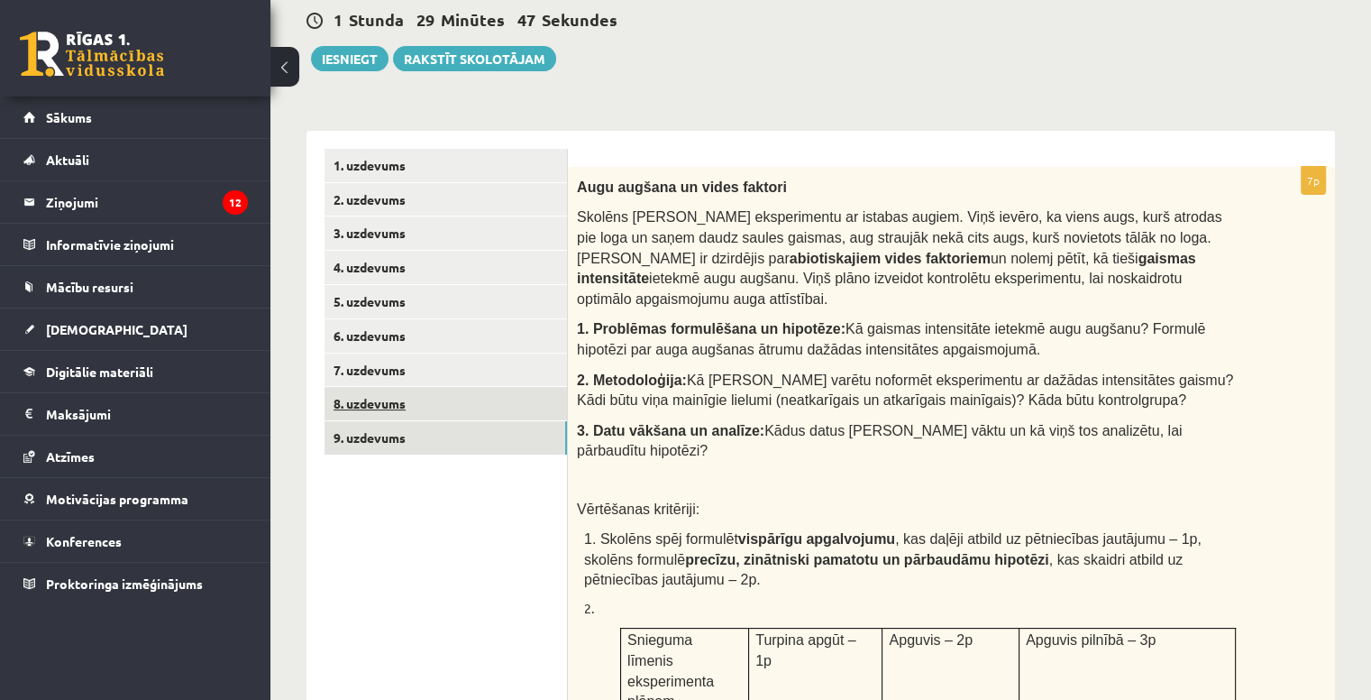
click at [453, 416] on link "8. uzdevums" at bounding box center [446, 403] width 243 height 33
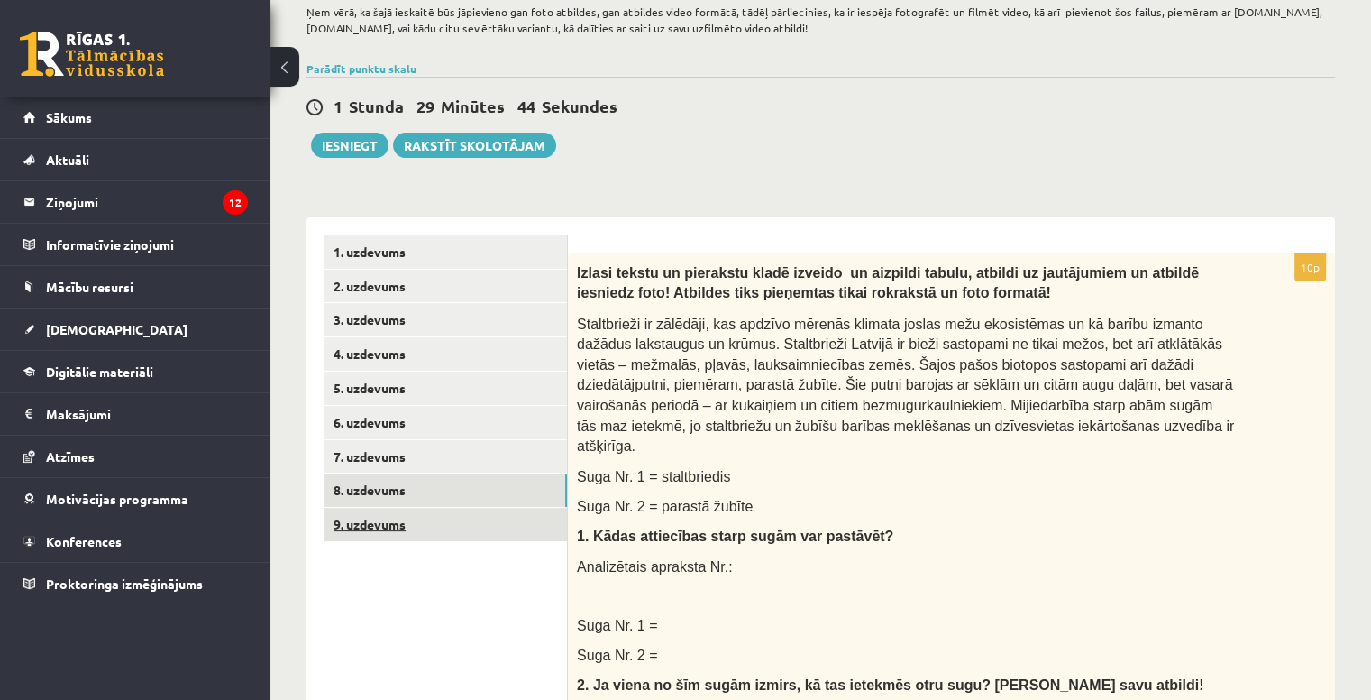
scroll to position [101, 0]
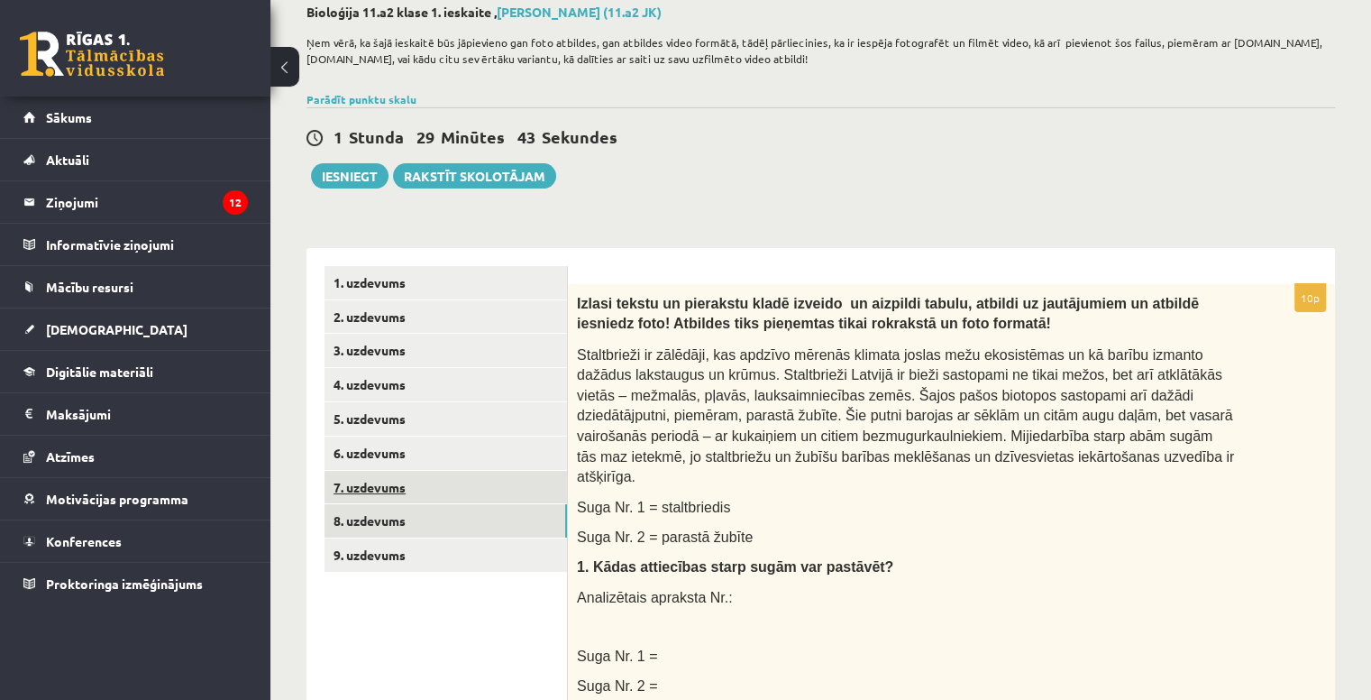
click at [415, 492] on link "7. uzdevums" at bounding box center [446, 487] width 243 height 33
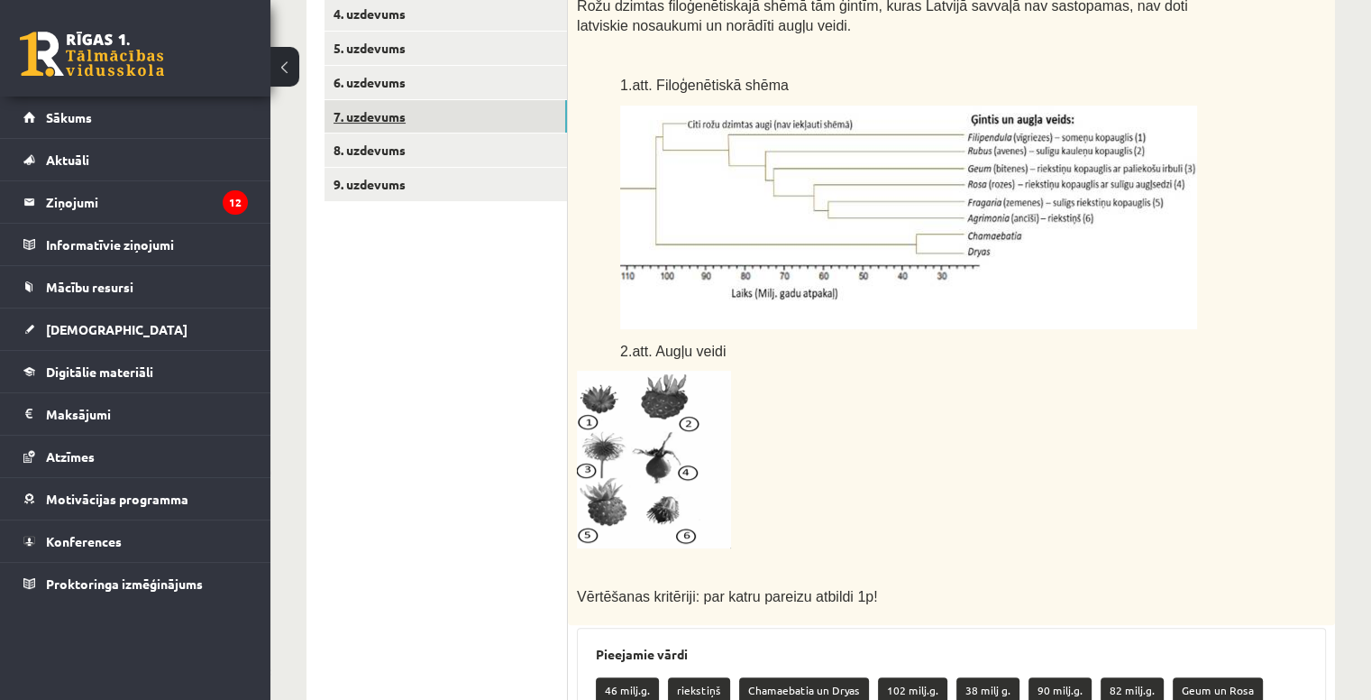
scroll to position [463, 0]
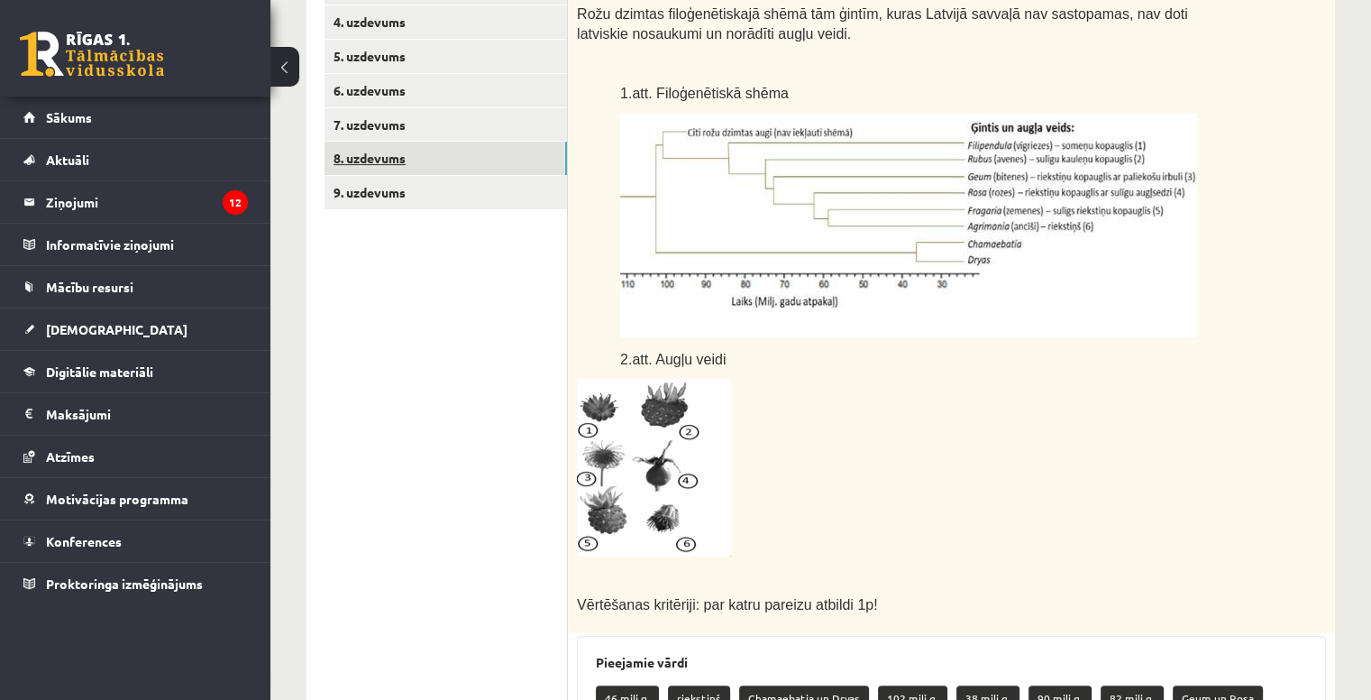
click at [385, 168] on link "8. uzdevums" at bounding box center [446, 158] width 243 height 33
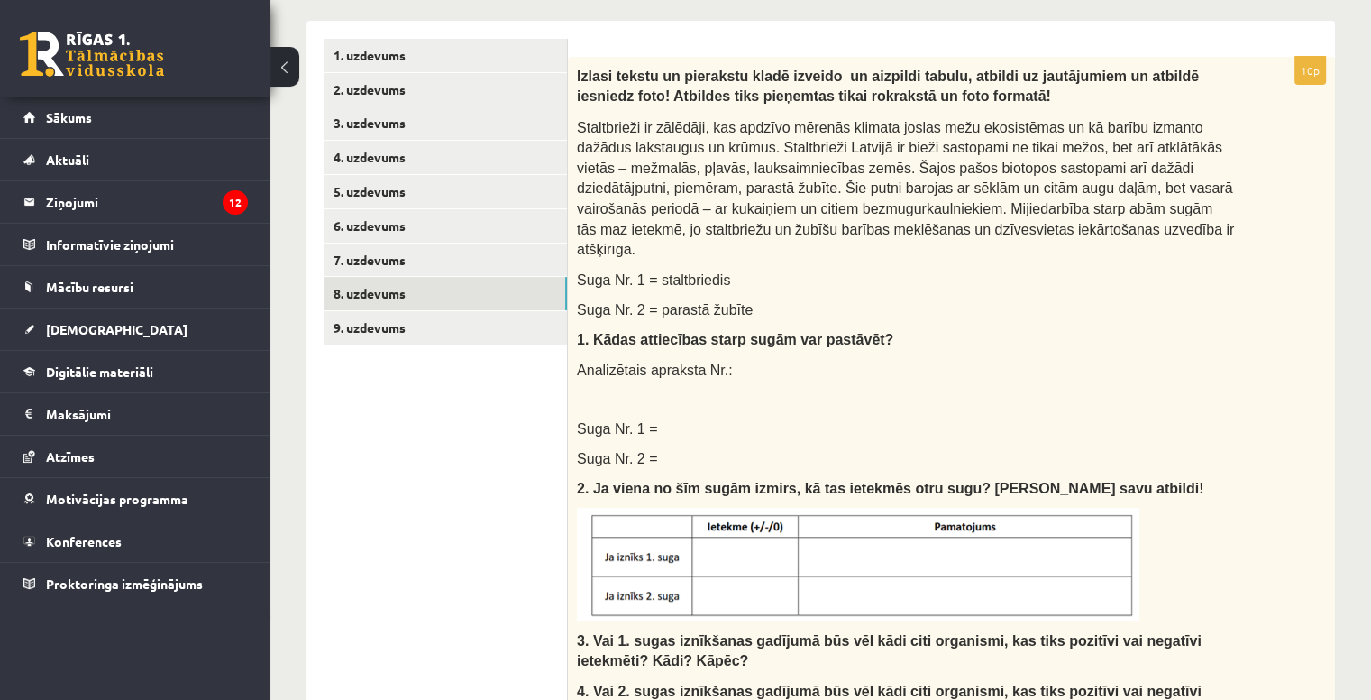
scroll to position [328, 0]
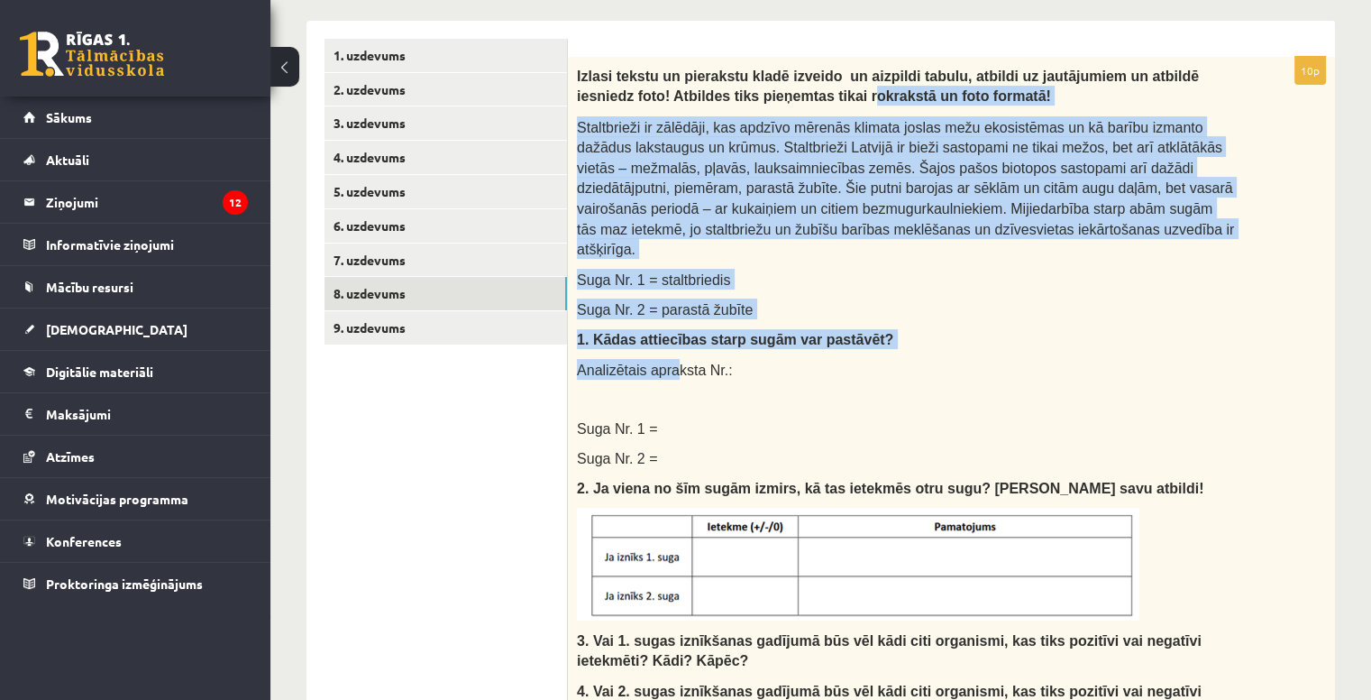
drag, startPoint x: 667, startPoint y: 329, endPoint x: 801, endPoint y: 30, distance: 328.1
type textarea "**********"
click at [801, 30] on div "10p Izlasi tekstu un pierakstu kladē izveido un aizpildi tabulu, atbildi uz jau…" at bounding box center [951, 695] width 767 height 1348
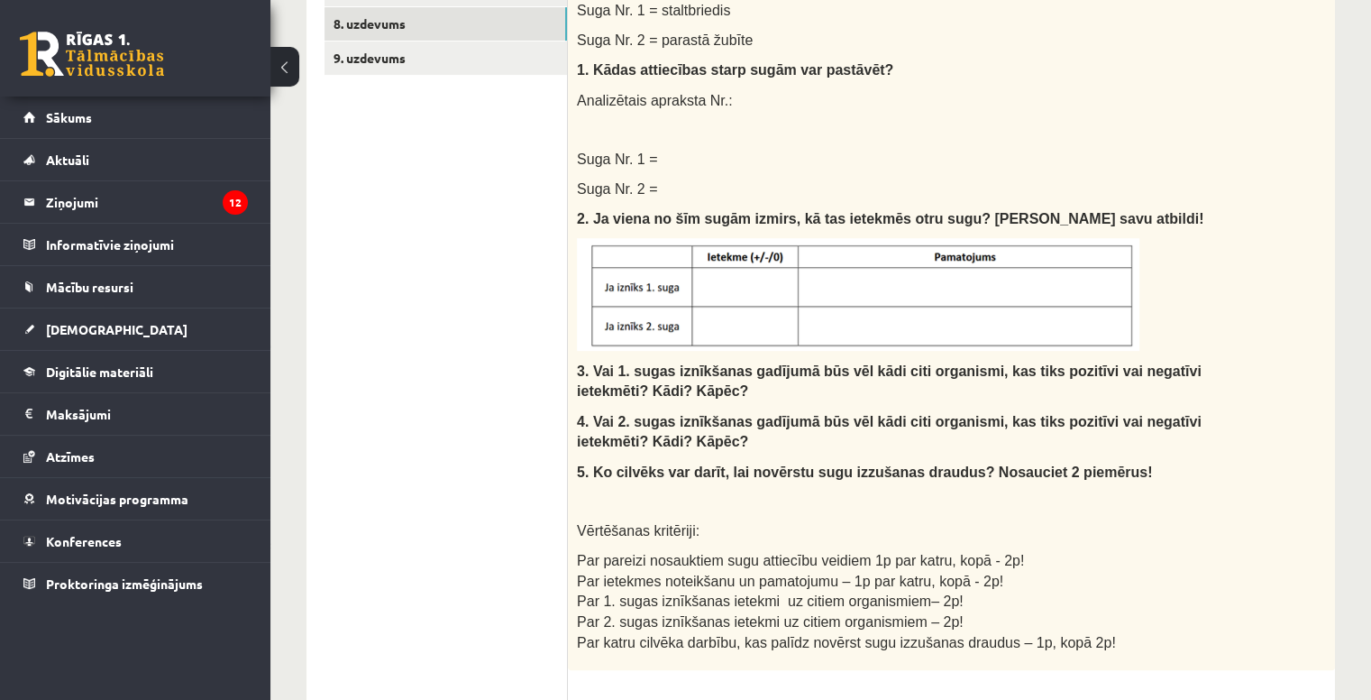
click at [848, 120] on div "Izlasi tekstu un pierakstu kladē izveido un aizpildi tabulu, atbildi uz jautāju…" at bounding box center [951, 228] width 767 height 883
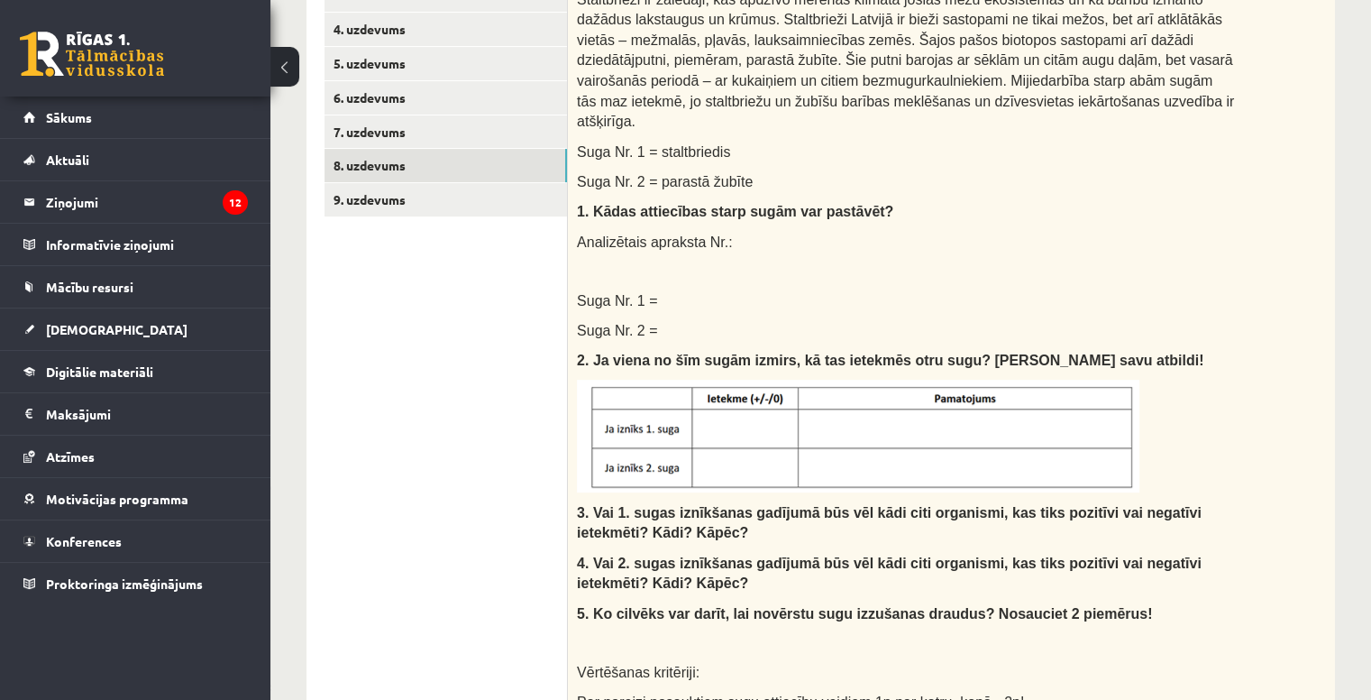
scroll to position [450, 0]
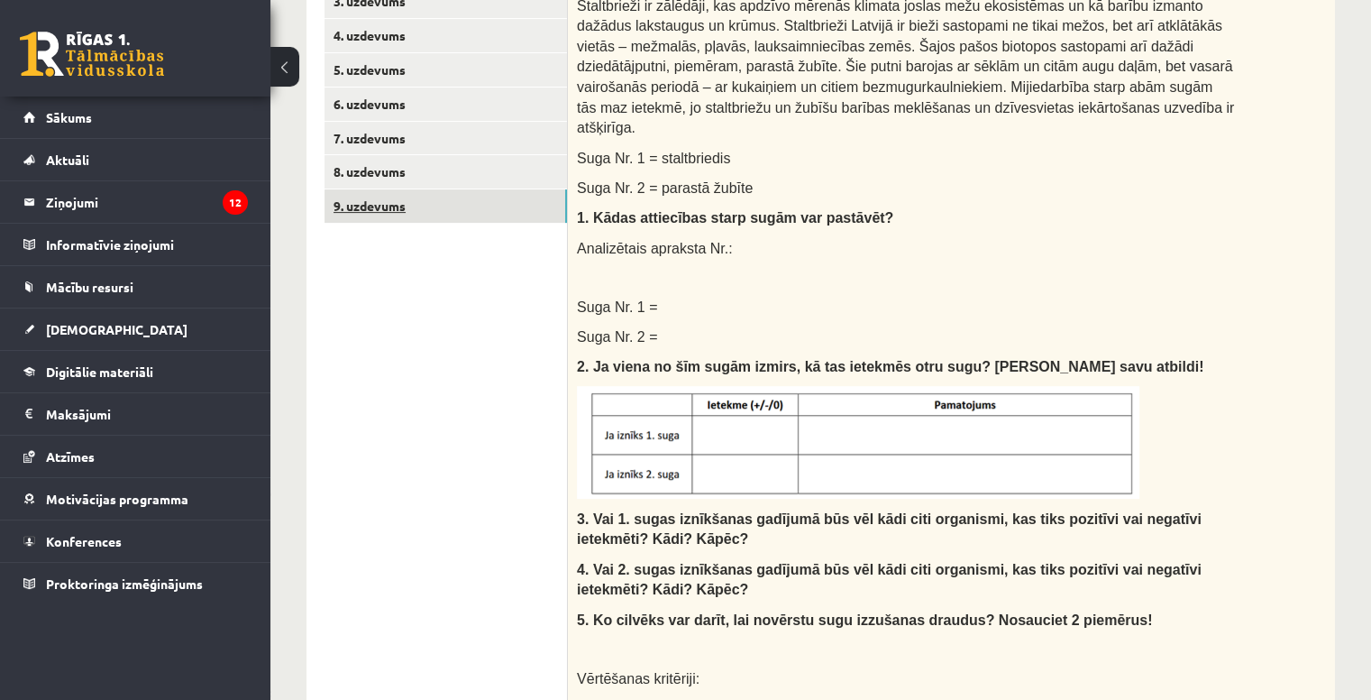
click at [480, 205] on link "9. uzdevums" at bounding box center [446, 205] width 243 height 33
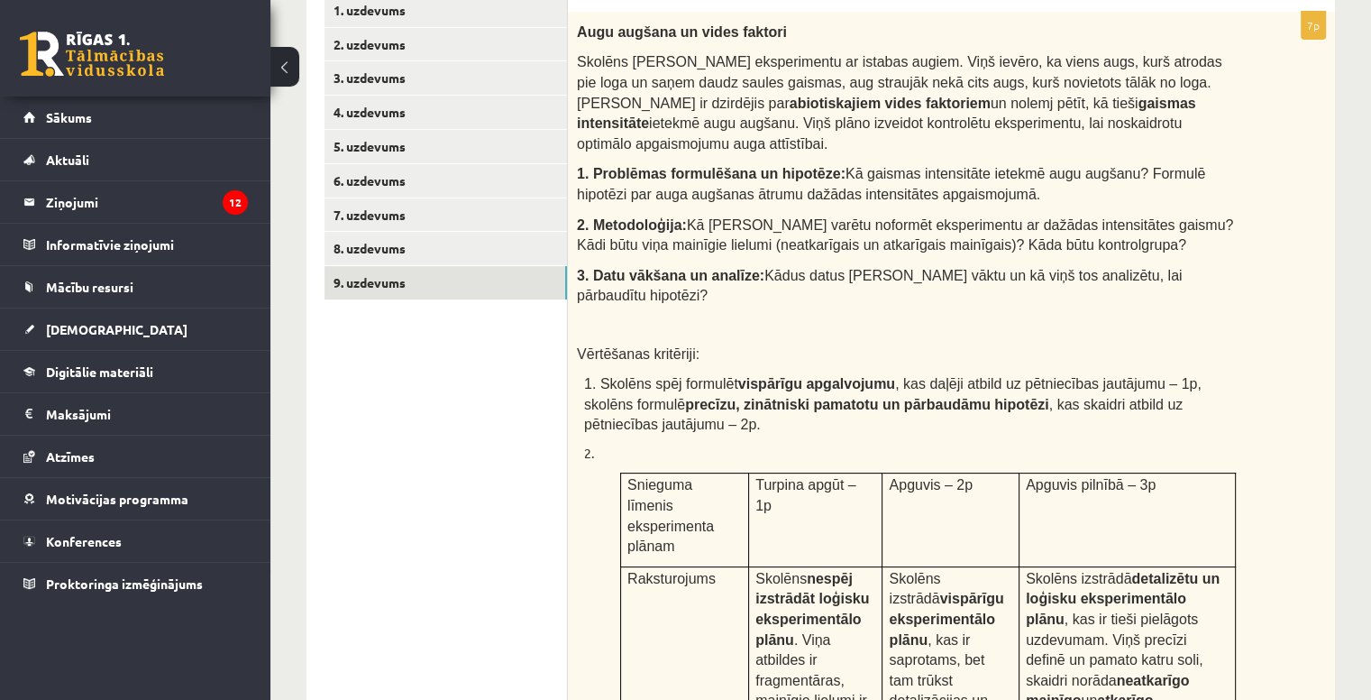
scroll to position [368, 0]
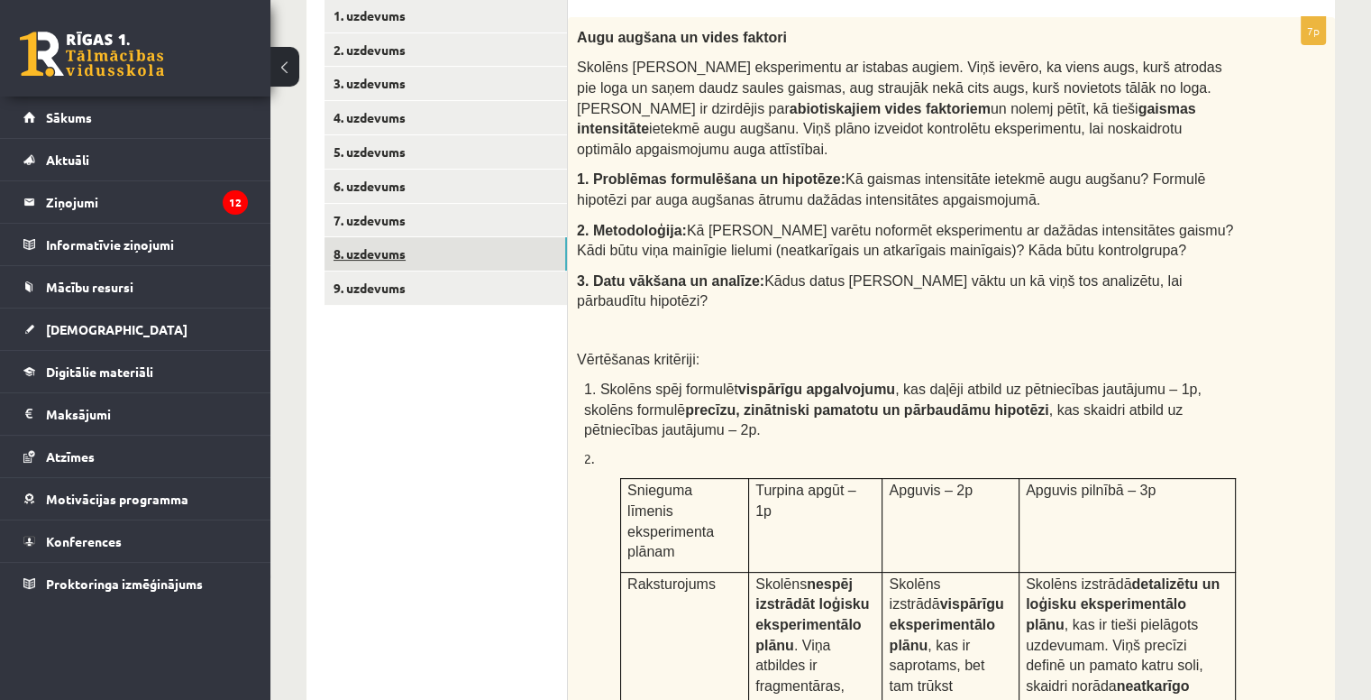
click at [499, 246] on link "8. uzdevums" at bounding box center [446, 253] width 243 height 33
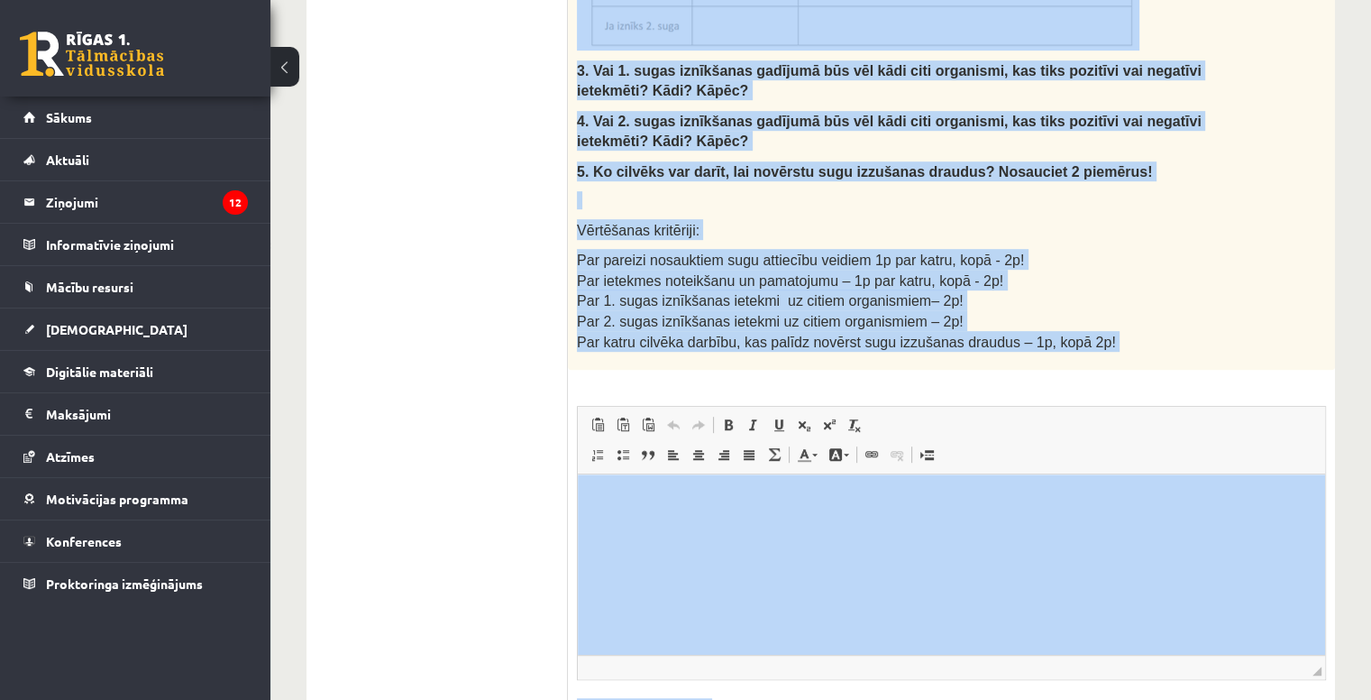
scroll to position [1010, 0]
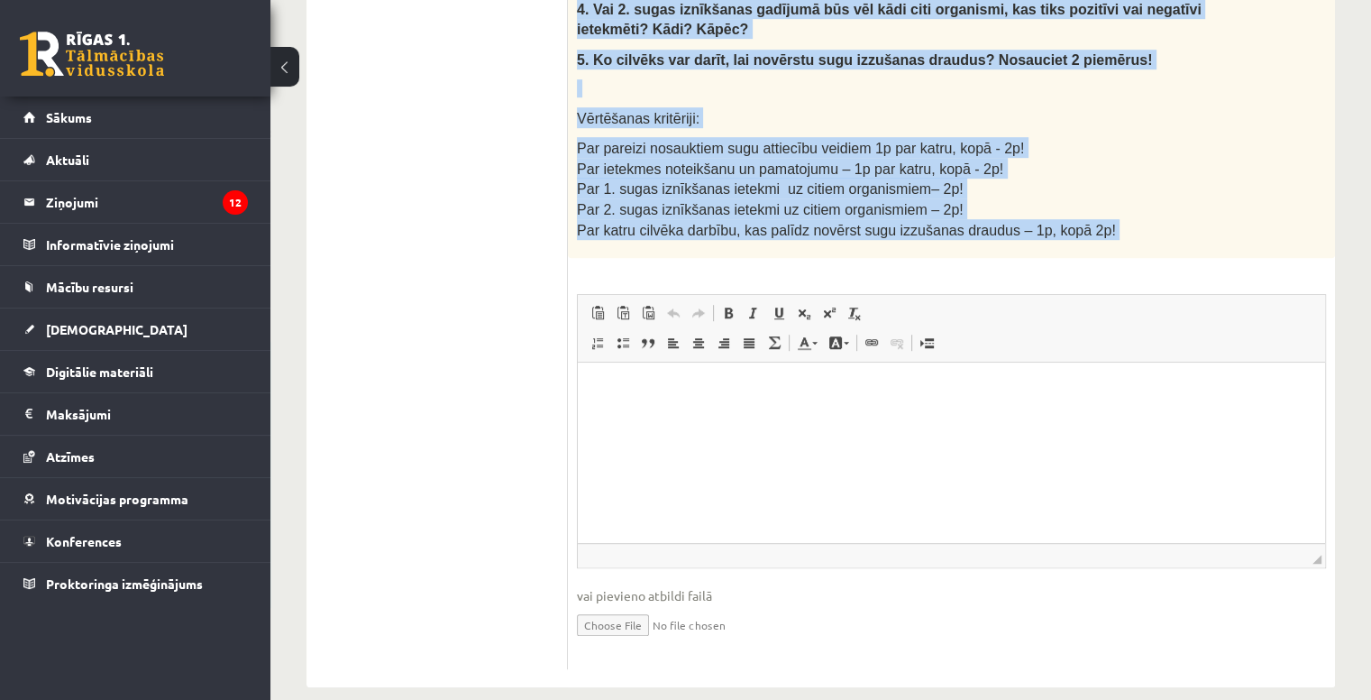
drag, startPoint x: 574, startPoint y: 185, endPoint x: 1182, endPoint y: 245, distance: 610.6
click at [1182, 245] on div "10p Izlasi tekstu un pierakstu kladē izveido un aizpildi tabulu, atbildi uz jau…" at bounding box center [951, 22] width 767 height 1294
copy div "Loremi dolors am consectet adipi elitsed do eiusmodt incidi, utlabor et dolorem…"
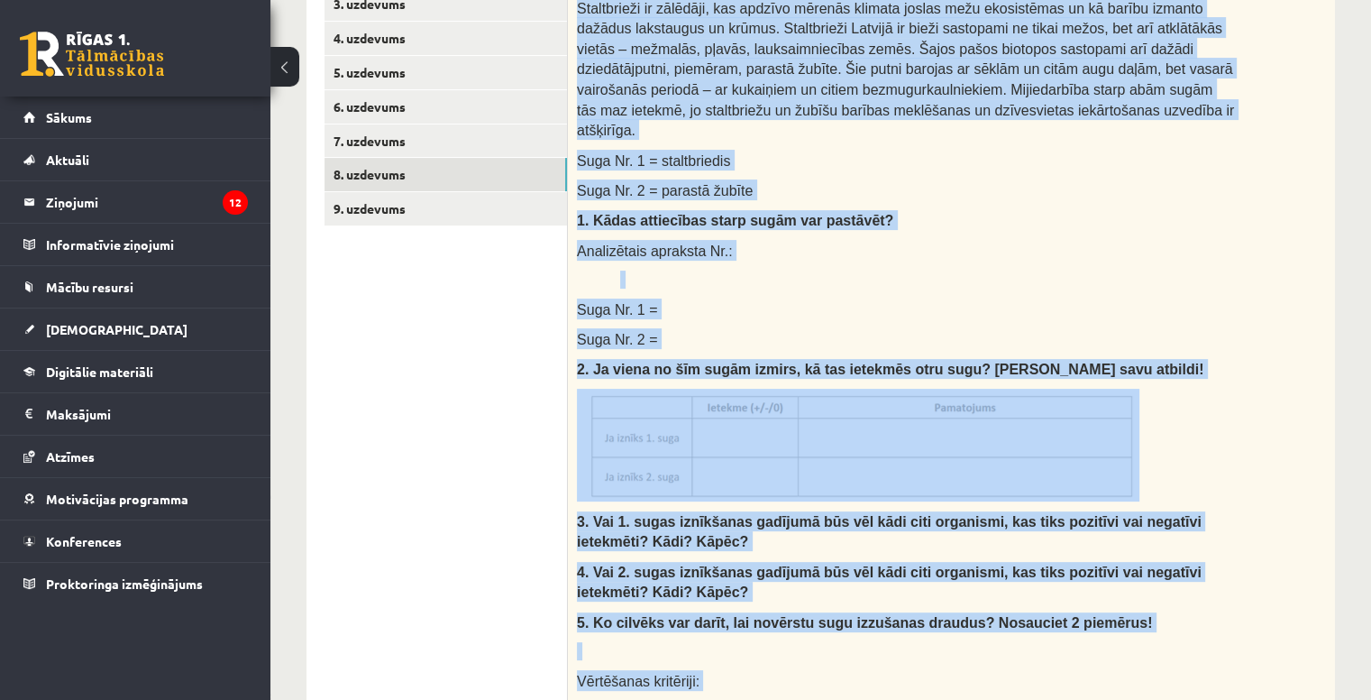
scroll to position [447, 0]
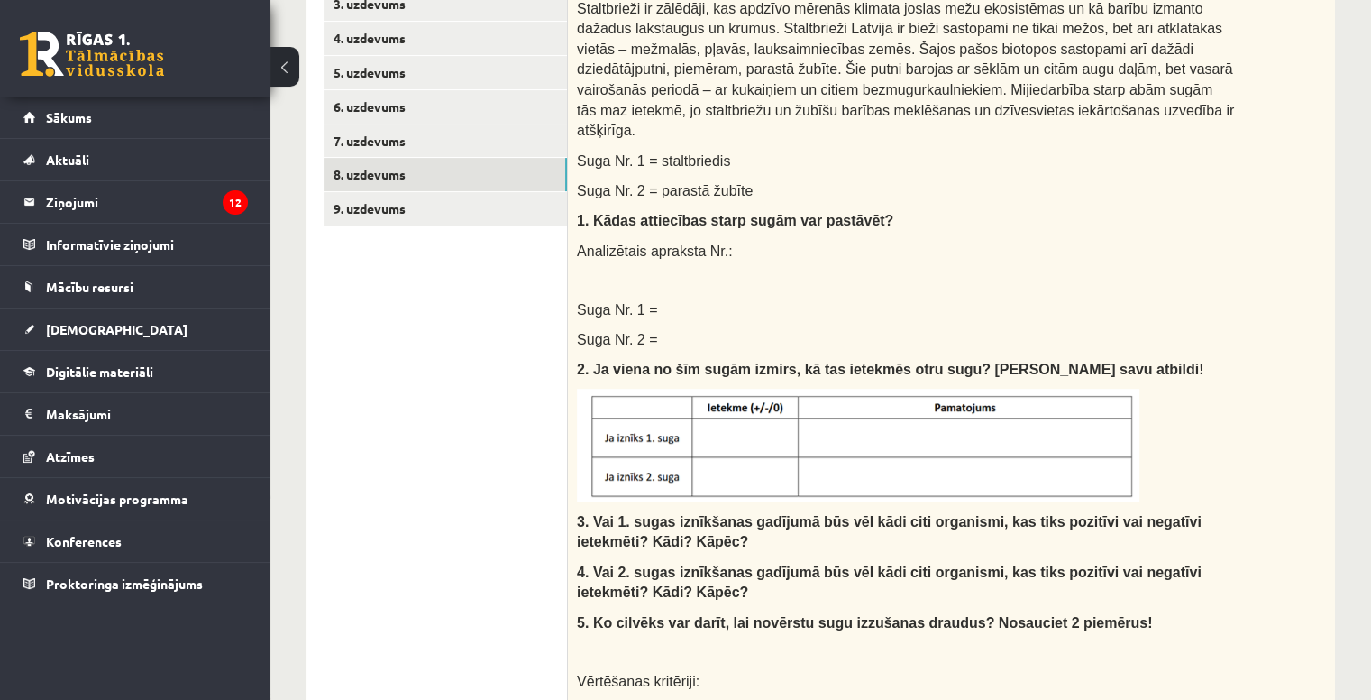
click at [516, 412] on ul "1. uzdevums 2. uzdevums 3. uzdevums 4. uzdevums 5. uzdevums 6. uzdevums 7. uzde…" at bounding box center [446, 576] width 243 height 1312
